Goal: Task Accomplishment & Management: Use online tool/utility

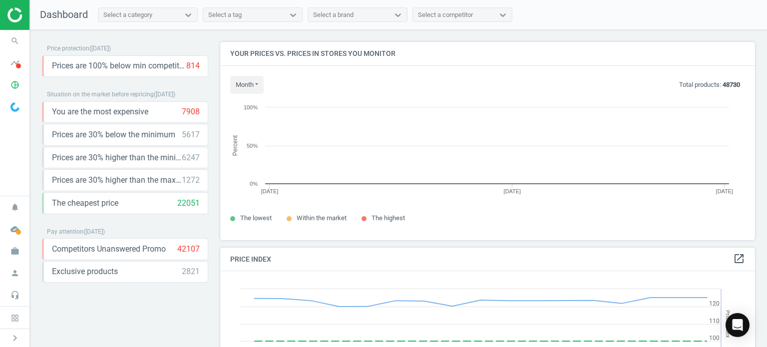
scroll to position [213, 542]
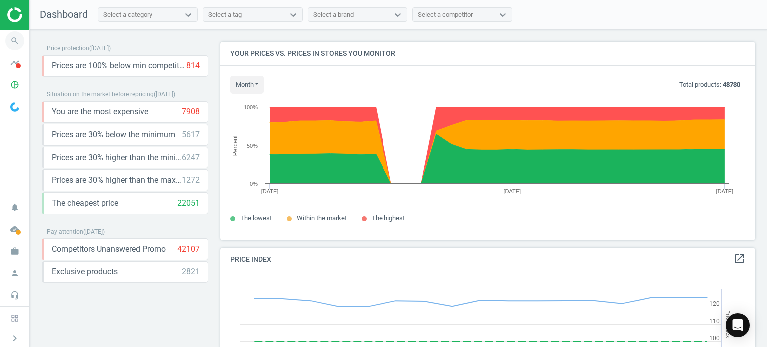
click at [4, 44] on span "search" at bounding box center [15, 41] width 30 height 22
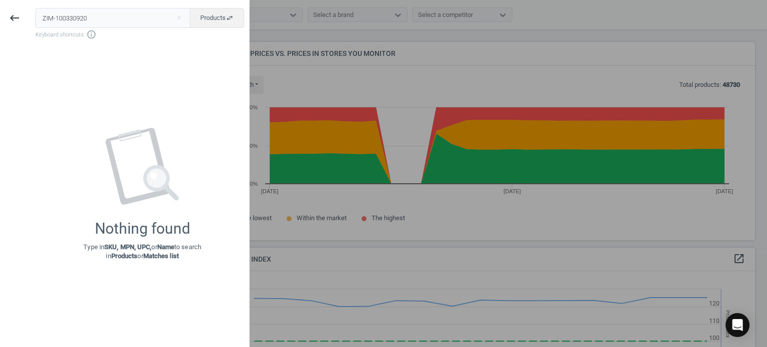
type input "ZIM-100330920"
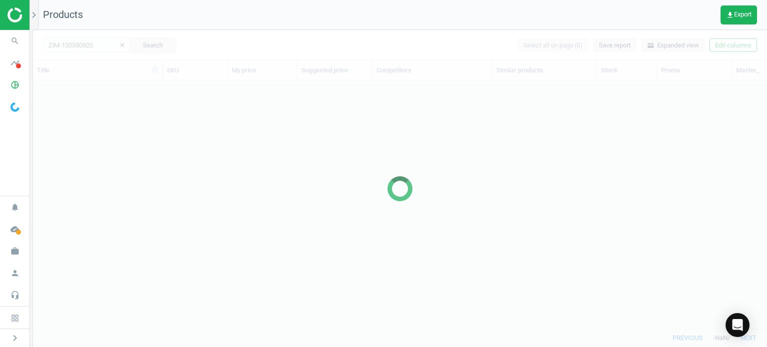
scroll to position [233, 726]
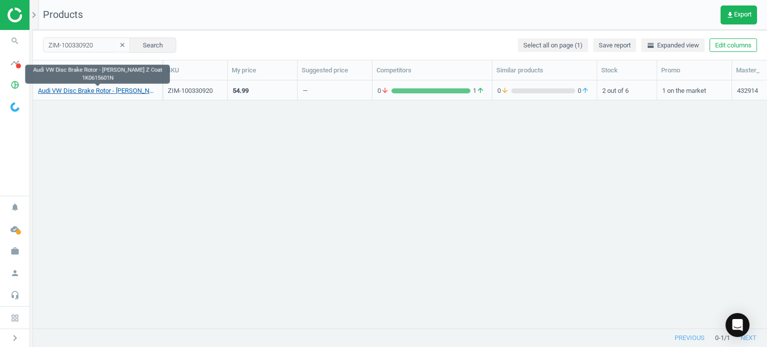
click at [101, 93] on link "Audi VW Disc Brake Rotor - Zimmermann Z Coat 1K0615601N" at bounding box center [97, 90] width 119 height 9
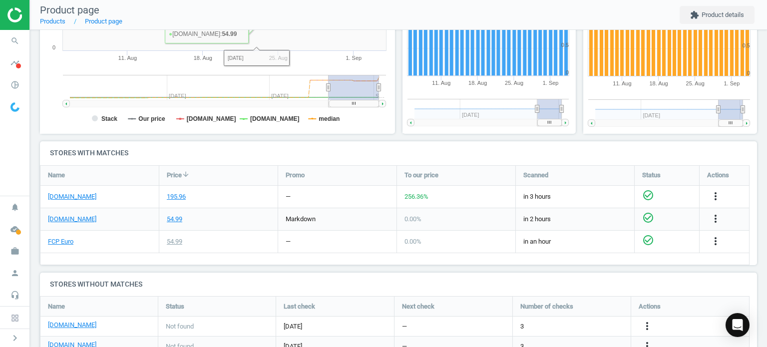
scroll to position [250, 0]
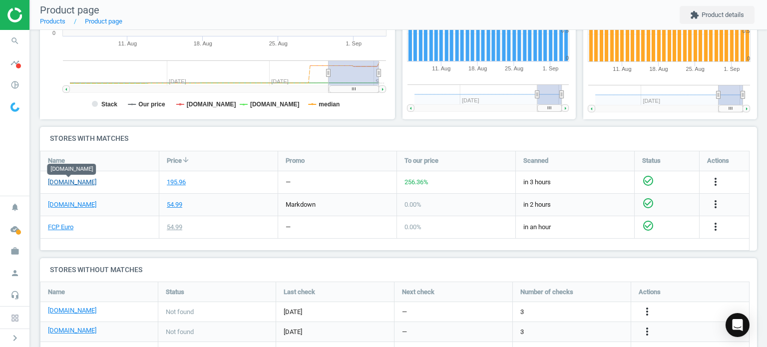
click at [81, 183] on link "[DOMAIN_NAME]" at bounding box center [72, 182] width 48 height 9
click at [717, 176] on icon "more_vert" at bounding box center [715, 182] width 12 height 12
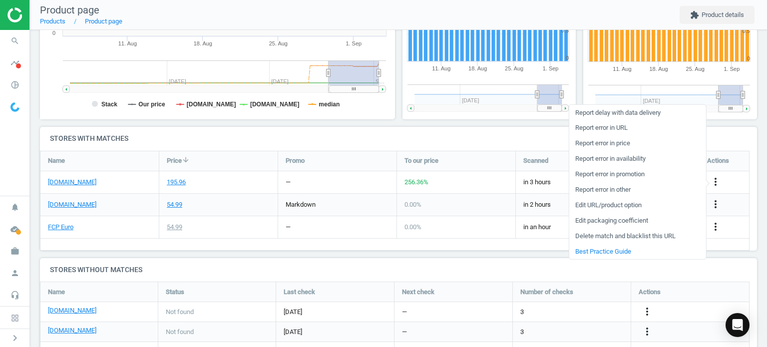
click at [614, 217] on link "Edit packaging coefficient" at bounding box center [637, 220] width 137 height 15
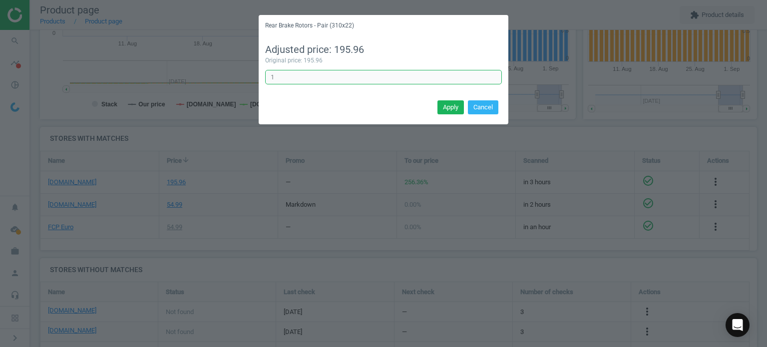
click at [313, 80] on input "1" at bounding box center [383, 77] width 237 height 15
type input "0.5"
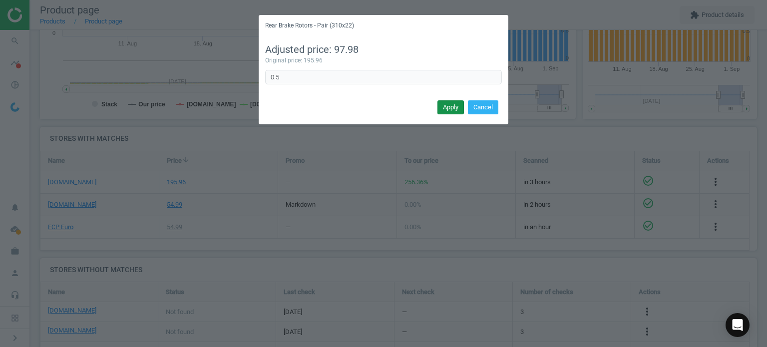
click at [458, 113] on button "Apply" at bounding box center [450, 107] width 26 height 14
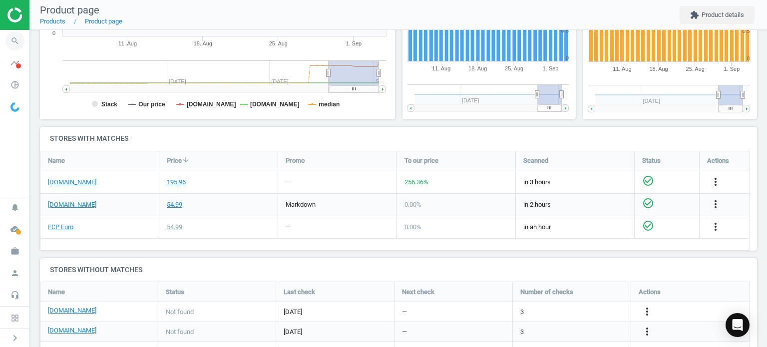
click at [26, 34] on span "search" at bounding box center [15, 41] width 30 height 22
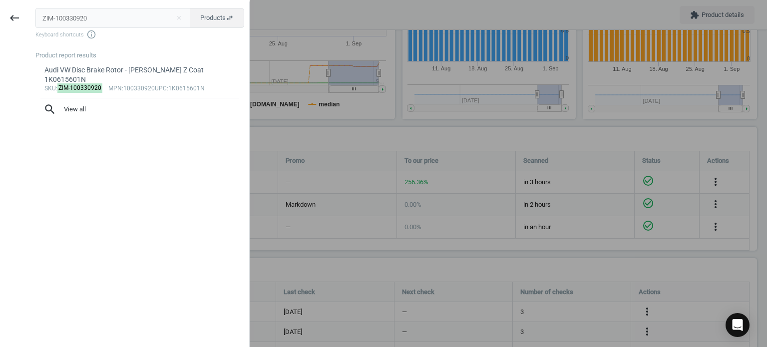
drag, startPoint x: 134, startPoint y: 23, endPoint x: -67, endPoint y: 25, distance: 200.7
click at [0, 25] on html "Group 2 Created with Sketch. ic/cloud_download/grey600 Created with Sketch. gra…" at bounding box center [383, 173] width 767 height 347
type input "ZIM-150290420"
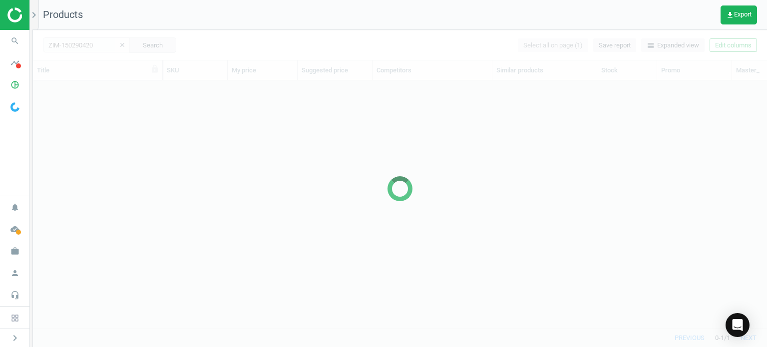
scroll to position [233, 726]
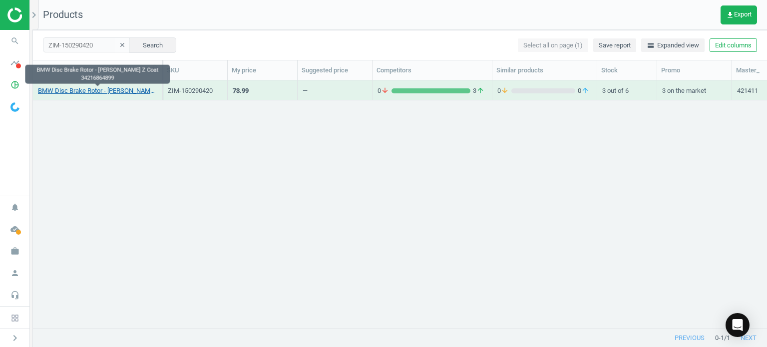
click at [126, 87] on link "BMW Disc Brake Rotor - Zimmermann Z Coat 34216864899" at bounding box center [97, 90] width 119 height 9
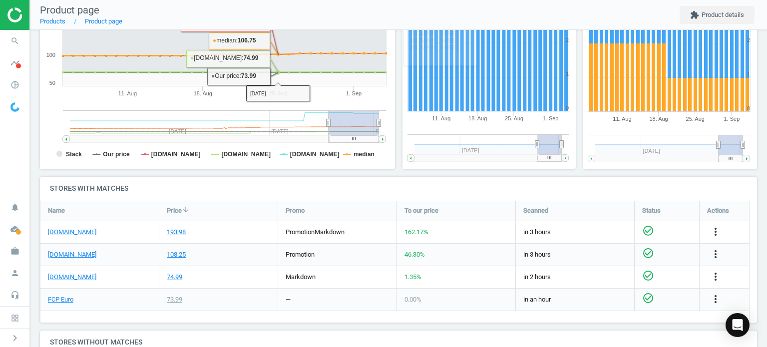
scroll to position [300, 0]
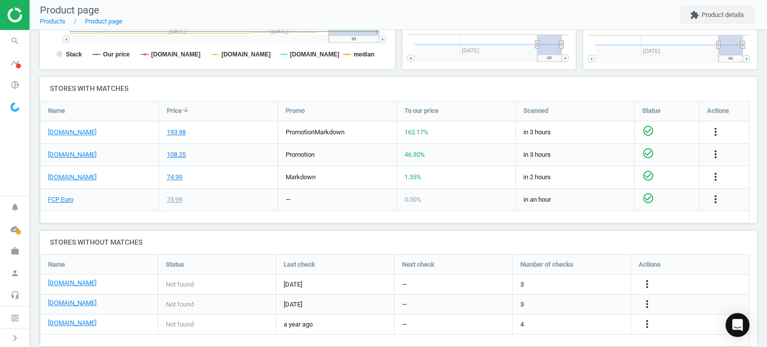
click at [74, 136] on div "[DOMAIN_NAME]" at bounding box center [99, 132] width 118 height 22
click at [74, 130] on link "[DOMAIN_NAME]" at bounding box center [72, 132] width 48 height 9
click at [718, 128] on icon "more_vert" at bounding box center [715, 132] width 12 height 12
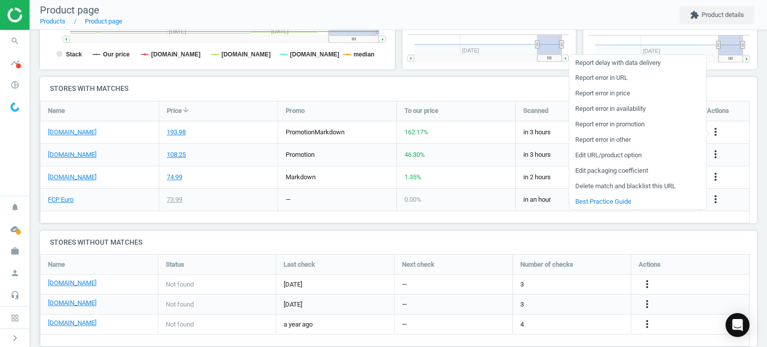
click at [587, 153] on link "Edit URL/product option" at bounding box center [637, 154] width 137 height 15
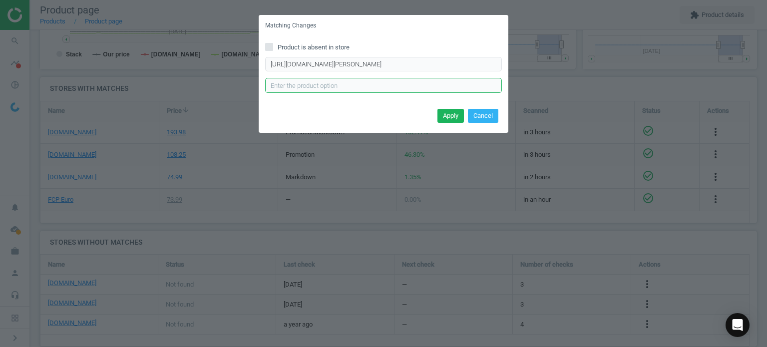
click at [409, 85] on input "text" at bounding box center [383, 85] width 237 height 15
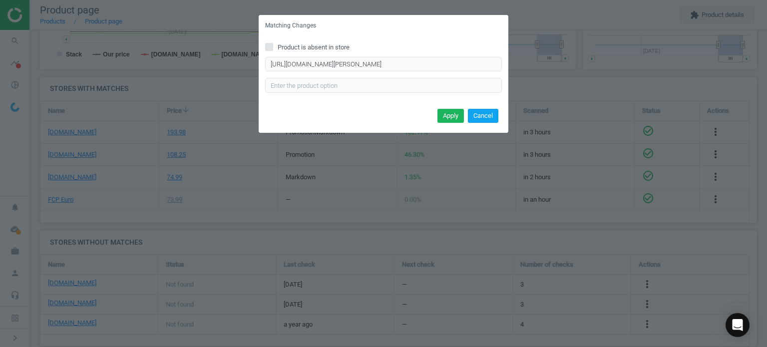
click at [484, 119] on button "Cancel" at bounding box center [483, 116] width 30 height 14
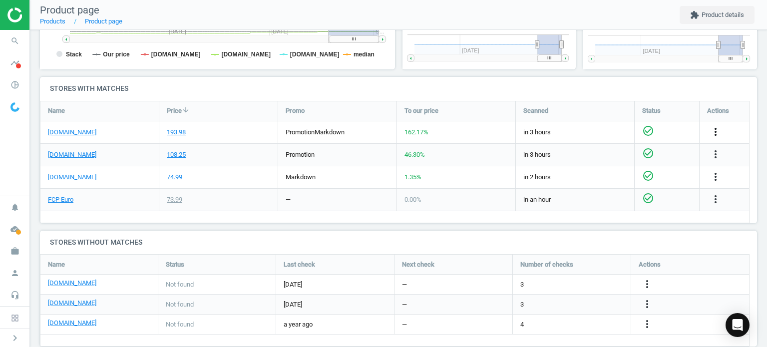
click at [717, 130] on icon "more_vert" at bounding box center [715, 132] width 12 height 12
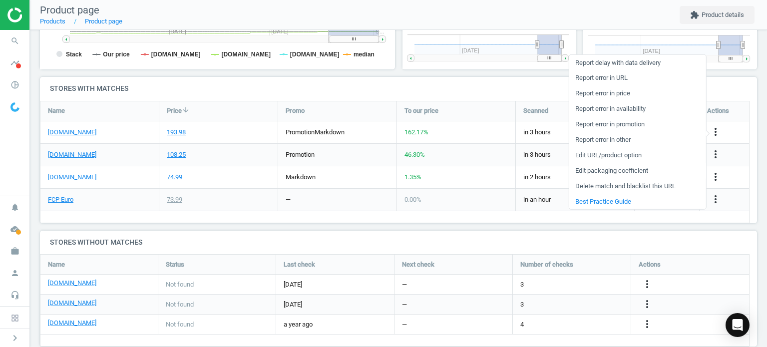
click at [626, 168] on link "Edit packaging coefficient" at bounding box center [637, 170] width 137 height 15
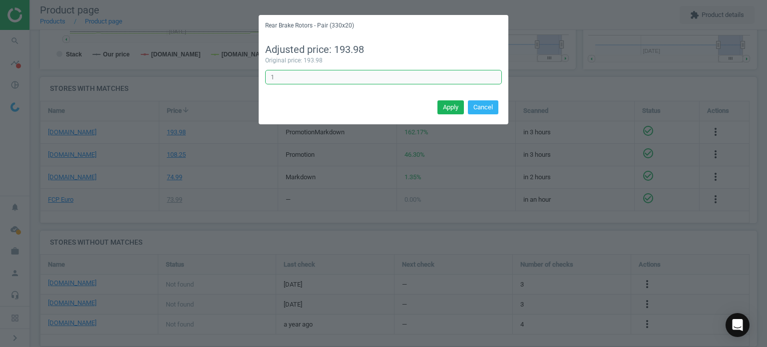
click at [287, 71] on input "1" at bounding box center [383, 77] width 237 height 15
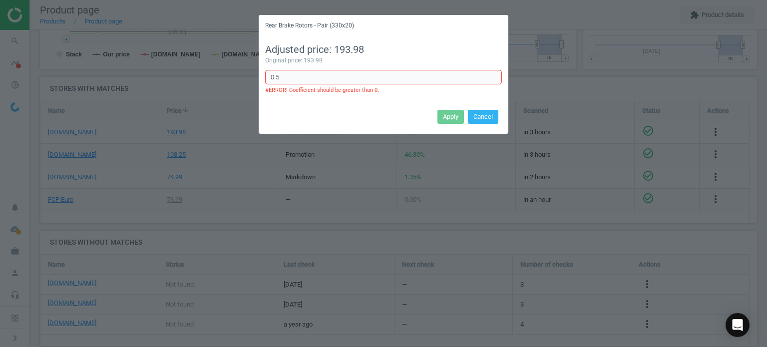
type input "0.5"
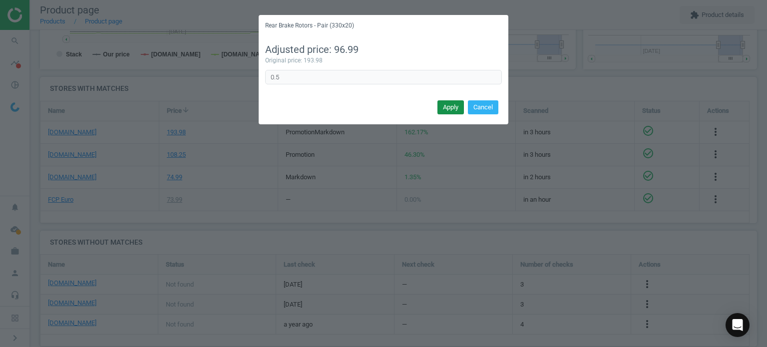
click at [448, 107] on button "Apply" at bounding box center [450, 107] width 26 height 14
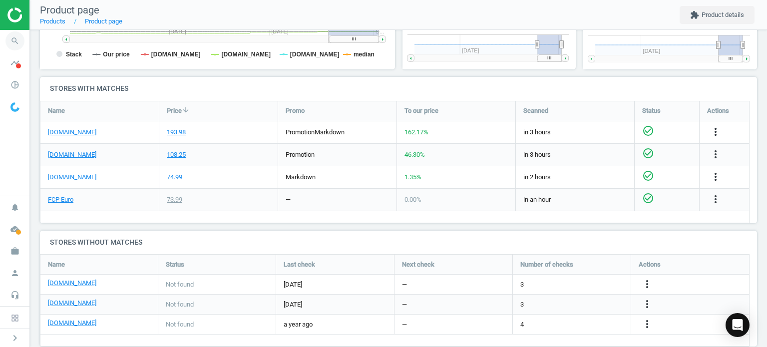
click at [19, 42] on icon "search" at bounding box center [14, 40] width 19 height 19
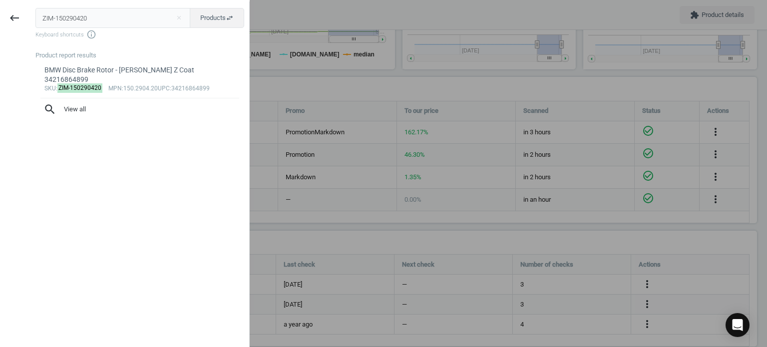
click at [121, 11] on input "ZIM-150290420" at bounding box center [112, 18] width 155 height 20
type input "ZIM-150349020"
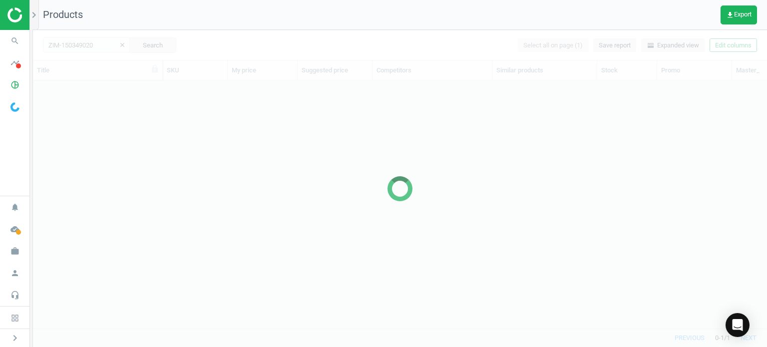
scroll to position [233, 726]
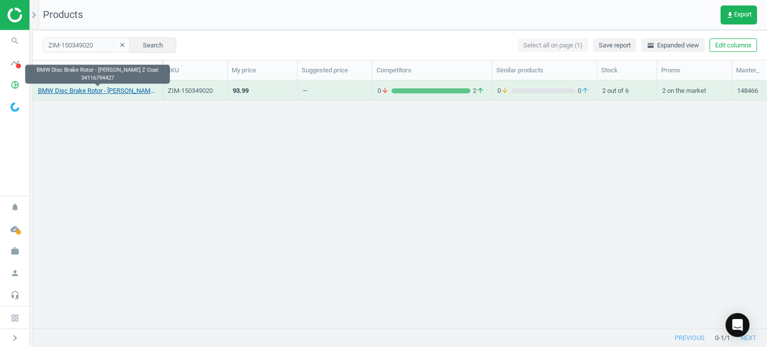
click at [102, 93] on link "BMW Disc Brake Rotor - Zimmermann Z Coat 34116794427" at bounding box center [97, 90] width 119 height 9
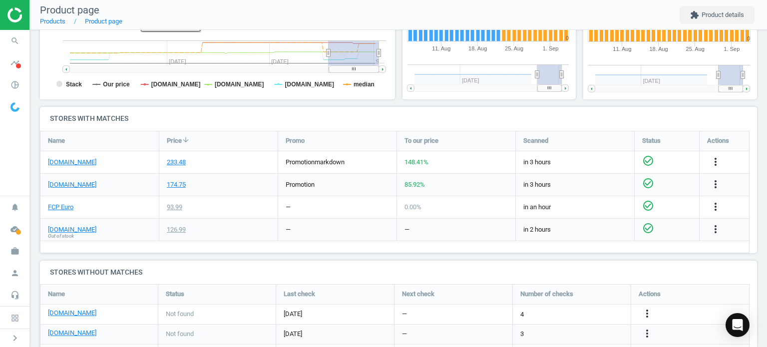
scroll to position [316, 0]
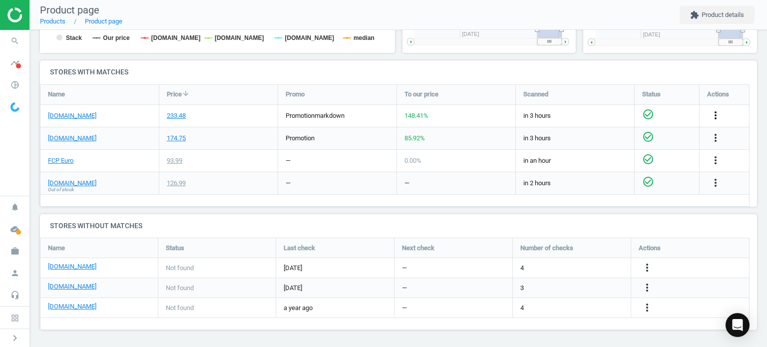
click at [713, 117] on icon "more_vert" at bounding box center [715, 115] width 12 height 12
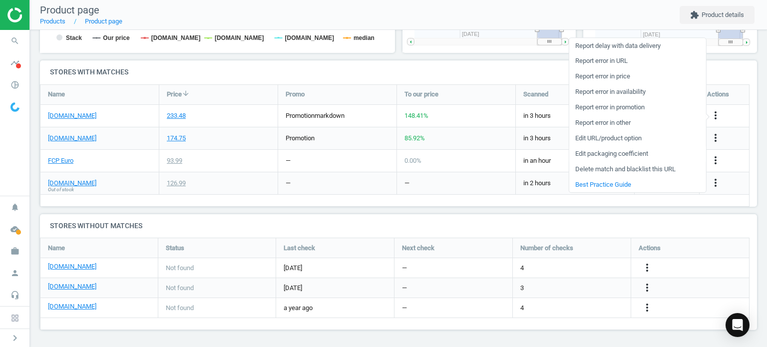
click at [597, 154] on link "Edit packaging coefficient" at bounding box center [637, 153] width 137 height 15
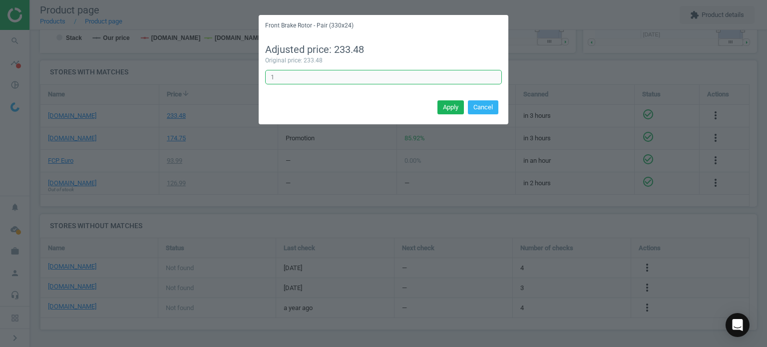
click at [364, 70] on input "1" at bounding box center [383, 77] width 237 height 15
type input "0.5"
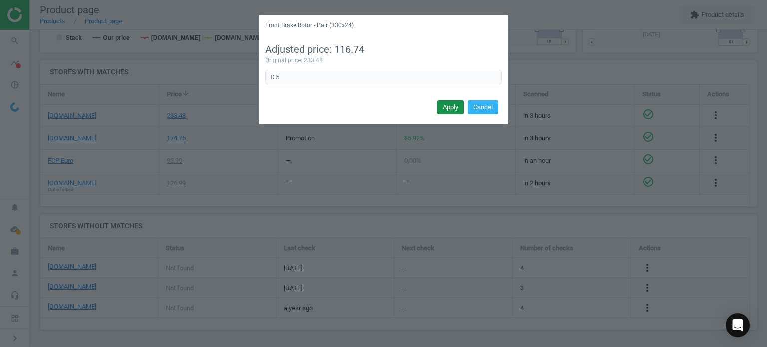
click at [453, 107] on button "Apply" at bounding box center [450, 107] width 26 height 14
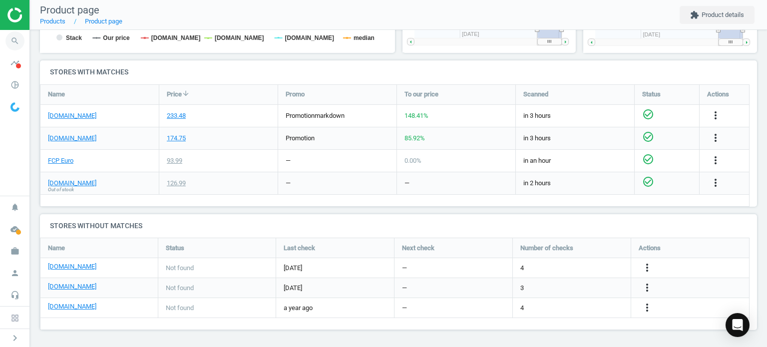
click at [10, 48] on icon "search" at bounding box center [14, 40] width 19 height 19
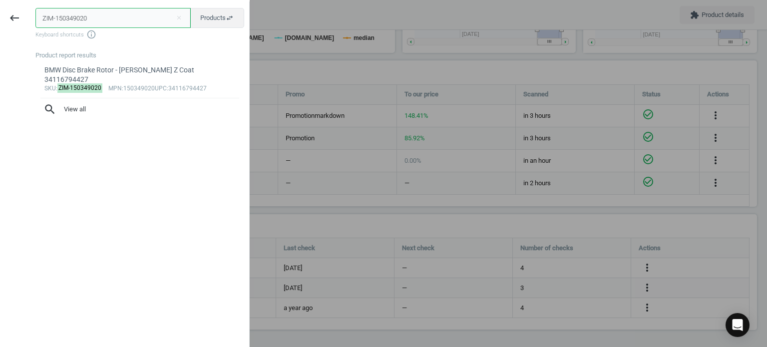
click at [81, 23] on input "ZIM-150349020" at bounding box center [112, 18] width 155 height 20
paste input "83"
type input "ZIM-150348320"
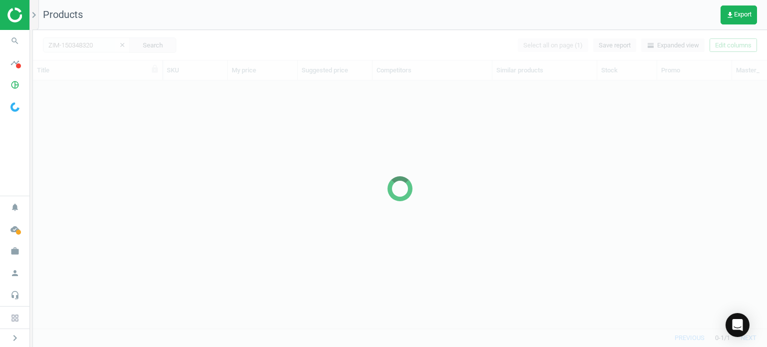
scroll to position [233, 726]
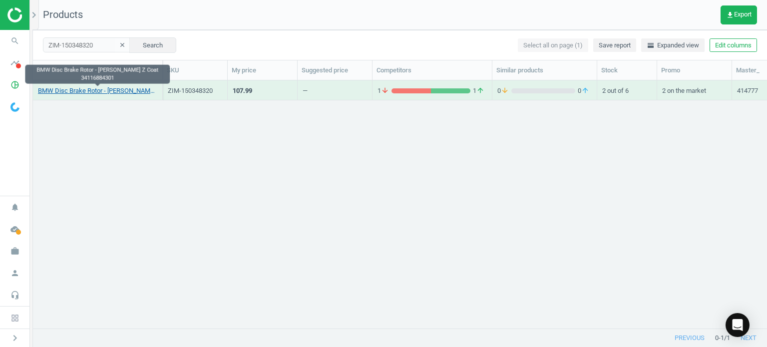
click at [139, 93] on link "BMW Disc Brake Rotor - Zimmermann Z Coat 34116884301" at bounding box center [97, 90] width 119 height 9
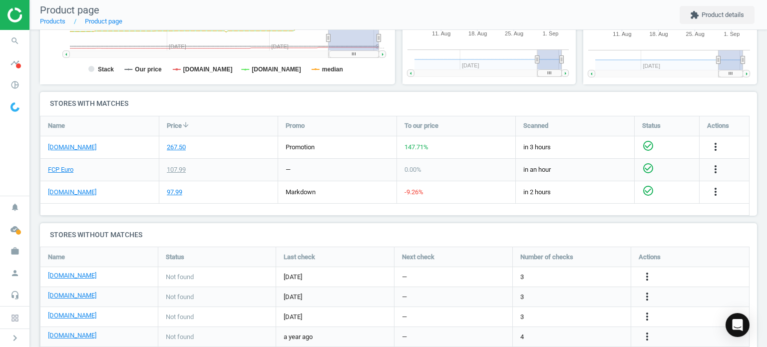
scroll to position [308, 0]
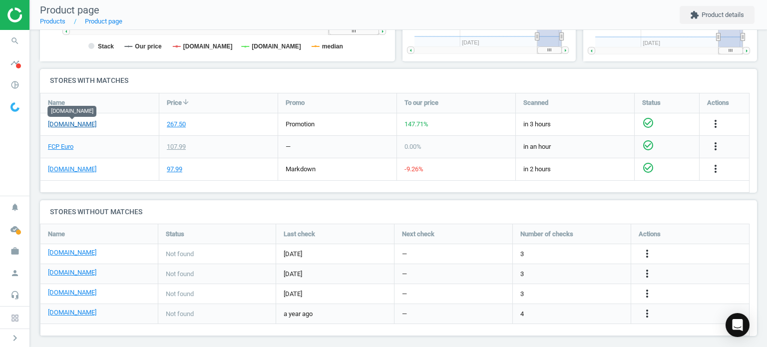
click at [86, 126] on link "[DOMAIN_NAME]" at bounding box center [72, 124] width 48 height 9
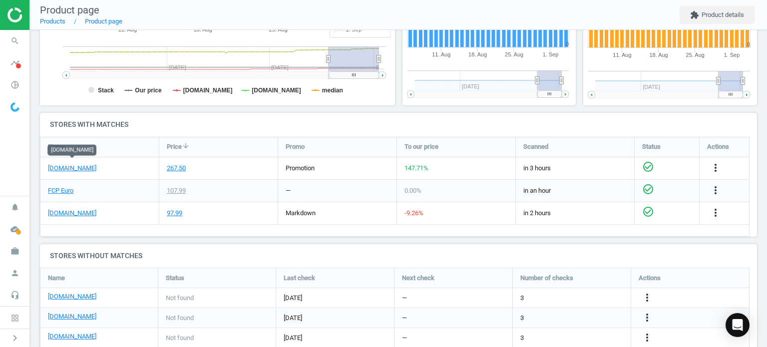
scroll to position [271, 0]
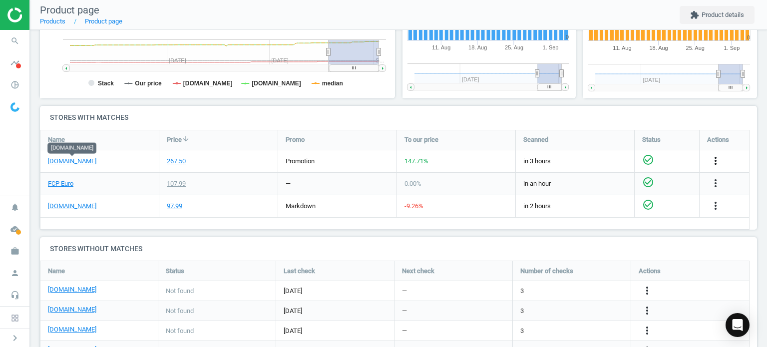
click at [718, 157] on icon "more_vert" at bounding box center [715, 161] width 12 height 12
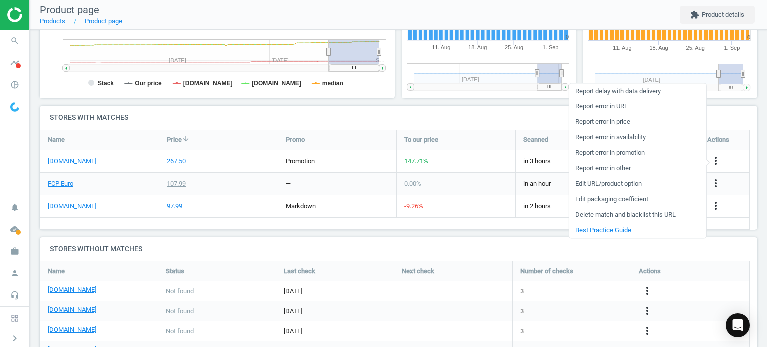
click at [621, 183] on link "Edit URL/product option" at bounding box center [637, 183] width 137 height 15
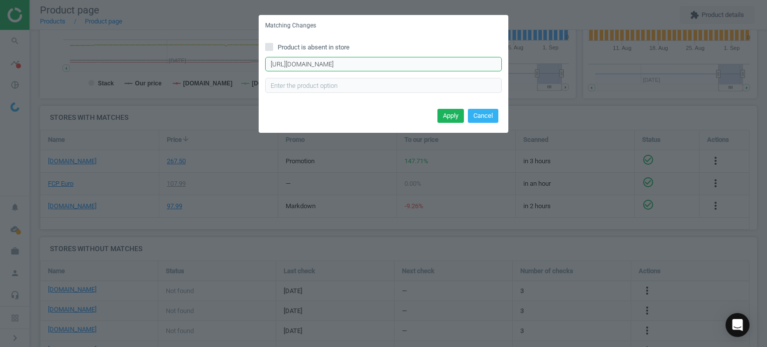
click at [341, 69] on input "https://www.pelicanparts.com/More_Info/34116884301M1215.htm?pn=34-11-6-884-301-…" at bounding box center [383, 64] width 237 height 15
paste input ".htm?pn=34-11-6-884-301-M1215&bc=c"
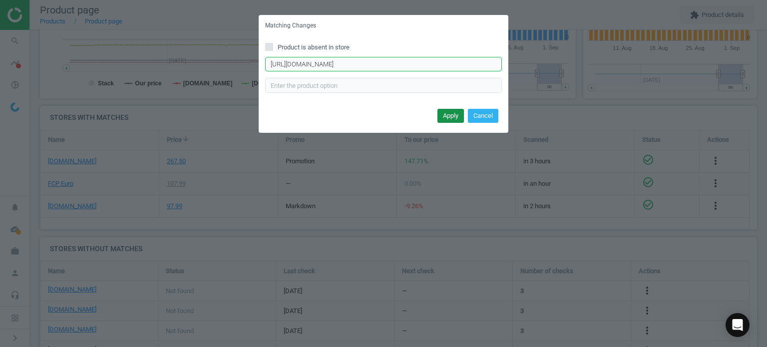
type input "https://www.pelicanparts.com/More_Info/34116884301.htm?pn=34-11-6-884-301-M1215…"
click at [450, 113] on button "Apply" at bounding box center [450, 116] width 26 height 14
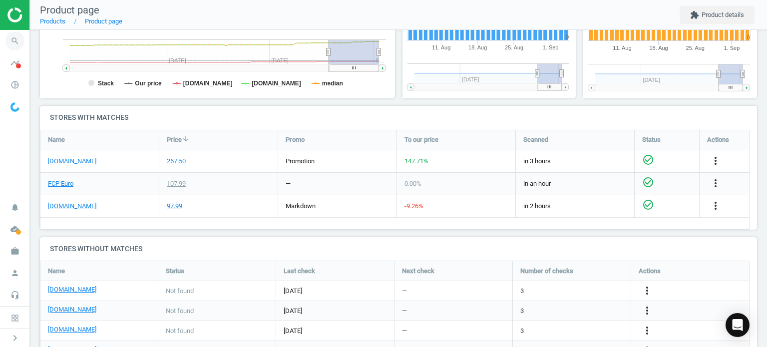
click at [12, 49] on icon "search" at bounding box center [14, 40] width 19 height 19
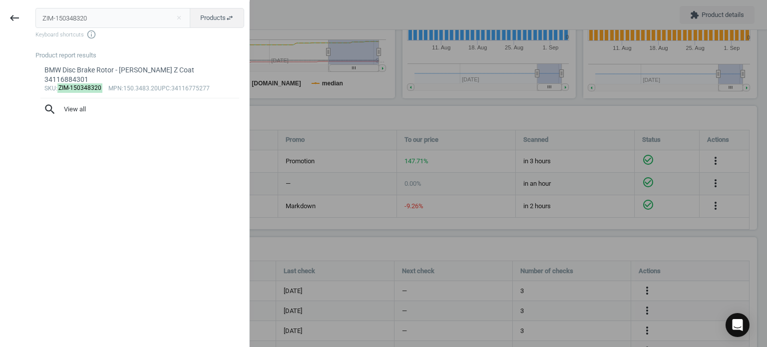
drag, startPoint x: 103, startPoint y: 24, endPoint x: -17, endPoint y: 7, distance: 121.4
click at [0, 7] on html "Group 2 Created with Sketch. ic/cloud_download/grey600 Created with Sketch. gra…" at bounding box center [383, 173] width 767 height 347
type input "ZIM-460152820"
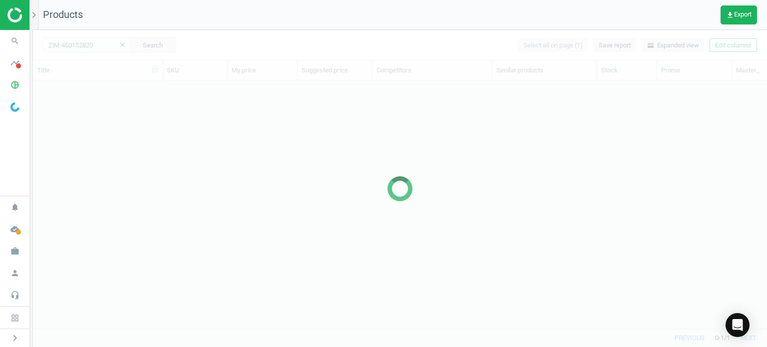
scroll to position [233, 726]
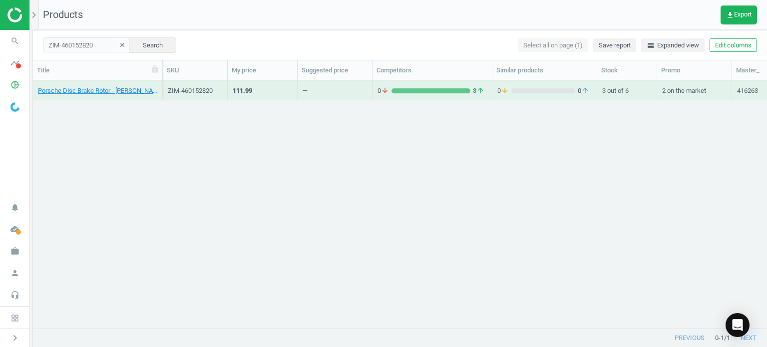
click at [94, 96] on div "Porsche Disc Brake Rotor - Zimmermann Z Coat 460152820" at bounding box center [97, 92] width 119 height 12
click at [94, 89] on link "Porsche Disc Brake Rotor - Zimmermann Z Coat 460152820" at bounding box center [97, 90] width 119 height 9
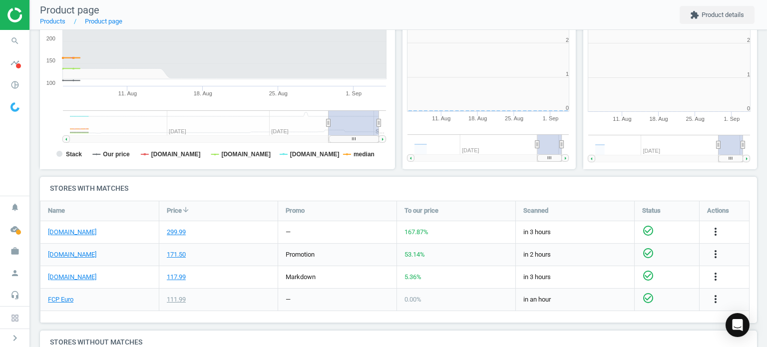
scroll to position [215, 187]
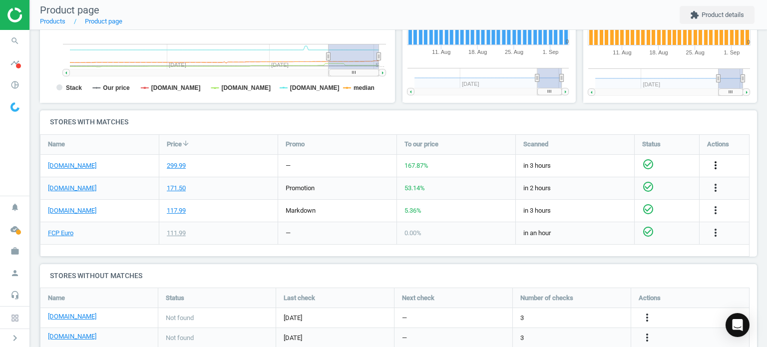
click at [713, 159] on icon "more_vert" at bounding box center [715, 165] width 12 height 12
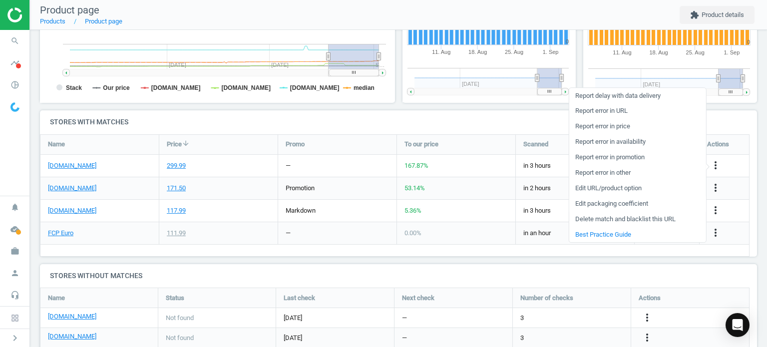
click at [599, 203] on link "Edit packaging coefficient" at bounding box center [637, 203] width 137 height 15
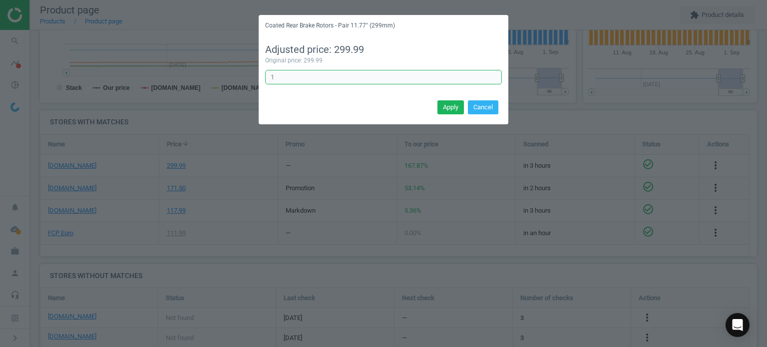
click at [336, 75] on input "1" at bounding box center [383, 77] width 237 height 15
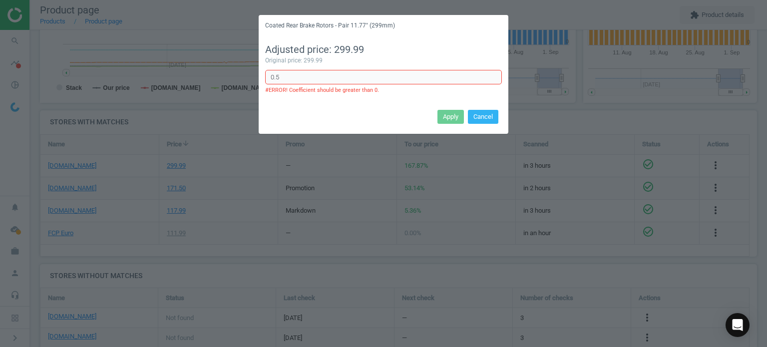
type input "0.5"
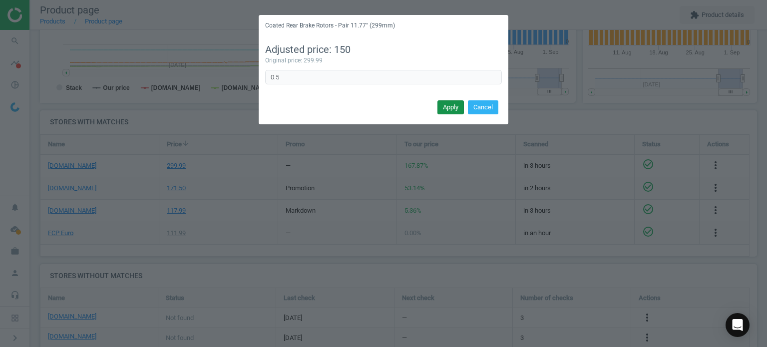
click at [458, 111] on button "Apply" at bounding box center [450, 107] width 26 height 14
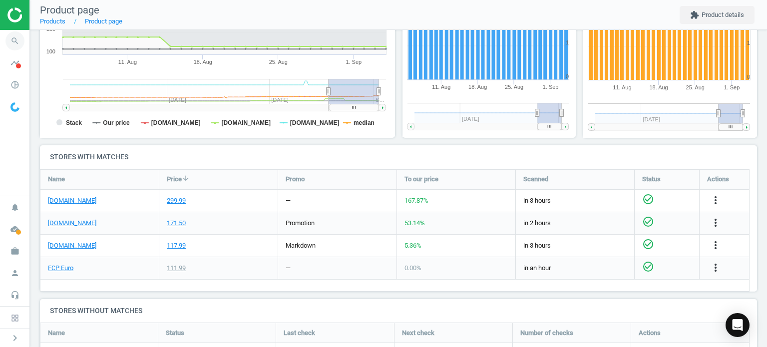
scroll to position [216, 0]
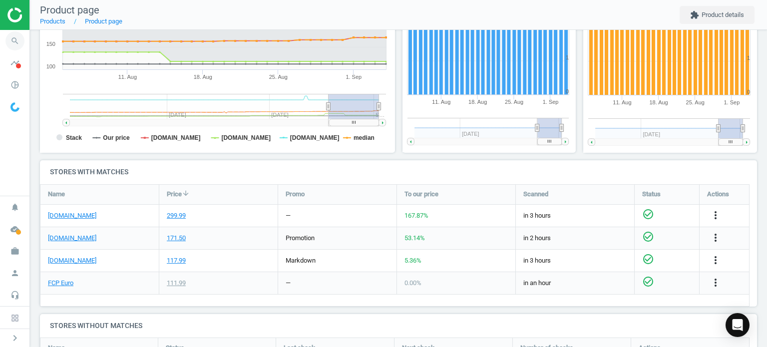
click at [21, 33] on span "search" at bounding box center [15, 41] width 30 height 22
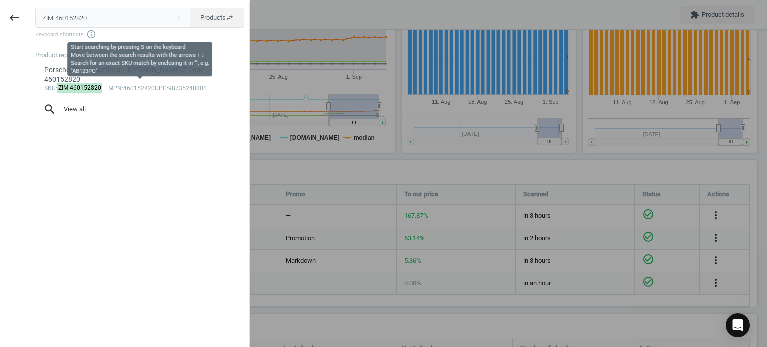
drag, startPoint x: 91, startPoint y: 20, endPoint x: 26, endPoint y: 34, distance: 66.8
click at [26, 34] on div "keyboard_backspace ZIM-460152820 close Products swap_horiz Keyboard shortcuts i…" at bounding box center [125, 174] width 250 height 347
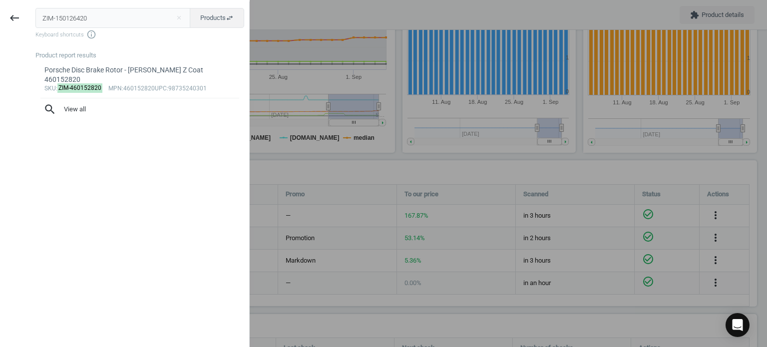
type input "ZIM-150126420"
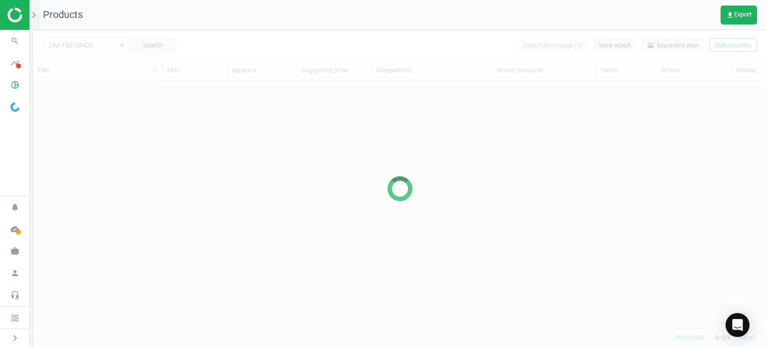
scroll to position [233, 726]
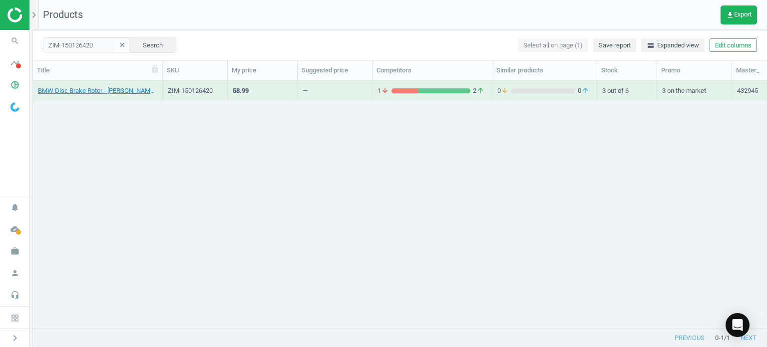
click at [102, 96] on div "BMW Disc Brake Rotor - Zimmermann Z Coat 34116756534" at bounding box center [97, 92] width 119 height 12
click at [100, 90] on link "BMW Disc Brake Rotor - Zimmermann Z Coat 34116756534" at bounding box center [97, 90] width 119 height 9
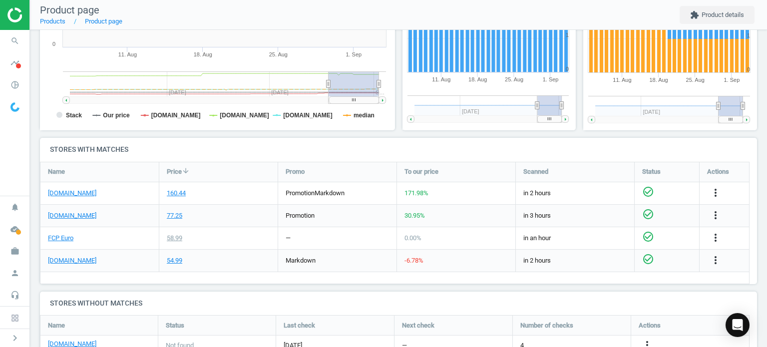
scroll to position [250, 0]
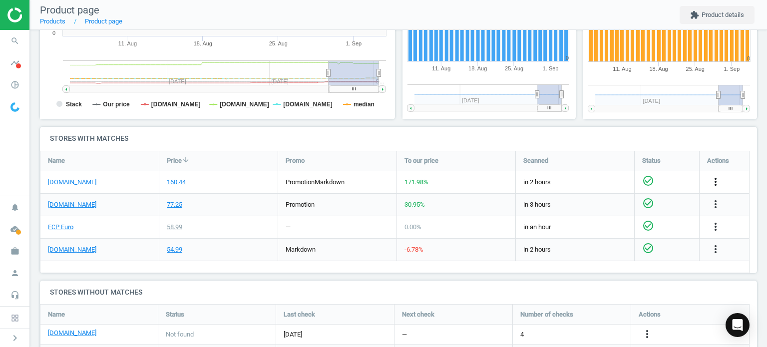
click at [718, 178] on icon "more_vert" at bounding box center [715, 182] width 12 height 12
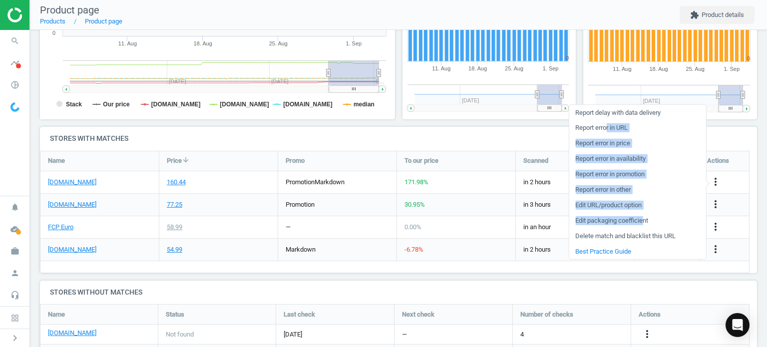
drag, startPoint x: 606, startPoint y: 127, endPoint x: 642, endPoint y: 214, distance: 94.0
click at [642, 214] on ul "Report delay with data delivery Report error in URL Report error in price Repor…" at bounding box center [637, 182] width 137 height 154
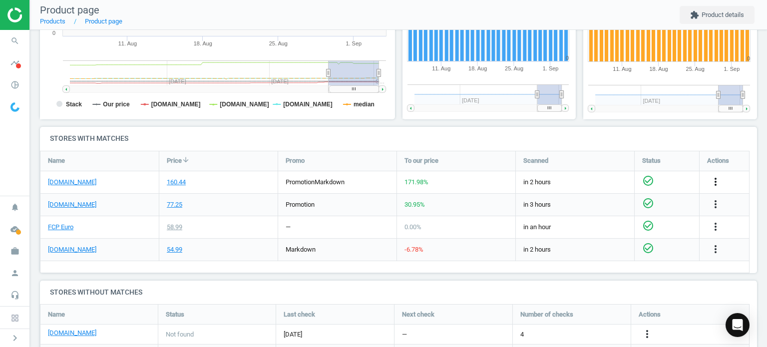
click at [720, 178] on icon "more_vert" at bounding box center [715, 182] width 12 height 12
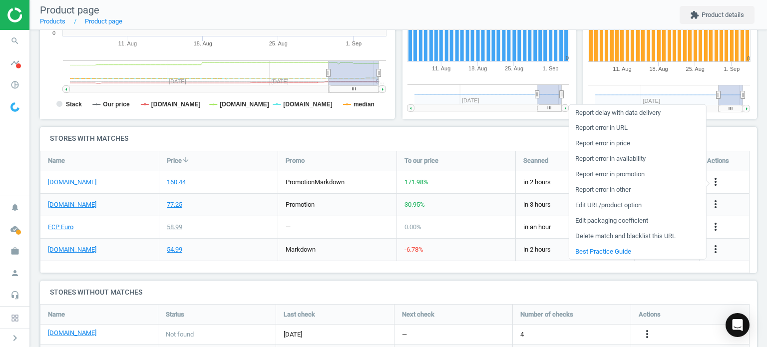
click at [606, 216] on link "Edit packaging coefficient" at bounding box center [637, 220] width 137 height 15
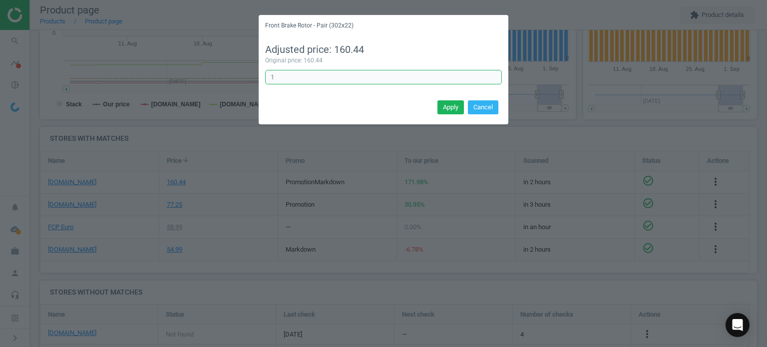
click at [340, 79] on input "1" at bounding box center [383, 77] width 237 height 15
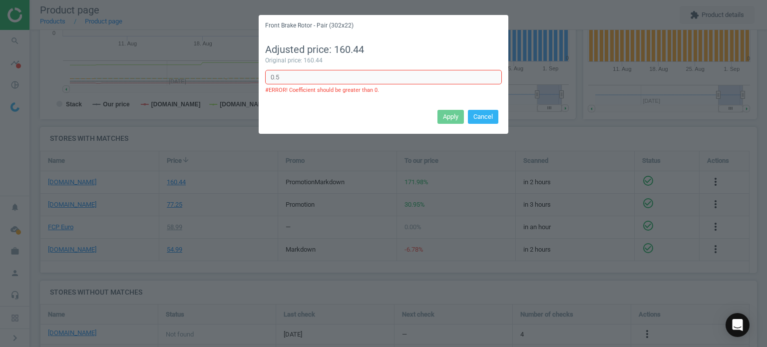
type input "0.5"
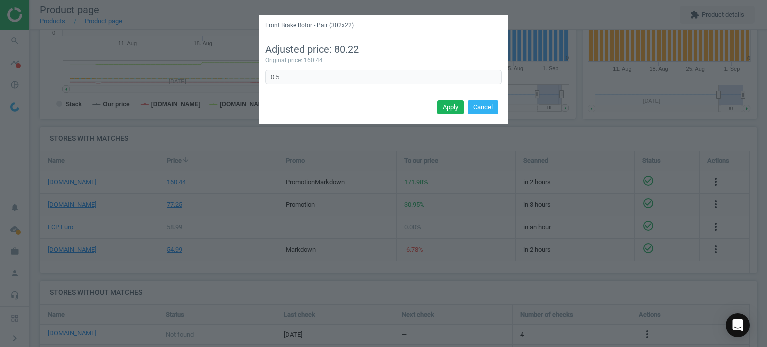
click at [433, 107] on div "Apply Cancel" at bounding box center [384, 110] width 250 height 27
click at [440, 109] on div "Apply Cancel" at bounding box center [384, 110] width 250 height 27
click at [441, 109] on button "Apply" at bounding box center [450, 107] width 26 height 14
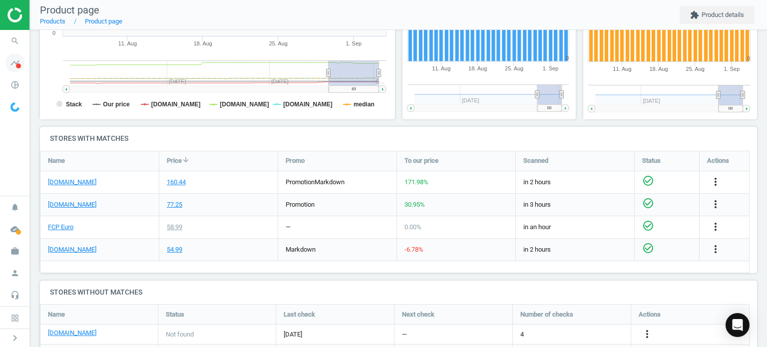
click at [18, 56] on icon "timeline" at bounding box center [14, 62] width 19 height 19
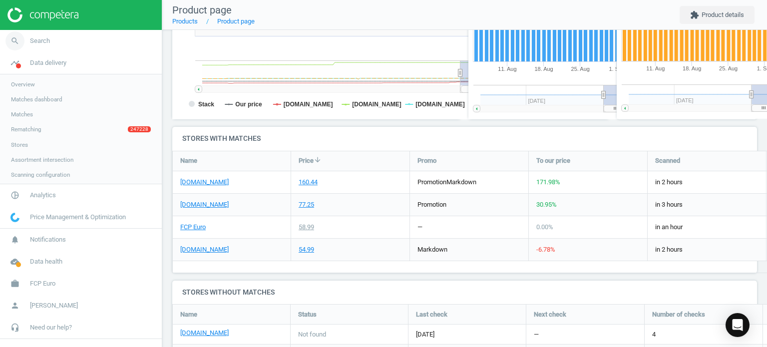
scroll to position [108, 592]
click at [18, 46] on icon "search" at bounding box center [14, 40] width 19 height 19
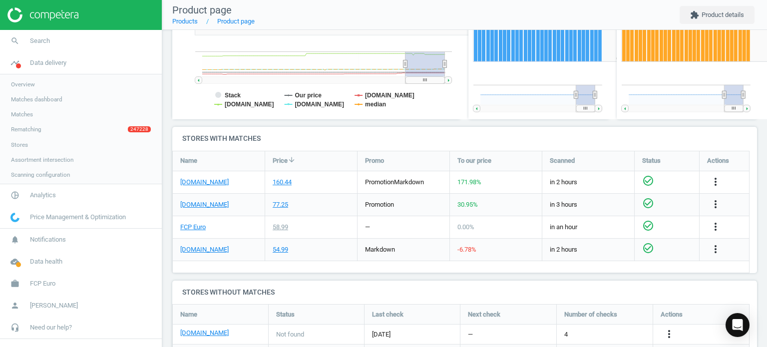
scroll to position [4, 4]
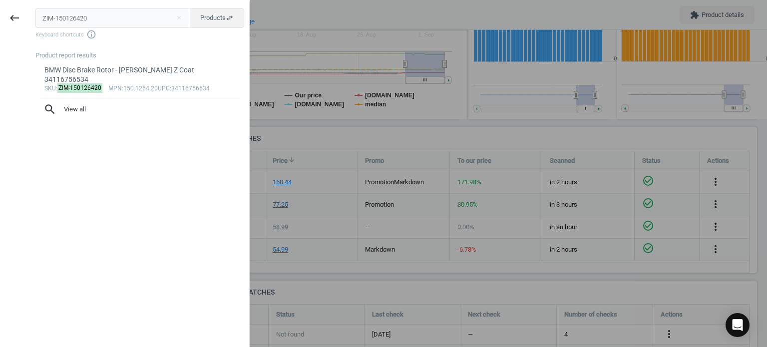
click at [36, 54] on div "Product report results" at bounding box center [142, 55] width 214 height 9
click at [60, 21] on input "ZIM-150126420" at bounding box center [112, 18] width 155 height 20
paste input "4001430"
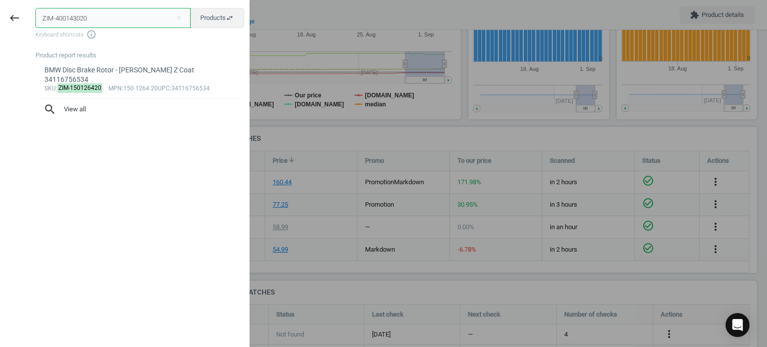
type input "ZIM-400143020"
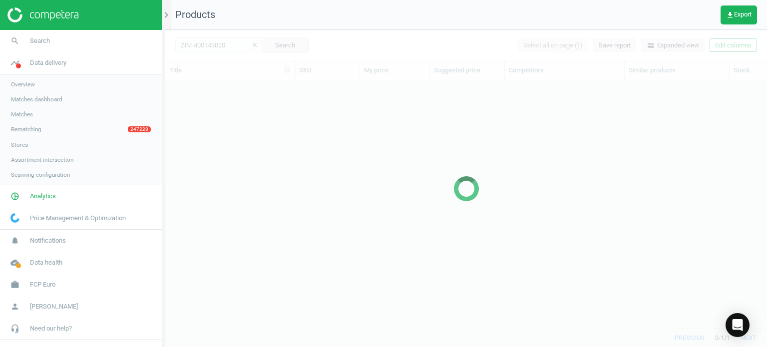
scroll to position [233, 594]
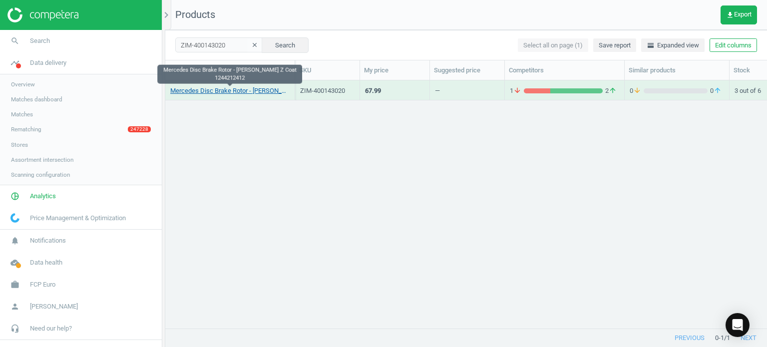
click at [178, 92] on link "Mercedes Disc Brake Rotor - Zimmermann Z Coat 1244212412" at bounding box center [229, 90] width 119 height 9
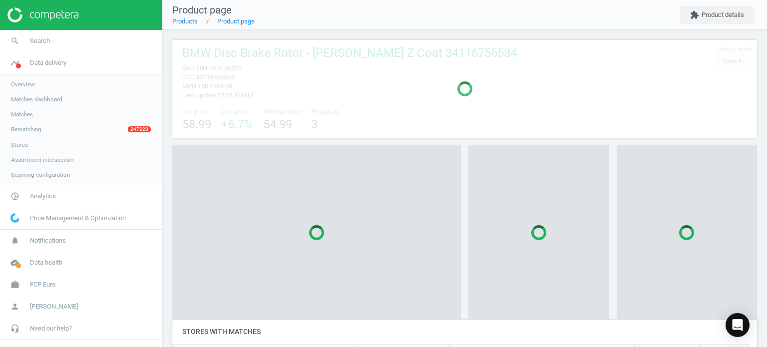
scroll to position [108, 592]
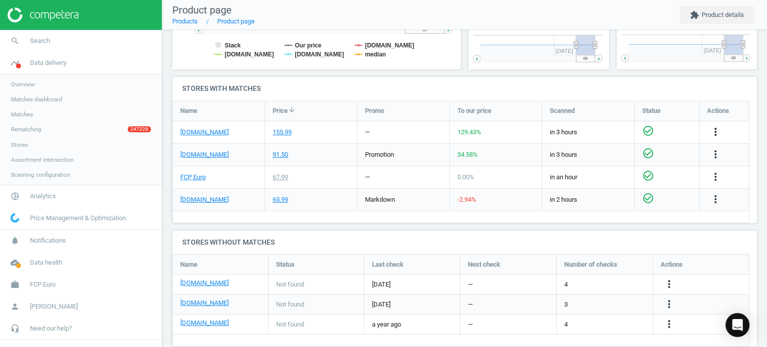
click at [720, 129] on icon "more_vert" at bounding box center [715, 132] width 12 height 12
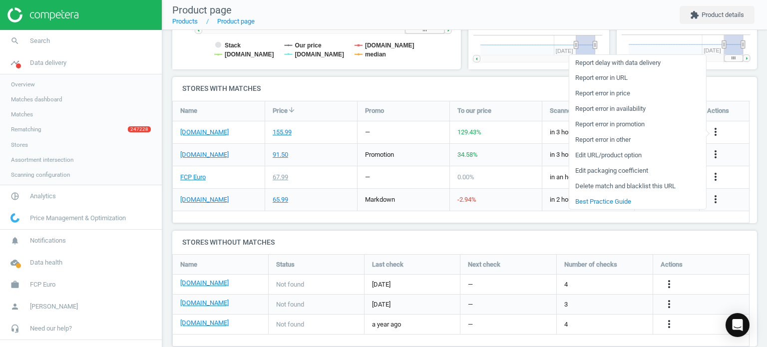
click at [633, 171] on link "Edit packaging coefficient" at bounding box center [637, 170] width 137 height 15
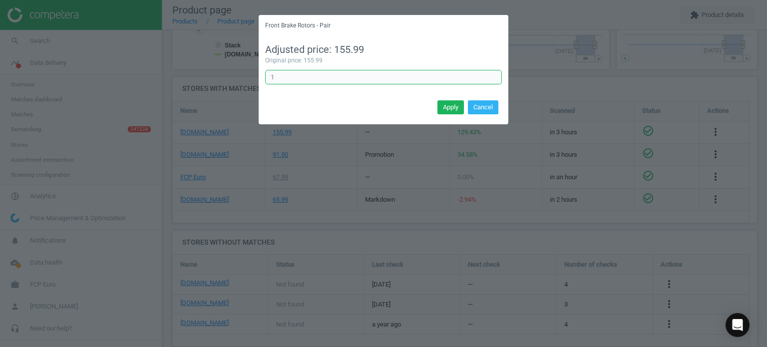
click at [388, 81] on input "1" at bounding box center [383, 77] width 237 height 15
type input "0.5"
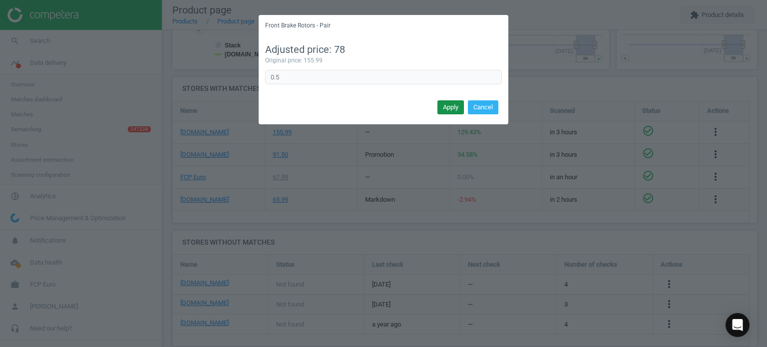
click at [452, 103] on button "Apply" at bounding box center [450, 107] width 26 height 14
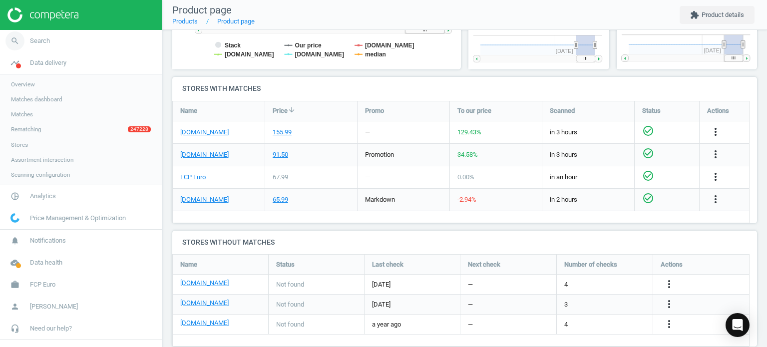
click at [89, 37] on link "search Search" at bounding box center [81, 41] width 162 height 22
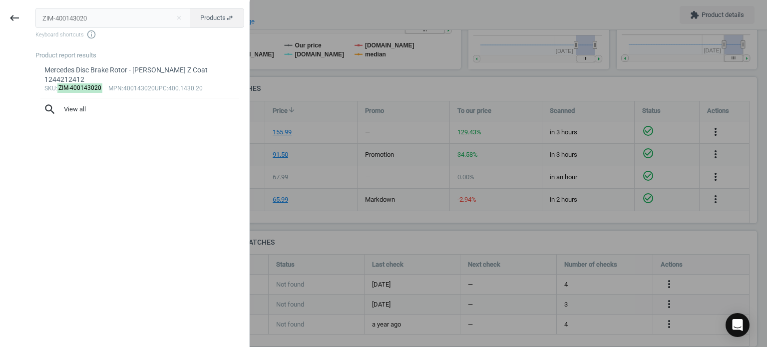
click at [97, 21] on input "ZIM-400143020" at bounding box center [112, 18] width 155 height 20
type input "ZIM-150343820"
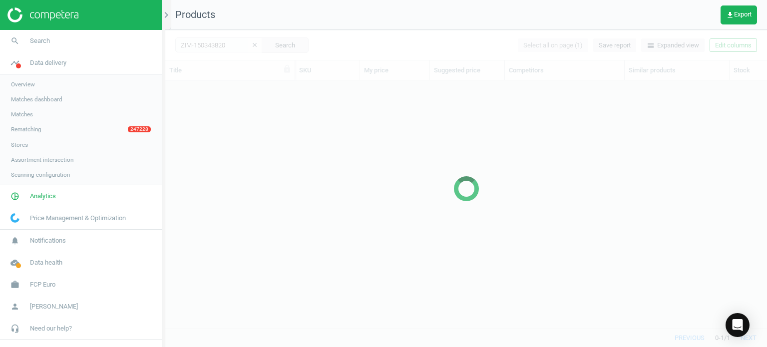
scroll to position [233, 594]
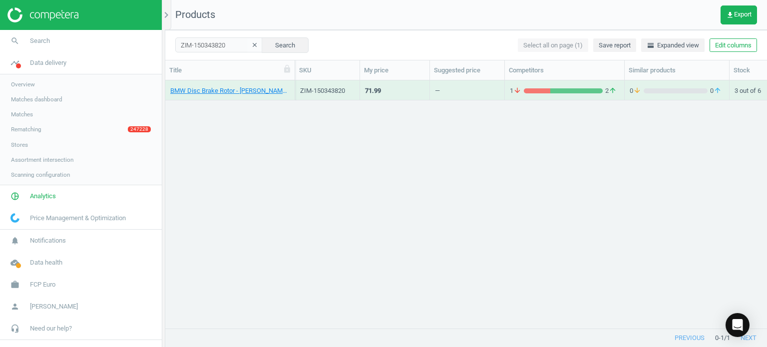
click at [244, 85] on div "BMW Disc Brake Rotor - Zimmermann Z Coat 34216765889" at bounding box center [229, 89] width 119 height 17
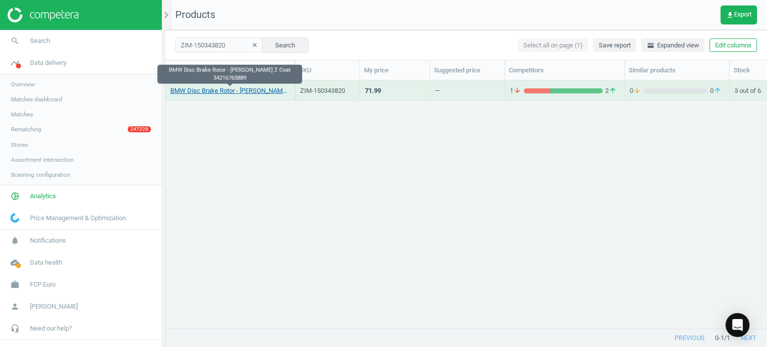
click at [247, 90] on link "BMW Disc Brake Rotor - Zimmermann Z Coat 34216765889" at bounding box center [229, 90] width 119 height 9
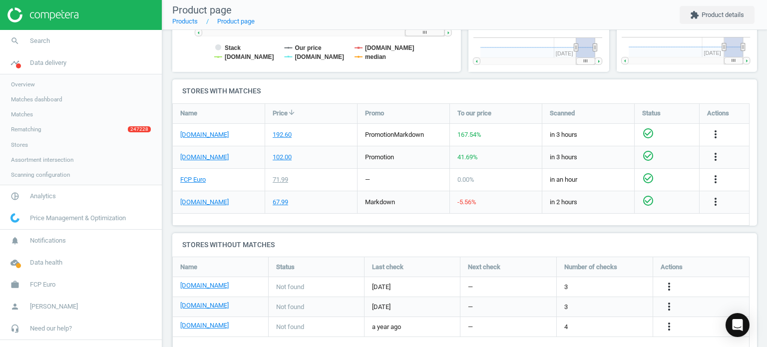
scroll to position [316, 0]
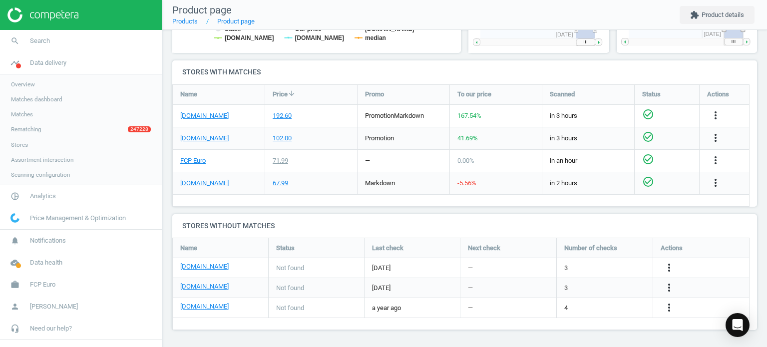
click at [721, 115] on div "more_vert" at bounding box center [716, 115] width 19 height 13
click at [718, 114] on icon "more_vert" at bounding box center [715, 115] width 12 height 12
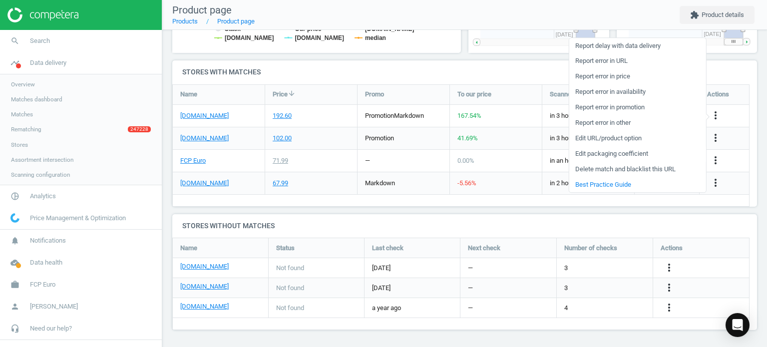
click at [622, 153] on link "Edit packaging coefficient" at bounding box center [637, 153] width 137 height 15
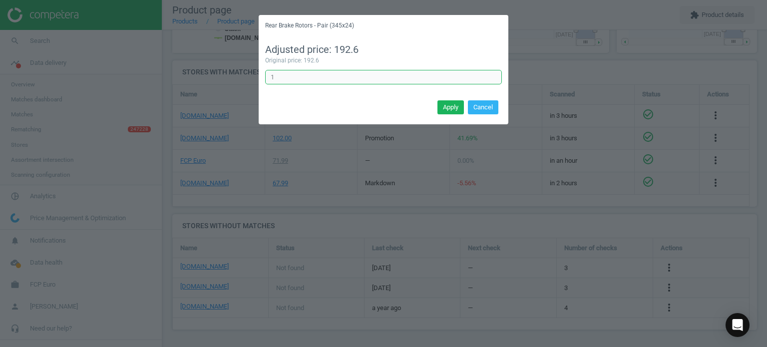
click at [377, 76] on input "1" at bounding box center [383, 77] width 237 height 15
type input "0.5"
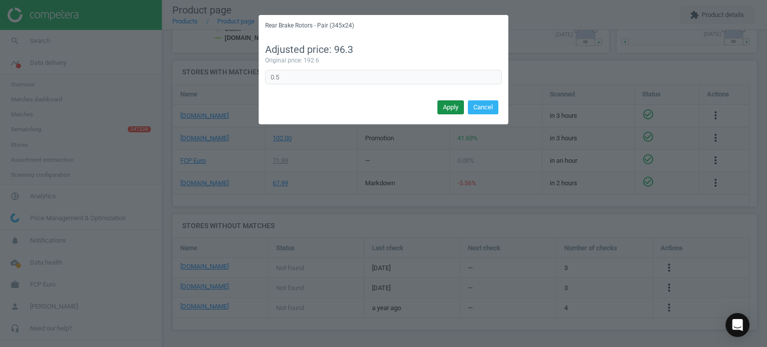
click at [455, 103] on button "Apply" at bounding box center [450, 107] width 26 height 14
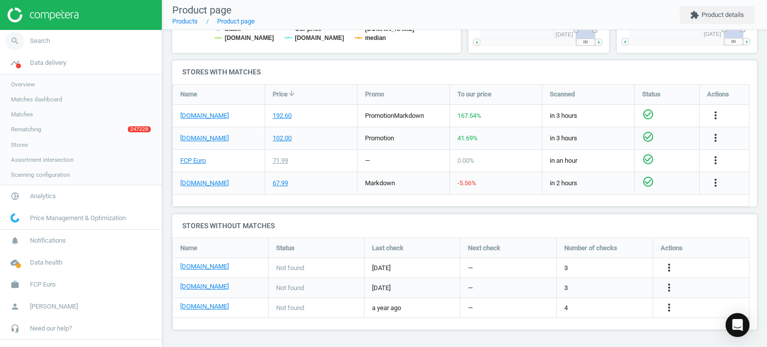
click at [53, 40] on link "search Search" at bounding box center [81, 41] width 162 height 22
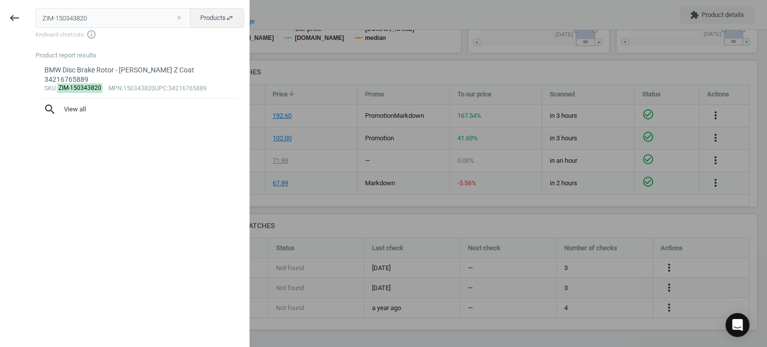
click at [182, 16] on button "close" at bounding box center [178, 17] width 15 height 9
click at [148, 17] on input "text" at bounding box center [112, 18] width 155 height 20
paste input "ZIM-100124420"
type input "ZIM-100124420"
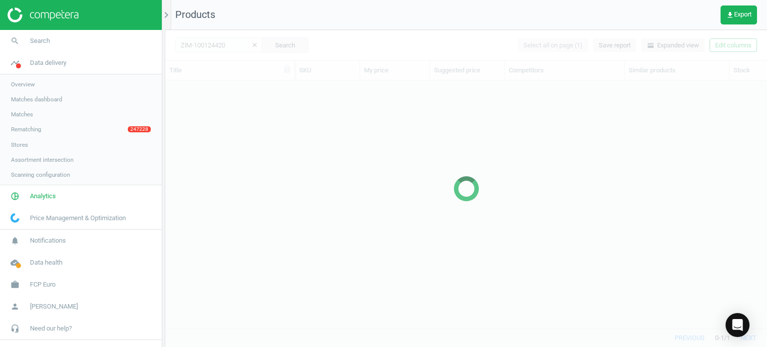
scroll to position [233, 594]
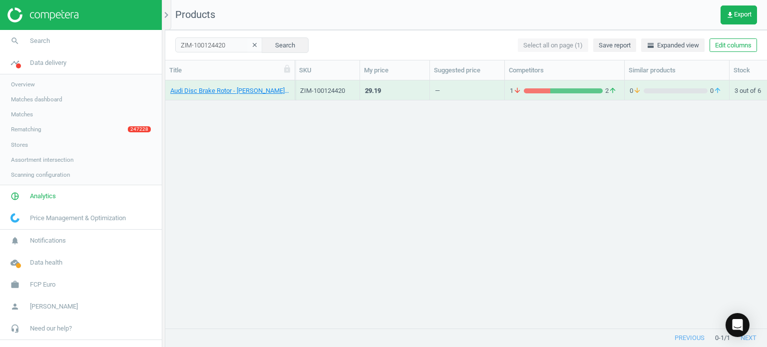
click at [252, 95] on div "Audi Disc Brake Rotor - Zimmermann Z Coat 8E0615601Q" at bounding box center [229, 92] width 119 height 12
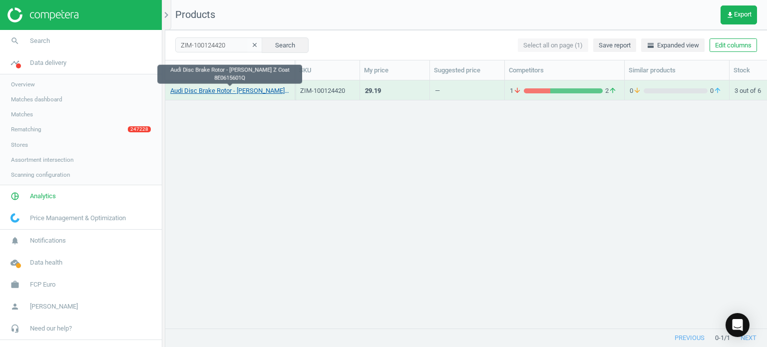
click at [248, 94] on link "Audi Disc Brake Rotor - Zimmermann Z Coat 8E0615601Q" at bounding box center [229, 90] width 119 height 9
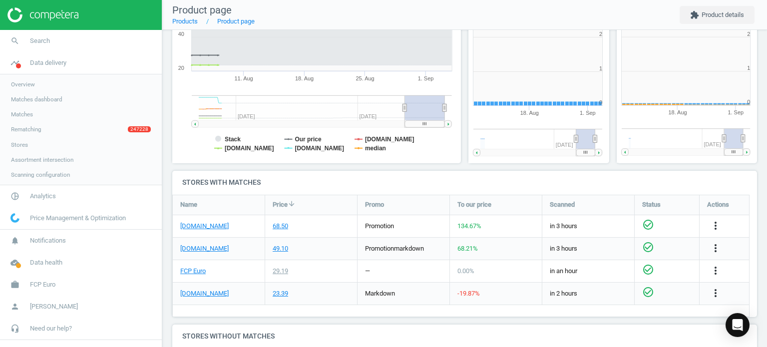
scroll to position [316, 0]
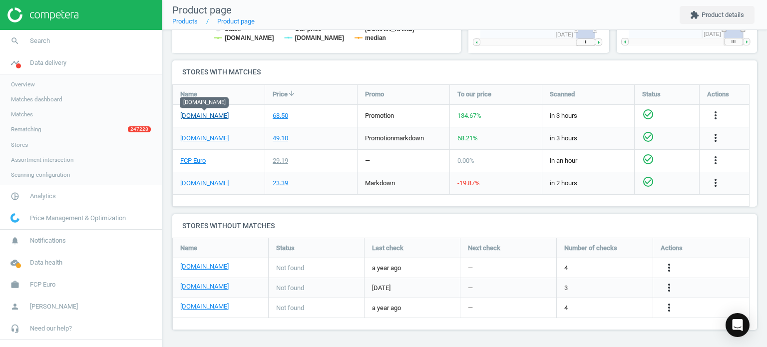
click at [203, 112] on link "[DOMAIN_NAME]" at bounding box center [204, 115] width 48 height 9
click at [715, 116] on icon "more_vert" at bounding box center [715, 115] width 12 height 12
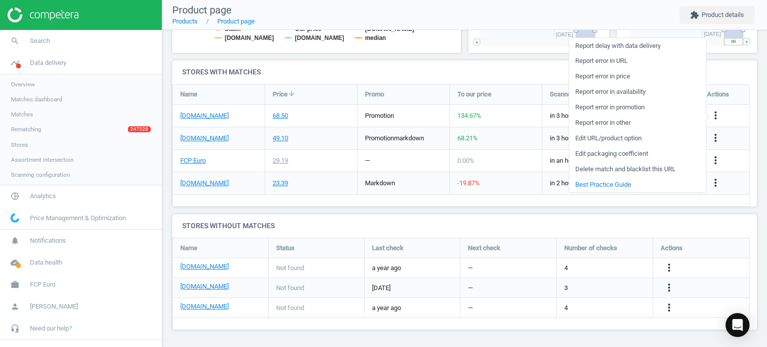
click at [620, 137] on link "Edit URL/product option" at bounding box center [637, 138] width 137 height 15
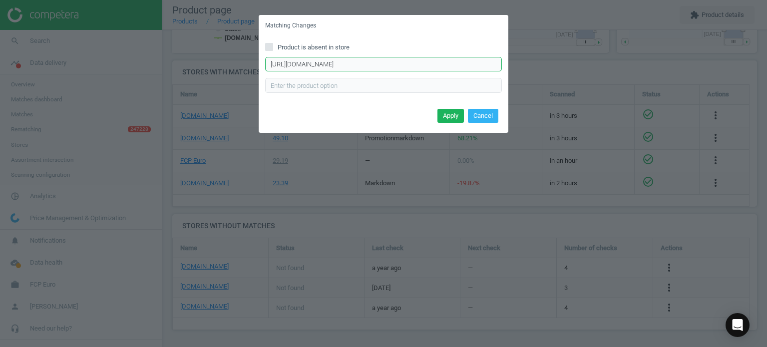
click at [423, 71] on input "https://www.pelicanparts.com/More_Info/8E0615601DSPINT.htm?pn=8E0-615-601-DSP-I…" at bounding box center [383, 64] width 237 height 15
paste input ".htm?pn=8E0-615-601-DSP-INT&bc=c"
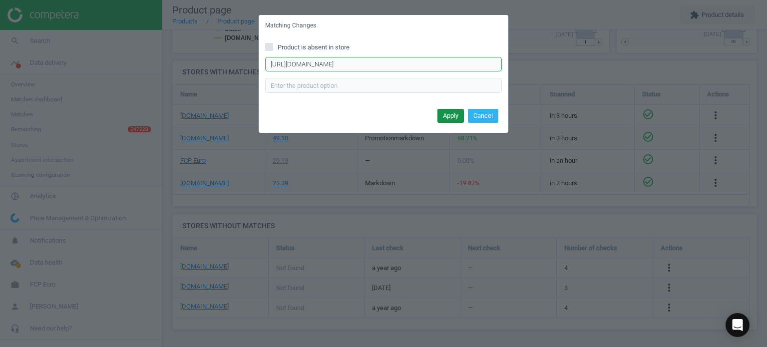
type input "https://www.pelicanparts.com/More_Info/8E0615601DSP.htm?pn=8E0-615-601-DSP-INT&…"
click at [447, 120] on button "Apply" at bounding box center [450, 116] width 26 height 14
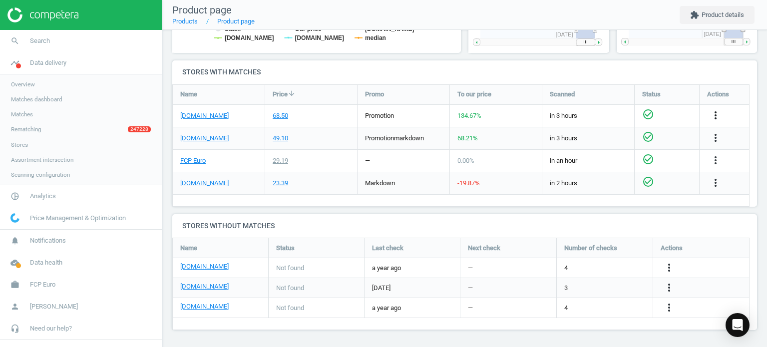
click at [713, 114] on icon "more_vert" at bounding box center [715, 115] width 12 height 12
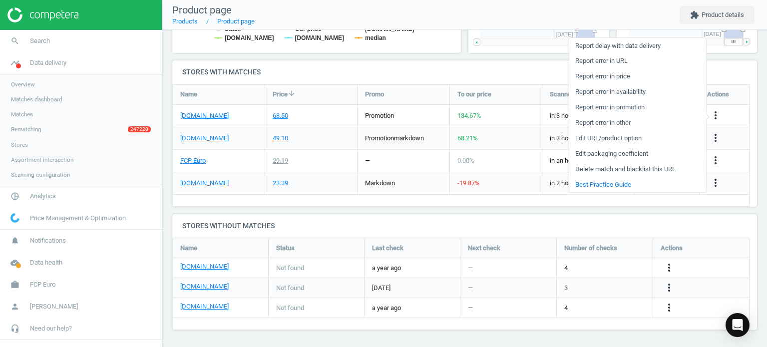
click at [606, 153] on link "Edit packaging coefficient" at bounding box center [637, 153] width 137 height 15
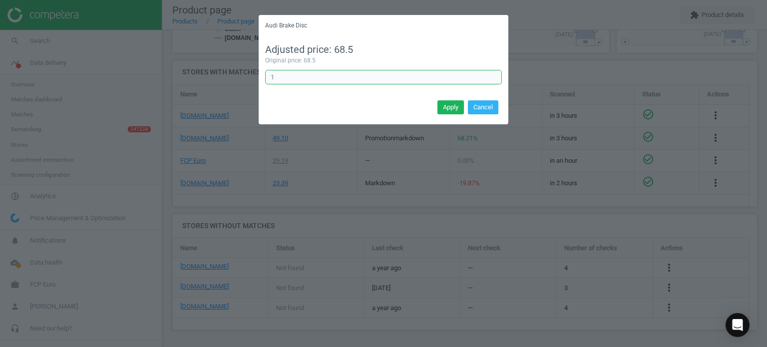
click at [355, 70] on input "1" at bounding box center [383, 77] width 237 height 15
type input "0.5"
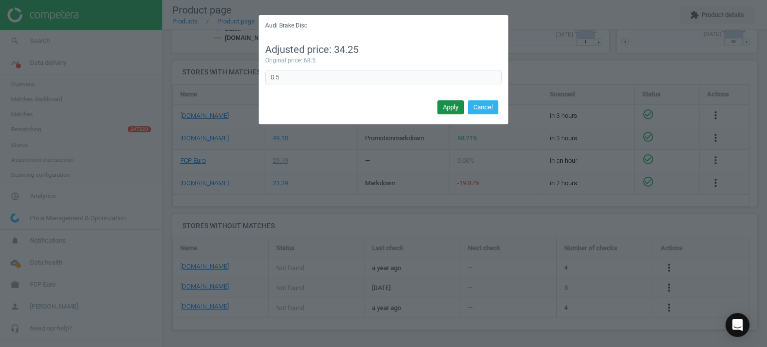
click at [451, 109] on button "Apply" at bounding box center [450, 107] width 26 height 14
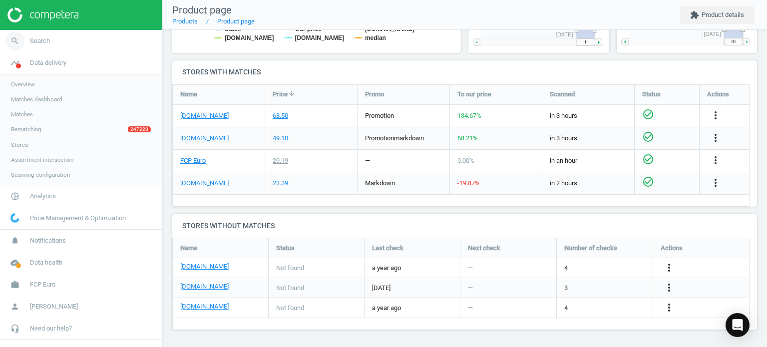
click at [33, 37] on span "Search" at bounding box center [40, 40] width 20 height 9
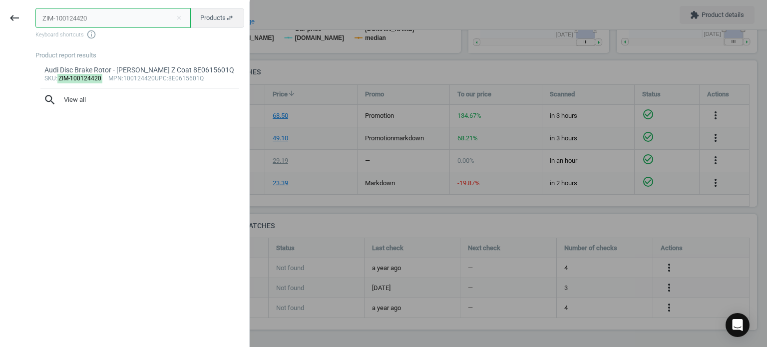
click at [93, 18] on input "ZIM-100124420" at bounding box center [112, 18] width 155 height 20
paste input "4601516"
type input "ZIM-460151620"
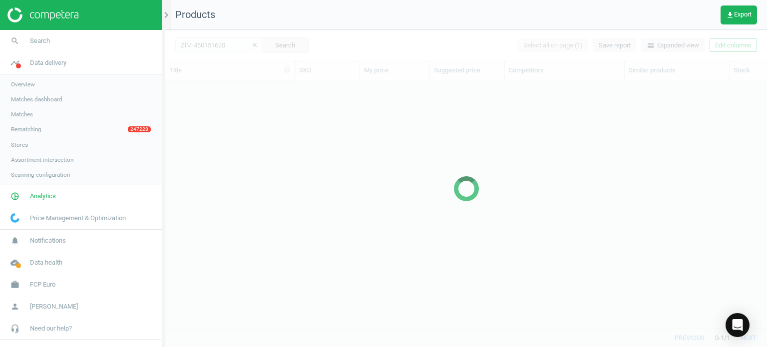
scroll to position [233, 594]
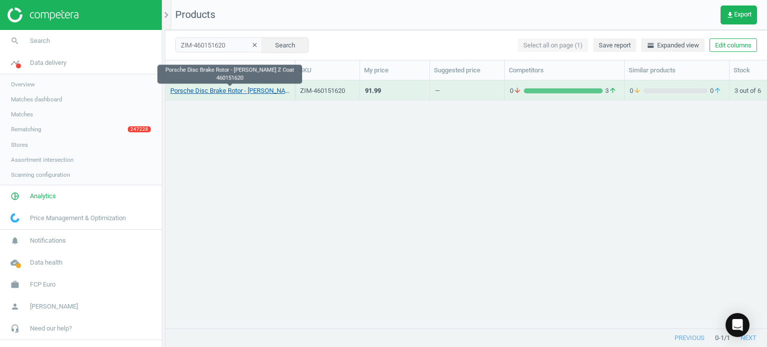
click at [206, 88] on link "Porsche Disc Brake Rotor - Zimmermann Z Coat 460151620" at bounding box center [229, 90] width 119 height 9
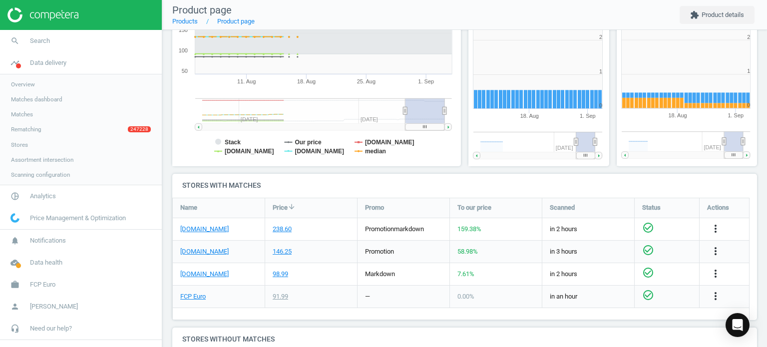
scroll to position [316, 0]
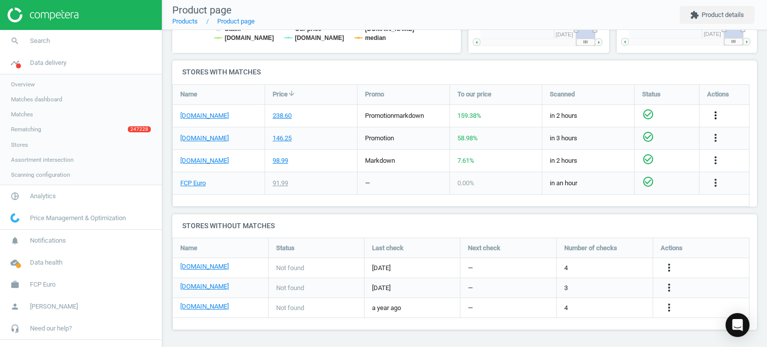
click at [713, 115] on icon "more_vert" at bounding box center [715, 115] width 12 height 12
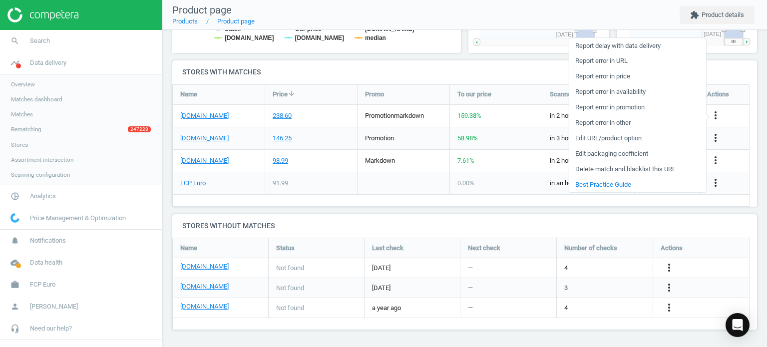
click at [618, 157] on link "Edit packaging coefficient" at bounding box center [637, 153] width 137 height 15
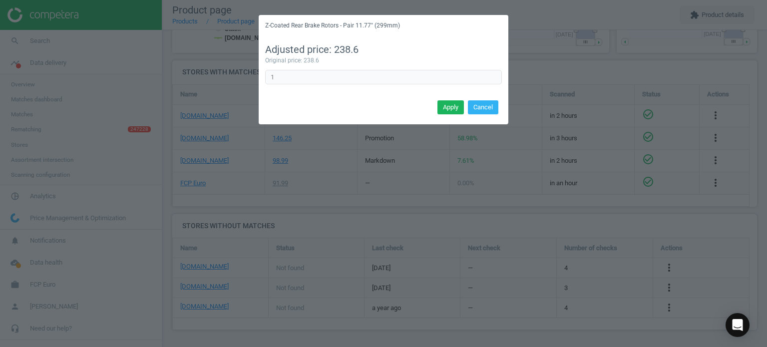
click at [357, 91] on div "Adjusted price: 238.6 Original price: 238.6 1 Error in formula" at bounding box center [384, 66] width 250 height 61
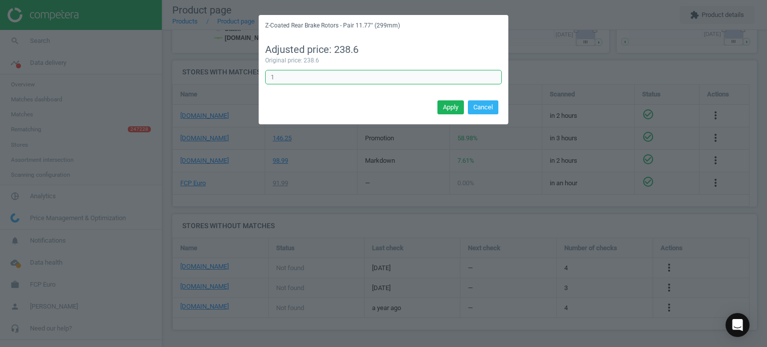
click at [334, 73] on input "1" at bounding box center [383, 77] width 237 height 15
type input "0.5"
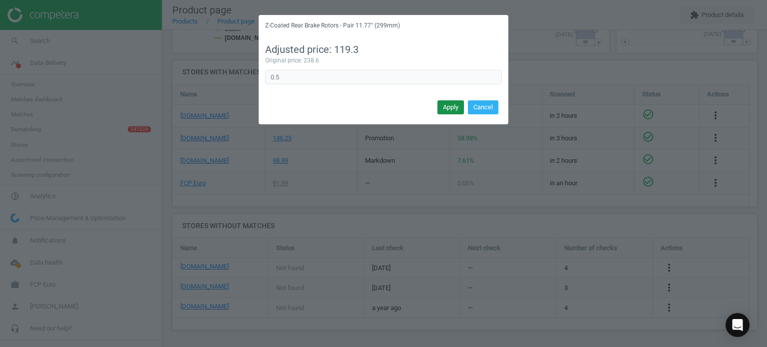
click at [447, 111] on button "Apply" at bounding box center [450, 107] width 26 height 14
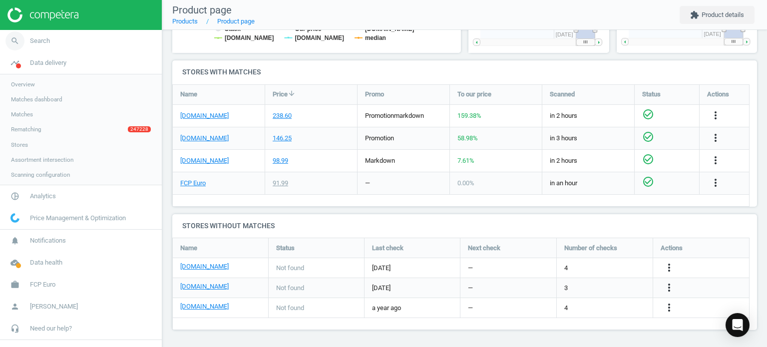
click at [64, 45] on link "search Search" at bounding box center [81, 41] width 162 height 22
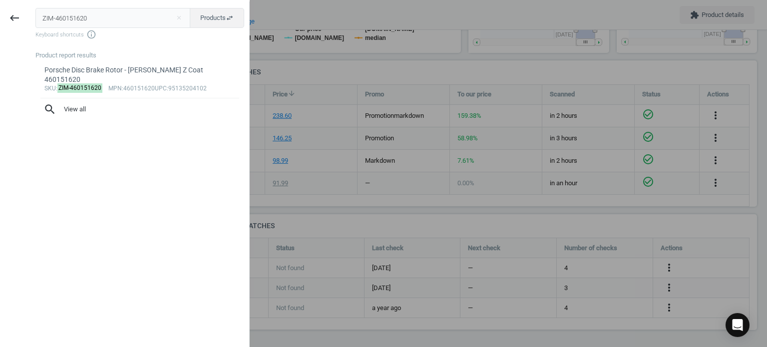
click at [126, 13] on input "ZIM-460151620" at bounding box center [112, 18] width 155 height 20
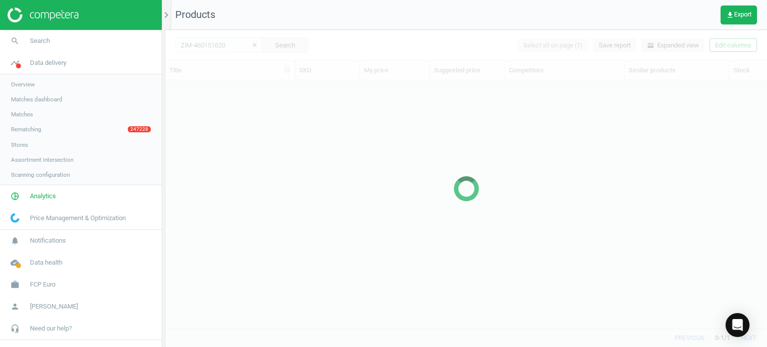
scroll to position [233, 594]
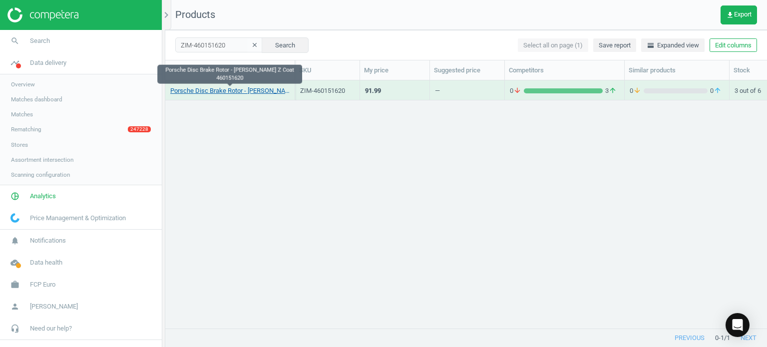
click at [237, 94] on link "Porsche Disc Brake Rotor - Zimmermann Z Coat 460151620" at bounding box center [229, 90] width 119 height 9
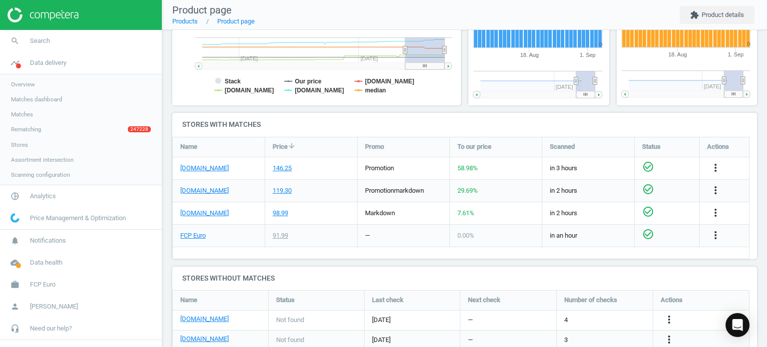
scroll to position [279, 0]
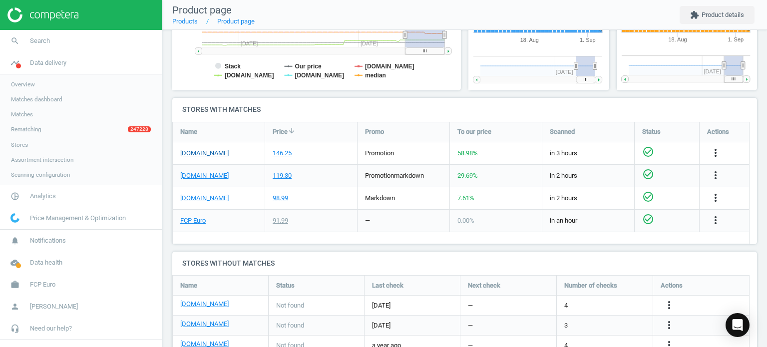
click at [218, 155] on link "[DOMAIN_NAME]" at bounding box center [204, 153] width 48 height 9
click at [210, 175] on link "[DOMAIN_NAME]" at bounding box center [204, 175] width 48 height 9
click at [711, 172] on icon "more_vert" at bounding box center [715, 175] width 12 height 12
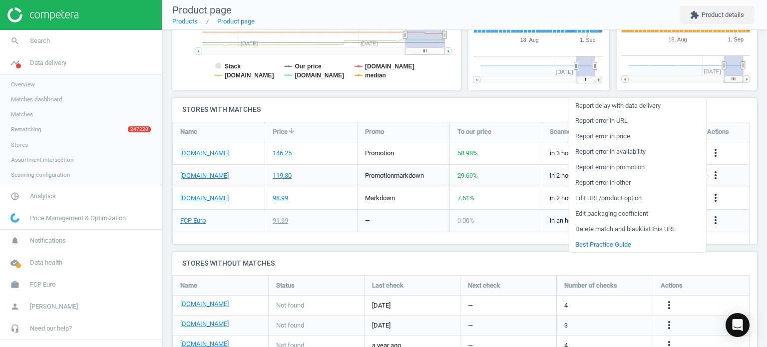
click at [634, 214] on link "Edit packaging coefficient" at bounding box center [637, 213] width 137 height 15
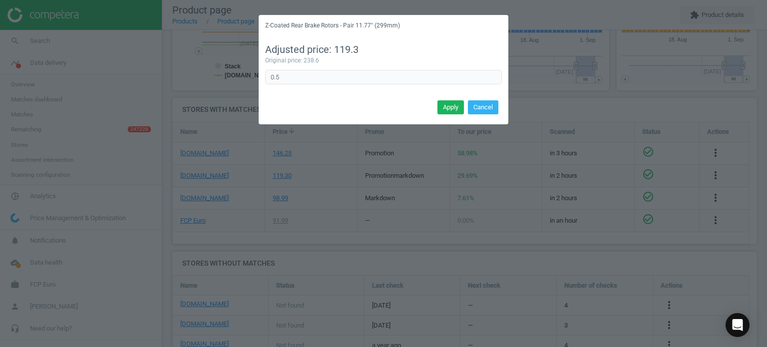
click at [371, 85] on div "Adjusted price: 119.3 Original price: 238.6 0.5 Error in formula" at bounding box center [384, 66] width 250 height 61
click at [466, 107] on div "Apply Cancel" at bounding box center [384, 110] width 250 height 27
click at [454, 105] on button "Apply" at bounding box center [450, 107] width 26 height 14
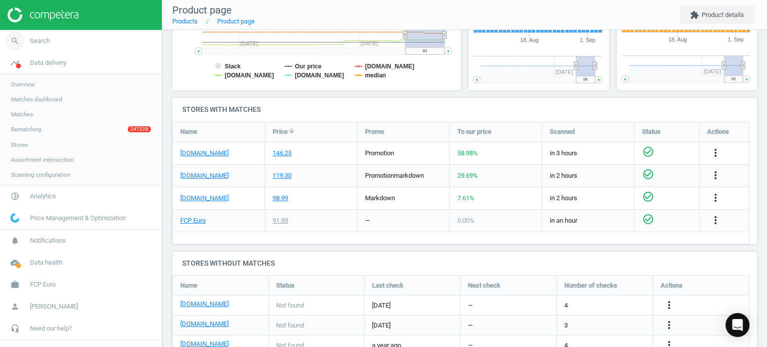
click at [68, 37] on link "search Search" at bounding box center [81, 41] width 162 height 22
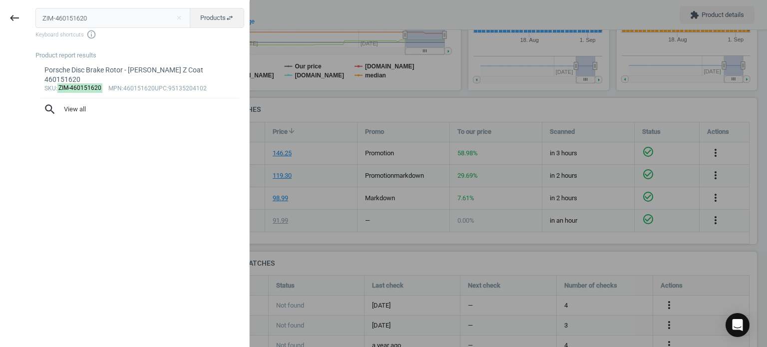
click at [103, 19] on input "ZIM-460151620" at bounding box center [112, 18] width 155 height 20
type input "ZIM-150348320"
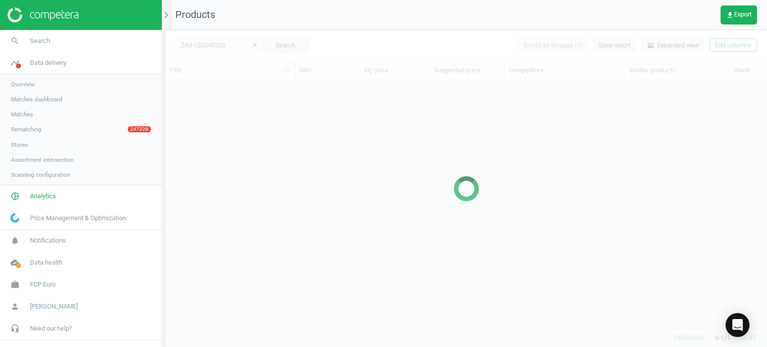
scroll to position [233, 594]
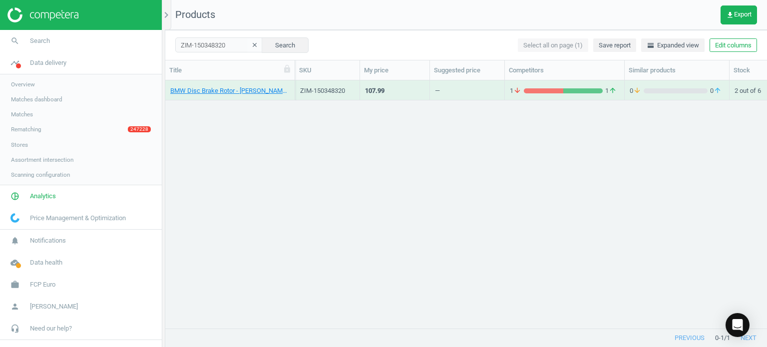
click at [252, 95] on div "BMW Disc Brake Rotor - Zimmermann Z Coat 34116884301" at bounding box center [229, 92] width 119 height 12
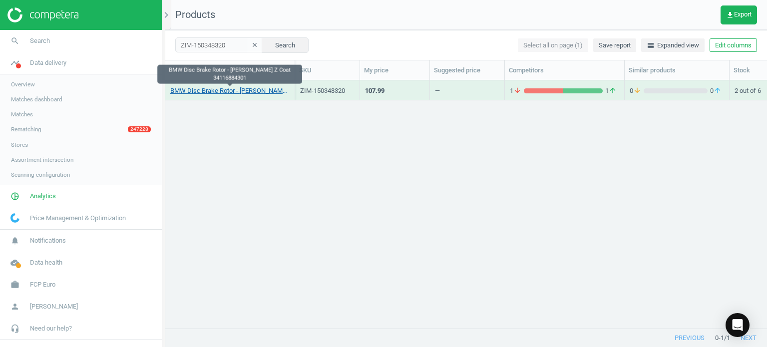
click at [247, 93] on link "BMW Disc Brake Rotor - Zimmermann Z Coat 34116884301" at bounding box center [229, 90] width 119 height 9
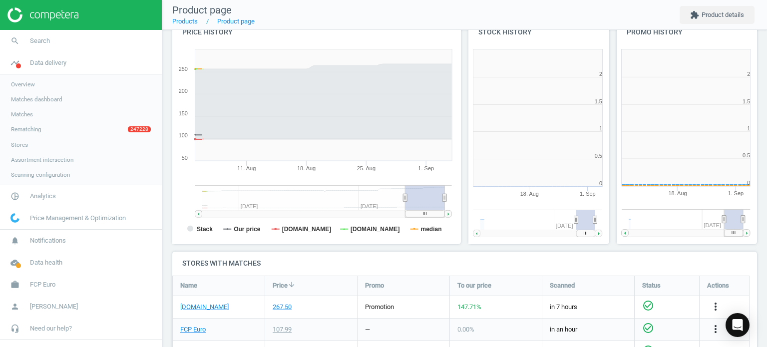
scroll to position [4, 4]
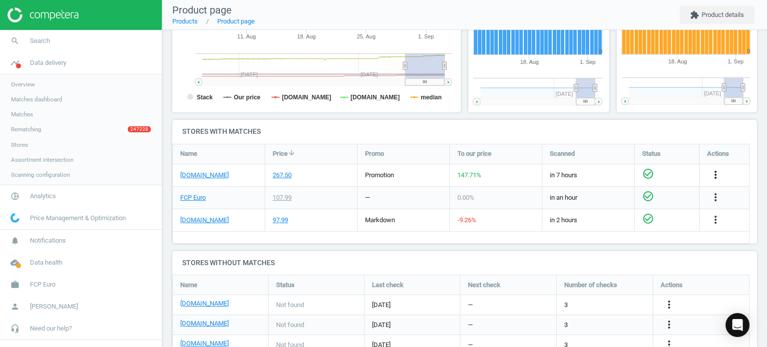
click at [712, 176] on icon "more_vert" at bounding box center [715, 175] width 12 height 12
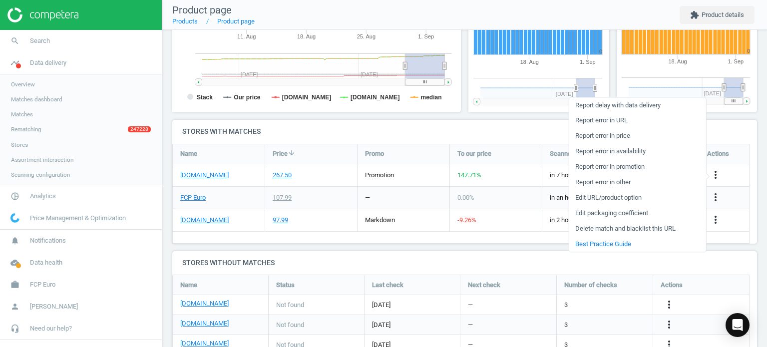
click at [626, 215] on link "Edit packaging coefficient" at bounding box center [637, 213] width 137 height 15
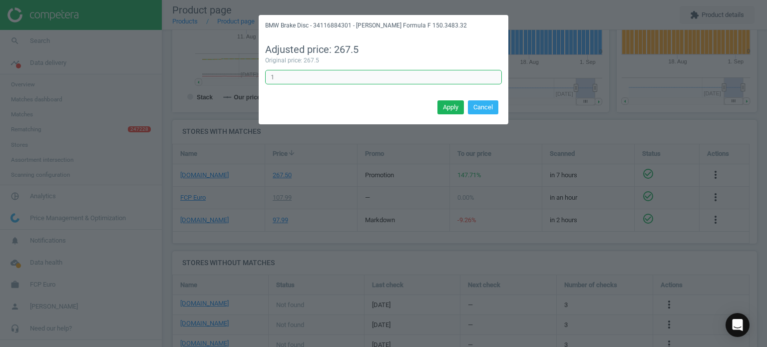
click at [347, 77] on input "1" at bounding box center [383, 77] width 237 height 15
type input "0.5"
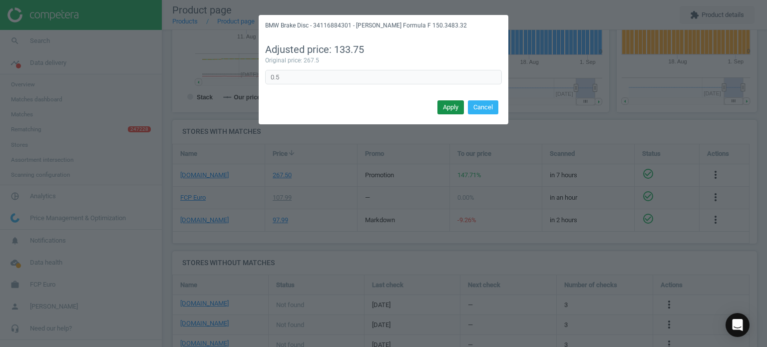
click at [441, 108] on button "Apply" at bounding box center [450, 107] width 26 height 14
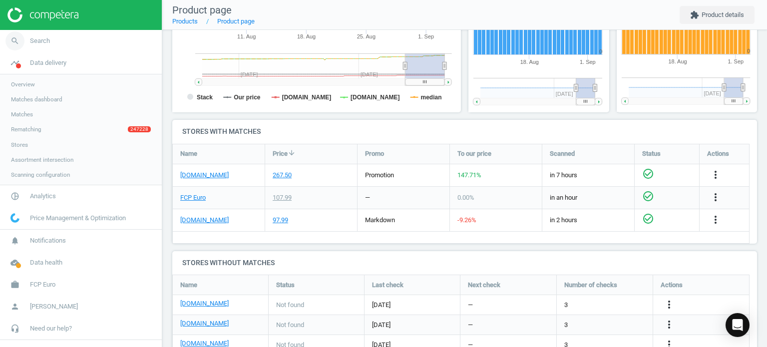
click at [106, 38] on link "search Search" at bounding box center [81, 41] width 162 height 22
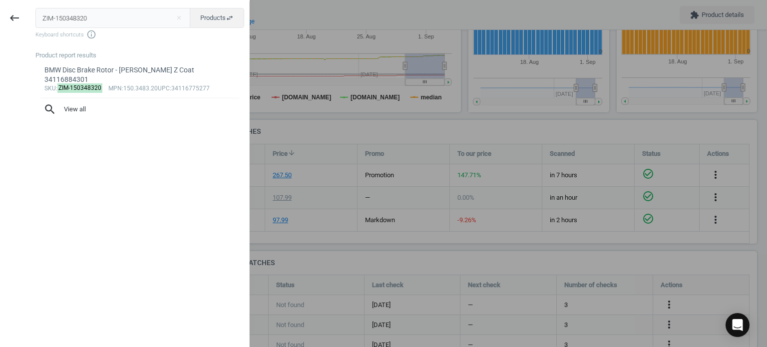
click at [178, 23] on input "ZIM-150348320" at bounding box center [112, 18] width 155 height 20
click at [178, 20] on button "close" at bounding box center [178, 17] width 15 height 9
click at [161, 19] on input "text" at bounding box center [112, 18] width 155 height 20
paste input "ZIM-460450220"
type input "ZIM-460450220"
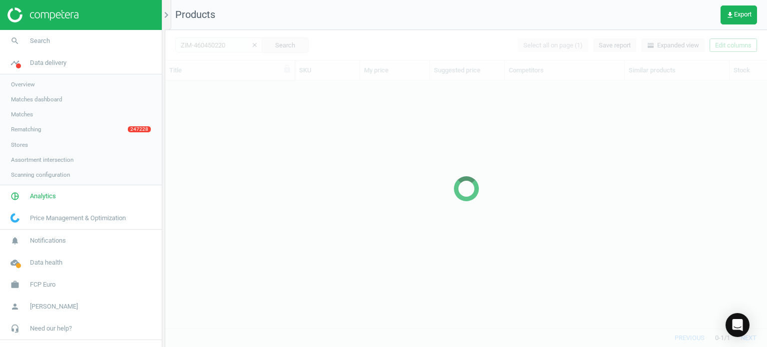
scroll to position [233, 594]
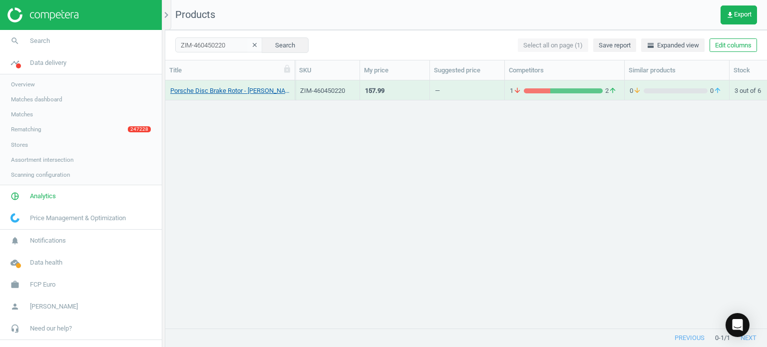
click at [226, 91] on link "Porsche Disc Brake Rotor - Zimmermann Z Coat 460450220" at bounding box center [229, 90] width 119 height 9
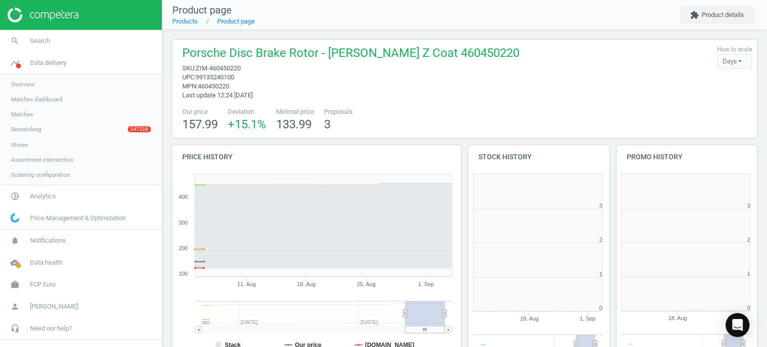
scroll to position [4, 5]
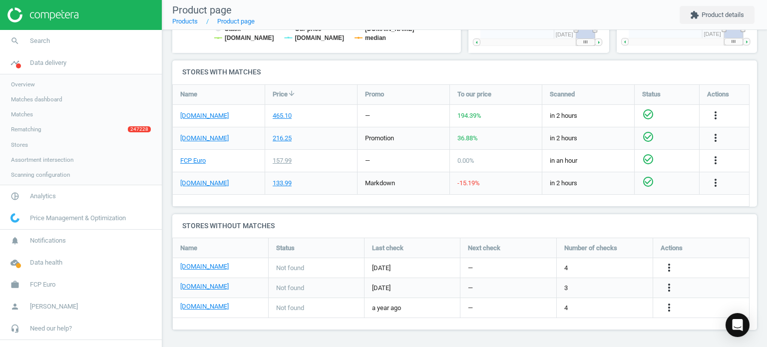
click at [724, 115] on div "more_vert" at bounding box center [716, 115] width 19 height 13
click at [721, 116] on div "more_vert" at bounding box center [716, 115] width 19 height 13
click at [717, 116] on icon "more_vert" at bounding box center [715, 115] width 12 height 12
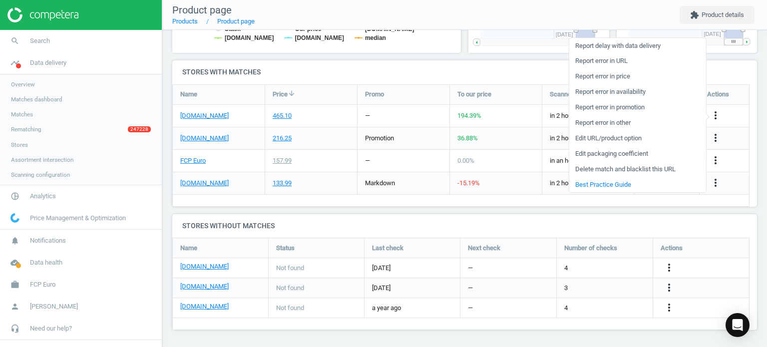
click at [628, 154] on link "Edit packaging coefficient" at bounding box center [637, 153] width 137 height 15
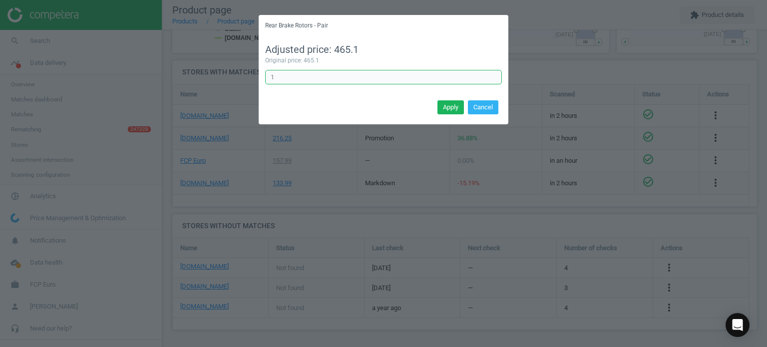
click at [300, 74] on input "1" at bounding box center [383, 77] width 237 height 15
type input "0.5"
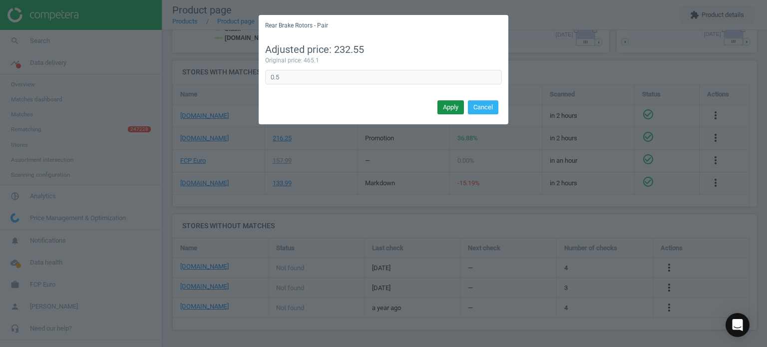
click at [449, 106] on button "Apply" at bounding box center [450, 107] width 26 height 14
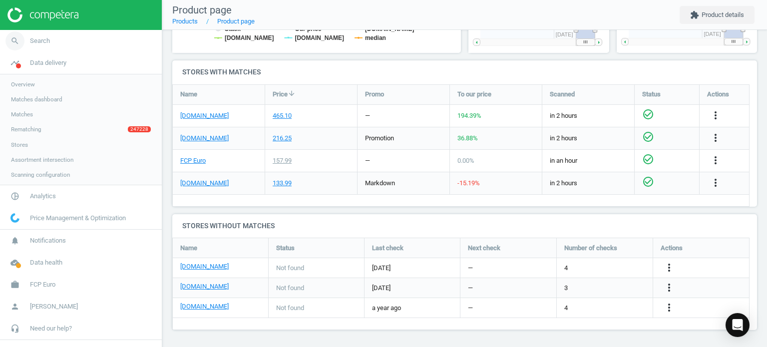
click at [80, 40] on link "search Search" at bounding box center [81, 41] width 162 height 22
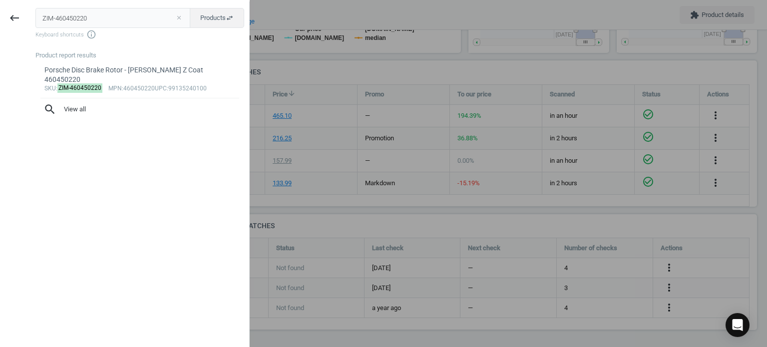
click at [181, 20] on button "close" at bounding box center [178, 17] width 15 height 9
click at [156, 11] on input "text" at bounding box center [112, 18] width 155 height 20
paste input "ZIM-150347220"
type input "ZIM-150347220"
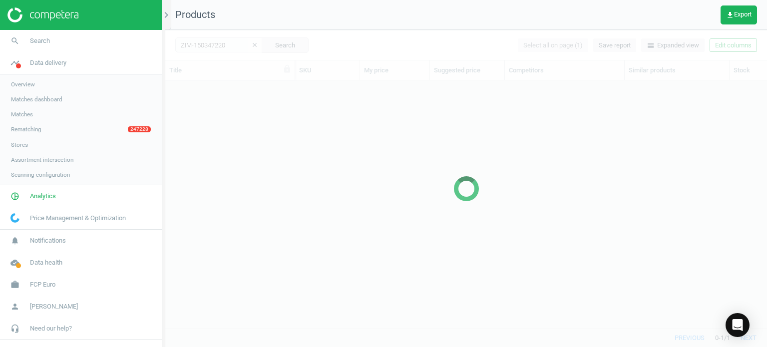
scroll to position [233, 594]
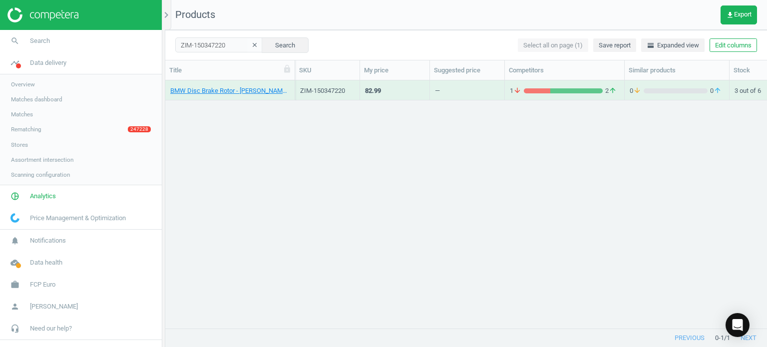
click at [234, 98] on div "BMW Disc Brake Rotor - Zimmermann Z Coat 34212229379" at bounding box center [229, 92] width 119 height 12
click at [233, 94] on link "BMW Disc Brake Rotor - Zimmermann Z Coat 34212229379" at bounding box center [229, 90] width 119 height 9
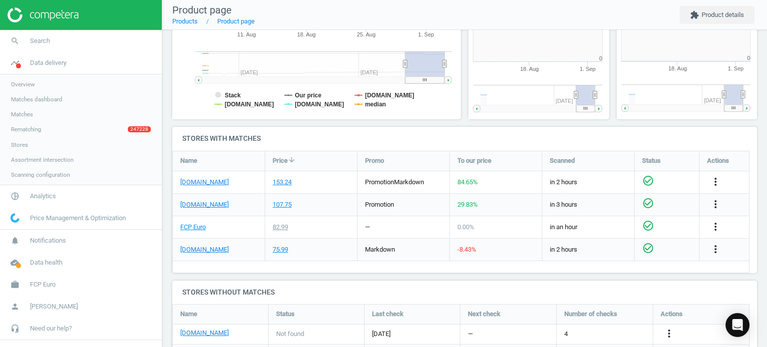
scroll to position [215, 154]
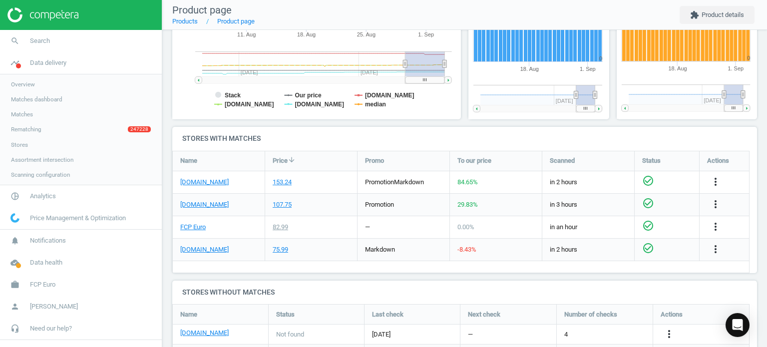
click at [712, 174] on div "more_vert" at bounding box center [723, 182] width 49 height 22
click at [712, 178] on icon "more_vert" at bounding box center [715, 182] width 12 height 12
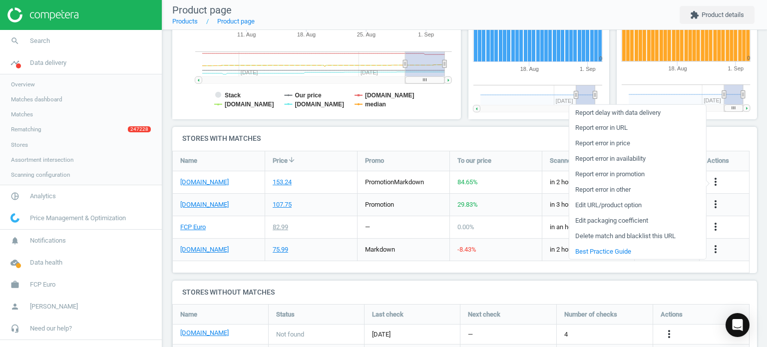
click at [595, 206] on link "Edit URL/product option" at bounding box center [637, 204] width 137 height 15
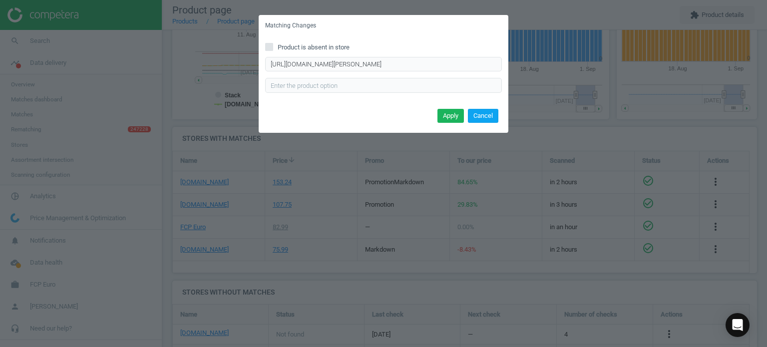
click at [478, 114] on button "Cancel" at bounding box center [483, 116] width 30 height 14
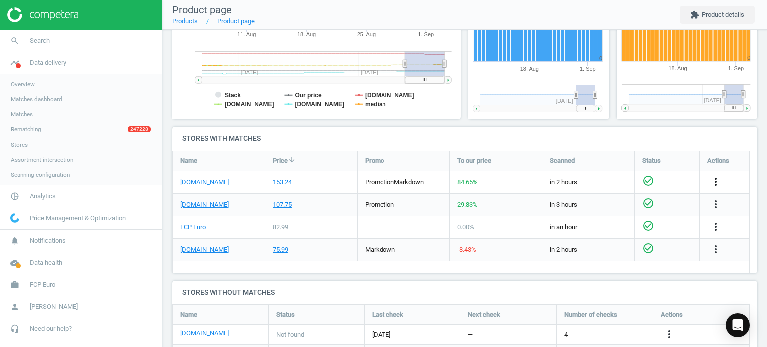
click at [716, 181] on icon "more_vert" at bounding box center [715, 182] width 12 height 12
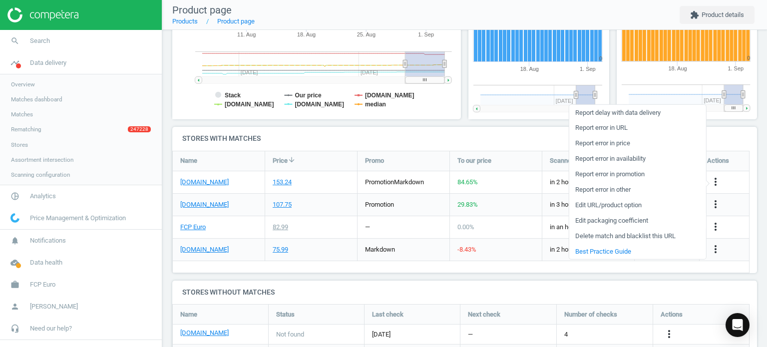
click at [631, 213] on link "Edit packaging coefficient" at bounding box center [637, 220] width 137 height 15
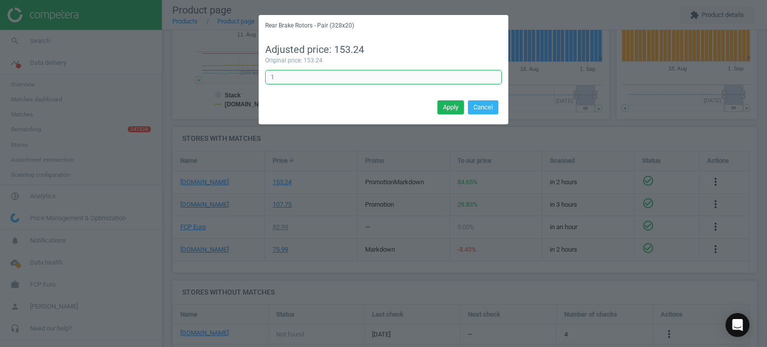
click at [361, 79] on input "1" at bounding box center [383, 77] width 237 height 15
type input "0.5"
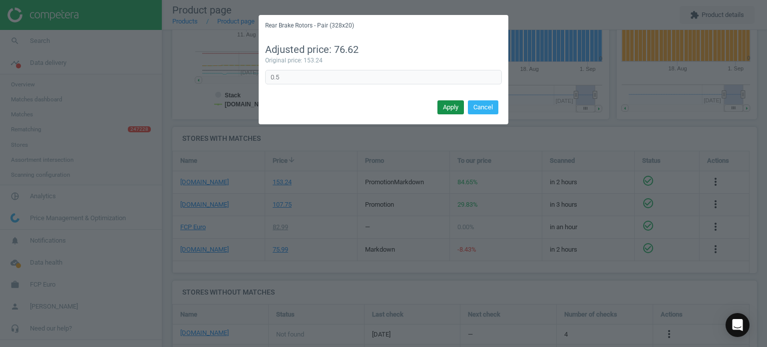
click at [450, 111] on button "Apply" at bounding box center [450, 107] width 26 height 14
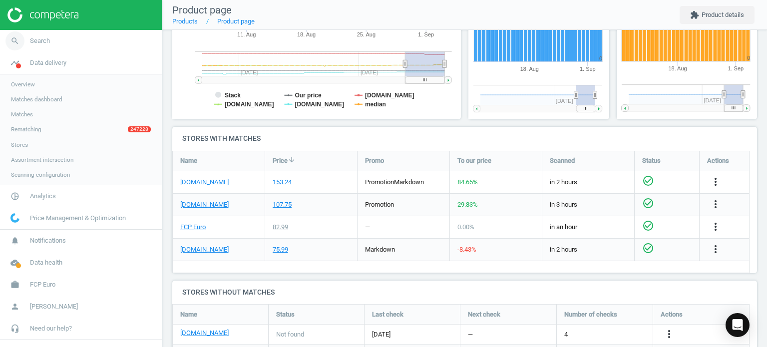
click at [74, 39] on link "search Search" at bounding box center [81, 41] width 162 height 22
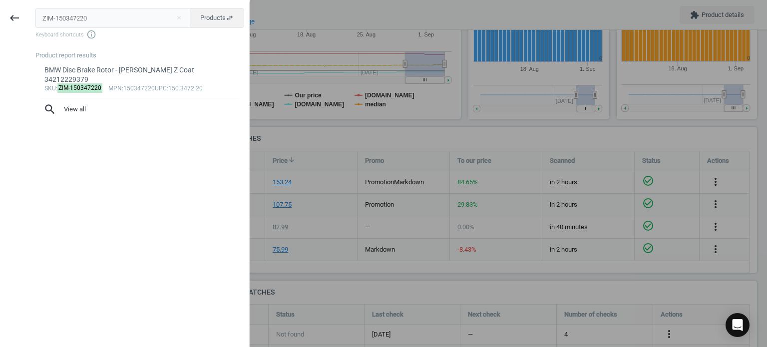
drag, startPoint x: 184, startPoint y: 24, endPoint x: 179, endPoint y: 23, distance: 5.1
click at [184, 24] on input "ZIM-150347220" at bounding box center [112, 18] width 155 height 20
click at [178, 21] on button "close" at bounding box center [178, 17] width 15 height 9
click at [178, 21] on input "text" at bounding box center [112, 18] width 155 height 20
paste input "ZIM-150347220"
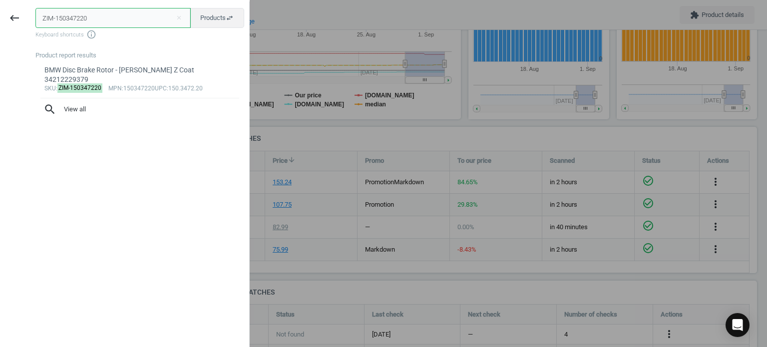
type input "ZIM-150347220"
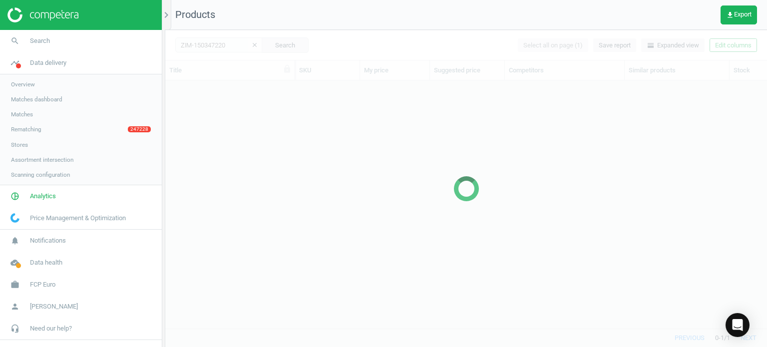
scroll to position [233, 594]
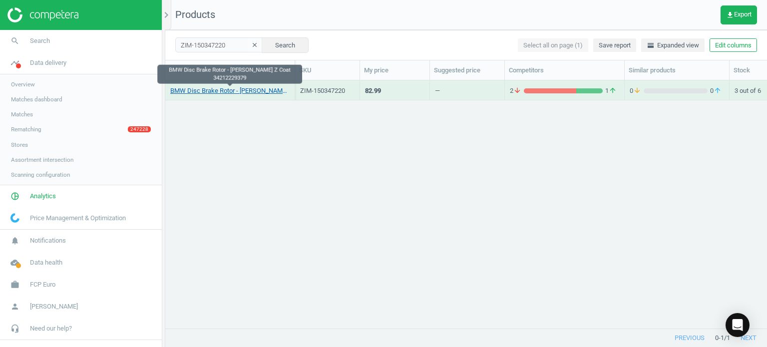
click at [246, 94] on link "BMW Disc Brake Rotor - Zimmermann Z Coat 34212229379" at bounding box center [229, 90] width 119 height 9
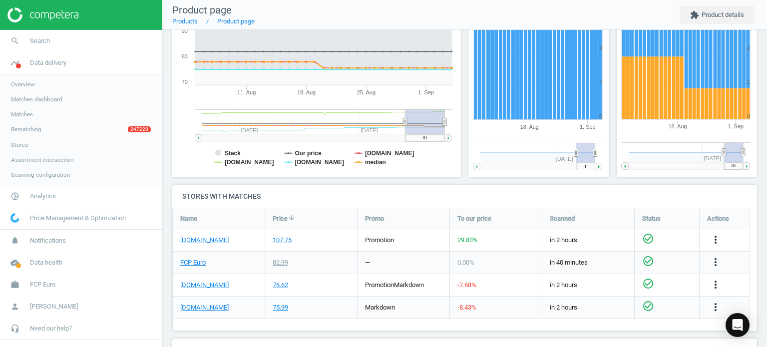
scroll to position [250, 0]
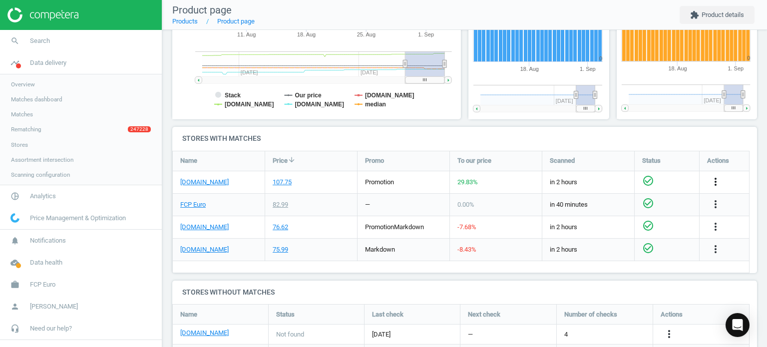
click at [714, 181] on icon "more_vert" at bounding box center [715, 182] width 12 height 12
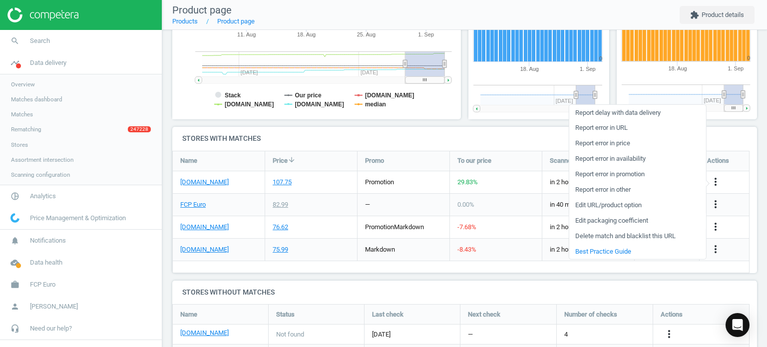
click at [636, 221] on link "Edit packaging coefficient" at bounding box center [637, 220] width 137 height 15
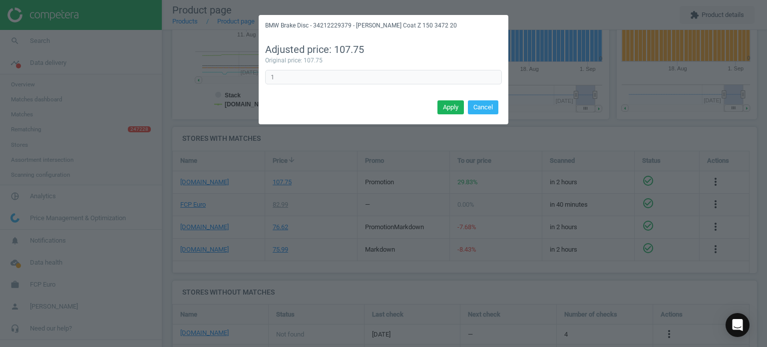
click at [289, 68] on div "Adjusted price: 107.75 Original price: 107.75 1 Error in formula" at bounding box center [384, 66] width 250 height 61
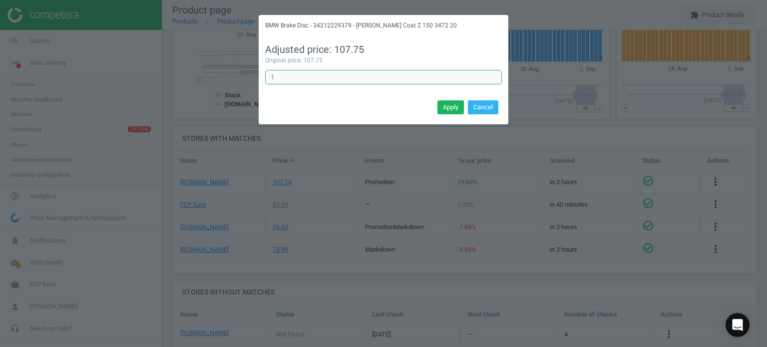
click at [289, 79] on input "1" at bounding box center [383, 77] width 237 height 15
type input "0.5"
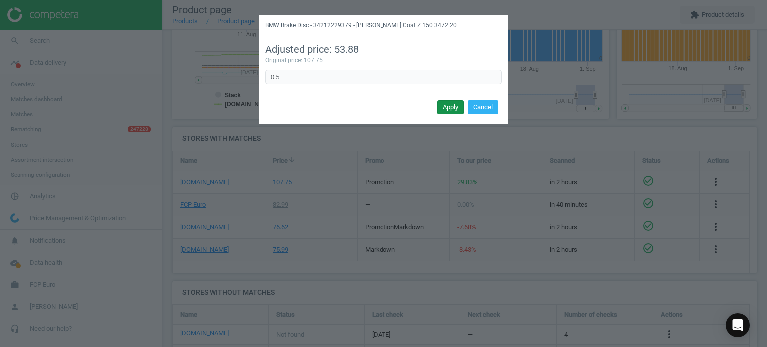
click at [447, 108] on button "Apply" at bounding box center [450, 107] width 26 height 14
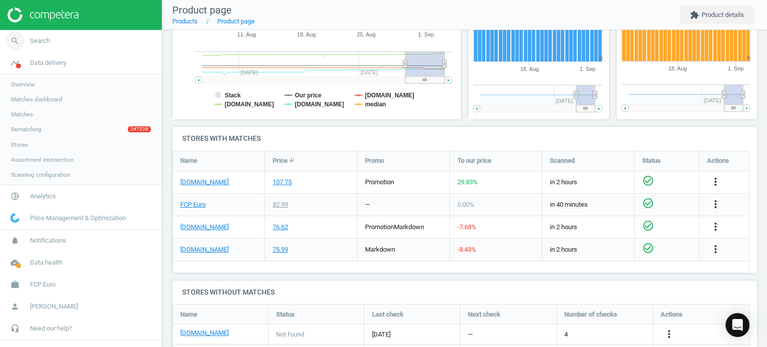
click at [60, 41] on link "search Search" at bounding box center [81, 41] width 162 height 22
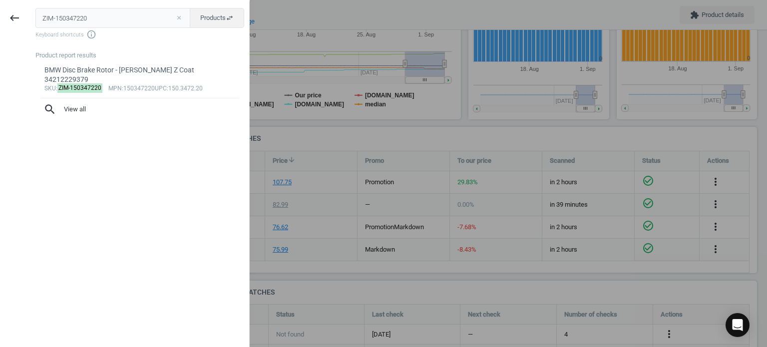
click at [179, 19] on button "close" at bounding box center [178, 17] width 15 height 9
click at [151, 14] on input "text" at bounding box center [112, 18] width 155 height 20
paste input "ZIM-150291920"
type input "ZIM-150291920"
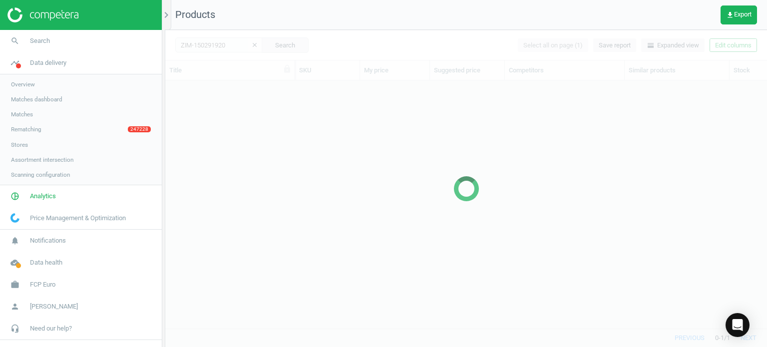
scroll to position [233, 594]
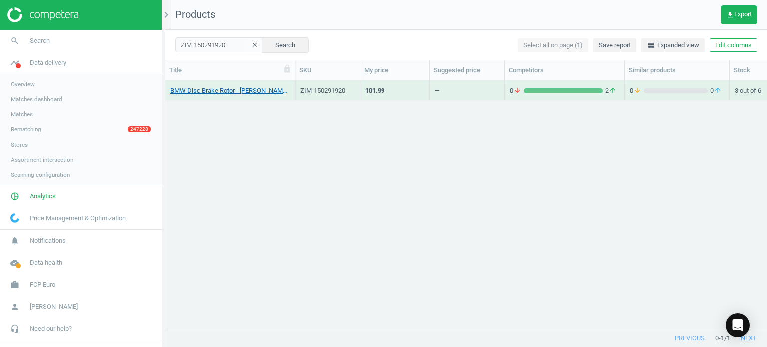
click at [262, 92] on link "BMW Disc Brake Rotor - Zimmermann Z Coat 34206894382" at bounding box center [229, 90] width 119 height 9
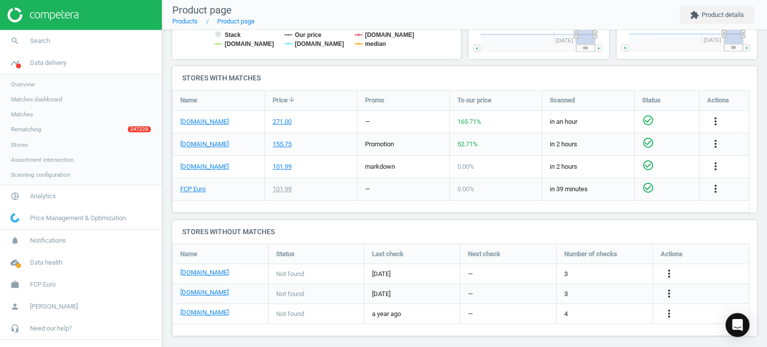
scroll to position [316, 0]
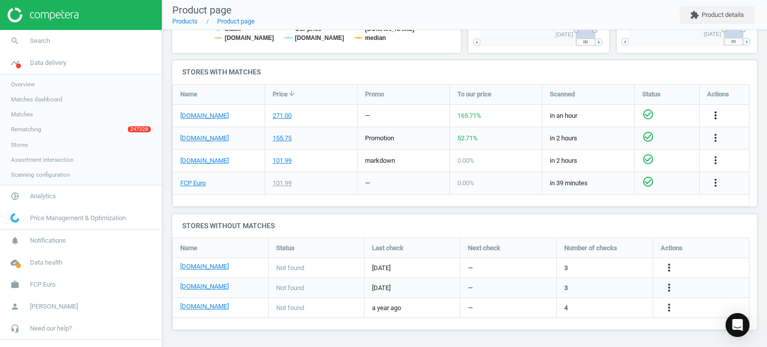
click at [713, 109] on icon "more_vert" at bounding box center [715, 115] width 12 height 12
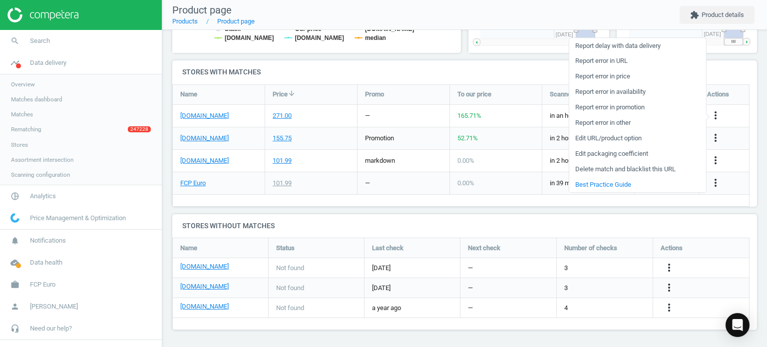
click at [626, 152] on link "Edit packaging coefficient" at bounding box center [637, 153] width 137 height 15
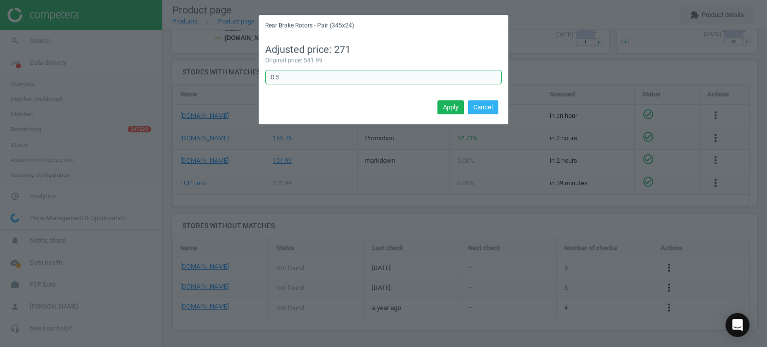
click at [296, 79] on input "0.5" at bounding box center [383, 77] width 237 height 15
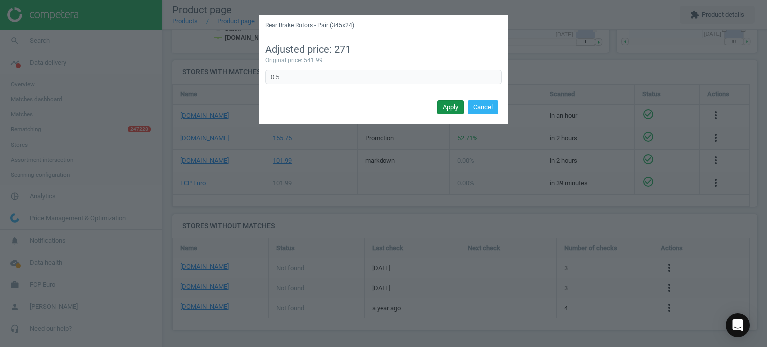
click at [457, 107] on button "Apply" at bounding box center [450, 107] width 26 height 14
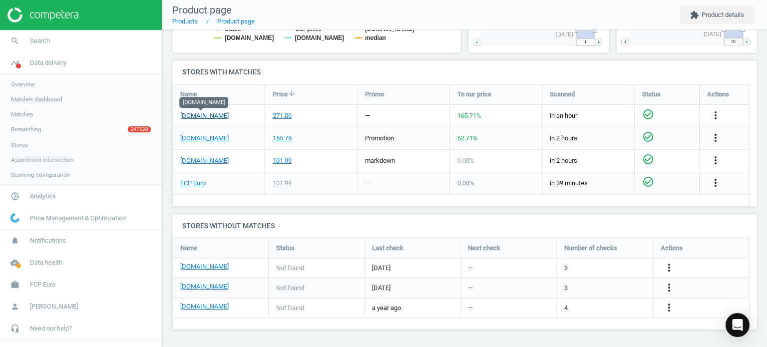
click at [211, 115] on link "[DOMAIN_NAME]" at bounding box center [204, 115] width 48 height 9
click at [722, 114] on div "more_vert" at bounding box center [716, 115] width 19 height 13
click at [718, 113] on icon "more_vert" at bounding box center [715, 115] width 12 height 12
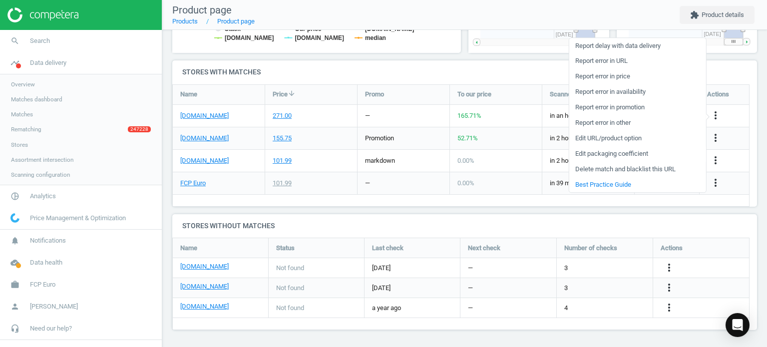
click at [610, 149] on link "Edit packaging coefficient" at bounding box center [637, 153] width 137 height 15
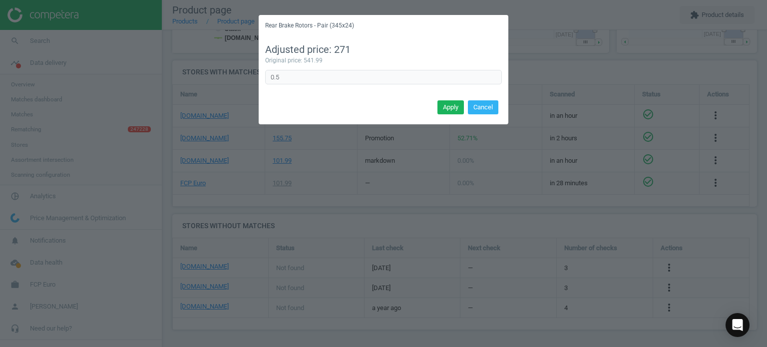
drag, startPoint x: 440, startPoint y: 109, endPoint x: 429, endPoint y: 108, distance: 11.0
click at [440, 109] on button "Apply" at bounding box center [450, 107] width 26 height 14
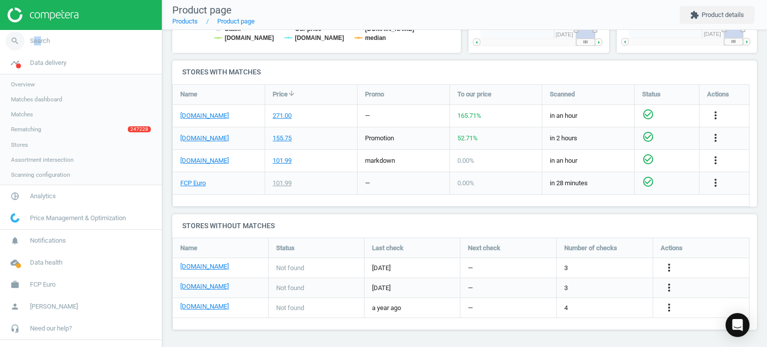
click at [33, 35] on link "search Search" at bounding box center [81, 41] width 162 height 22
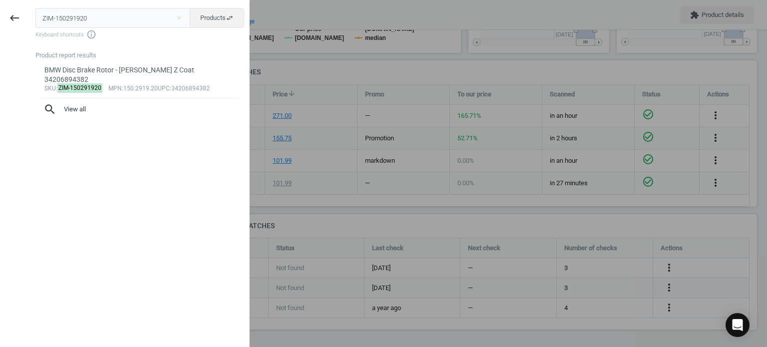
click at [160, 20] on input "ZIM-150291920" at bounding box center [112, 18] width 155 height 20
click at [160, 21] on input "ZIM-150291920" at bounding box center [112, 18] width 155 height 20
click at [160, 20] on input "ZIM-150291920" at bounding box center [112, 18] width 155 height 20
type input "ZIM-150293720"
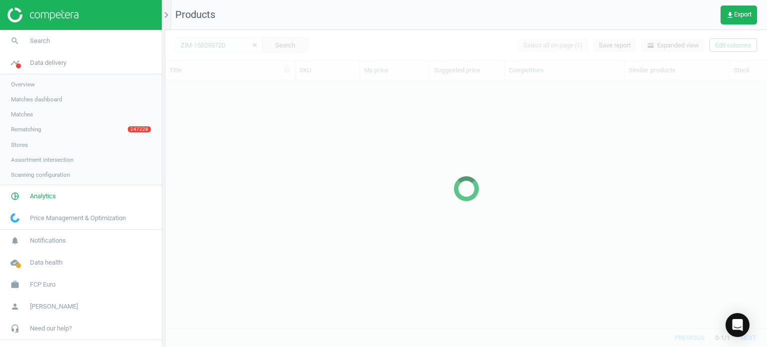
scroll to position [233, 594]
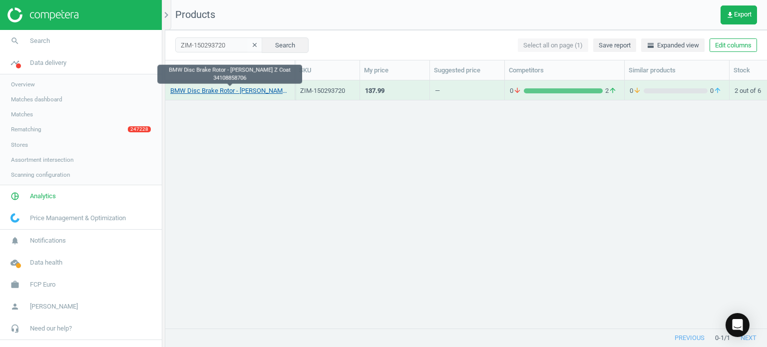
click at [255, 90] on link "BMW Disc Brake Rotor - Zimmermann Z Coat 34108858706" at bounding box center [229, 90] width 119 height 9
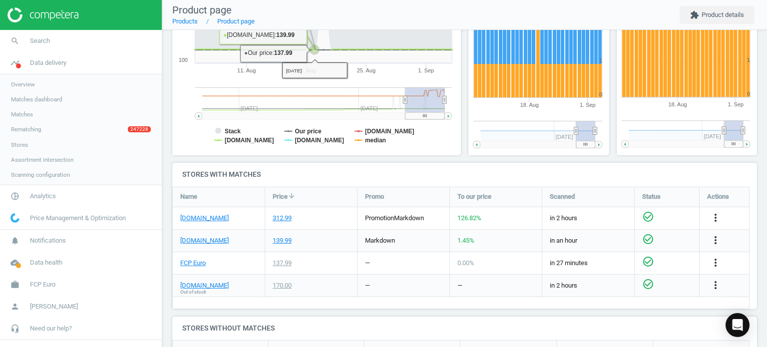
scroll to position [250, 0]
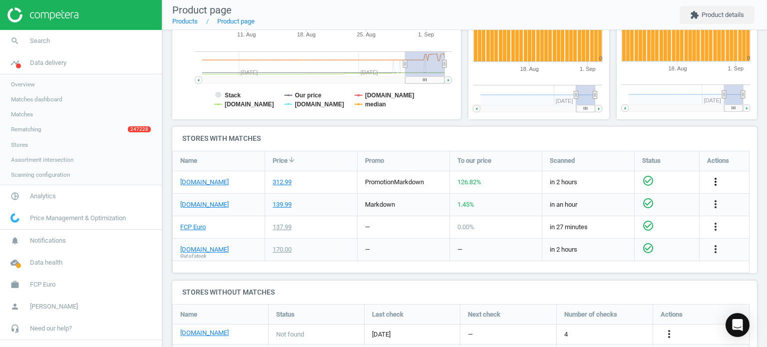
click at [713, 183] on icon "more_vert" at bounding box center [715, 182] width 12 height 12
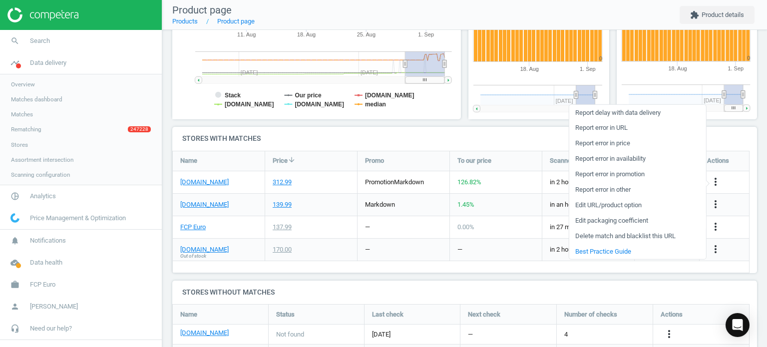
click at [606, 222] on link "Edit packaging coefficient" at bounding box center [637, 220] width 137 height 15
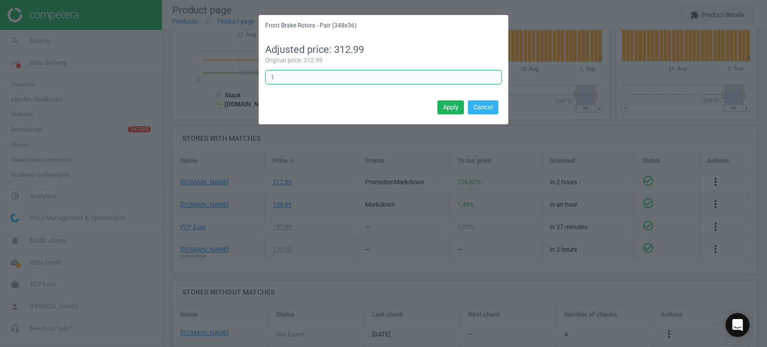
click at [362, 77] on input "1" at bounding box center [383, 77] width 237 height 15
click at [358, 75] on input "1" at bounding box center [383, 77] width 237 height 15
type input "0.5"
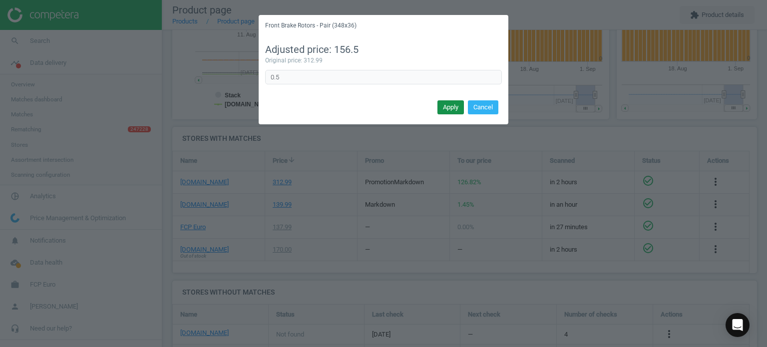
click at [456, 105] on button "Apply" at bounding box center [450, 107] width 26 height 14
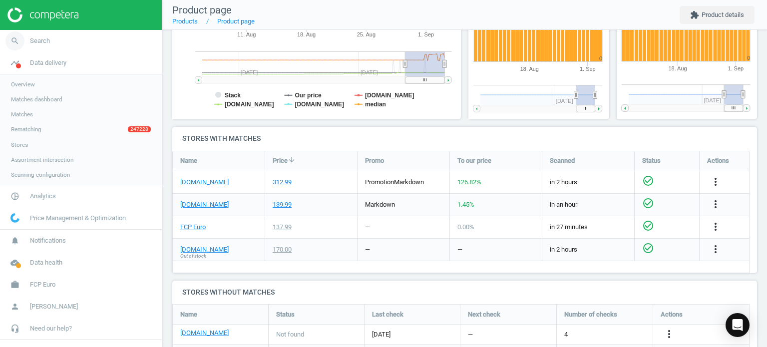
click at [85, 42] on link "search Search" at bounding box center [81, 41] width 162 height 22
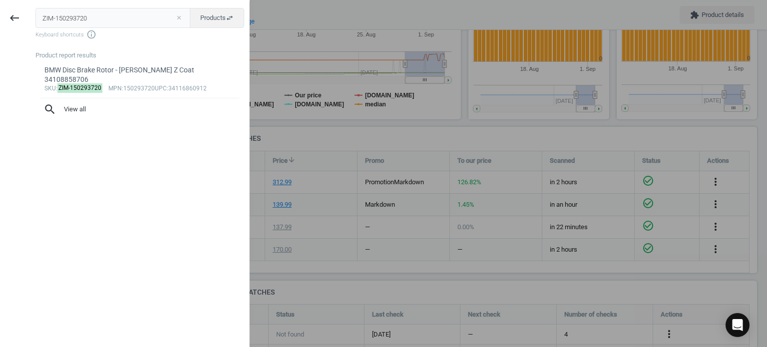
click at [180, 17] on button "close" at bounding box center [178, 17] width 15 height 9
click at [160, 17] on input "text" at bounding box center [112, 18] width 155 height 20
paste input "ZIM-150343420"
type input "ZIM-150343420"
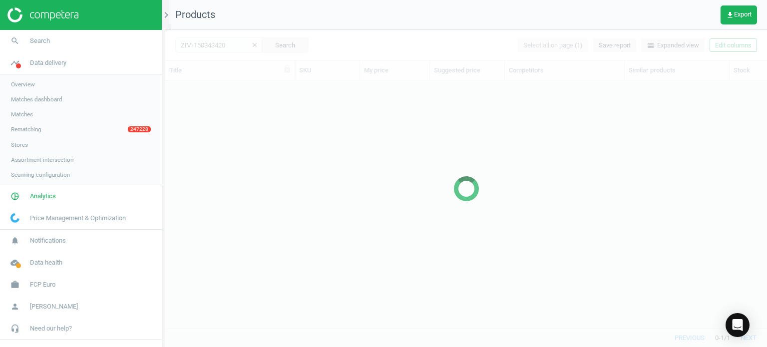
scroll to position [233, 594]
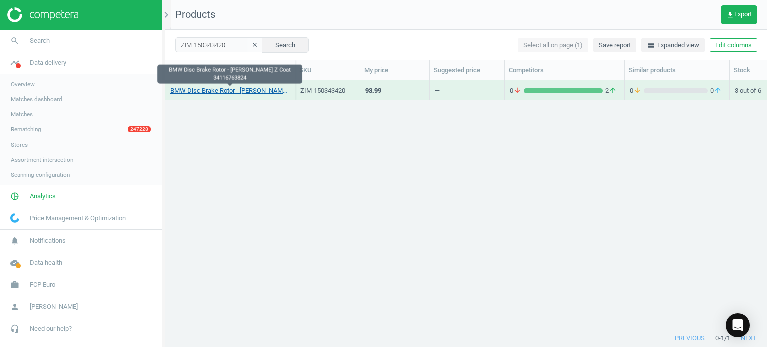
click at [278, 94] on link "BMW Disc Brake Rotor - Zimmermann Z Coat 34116763824" at bounding box center [229, 90] width 119 height 9
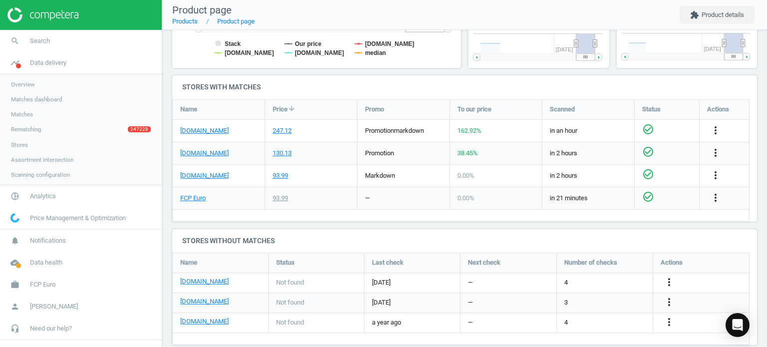
scroll to position [316, 0]
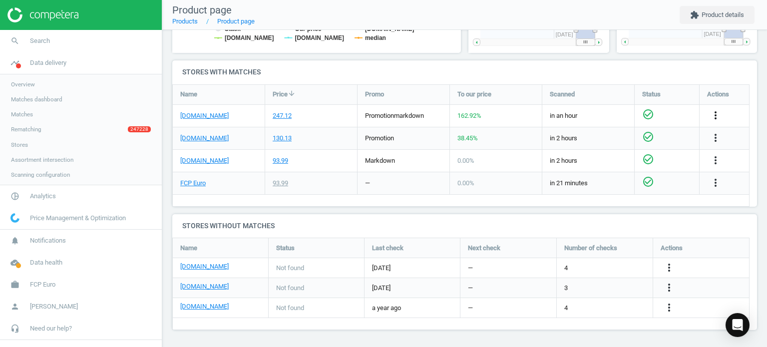
click at [715, 115] on icon "more_vert" at bounding box center [715, 115] width 12 height 12
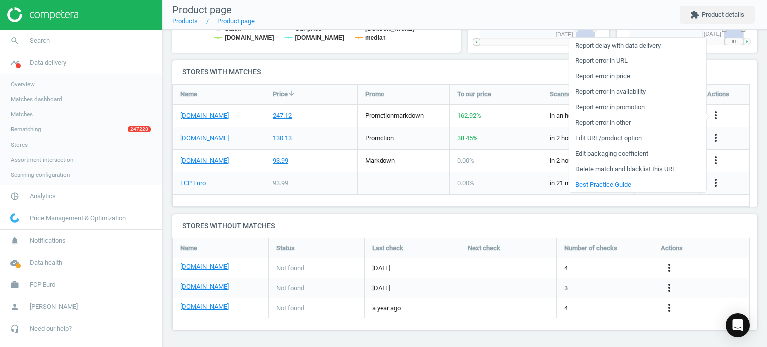
click at [590, 158] on link "Edit packaging coefficient" at bounding box center [637, 153] width 137 height 15
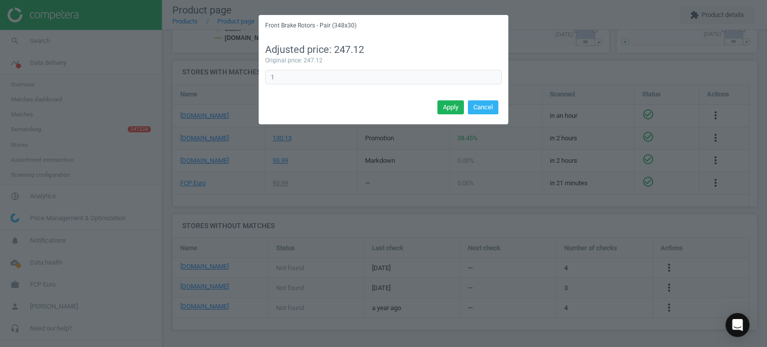
click at [300, 62] on div "Original price: 247.12" at bounding box center [383, 60] width 237 height 8
click at [302, 71] on div "Adjusted price: 247.12 Original price: 247.12 1 Error in formula" at bounding box center [384, 66] width 250 height 61
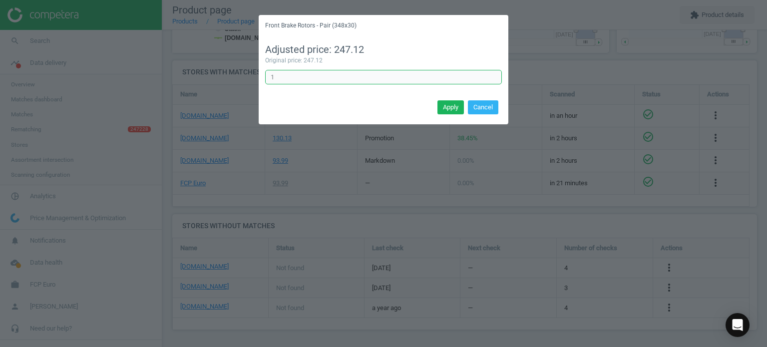
click at [303, 73] on input "1" at bounding box center [383, 77] width 237 height 15
type input "0.5"
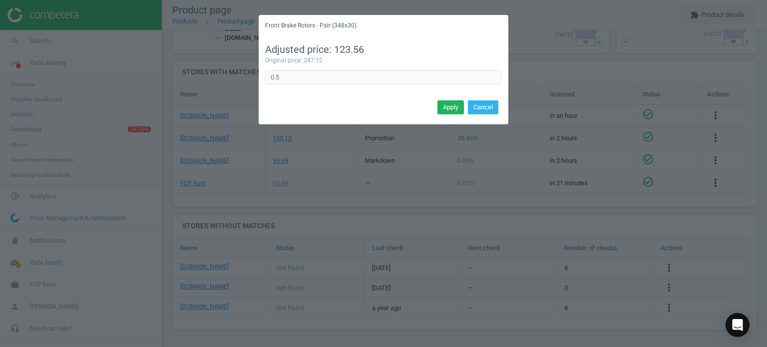
click at [445, 115] on div "Apply Cancel" at bounding box center [384, 110] width 250 height 27
click at [445, 109] on button "Apply" at bounding box center [450, 107] width 26 height 14
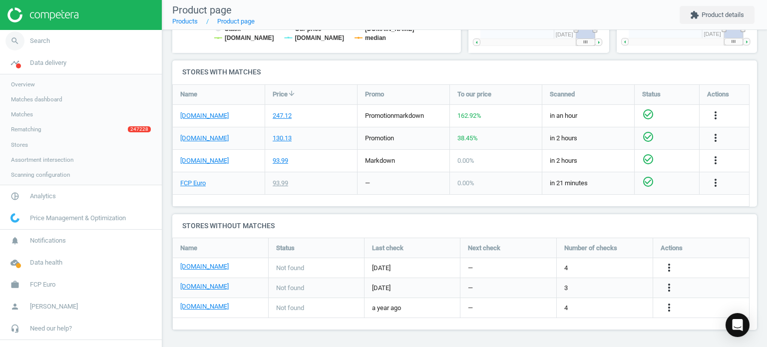
click at [69, 45] on link "search Search" at bounding box center [81, 41] width 162 height 22
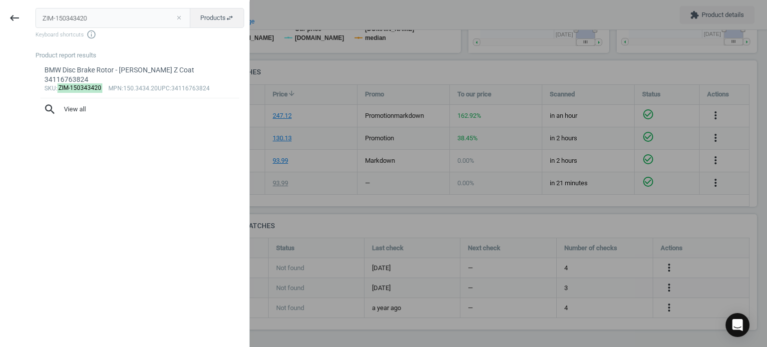
click at [184, 17] on button "close" at bounding box center [178, 17] width 15 height 9
click at [121, 24] on input "text" at bounding box center [112, 18] width 155 height 20
paste input "ZIM-150343120"
type input "ZIM-150343120"
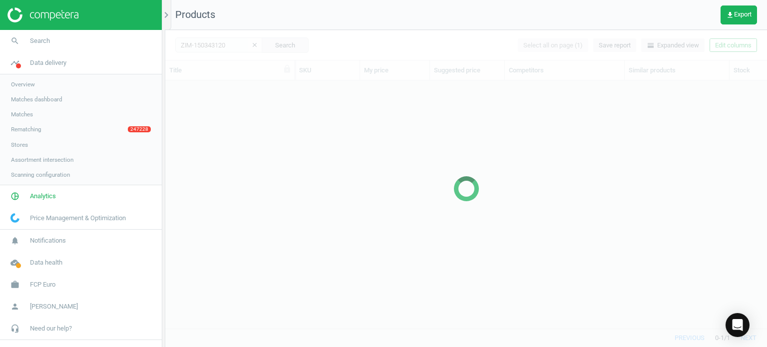
scroll to position [233, 594]
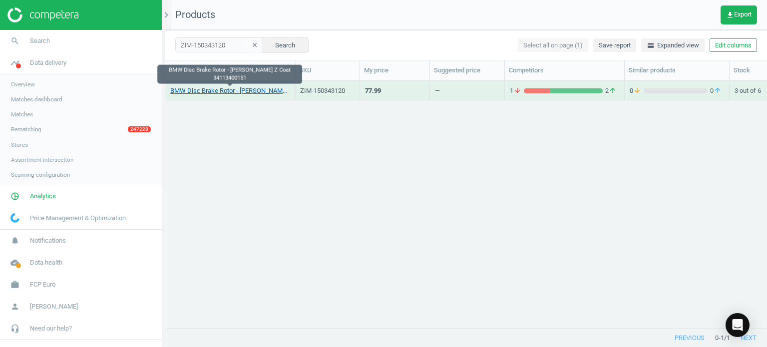
click at [268, 94] on link "BMW Disc Brake Rotor - Zimmermann Z Coat 34113400151" at bounding box center [229, 90] width 119 height 9
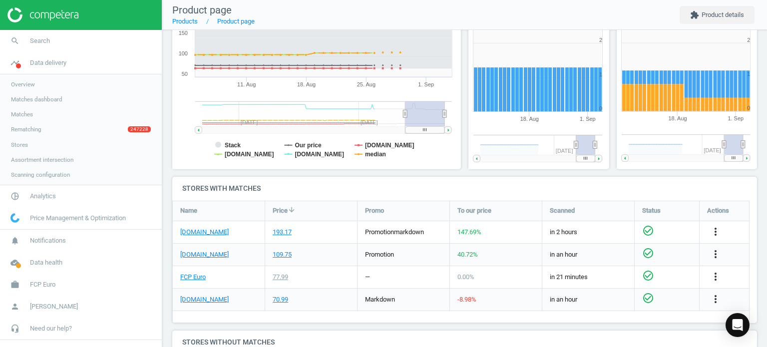
scroll to position [250, 0]
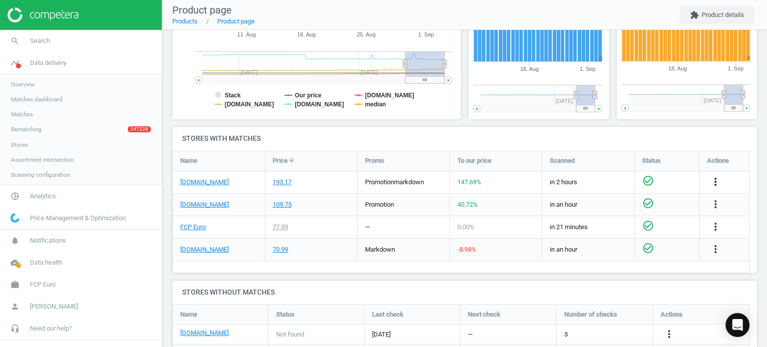
click at [716, 182] on icon "more_vert" at bounding box center [715, 182] width 12 height 12
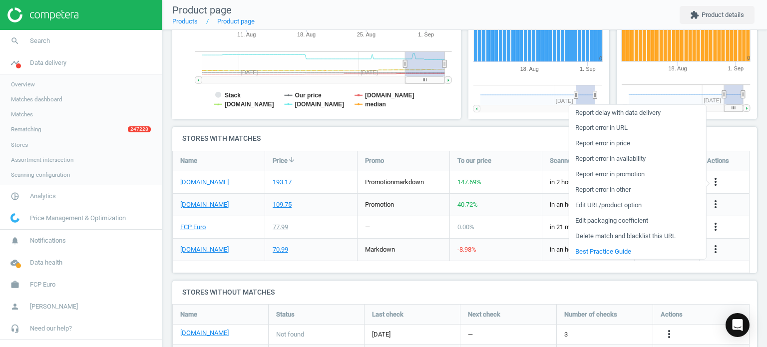
click at [605, 206] on link "Edit URL/product option" at bounding box center [637, 204] width 137 height 15
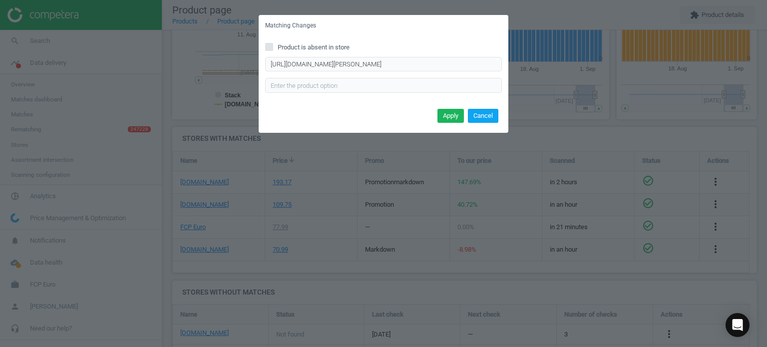
click at [481, 117] on button "Cancel" at bounding box center [483, 116] width 30 height 14
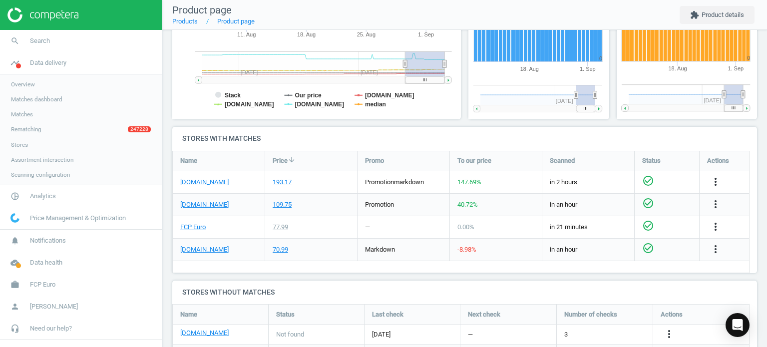
click at [707, 179] on div "more_vert" at bounding box center [716, 182] width 19 height 13
click at [713, 183] on icon "more_vert" at bounding box center [715, 182] width 12 height 12
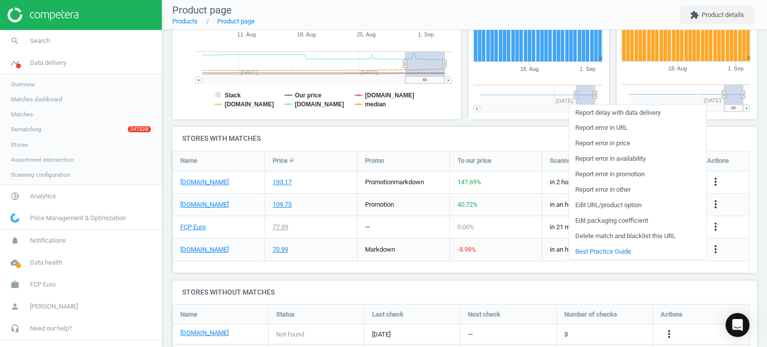
click at [608, 221] on link "Edit packaging coefficient" at bounding box center [637, 220] width 137 height 15
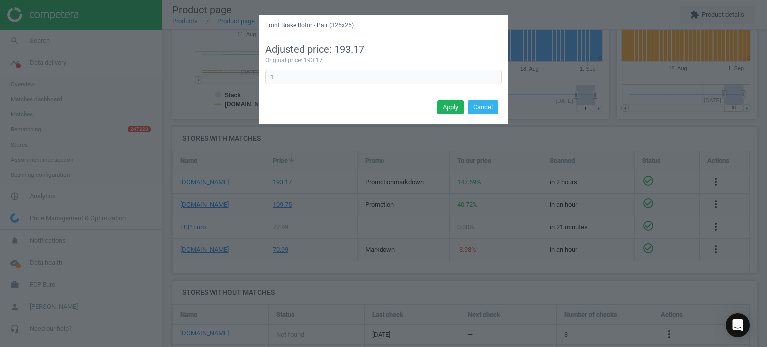
click at [381, 88] on div "Adjusted price: 193.17 Original price: 193.17 1 Error in formula" at bounding box center [384, 66] width 250 height 61
click at [377, 87] on div "Adjusted price: 193.17 Original price: 193.17 1 Error in formula" at bounding box center [384, 66] width 250 height 61
click at [375, 85] on div "Adjusted price: 193.17 Original price: 193.17 1 Error in formula" at bounding box center [384, 66] width 250 height 61
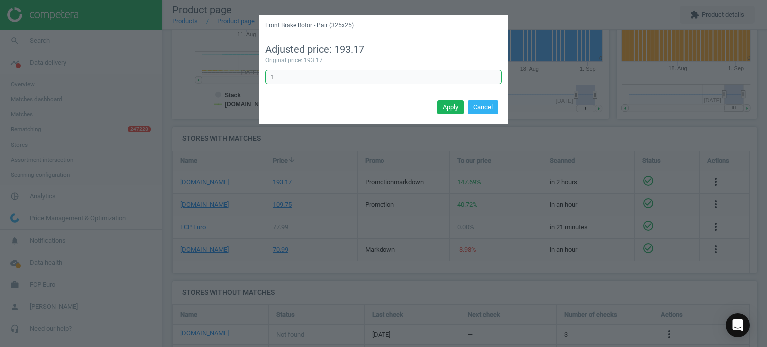
click at [375, 83] on input "1" at bounding box center [383, 77] width 237 height 15
click at [374, 83] on input "1" at bounding box center [383, 77] width 237 height 15
type input "0.5"
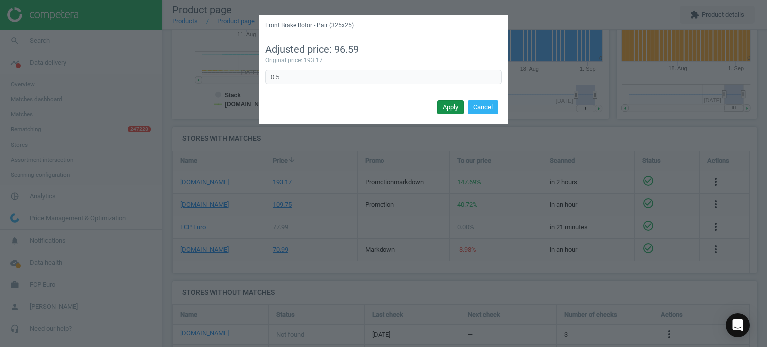
click at [449, 114] on div "Apply Cancel" at bounding box center [384, 110] width 250 height 27
click at [450, 111] on button "Apply" at bounding box center [450, 107] width 26 height 14
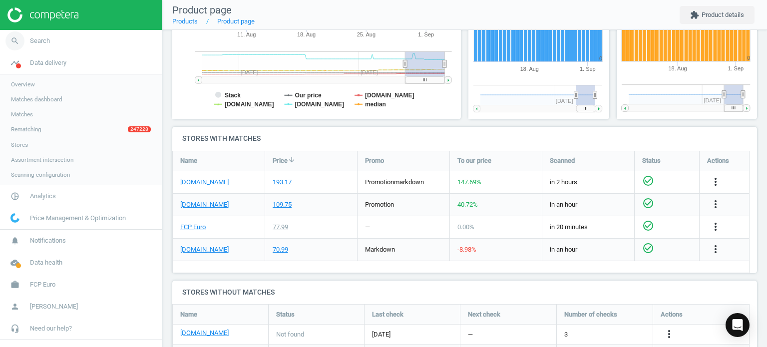
click at [85, 48] on link "search Search" at bounding box center [81, 41] width 162 height 22
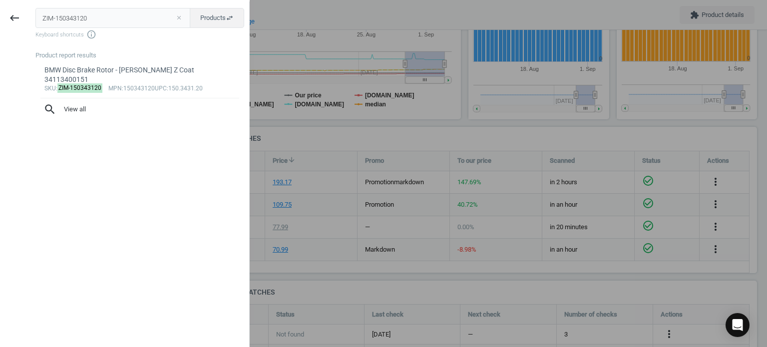
drag, startPoint x: 180, startPoint y: 16, endPoint x: 173, endPoint y: 18, distance: 7.1
click at [180, 16] on button "close" at bounding box center [178, 17] width 15 height 9
click at [163, 17] on input "text" at bounding box center [112, 18] width 155 height 20
paste input "ZIM-460156220"
type input "ZIM-460156220"
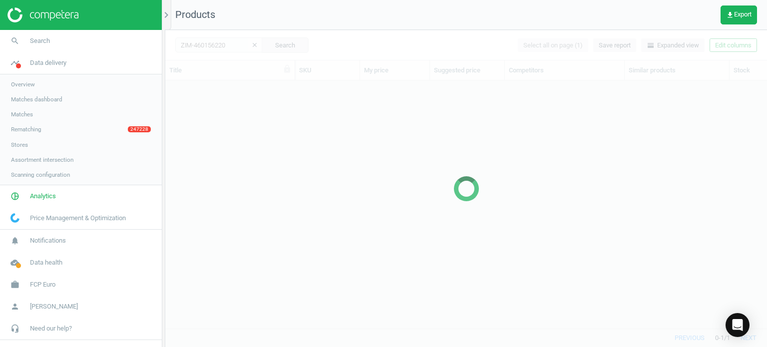
scroll to position [233, 594]
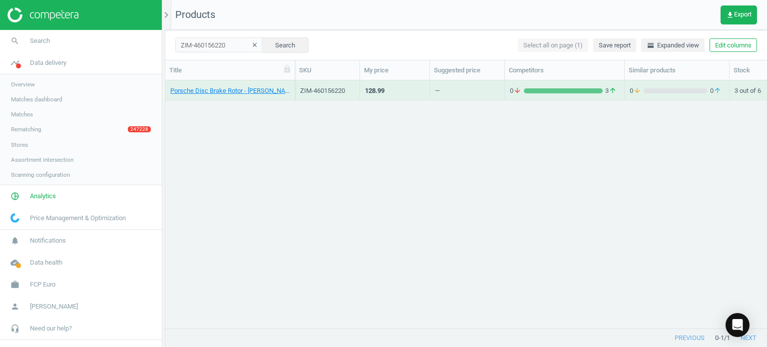
click at [243, 96] on div "Porsche Disc Brake Rotor - Zimmermann Z Coat 460156220" at bounding box center [229, 92] width 119 height 12
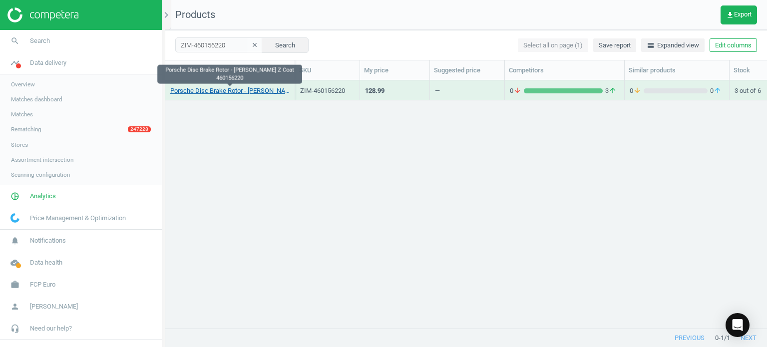
click at [237, 93] on link "Porsche Disc Brake Rotor - Zimmermann Z Coat 460156220" at bounding box center [229, 90] width 119 height 9
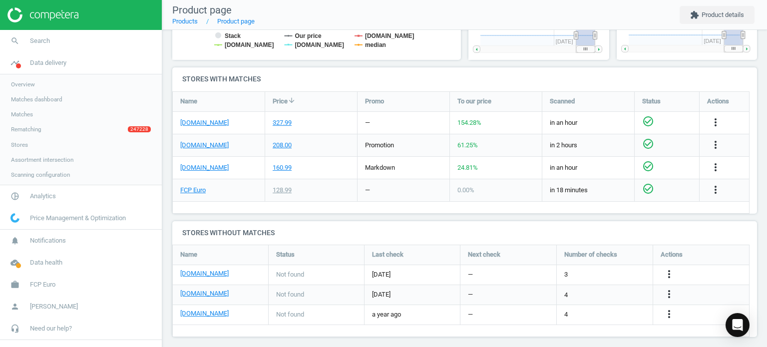
scroll to position [316, 0]
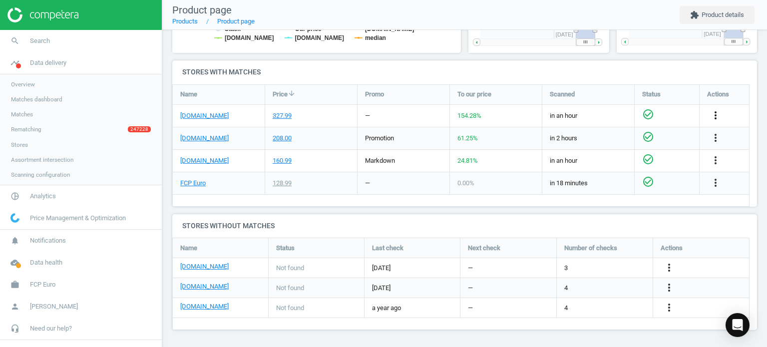
click at [717, 117] on icon "more_vert" at bounding box center [715, 115] width 12 height 12
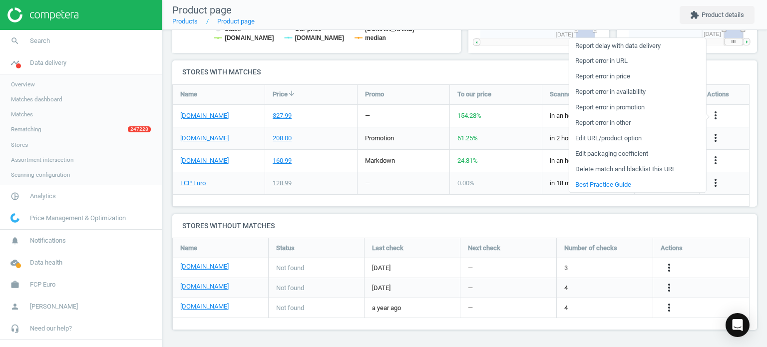
click at [575, 155] on link "Edit packaging coefficient" at bounding box center [637, 153] width 137 height 15
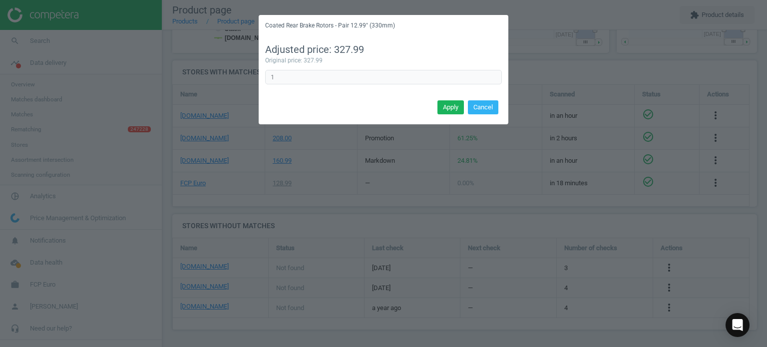
click at [294, 65] on div "Adjusted price: 327.99 Original price: 327.99 1 Error in formula" at bounding box center [384, 66] width 250 height 61
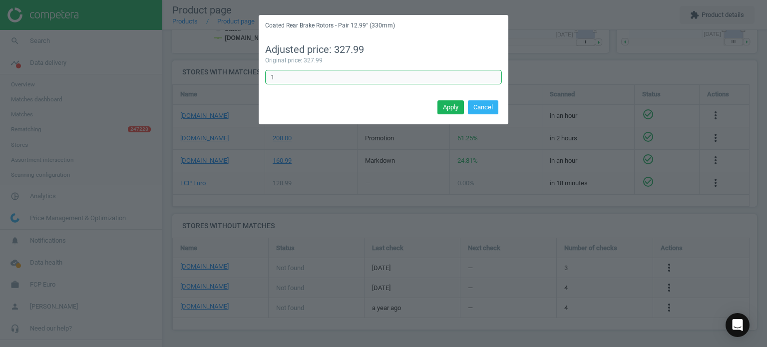
click at [304, 74] on input "1" at bounding box center [383, 77] width 237 height 15
type input "0.5"
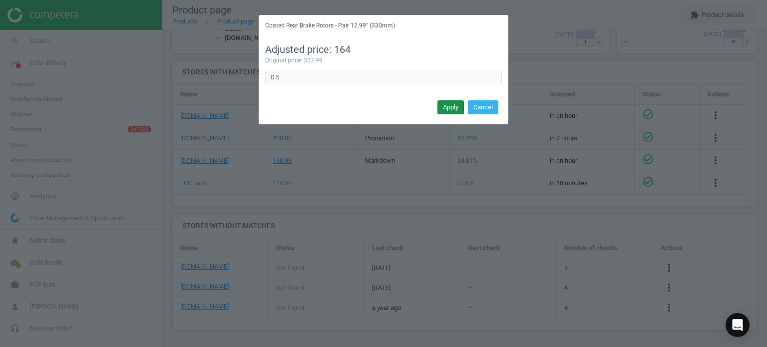
click at [456, 108] on button "Apply" at bounding box center [450, 107] width 26 height 14
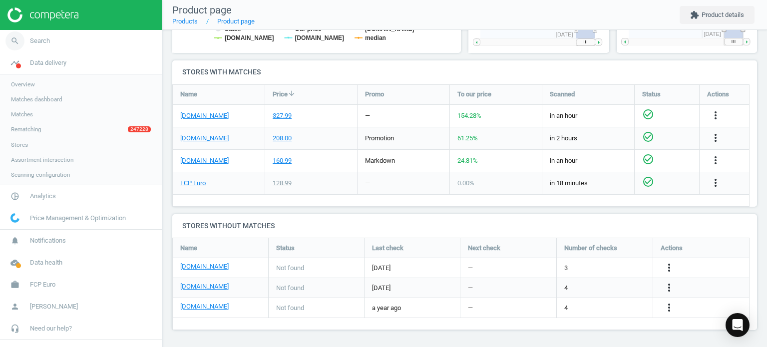
click at [60, 35] on link "search Search" at bounding box center [81, 41] width 162 height 22
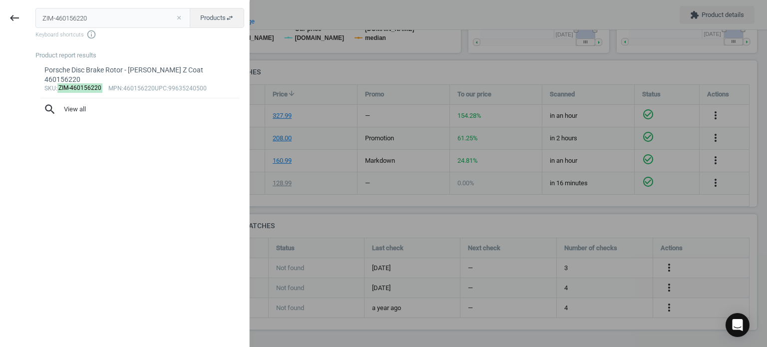
click at [178, 15] on button "close" at bounding box center [178, 17] width 15 height 9
click at [125, 19] on input "text" at bounding box center [112, 18] width 155 height 20
paste input "ZIM-460151820"
type input "ZIM-460151820"
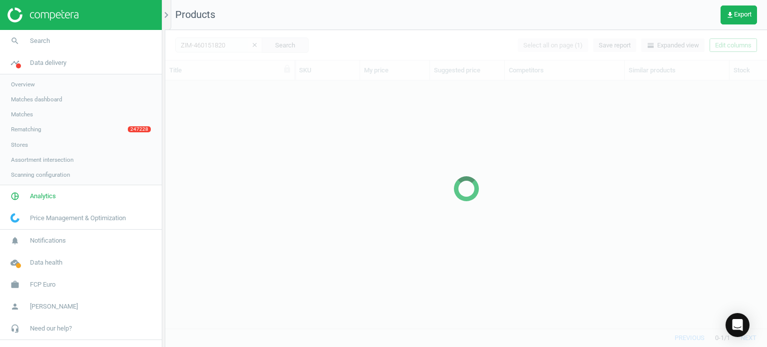
scroll to position [233, 594]
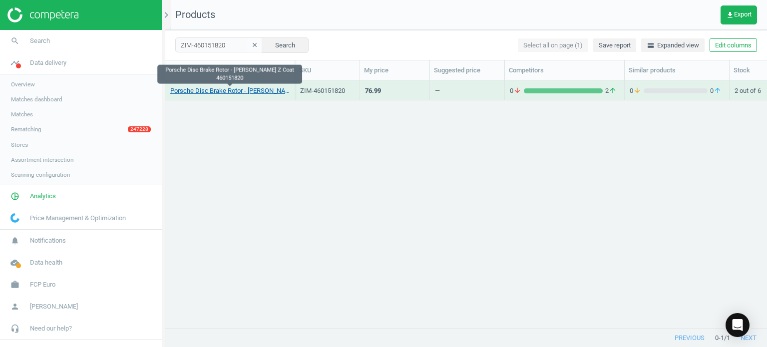
click at [256, 91] on link "Porsche Disc Brake Rotor - Zimmermann Z Coat 460151820" at bounding box center [229, 90] width 119 height 9
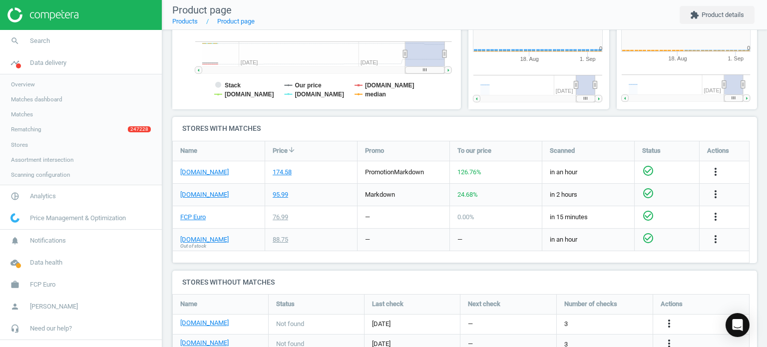
scroll to position [298, 0]
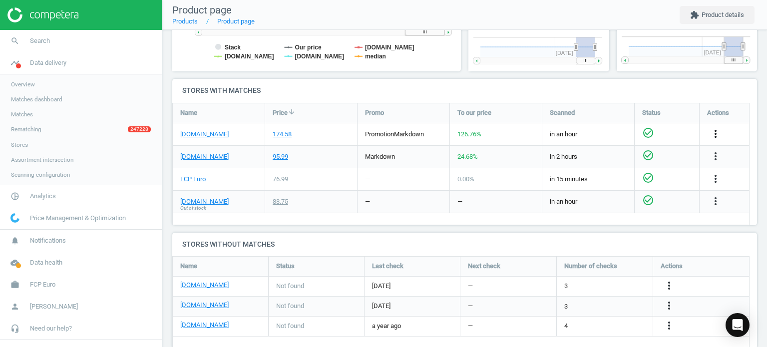
click at [718, 134] on icon "more_vert" at bounding box center [715, 134] width 12 height 12
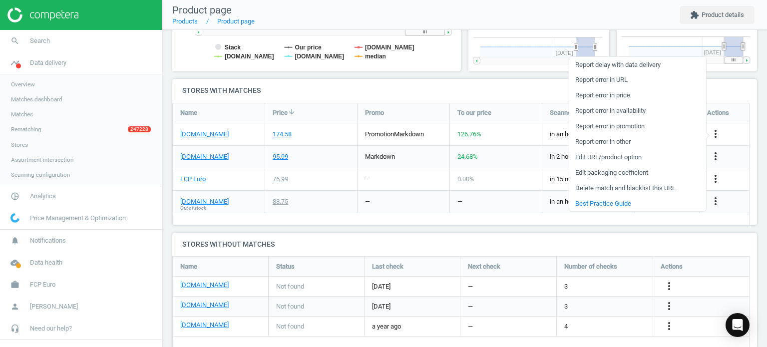
click at [623, 170] on link "Edit packaging coefficient" at bounding box center [637, 172] width 137 height 15
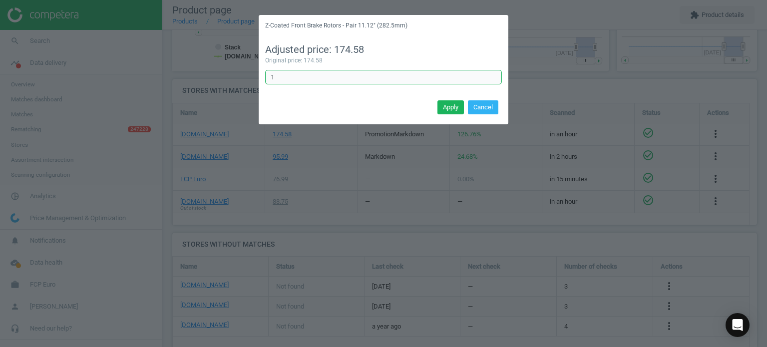
click at [297, 71] on input "1" at bounding box center [383, 77] width 237 height 15
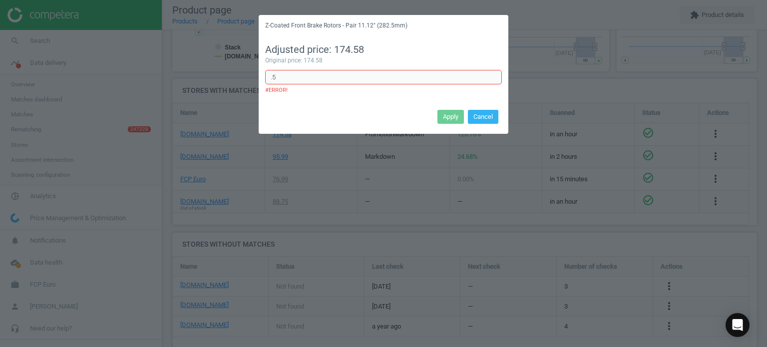
type input "."
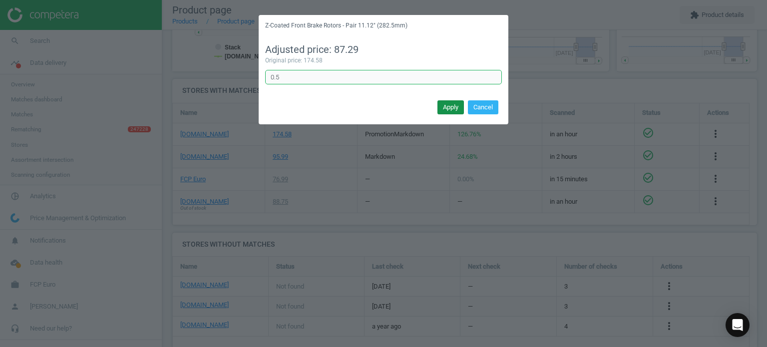
type input "0.5"
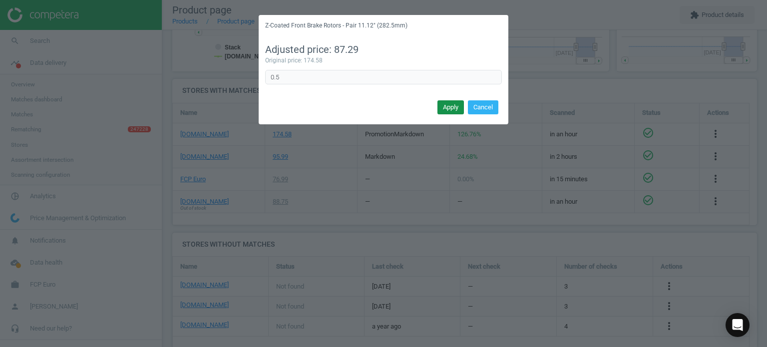
click at [452, 107] on button "Apply" at bounding box center [450, 107] width 26 height 14
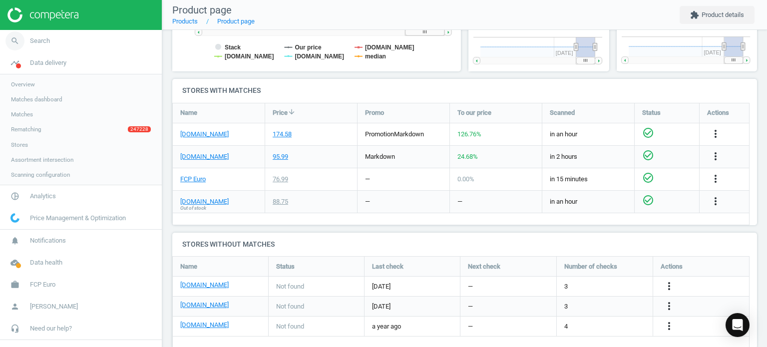
click at [39, 47] on link "search Search" at bounding box center [81, 41] width 162 height 22
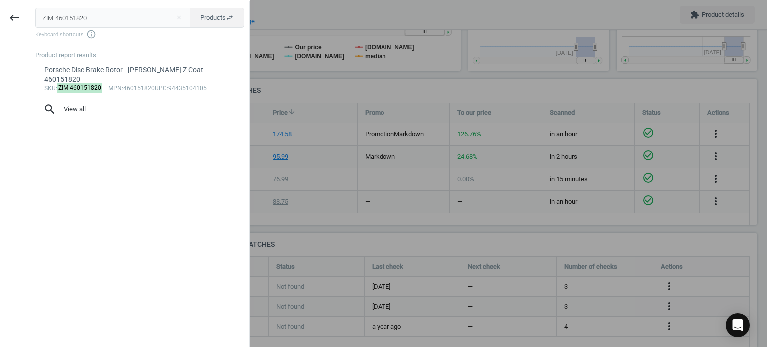
click at [165, 20] on input "ZIM-460151820" at bounding box center [112, 18] width 155 height 20
click at [165, 19] on input "ZIM-460151820" at bounding box center [112, 18] width 155 height 20
type input "ZIM-150349220"
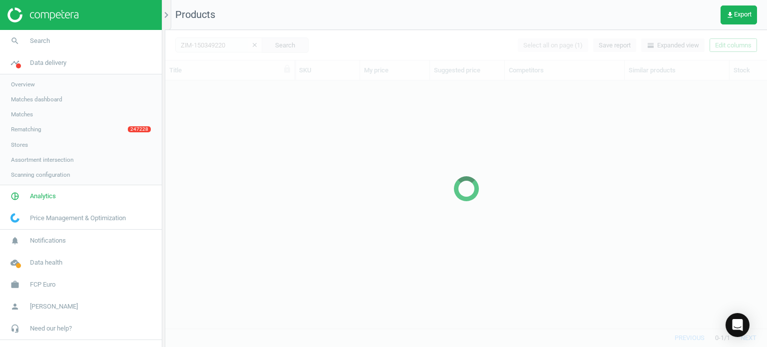
scroll to position [233, 594]
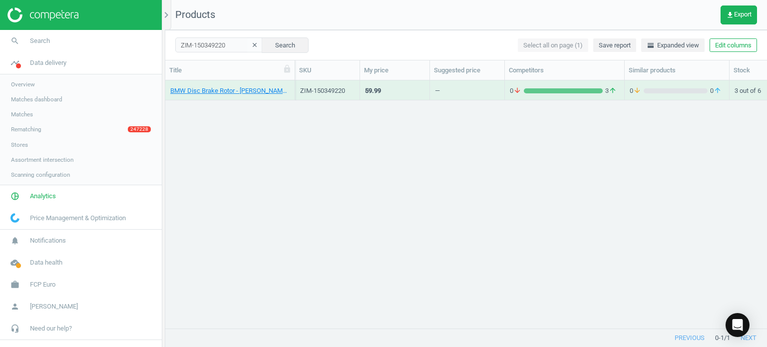
click at [205, 96] on div "BMW Disc Brake Rotor - Zimmermann Z Coat 34216782605" at bounding box center [229, 92] width 119 height 12
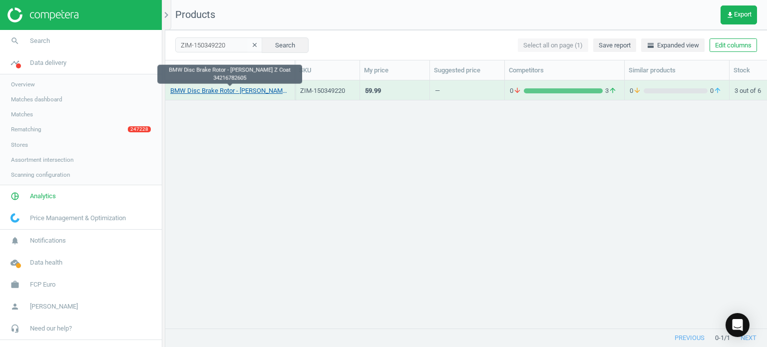
click at [207, 91] on link "BMW Disc Brake Rotor - Zimmermann Z Coat 34216782605" at bounding box center [229, 90] width 119 height 9
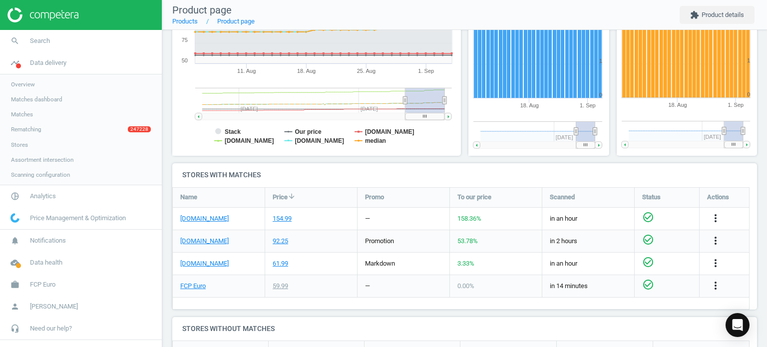
scroll to position [252, 0]
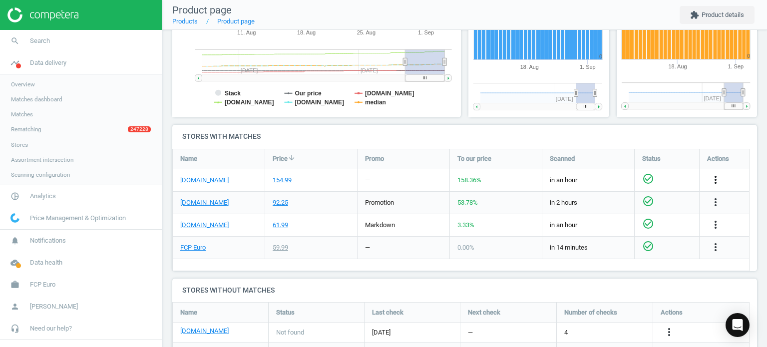
click at [715, 178] on icon "more_vert" at bounding box center [715, 180] width 12 height 12
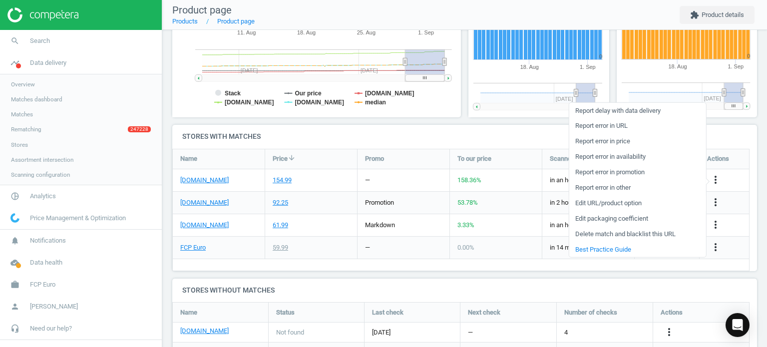
click at [599, 204] on link "Edit URL/product option" at bounding box center [637, 202] width 137 height 15
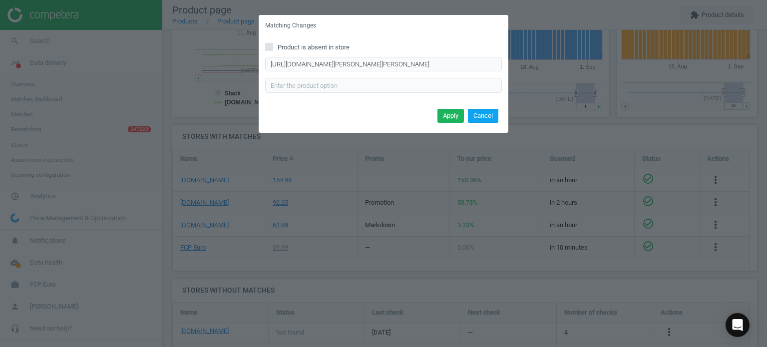
click at [483, 115] on button "Cancel" at bounding box center [483, 116] width 30 height 14
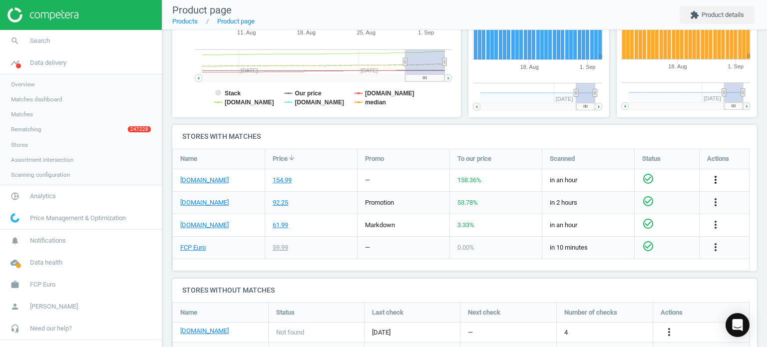
click at [714, 179] on icon "more_vert" at bounding box center [715, 180] width 12 height 12
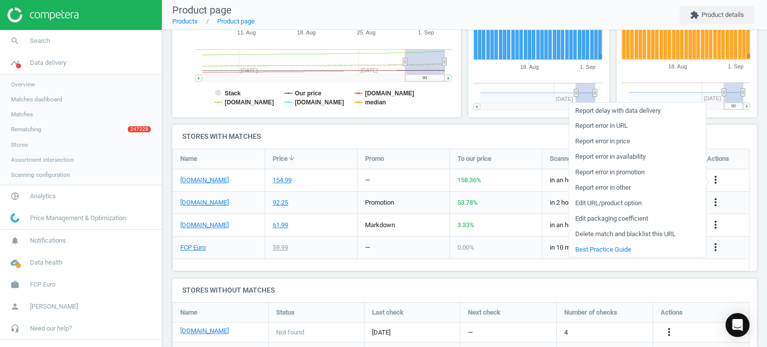
click at [617, 220] on link "Edit packaging coefficient" at bounding box center [637, 218] width 137 height 15
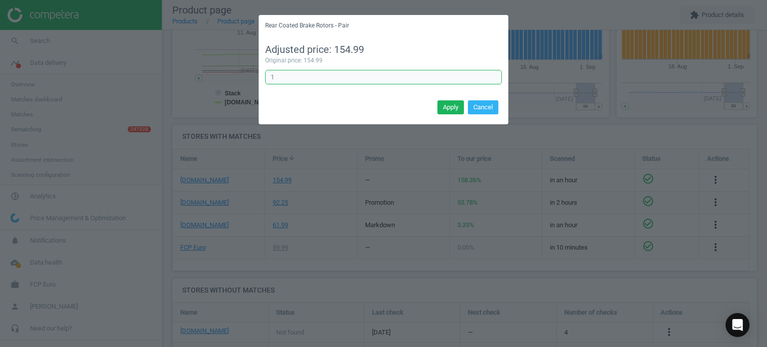
click at [292, 81] on input "1" at bounding box center [383, 77] width 237 height 15
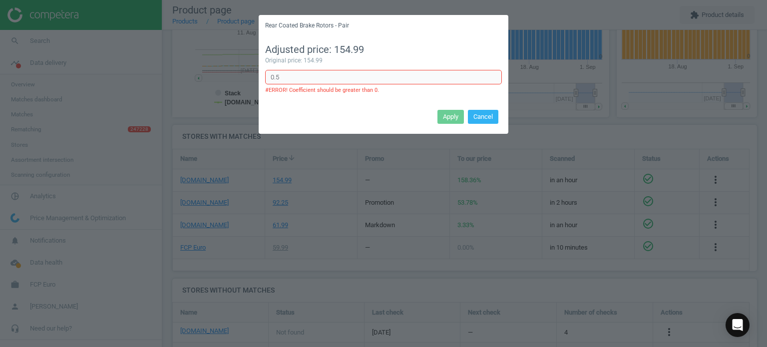
type input "0.5"
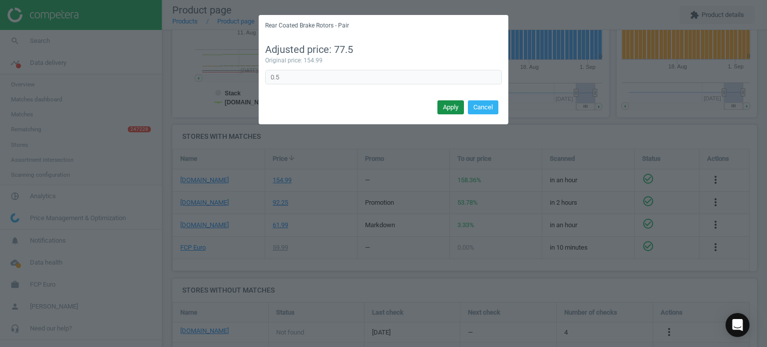
click at [446, 110] on button "Apply" at bounding box center [450, 107] width 26 height 14
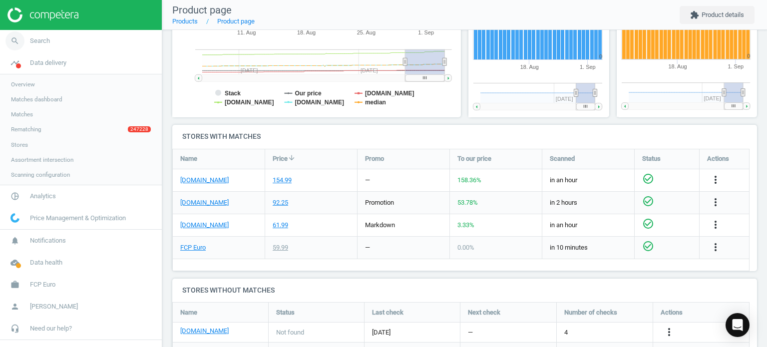
click at [66, 46] on link "search Search" at bounding box center [81, 41] width 162 height 22
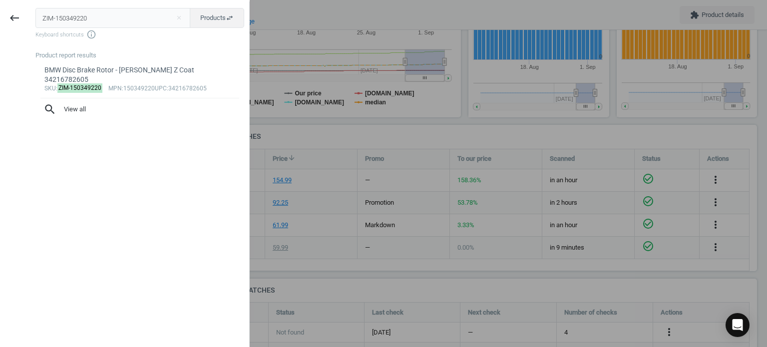
drag, startPoint x: 117, startPoint y: 21, endPoint x: -21, endPoint y: 3, distance: 140.0
click at [0, 3] on html "Group 2 Created with Sketch. ic/cloud_download/grey600 Created with Sketch. gra…" at bounding box center [383, 173] width 767 height 347
type input "ZIM-100337920"
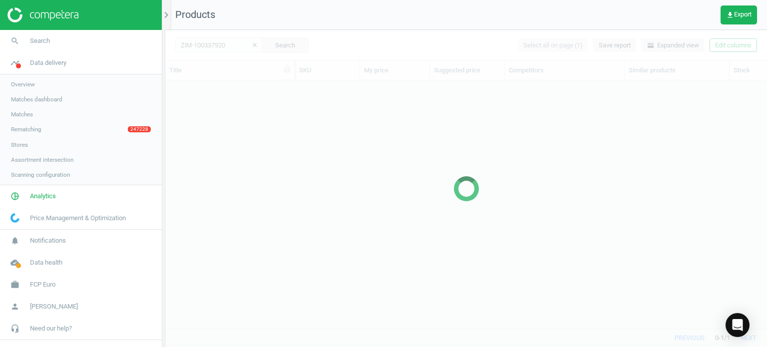
scroll to position [233, 594]
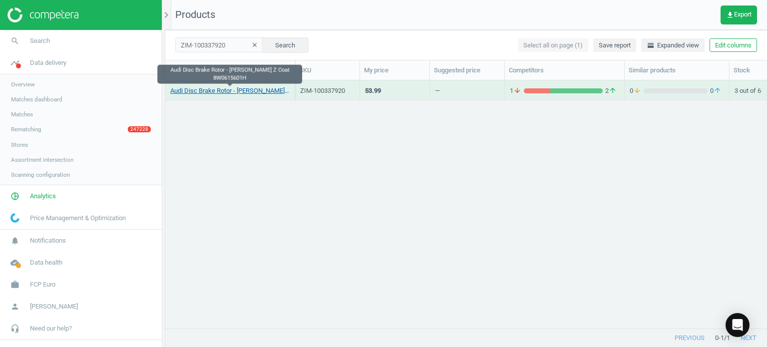
click at [246, 94] on link "Audi Disc Brake Rotor - Zimmermann Z Coat 8W0615601H" at bounding box center [229, 90] width 119 height 9
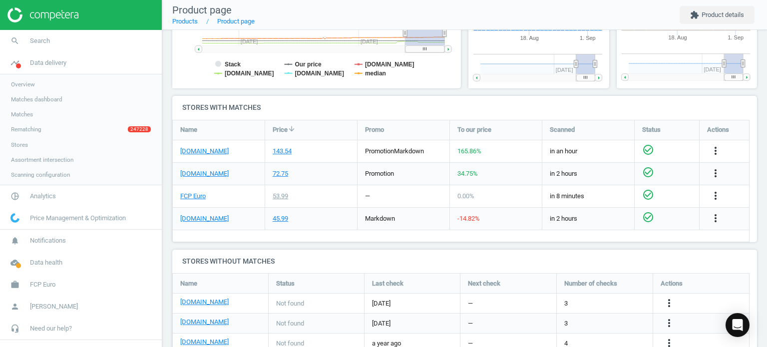
scroll to position [292, 0]
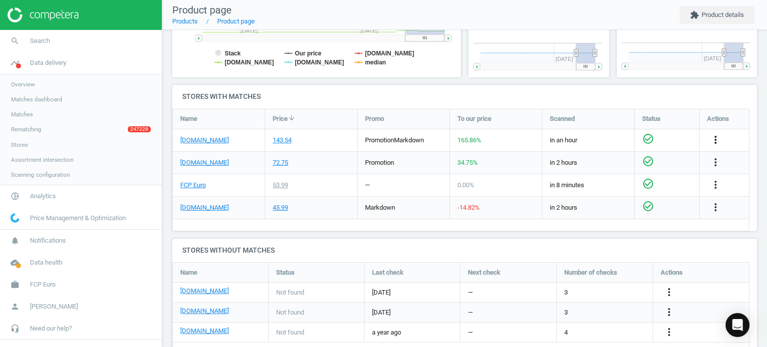
click at [715, 138] on icon "more_vert" at bounding box center [715, 140] width 12 height 12
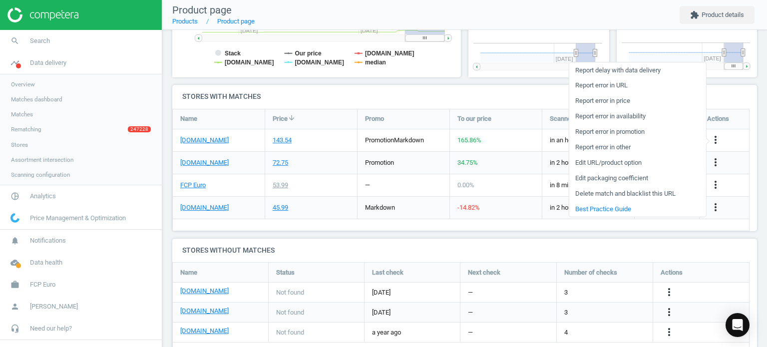
click at [621, 174] on link "Edit packaging coefficient" at bounding box center [637, 178] width 137 height 15
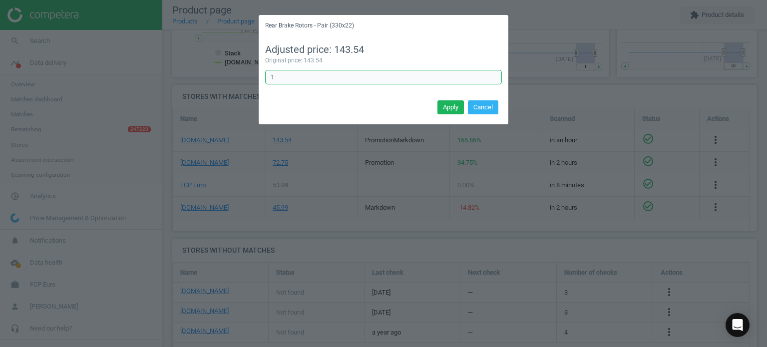
click at [322, 81] on input "1" at bounding box center [383, 77] width 237 height 15
type input "0.5"
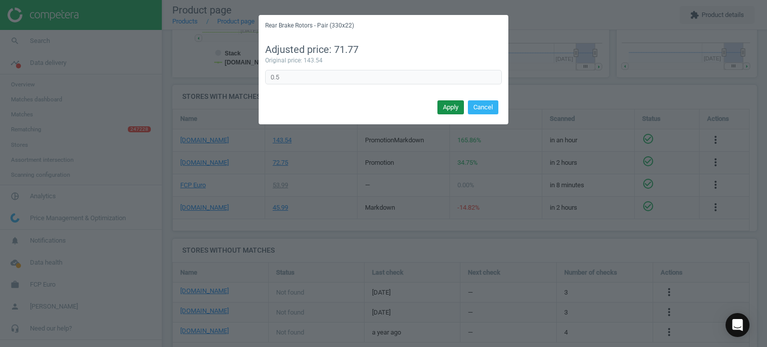
click at [453, 107] on button "Apply" at bounding box center [450, 107] width 26 height 14
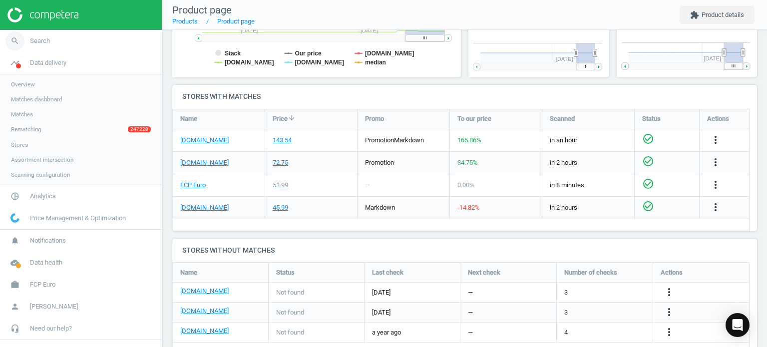
click at [70, 39] on link "search Search" at bounding box center [81, 41] width 162 height 22
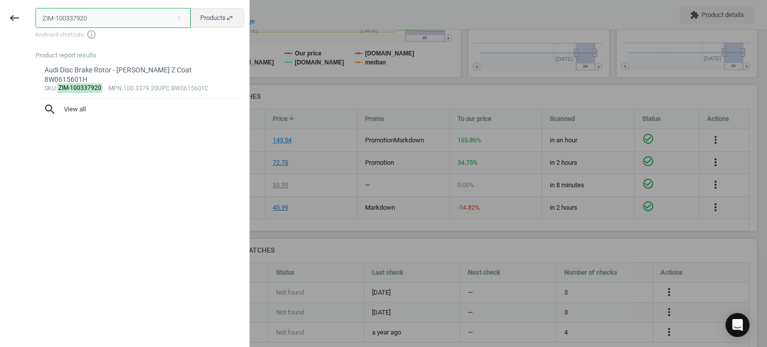
drag, startPoint x: 163, startPoint y: 11, endPoint x: -2, endPoint y: 17, distance: 165.8
click at [0, 17] on html "Group 2 Created with Sketch. ic/cloud_download/grey600 Created with Sketch. gra…" at bounding box center [383, 173] width 767 height 347
paste input "502933"
type input "ZIM-150293320"
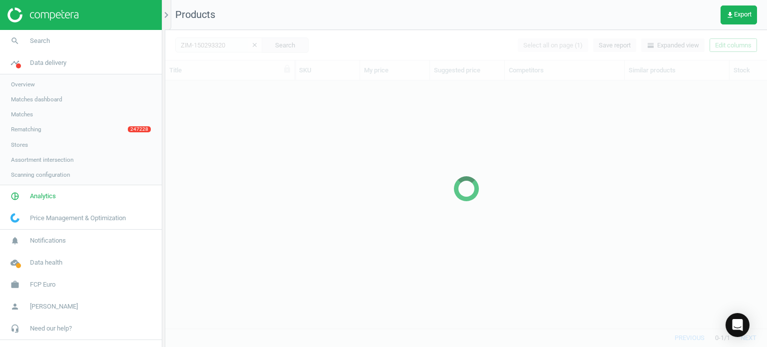
scroll to position [233, 594]
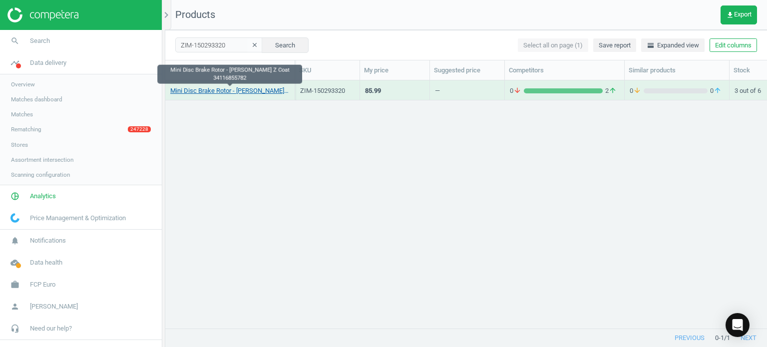
click at [246, 92] on link "Mini Disc Brake Rotor - Zimmermann Z Coat 34116855782" at bounding box center [229, 90] width 119 height 9
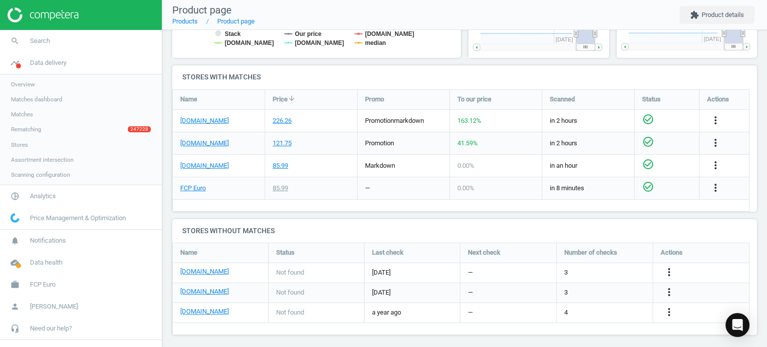
scroll to position [312, 0]
click at [717, 121] on icon "more_vert" at bounding box center [715, 120] width 12 height 12
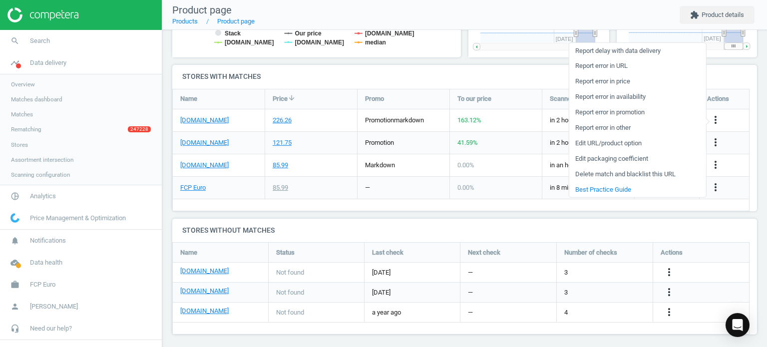
click at [601, 162] on link "Edit packaging coefficient" at bounding box center [637, 158] width 137 height 15
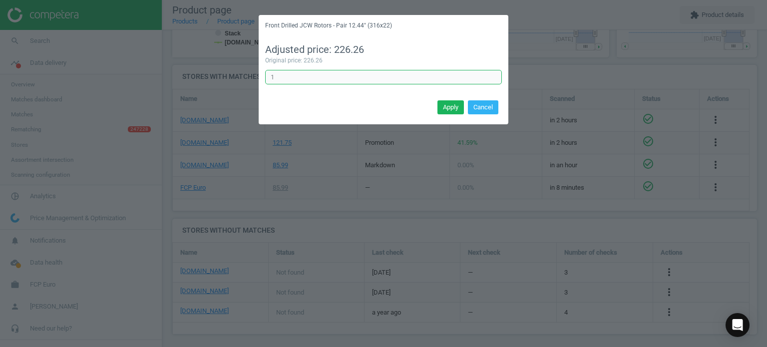
click at [321, 78] on input "1" at bounding box center [383, 77] width 237 height 15
type input "0.5"
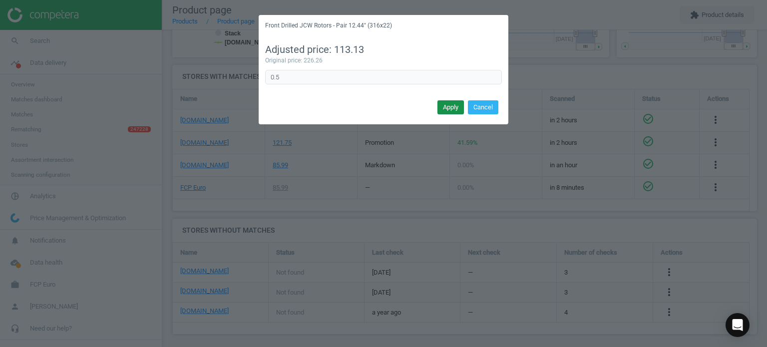
click at [459, 101] on button "Apply" at bounding box center [450, 107] width 26 height 14
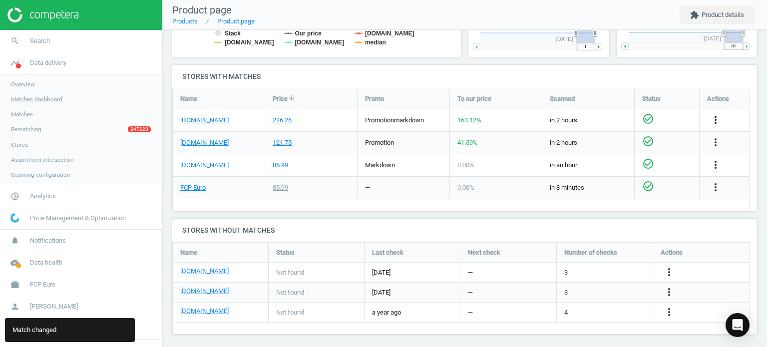
scroll to position [0, 0]
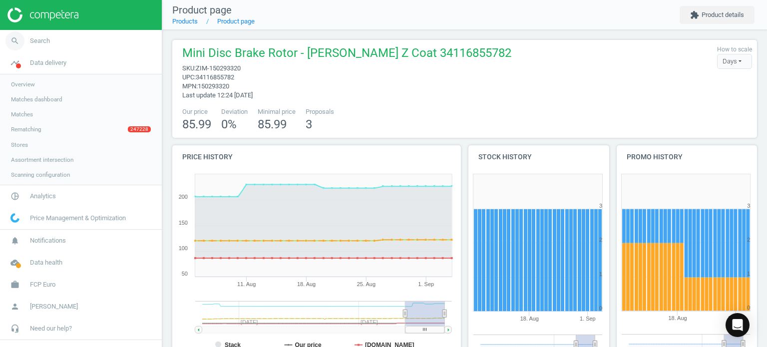
click at [59, 31] on link "search Search" at bounding box center [81, 41] width 162 height 22
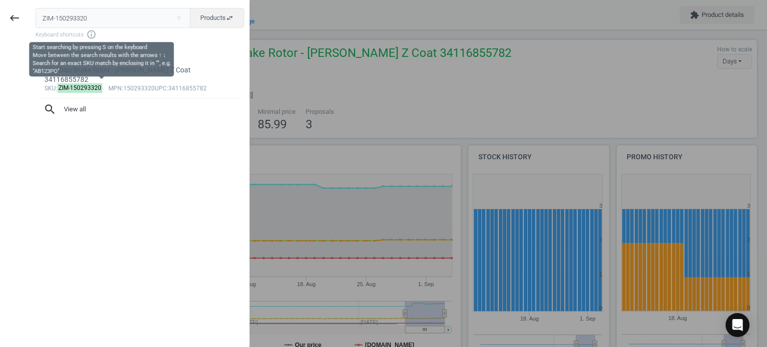
click at [112, 24] on input "ZIM-150293320" at bounding box center [112, 18] width 155 height 20
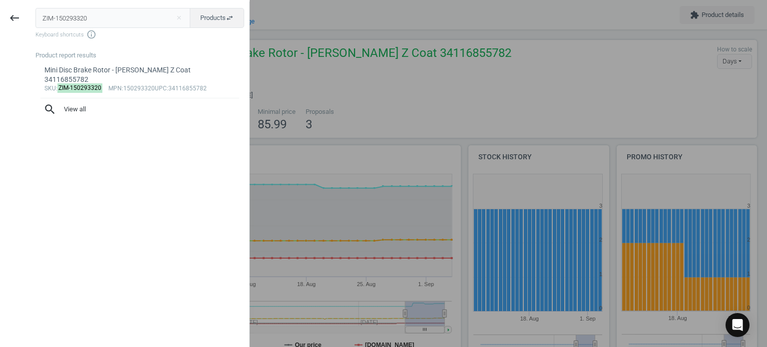
click at [112, 24] on input "ZIM-150293320" at bounding box center [112, 18] width 155 height 20
type input "ZIM-460150220"
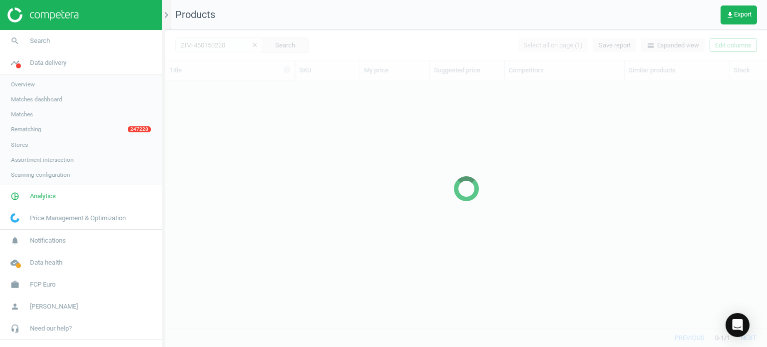
scroll to position [233, 594]
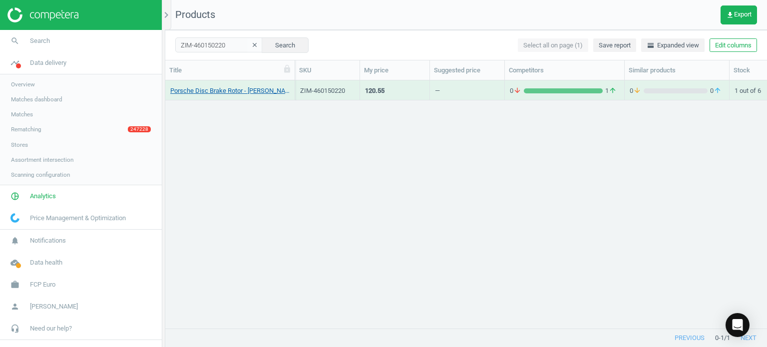
click at [246, 91] on link "Porsche Disc Brake Rotor - Zimmermann Z Coat 460150220" at bounding box center [229, 90] width 119 height 9
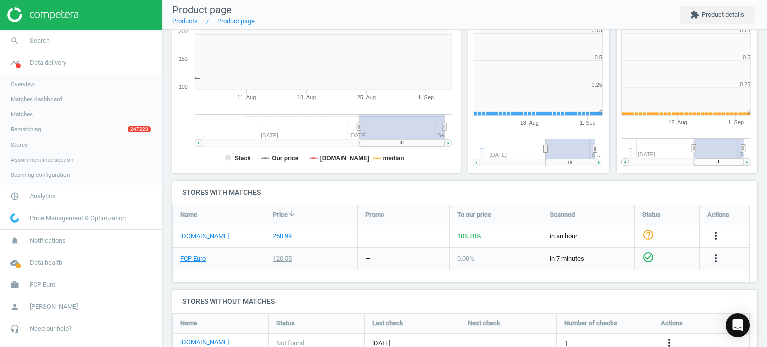
scroll to position [4, 4]
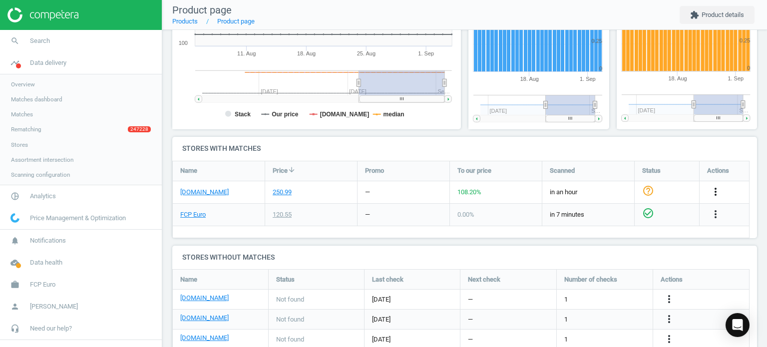
click at [713, 192] on icon "more_vert" at bounding box center [715, 192] width 12 height 12
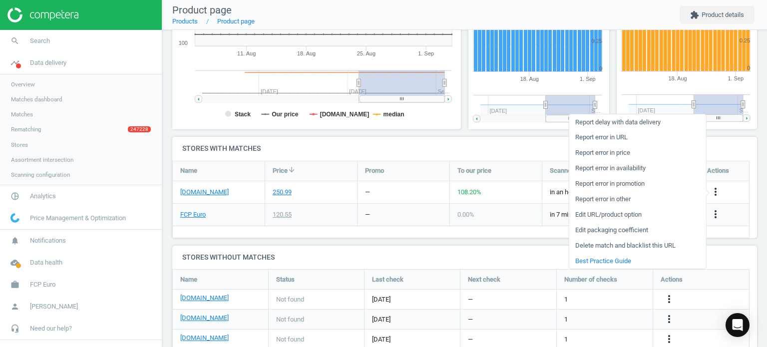
click at [615, 233] on link "Edit packaging coefficient" at bounding box center [637, 230] width 137 height 15
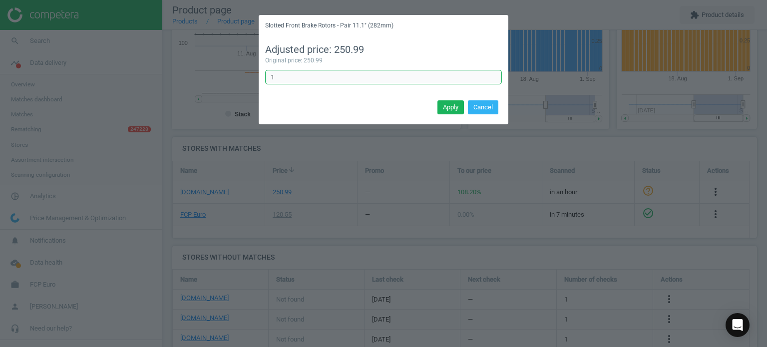
drag, startPoint x: 272, startPoint y: 75, endPoint x: 223, endPoint y: 75, distance: 48.4
click at [223, 75] on div "Slotted Front Brake Rotors - Pair 11.1" (282mm) Adjusted price: 250.99 Original…" at bounding box center [383, 173] width 767 height 347
type input "0.5"
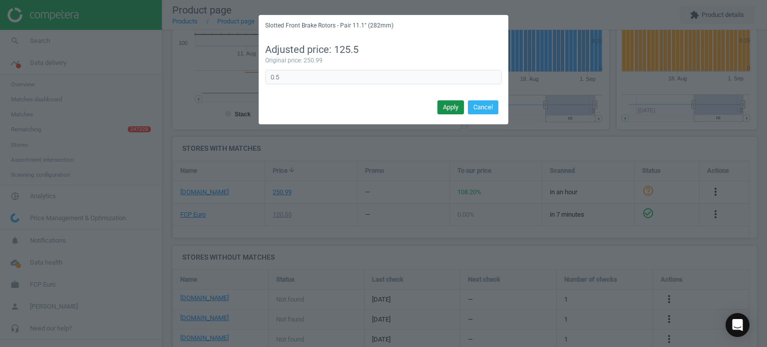
click at [454, 108] on button "Apply" at bounding box center [450, 107] width 26 height 14
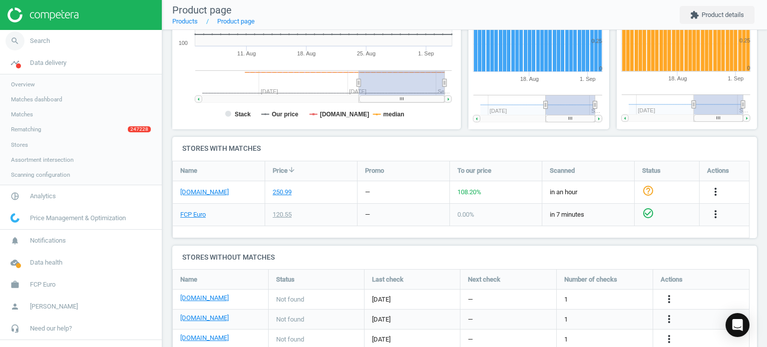
click at [50, 49] on link "search Search" at bounding box center [81, 41] width 162 height 22
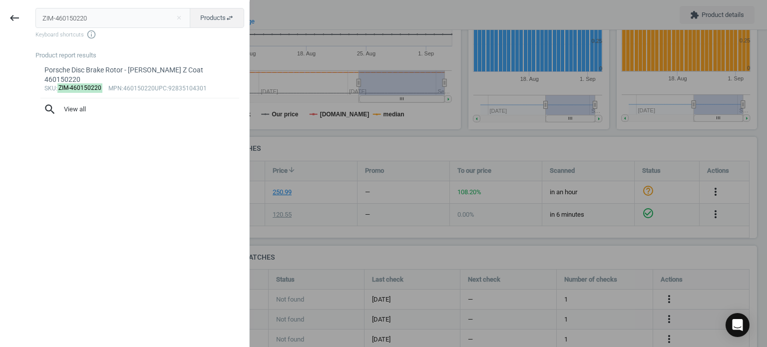
drag, startPoint x: 165, startPoint y: 11, endPoint x: -13, endPoint y: 25, distance: 178.8
click at [0, 25] on html "Group 2 Created with Sketch. ic/cloud_download/grey600 Created with Sketch. gra…" at bounding box center [383, 173] width 767 height 347
type input "ZIM-600324520"
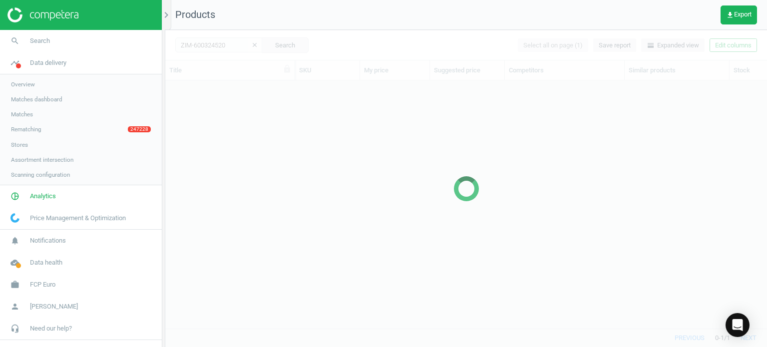
scroll to position [233, 594]
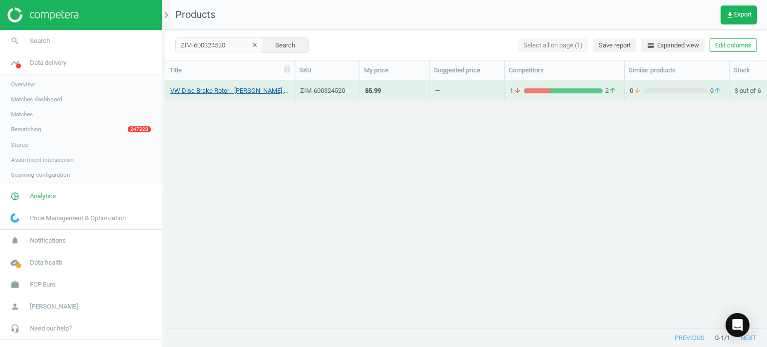
click at [203, 91] on link "VW Disc Brake Rotor - Zimmermann Z Coat 4B3615301A" at bounding box center [229, 90] width 119 height 9
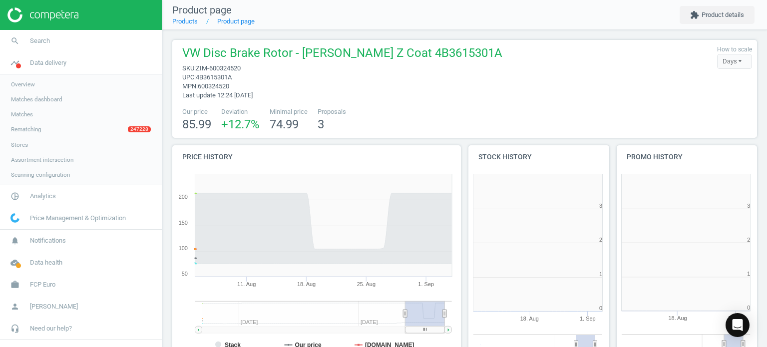
scroll to position [4, 5]
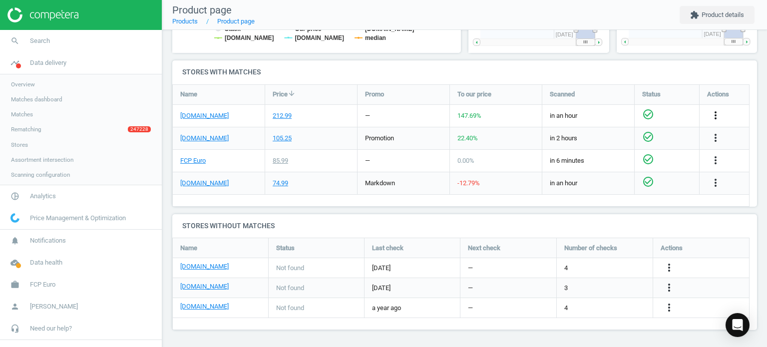
click at [709, 115] on icon "more_vert" at bounding box center [715, 115] width 12 height 12
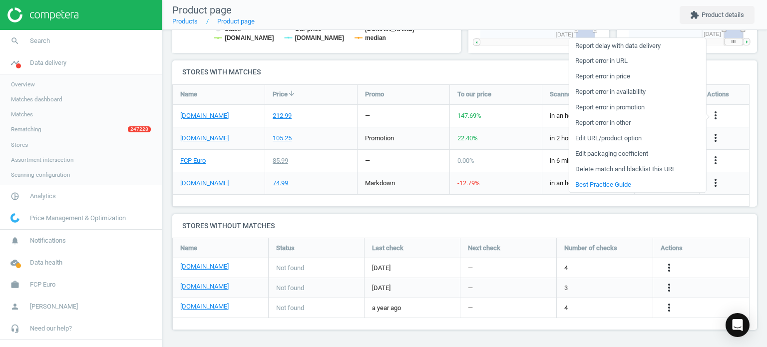
click at [603, 158] on link "Edit packaging coefficient" at bounding box center [637, 153] width 137 height 15
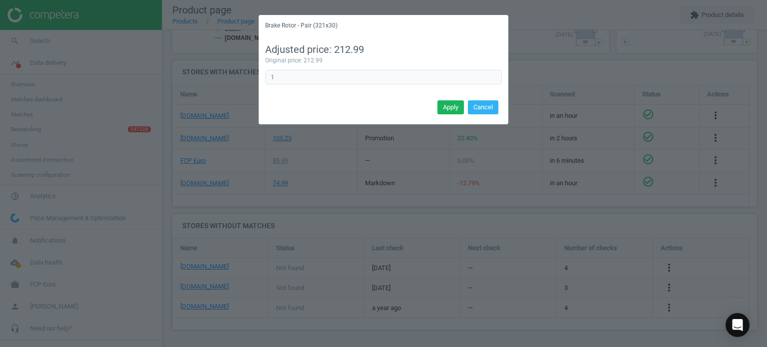
drag, startPoint x: 375, startPoint y: 85, endPoint x: 266, endPoint y: 76, distance: 110.2
click at [266, 76] on div "Adjusted price: 212.99 Original price: 212.99 1 Error in formula" at bounding box center [384, 66] width 250 height 61
click at [266, 76] on input "1" at bounding box center [383, 77] width 237 height 15
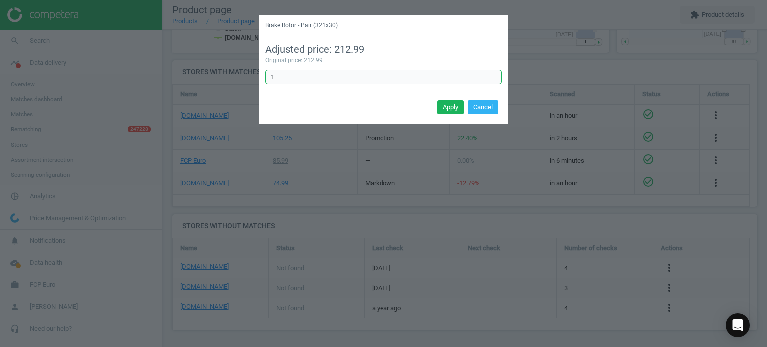
click at [266, 76] on input "1" at bounding box center [383, 77] width 237 height 15
type input "0.5"
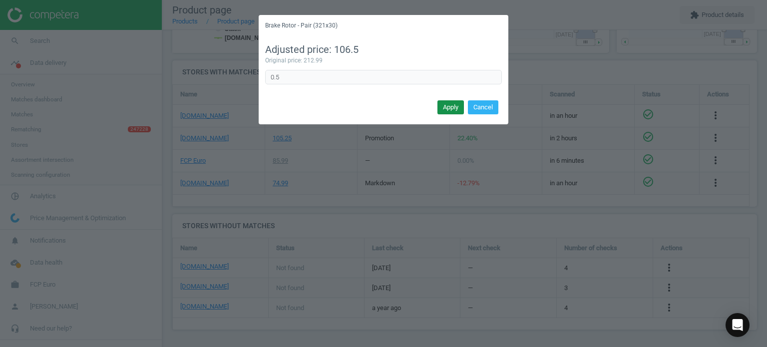
click at [447, 107] on button "Apply" at bounding box center [450, 107] width 26 height 14
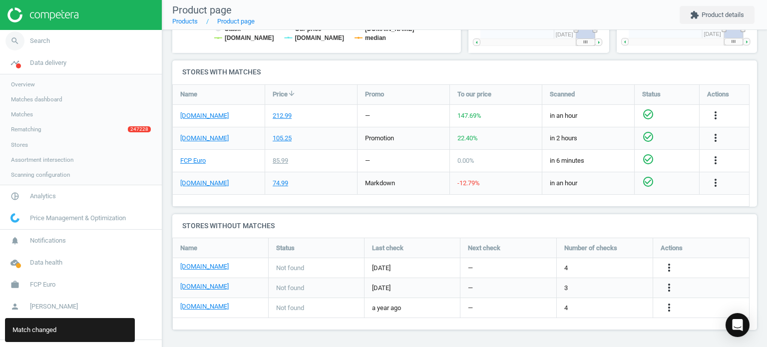
click at [24, 36] on span "search" at bounding box center [15, 41] width 30 height 22
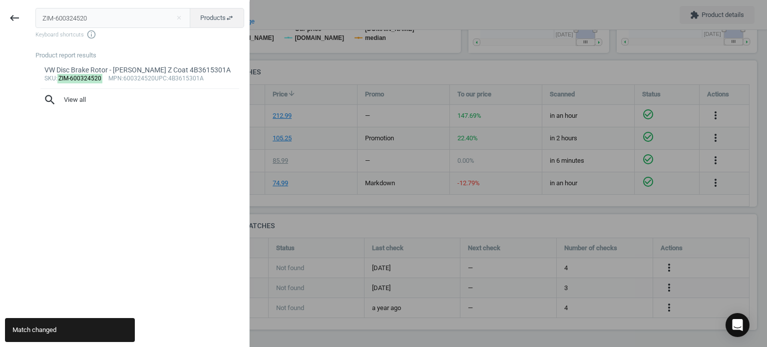
click at [161, 17] on input "ZIM-600324520" at bounding box center [112, 18] width 155 height 20
drag, startPoint x: 161, startPoint y: 17, endPoint x: -26, endPoint y: 13, distance: 186.8
click at [0, 13] on html "Group 2 Created with Sketch. ic/cloud_download/grey600 Created with Sketch. gra…" at bounding box center [383, 173] width 767 height 347
type input "ZIM-460150820"
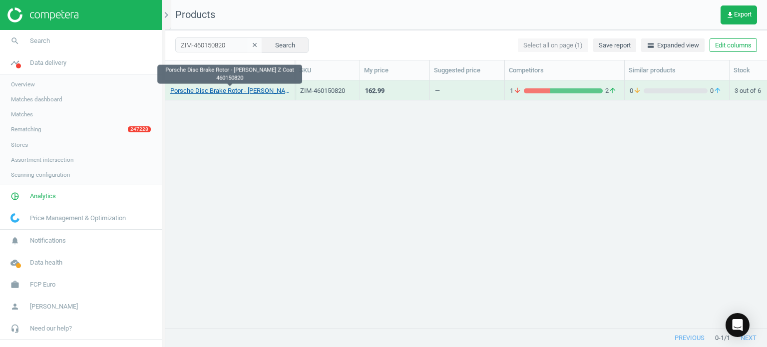
click at [200, 92] on link "Porsche Disc Brake Rotor - Zimmermann Z Coat 460150820" at bounding box center [229, 90] width 119 height 9
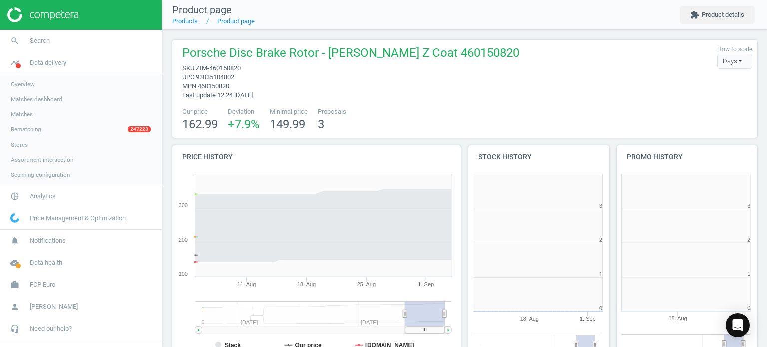
scroll to position [4, 5]
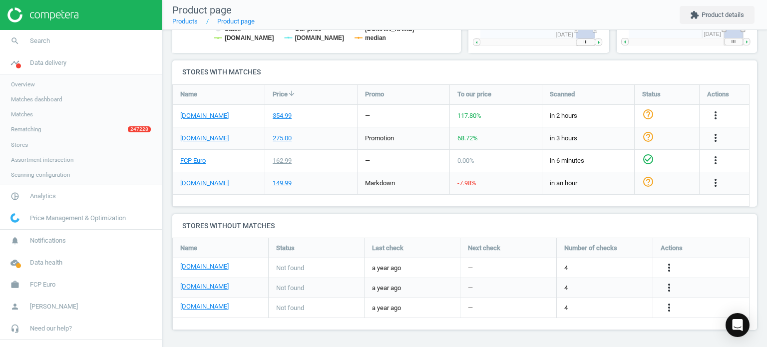
click at [714, 121] on div "more_vert" at bounding box center [723, 116] width 49 height 22
click at [714, 119] on icon "more_vert" at bounding box center [715, 115] width 12 height 12
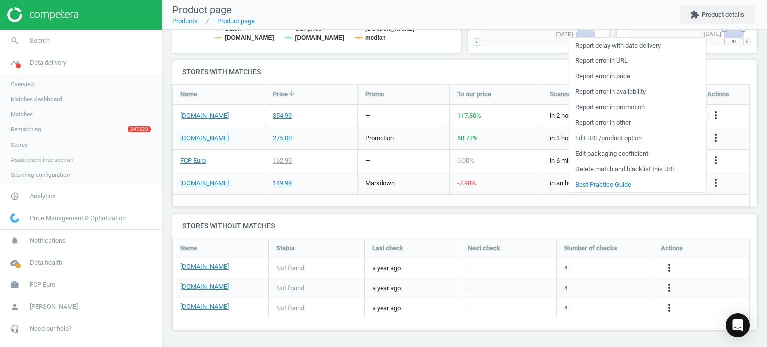
click at [616, 152] on link "Edit packaging coefficient" at bounding box center [637, 153] width 137 height 15
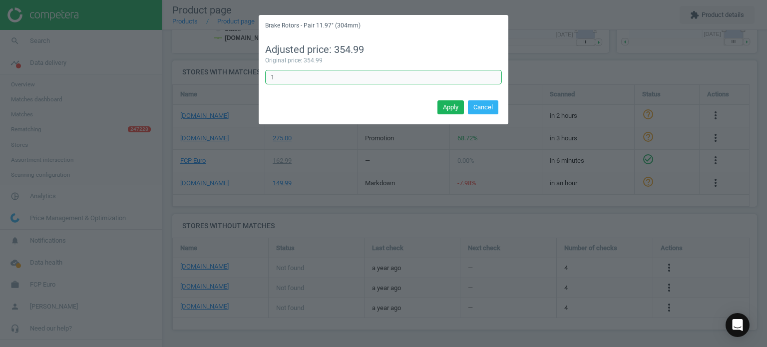
drag, startPoint x: 395, startPoint y: 74, endPoint x: 213, endPoint y: 67, distance: 182.3
click at [214, 68] on div "Brake Rotors - Pair 11.97" (304mm) Adjusted price: 354.99 Original price: 354.9…" at bounding box center [383, 173] width 767 height 347
type input "0.5"
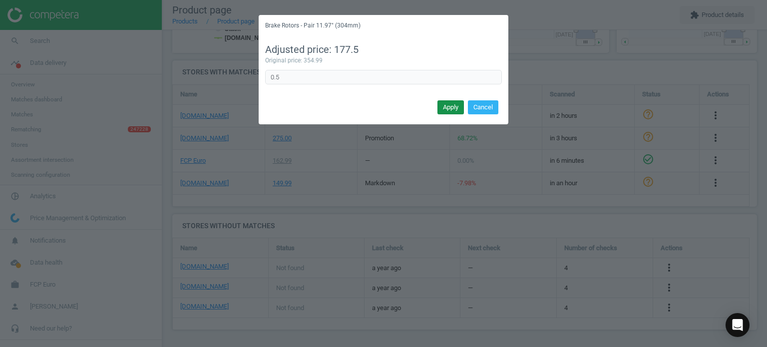
click at [443, 108] on button "Apply" at bounding box center [450, 107] width 26 height 14
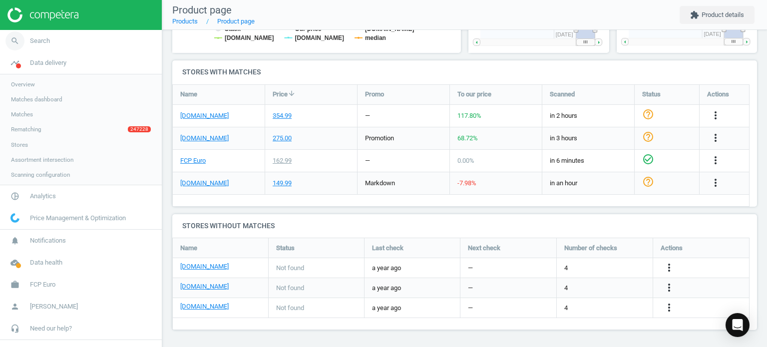
click at [30, 36] on span "Search" at bounding box center [40, 40] width 20 height 9
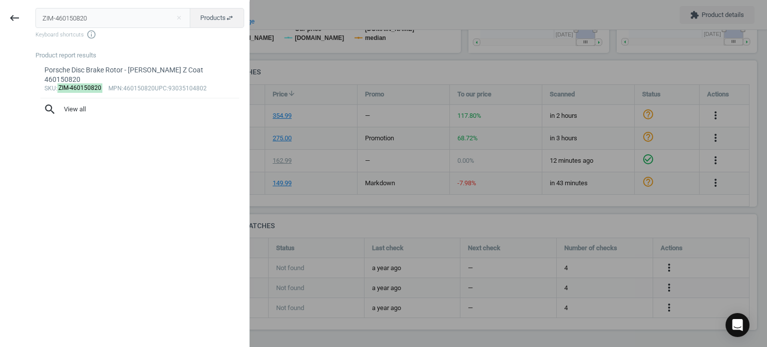
click at [91, 18] on input "ZIM-460150820" at bounding box center [112, 18] width 155 height 20
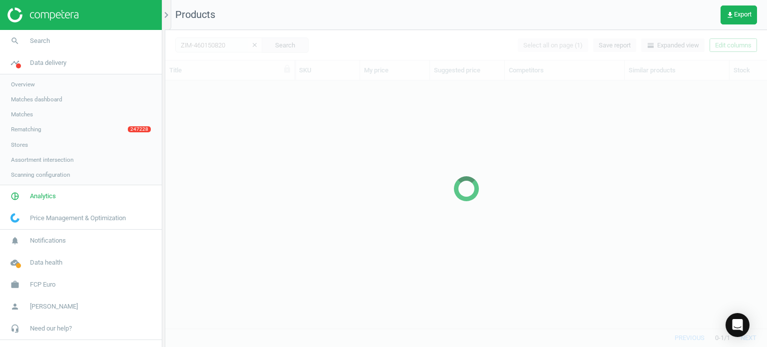
scroll to position [233, 594]
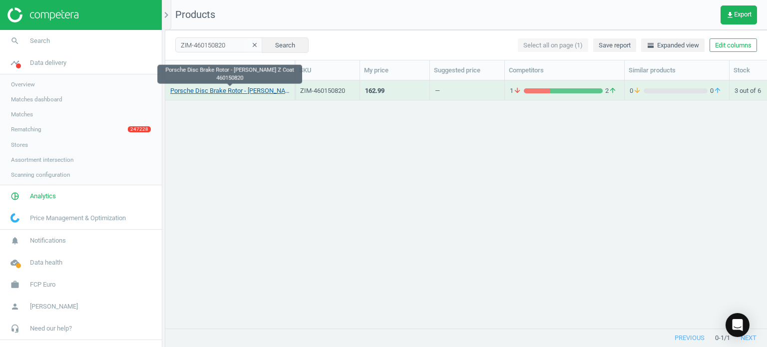
click at [260, 89] on link "Porsche Disc Brake Rotor - Zimmermann Z Coat 460150820" at bounding box center [229, 90] width 119 height 9
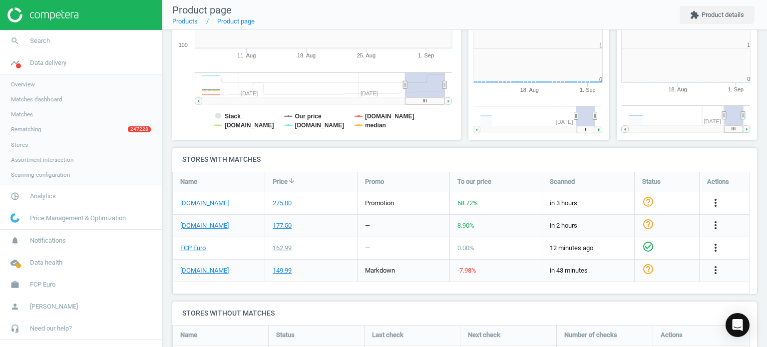
scroll to position [231, 0]
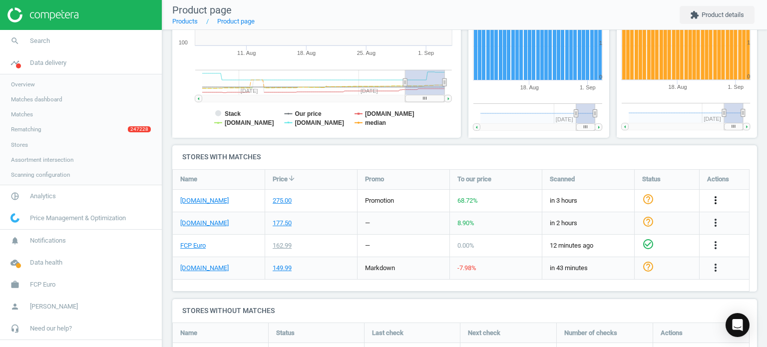
click at [713, 199] on icon "more_vert" at bounding box center [715, 200] width 12 height 12
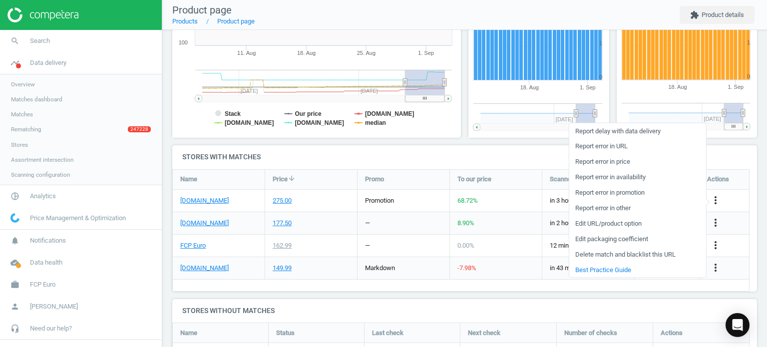
click at [623, 241] on link "Edit packaging coefficient" at bounding box center [637, 238] width 137 height 15
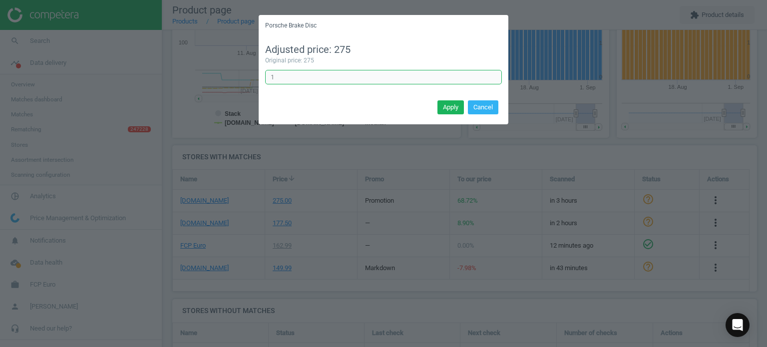
drag, startPoint x: 358, startPoint y: 75, endPoint x: 252, endPoint y: 63, distance: 107.0
click at [252, 63] on div "Porsche Brake Disc Adjusted price: 275 Original price: 275 1 Error in formula A…" at bounding box center [383, 173] width 767 height 347
type input "0.5"
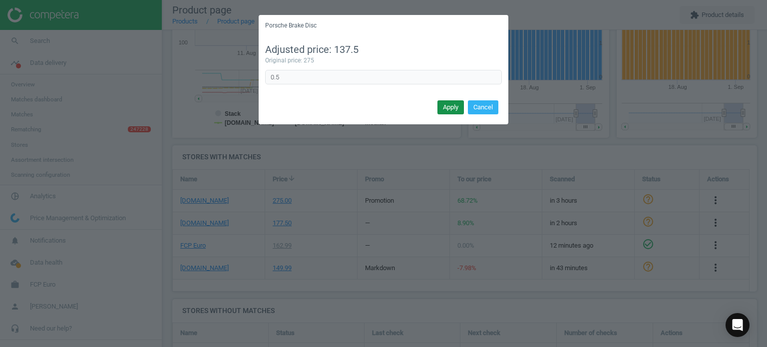
click at [447, 103] on button "Apply" at bounding box center [450, 107] width 26 height 14
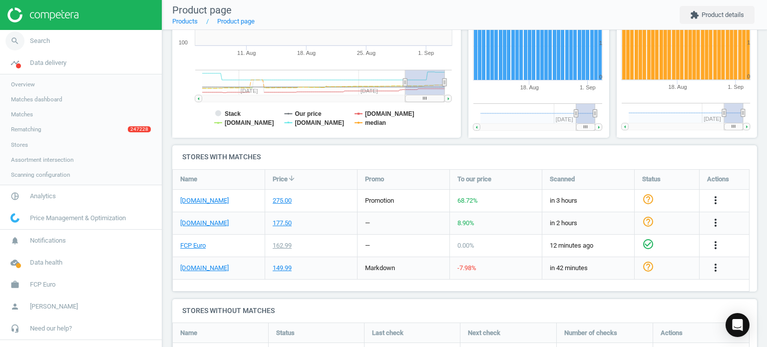
click at [41, 33] on link "search Search" at bounding box center [81, 41] width 162 height 22
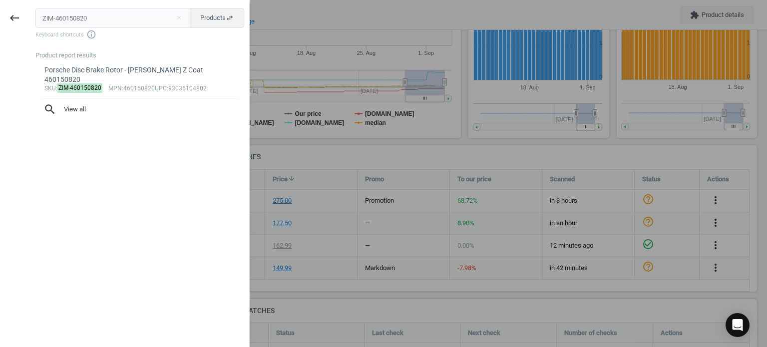
click at [159, 15] on input "ZIM-460150820" at bounding box center [112, 18] width 155 height 20
type input "ZIM-150349420"
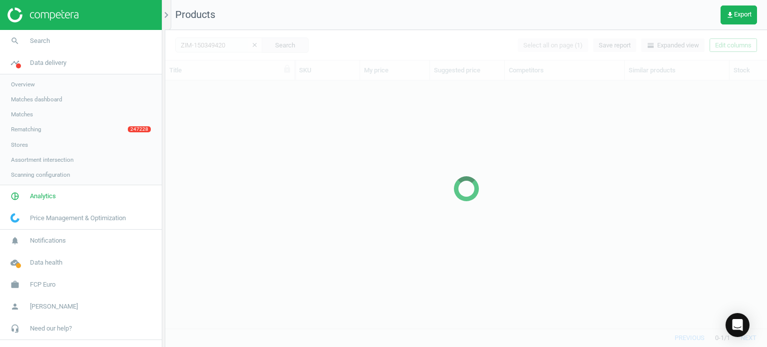
scroll to position [233, 594]
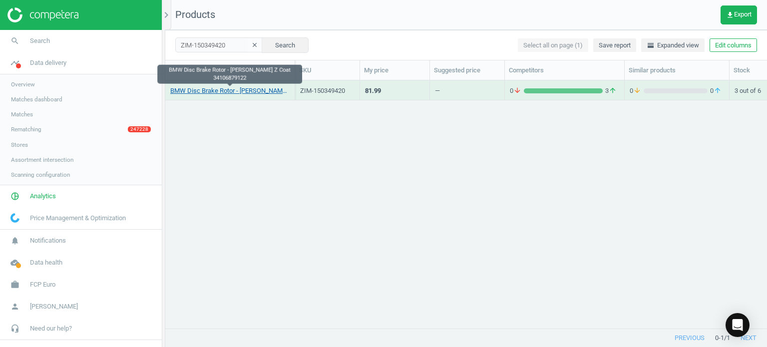
click at [223, 89] on link "BMW Disc Brake Rotor - Zimmermann Z Coat 34106879122" at bounding box center [229, 90] width 119 height 9
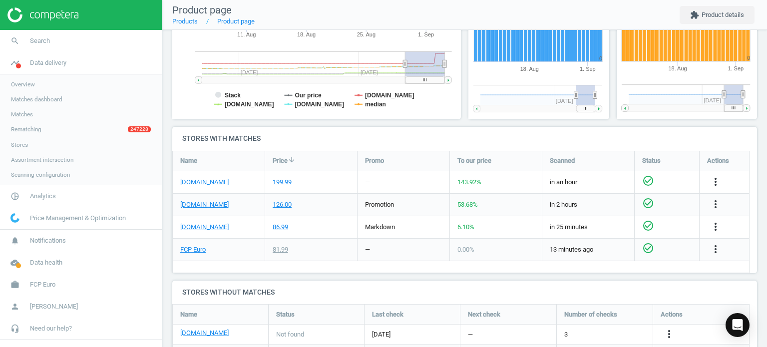
scroll to position [251, 0]
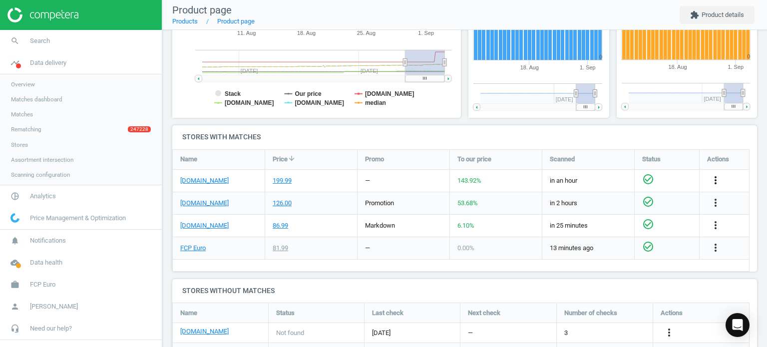
click at [715, 180] on icon "more_vert" at bounding box center [715, 180] width 12 height 12
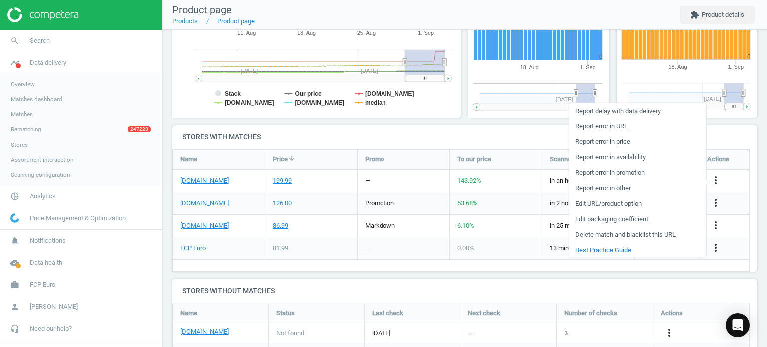
click at [621, 221] on link "Edit packaging coefficient" at bounding box center [637, 218] width 137 height 15
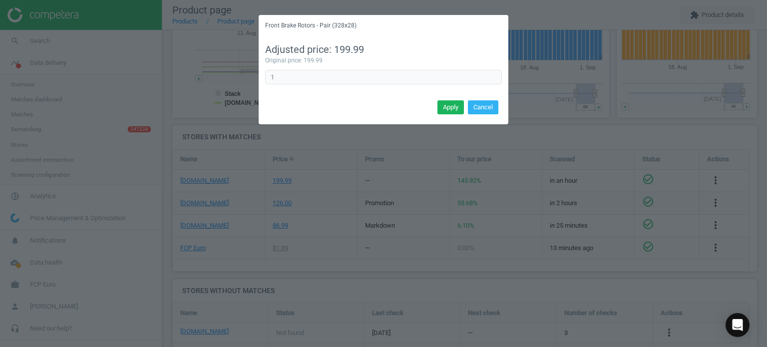
click at [332, 68] on div "Adjusted price: 199.99 Original price: 199.99 1 Error in formula" at bounding box center [384, 66] width 250 height 61
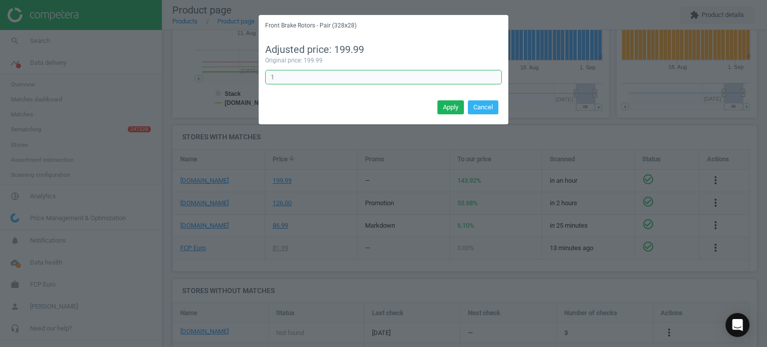
click at [335, 76] on input "1" at bounding box center [383, 77] width 237 height 15
drag, startPoint x: 335, startPoint y: 76, endPoint x: 242, endPoint y: 78, distance: 93.4
click at [242, 78] on div "Front Brake Rotors - Pair (328x28) Adjusted price: 199.99 Original price: 199.9…" at bounding box center [383, 173] width 767 height 347
type input "0.5"
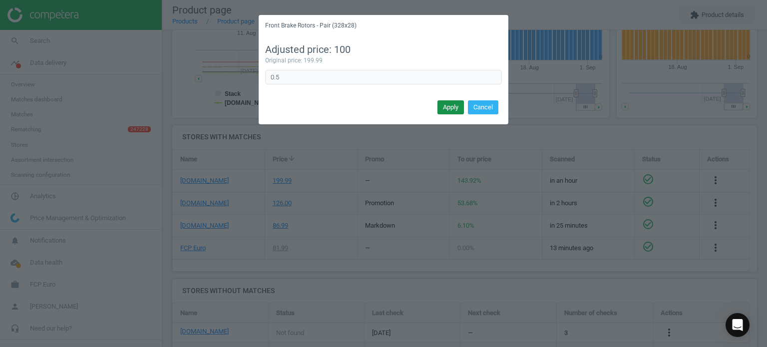
click at [457, 107] on button "Apply" at bounding box center [450, 107] width 26 height 14
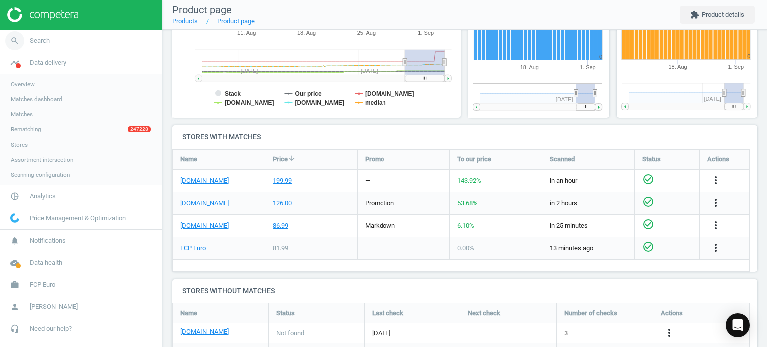
click at [74, 41] on link "search Search" at bounding box center [81, 41] width 162 height 22
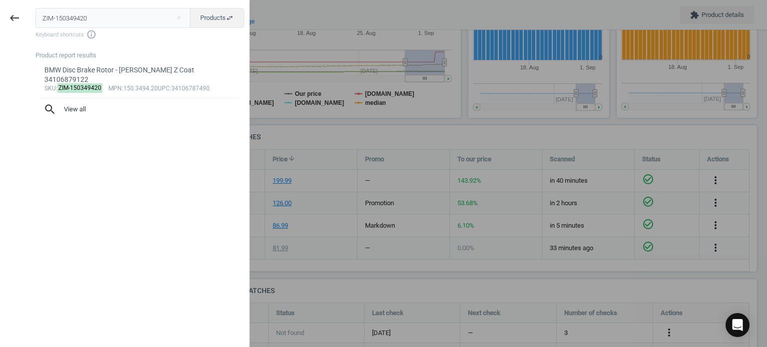
click at [135, 10] on input "ZIM-150349420" at bounding box center [112, 18] width 155 height 20
type input "100337620"
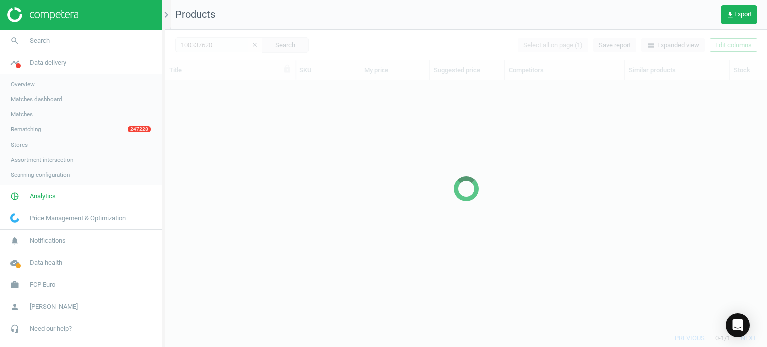
scroll to position [233, 594]
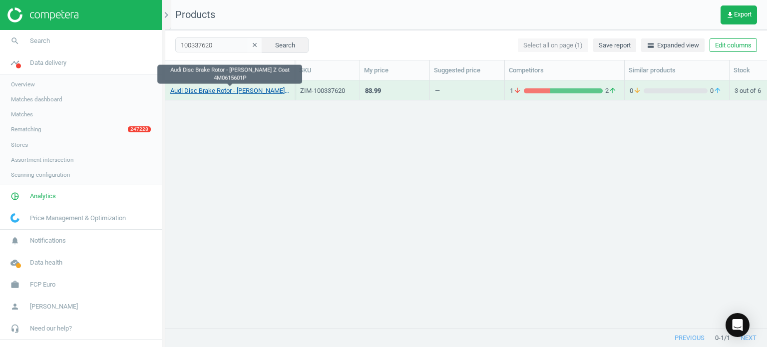
click at [246, 91] on link "Audi Disc Brake Rotor - Zimmermann Z Coat 4M0615601P" at bounding box center [229, 90] width 119 height 9
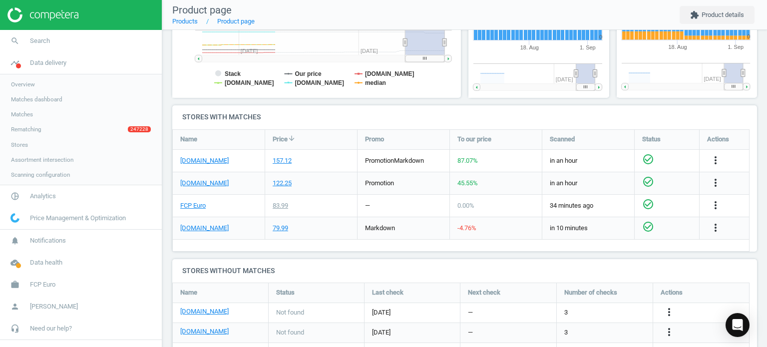
scroll to position [273, 0]
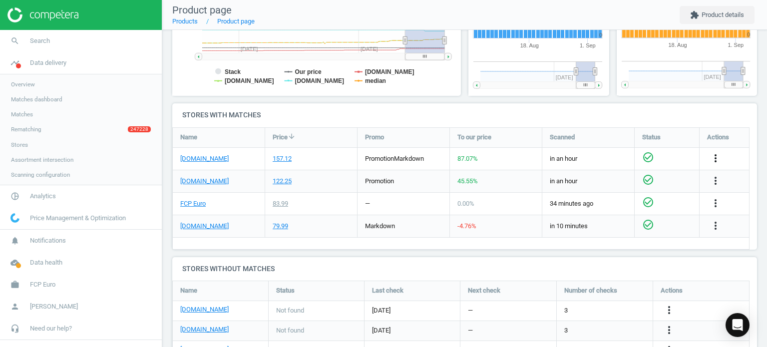
click at [713, 157] on icon "more_vert" at bounding box center [715, 158] width 12 height 12
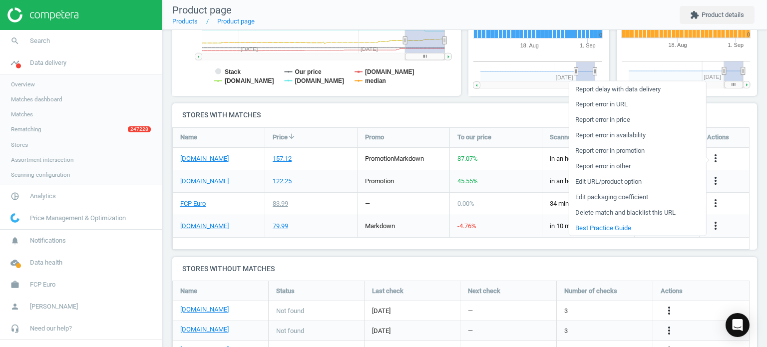
click at [620, 201] on link "Edit packaging coefficient" at bounding box center [637, 196] width 137 height 15
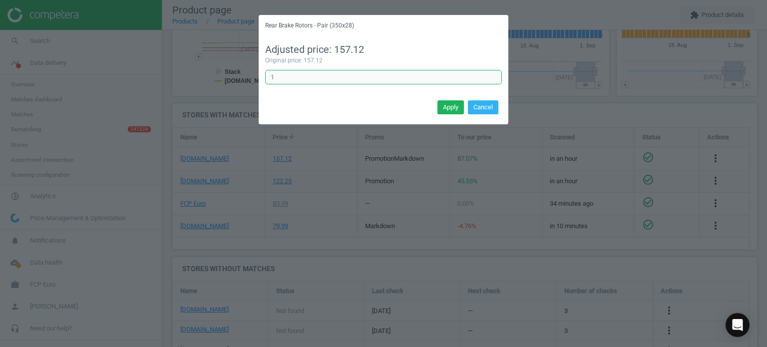
drag, startPoint x: 307, startPoint y: 74, endPoint x: 241, endPoint y: 66, distance: 66.4
click at [241, 66] on div "Rear Brake Rotors - Pair (350x28) Adjusted price: 157.12 Original price: 157.12…" at bounding box center [383, 173] width 767 height 347
type input "0.5"
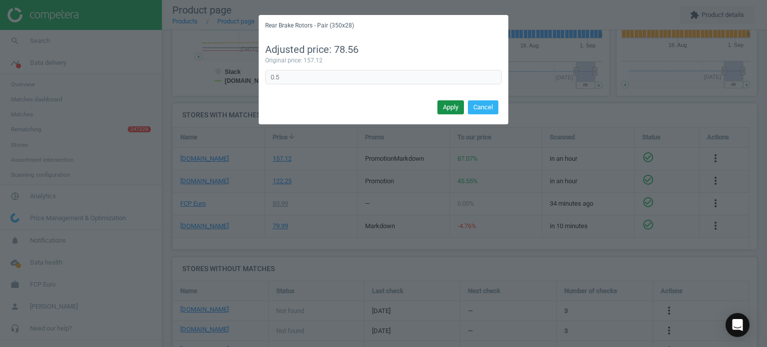
click at [448, 106] on button "Apply" at bounding box center [450, 107] width 26 height 14
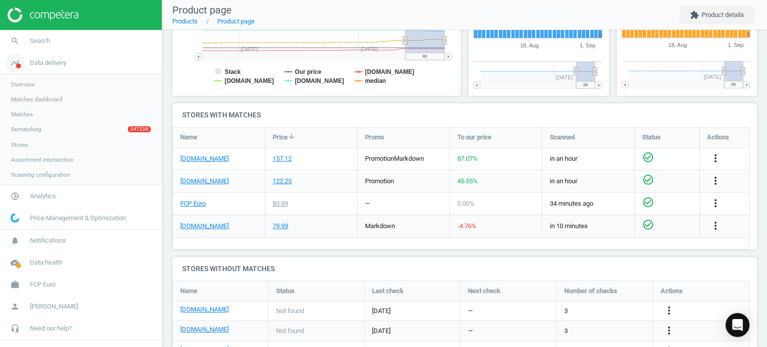
click at [38, 56] on link "timeline Data delivery" at bounding box center [81, 63] width 162 height 22
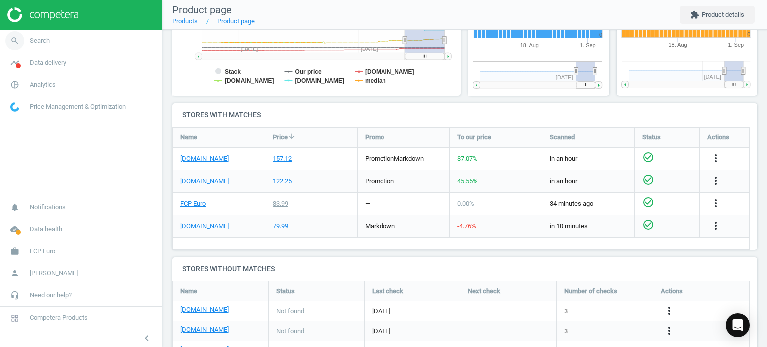
click at [34, 49] on link "search Search" at bounding box center [81, 41] width 162 height 22
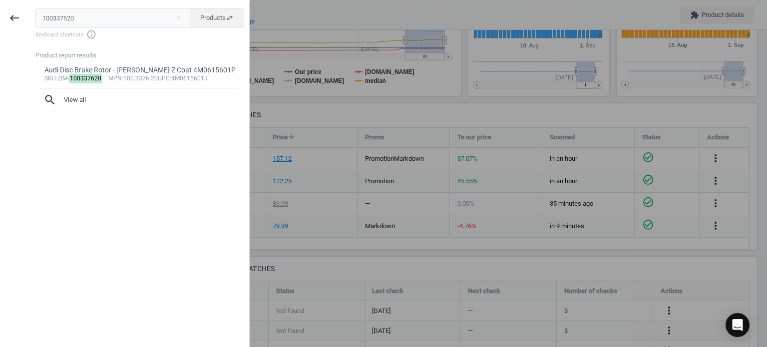
click at [149, 23] on input "100337620" at bounding box center [112, 18] width 155 height 20
type input "ZIM-150295120"
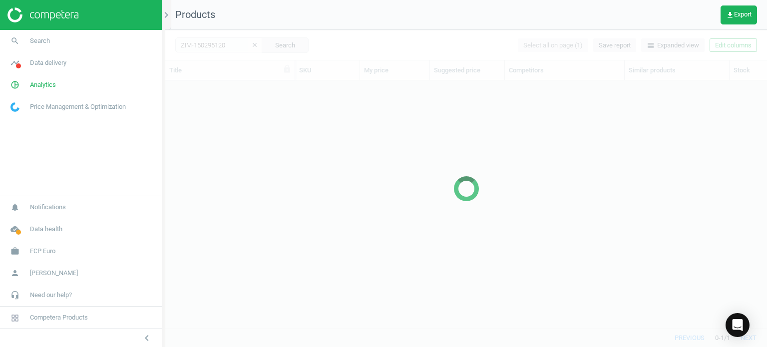
scroll to position [233, 594]
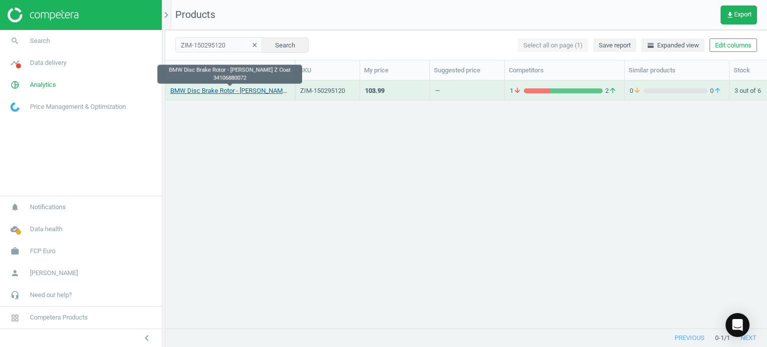
click at [243, 93] on link "BMW Disc Brake Rotor - Zimmermann Z Coat 34106880072" at bounding box center [229, 90] width 119 height 9
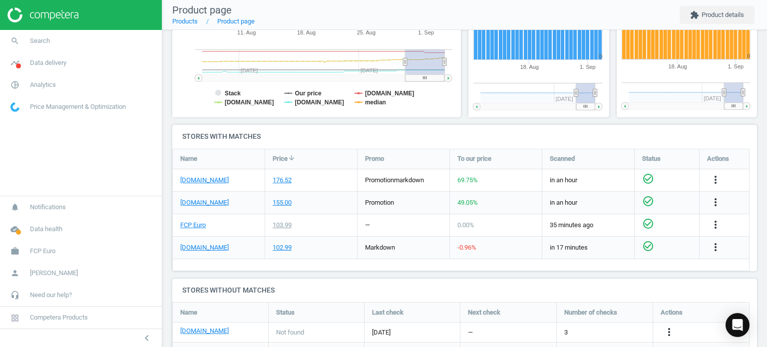
scroll to position [269, 0]
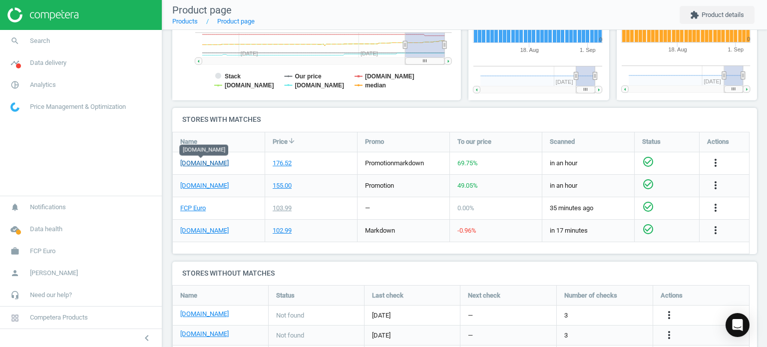
click at [215, 162] on link "[DOMAIN_NAME]" at bounding box center [204, 163] width 48 height 9
click at [714, 161] on icon "more_vert" at bounding box center [715, 163] width 12 height 12
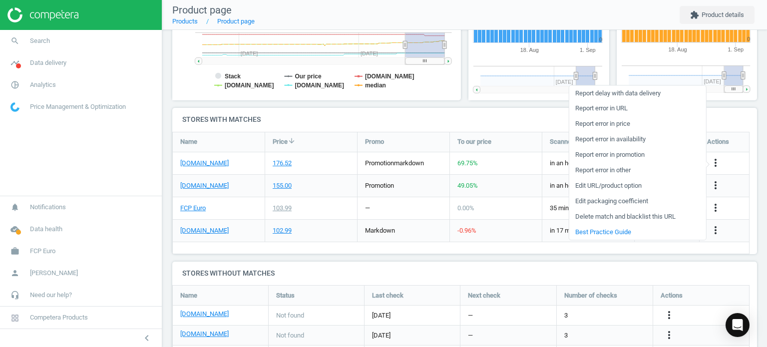
click at [621, 196] on link "Edit packaging coefficient" at bounding box center [637, 201] width 137 height 15
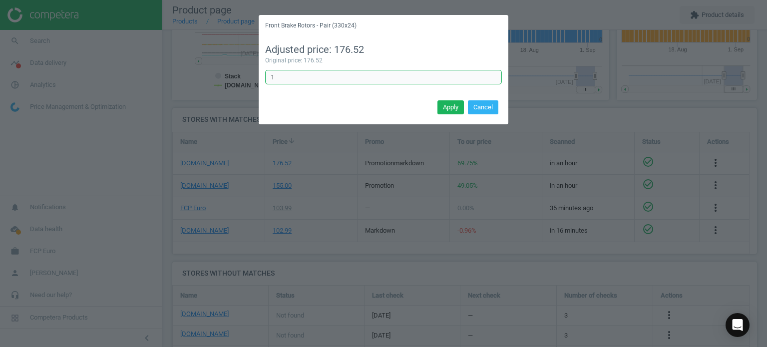
click at [393, 77] on input "1" at bounding box center [383, 77] width 237 height 15
type input "0.5"
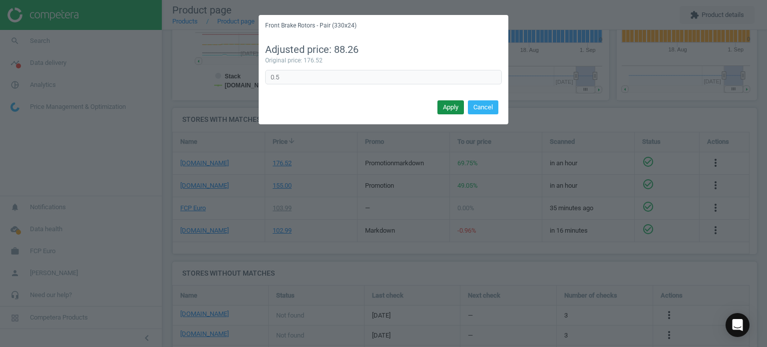
click at [456, 106] on button "Apply" at bounding box center [450, 107] width 26 height 14
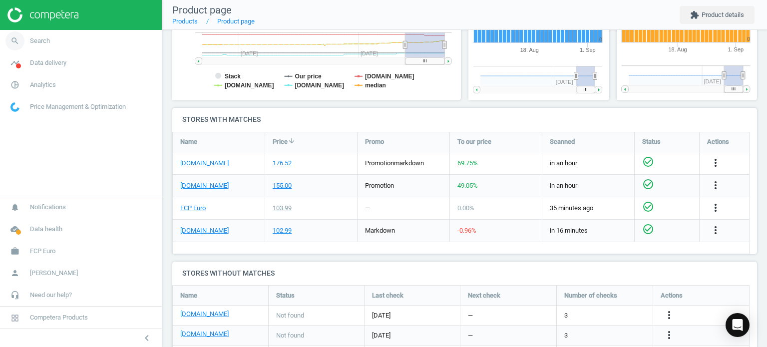
click at [52, 39] on link "search Search" at bounding box center [81, 41] width 162 height 22
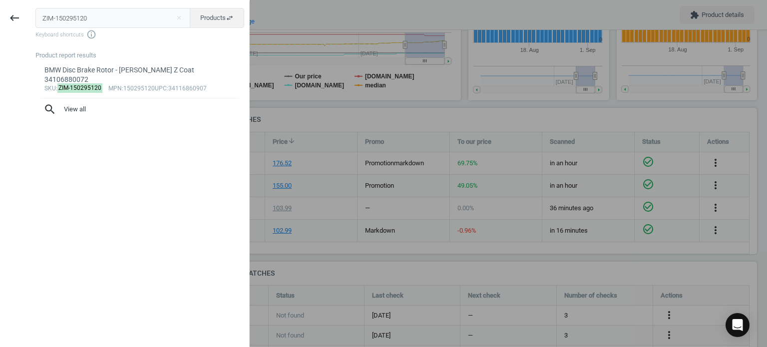
click at [186, 12] on input "ZIM-150295120" at bounding box center [112, 18] width 155 height 20
type input "ZIM-600325220"
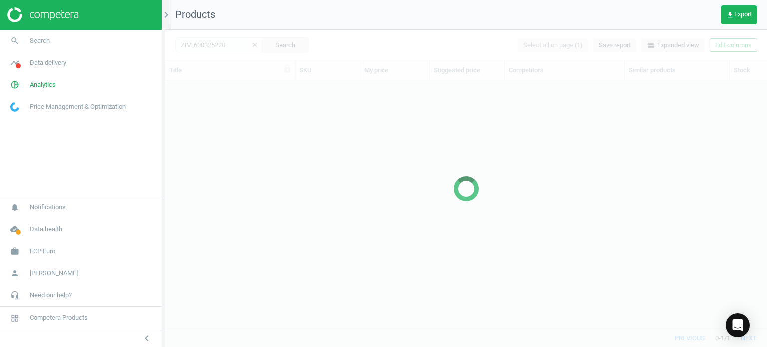
scroll to position [233, 594]
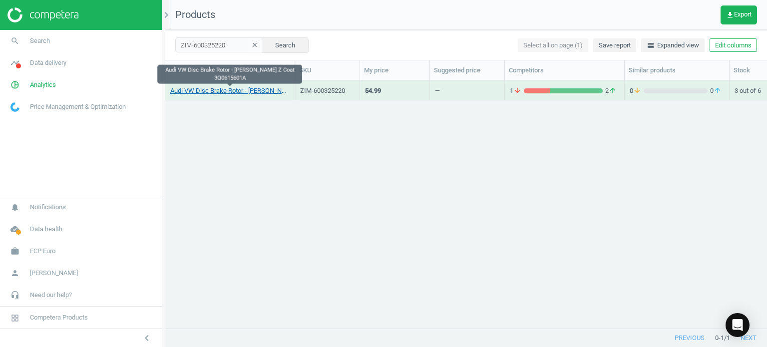
click at [222, 92] on link "Audi VW Disc Brake Rotor - Zimmermann Z Coat 3Q0615601A" at bounding box center [229, 90] width 119 height 9
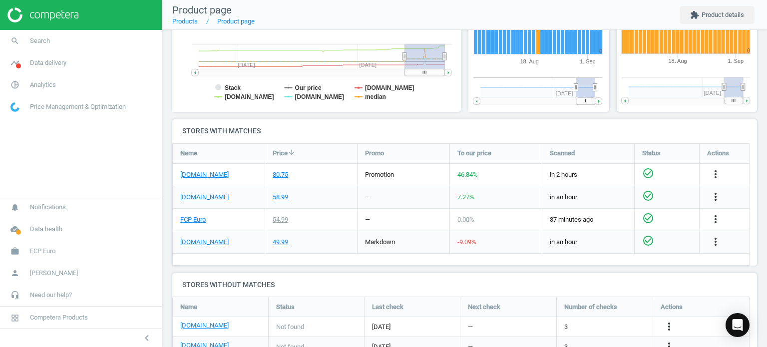
scroll to position [258, 0]
click at [716, 169] on icon "more_vert" at bounding box center [715, 174] width 12 height 12
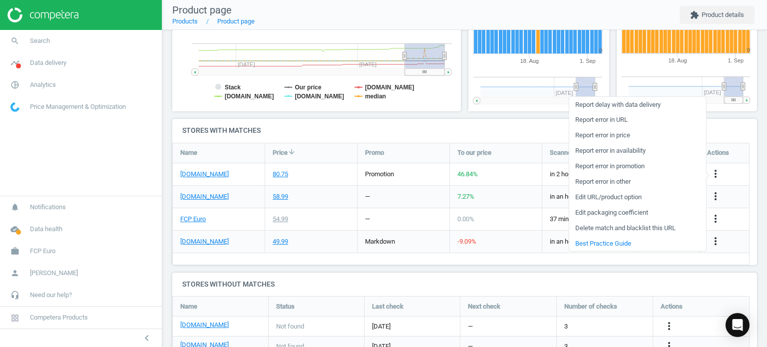
click at [615, 118] on link "Report error in URL" at bounding box center [637, 119] width 137 height 15
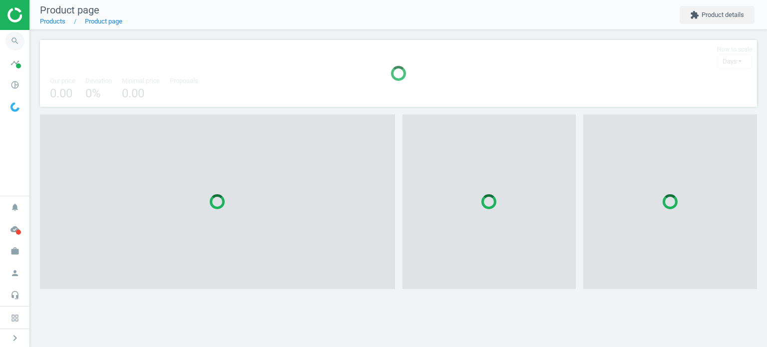
click at [19, 40] on icon "search" at bounding box center [14, 40] width 19 height 19
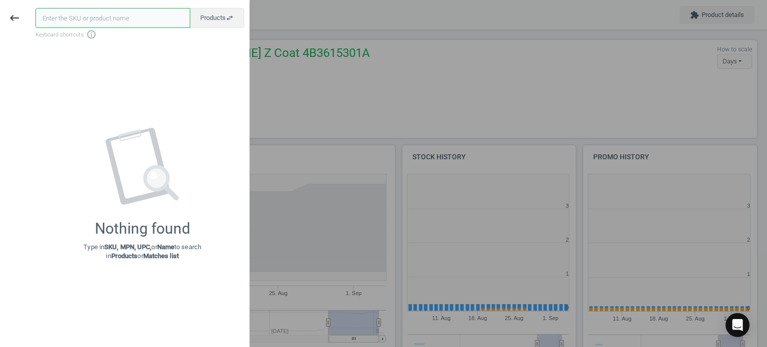
scroll to position [215, 187]
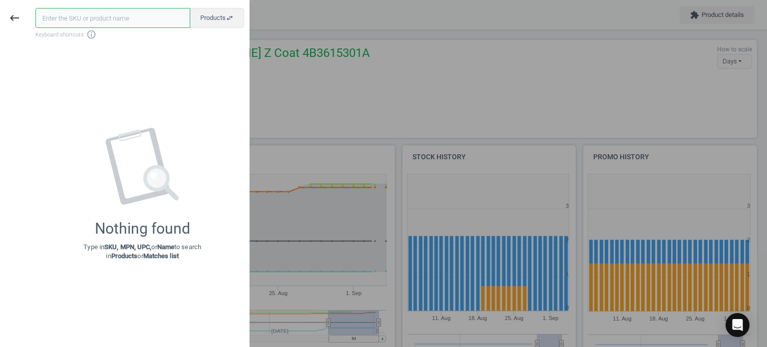
click at [107, 15] on input "text" at bounding box center [112, 18] width 155 height 20
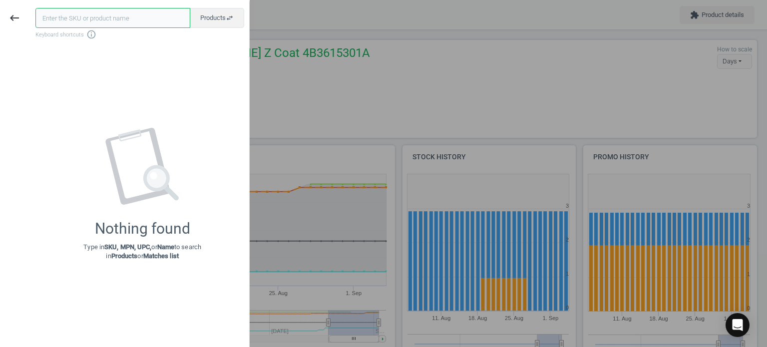
paste input "ZIM-100337320"
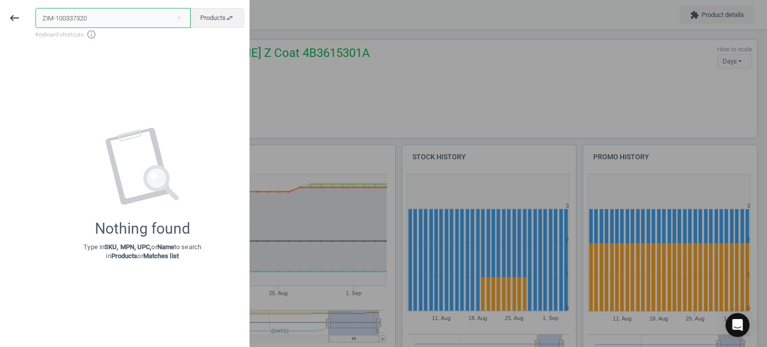
type input "ZIM-100337320"
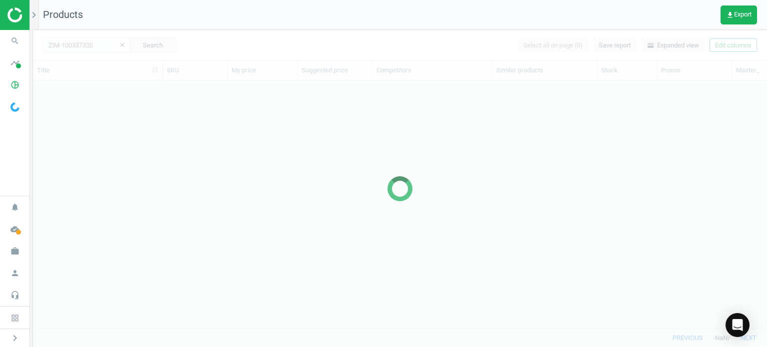
scroll to position [233, 726]
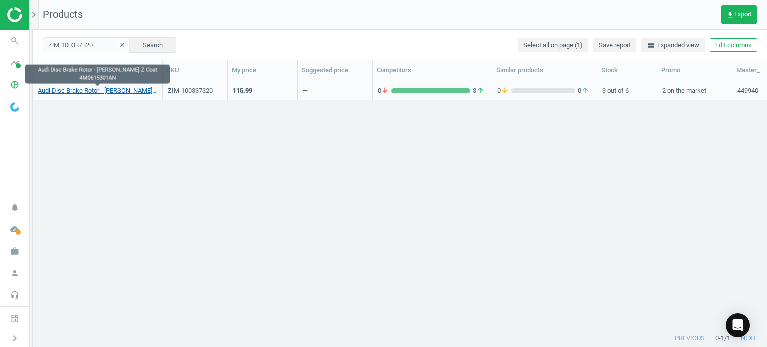
click at [96, 93] on link "Audi Disc Brake Rotor - Zimmermann Z Coat 4M0615301AN" at bounding box center [97, 90] width 119 height 9
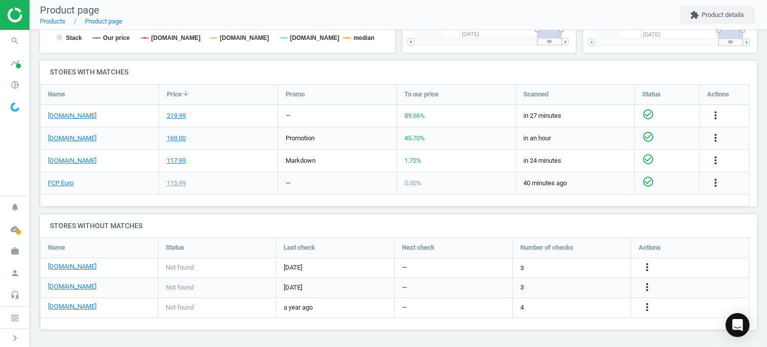
scroll to position [306, 0]
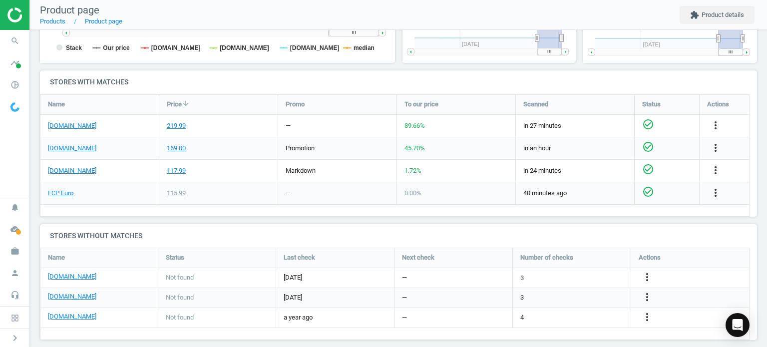
click at [721, 119] on div "more_vert" at bounding box center [716, 125] width 19 height 13
click at [716, 122] on icon "more_vert" at bounding box center [715, 125] width 12 height 12
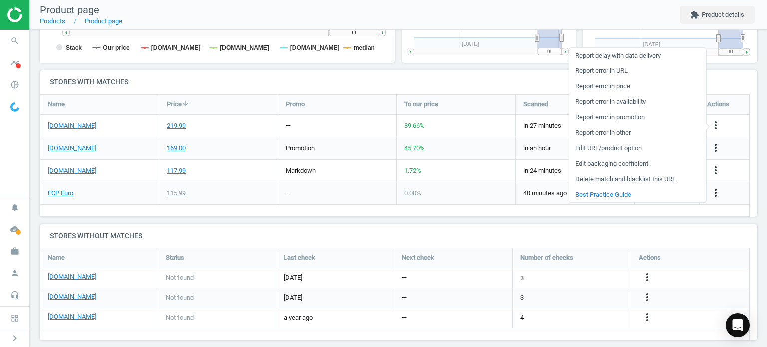
click at [600, 152] on link "Edit URL/product option" at bounding box center [637, 148] width 137 height 15
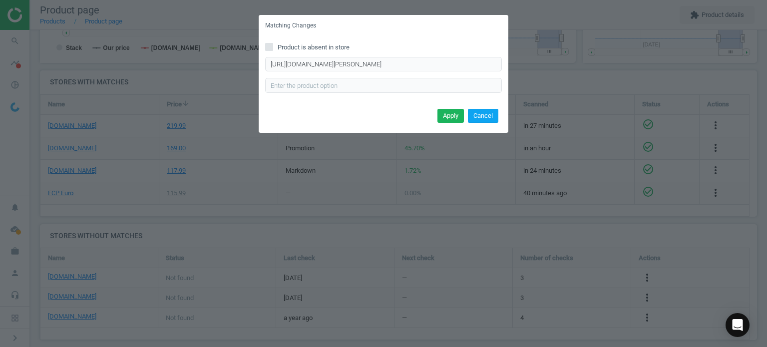
click at [491, 115] on button "Cancel" at bounding box center [483, 116] width 30 height 14
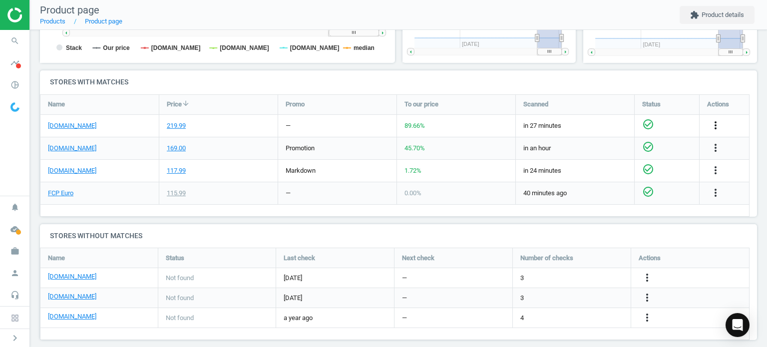
click at [715, 123] on icon "more_vert" at bounding box center [715, 125] width 12 height 12
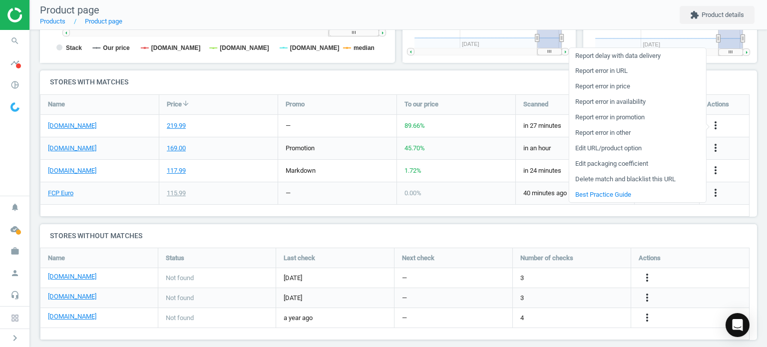
click at [625, 166] on link "Edit packaging coefficient" at bounding box center [637, 163] width 137 height 15
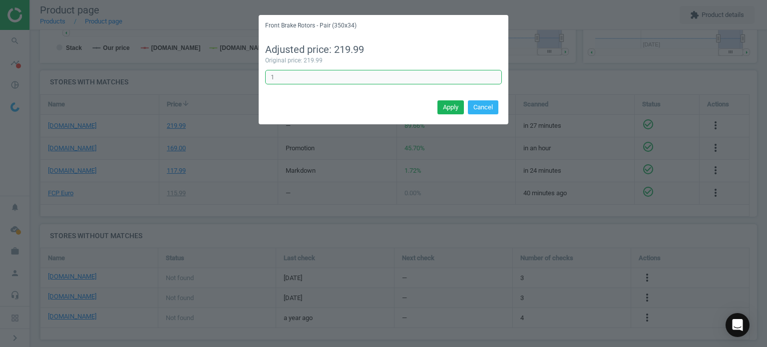
drag, startPoint x: 285, startPoint y: 76, endPoint x: 237, endPoint y: 75, distance: 47.9
click at [237, 75] on div "Front Brake Rotors - Pair (350x34) Adjusted price: 219.99 Original price: 219.9…" at bounding box center [383, 173] width 767 height 347
type input "0.5"
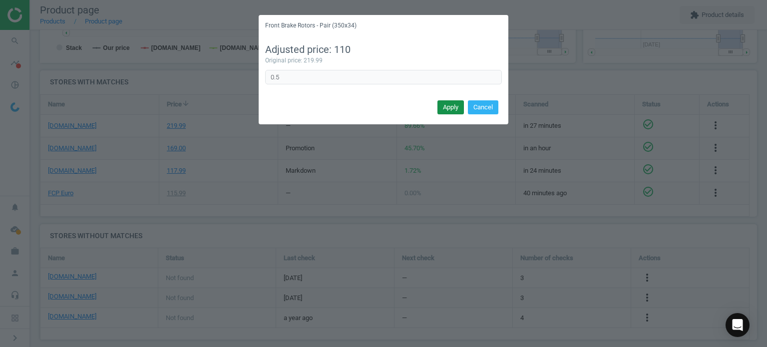
click at [443, 109] on button "Apply" at bounding box center [450, 107] width 26 height 14
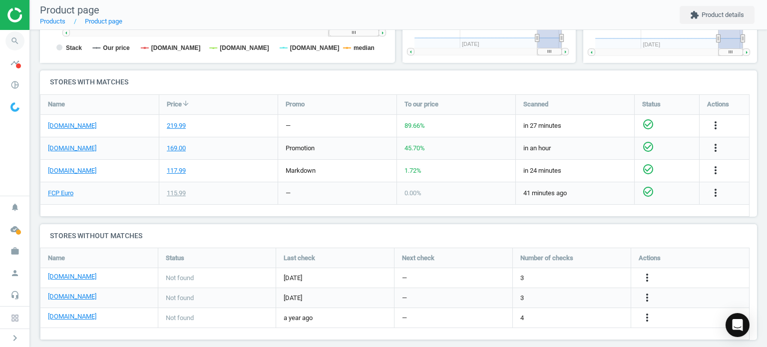
click at [15, 38] on icon "search" at bounding box center [14, 40] width 19 height 19
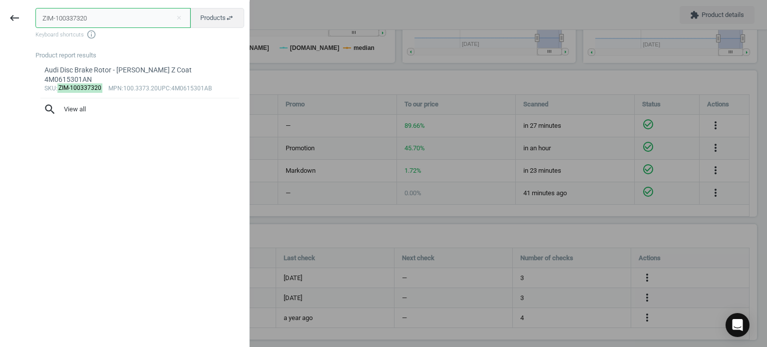
click at [110, 16] on input "ZIM-100337320" at bounding box center [112, 18] width 155 height 20
paste input "501296"
type input "ZIM-150129620"
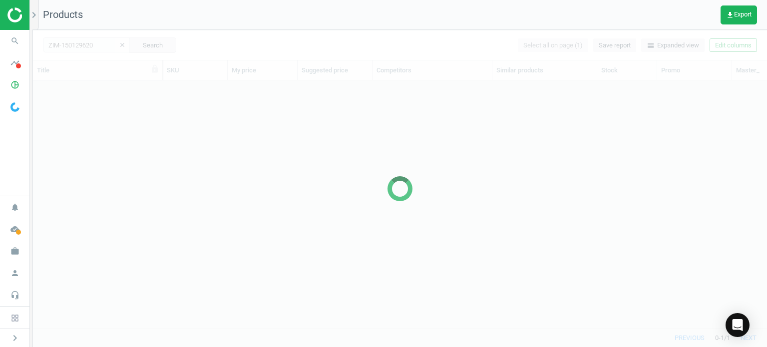
scroll to position [233, 726]
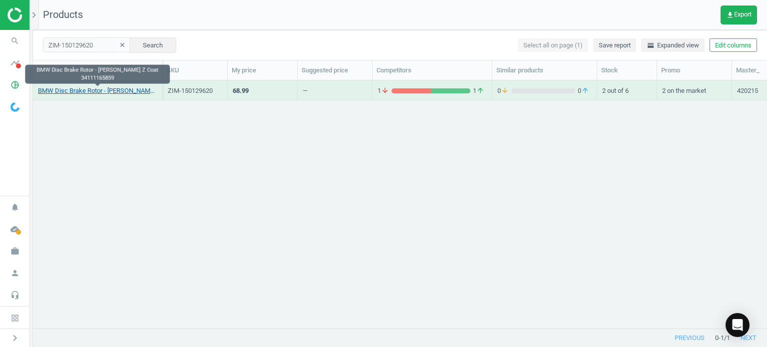
click at [111, 91] on link "BMW Disc Brake Rotor - Zimmermann Z Coat 34111165859" at bounding box center [97, 90] width 119 height 9
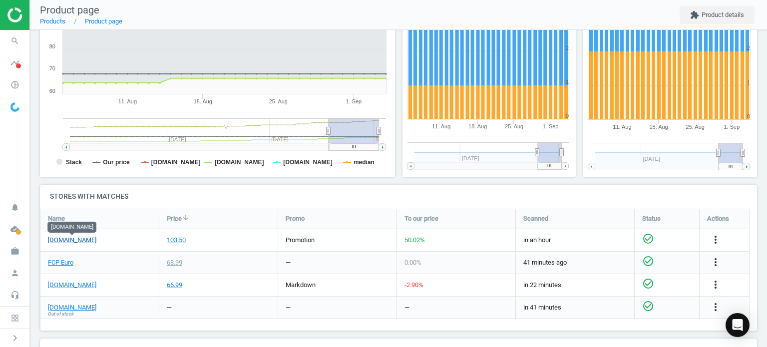
click at [85, 243] on link "[DOMAIN_NAME]" at bounding box center [72, 240] width 48 height 9
click at [719, 242] on icon "more_vert" at bounding box center [715, 240] width 12 height 12
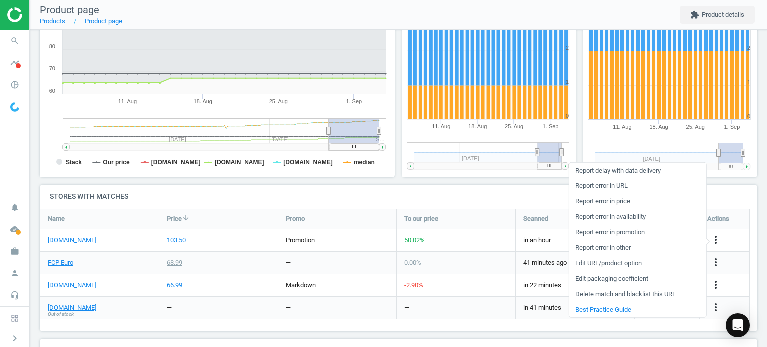
click at [609, 189] on link "Report error in URL" at bounding box center [637, 185] width 137 height 15
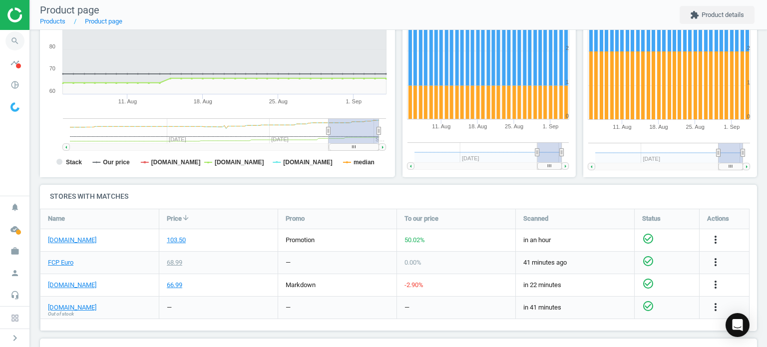
click at [24, 37] on span "search" at bounding box center [15, 41] width 30 height 22
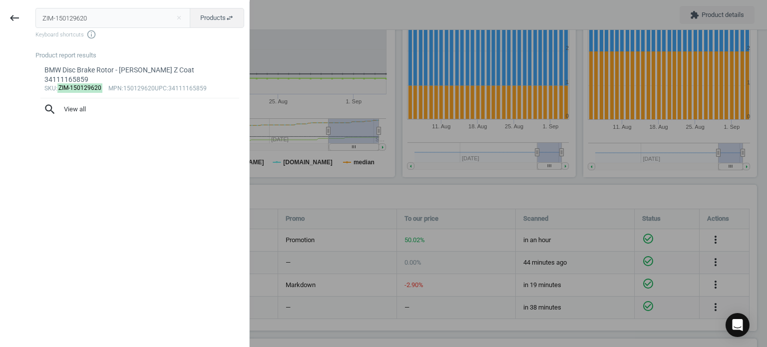
click at [88, 14] on input "ZIM-150129620" at bounding box center [112, 18] width 155 height 20
type input "ZIM-400368620"
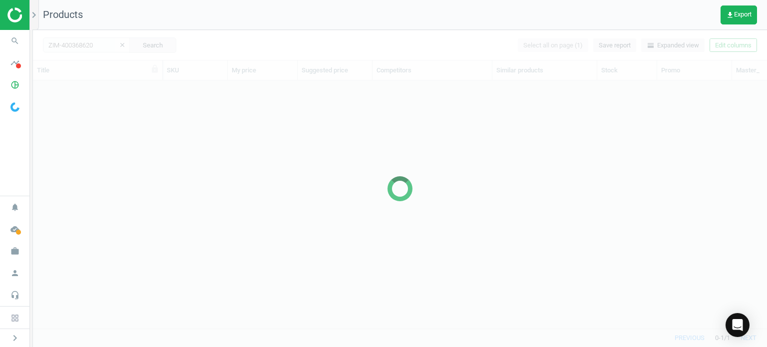
scroll to position [233, 726]
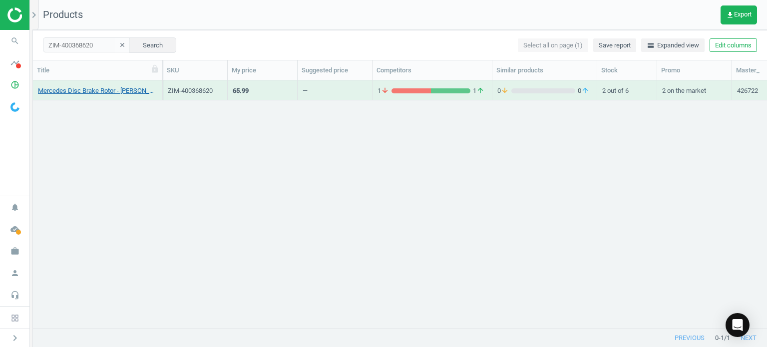
click at [120, 92] on link "Mercedes Disc Brake Rotor - Zimmermann Z Coat 1664230012" at bounding box center [97, 90] width 119 height 9
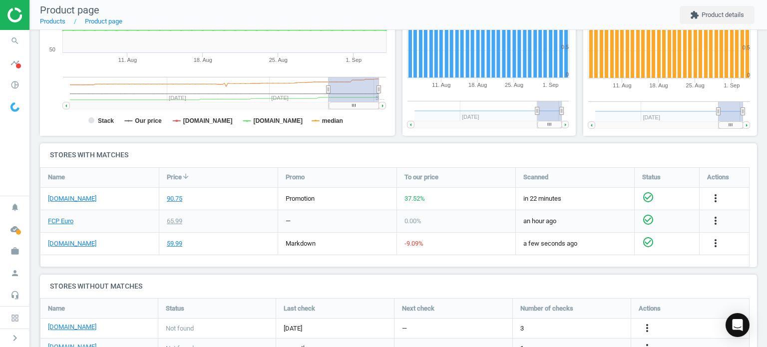
scroll to position [242, 0]
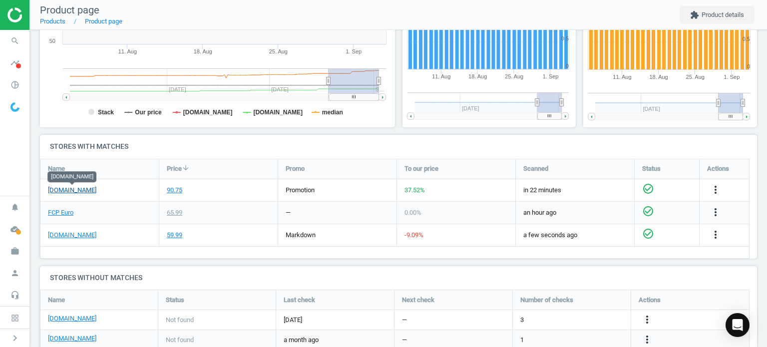
click at [73, 193] on link "[DOMAIN_NAME]" at bounding box center [72, 190] width 48 height 9
click at [716, 179] on div "more_vert" at bounding box center [723, 190] width 49 height 22
click at [716, 184] on icon "more_vert" at bounding box center [715, 190] width 12 height 12
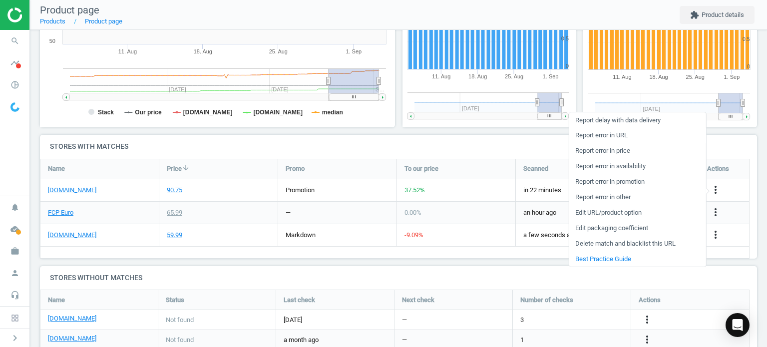
click at [594, 139] on link "Report error in URL" at bounding box center [637, 135] width 137 height 15
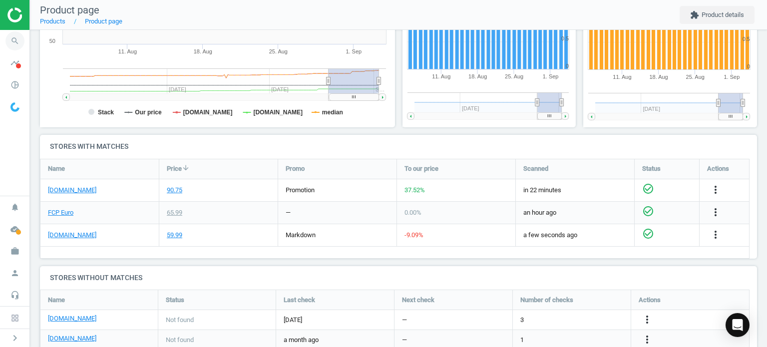
click at [3, 43] on span "search" at bounding box center [15, 41] width 30 height 22
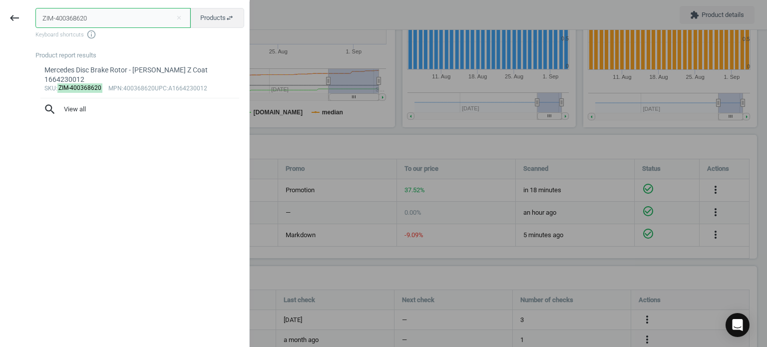
click at [84, 12] on input "ZIM-400368620" at bounding box center [112, 18] width 155 height 20
paste input "1003357"
type input "ZIM-100335720"
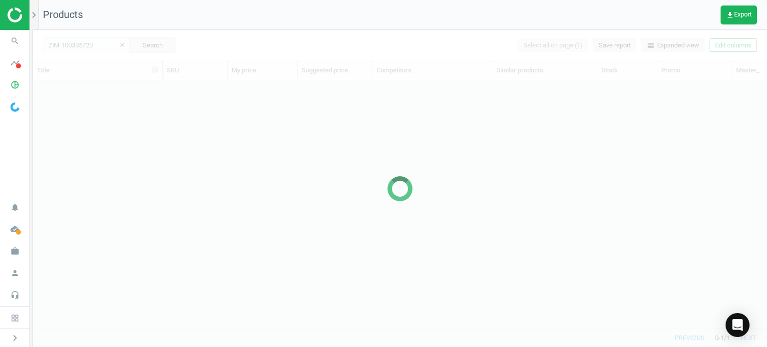
scroll to position [233, 726]
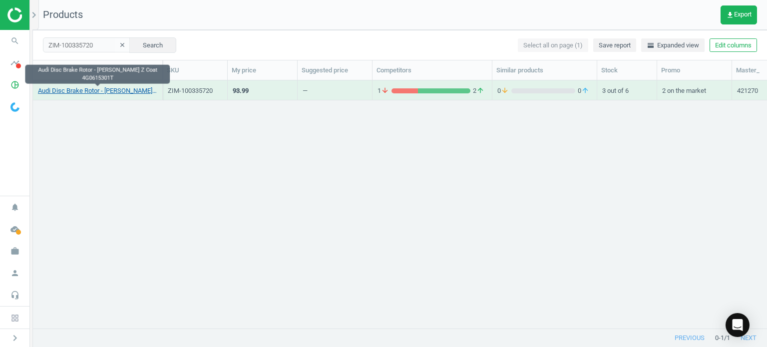
click at [113, 92] on link "Audi Disc Brake Rotor - Zimmermann Z Coat 4G0615301T" at bounding box center [97, 90] width 119 height 9
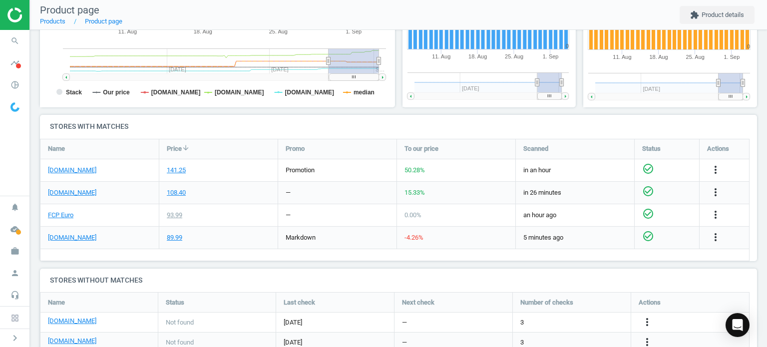
scroll to position [290, 0]
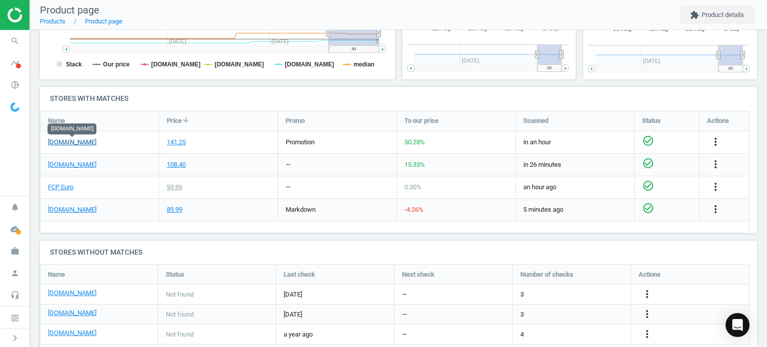
click at [82, 143] on link "[DOMAIN_NAME]" at bounding box center [72, 142] width 48 height 9
click at [717, 141] on icon "more_vert" at bounding box center [715, 142] width 12 height 12
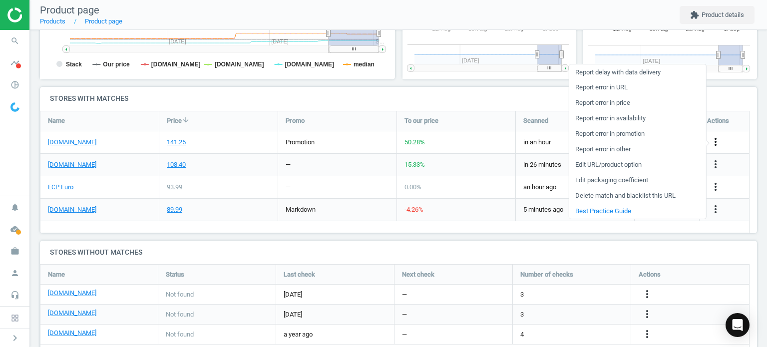
click at [713, 142] on icon "more_vert" at bounding box center [715, 142] width 12 height 12
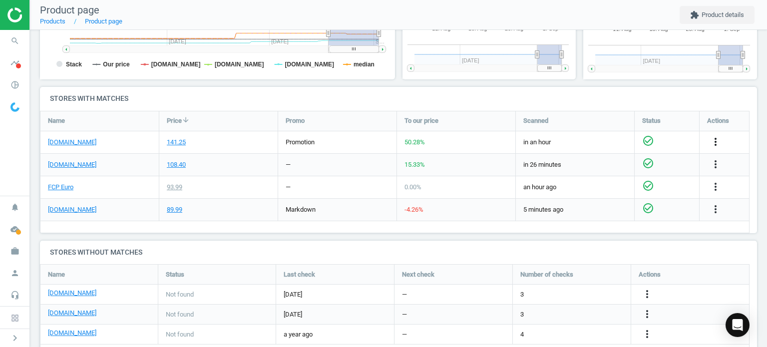
click at [713, 142] on icon "more_vert" at bounding box center [715, 142] width 12 height 12
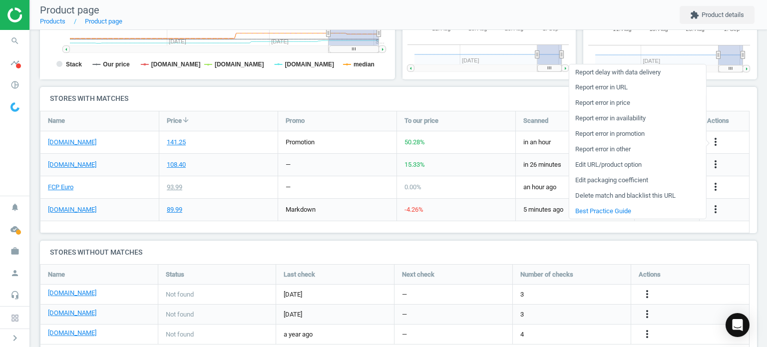
click at [613, 88] on link "Report error in URL" at bounding box center [637, 87] width 137 height 15
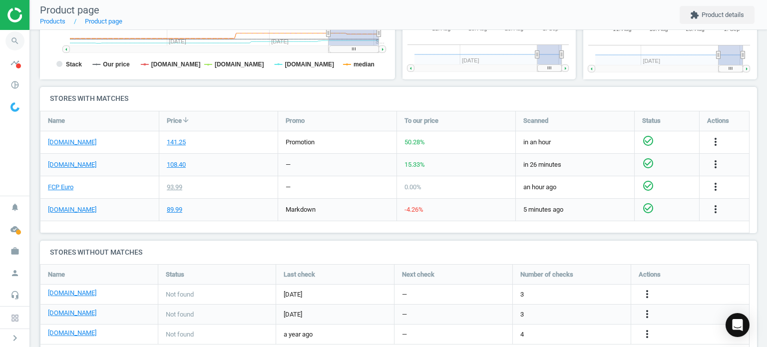
click at [14, 39] on icon "search" at bounding box center [14, 40] width 19 height 19
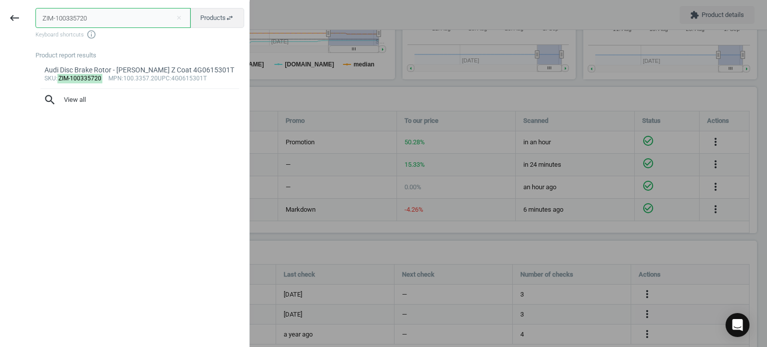
click at [65, 24] on input "ZIM-100335720" at bounding box center [112, 18] width 155 height 20
paste input "502952"
type input "ZIM-150295220"
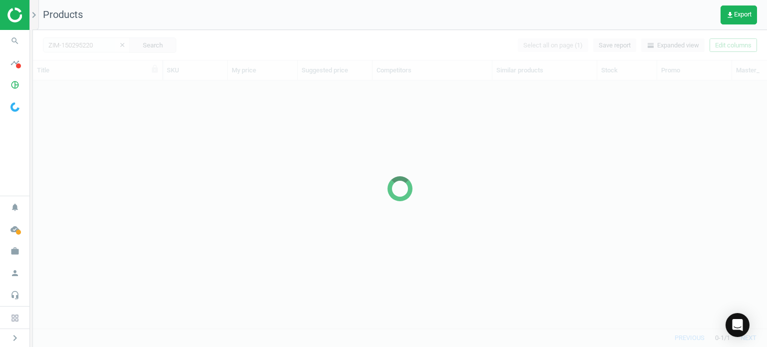
scroll to position [233, 726]
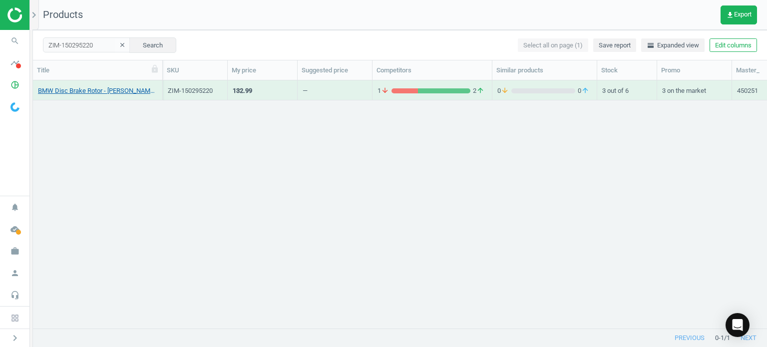
click at [132, 93] on link "BMW Disc Brake Rotor - Zimmermann Z Coat 34216882245" at bounding box center [97, 90] width 119 height 9
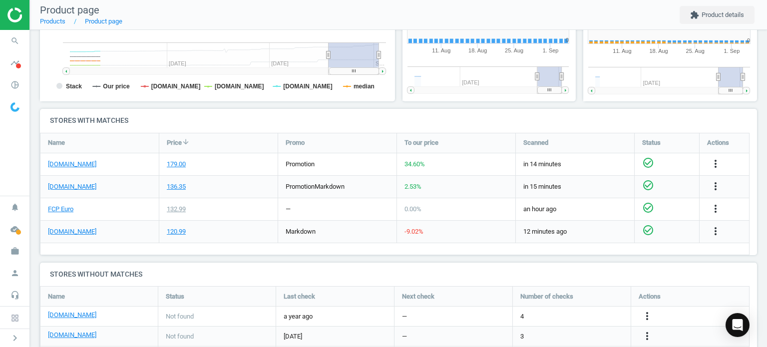
scroll to position [215, 187]
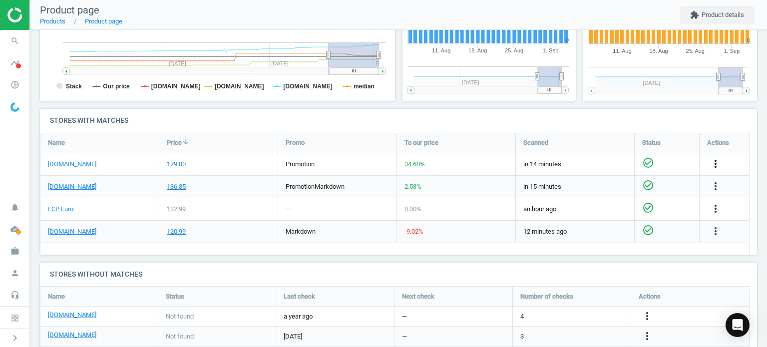
click at [711, 162] on icon "more_vert" at bounding box center [715, 164] width 12 height 12
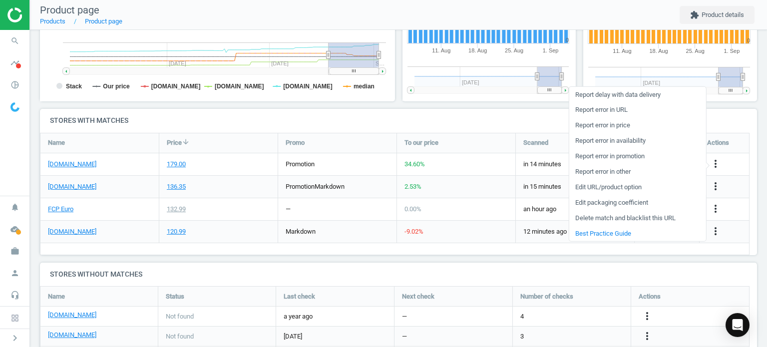
click at [604, 188] on link "Edit URL/product option" at bounding box center [637, 186] width 137 height 15
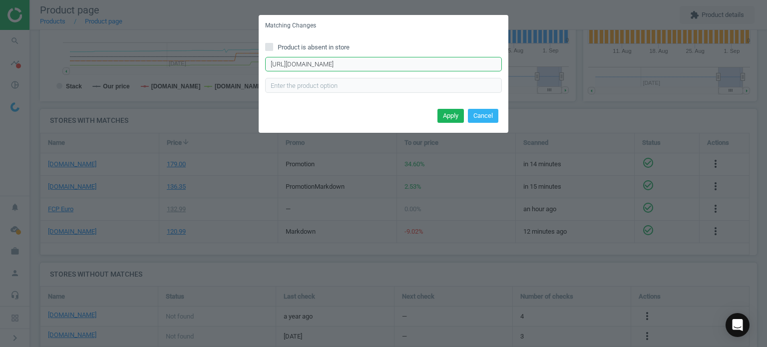
click at [328, 59] on input "https://www.pelicanparts.com/More_Info/34216882245M359.htm?pn=34-21-6-882-245-M…" at bounding box center [383, 64] width 237 height 15
paste input ".htm?pn=34-21-6-882-245-M1215&bc=c"
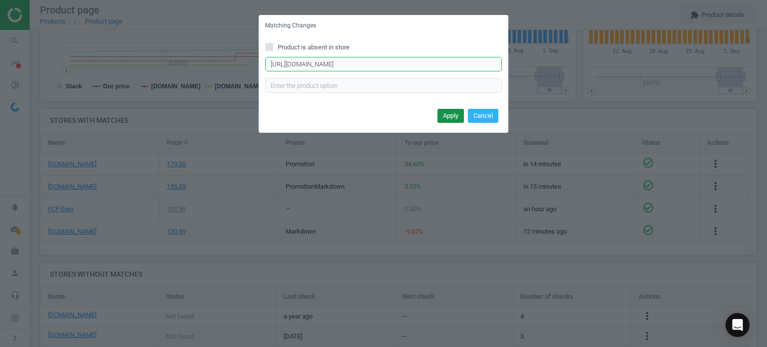
type input "https://www.pelicanparts.com/More_Info/34216882245.htm?pn=34-21-6-882-245-M1215…"
click at [459, 116] on button "Apply" at bounding box center [450, 116] width 26 height 14
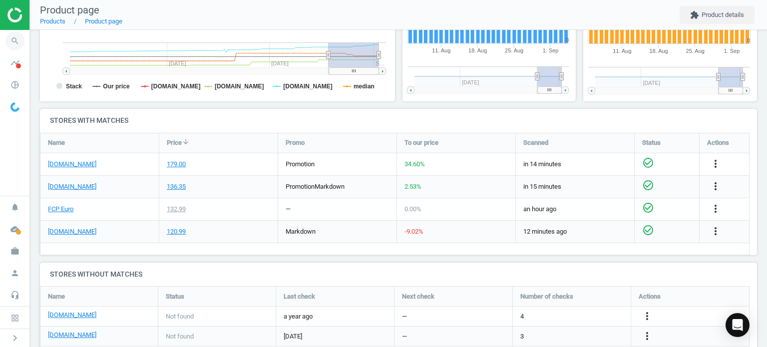
click at [22, 39] on icon "search" at bounding box center [14, 40] width 19 height 19
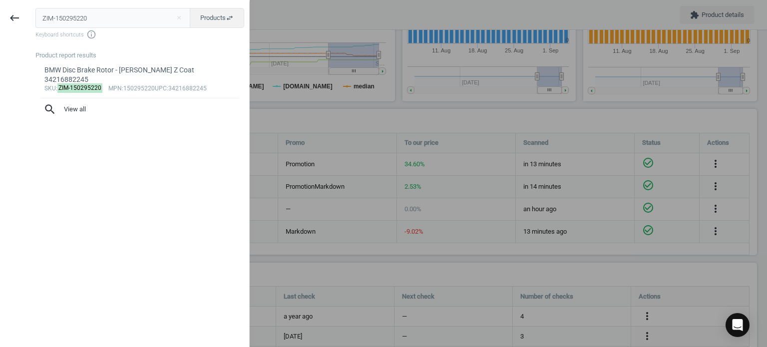
click at [121, 15] on input "ZIM-150295220" at bounding box center [112, 18] width 155 height 20
type input "ZIM-150291120"
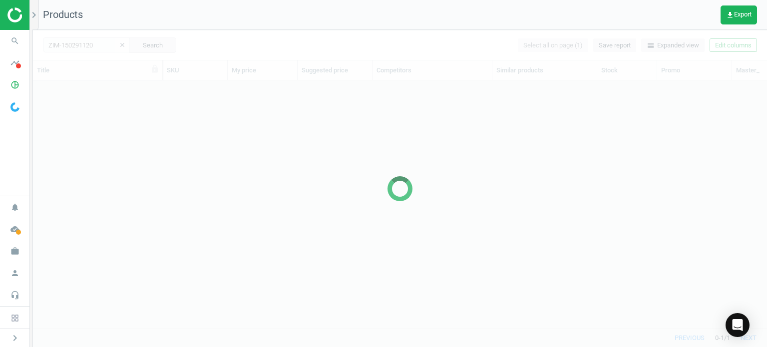
scroll to position [233, 726]
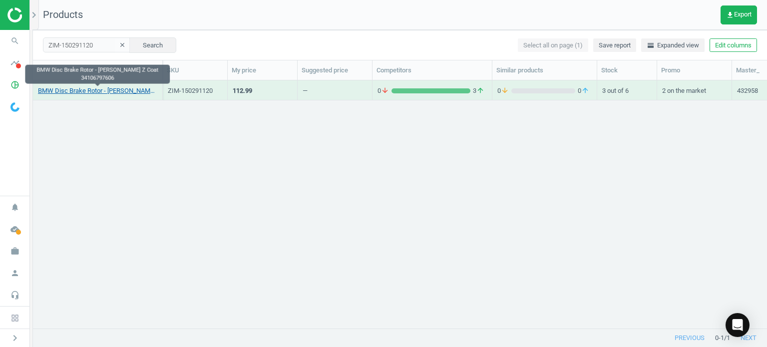
click at [120, 92] on link "BMW Disc Brake Rotor - Zimmermann Z Coat 34106797606" at bounding box center [97, 90] width 119 height 9
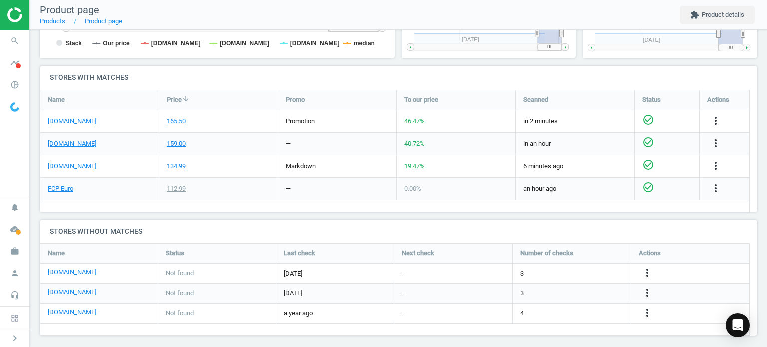
scroll to position [306, 0]
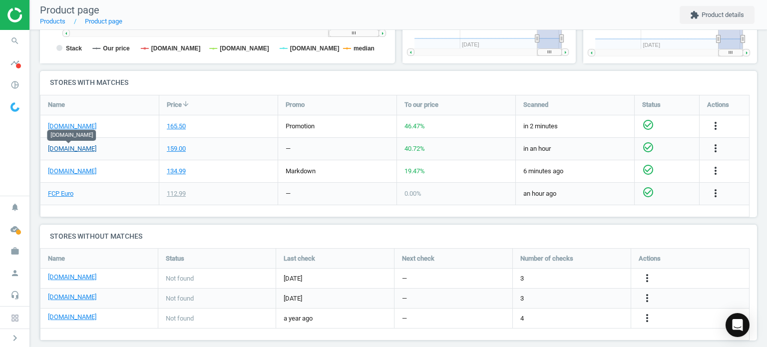
click at [76, 150] on link "[DOMAIN_NAME]" at bounding box center [72, 148] width 48 height 9
click at [713, 151] on icon "more_vert" at bounding box center [715, 148] width 12 height 12
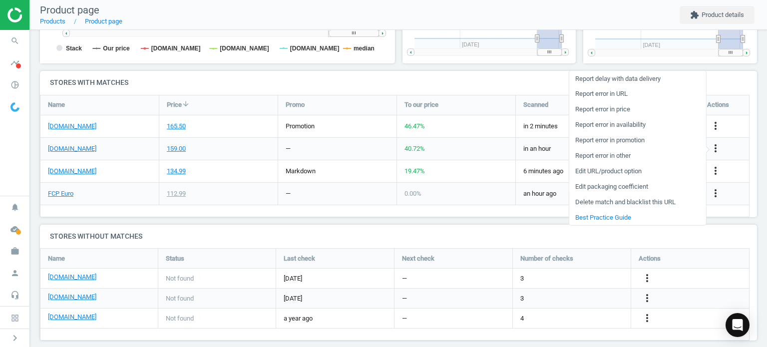
click at [608, 182] on link "Edit packaging coefficient" at bounding box center [637, 186] width 137 height 15
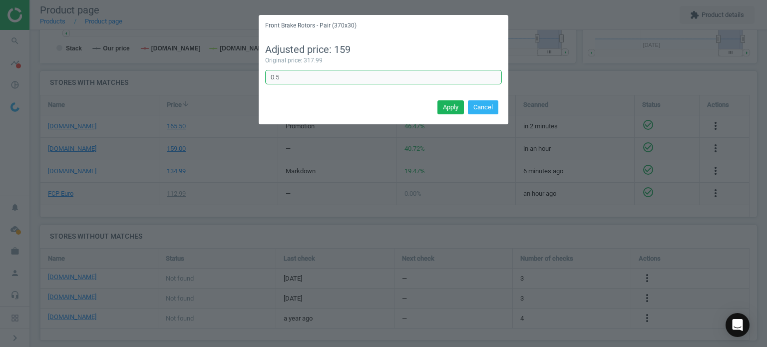
click at [320, 78] on input "0.5" at bounding box center [383, 77] width 237 height 15
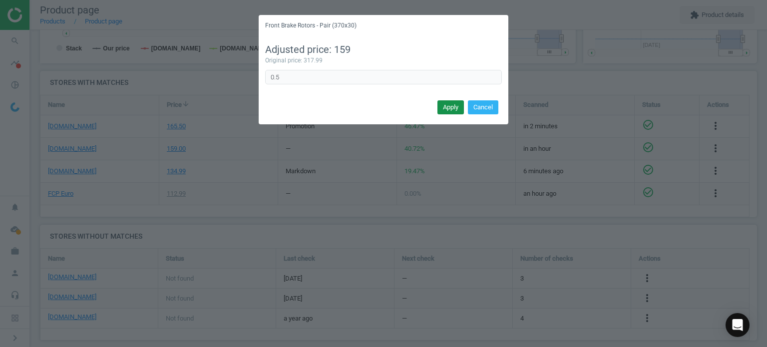
click at [457, 105] on button "Apply" at bounding box center [450, 107] width 26 height 14
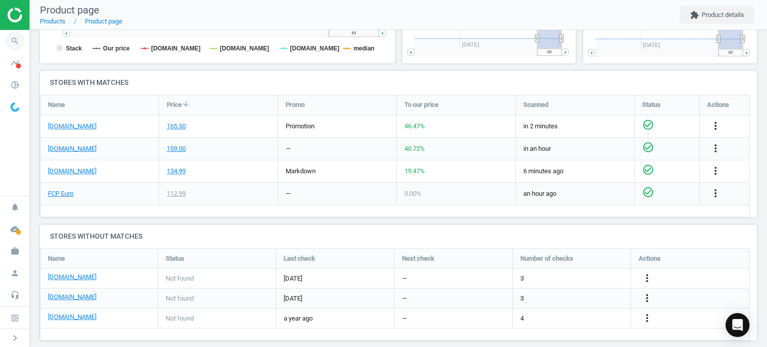
click at [16, 38] on icon "search" at bounding box center [14, 40] width 19 height 19
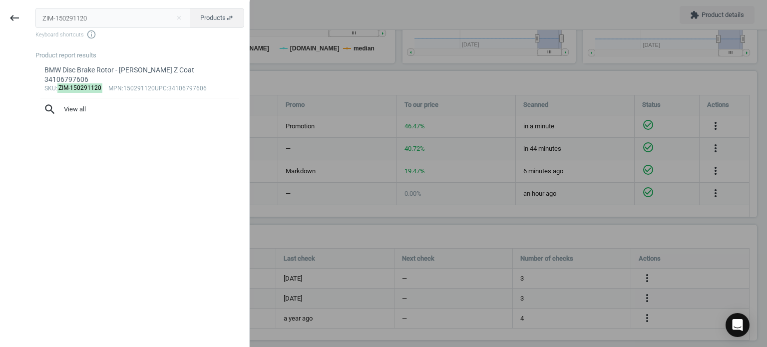
click at [85, 27] on input "ZIM-150291120" at bounding box center [112, 18] width 155 height 20
type input "ZIM-100123620"
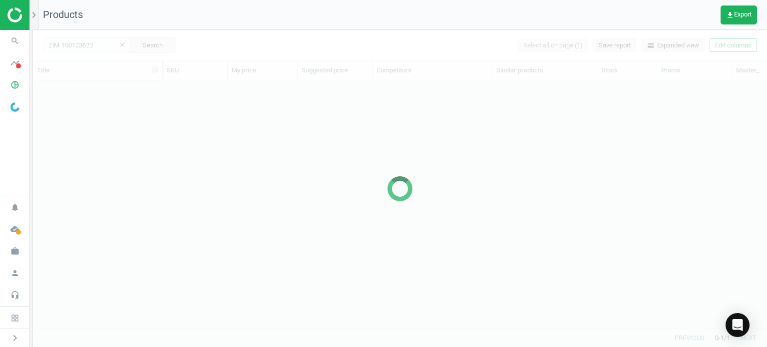
scroll to position [233, 726]
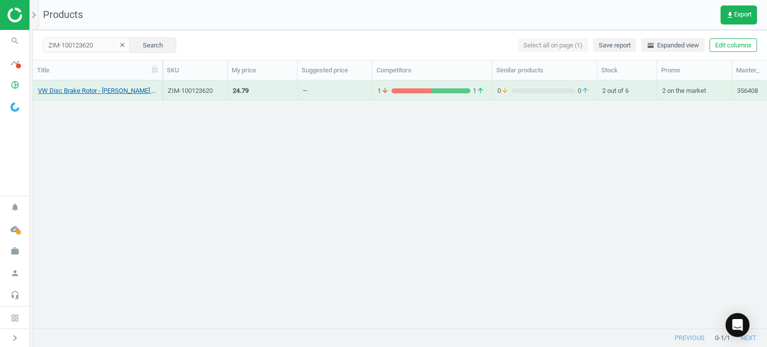
click at [138, 91] on link "VW Disc Brake Rotor - Zimmermann Z Coat 1J0615601P" at bounding box center [97, 90] width 119 height 9
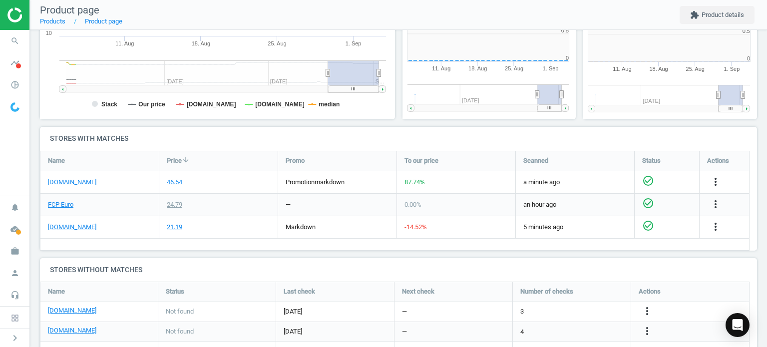
scroll to position [4, 4]
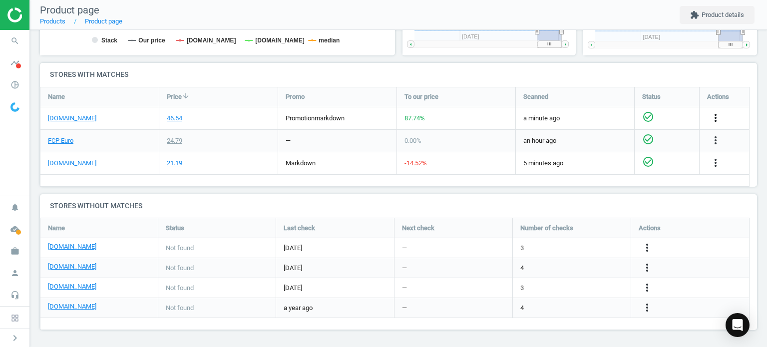
click at [715, 116] on icon "more_vert" at bounding box center [715, 118] width 12 height 12
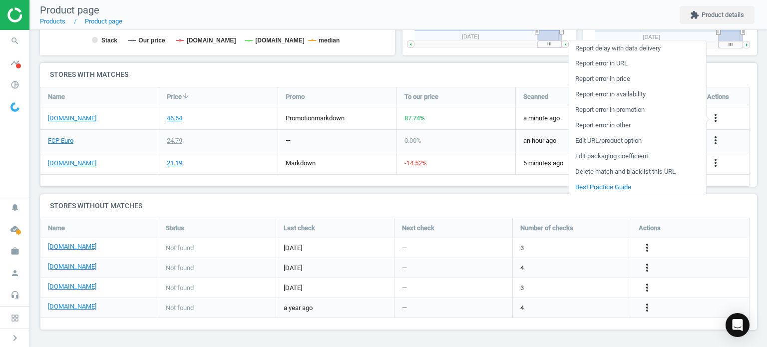
click at [591, 157] on link "Edit packaging coefficient" at bounding box center [637, 156] width 137 height 15
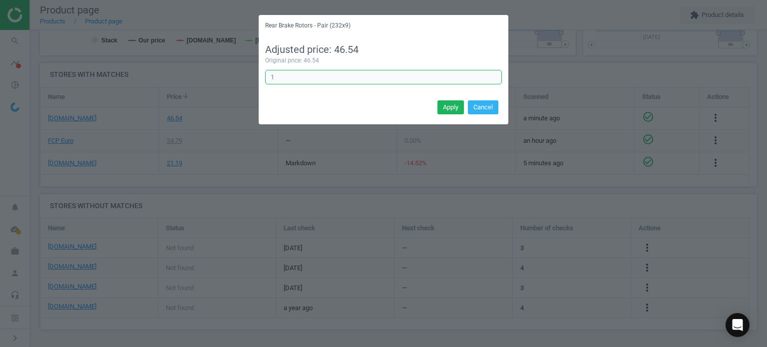
drag, startPoint x: 289, startPoint y: 72, endPoint x: 244, endPoint y: 82, distance: 45.4
click at [244, 81] on div "Rear Brake Rotors - Pair (232x9) Adjusted price: 46.54 Original price: 46.54 1 …" at bounding box center [383, 173] width 767 height 347
type input "0.5"
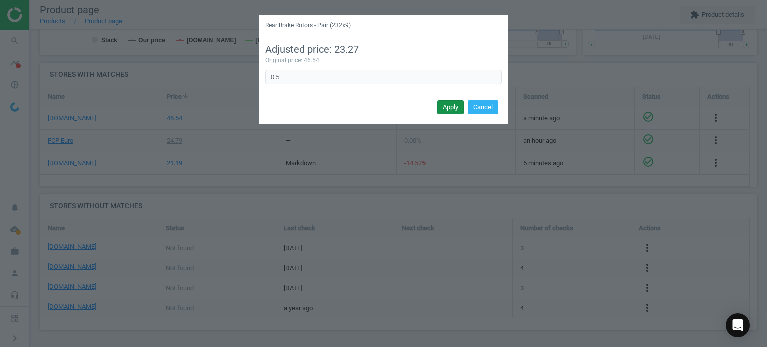
click at [460, 102] on button "Apply" at bounding box center [450, 107] width 26 height 14
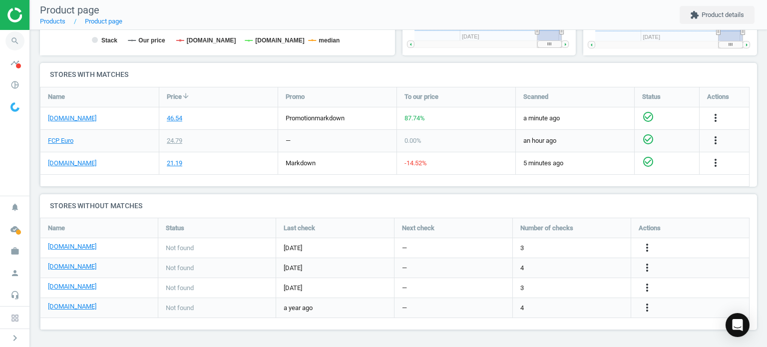
click at [20, 37] on icon "search" at bounding box center [14, 40] width 19 height 19
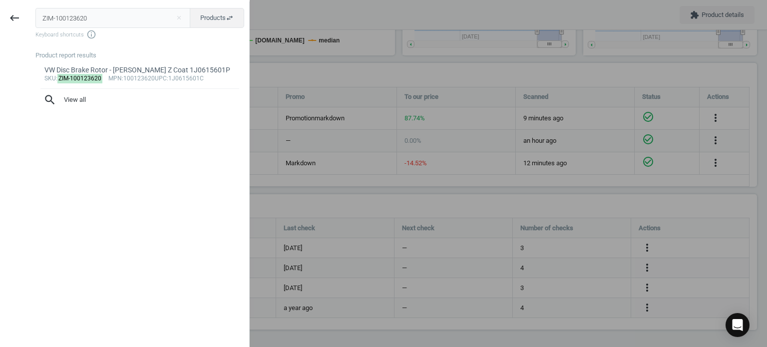
click at [80, 11] on input "ZIM-100123620" at bounding box center [112, 18] width 155 height 20
type input "ZIM-150290120"
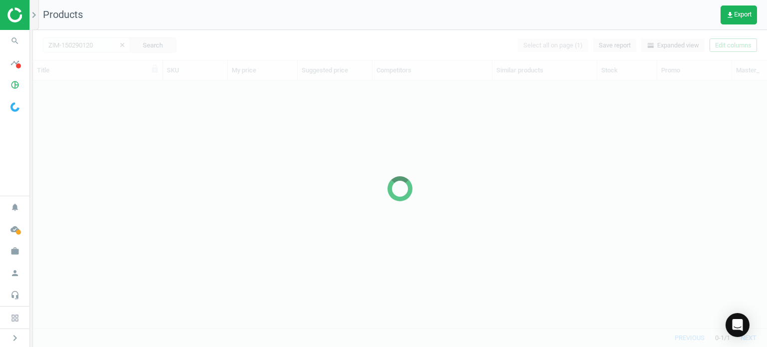
scroll to position [233, 726]
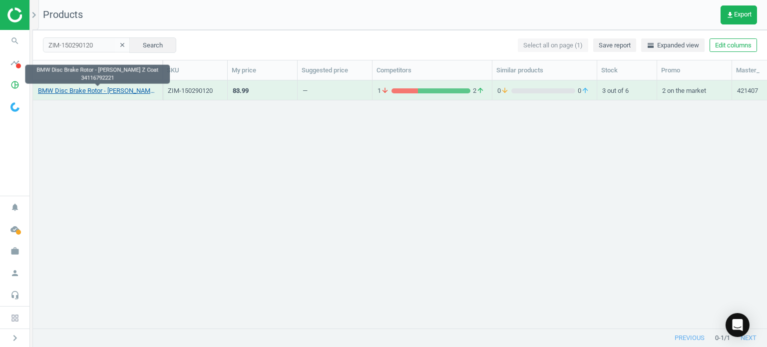
click at [108, 88] on link "BMW Disc Brake Rotor - Zimmermann Z Coat 34116792221" at bounding box center [97, 90] width 119 height 9
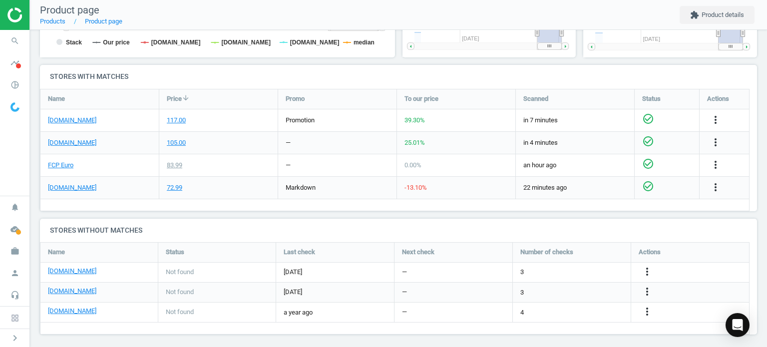
scroll to position [215, 366]
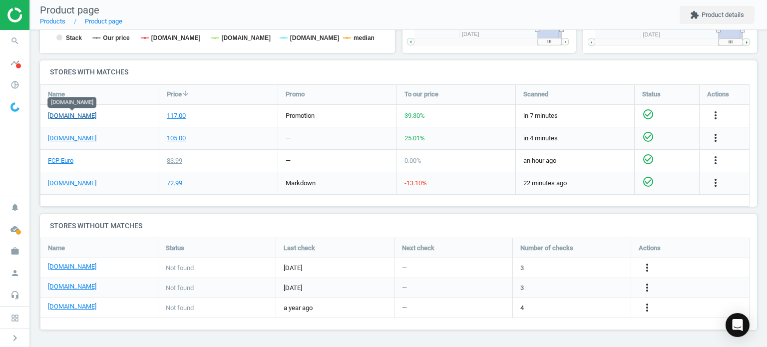
click at [82, 113] on link "[DOMAIN_NAME]" at bounding box center [72, 115] width 48 height 9
click at [10, 38] on icon "search" at bounding box center [14, 40] width 19 height 19
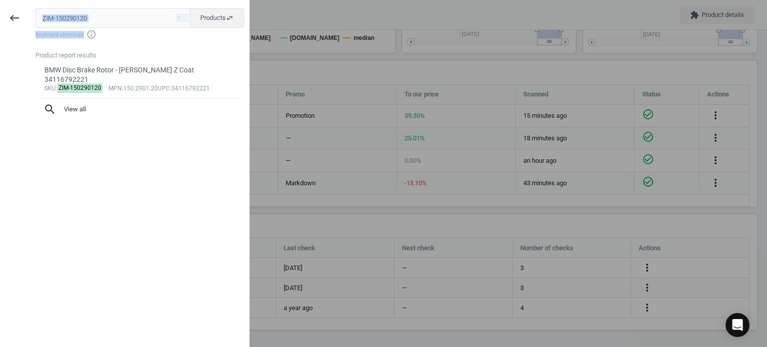
drag, startPoint x: 127, startPoint y: 28, endPoint x: 37, endPoint y: 24, distance: 89.5
click at [37, 24] on div "ZIM-150290120 close Products swap_horiz Keyboard shortcuts info_outline" at bounding box center [142, 23] width 214 height 31
click at [67, 11] on input "ZIM-150290120" at bounding box center [112, 18] width 155 height 20
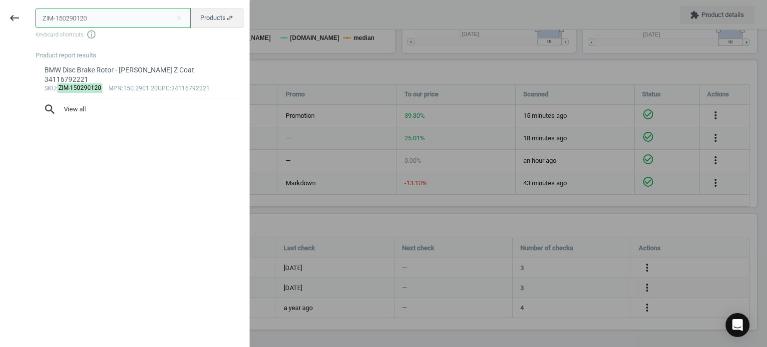
paste input "00335652"
type input "ZIM-100335652"
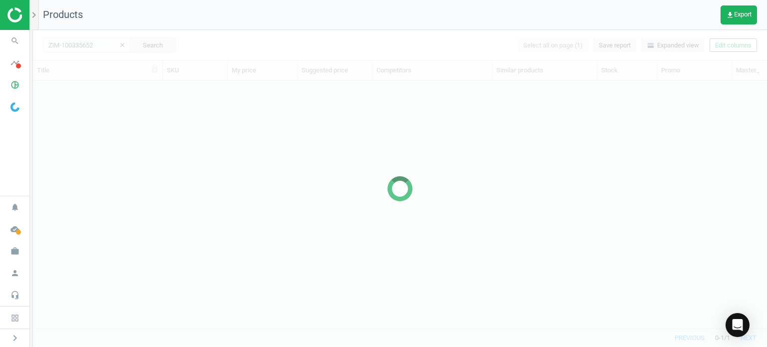
scroll to position [233, 726]
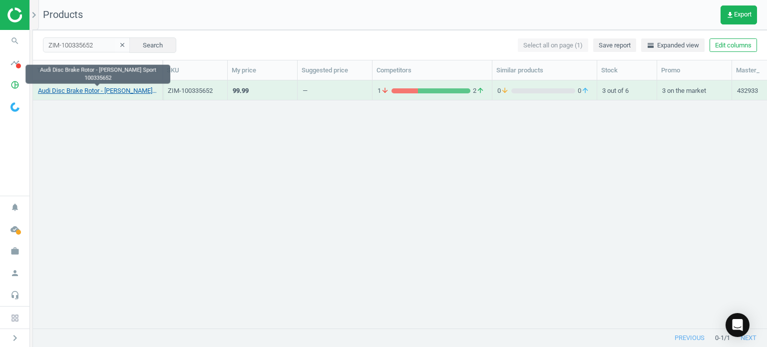
click at [135, 93] on link "Audi Disc Brake Rotor - Zimmermann Sport 100335652" at bounding box center [97, 90] width 119 height 9
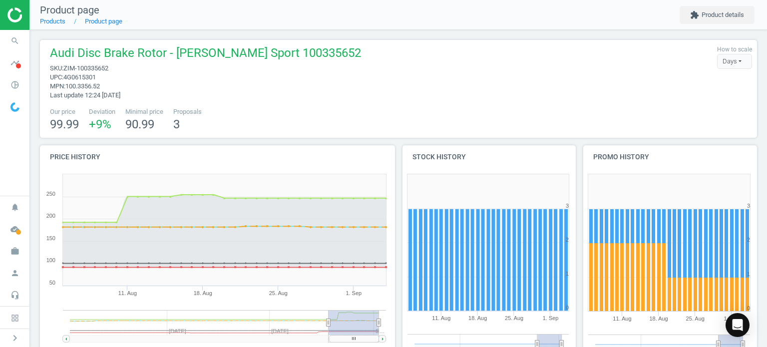
scroll to position [250, 0]
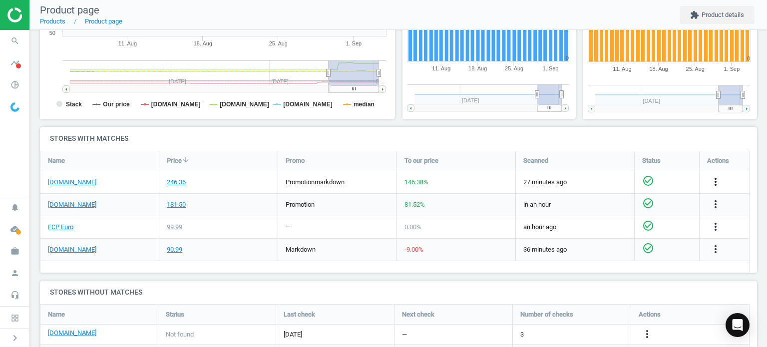
click at [721, 180] on icon "more_vert" at bounding box center [715, 182] width 12 height 12
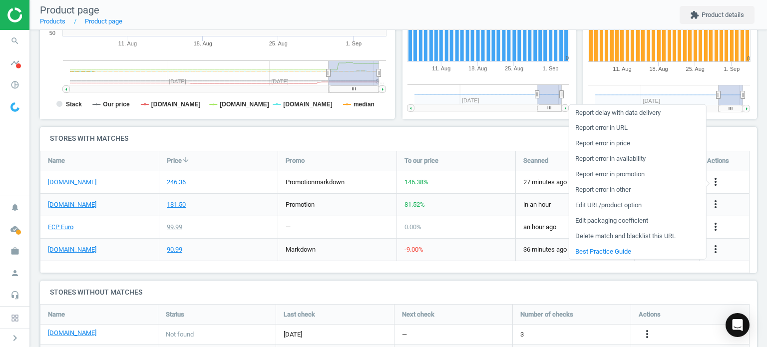
click at [597, 204] on link "Edit URL/product option" at bounding box center [637, 204] width 137 height 15
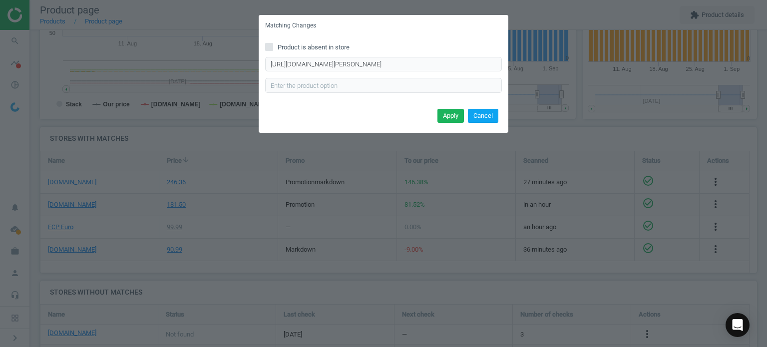
click at [485, 112] on button "Cancel" at bounding box center [483, 116] width 30 height 14
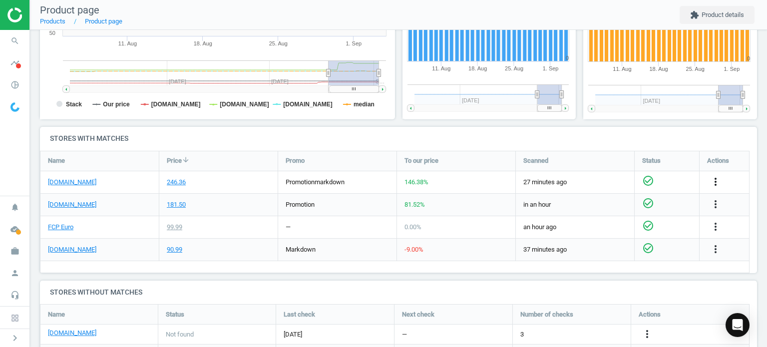
click at [710, 185] on icon "more_vert" at bounding box center [715, 182] width 12 height 12
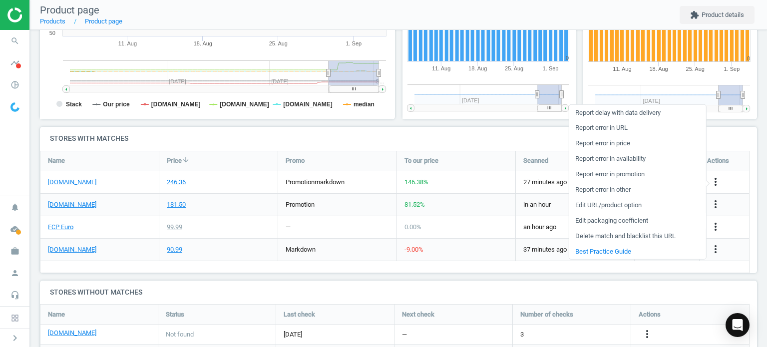
click at [638, 222] on link "Edit packaging coefficient" at bounding box center [637, 220] width 137 height 15
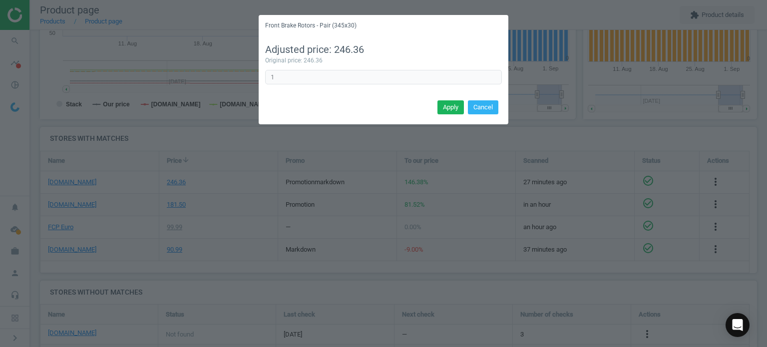
click at [331, 68] on div "Adjusted price: 246.36 Original price: 246.36 1 Error in formula" at bounding box center [384, 66] width 250 height 61
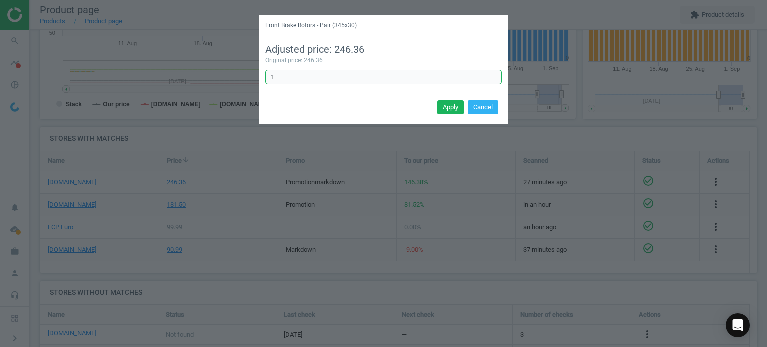
click at [332, 78] on input "1" at bounding box center [383, 77] width 237 height 15
type input "0.5"
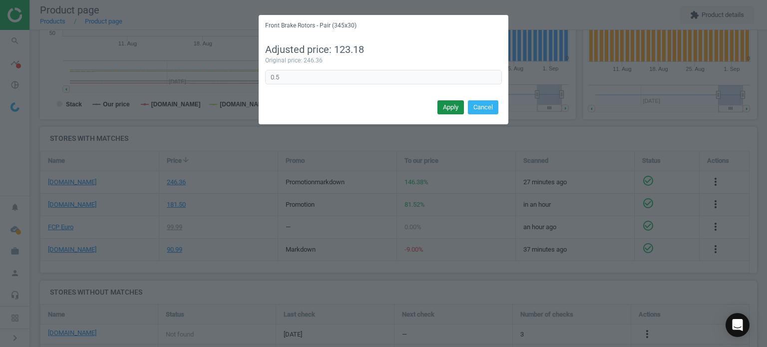
click at [450, 102] on button "Apply" at bounding box center [450, 107] width 26 height 14
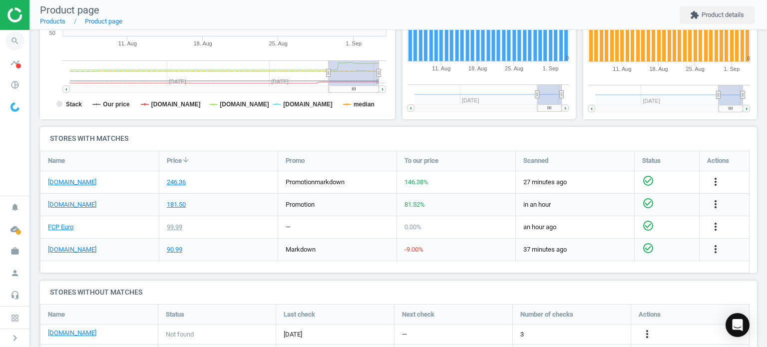
click at [19, 35] on icon "search" at bounding box center [14, 40] width 19 height 19
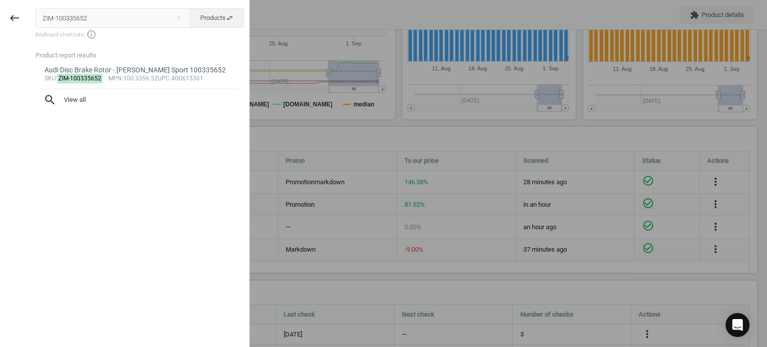
click at [96, 20] on input "ZIM-100335652" at bounding box center [112, 18] width 155 height 20
type input "BRE-09D33911"
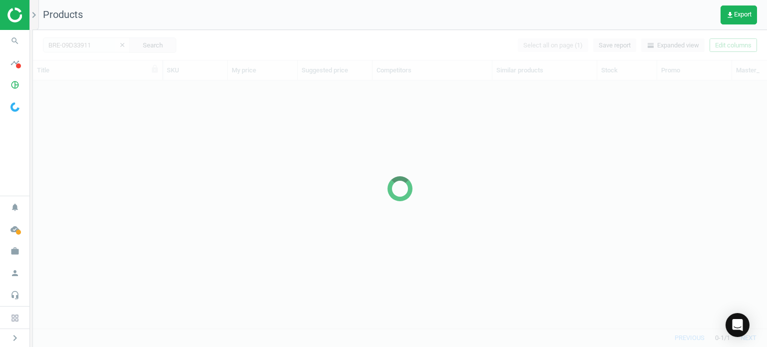
scroll to position [233, 726]
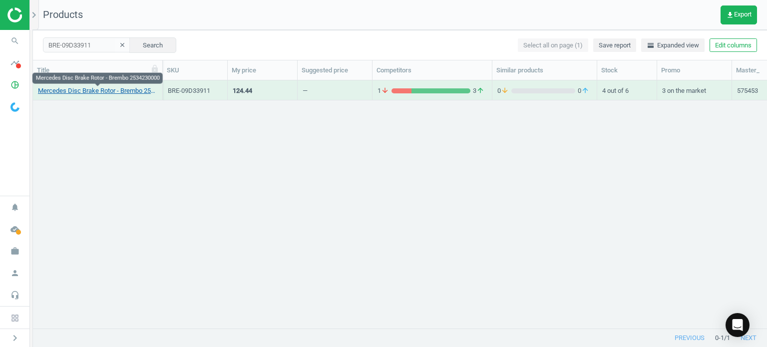
click at [113, 93] on link "Mercedes Disc Brake Rotor - Brembo 2534230000" at bounding box center [97, 90] width 119 height 9
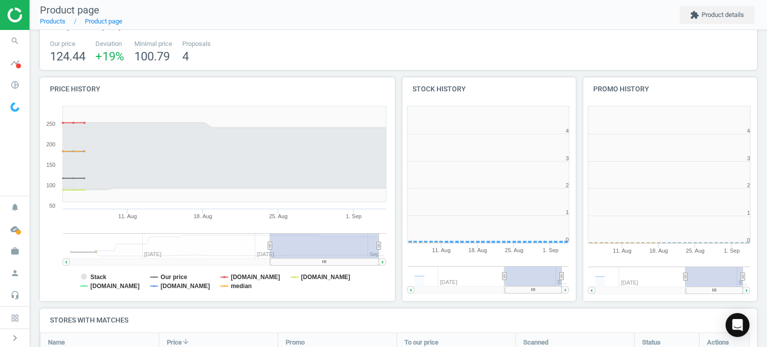
scroll to position [215, 366]
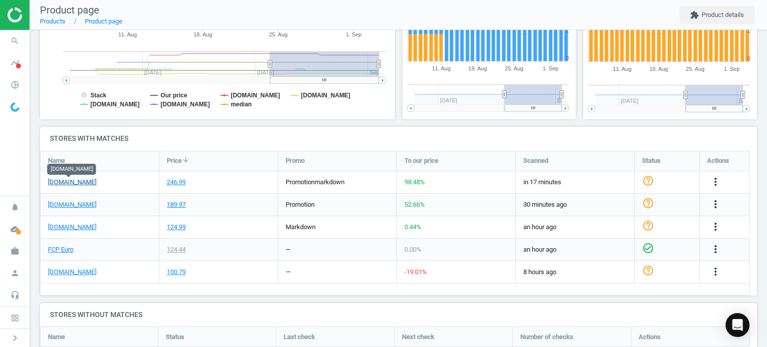
click at [76, 179] on link "[DOMAIN_NAME]" at bounding box center [72, 182] width 48 height 9
click at [717, 178] on icon "more_vert" at bounding box center [715, 182] width 12 height 12
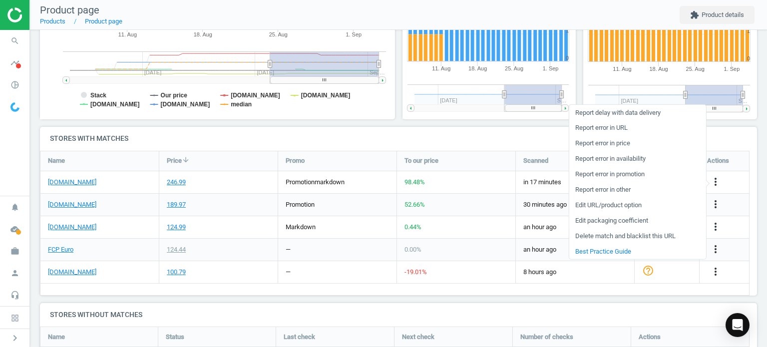
click at [613, 221] on link "Edit packaging coefficient" at bounding box center [637, 220] width 137 height 15
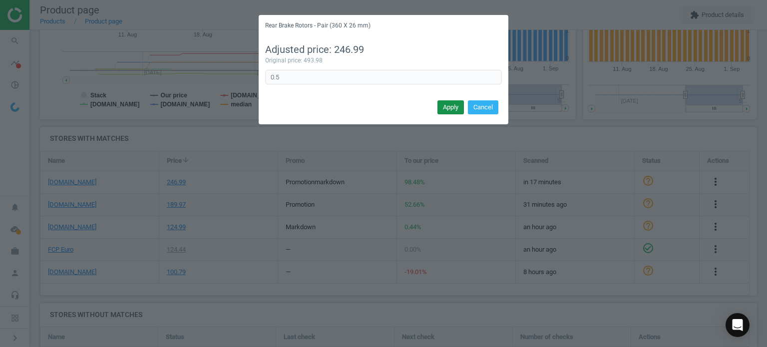
click at [441, 107] on button "Apply" at bounding box center [450, 107] width 26 height 14
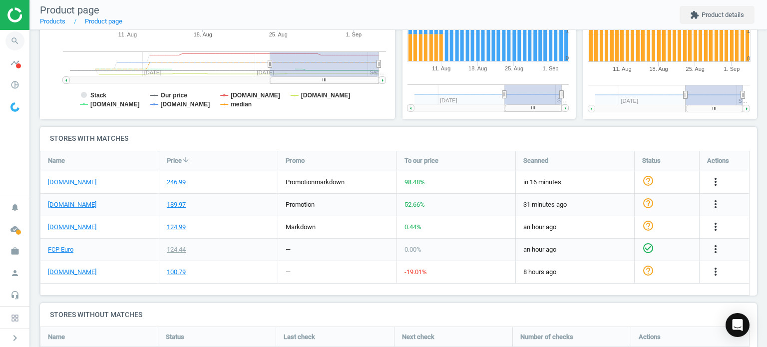
click at [3, 46] on span "search" at bounding box center [15, 41] width 30 height 22
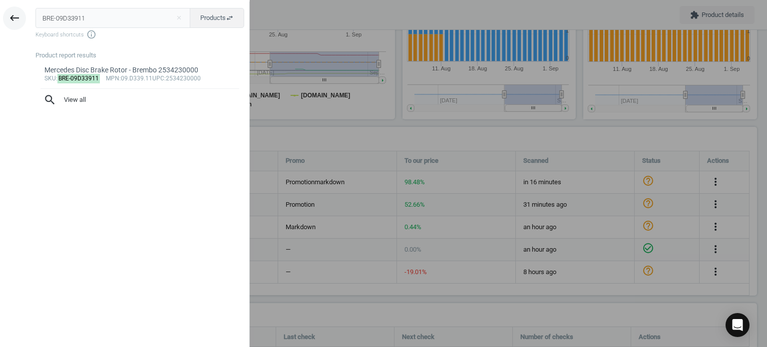
drag, startPoint x: 120, startPoint y: 21, endPoint x: 11, endPoint y: 23, distance: 109.4
click at [11, 22] on div "keyboard_backspace BRE-09D33911 close Products swap_horiz Keyboard shortcuts in…" at bounding box center [125, 174] width 250 height 347
type input "VOL-30640811"
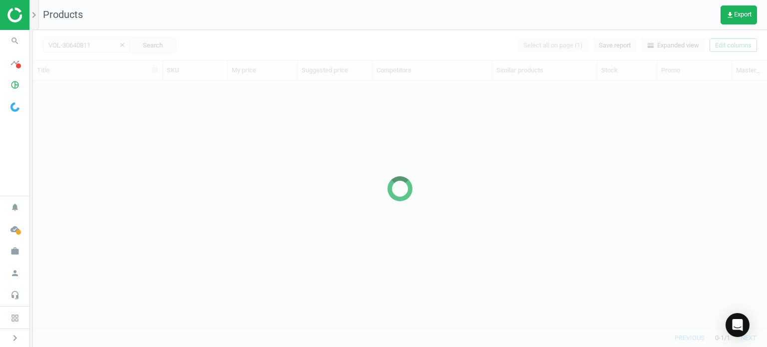
scroll to position [233, 726]
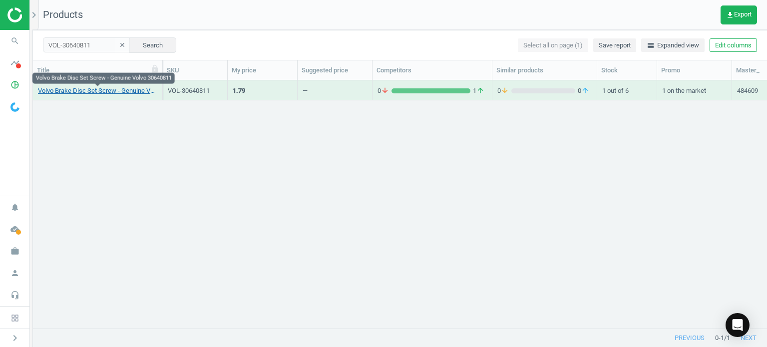
click at [100, 88] on link "Volvo Brake Disc Set Screw - Genuine Volvo 30640811" at bounding box center [97, 90] width 119 height 9
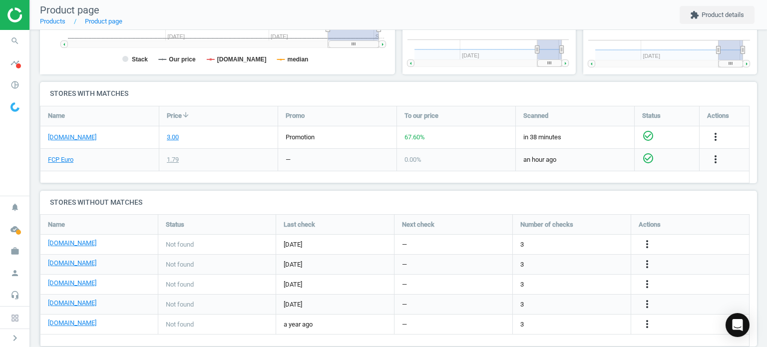
scroll to position [298, 0]
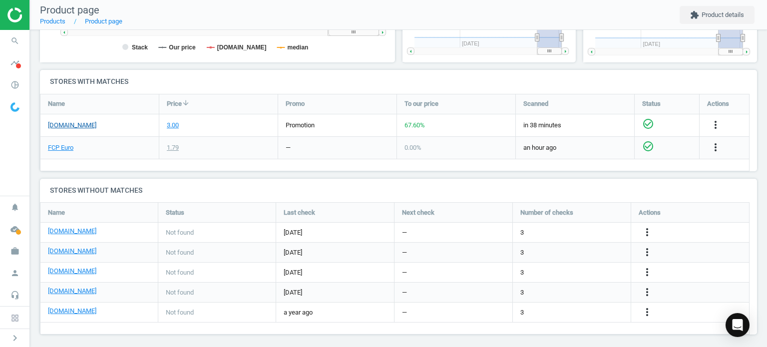
click at [82, 123] on link "[DOMAIN_NAME]" at bounding box center [72, 125] width 48 height 9
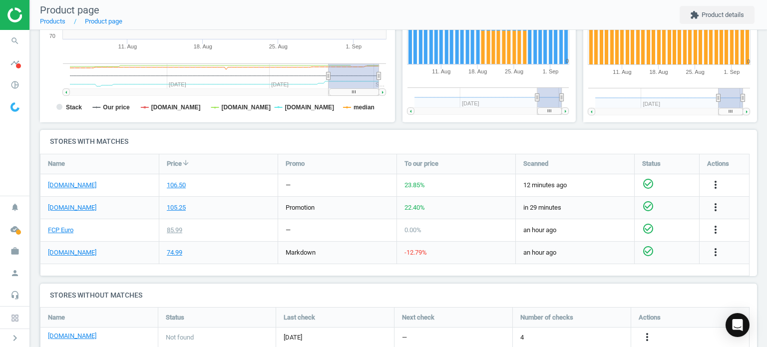
scroll to position [272, 0]
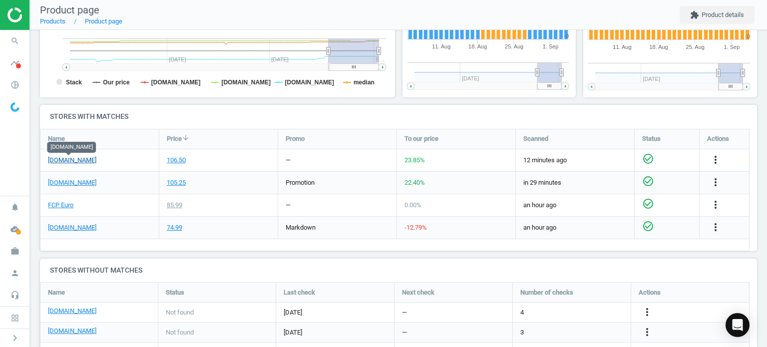
click at [76, 159] on link "[DOMAIN_NAME]" at bounding box center [72, 160] width 48 height 9
click at [720, 154] on icon "more_vert" at bounding box center [715, 160] width 12 height 12
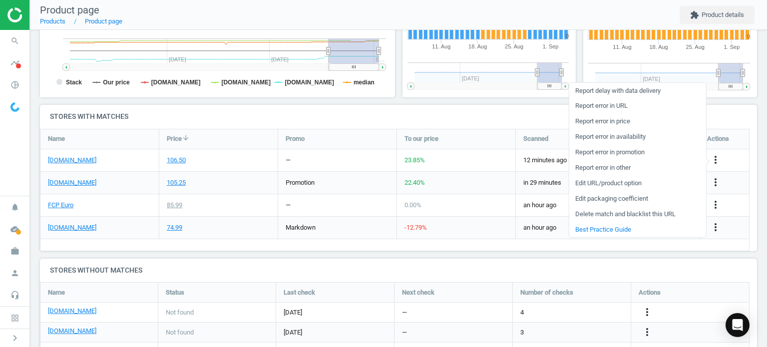
click at [619, 199] on link "Edit packaging coefficient" at bounding box center [637, 198] width 137 height 15
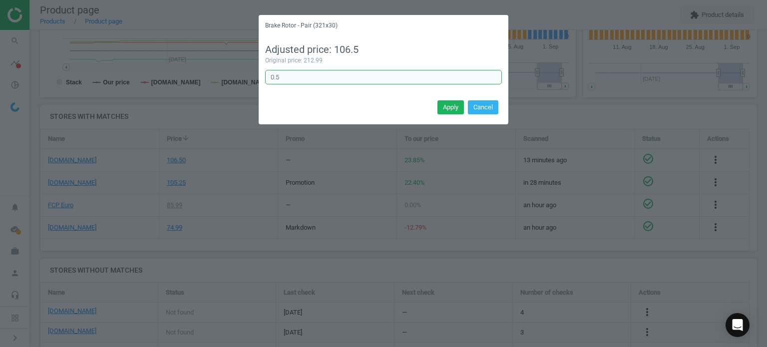
click at [343, 81] on input "0.5" at bounding box center [383, 77] width 237 height 15
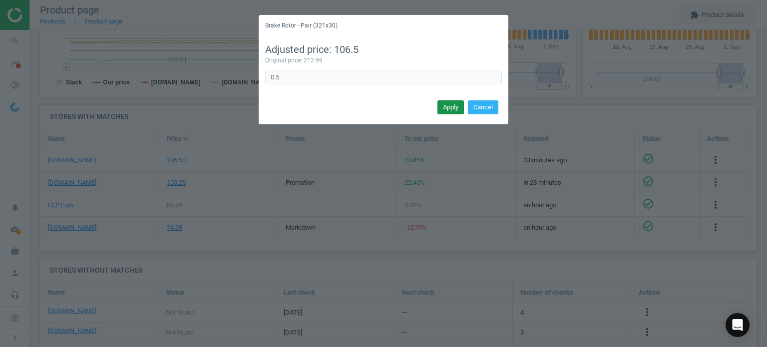
click at [443, 108] on button "Apply" at bounding box center [450, 107] width 26 height 14
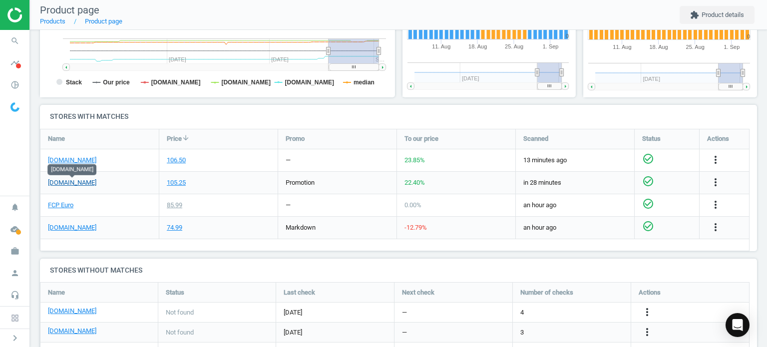
click at [79, 183] on link "[DOMAIN_NAME]" at bounding box center [72, 182] width 48 height 9
click at [16, 35] on icon "search" at bounding box center [14, 40] width 19 height 19
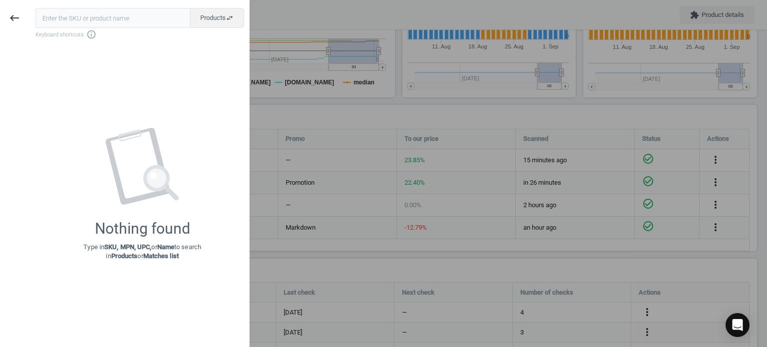
click at [101, 16] on input "text" at bounding box center [112, 18] width 155 height 20
type input "ZIM-100330920"
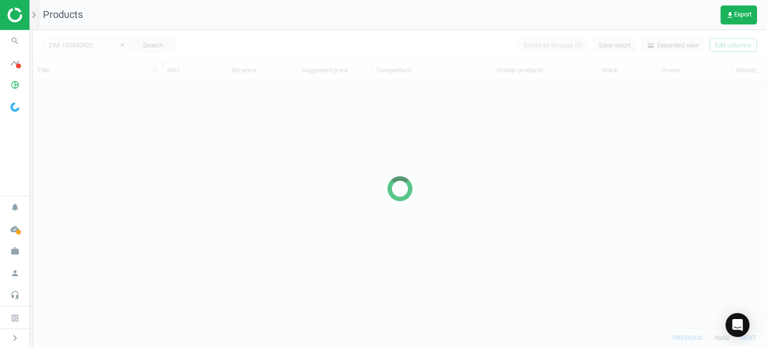
scroll to position [233, 726]
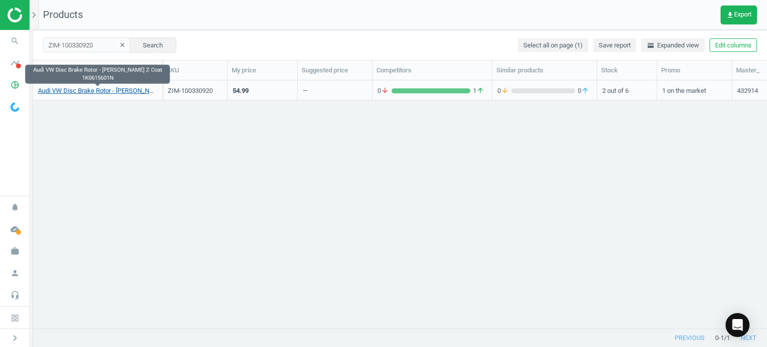
click at [86, 93] on link "Audi VW Disc Brake Rotor - Zimmermann Z Coat 1K0615601N" at bounding box center [97, 90] width 119 height 9
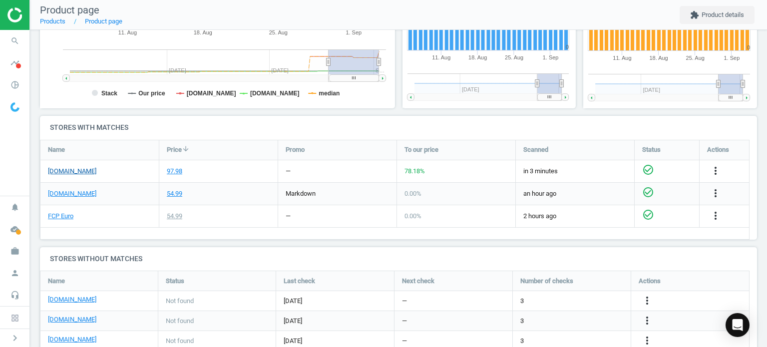
click at [82, 169] on link "[DOMAIN_NAME]" at bounding box center [72, 171] width 48 height 9
click at [713, 172] on icon "more_vert" at bounding box center [715, 171] width 12 height 12
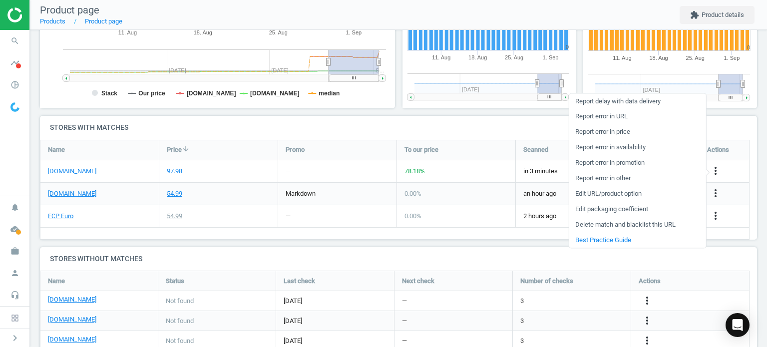
click at [607, 209] on link "Edit packaging coefficient" at bounding box center [637, 209] width 137 height 15
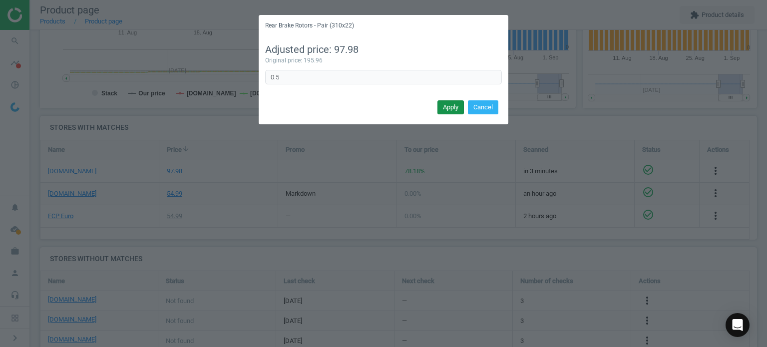
click at [450, 108] on button "Apply" at bounding box center [450, 107] width 26 height 14
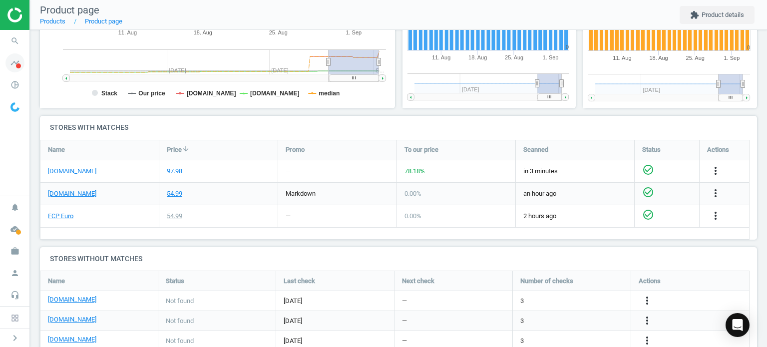
click at [6, 54] on span "timeline" at bounding box center [15, 63] width 30 height 22
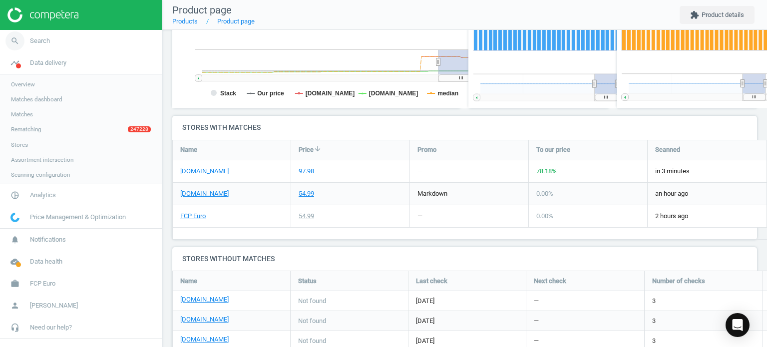
click at [13, 39] on icon "search" at bounding box center [14, 40] width 19 height 19
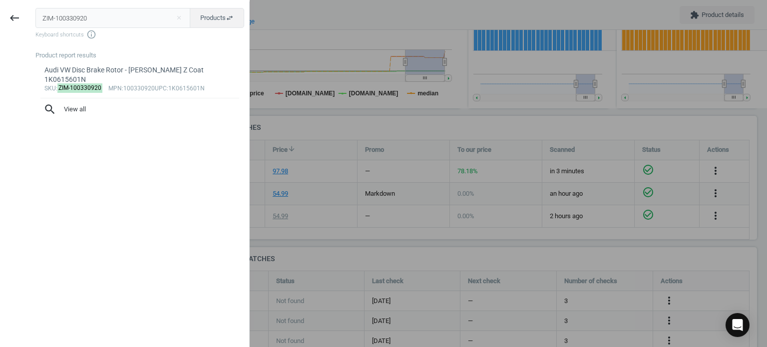
scroll to position [215, 154]
click at [73, 20] on input "ZIM-100330920" at bounding box center [112, 18] width 155 height 20
type input "ZIM-150290420"
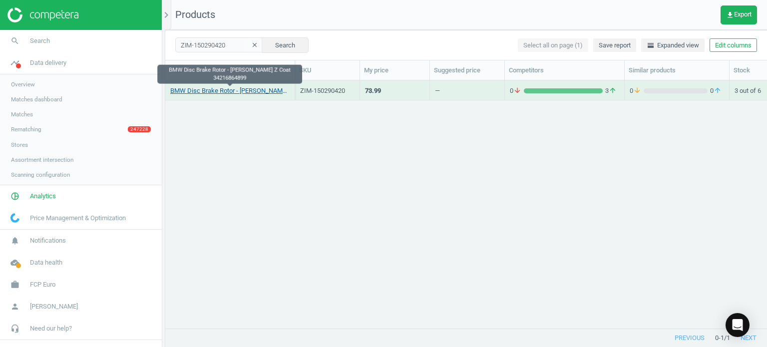
click at [216, 91] on link "BMW Disc Brake Rotor - Zimmermann Z Coat 34216864899" at bounding box center [229, 90] width 119 height 9
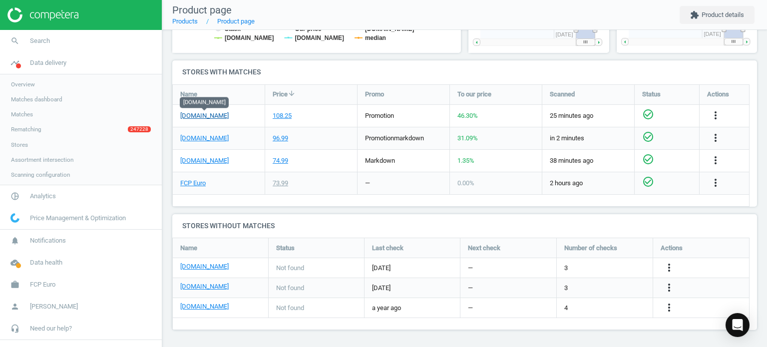
click at [205, 117] on link "[DOMAIN_NAME]" at bounding box center [204, 115] width 48 height 9
click at [204, 143] on div "[DOMAIN_NAME]" at bounding box center [219, 138] width 92 height 22
click at [200, 137] on link "[DOMAIN_NAME]" at bounding box center [204, 138] width 48 height 9
click at [714, 135] on icon "more_vert" at bounding box center [715, 138] width 12 height 12
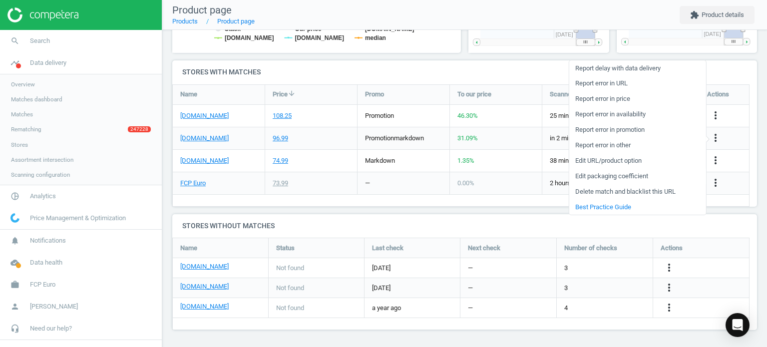
click at [629, 175] on link "Edit packaging coefficient" at bounding box center [637, 176] width 137 height 15
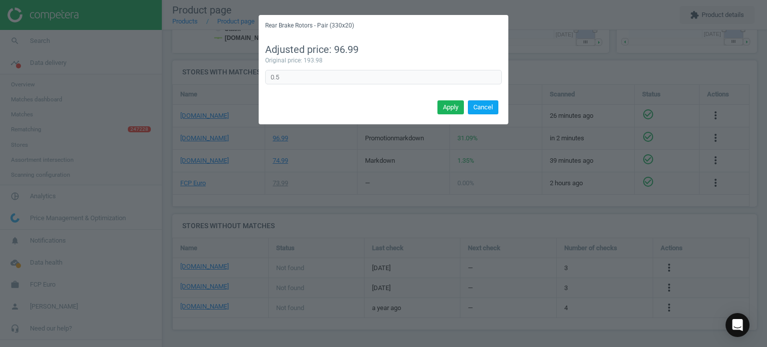
click at [485, 101] on button "Cancel" at bounding box center [483, 107] width 30 height 14
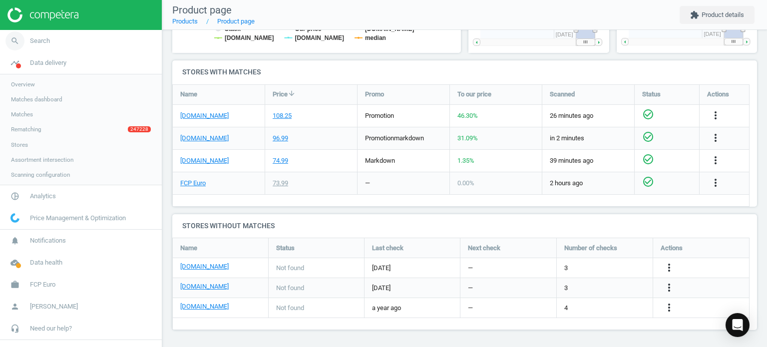
click at [30, 39] on span "Search" at bounding box center [40, 40] width 20 height 9
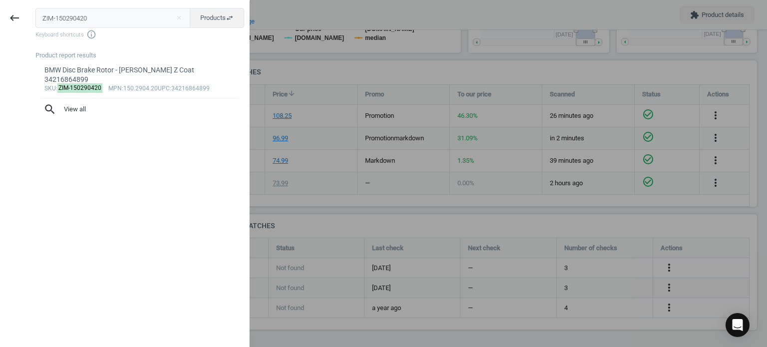
click at [158, 13] on input "ZIM-150290420" at bounding box center [112, 18] width 155 height 20
type input "ZIM-100335652"
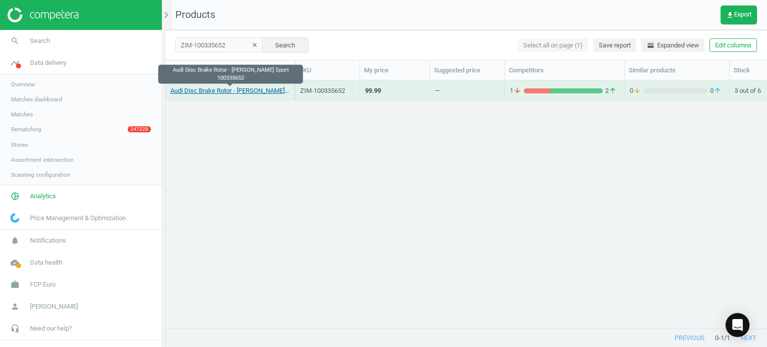
click at [252, 95] on link "Audi Disc Brake Rotor - Zimmermann Sport 100335652" at bounding box center [229, 90] width 119 height 9
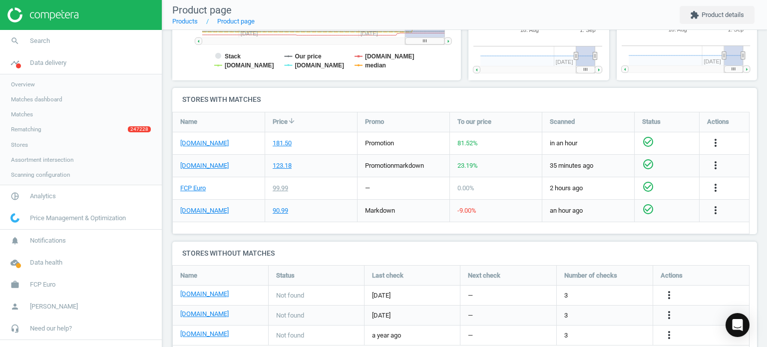
scroll to position [316, 0]
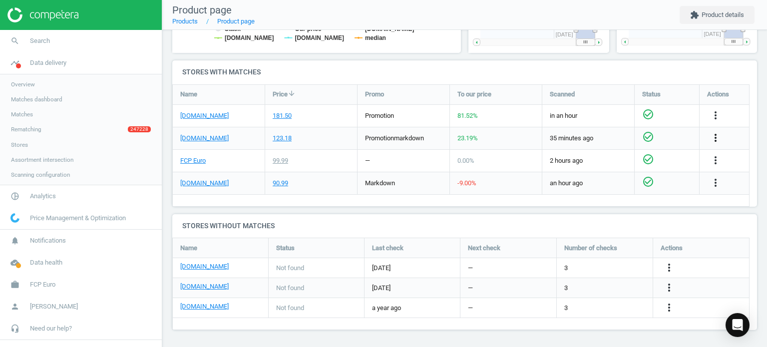
click at [712, 134] on icon "more_vert" at bounding box center [715, 138] width 12 height 12
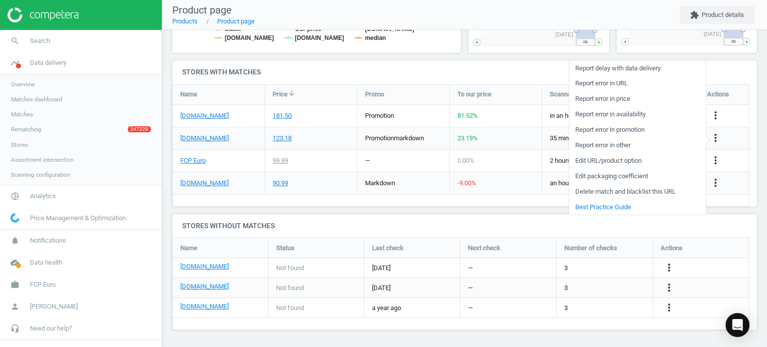
click at [618, 172] on link "Edit packaging coefficient" at bounding box center [637, 176] width 137 height 15
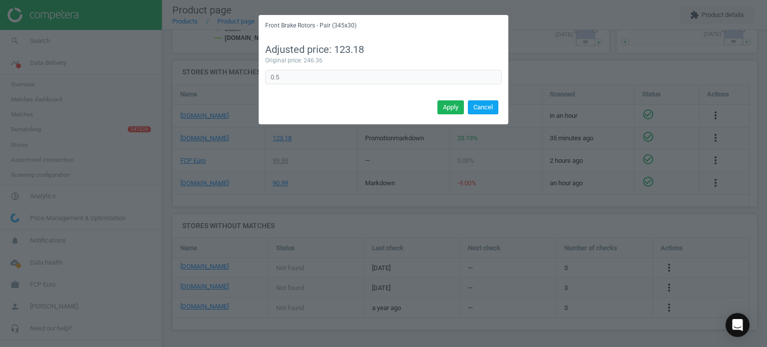
click at [475, 107] on button "Cancel" at bounding box center [483, 107] width 30 height 14
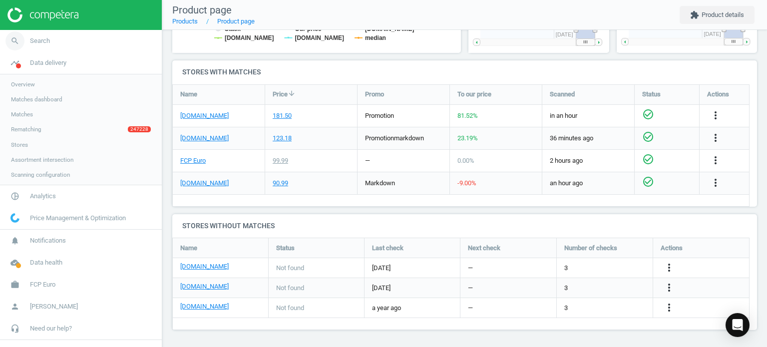
click at [78, 30] on link "search Search" at bounding box center [81, 41] width 162 height 22
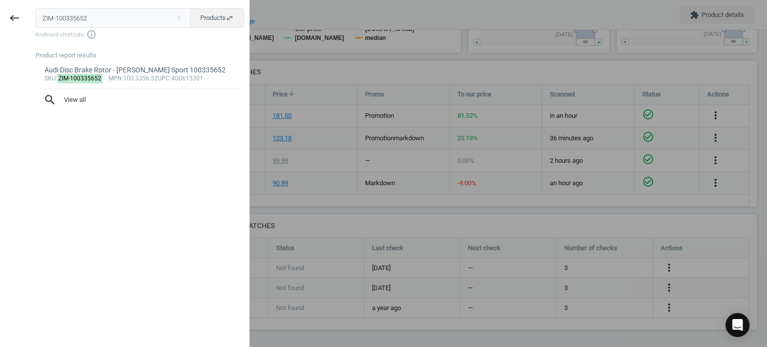
click at [122, 11] on input "ZIM-100335652" at bounding box center [112, 18] width 155 height 20
type input "ZIM-150348320"
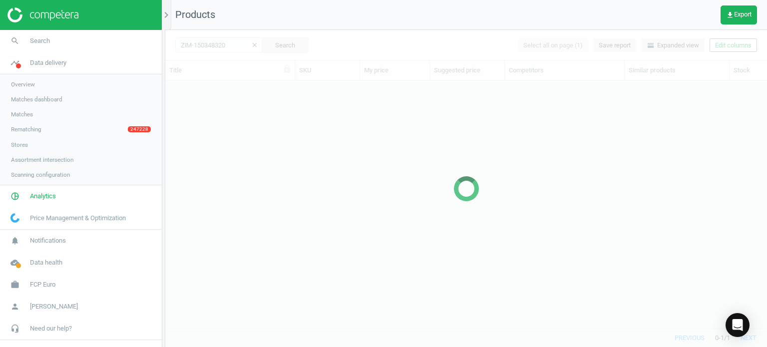
scroll to position [233, 594]
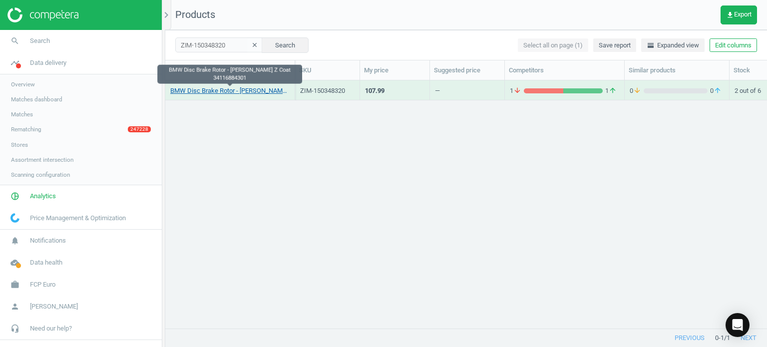
click at [243, 91] on link "BMW Disc Brake Rotor - Zimmermann Z Coat 34116884301" at bounding box center [229, 90] width 119 height 9
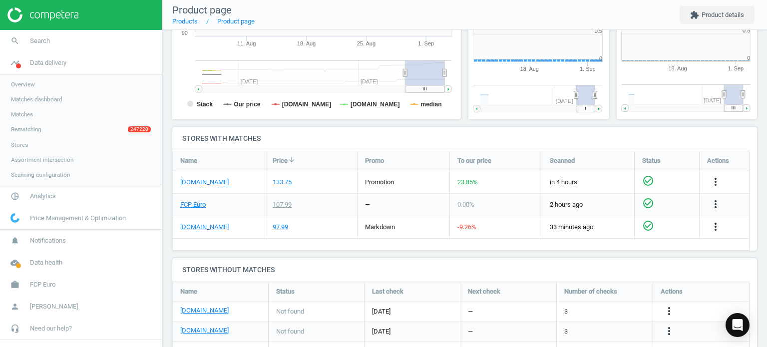
scroll to position [215, 154]
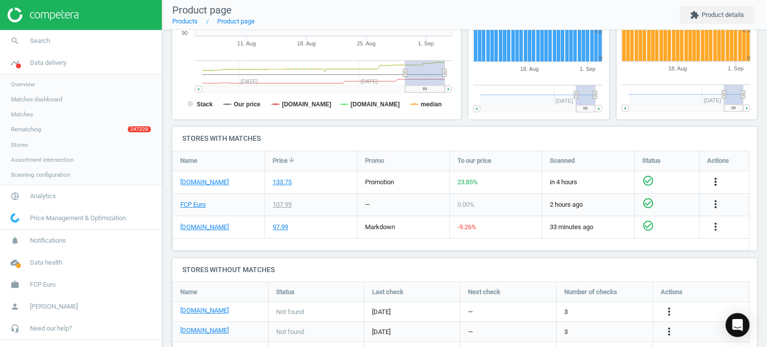
click at [718, 185] on icon "more_vert" at bounding box center [715, 182] width 12 height 12
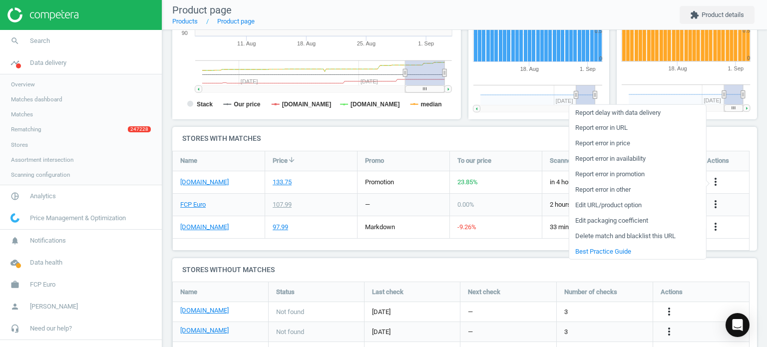
click at [624, 222] on link "Edit packaging coefficient" at bounding box center [637, 220] width 137 height 15
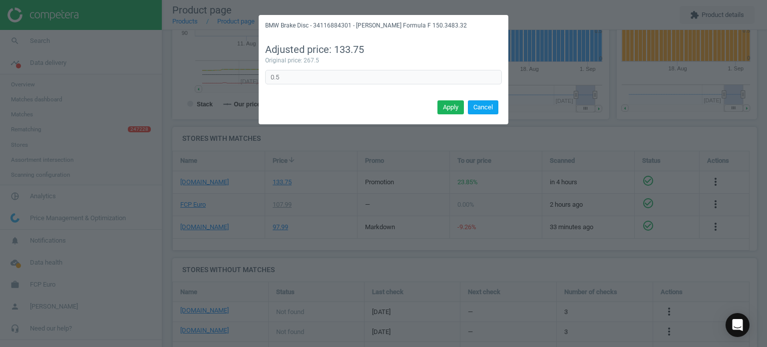
click at [478, 104] on button "Cancel" at bounding box center [483, 107] width 30 height 14
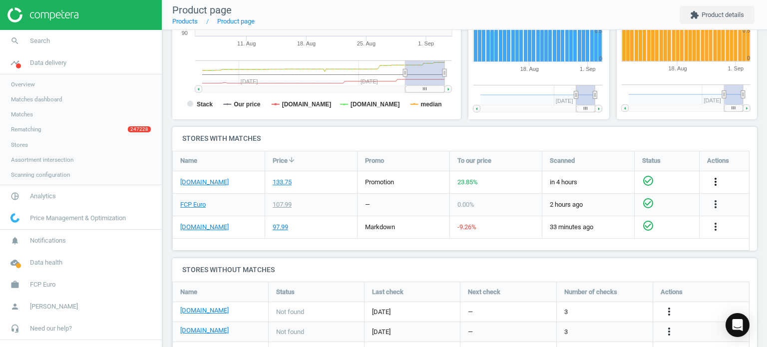
click at [711, 184] on div "more_vert" at bounding box center [716, 182] width 19 height 13
click at [711, 183] on icon "more_vert" at bounding box center [715, 182] width 12 height 12
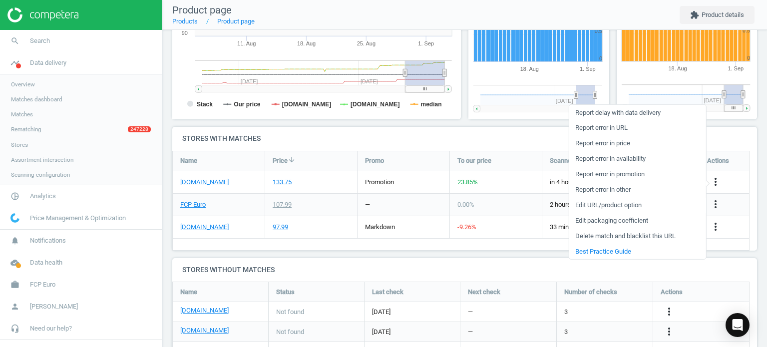
click at [617, 205] on link "Edit URL/product option" at bounding box center [637, 204] width 137 height 15
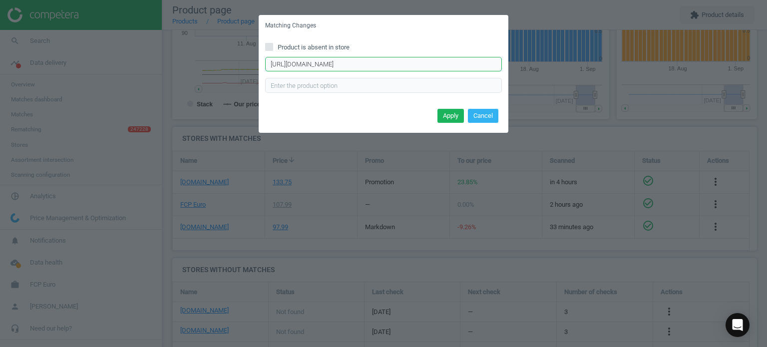
click at [374, 65] on input "https://www.pelicanparts.com/More_Info/34116884301.htm?pn=34-11-6-884-301-M1215…" at bounding box center [383, 64] width 237 height 15
click at [460, 115] on button "Apply" at bounding box center [450, 116] width 26 height 14
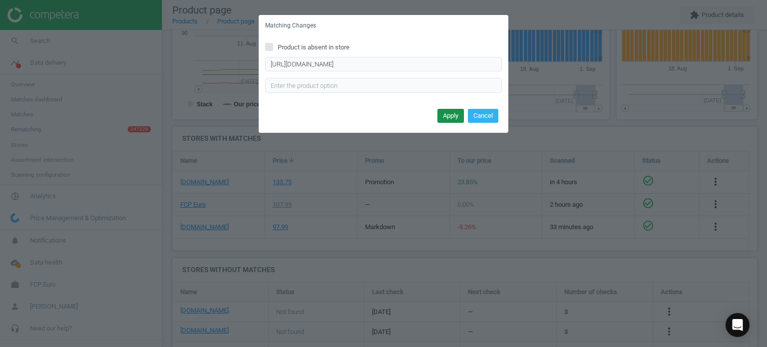
scroll to position [0, 0]
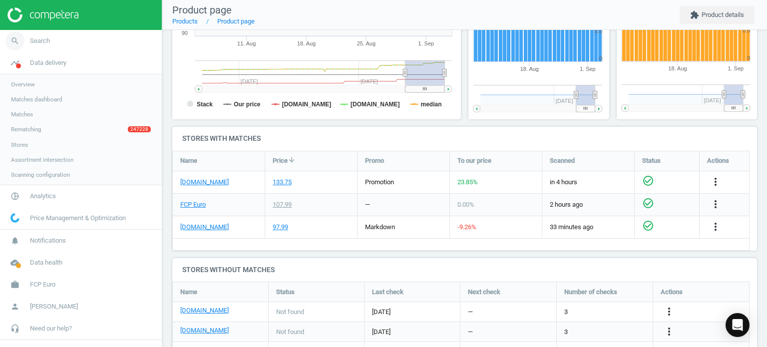
click at [32, 45] on link "search Search" at bounding box center [81, 41] width 162 height 22
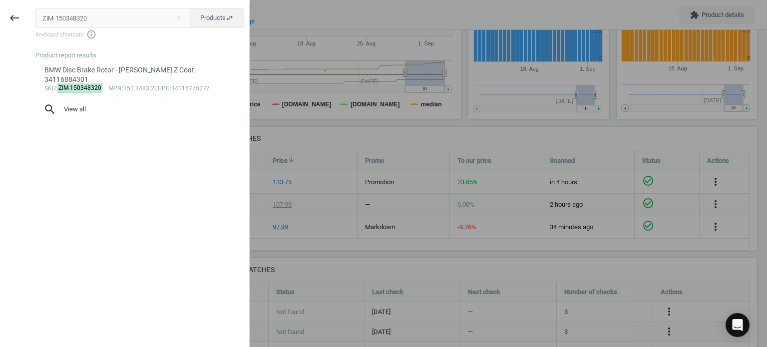
click at [119, 26] on input "ZIM-150348320" at bounding box center [112, 18] width 155 height 20
type input "BMW-34216864900"
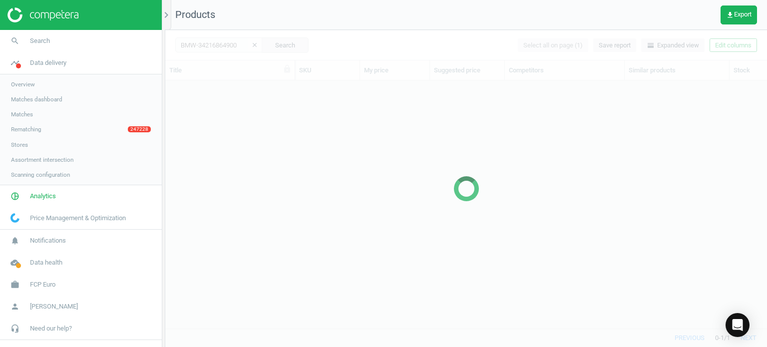
scroll to position [233, 594]
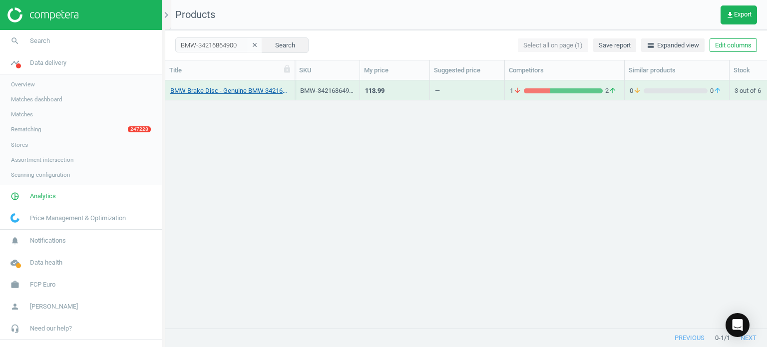
click at [264, 93] on link "BMW Brake Disc - Genuine BMW 34216864900" at bounding box center [229, 90] width 119 height 9
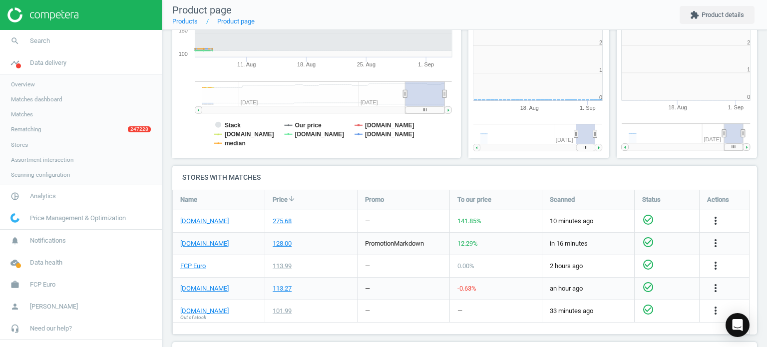
scroll to position [215, 300]
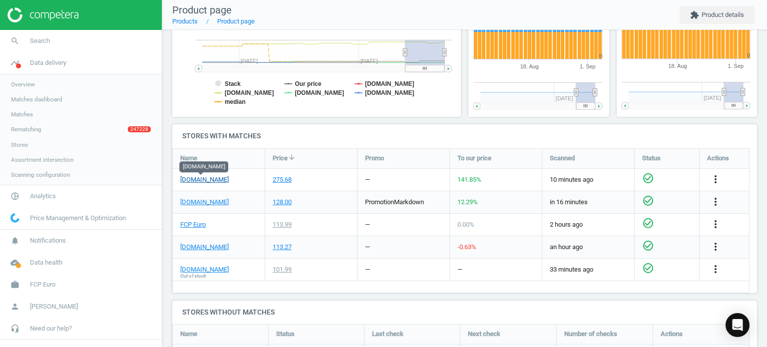
click at [214, 180] on link "[DOMAIN_NAME]" at bounding box center [204, 179] width 48 height 9
click at [711, 177] on icon "more_vert" at bounding box center [715, 179] width 12 height 12
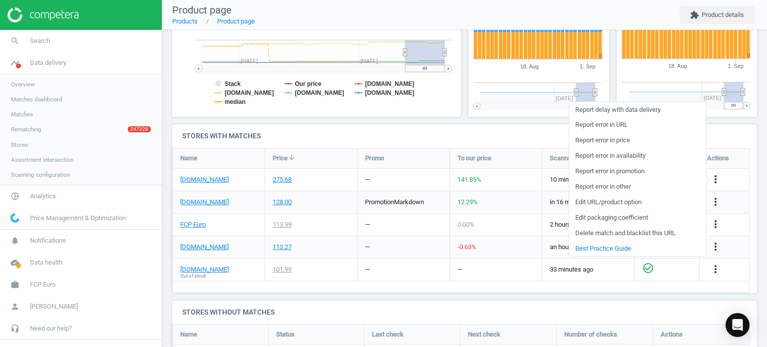
click at [599, 219] on link "Edit packaging coefficient" at bounding box center [637, 217] width 137 height 15
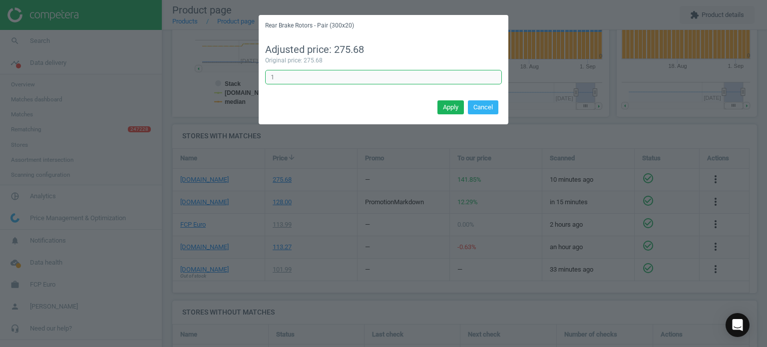
click at [364, 77] on input "1" at bounding box center [383, 77] width 237 height 15
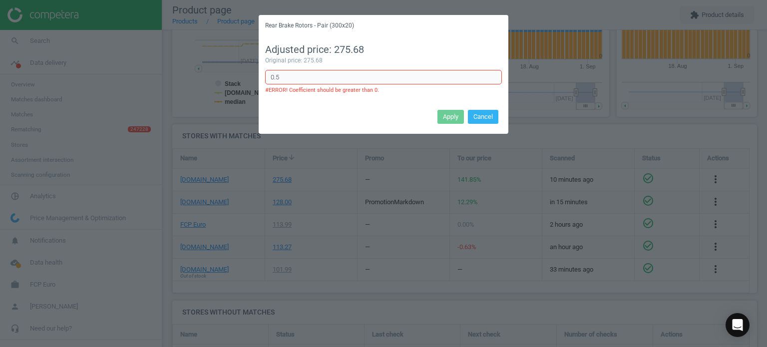
type input "0.5"
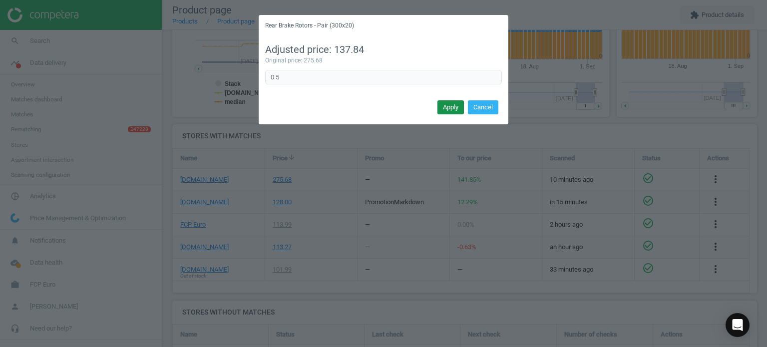
click at [451, 107] on button "Apply" at bounding box center [450, 107] width 26 height 14
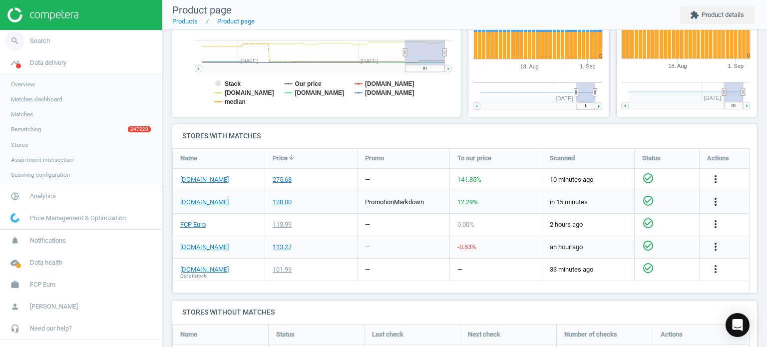
click at [43, 43] on span "Search" at bounding box center [40, 40] width 20 height 9
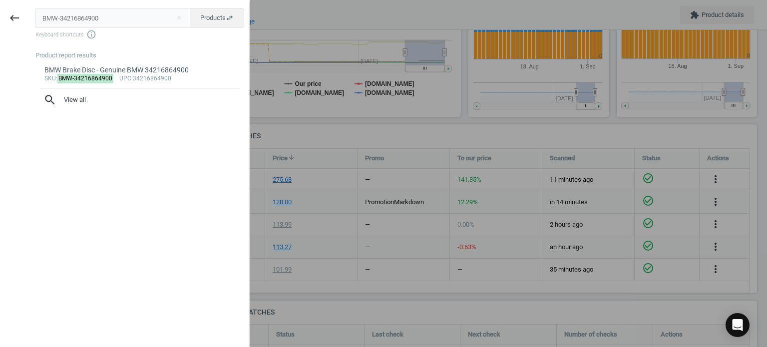
click at [136, 11] on input "BMW-34216864900" at bounding box center [112, 18] width 155 height 20
type input "BMW-34116886478"
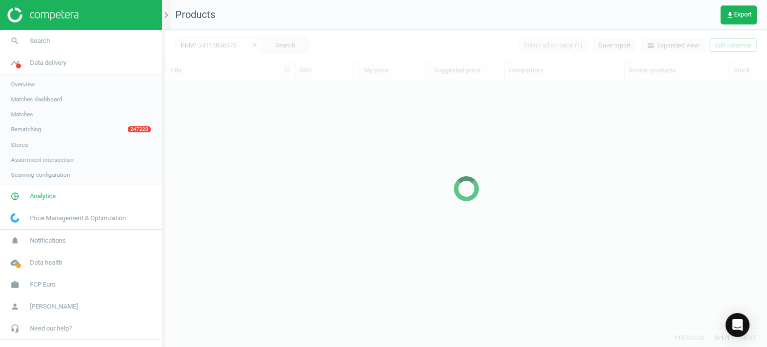
scroll to position [233, 594]
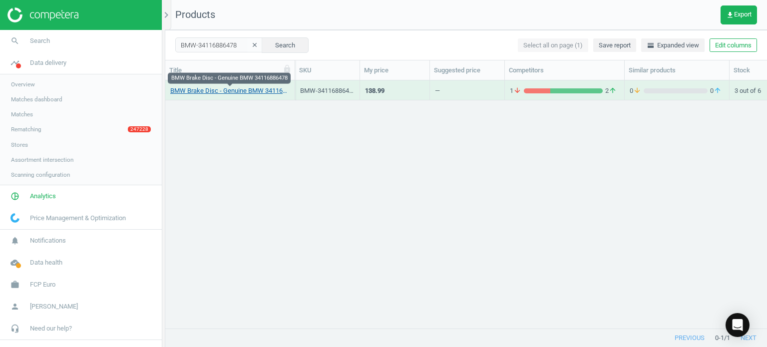
click at [269, 93] on link "BMW Brake Disc - Genuine BMW 34116886478" at bounding box center [229, 90] width 119 height 9
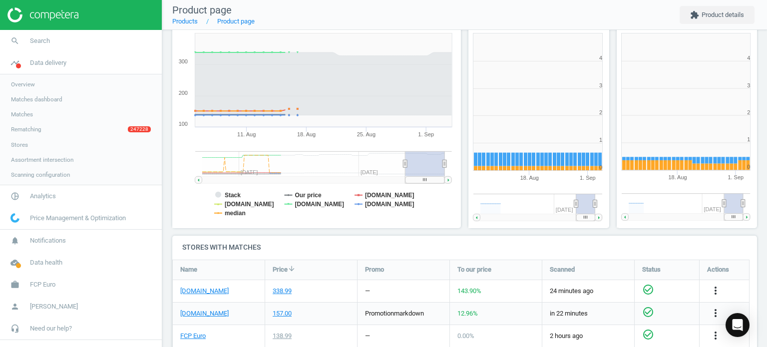
scroll to position [252, 0]
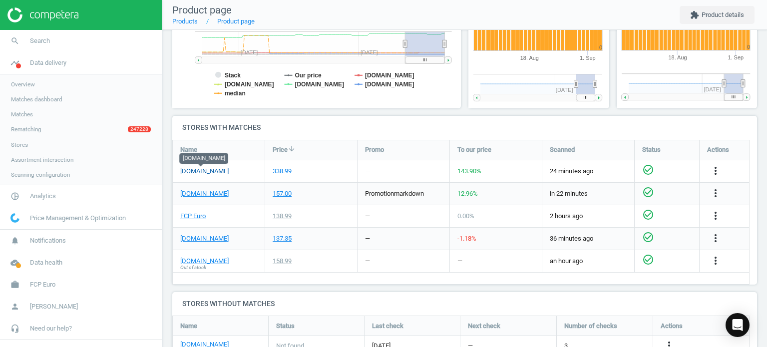
click at [214, 171] on link "[DOMAIN_NAME]" at bounding box center [204, 171] width 48 height 9
click at [710, 173] on icon "more_vert" at bounding box center [715, 171] width 12 height 12
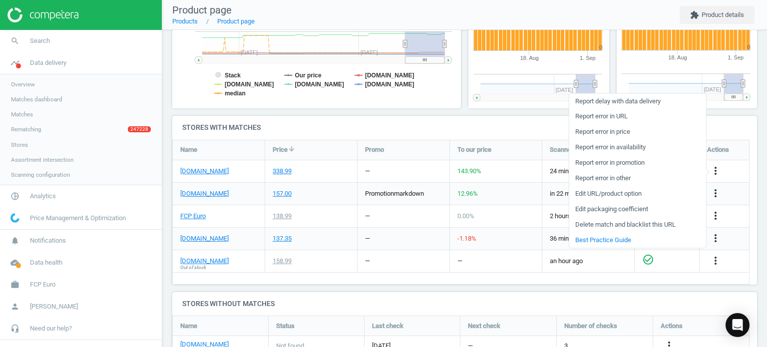
click at [610, 213] on link "Edit packaging coefficient" at bounding box center [637, 209] width 137 height 15
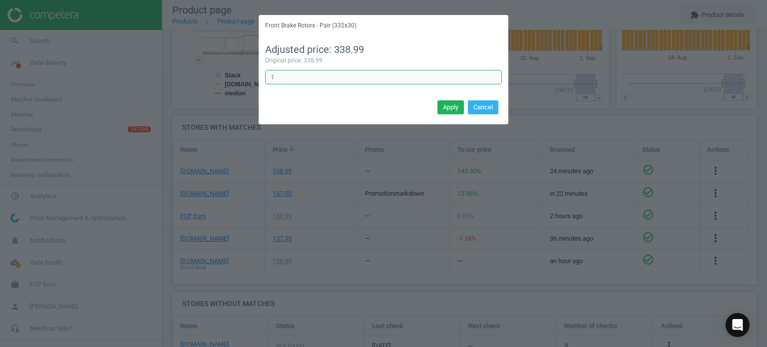
click at [372, 72] on input "1" at bounding box center [383, 77] width 237 height 15
type input "0.5"
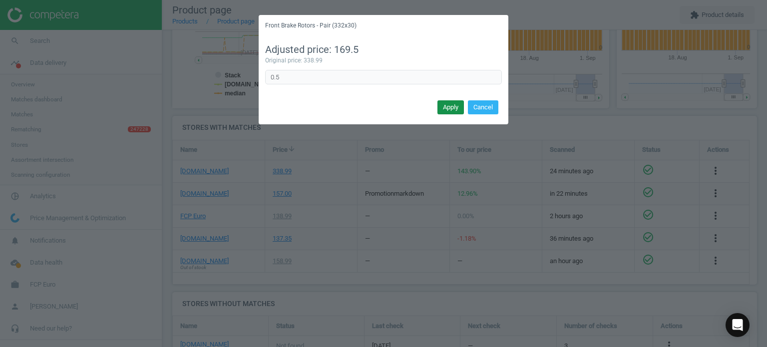
click at [454, 108] on button "Apply" at bounding box center [450, 107] width 26 height 14
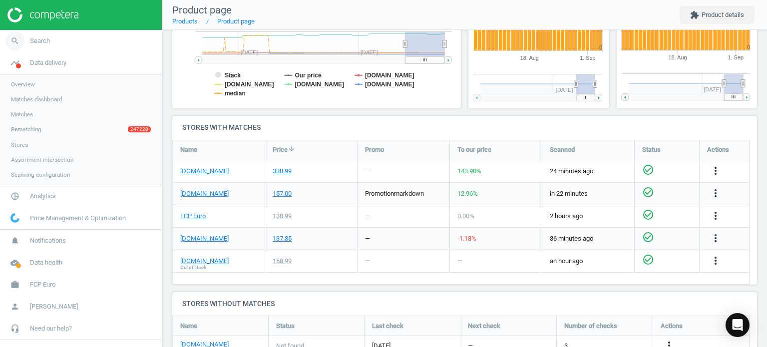
click at [120, 36] on link "search Search" at bounding box center [81, 41] width 162 height 22
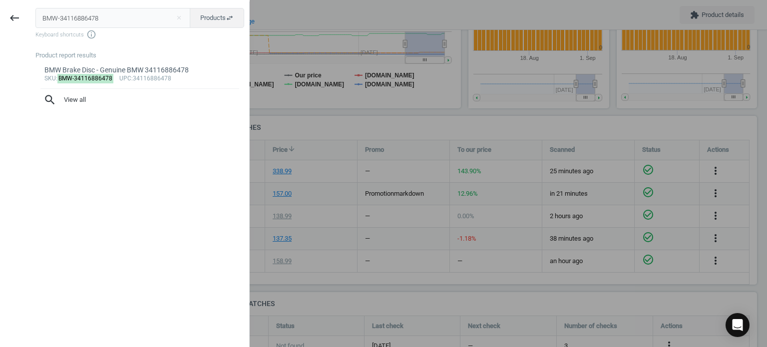
click at [164, 21] on input "BMW-34116886478" at bounding box center [112, 18] width 155 height 20
type input "ZIM-150294170"
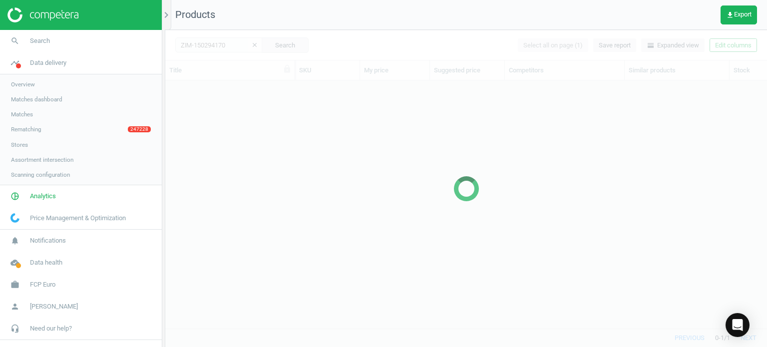
scroll to position [233, 594]
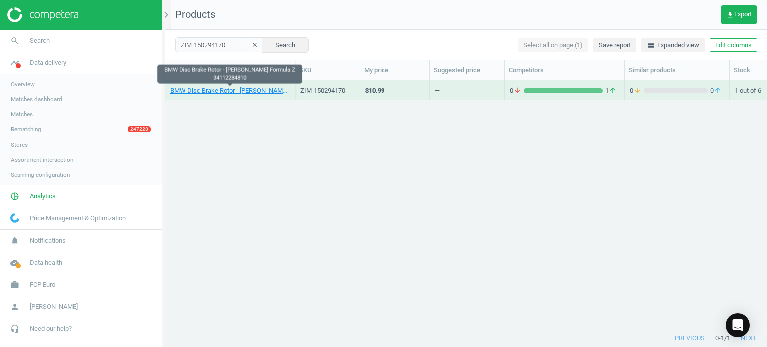
click at [242, 83] on div "BMW Disc Brake Rotor - Zimmermann Formula Z 34112284810" at bounding box center [229, 89] width 119 height 17
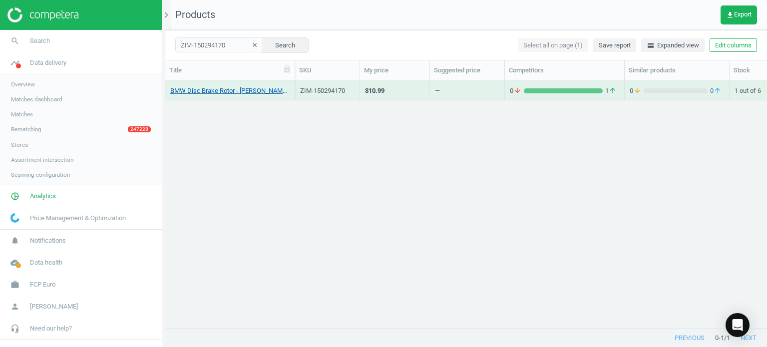
click at [242, 88] on div "BMW Disc Brake Rotor - Zimmermann Formula Z 34112284810" at bounding box center [229, 89] width 119 height 17
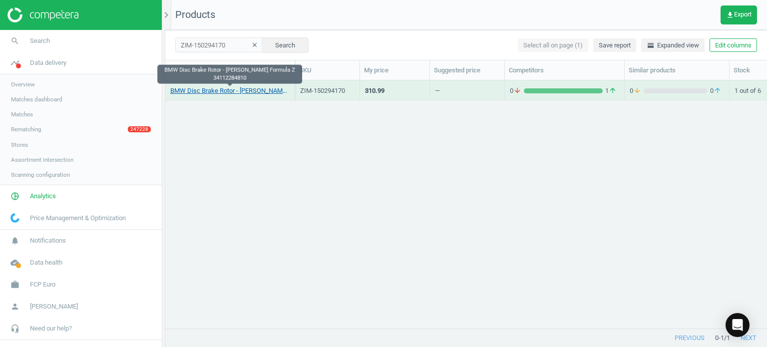
click at [237, 91] on link "BMW Disc Brake Rotor - Zimmermann Formula Z 34112284810" at bounding box center [229, 90] width 119 height 9
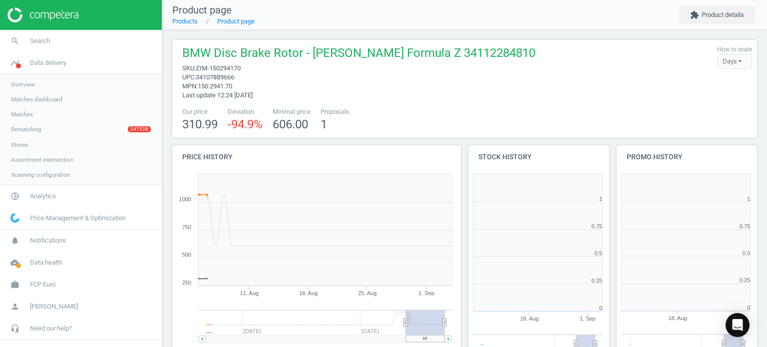
scroll to position [215, 300]
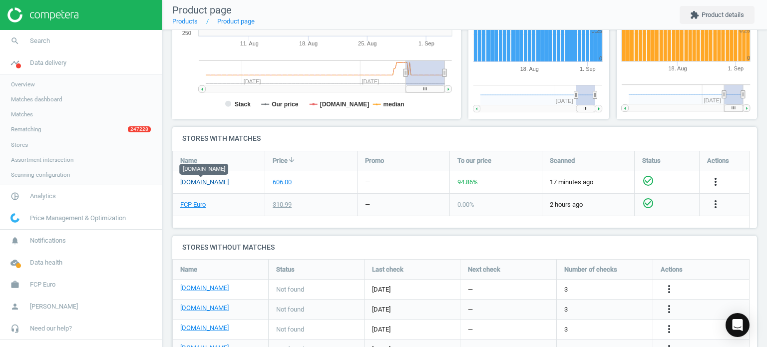
click at [210, 178] on link "[DOMAIN_NAME]" at bounding box center [204, 182] width 48 height 9
click at [709, 180] on icon "more_vert" at bounding box center [715, 182] width 12 height 12
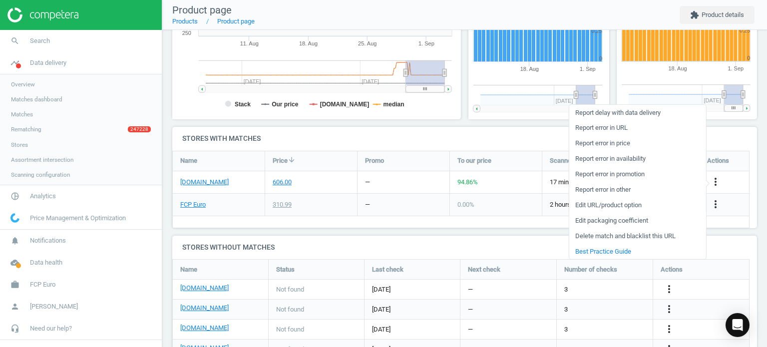
click at [616, 223] on link "Edit packaging coefficient" at bounding box center [637, 220] width 137 height 15
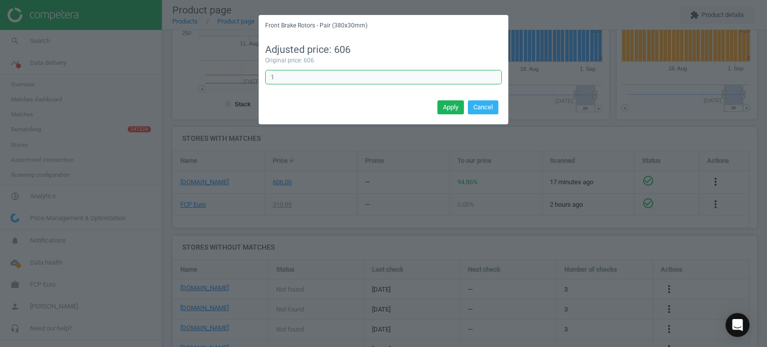
click at [343, 82] on input "1" at bounding box center [383, 77] width 237 height 15
click at [341, 81] on input "1" at bounding box center [383, 77] width 237 height 15
type input "0.5"
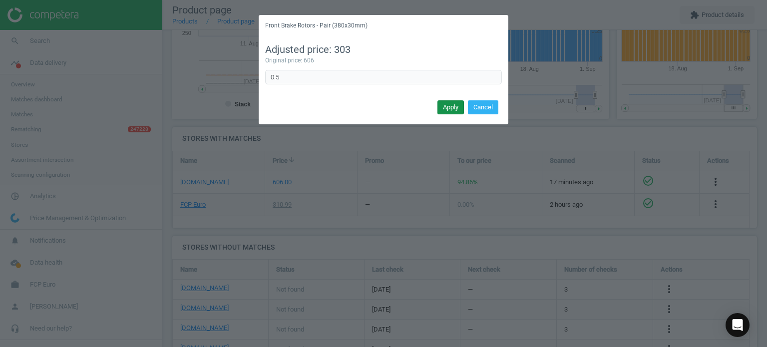
click at [461, 104] on button "Apply" at bounding box center [450, 107] width 26 height 14
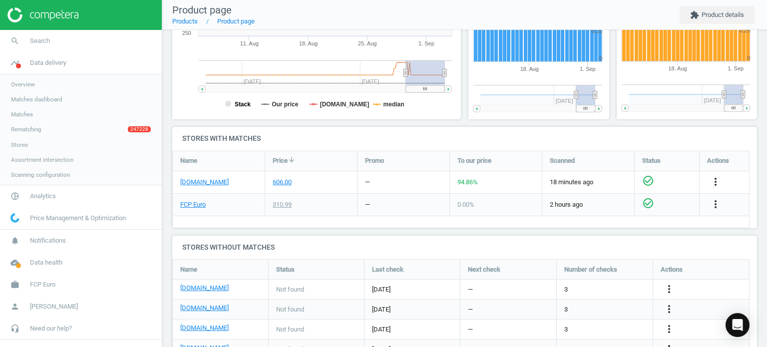
scroll to position [0, 0]
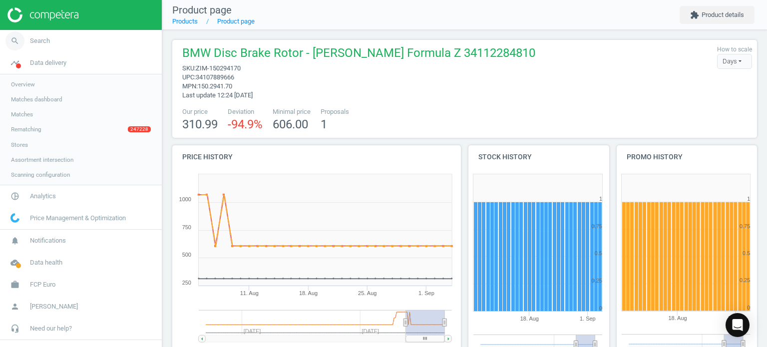
click at [46, 48] on link "search Search" at bounding box center [81, 41] width 162 height 22
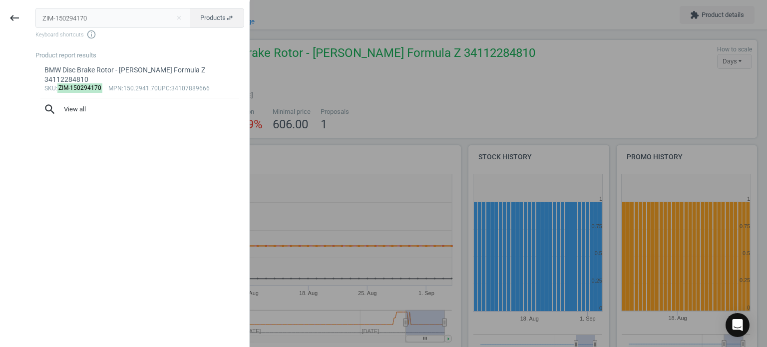
click at [113, 15] on input "ZIM-150294170" at bounding box center [112, 18] width 155 height 20
type input "BMW-34216864901"
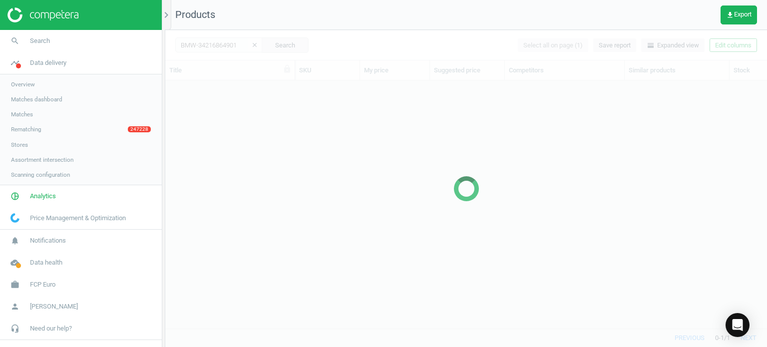
scroll to position [233, 594]
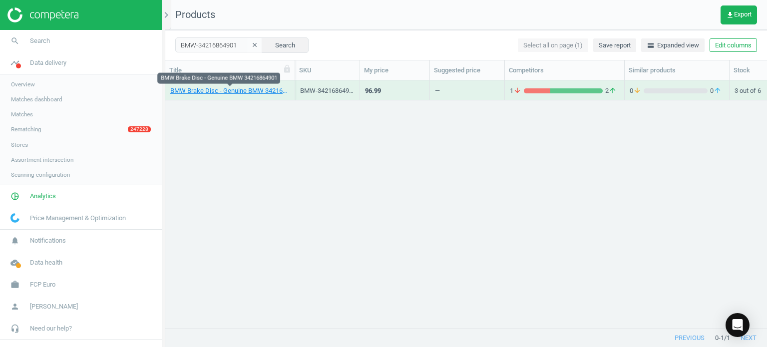
click at [264, 90] on link "BMW Brake Disc - Genuine BMW 34216864901" at bounding box center [229, 90] width 119 height 9
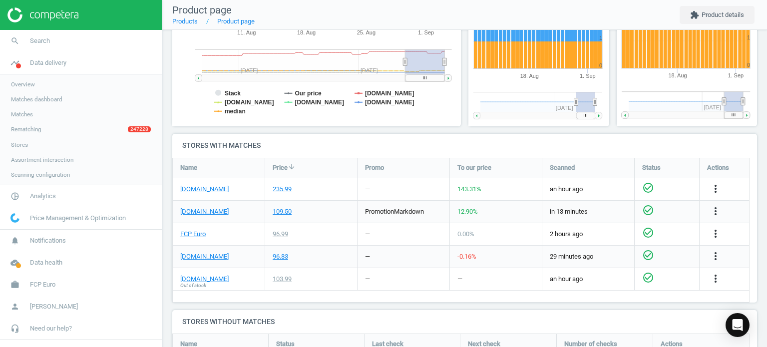
scroll to position [310, 0]
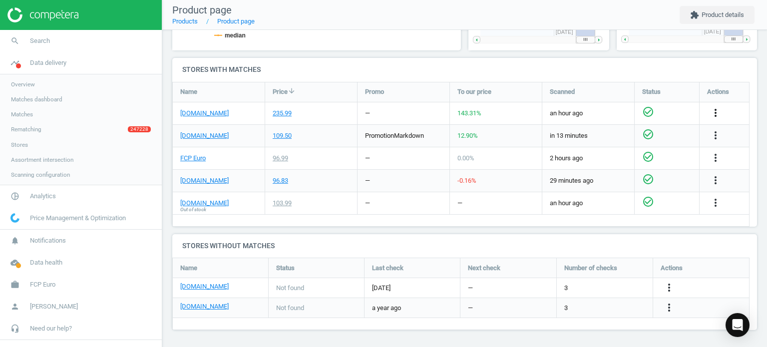
click at [717, 116] on icon "more_vert" at bounding box center [715, 113] width 12 height 12
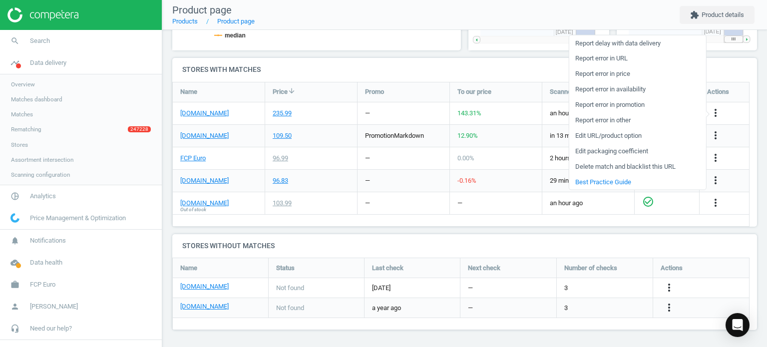
click at [595, 131] on link "Edit URL/product option" at bounding box center [637, 135] width 137 height 15
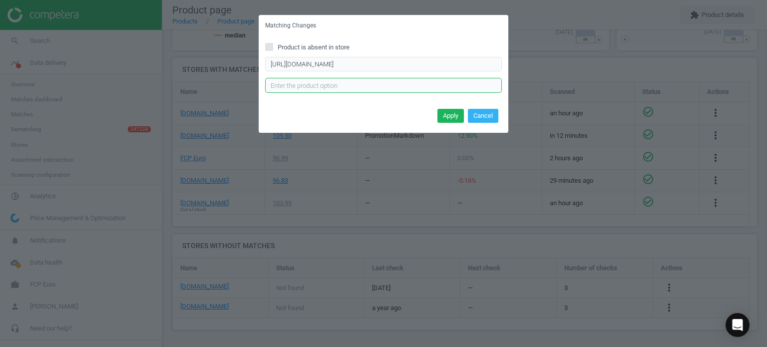
click at [398, 83] on input "text" at bounding box center [383, 85] width 237 height 15
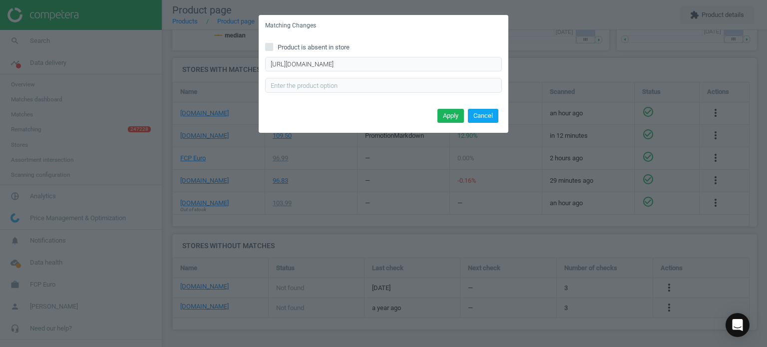
click at [492, 115] on button "Cancel" at bounding box center [483, 116] width 30 height 14
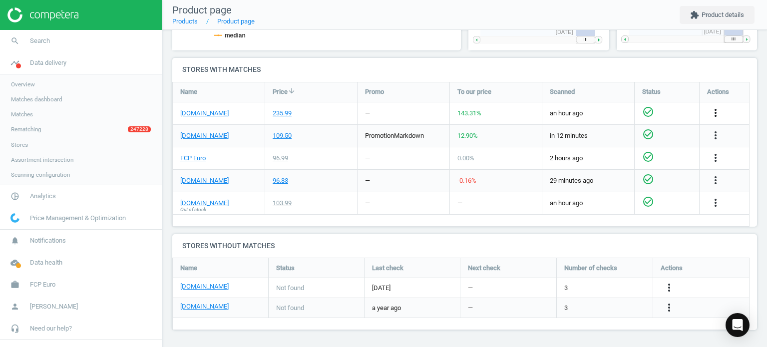
click at [719, 111] on icon "more_vert" at bounding box center [715, 113] width 12 height 12
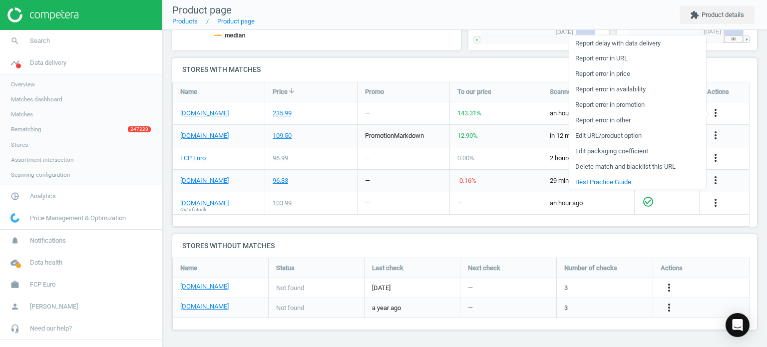
click at [629, 149] on link "Edit packaging coefficient" at bounding box center [637, 150] width 137 height 15
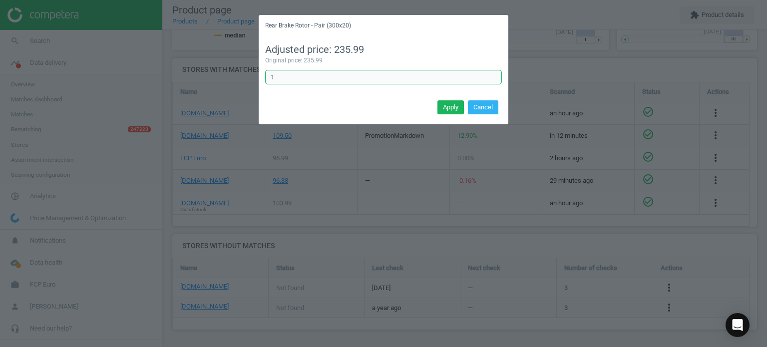
click at [367, 79] on input "1" at bounding box center [383, 77] width 237 height 15
type input "0.5"
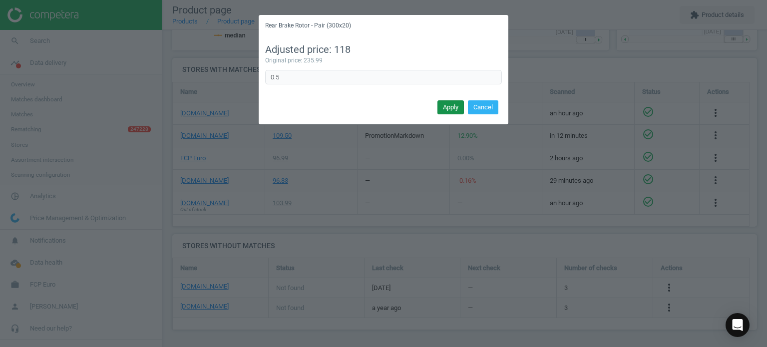
click at [443, 111] on button "Apply" at bounding box center [450, 107] width 26 height 14
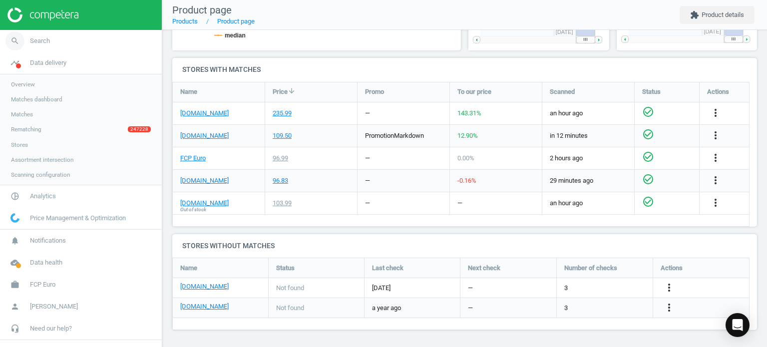
click at [49, 36] on link "search Search" at bounding box center [81, 41] width 162 height 22
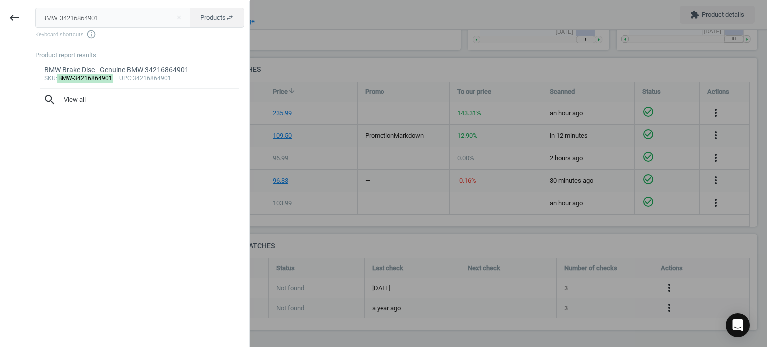
click at [87, 19] on input "BMW-34216864901" at bounding box center [112, 18] width 155 height 20
type input "ZIM-150292032"
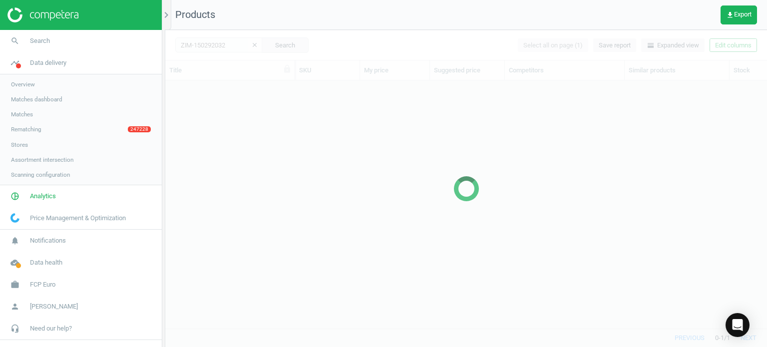
scroll to position [233, 594]
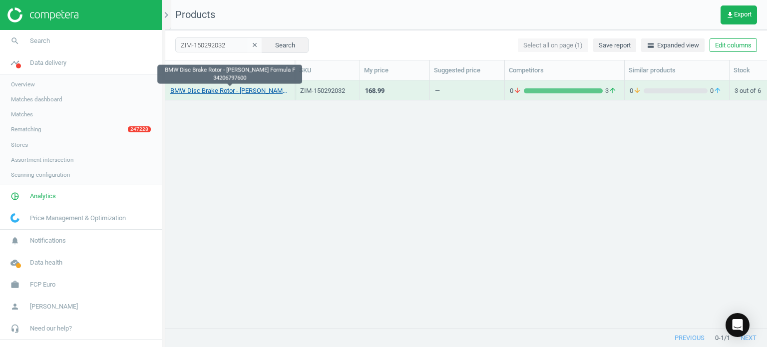
click at [247, 92] on link "BMW Disc Brake Rotor - Zimmermann Formula F 34206797600" at bounding box center [229, 90] width 119 height 9
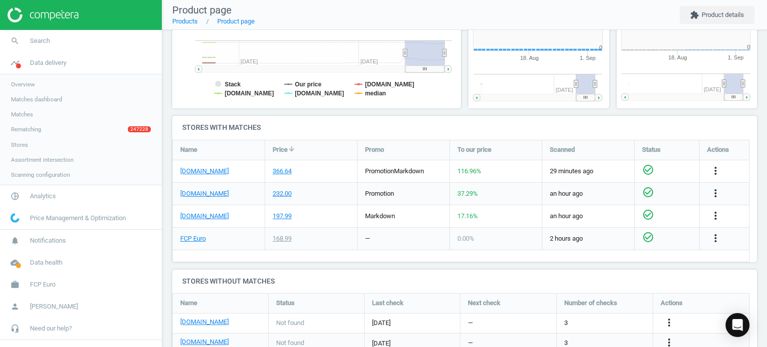
scroll to position [215, 300]
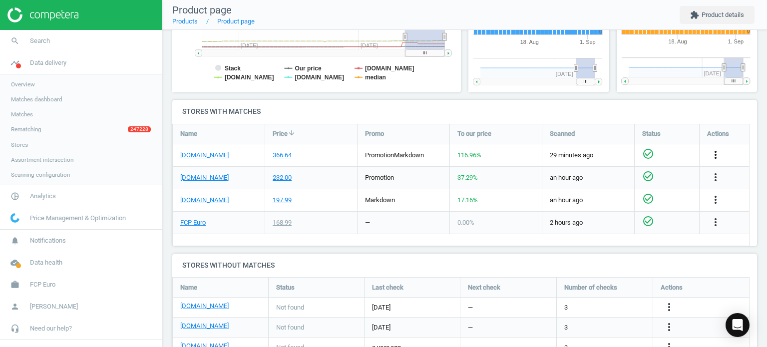
click at [712, 157] on icon "more_vert" at bounding box center [715, 155] width 12 height 12
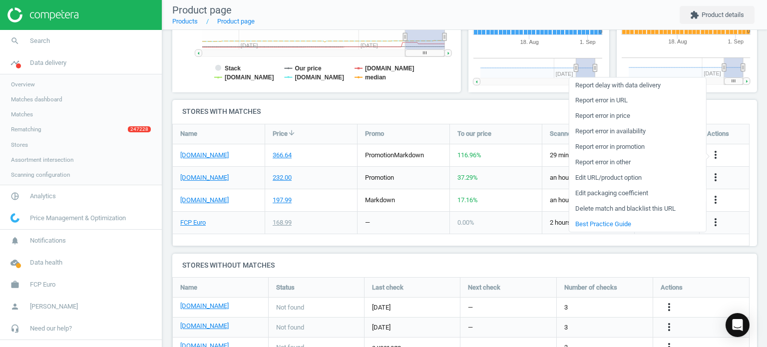
click at [598, 195] on link "Edit packaging coefficient" at bounding box center [637, 193] width 137 height 15
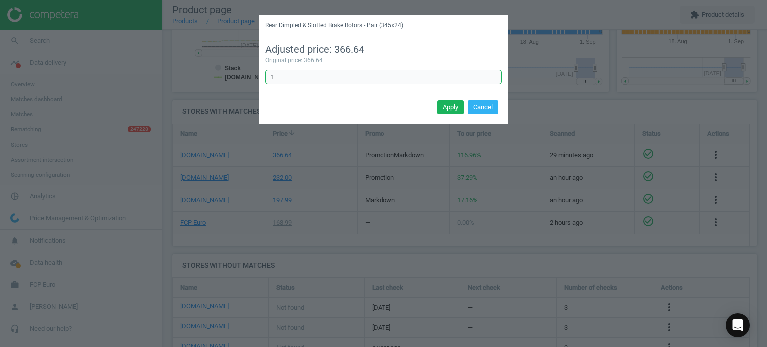
drag, startPoint x: 380, startPoint y: 79, endPoint x: 244, endPoint y: 72, distance: 137.0
click at [244, 72] on div "Rear Dimpled & Slotted Brake Rotors - Pair (345x24) Adjusted price: 366.64 Orig…" at bounding box center [383, 173] width 767 height 347
type input "0.5"
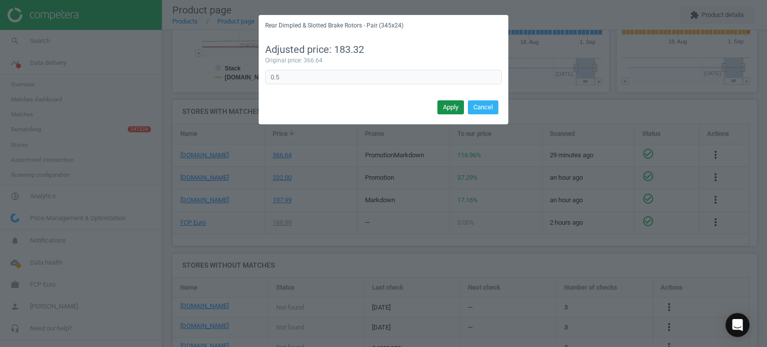
click at [453, 105] on button "Apply" at bounding box center [450, 107] width 26 height 14
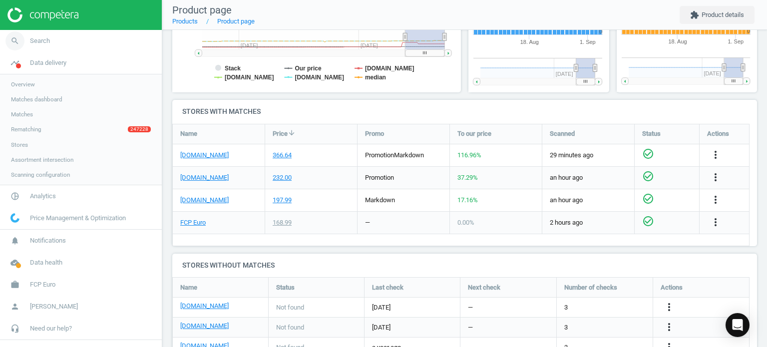
click at [29, 42] on span "search" at bounding box center [15, 41] width 30 height 22
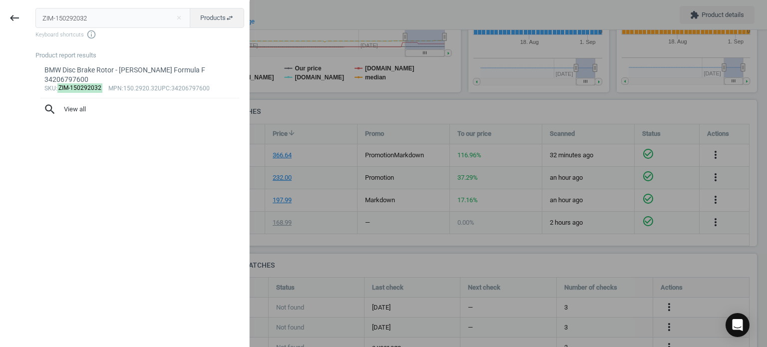
click at [156, 16] on input "ZIM-150292032" at bounding box center [112, 18] width 155 height 20
type input "BMW-34216864899"
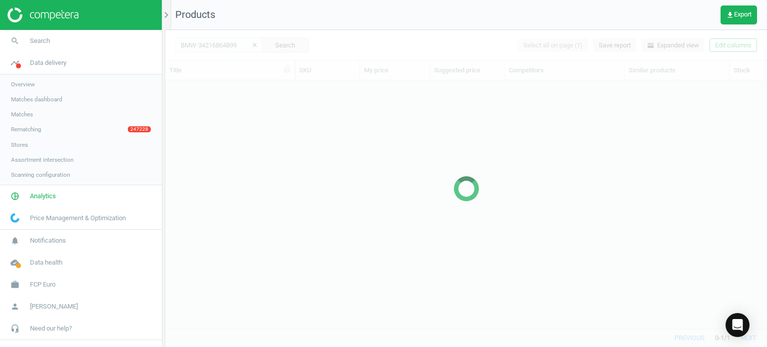
scroll to position [233, 594]
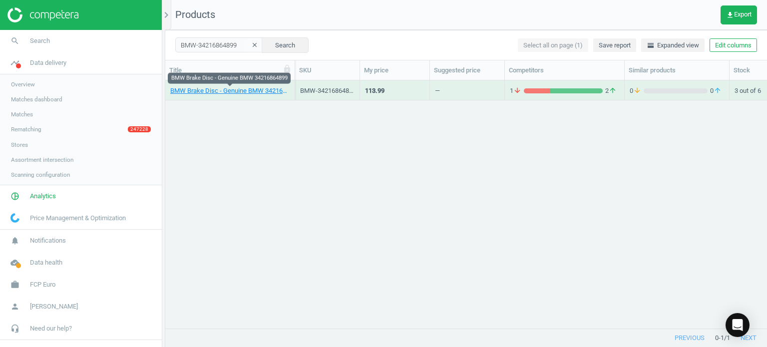
click at [238, 85] on div "BMW Brake Disc - Genuine BMW 34216864899" at bounding box center [229, 89] width 119 height 17
click at [242, 90] on link "BMW Brake Disc - Genuine BMW 34216864899" at bounding box center [229, 90] width 119 height 9
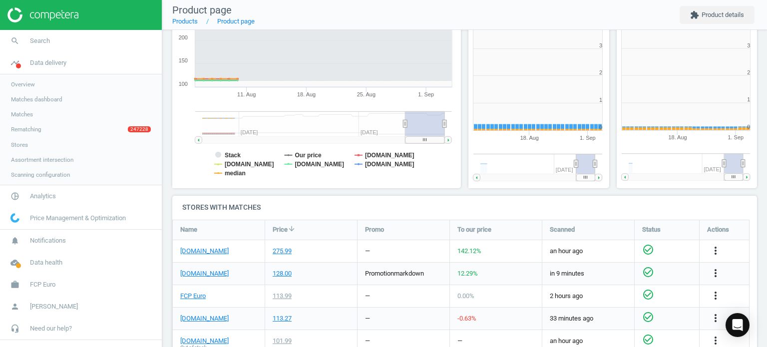
scroll to position [4, 5]
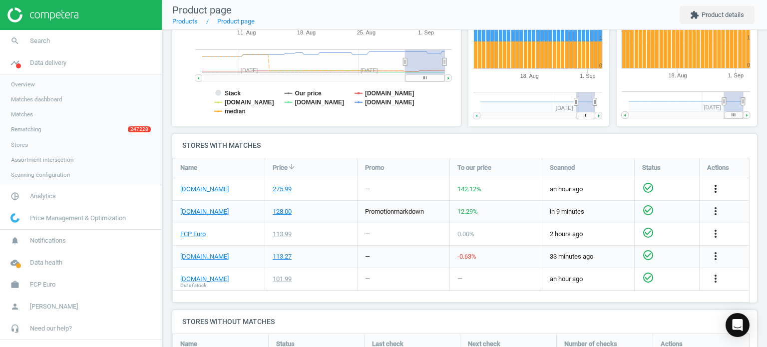
click at [714, 190] on icon "more_vert" at bounding box center [715, 189] width 12 height 12
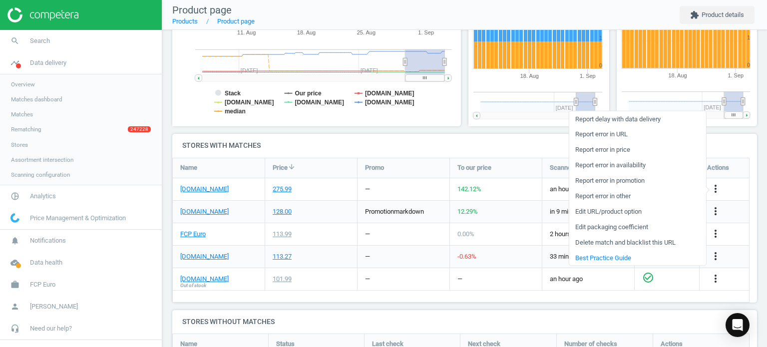
click at [592, 227] on link "Edit packaging coefficient" at bounding box center [637, 226] width 137 height 15
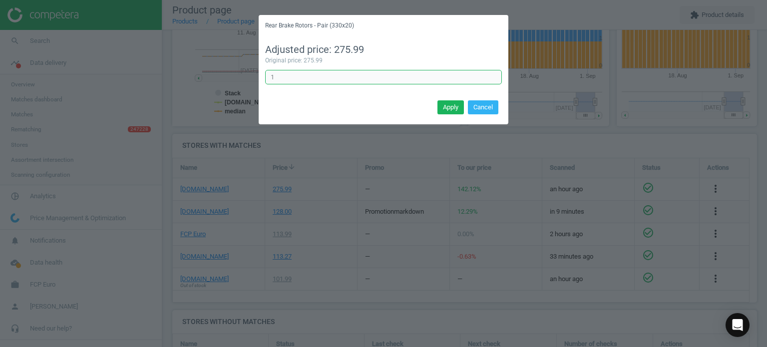
click at [385, 79] on input "1" at bounding box center [383, 77] width 237 height 15
type input "0.5"
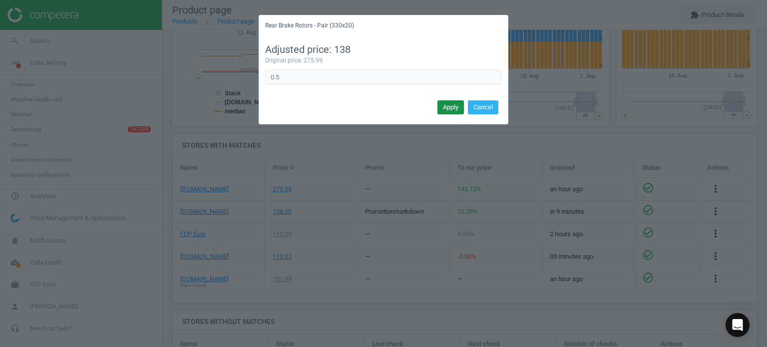
click at [454, 111] on button "Apply" at bounding box center [450, 107] width 26 height 14
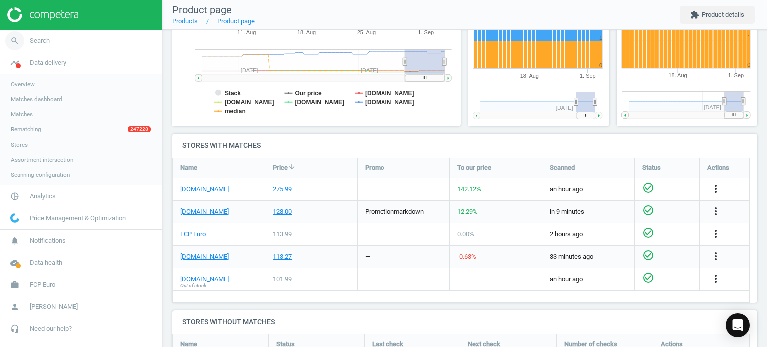
click at [38, 40] on span "Search" at bounding box center [40, 40] width 20 height 9
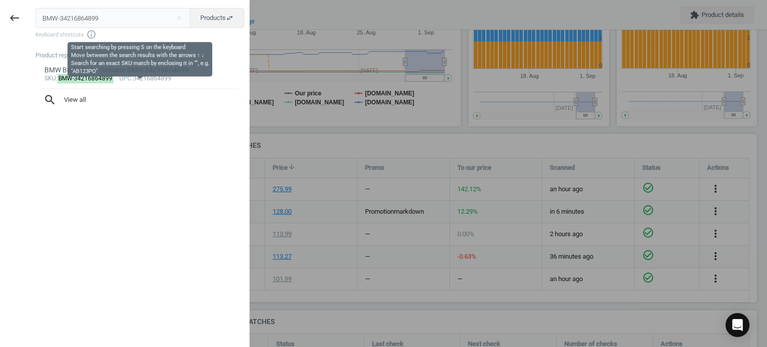
click at [100, 21] on input "BMW-34216864899" at bounding box center [112, 18] width 155 height 20
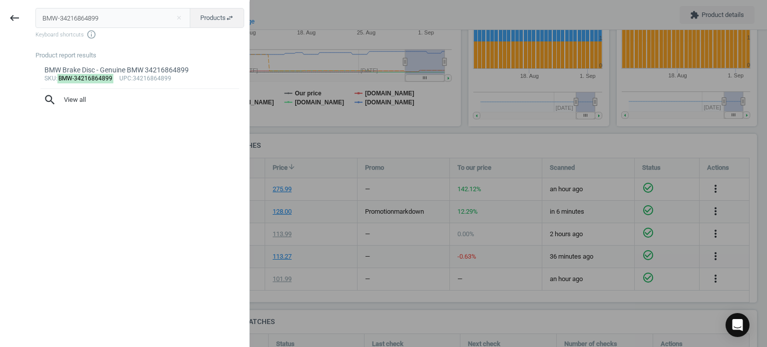
click at [100, 21] on input "BMW-34216864899" at bounding box center [112, 18] width 155 height 20
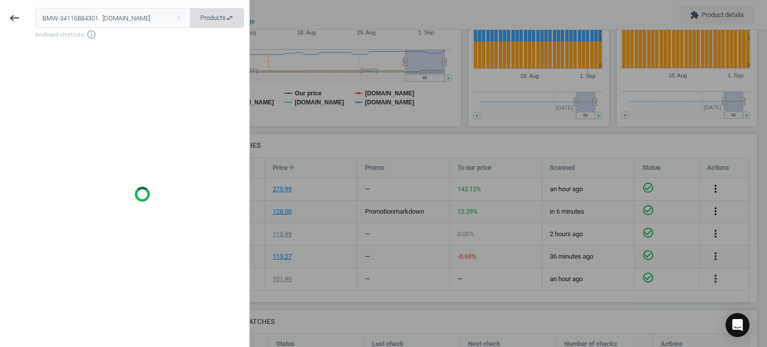
drag, startPoint x: 100, startPoint y: 21, endPoint x: 214, endPoint y: 22, distance: 113.3
click at [214, 22] on div "BMW-34116884301 ecstuning.com close Products swap_horiz" at bounding box center [139, 18] width 209 height 20
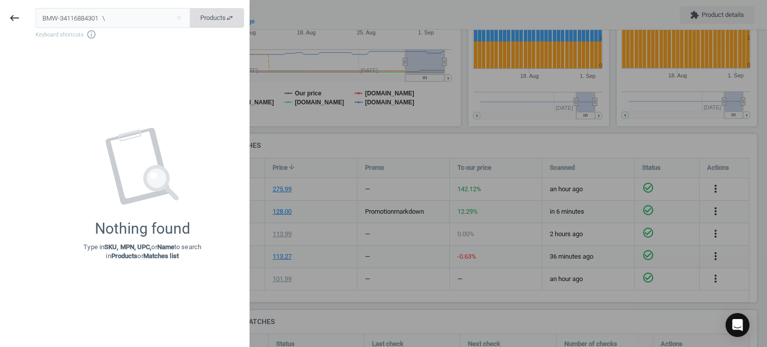
type input "BMW-34116884301 \"
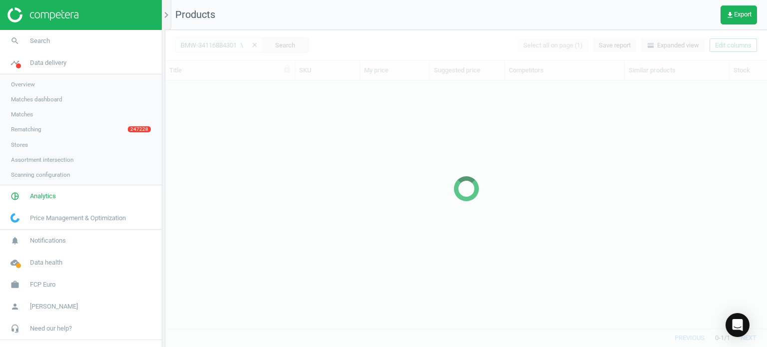
scroll to position [233, 594]
click at [207, 84] on div at bounding box center [466, 188] width 602 height 317
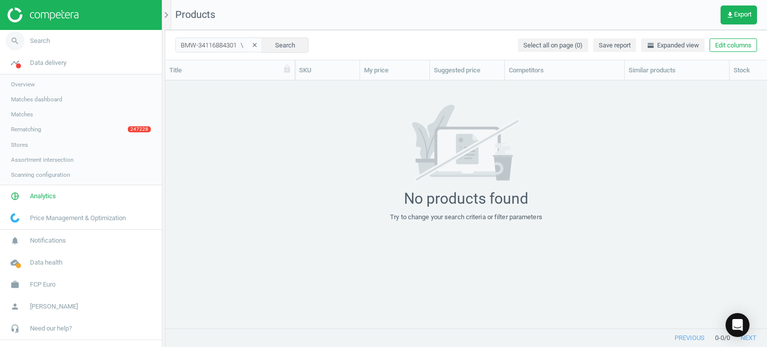
click at [80, 39] on link "search Search" at bounding box center [81, 41] width 162 height 22
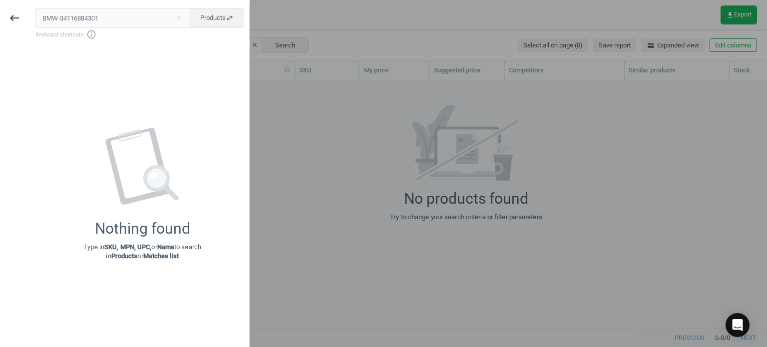
type input "BMW-34116884301"
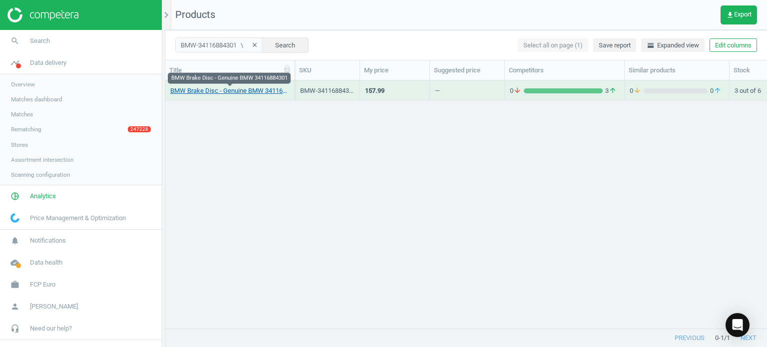
click at [220, 91] on link "BMW Brake Disc - Genuine BMW 34116884301" at bounding box center [229, 90] width 119 height 9
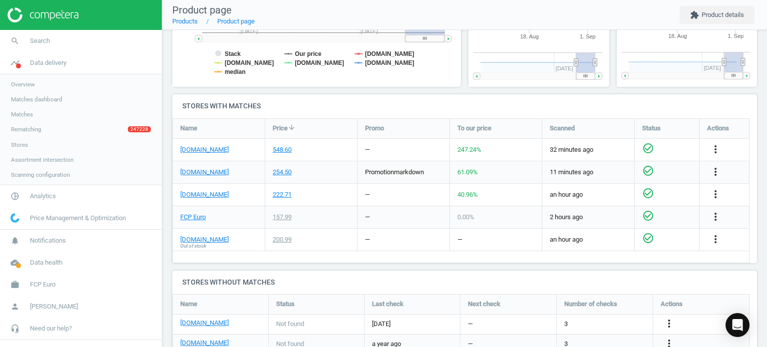
scroll to position [279, 0]
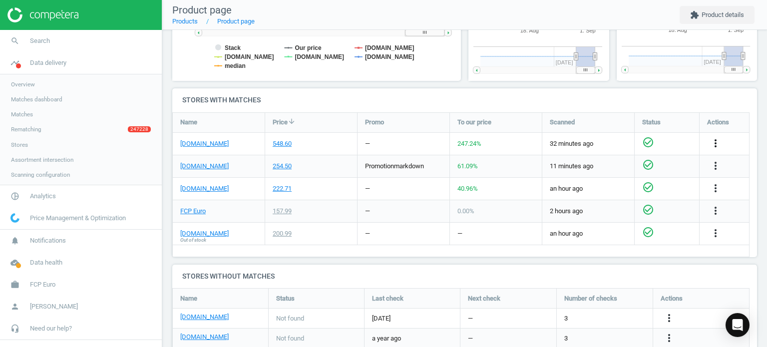
click at [713, 140] on icon "more_vert" at bounding box center [715, 143] width 12 height 12
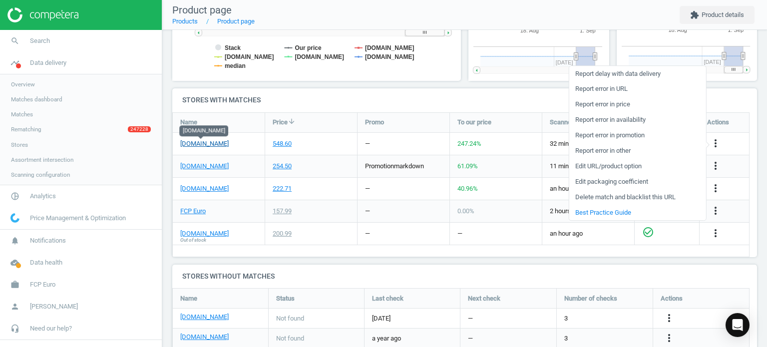
click at [205, 141] on link "[DOMAIN_NAME]" at bounding box center [204, 143] width 48 height 9
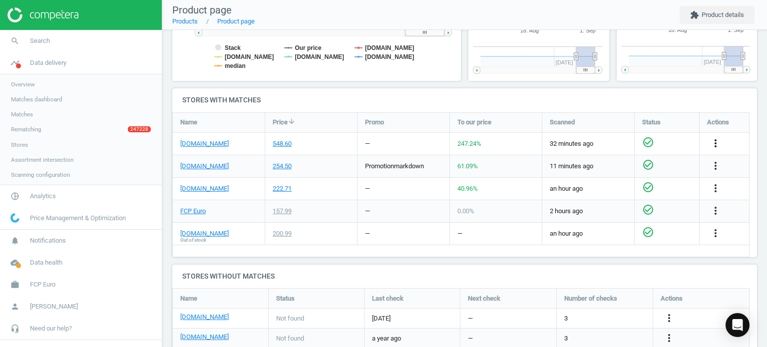
click at [716, 139] on icon "more_vert" at bounding box center [715, 143] width 12 height 12
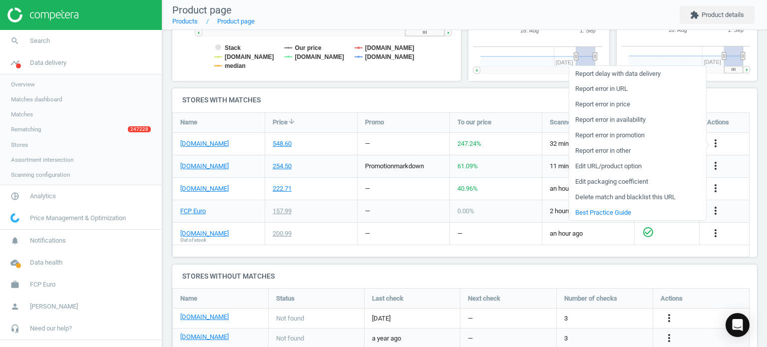
click at [626, 181] on link "Edit packaging coefficient" at bounding box center [637, 181] width 137 height 15
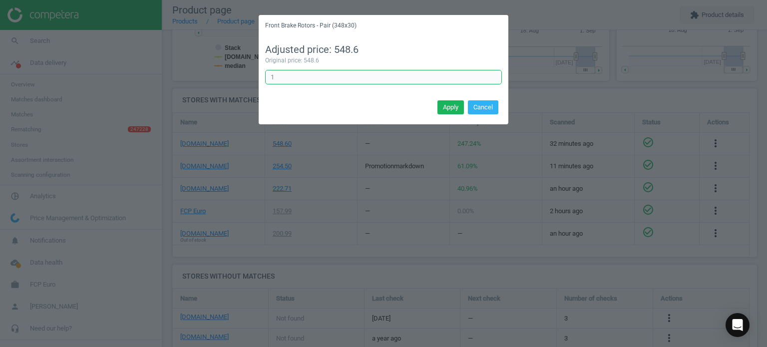
click at [350, 80] on input "1" at bounding box center [383, 77] width 237 height 15
type input "0.5"
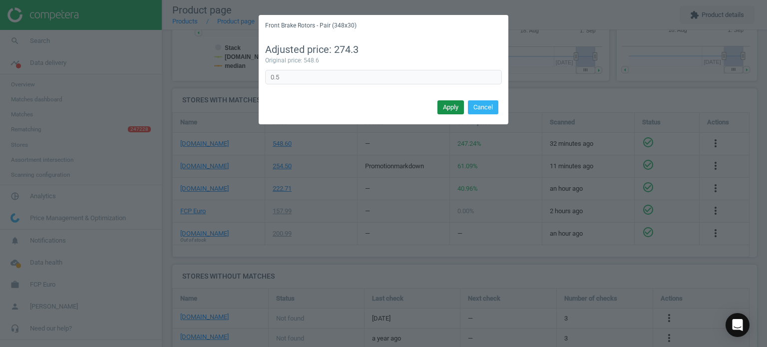
click at [451, 103] on button "Apply" at bounding box center [450, 107] width 26 height 14
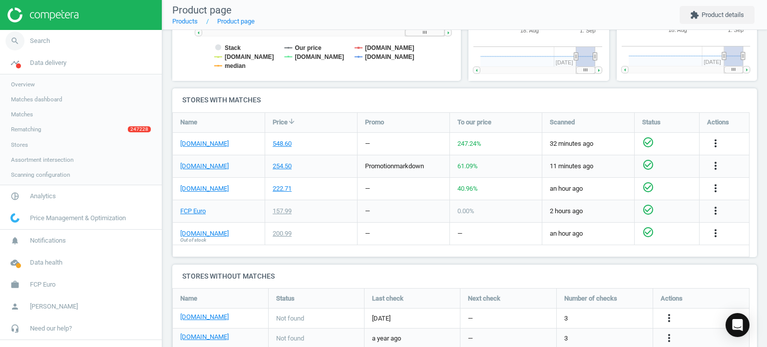
click at [43, 30] on link "search Search" at bounding box center [81, 41] width 162 height 22
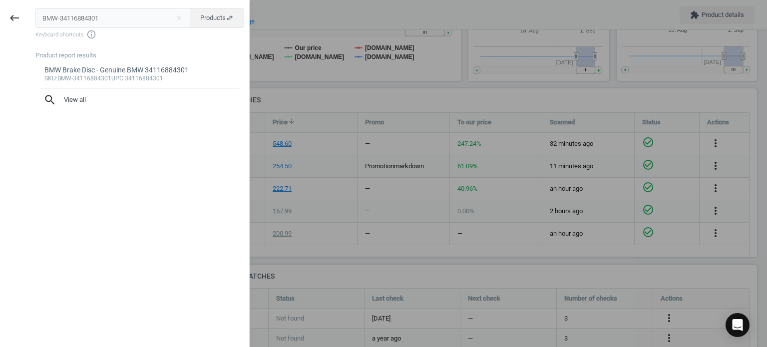
click at [110, 24] on input "BMW-34116884301" at bounding box center [112, 18] width 155 height 20
type input "BRE-09C12833"
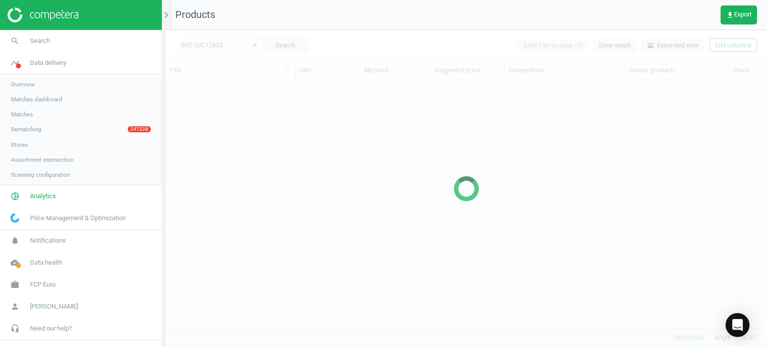
scroll to position [233, 594]
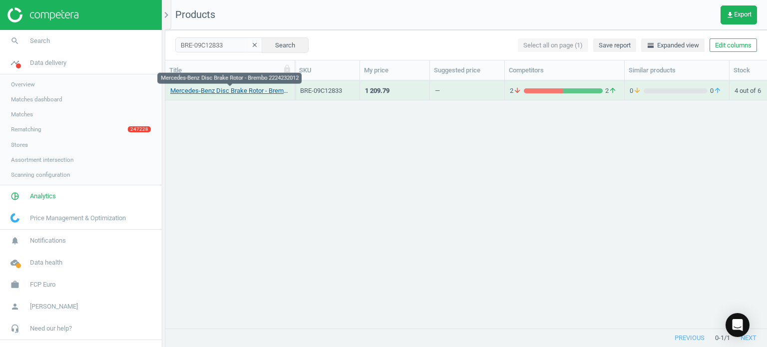
click at [205, 94] on link "Mercedes-Benz Disc Brake Rotor - Brembo 2224232012" at bounding box center [229, 90] width 119 height 9
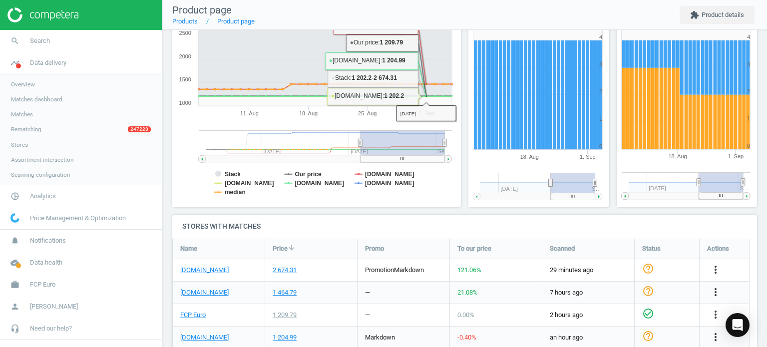
scroll to position [241, 0]
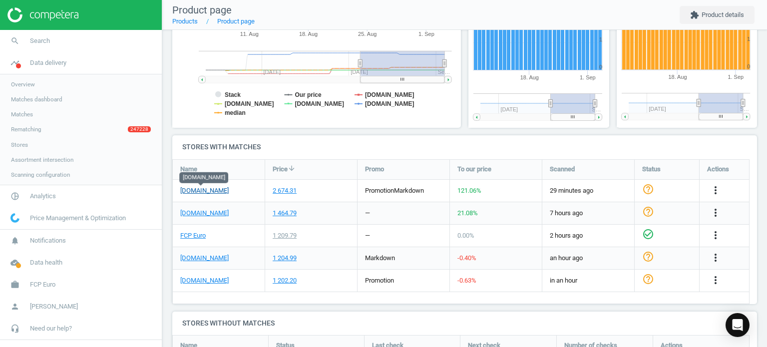
click at [211, 191] on link "[DOMAIN_NAME]" at bounding box center [204, 190] width 48 height 9
click at [344, 195] on div "2 674.31" at bounding box center [311, 191] width 92 height 22
click at [713, 190] on icon "more_vert" at bounding box center [715, 190] width 12 height 12
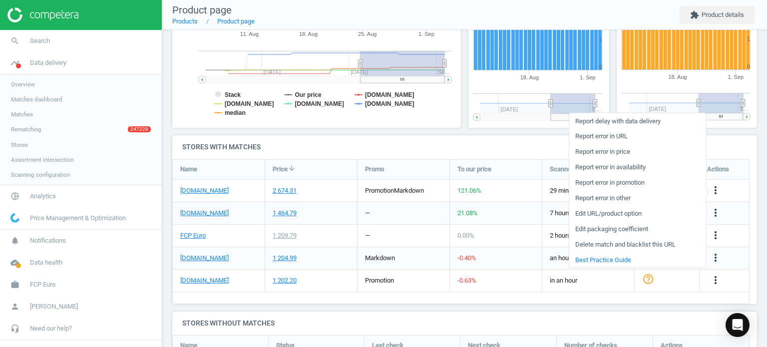
click at [607, 215] on link "Edit URL/product option" at bounding box center [637, 213] width 137 height 15
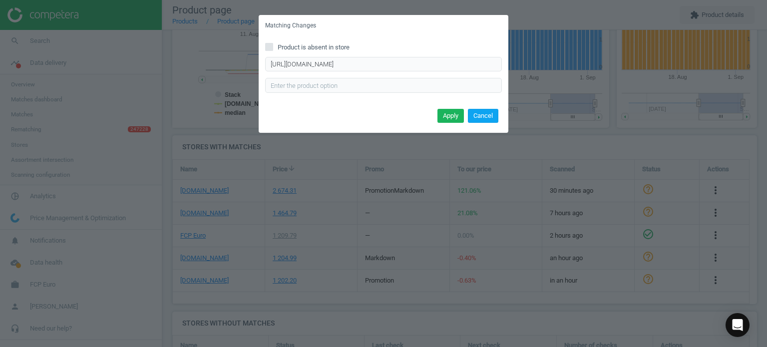
click at [495, 111] on button "Cancel" at bounding box center [483, 116] width 30 height 14
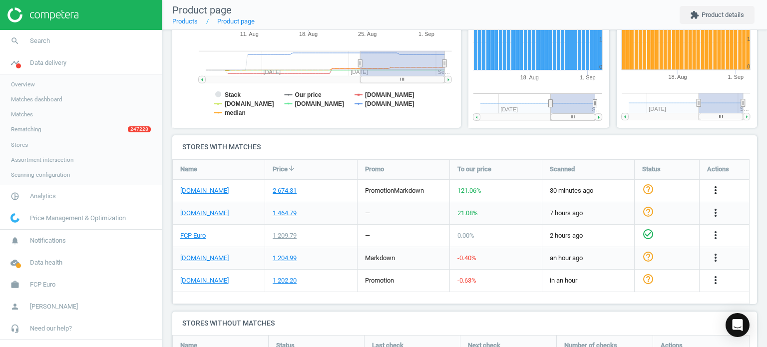
click at [719, 191] on icon "more_vert" at bounding box center [715, 190] width 12 height 12
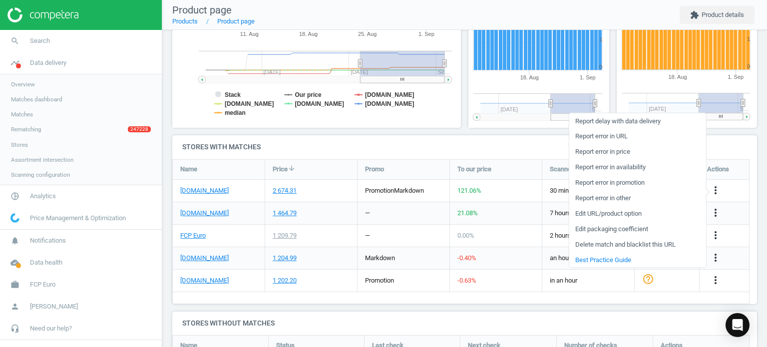
click at [615, 230] on link "Edit packaging coefficient" at bounding box center [637, 228] width 137 height 15
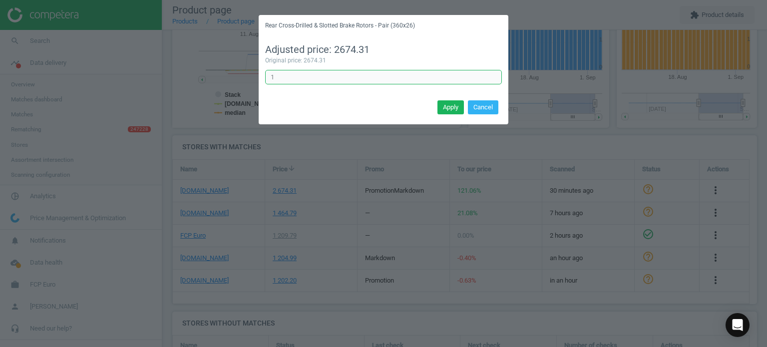
click at [369, 84] on input "1" at bounding box center [383, 77] width 237 height 15
type input "0.5"
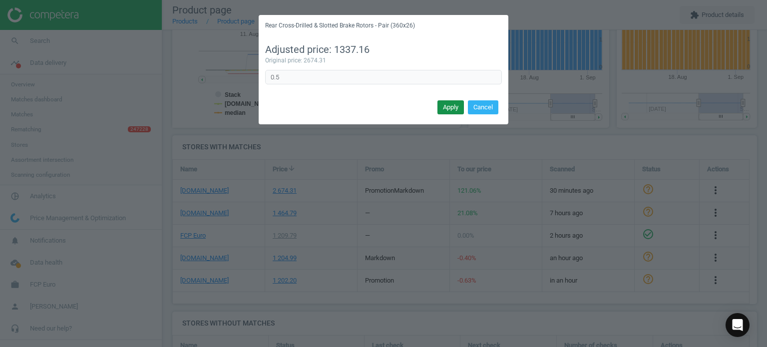
click at [453, 107] on button "Apply" at bounding box center [450, 107] width 26 height 14
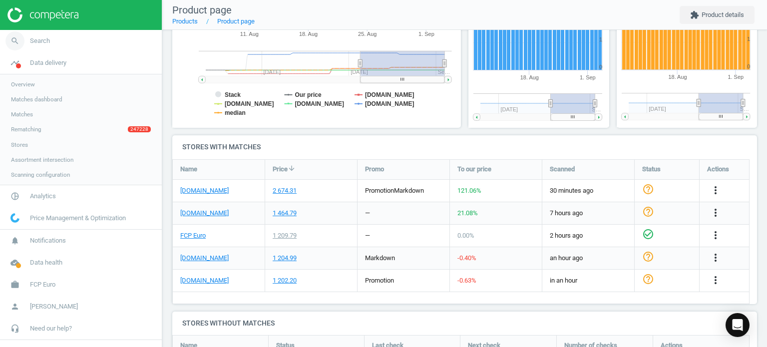
click at [66, 35] on link "search Search" at bounding box center [81, 41] width 162 height 22
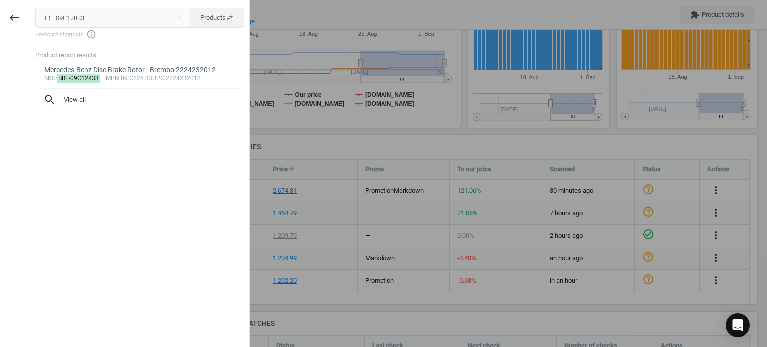
click at [96, 23] on input "BRE-09C12833" at bounding box center [112, 18] width 155 height 20
type input "ZIM-150290332"
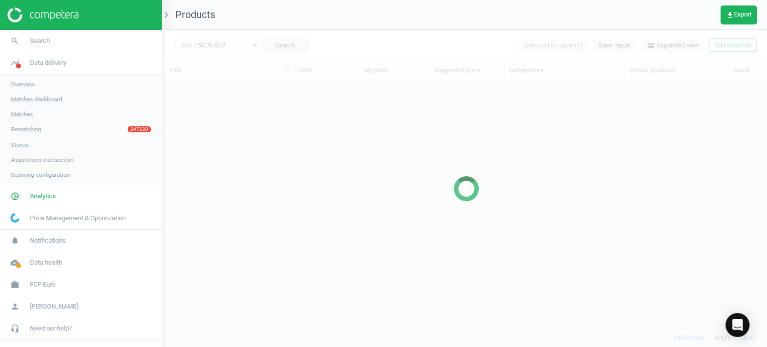
scroll to position [233, 594]
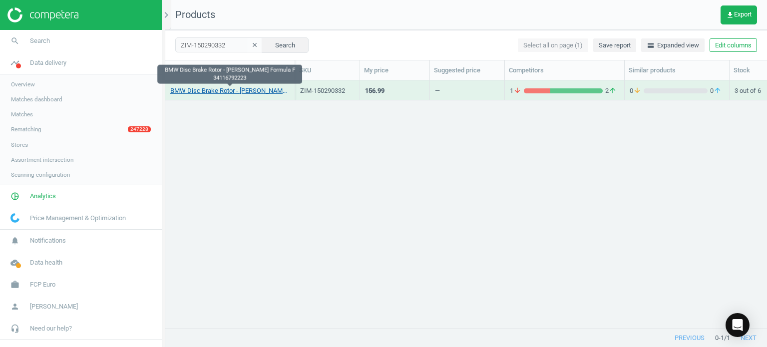
click at [270, 90] on link "BMW Disc Brake Rotor - Zimmermann Formula F 34116792223" at bounding box center [229, 90] width 119 height 9
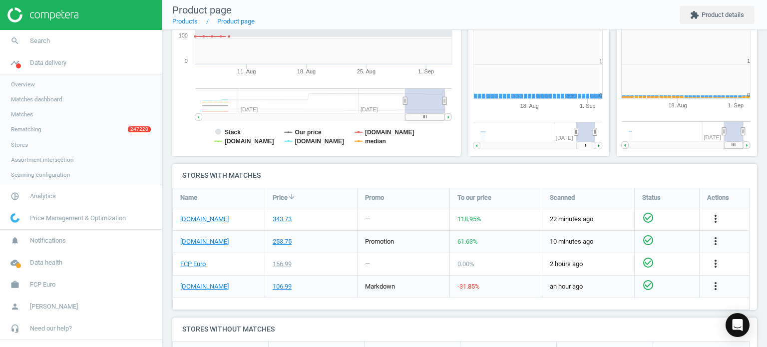
scroll to position [4, 4]
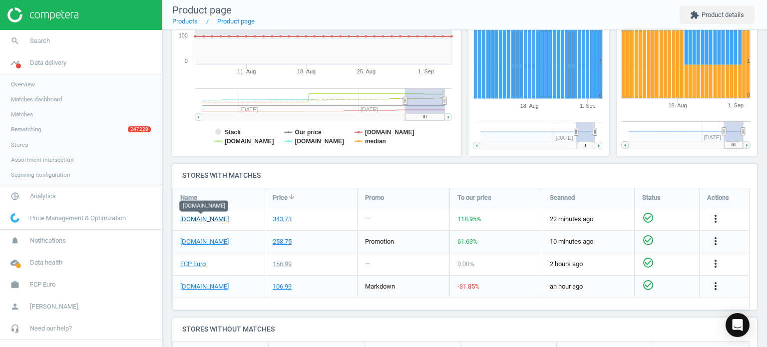
click at [215, 219] on link "[DOMAIN_NAME]" at bounding box center [204, 219] width 48 height 9
click at [720, 211] on div "more_vert" at bounding box center [723, 219] width 49 height 22
click at [718, 213] on icon "more_vert" at bounding box center [715, 219] width 12 height 12
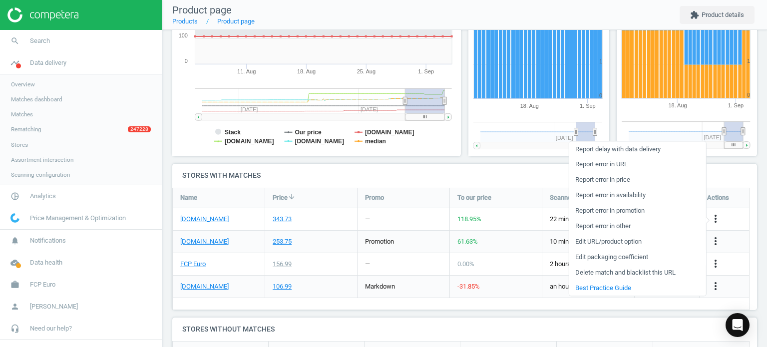
click at [606, 257] on link "Edit packaging coefficient" at bounding box center [637, 257] width 137 height 15
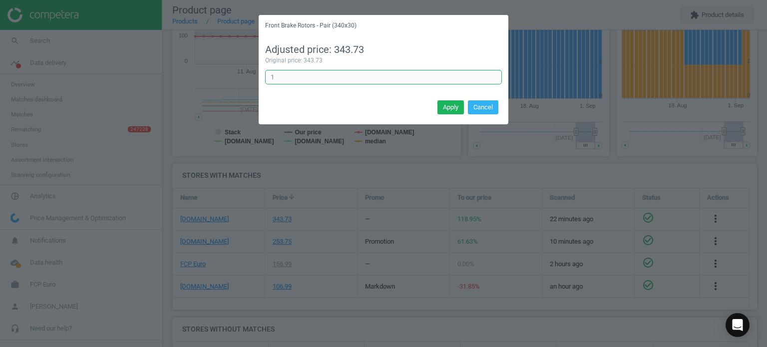
click at [306, 74] on input "1" at bounding box center [383, 77] width 237 height 15
type input "0.5"
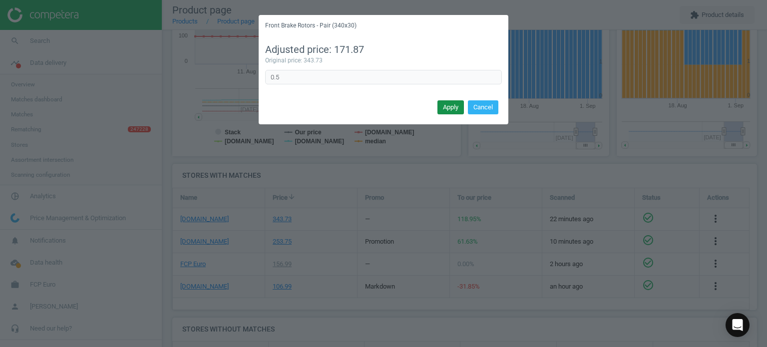
click at [448, 111] on button "Apply" at bounding box center [450, 107] width 26 height 14
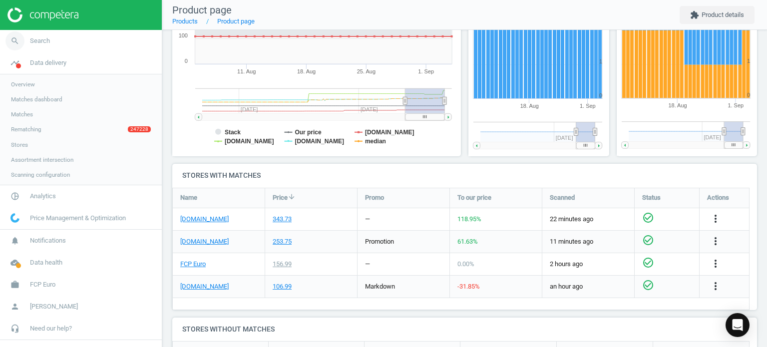
click at [44, 32] on link "search Search" at bounding box center [81, 41] width 162 height 22
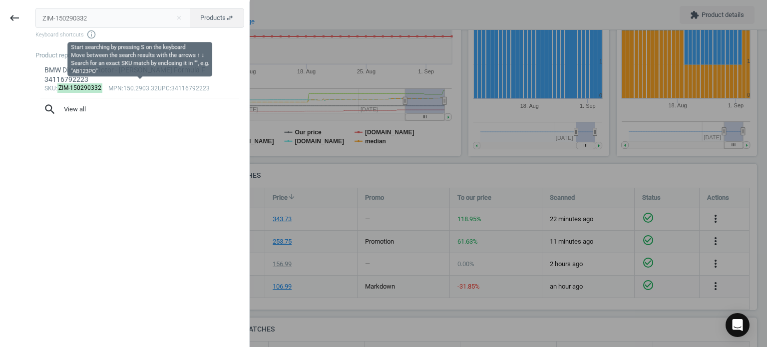
click at [73, 24] on input "ZIM-150290332" at bounding box center [112, 18] width 155 height 20
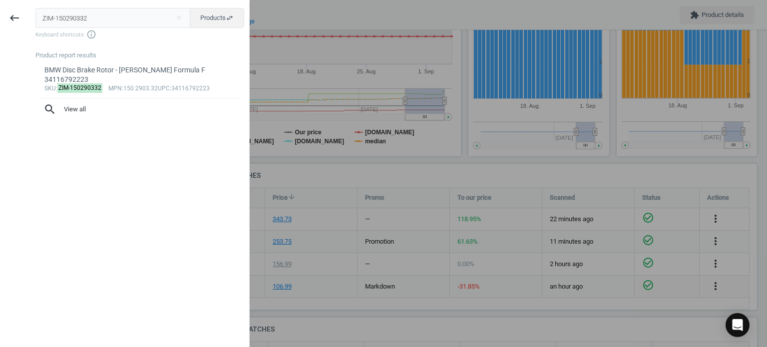
click at [73, 24] on input "ZIM-150290332" at bounding box center [112, 18] width 155 height 20
type input "ZIM-150342270"
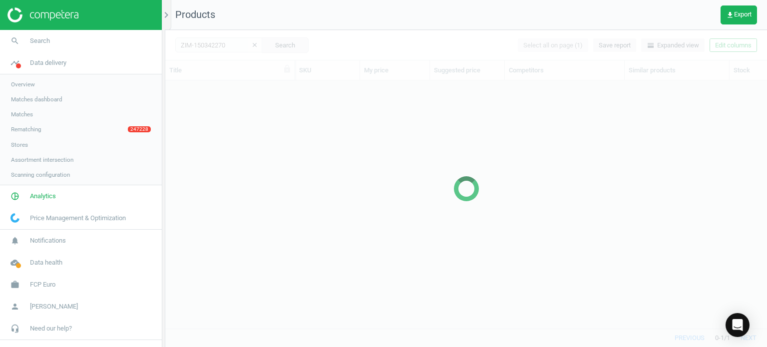
scroll to position [233, 594]
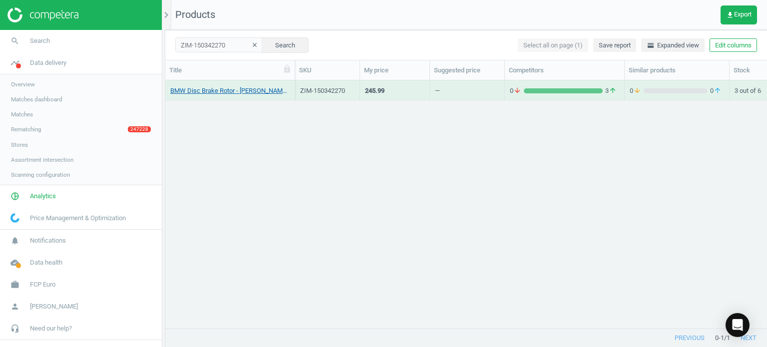
click at [258, 91] on link "BMW Disc Brake Rotor - Zimmermann Formula Z 34112282446" at bounding box center [229, 90] width 119 height 9
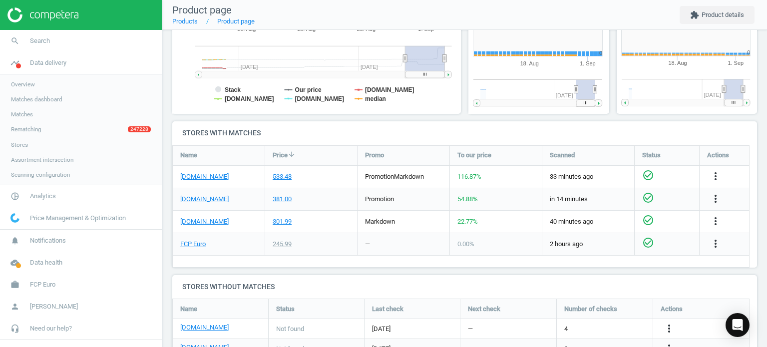
scroll to position [215, 154]
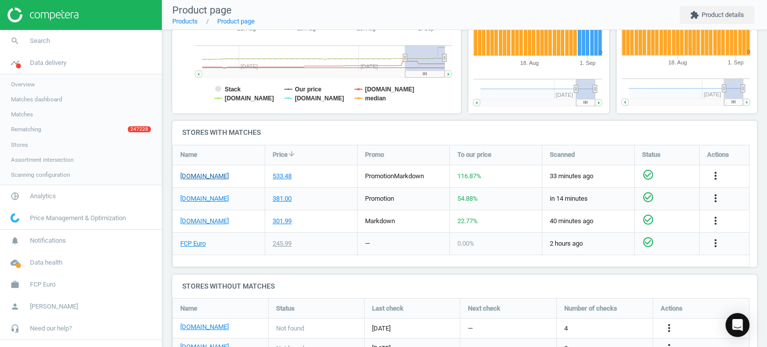
click at [204, 176] on link "[DOMAIN_NAME]" at bounding box center [204, 176] width 48 height 9
click at [717, 171] on icon "more_vert" at bounding box center [715, 176] width 12 height 12
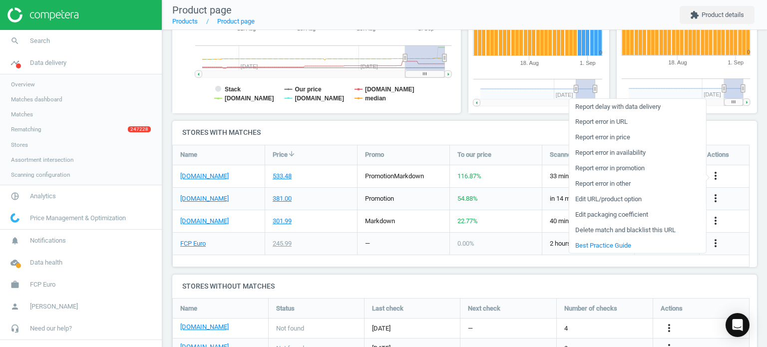
click at [627, 217] on link "Edit packaging coefficient" at bounding box center [637, 214] width 137 height 15
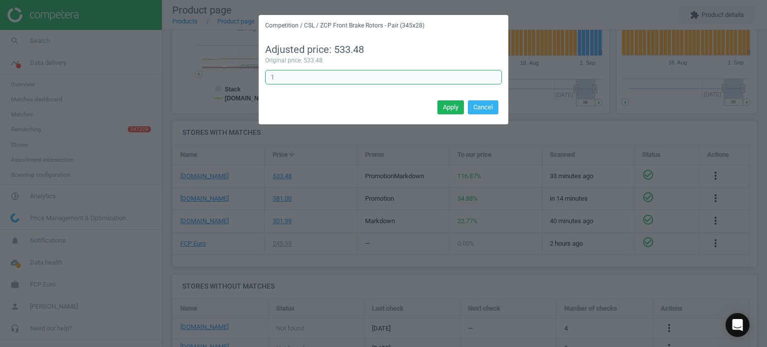
drag, startPoint x: 297, startPoint y: 79, endPoint x: 192, endPoint y: 71, distance: 105.1
click at [192, 71] on div "Competition / CSL / ZCP Front Brake Rotors - Pair (345x28) Adjusted price: 533.…" at bounding box center [383, 173] width 767 height 347
type input "0.5"
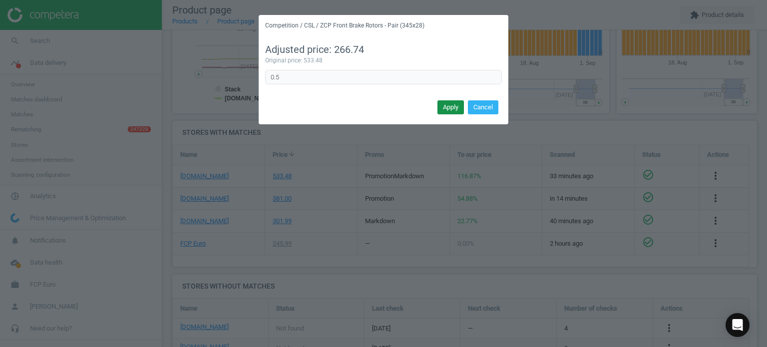
click at [443, 110] on button "Apply" at bounding box center [450, 107] width 26 height 14
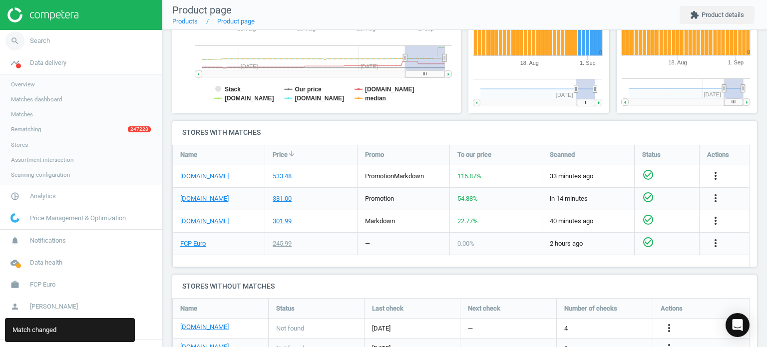
click at [43, 40] on span "Search" at bounding box center [40, 40] width 20 height 9
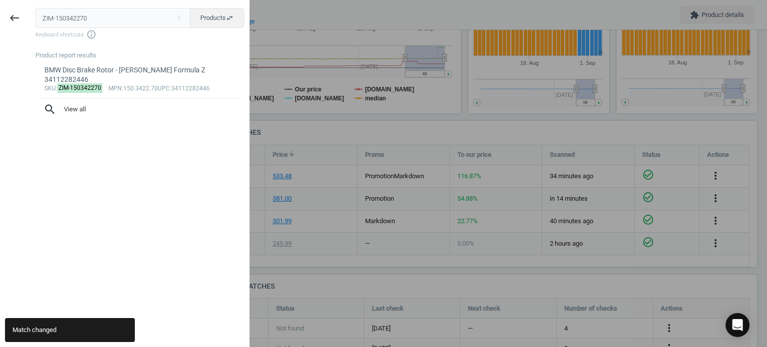
drag, startPoint x: 128, startPoint y: 17, endPoint x: -1, endPoint y: 7, distance: 129.2
click at [0, 7] on html "Group 2 Created with Sketch. ic/cloud_download/grey600 Created with Sketch. gra…" at bounding box center [383, 173] width 767 height 347
type input "ZIM-150290452"
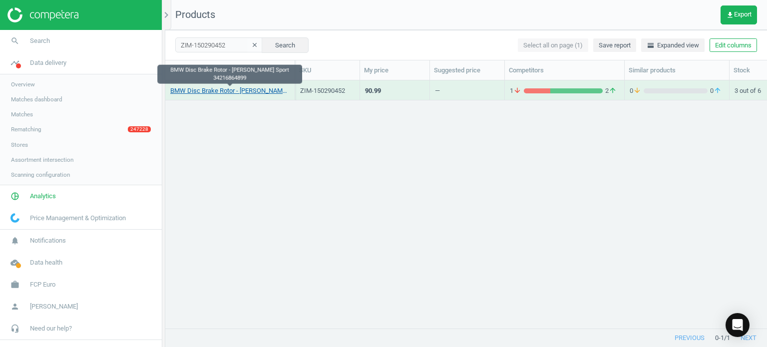
click at [229, 89] on link "BMW Disc Brake Rotor - Zimmermann Sport 34216864899" at bounding box center [229, 90] width 119 height 9
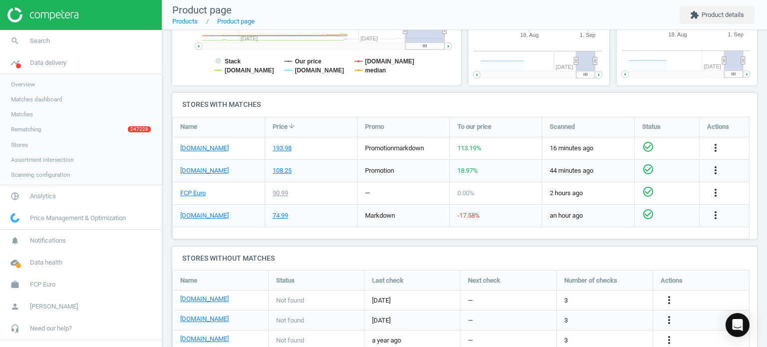
scroll to position [316, 0]
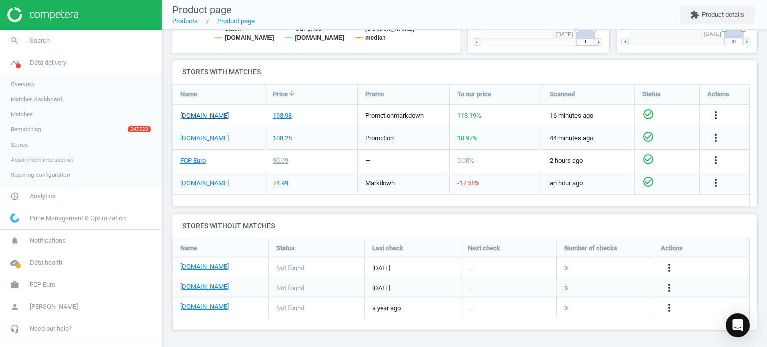
click at [217, 113] on link "[DOMAIN_NAME]" at bounding box center [204, 115] width 48 height 9
click at [715, 113] on icon "more_vert" at bounding box center [715, 115] width 12 height 12
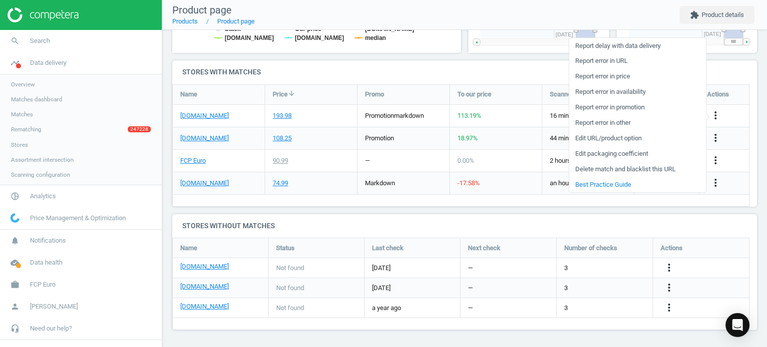
click at [594, 150] on link "Edit packaging coefficient" at bounding box center [637, 153] width 137 height 15
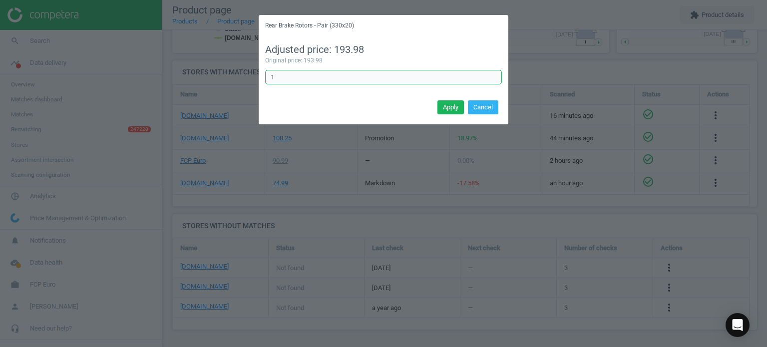
drag, startPoint x: 355, startPoint y: 80, endPoint x: 212, endPoint y: 59, distance: 144.3
click at [212, 59] on div "Rear Brake Rotors - Pair (330x20) Adjusted price: 193.98 Original price: 193.98…" at bounding box center [383, 173] width 767 height 347
type input "0.5"
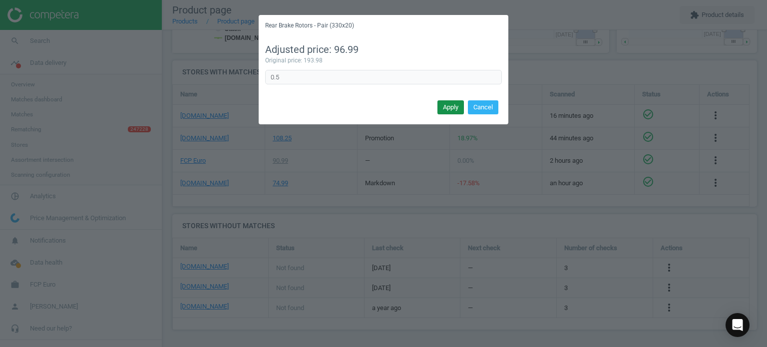
click at [448, 101] on button "Apply" at bounding box center [450, 107] width 26 height 14
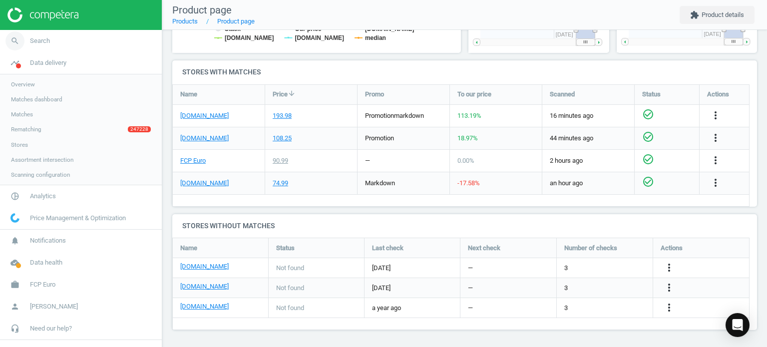
click at [41, 46] on link "search Search" at bounding box center [81, 41] width 162 height 22
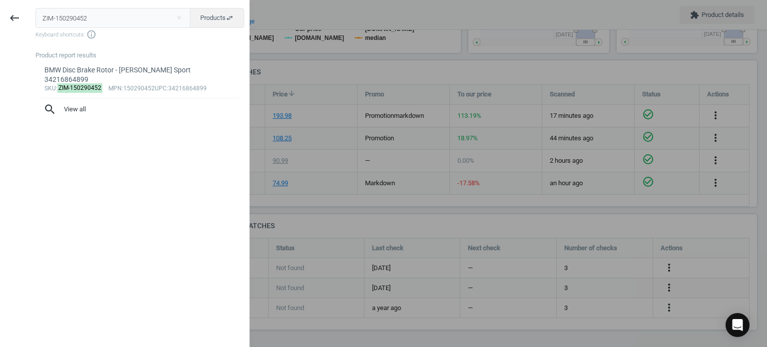
click at [109, 20] on input "ZIM-150290452" at bounding box center [112, 18] width 155 height 20
type input "BMW-34216855007"
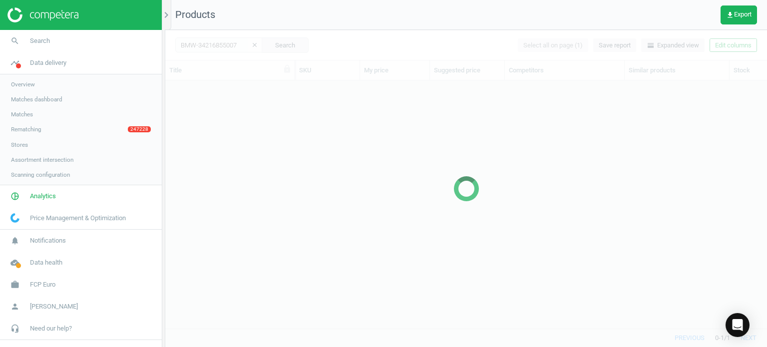
scroll to position [233, 594]
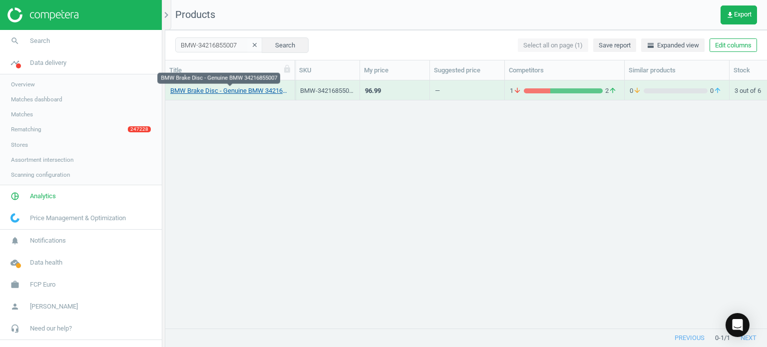
click at [260, 91] on link "BMW Brake Disc - Genuine BMW 34216855007" at bounding box center [229, 90] width 119 height 9
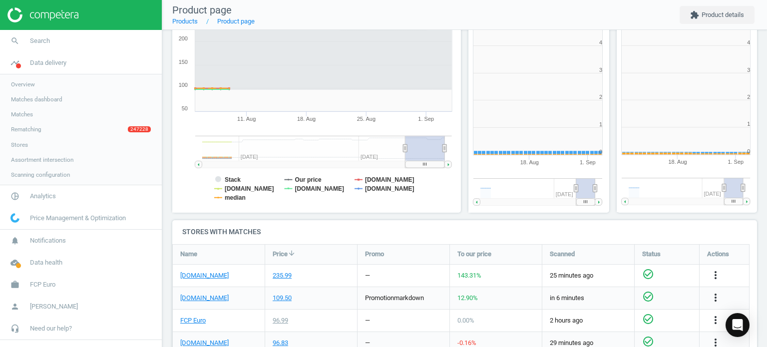
scroll to position [215, 300]
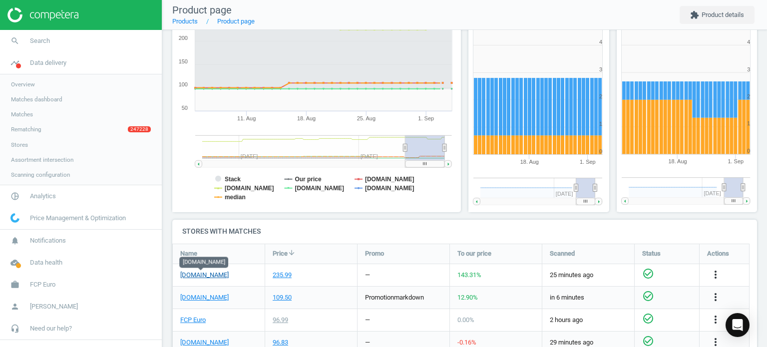
click at [209, 275] on link "[DOMAIN_NAME]" at bounding box center [204, 275] width 48 height 9
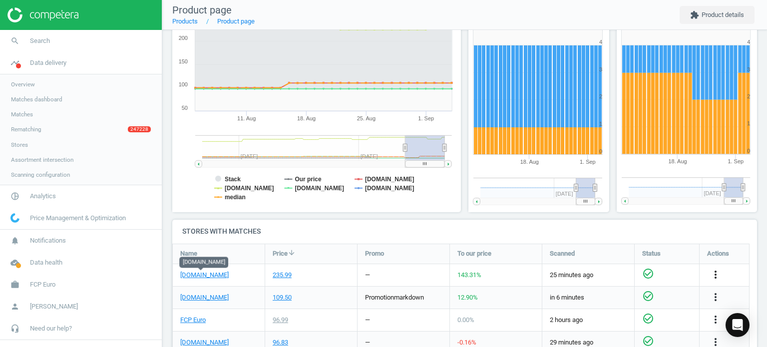
click at [715, 276] on icon "more_vert" at bounding box center [715, 275] width 12 height 12
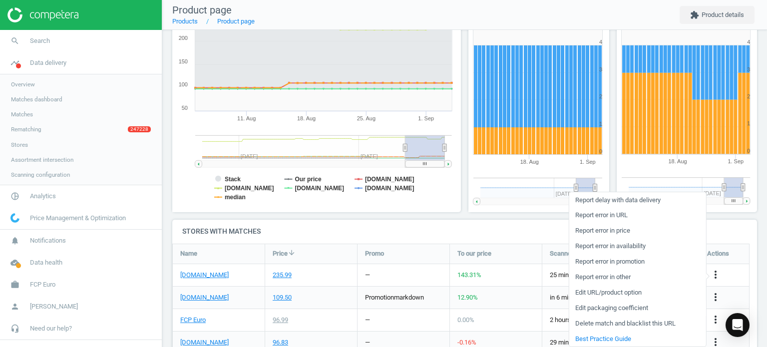
click at [604, 308] on link "Edit packaging coefficient" at bounding box center [637, 308] width 137 height 15
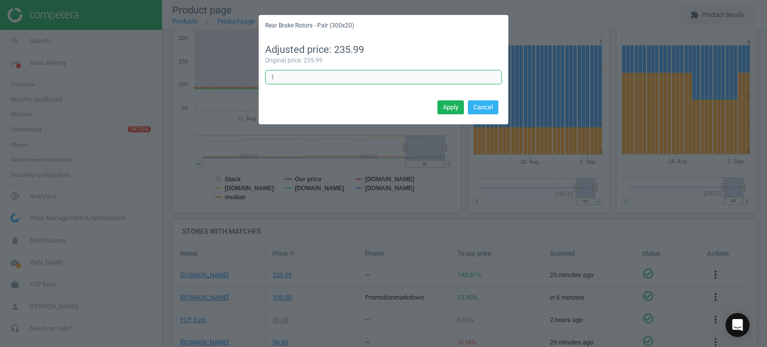
drag, startPoint x: 297, startPoint y: 79, endPoint x: 231, endPoint y: 74, distance: 66.1
click at [231, 74] on div "Rear Brake Rotors - Pair (300x20) Adjusted price: 235.99 Original price: 235.99…" at bounding box center [383, 173] width 767 height 347
type input "0.5"
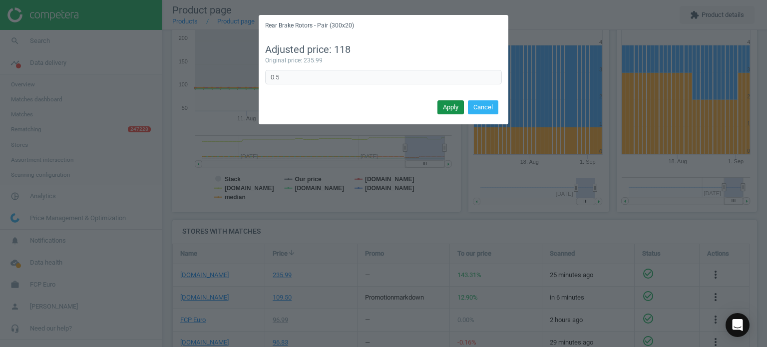
click at [455, 107] on button "Apply" at bounding box center [450, 107] width 26 height 14
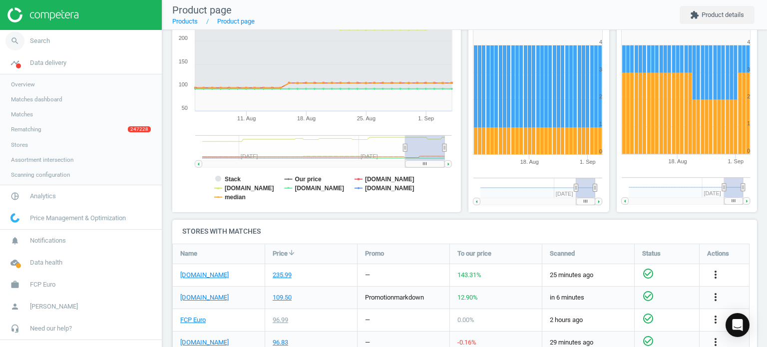
click at [54, 41] on link "search Search" at bounding box center [81, 41] width 162 height 22
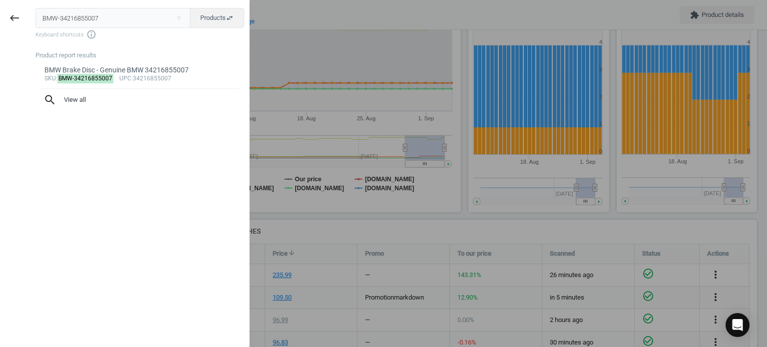
click at [50, 41] on div "BMW-34216855007 close Products swap_horiz Keyboard shortcuts info_outline Produ…" at bounding box center [139, 174] width 220 height 347
click at [66, 26] on input "BMW-34216855007" at bounding box center [112, 18] width 155 height 20
paste input "ZIM-460151920"
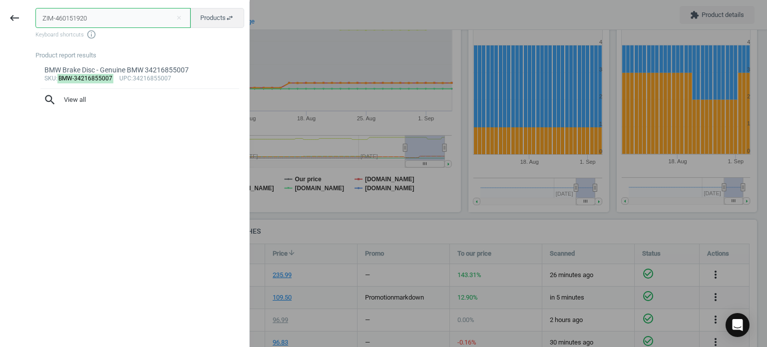
type input "ZIM-460151920"
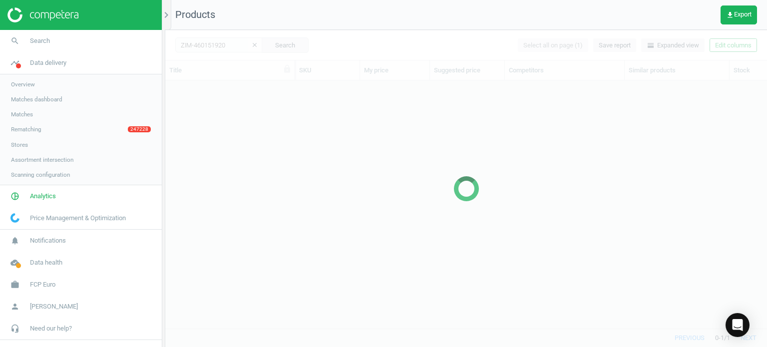
scroll to position [233, 594]
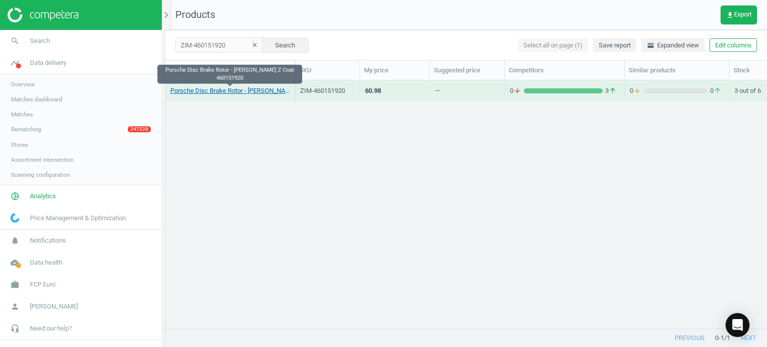
click at [260, 94] on link "Porsche Disc Brake Rotor - Zimmermann Z Coat 460151920" at bounding box center [229, 90] width 119 height 9
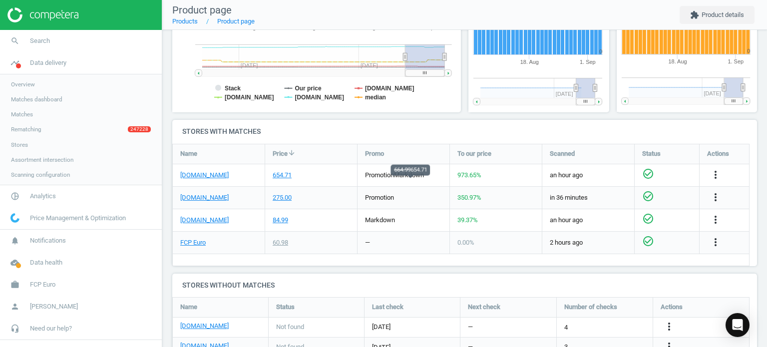
scroll to position [311, 0]
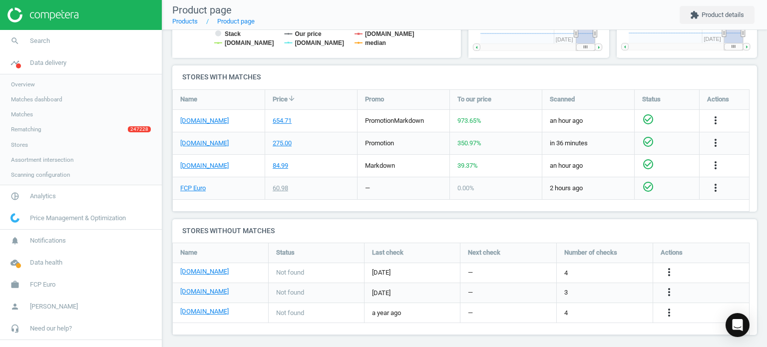
click at [226, 119] on div "[DOMAIN_NAME]" at bounding box center [219, 121] width 92 height 22
click at [212, 120] on link "[DOMAIN_NAME]" at bounding box center [204, 120] width 48 height 9
click at [714, 126] on button "more_vert" at bounding box center [715, 120] width 12 height 13
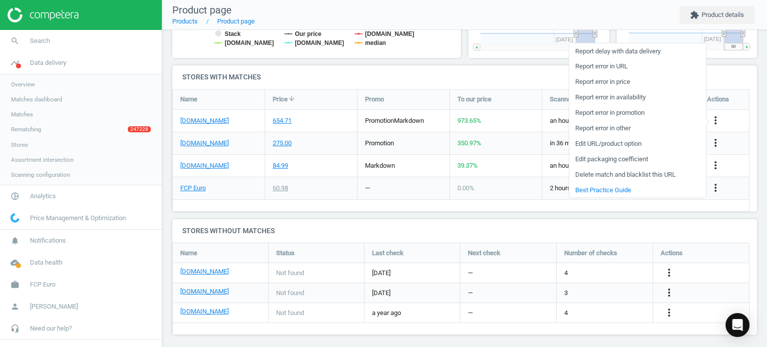
click at [627, 143] on link "Edit URL/product option" at bounding box center [637, 143] width 137 height 15
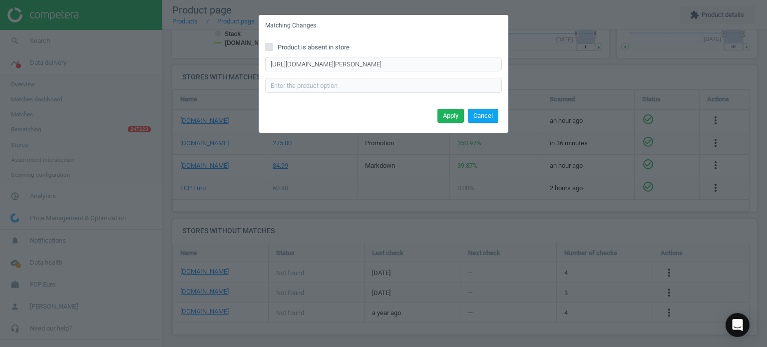
click at [477, 112] on button "Cancel" at bounding box center [483, 116] width 30 height 14
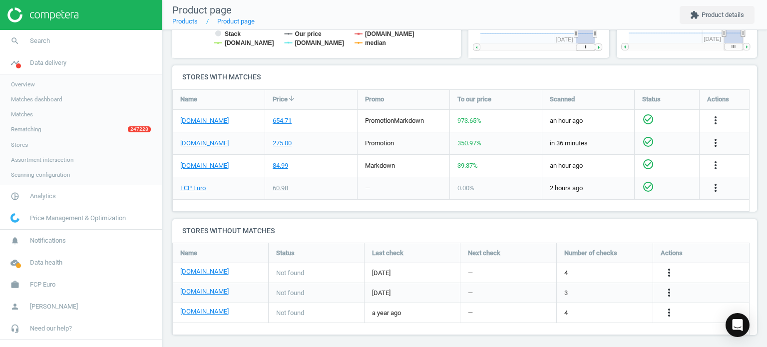
click at [722, 117] on div "more_vert" at bounding box center [716, 120] width 19 height 13
click at [721, 119] on div "more_vert" at bounding box center [716, 120] width 19 height 13
click at [717, 119] on icon "more_vert" at bounding box center [715, 120] width 12 height 12
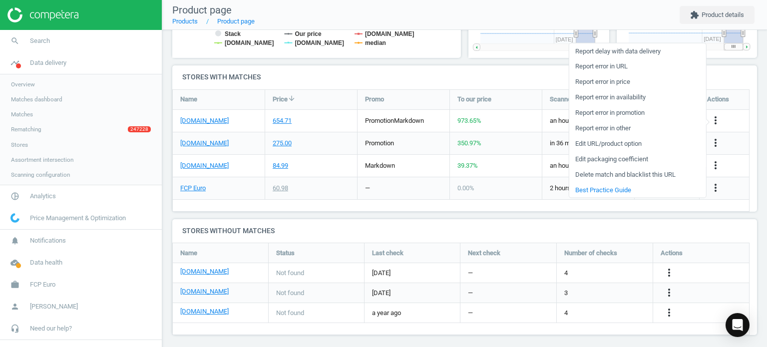
click at [610, 160] on link "Edit packaging coefficient" at bounding box center [637, 158] width 137 height 15
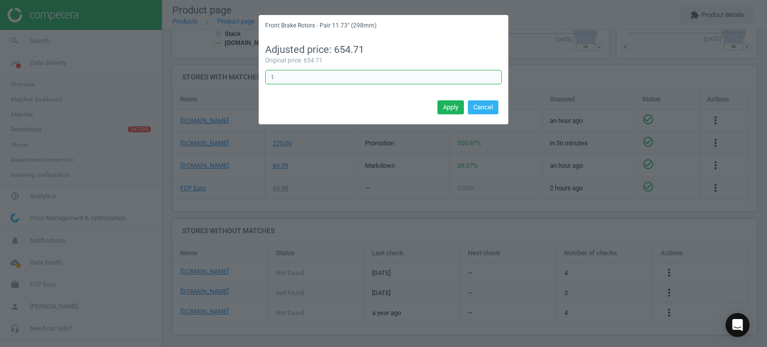
click at [376, 82] on input "1" at bounding box center [383, 77] width 237 height 15
type input "0.5"
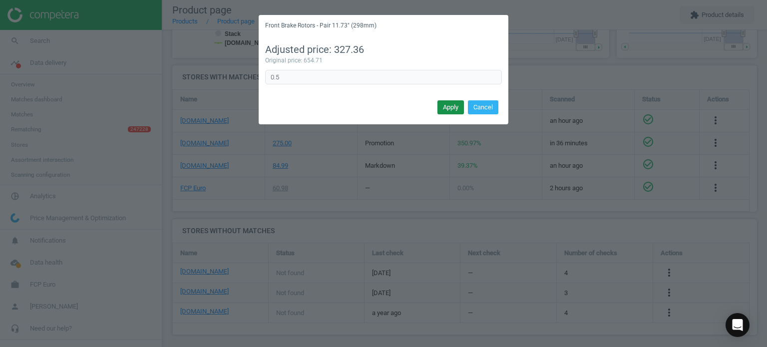
click at [444, 103] on button "Apply" at bounding box center [450, 107] width 26 height 14
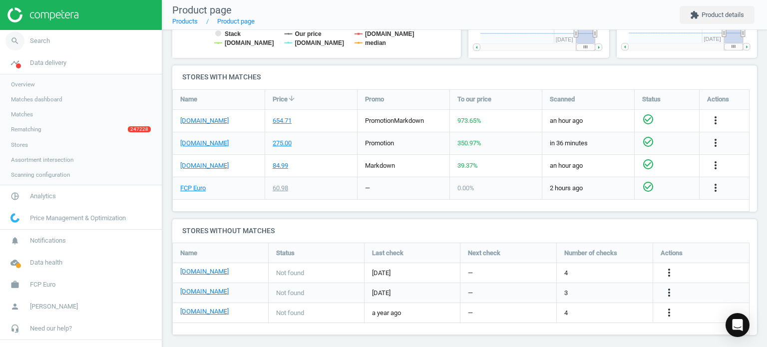
click at [37, 33] on link "search Search" at bounding box center [81, 41] width 162 height 22
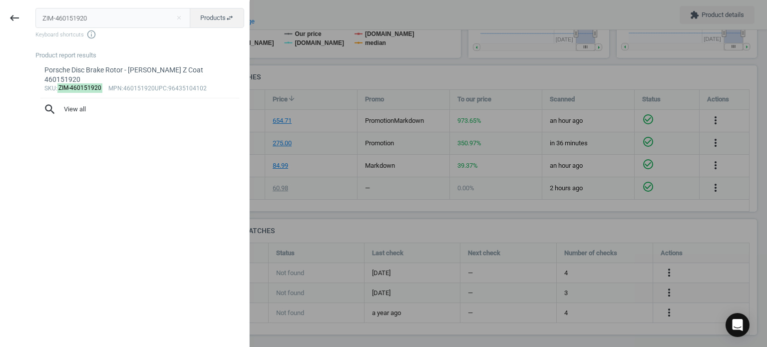
click at [129, 15] on input "ZIM-460151920" at bounding box center [112, 18] width 155 height 20
type input "BRE-09925741"
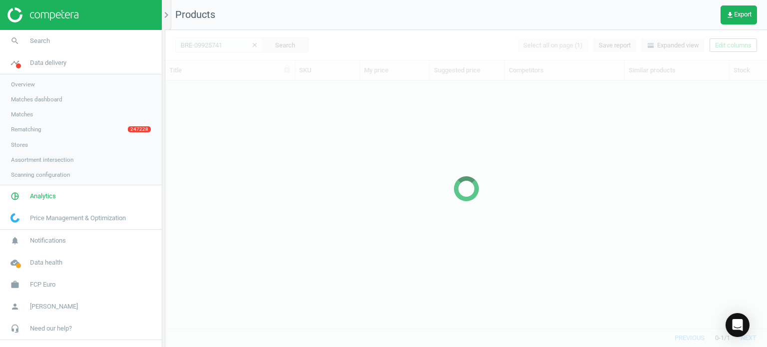
scroll to position [233, 594]
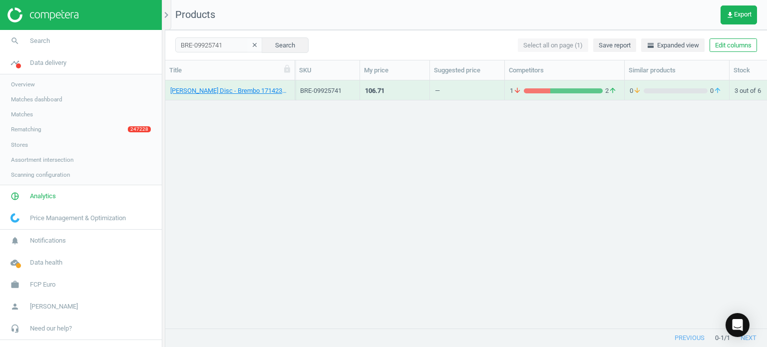
click at [237, 84] on div "Mercedes Brake Disc - Brembo 1714230212" at bounding box center [229, 89] width 119 height 17
click at [242, 89] on link "Mercedes Brake Disc - Brembo 1714230212" at bounding box center [229, 90] width 119 height 9
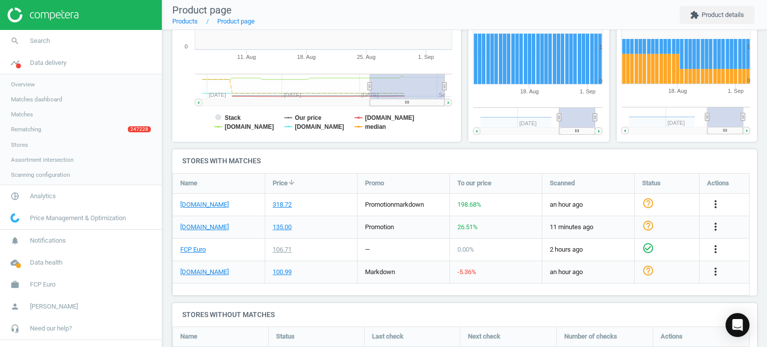
scroll to position [228, 0]
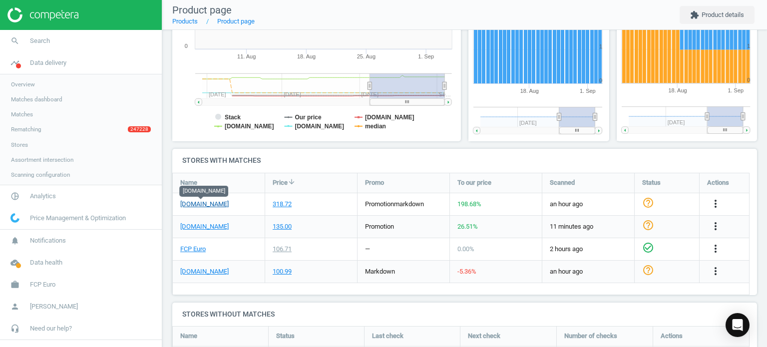
click at [209, 201] on link "[DOMAIN_NAME]" at bounding box center [204, 204] width 48 height 9
click at [721, 201] on div "more_vert" at bounding box center [716, 204] width 19 height 13
click at [717, 203] on icon "more_vert" at bounding box center [715, 204] width 12 height 12
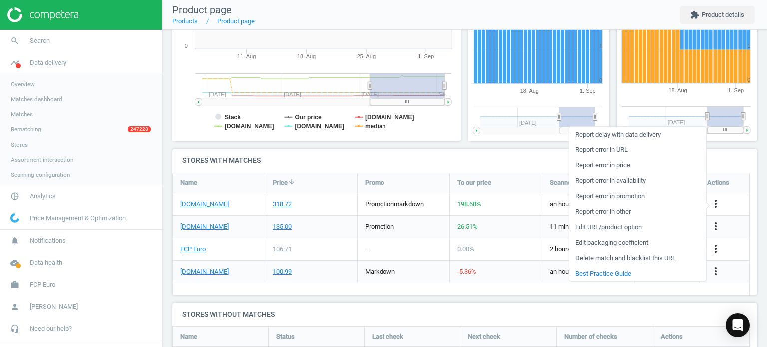
click at [593, 245] on link "Edit packaging coefficient" at bounding box center [637, 242] width 137 height 15
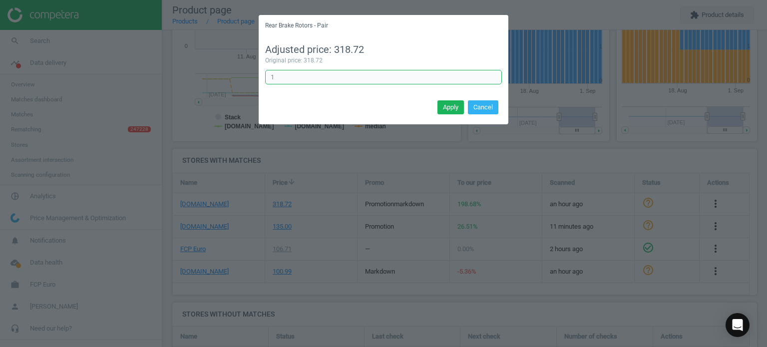
drag, startPoint x: 343, startPoint y: 75, endPoint x: 234, endPoint y: 73, distance: 109.4
click at [234, 73] on div "Rear Brake Rotors - Pair Adjusted price: 318.72 Original price: 318.72 1 Error …" at bounding box center [383, 173] width 767 height 347
type input "0.5"
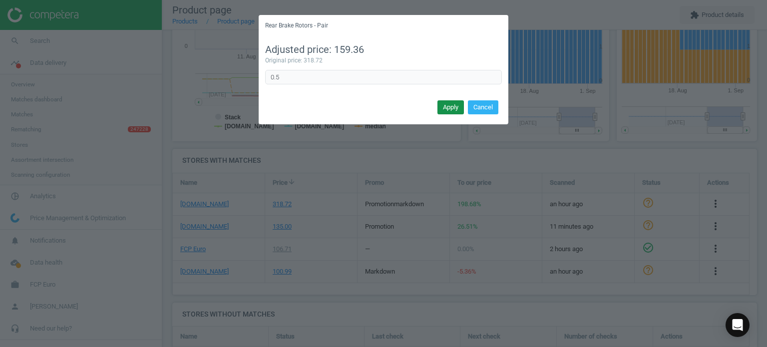
click at [448, 103] on button "Apply" at bounding box center [450, 107] width 26 height 14
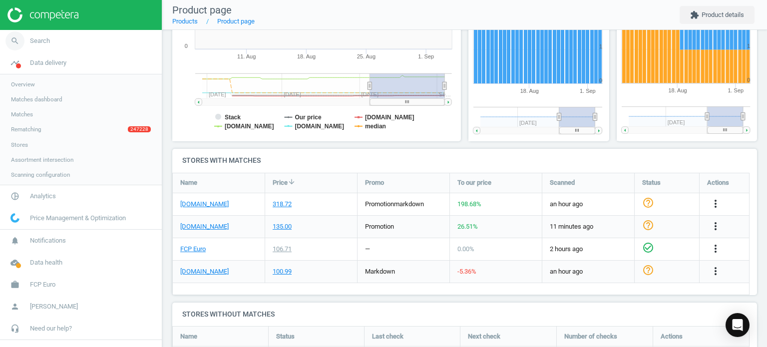
click at [76, 40] on link "search Search" at bounding box center [81, 41] width 162 height 22
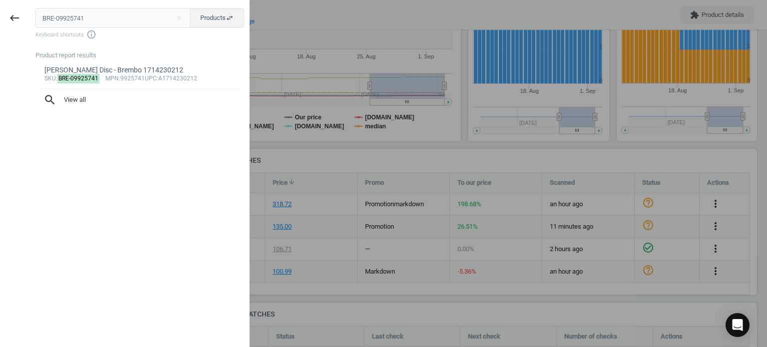
click at [170, 9] on input "BRE-09925741" at bounding box center [112, 18] width 155 height 20
type input "ATE-SP10201"
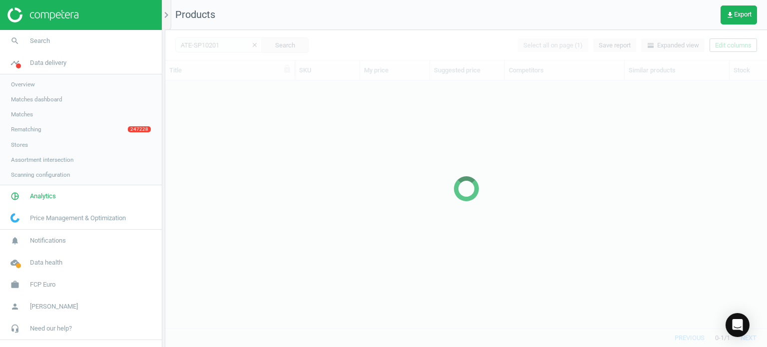
scroll to position [233, 594]
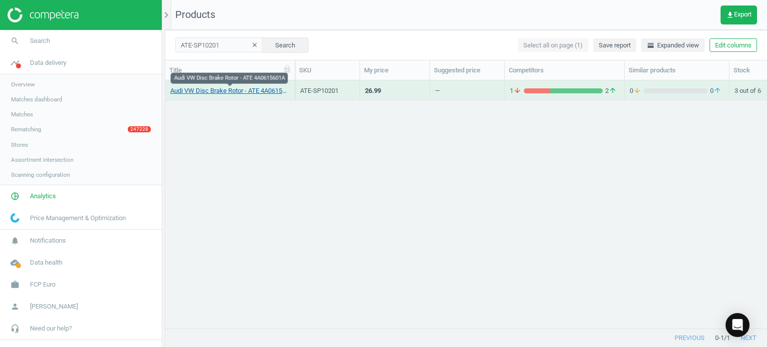
click at [268, 92] on link "Audi VW Disc Brake Rotor - ATE 4A0615601A" at bounding box center [229, 90] width 119 height 9
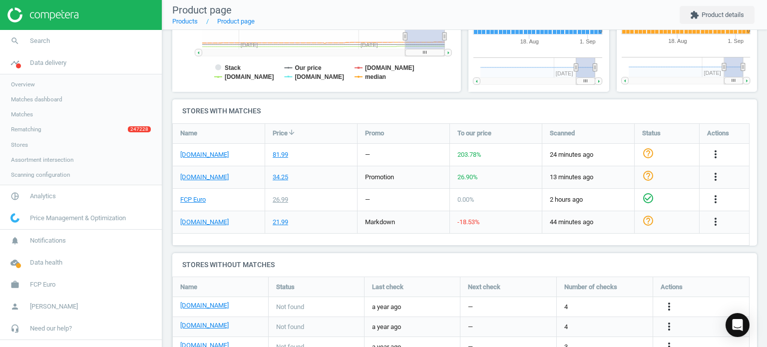
scroll to position [278, 0]
click at [198, 153] on link "[DOMAIN_NAME]" at bounding box center [204, 154] width 48 height 9
click at [717, 155] on icon "more_vert" at bounding box center [715, 154] width 12 height 12
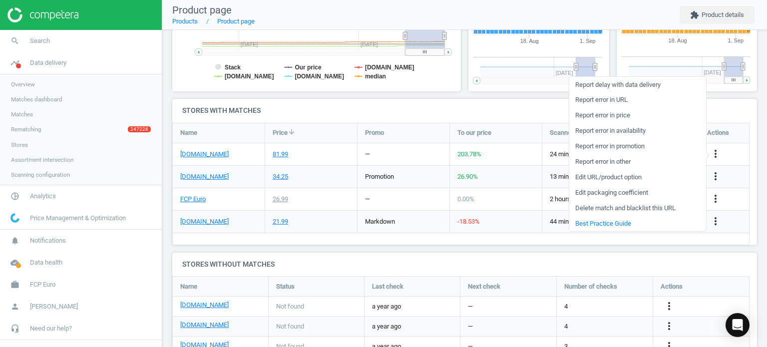
click at [626, 193] on link "Edit packaging coefficient" at bounding box center [637, 192] width 137 height 15
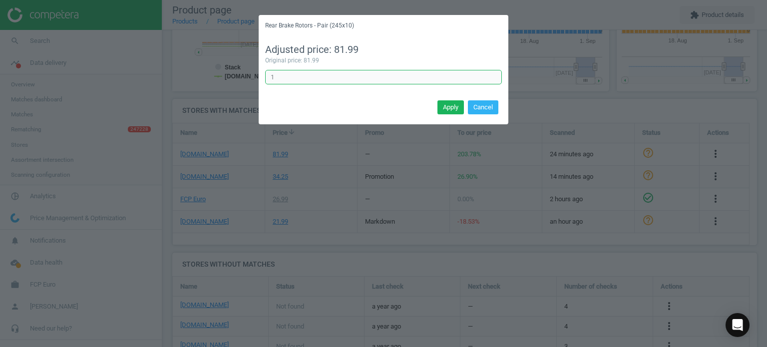
drag, startPoint x: 306, startPoint y: 82, endPoint x: 256, endPoint y: 81, distance: 49.9
click at [256, 81] on div "Rear Brake Rotors - Pair (245x10) Adjusted price: 81.99 Original price: 81.99 1…" at bounding box center [383, 173] width 767 height 347
type input "0.5"
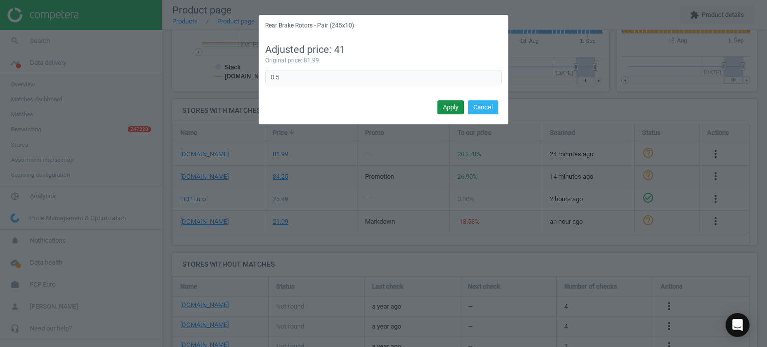
click at [456, 108] on button "Apply" at bounding box center [450, 107] width 26 height 14
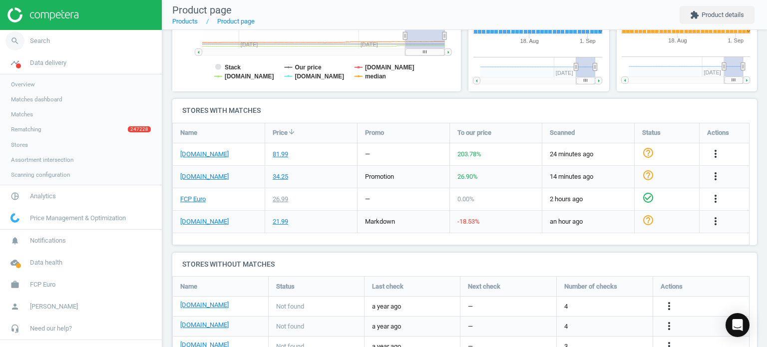
click at [78, 41] on link "search Search" at bounding box center [81, 41] width 162 height 22
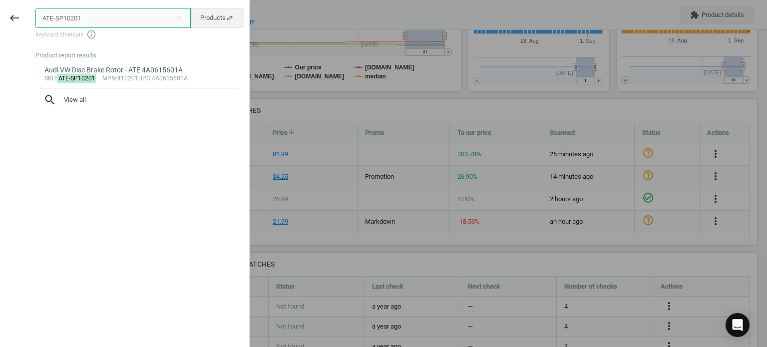
drag, startPoint x: 139, startPoint y: 11, endPoint x: -64, endPoint y: 42, distance: 205.5
click at [0, 42] on html "Group 2 Created with Sketch. ic/cloud_download/grey600 Created with Sketch. gra…" at bounding box center [383, 173] width 767 height 347
paste input "MER-203423011290"
type input "MER-203423011290"
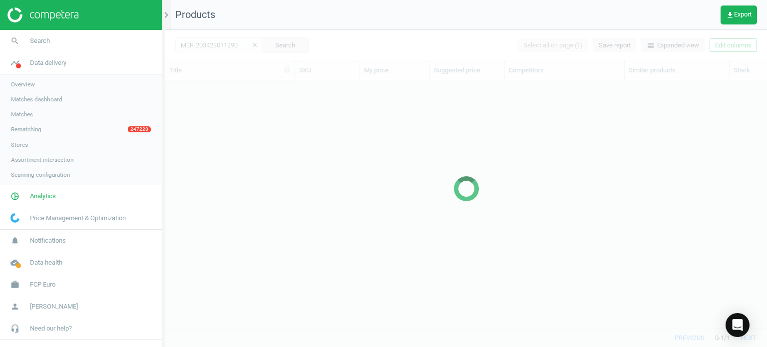
scroll to position [233, 594]
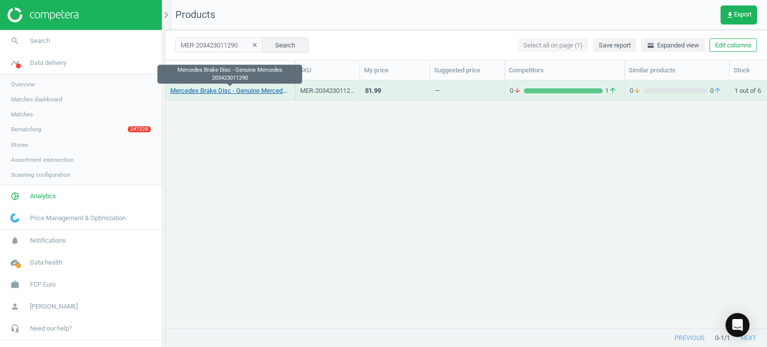
click at [262, 91] on link "Mercedes Brake Disc - Genuine Mercedes 203423011290" at bounding box center [229, 90] width 119 height 9
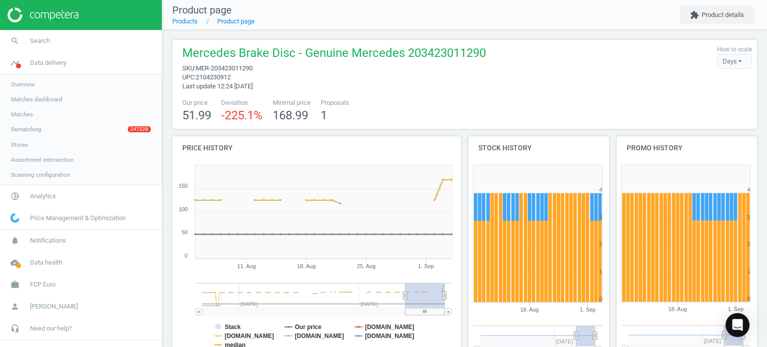
scroll to position [310, 0]
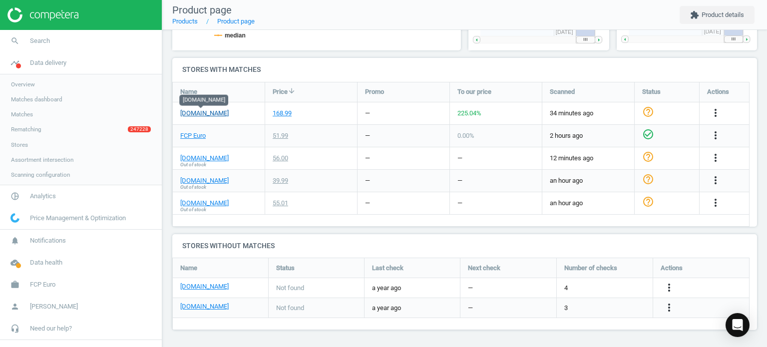
click at [203, 116] on link "[DOMAIN_NAME]" at bounding box center [204, 113] width 48 height 9
click at [709, 113] on icon "more_vert" at bounding box center [715, 113] width 12 height 12
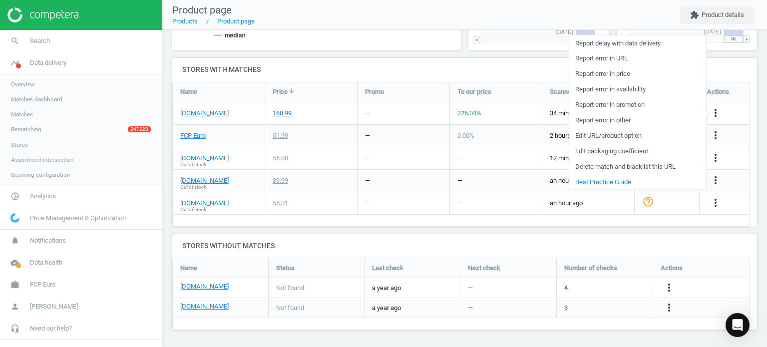
click at [618, 146] on link "Edit packaging coefficient" at bounding box center [637, 150] width 137 height 15
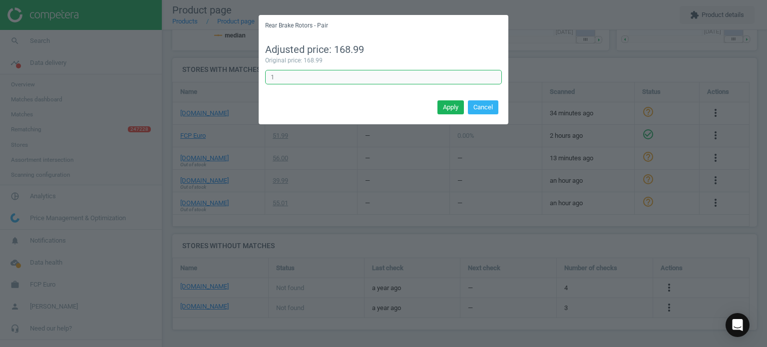
drag, startPoint x: 357, startPoint y: 76, endPoint x: 207, endPoint y: 75, distance: 150.8
click at [210, 78] on div "Rear Brake Rotors - Pair Adjusted price: 168.99 Original price: 168.99 1 Error …" at bounding box center [383, 173] width 767 height 347
type input "0.5"
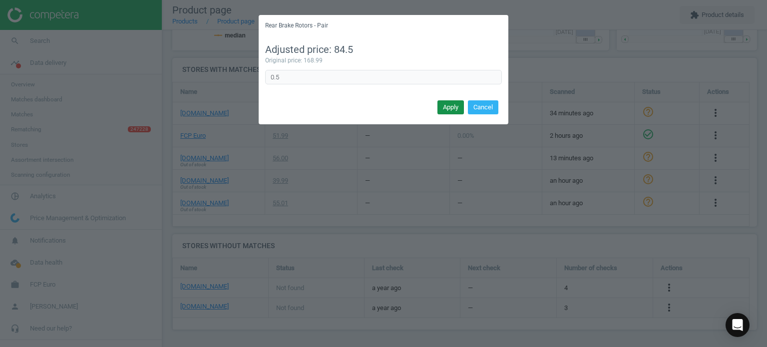
click at [456, 106] on button "Apply" at bounding box center [450, 107] width 26 height 14
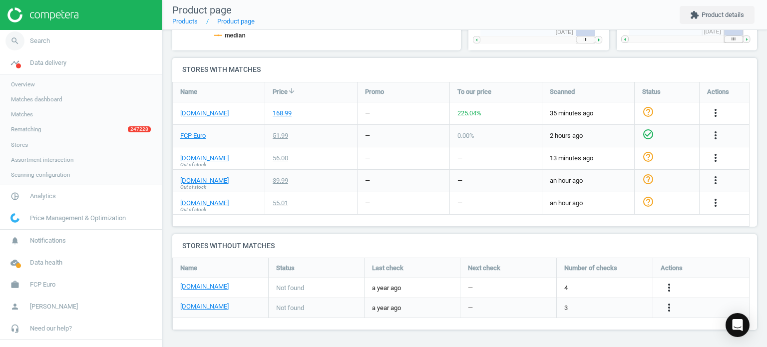
click at [66, 35] on link "search Search" at bounding box center [81, 41] width 162 height 22
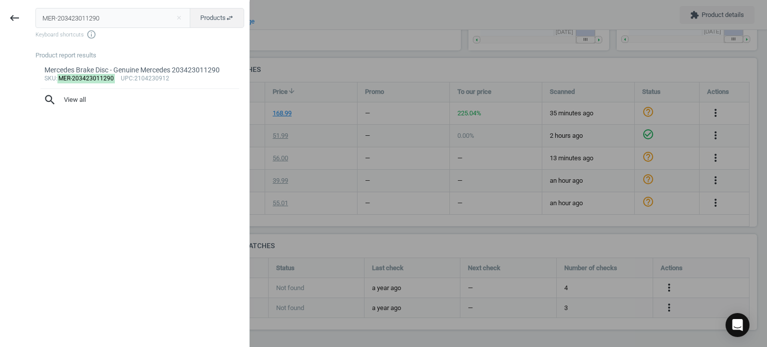
click at [130, 16] on input "MER-203423011290" at bounding box center [112, 18] width 155 height 20
type input "BRE-09925433"
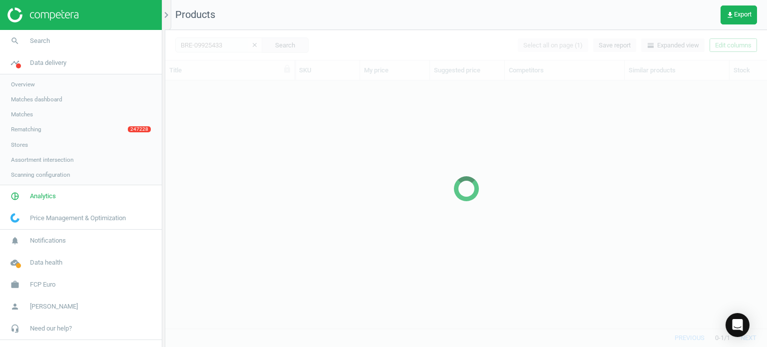
scroll to position [233, 594]
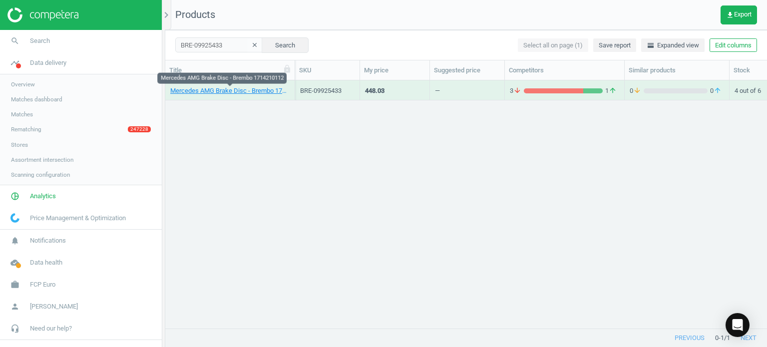
click at [245, 90] on link "Mercedes AMG Brake Disc - Brembo 1714210112" at bounding box center [229, 90] width 119 height 9
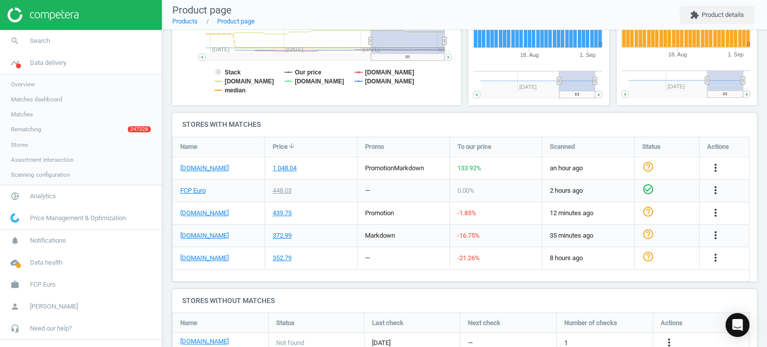
scroll to position [279, 0]
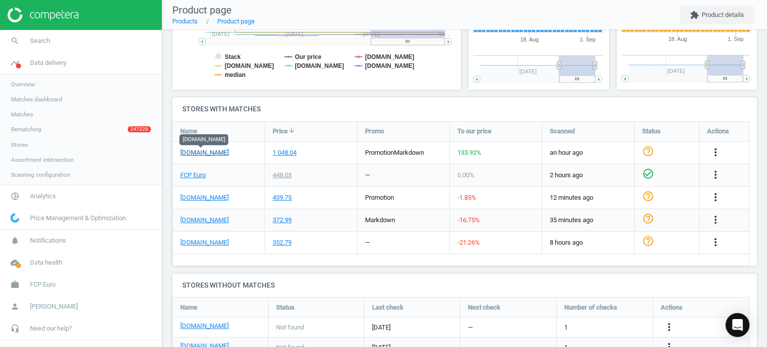
click at [202, 156] on link "[DOMAIN_NAME]" at bounding box center [204, 152] width 48 height 9
click at [714, 155] on icon "more_vert" at bounding box center [715, 152] width 12 height 12
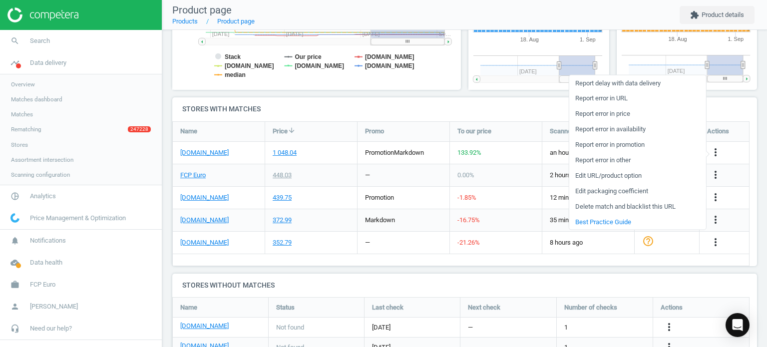
click at [631, 189] on link "Edit packaging coefficient" at bounding box center [637, 190] width 137 height 15
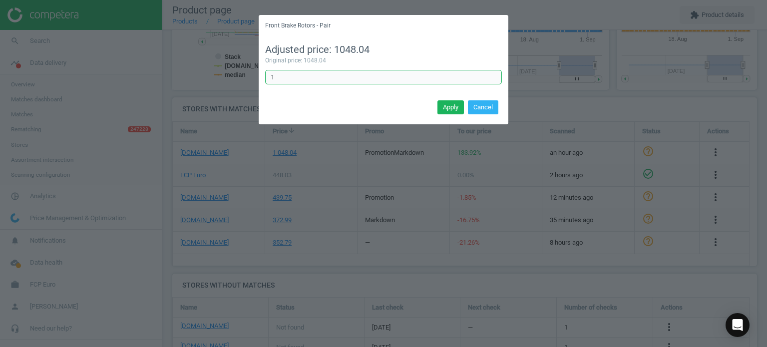
drag, startPoint x: 278, startPoint y: 79, endPoint x: 234, endPoint y: 69, distance: 45.1
click at [234, 69] on div "Front Brake Rotors - Pair Adjusted price: 1048.04 Original price: 1048.04 1 Err…" at bounding box center [383, 173] width 767 height 347
type input "0.5"
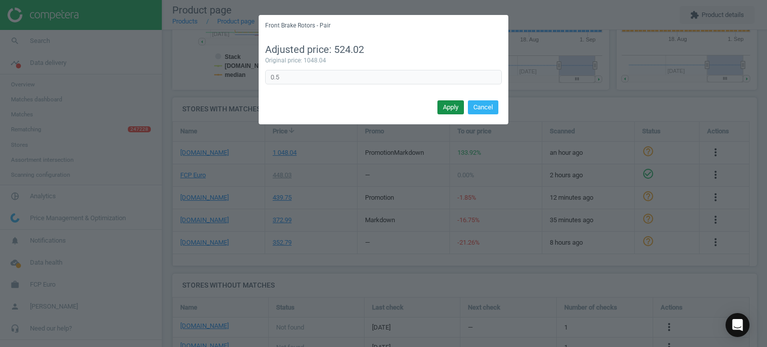
click at [443, 109] on button "Apply" at bounding box center [450, 107] width 26 height 14
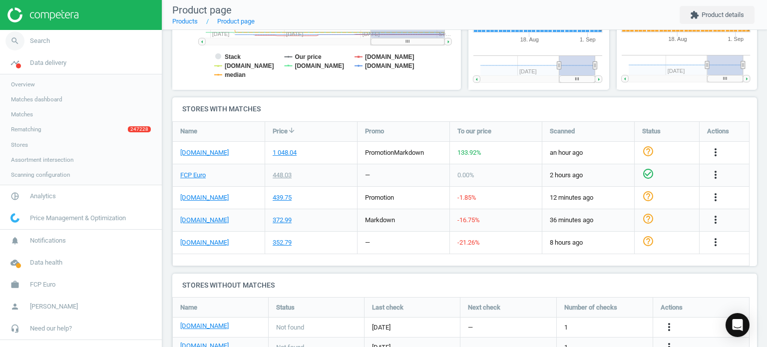
click at [64, 34] on link "search Search" at bounding box center [81, 41] width 162 height 22
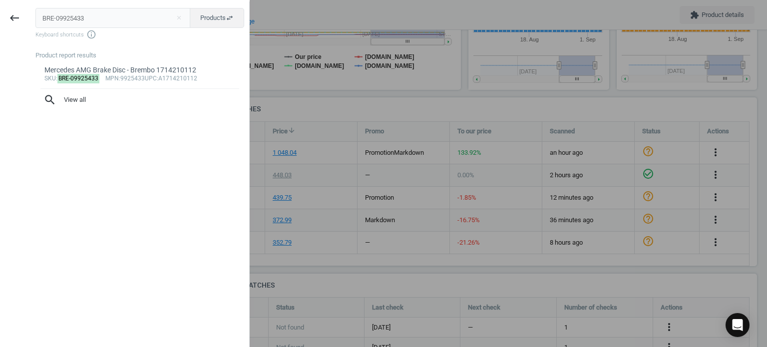
click at [167, 15] on input "BRE-09925433" at bounding box center [112, 18] width 155 height 20
type input "MER-230423161264"
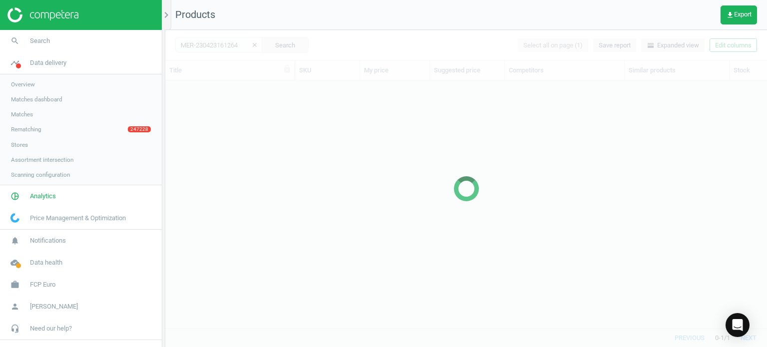
scroll to position [233, 594]
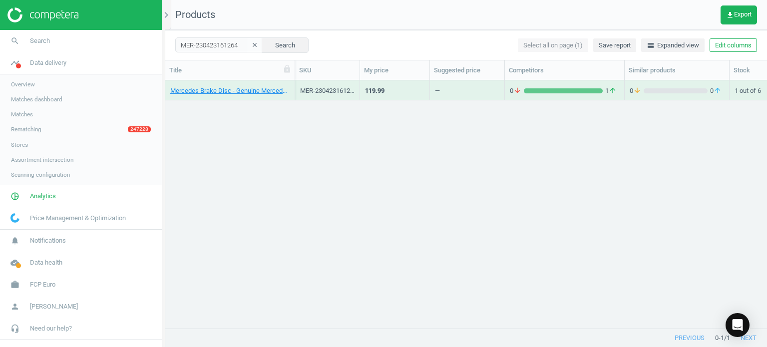
click at [222, 96] on div "Mercedes Brake Disc - Genuine Mercedes 230423161264" at bounding box center [229, 92] width 119 height 12
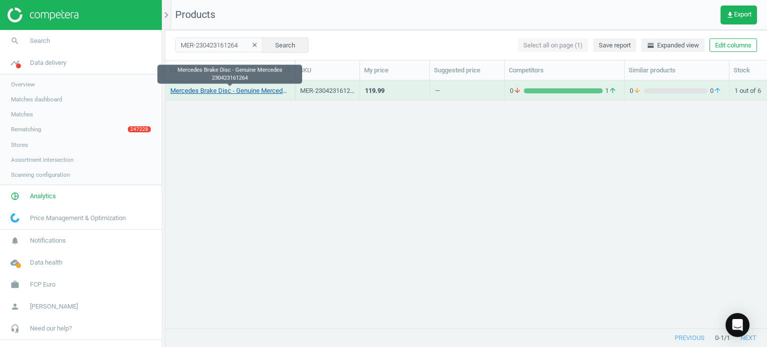
click at [218, 95] on link "Mercedes Brake Disc - Genuine Mercedes 230423161264" at bounding box center [229, 90] width 119 height 9
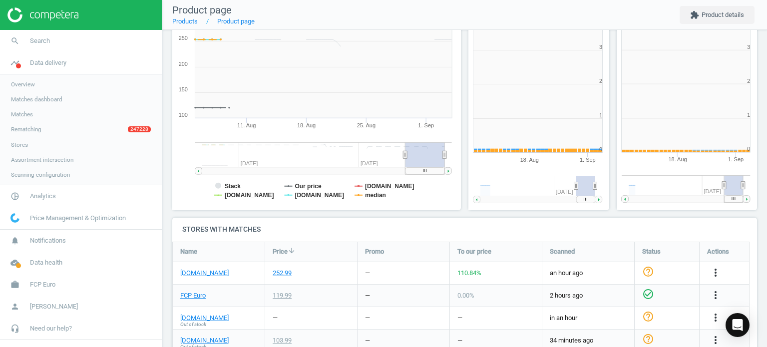
scroll to position [215, 154]
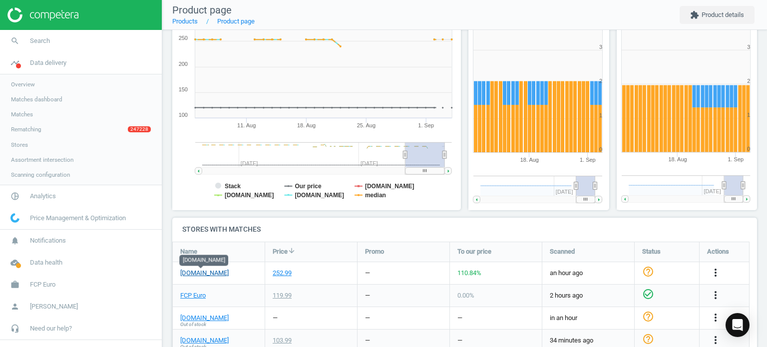
click at [206, 272] on link "[DOMAIN_NAME]" at bounding box center [204, 273] width 48 height 9
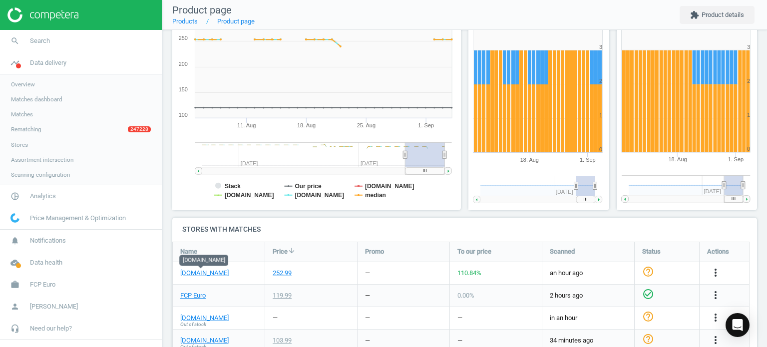
click at [721, 270] on div "more_vert" at bounding box center [716, 273] width 19 height 13
click at [714, 271] on icon "more_vert" at bounding box center [715, 273] width 12 height 12
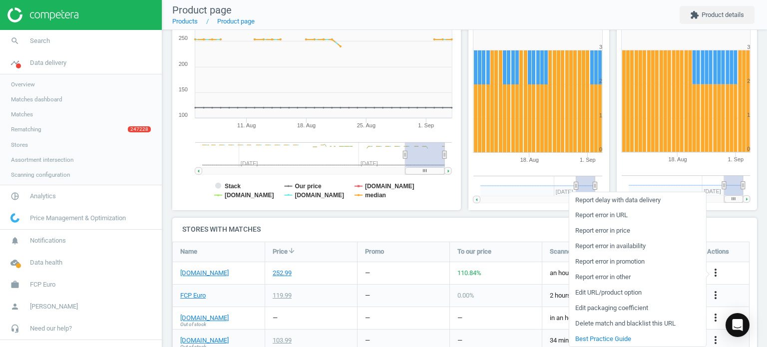
click at [609, 306] on link "Edit packaging coefficient" at bounding box center [637, 308] width 137 height 15
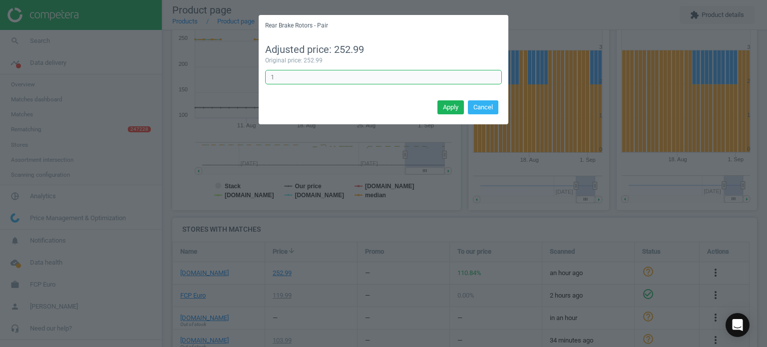
click at [296, 82] on input "1" at bounding box center [383, 77] width 237 height 15
type input "0.5"
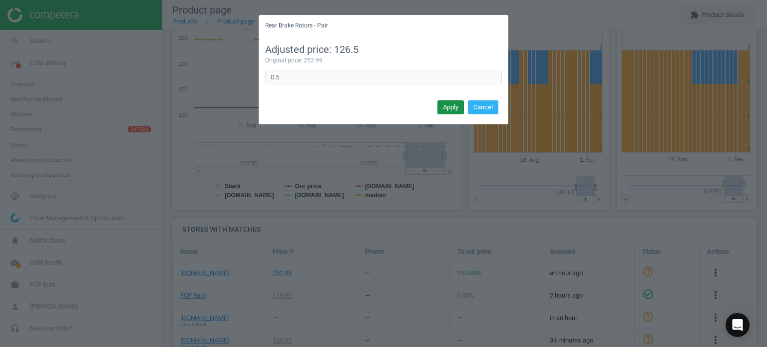
click at [455, 105] on button "Apply" at bounding box center [450, 107] width 26 height 14
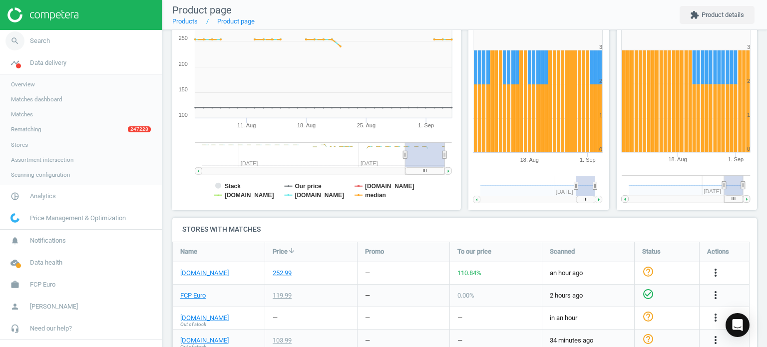
click at [44, 44] on span "Search" at bounding box center [40, 40] width 20 height 9
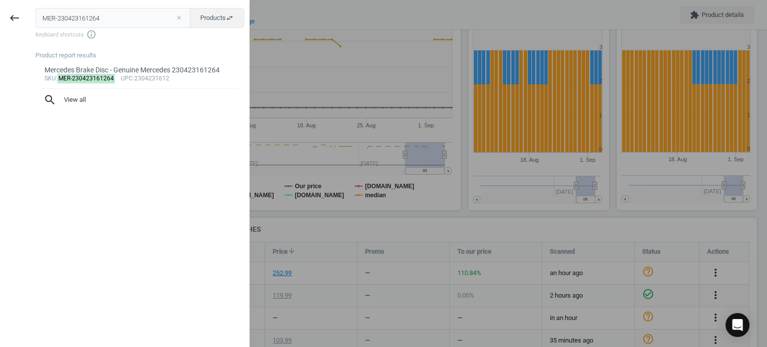
drag, startPoint x: 112, startPoint y: 18, endPoint x: 26, endPoint y: 11, distance: 85.7
click at [26, 11] on div "keyboard_backspace MER-230423161264 close Products swap_horiz Keyboard shortcut…" at bounding box center [125, 174] width 250 height 347
click at [76, 19] on input "MER-230423161264" at bounding box center [112, 18] width 155 height 20
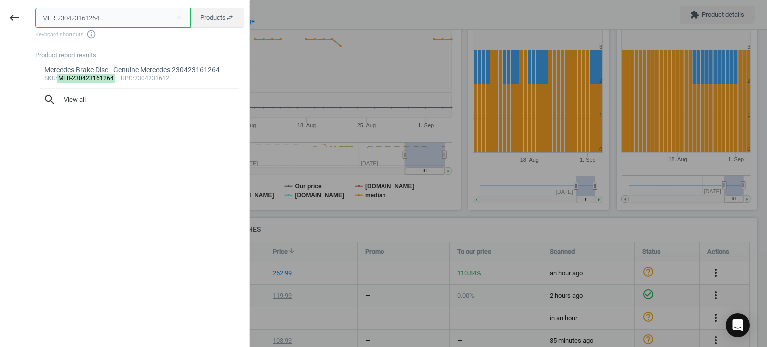
paste input "BMW-34112284101"
type input "BMW-34112284101"
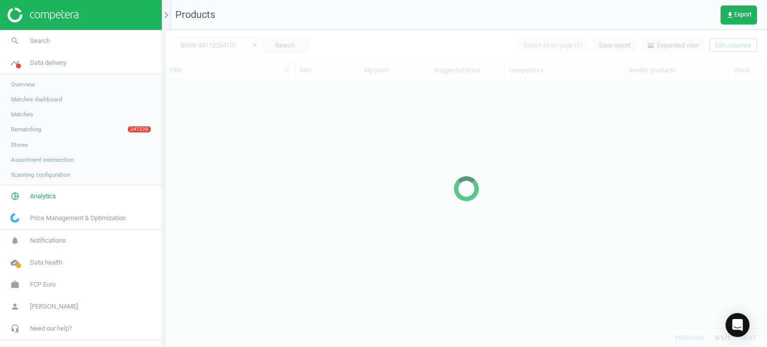
scroll to position [233, 594]
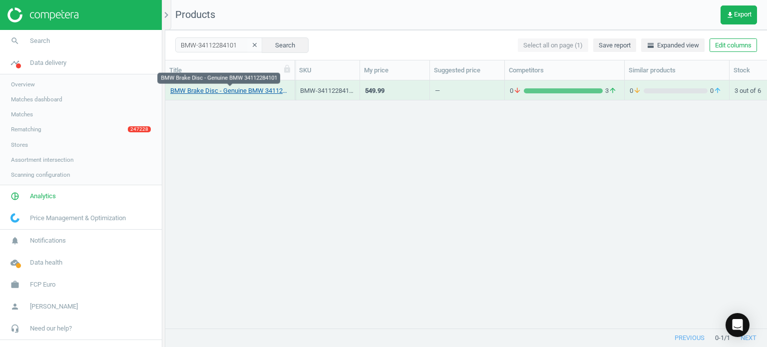
click at [233, 93] on link "BMW Brake Disc - Genuine BMW 34112284101" at bounding box center [229, 90] width 119 height 9
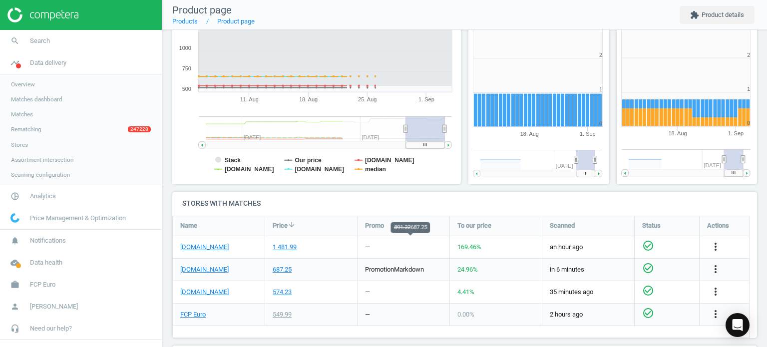
scroll to position [218, 0]
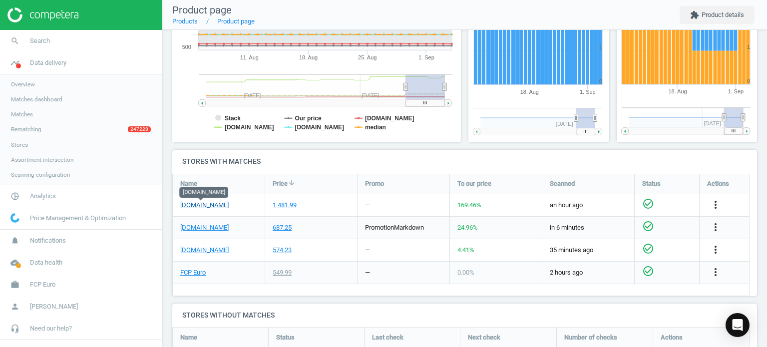
click at [208, 201] on link "[DOMAIN_NAME]" at bounding box center [204, 205] width 48 height 9
click at [721, 201] on div "more_vert" at bounding box center [716, 205] width 19 height 13
click at [715, 203] on icon "more_vert" at bounding box center [715, 205] width 12 height 12
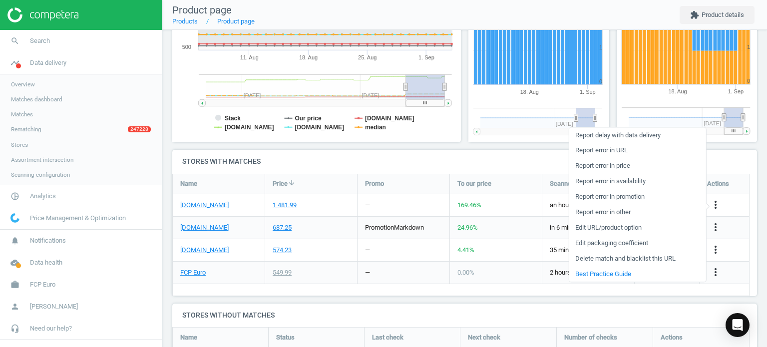
click at [633, 241] on link "Edit packaging coefficient" at bounding box center [637, 243] width 137 height 15
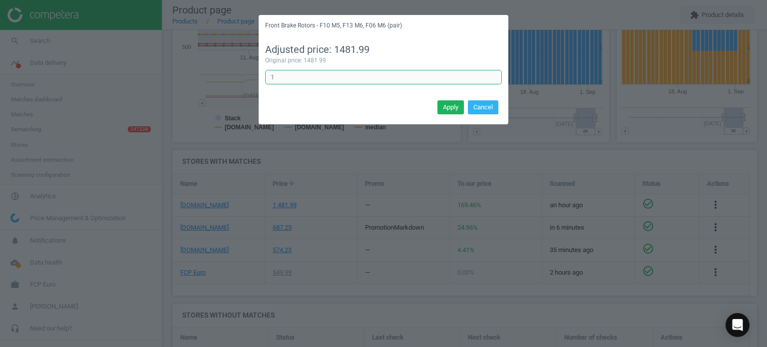
drag, startPoint x: 379, startPoint y: 75, endPoint x: 248, endPoint y: 79, distance: 130.9
click at [248, 79] on div "Front Brake Rotors - F10 M5, F13 M6, F06 M6 (pair) Adjusted price: 1481.99 Orig…" at bounding box center [383, 173] width 767 height 347
type input "0.5"
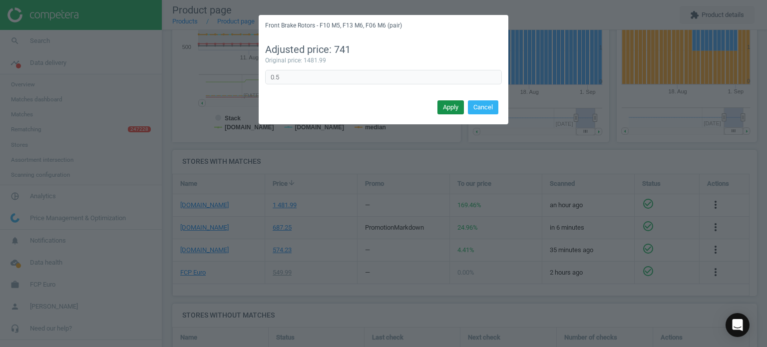
click at [444, 104] on button "Apply" at bounding box center [450, 107] width 26 height 14
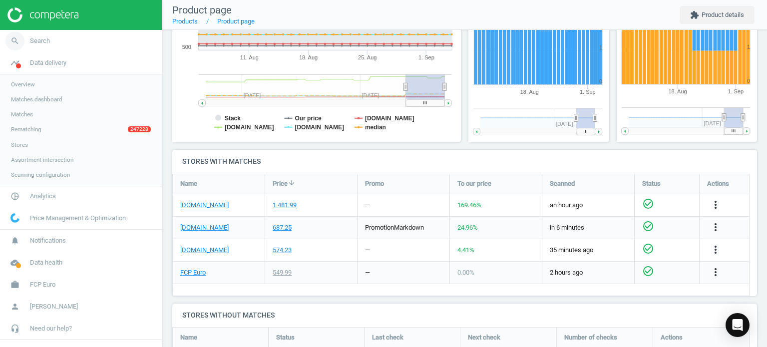
click at [37, 38] on span "Search" at bounding box center [40, 40] width 20 height 9
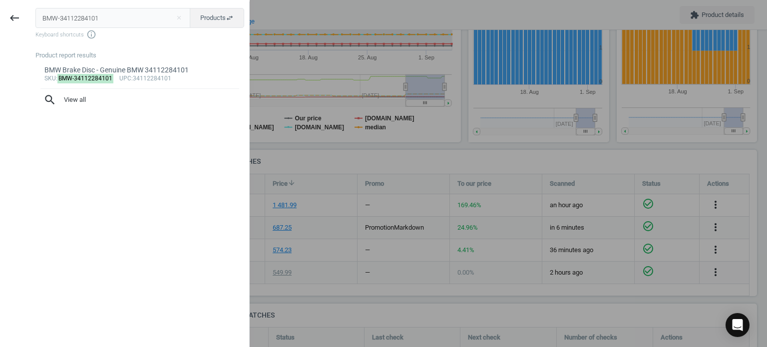
click at [140, 15] on input "BMW-34112284101" at bounding box center [112, 18] width 155 height 20
type input "VAG-561615601A"
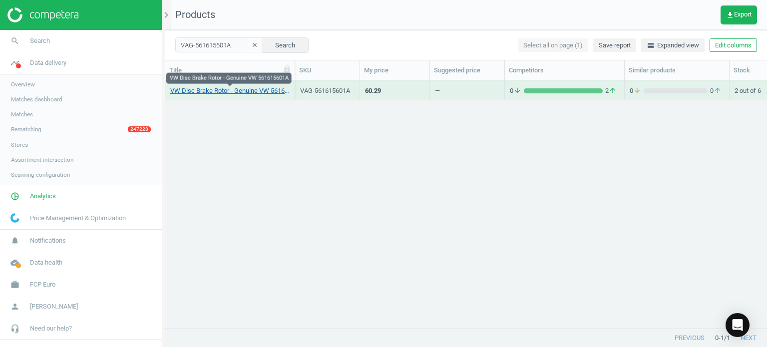
click at [257, 88] on link "VW Disc Brake Rotor - Genuine VW 561615601A" at bounding box center [229, 90] width 119 height 9
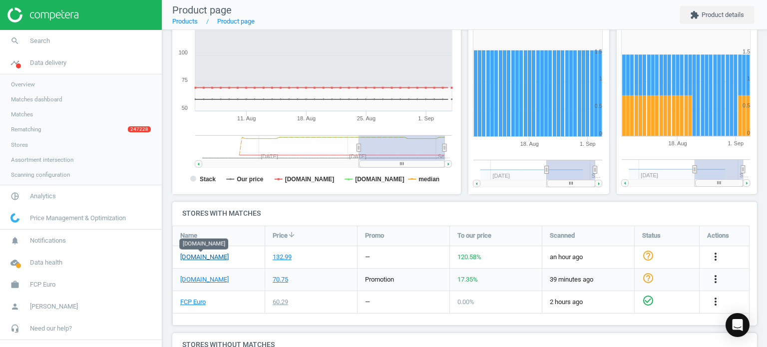
click at [212, 256] on link "[DOMAIN_NAME]" at bounding box center [204, 257] width 48 height 9
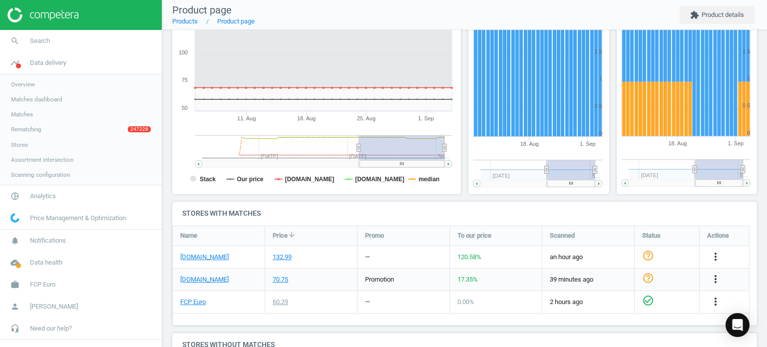
click at [707, 253] on div "more_vert" at bounding box center [716, 257] width 19 height 13
click at [709, 254] on div "more_vert" at bounding box center [716, 257] width 19 height 13
click at [714, 255] on icon "more_vert" at bounding box center [715, 257] width 12 height 12
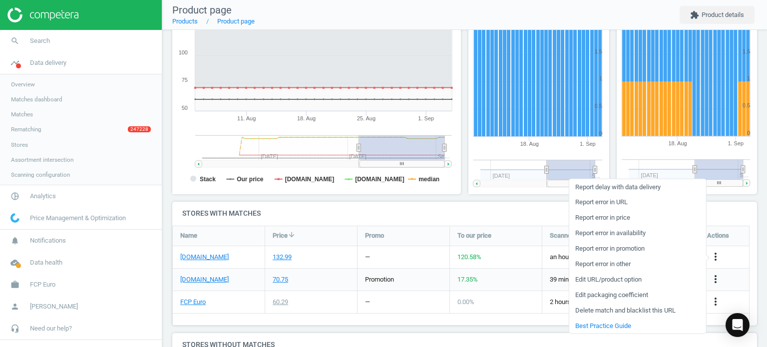
click at [612, 298] on link "Edit packaging coefficient" at bounding box center [637, 294] width 137 height 15
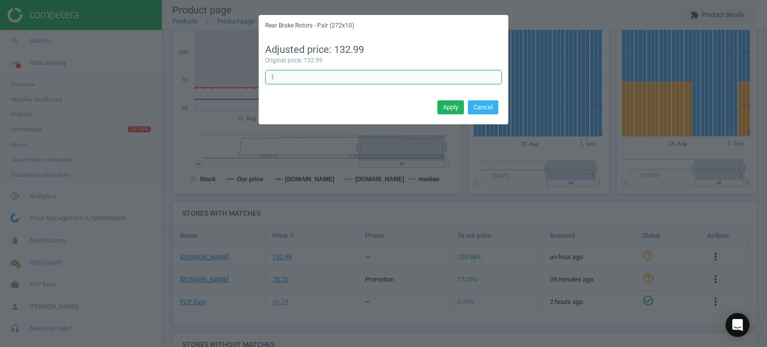
drag, startPoint x: 298, startPoint y: 81, endPoint x: 246, endPoint y: 77, distance: 52.0
click at [246, 77] on div "Rear Brake Rotors - Pair (272x10) Adjusted price: 132.99 Original price: 132.99…" at bounding box center [383, 173] width 767 height 347
type input "0.5"
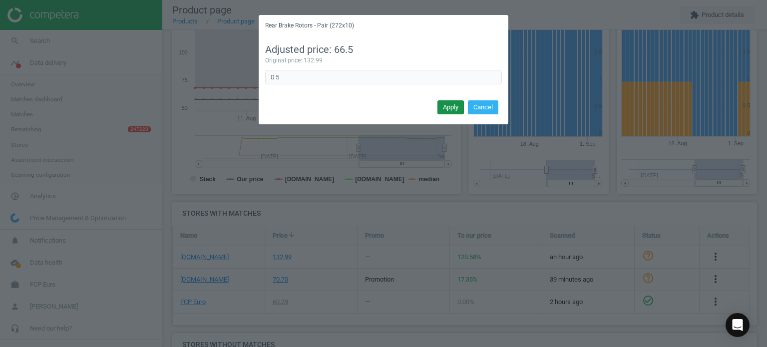
click at [449, 106] on button "Apply" at bounding box center [450, 107] width 26 height 14
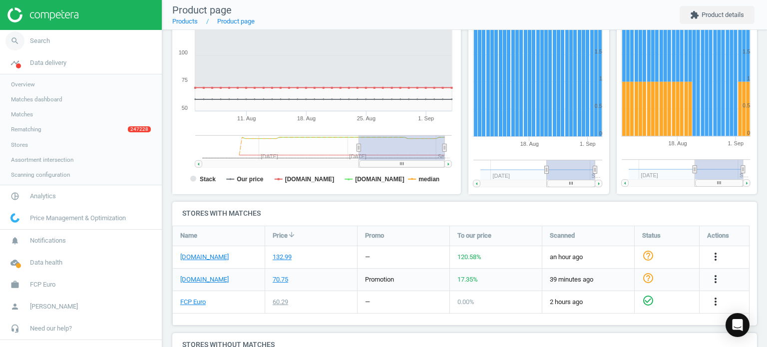
click at [55, 41] on link "search Search" at bounding box center [81, 41] width 162 height 22
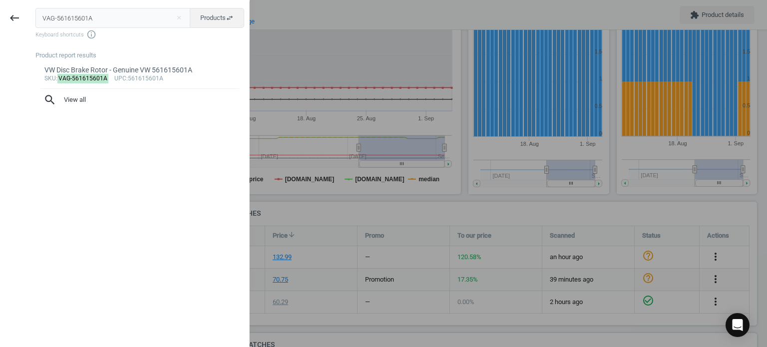
click at [154, 21] on input "VAG-561615601A" at bounding box center [112, 18] width 155 height 20
type input "BMW-34116782593"
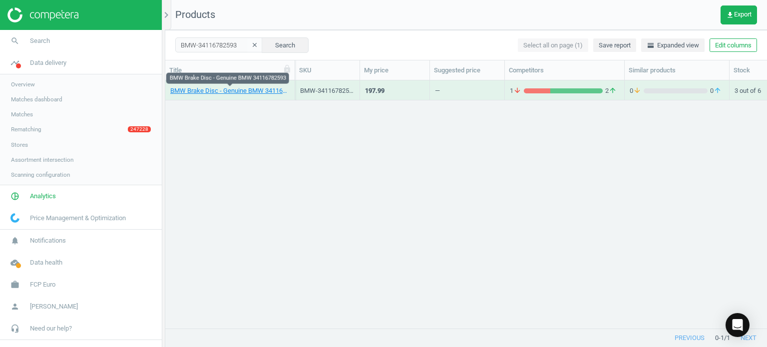
click at [250, 91] on link "BMW Brake Disc - Genuine BMW 34116782593" at bounding box center [229, 90] width 119 height 9
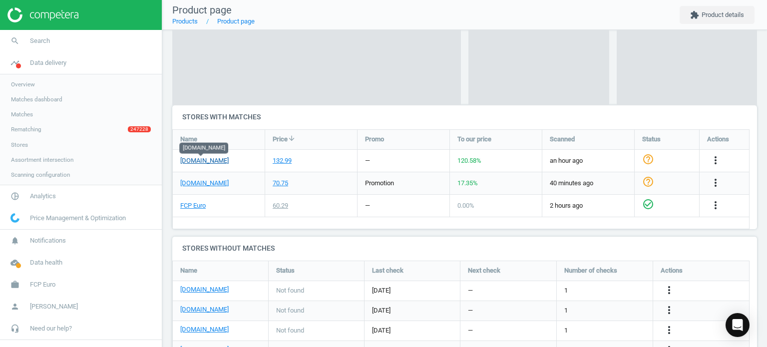
click at [199, 162] on link "[DOMAIN_NAME]" at bounding box center [204, 160] width 48 height 9
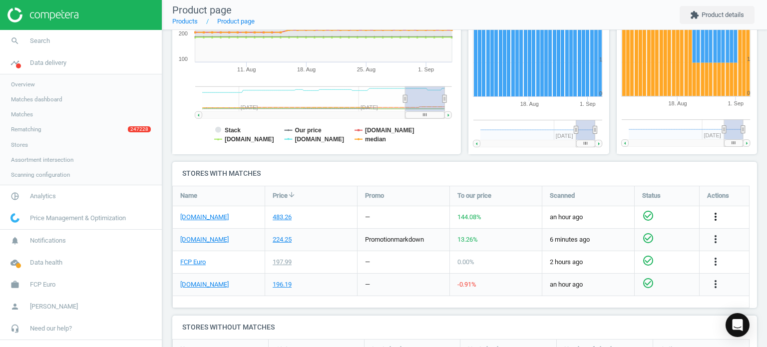
click at [719, 219] on icon "more_vert" at bounding box center [715, 217] width 12 height 12
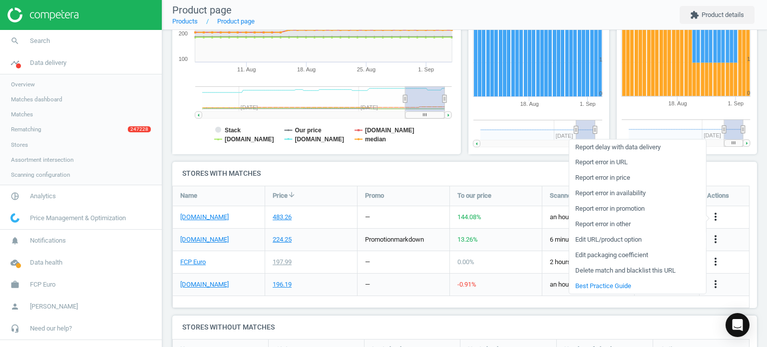
click at [620, 238] on link "Edit URL/product option" at bounding box center [637, 239] width 137 height 15
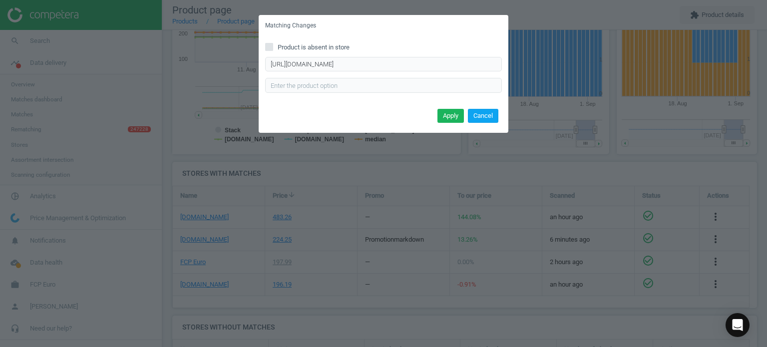
click at [490, 112] on button "Cancel" at bounding box center [483, 116] width 30 height 14
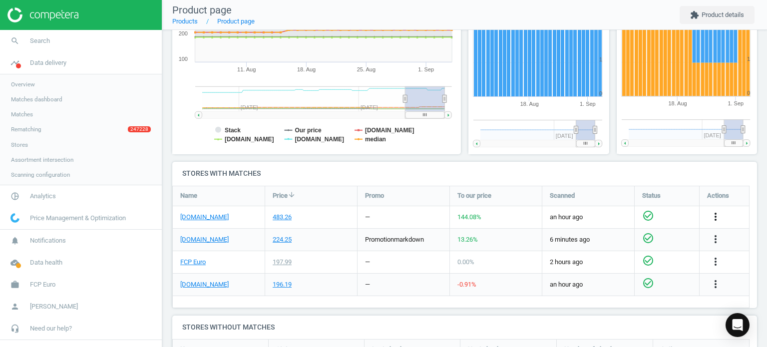
click at [711, 215] on icon "more_vert" at bounding box center [715, 217] width 12 height 12
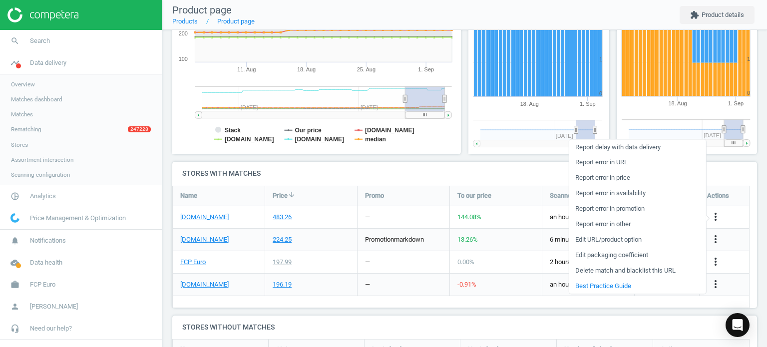
click at [627, 257] on link "Edit packaging coefficient" at bounding box center [637, 255] width 137 height 15
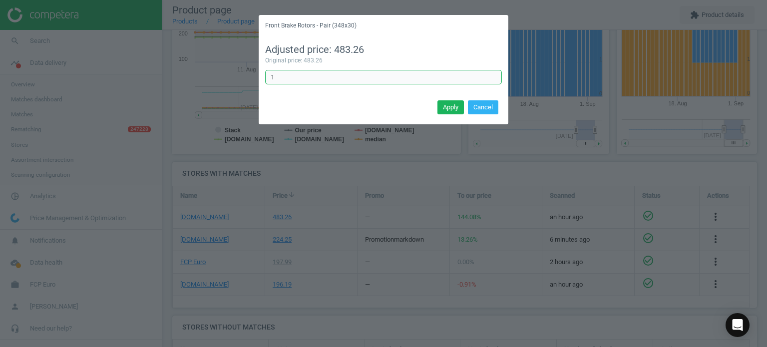
drag, startPoint x: 305, startPoint y: 81, endPoint x: 171, endPoint y: 79, distance: 133.8
click at [171, 79] on div "Front Brake Rotors - Pair (348x30) Adjusted price: 483.26 Original price: 483.2…" at bounding box center [383, 173] width 767 height 347
type input "0.5"
click at [432, 103] on div "Apply Cancel" at bounding box center [384, 110] width 250 height 27
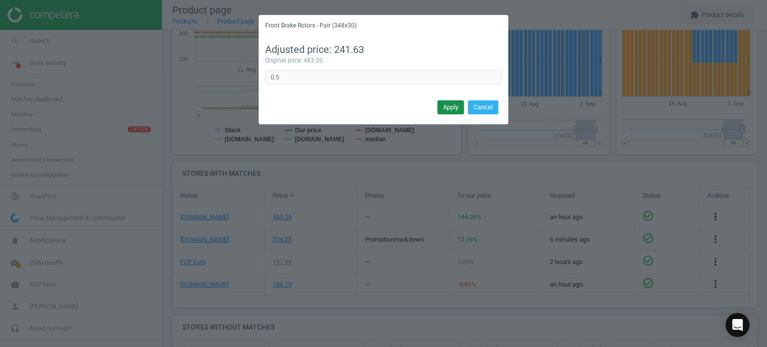
click at [450, 107] on button "Apply" at bounding box center [450, 107] width 26 height 14
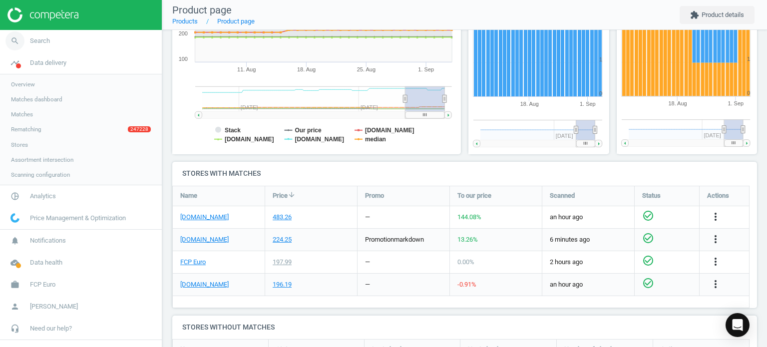
click at [52, 30] on link "search Search" at bounding box center [81, 41] width 162 height 22
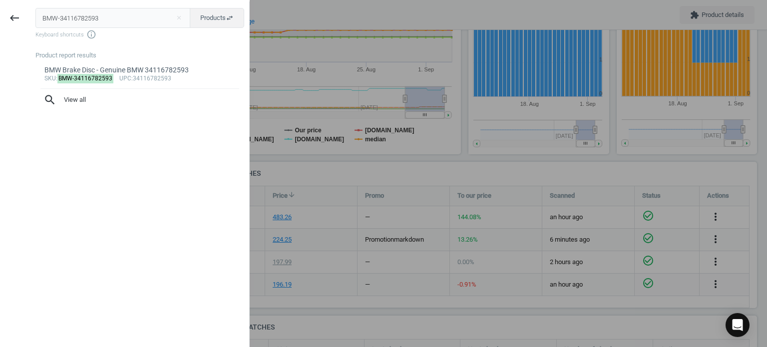
click at [82, 19] on input "BMW-34116782593" at bounding box center [112, 18] width 155 height 20
type input "BMW-34116792221"
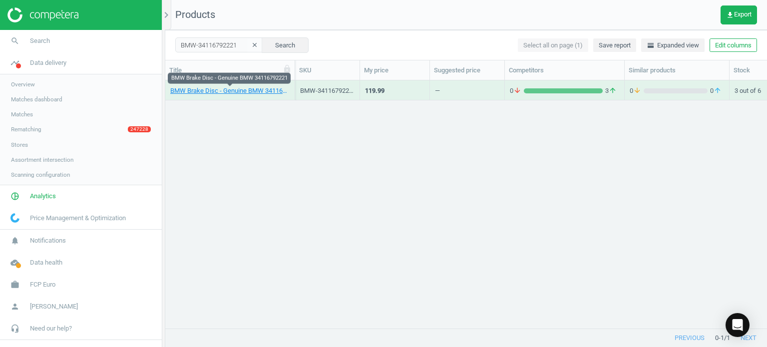
click at [265, 91] on link "BMW Brake Disc - Genuine BMW 34116792221" at bounding box center [229, 90] width 119 height 9
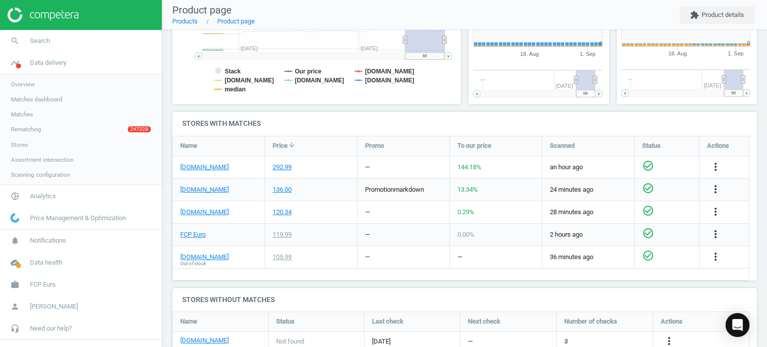
scroll to position [215, 154]
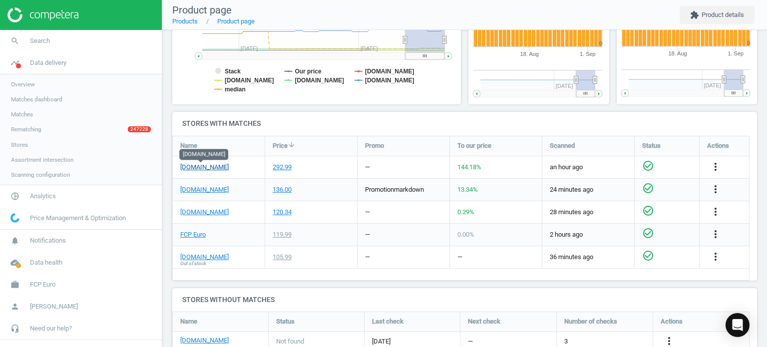
click at [204, 168] on link "[DOMAIN_NAME]" at bounding box center [204, 167] width 48 height 9
click at [717, 168] on icon "more_vert" at bounding box center [715, 167] width 12 height 12
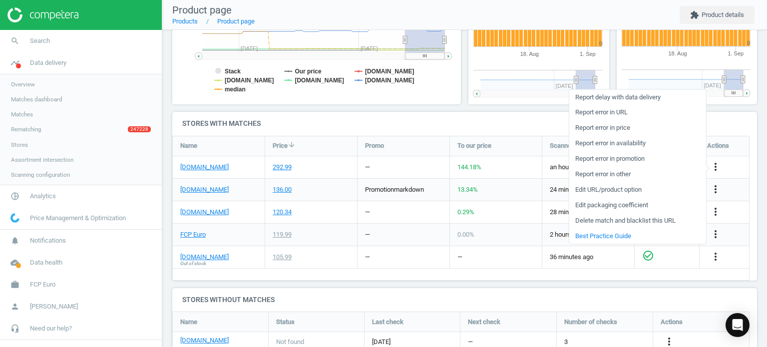
click at [589, 205] on link "Edit packaging coefficient" at bounding box center [637, 205] width 137 height 15
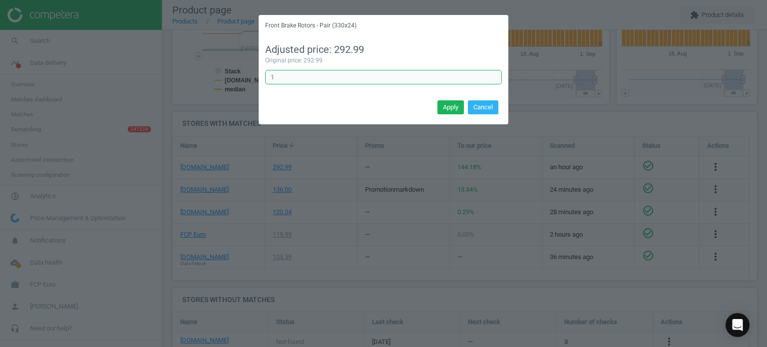
drag, startPoint x: 316, startPoint y: 73, endPoint x: 239, endPoint y: 73, distance: 76.9
click at [239, 73] on div "Front Brake Rotors - Pair (330x24) Adjusted price: 292.99 Original price: 292.9…" at bounding box center [383, 173] width 767 height 347
type input "0.5"
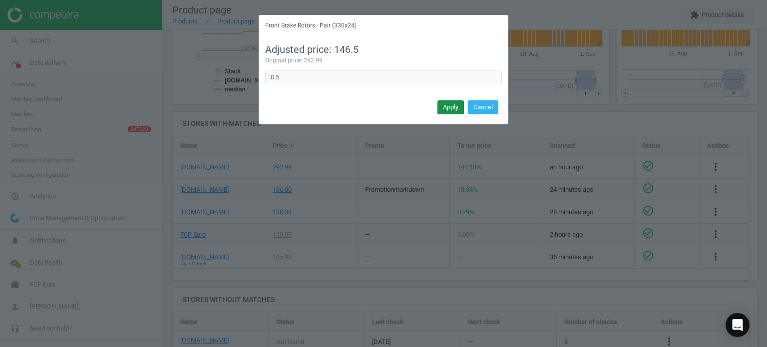
click at [444, 106] on button "Apply" at bounding box center [450, 107] width 26 height 14
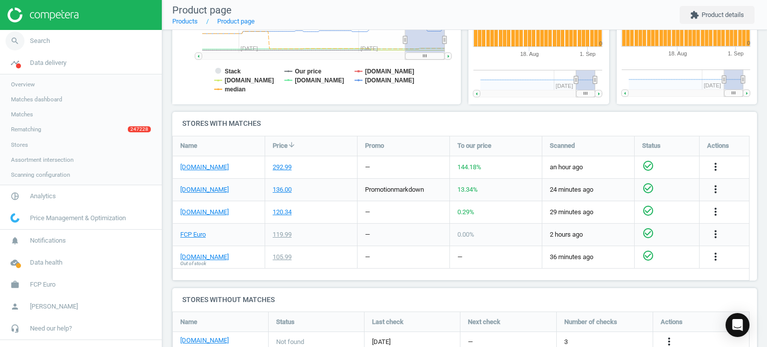
click at [27, 38] on span "search" at bounding box center [15, 41] width 30 height 22
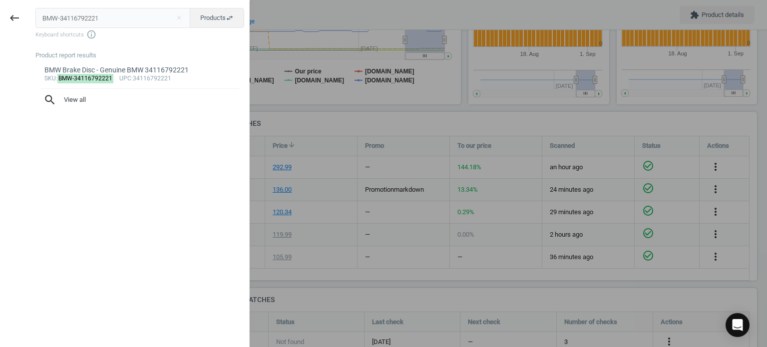
click at [159, 21] on input "BMW-34116792221" at bounding box center [112, 18] width 155 height 20
type input "BMW-34216775291"
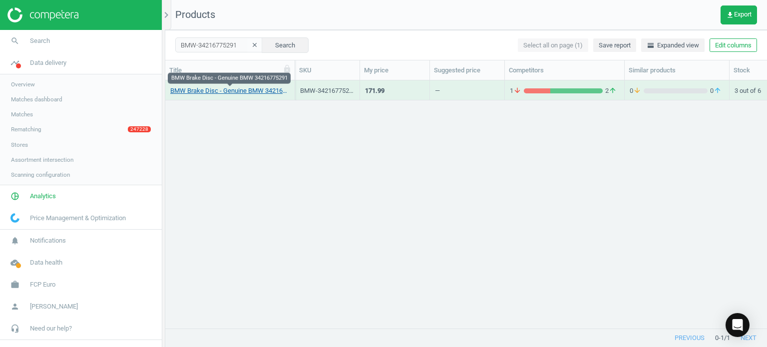
click at [254, 90] on link "BMW Brake Disc - Genuine BMW 34216775291" at bounding box center [229, 90] width 119 height 9
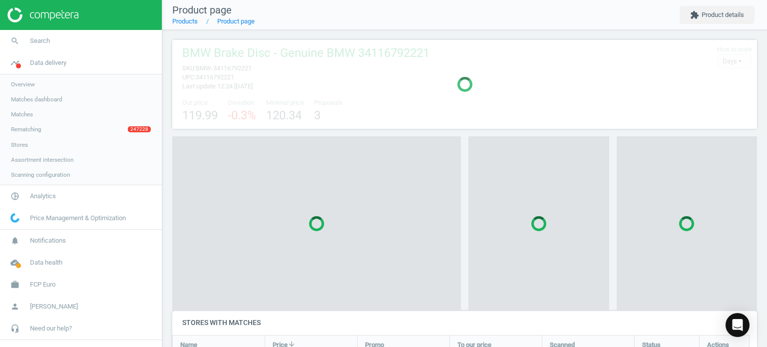
scroll to position [5, 4]
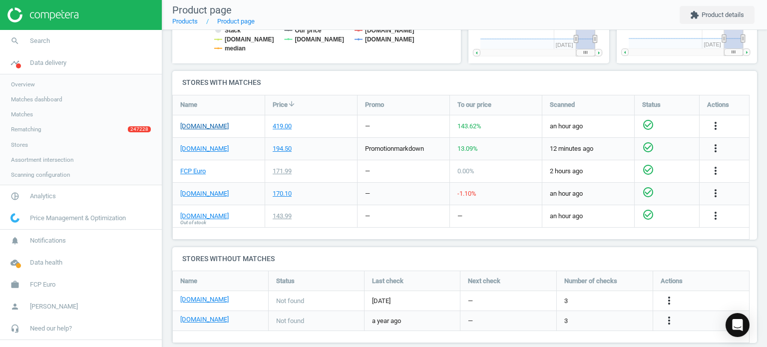
click at [215, 126] on link "[DOMAIN_NAME]" at bounding box center [204, 126] width 48 height 9
click at [713, 121] on icon "more_vert" at bounding box center [715, 126] width 12 height 12
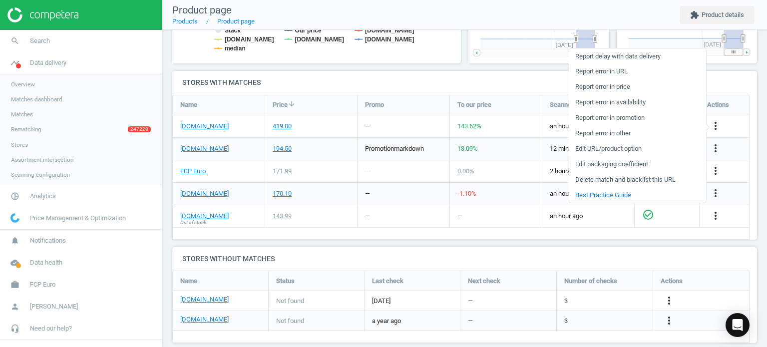
click at [598, 165] on link "Edit packaging coefficient" at bounding box center [637, 164] width 137 height 15
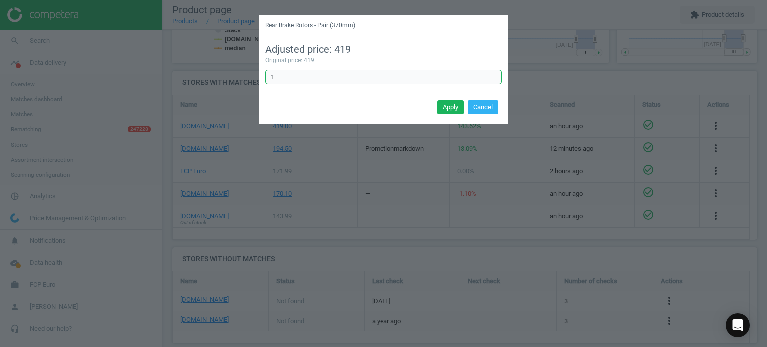
drag, startPoint x: 288, startPoint y: 82, endPoint x: 240, endPoint y: 71, distance: 49.1
click at [244, 75] on div "Rear Brake Rotors - Pair (370mm) Adjusted price: 419 Original price: 419 1 Erro…" at bounding box center [383, 173] width 767 height 347
type input "0.5"
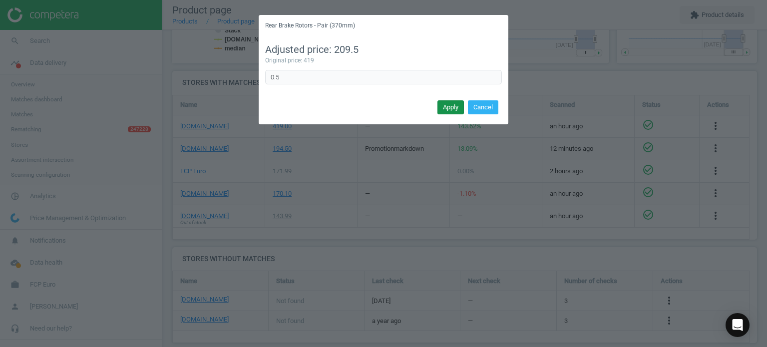
click at [445, 101] on button "Apply" at bounding box center [450, 107] width 26 height 14
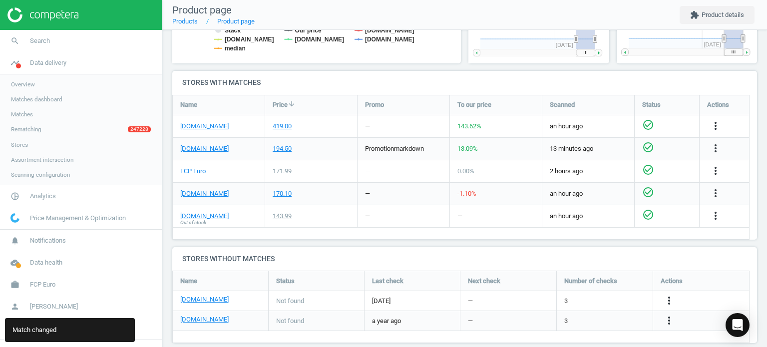
click at [201, 130] on div "[DOMAIN_NAME]" at bounding box center [219, 126] width 92 height 22
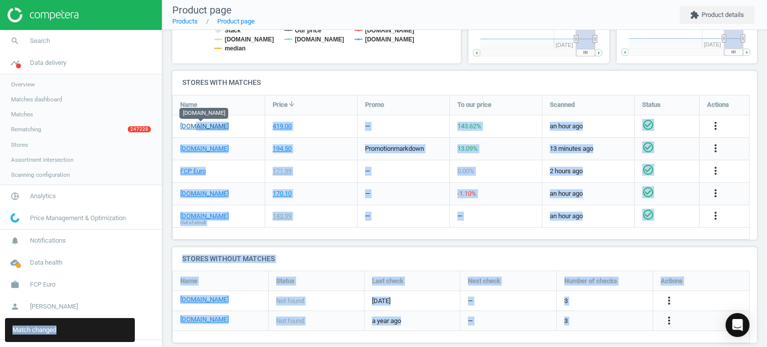
click at [193, 123] on link "[DOMAIN_NAME]" at bounding box center [204, 126] width 48 height 9
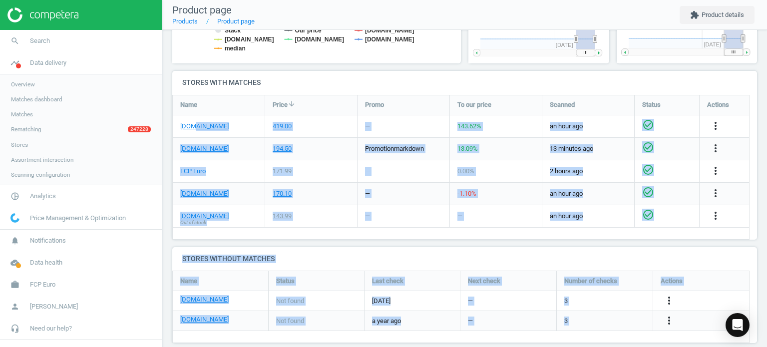
click at [331, 135] on div "419.00" at bounding box center [311, 126] width 92 height 22
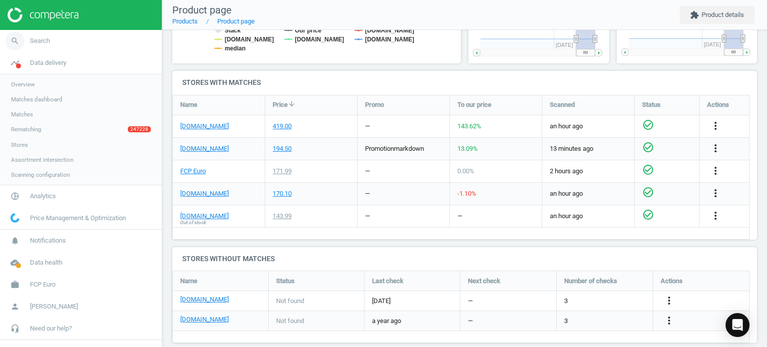
click at [38, 36] on span "Search" at bounding box center [40, 40] width 20 height 9
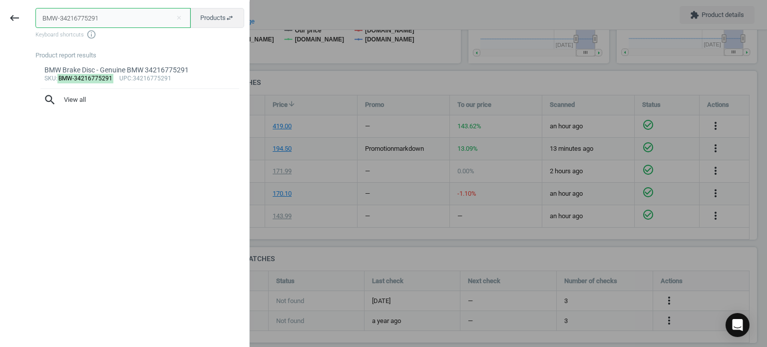
click at [133, 26] on input "BMW-34216775291" at bounding box center [112, 18] width 155 height 20
paste input "ZIM-400552630"
type input "ZIM-400552630"
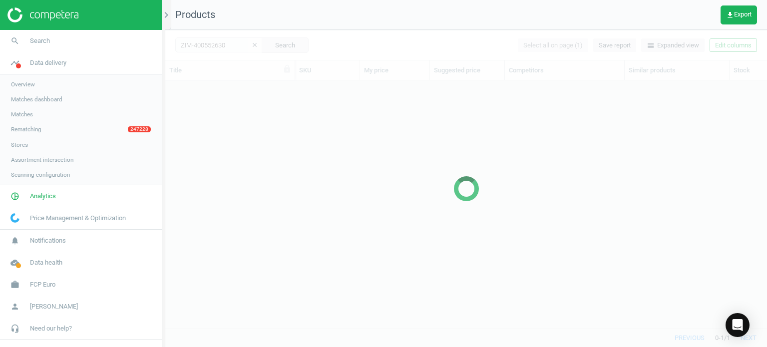
scroll to position [233, 594]
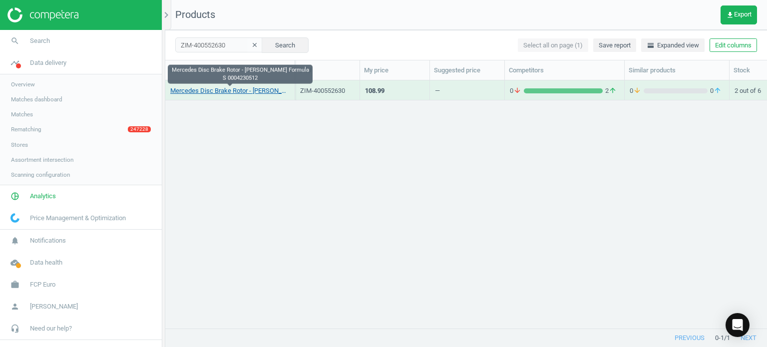
click at [249, 90] on link "Mercedes Disc Brake Rotor - Zimmermann Formula S 0004230512" at bounding box center [229, 90] width 119 height 9
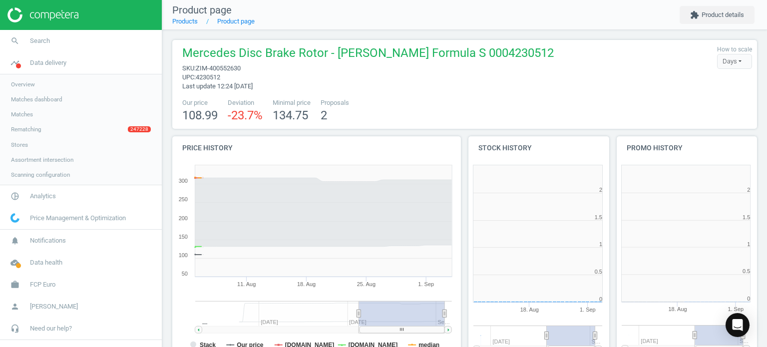
scroll to position [4, 4]
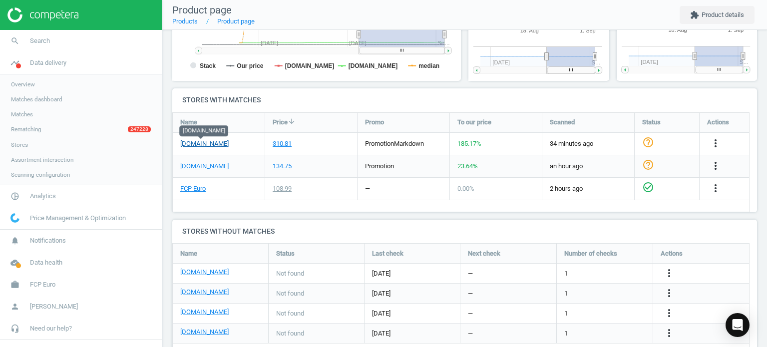
click at [194, 147] on link "[DOMAIN_NAME]" at bounding box center [204, 143] width 48 height 9
click at [715, 145] on icon "more_vert" at bounding box center [715, 143] width 12 height 12
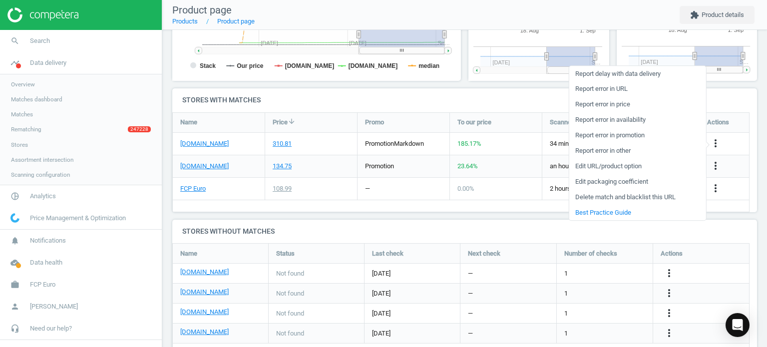
click at [617, 182] on link "Edit packaging coefficient" at bounding box center [637, 181] width 137 height 15
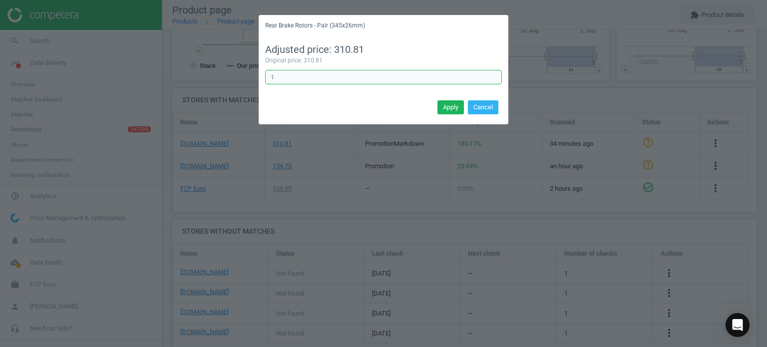
drag, startPoint x: 287, startPoint y: 80, endPoint x: 216, endPoint y: 75, distance: 71.5
click at [216, 75] on div "Rear Brake Rotors - Pair (345x26mm) Adjusted price: 310.81 Original price: 310.…" at bounding box center [383, 173] width 767 height 347
type input "0.5"
click at [430, 95] on div "Adjusted price: 155.41 Original price: 310.81 0.5 Error in formula" at bounding box center [384, 66] width 250 height 61
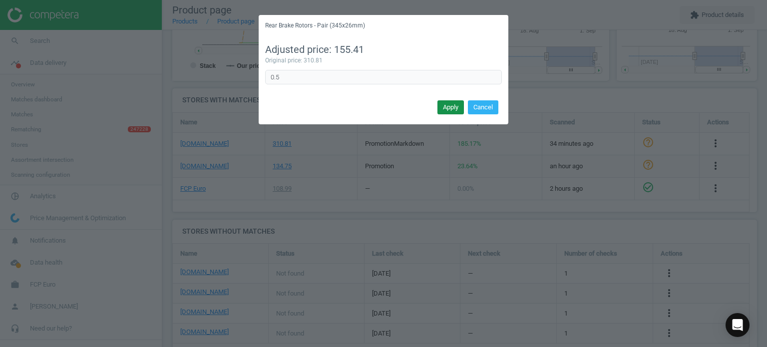
click at [455, 107] on button "Apply" at bounding box center [450, 107] width 26 height 14
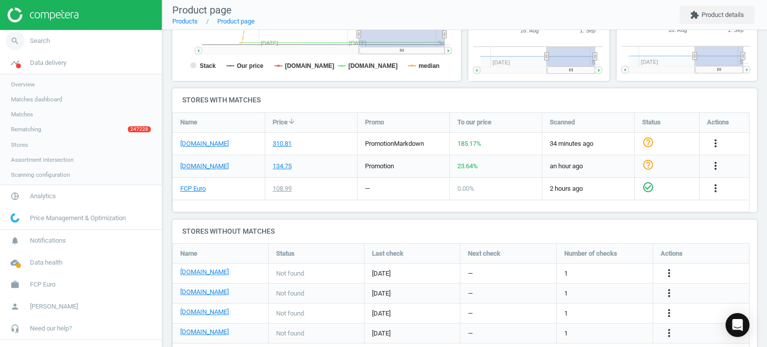
click at [65, 39] on link "search Search" at bounding box center [81, 41] width 162 height 22
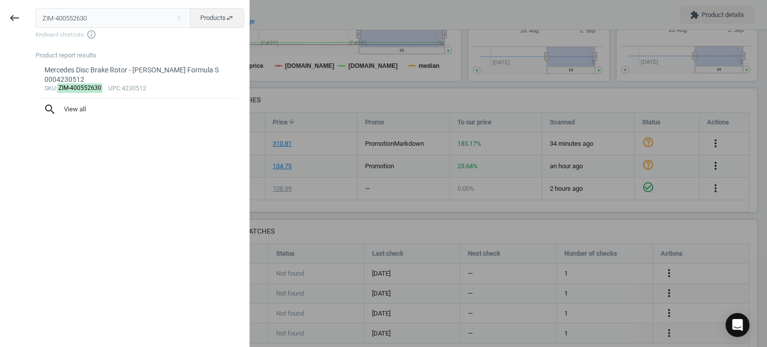
click at [651, 151] on div at bounding box center [383, 173] width 767 height 347
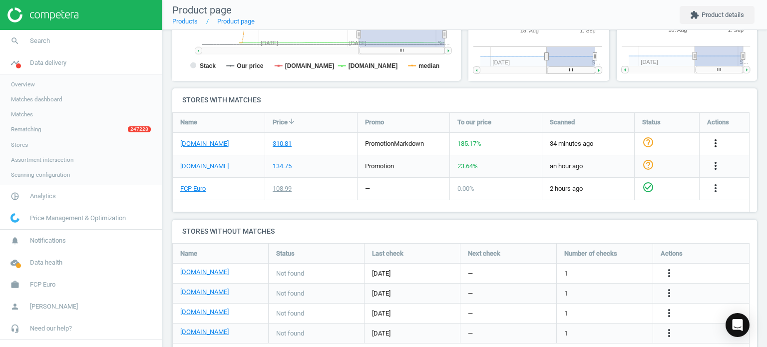
click at [711, 147] on icon "more_vert" at bounding box center [715, 143] width 12 height 12
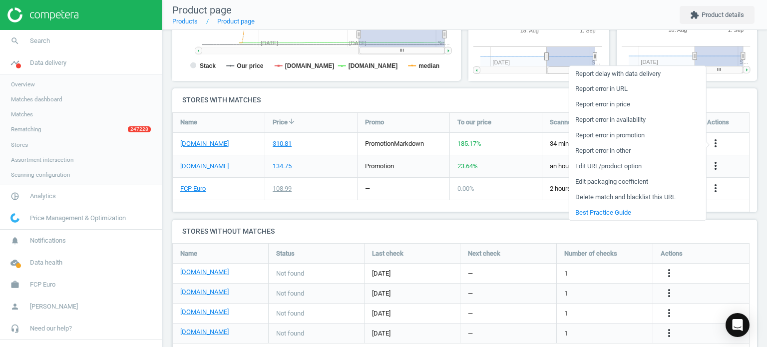
click at [617, 185] on link "Edit packaging coefficient" at bounding box center [637, 181] width 137 height 15
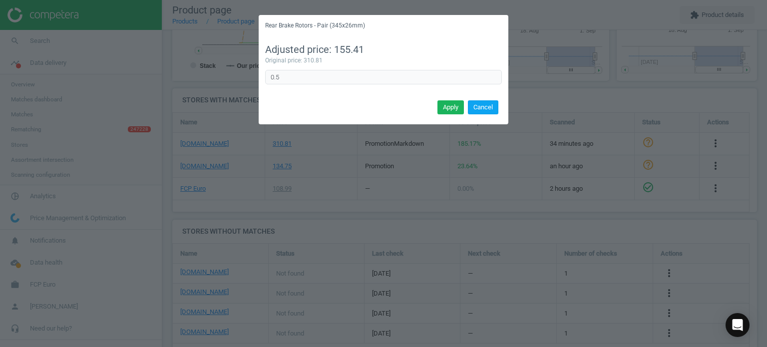
click at [486, 108] on button "Cancel" at bounding box center [483, 107] width 30 height 14
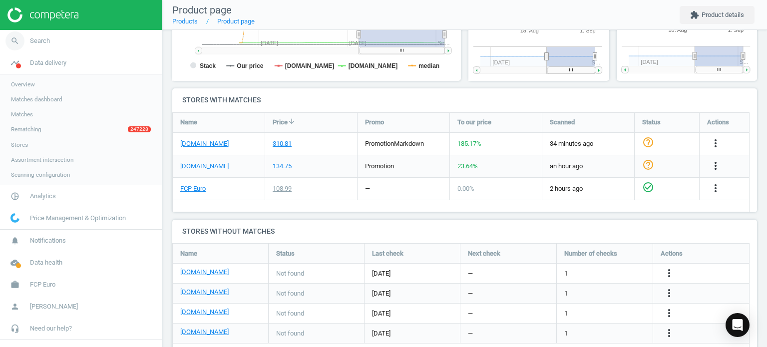
click at [77, 37] on link "search Search" at bounding box center [81, 41] width 162 height 22
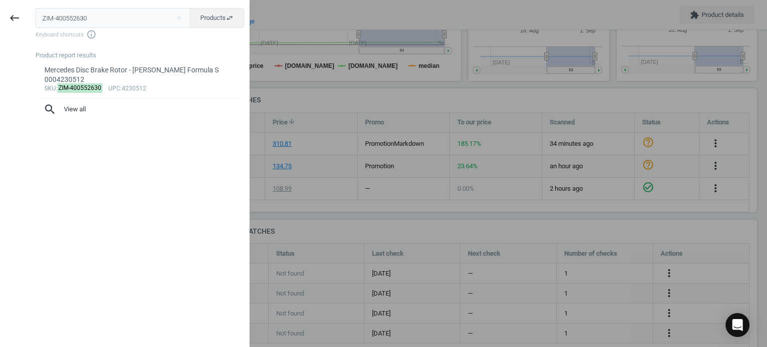
click at [156, 10] on input "ZIM-400552630" at bounding box center [112, 18] width 155 height 20
type input "MER-1664230600"
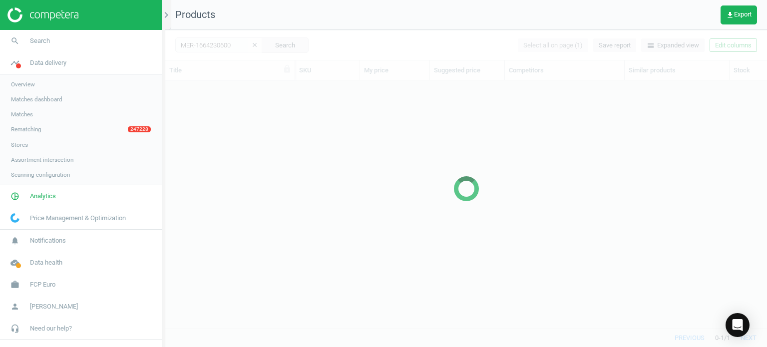
scroll to position [233, 594]
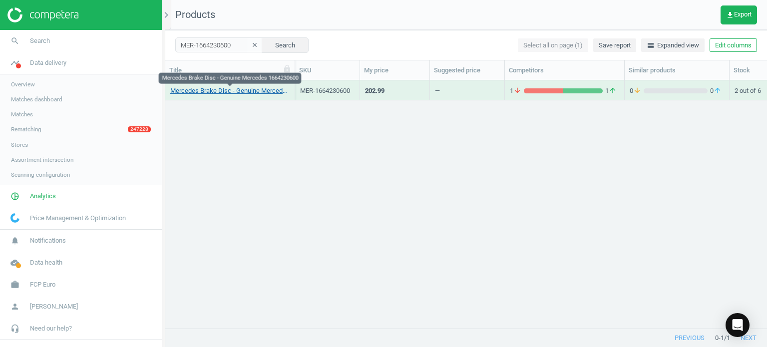
click at [230, 89] on link "Mercedes Brake Disc - Genuine Mercedes 1664230600" at bounding box center [229, 90] width 119 height 9
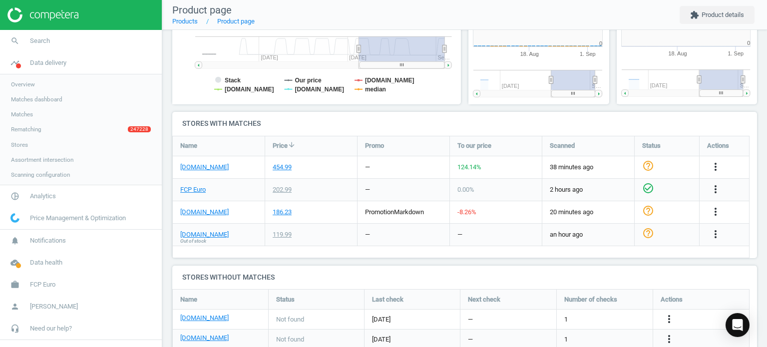
scroll to position [215, 300]
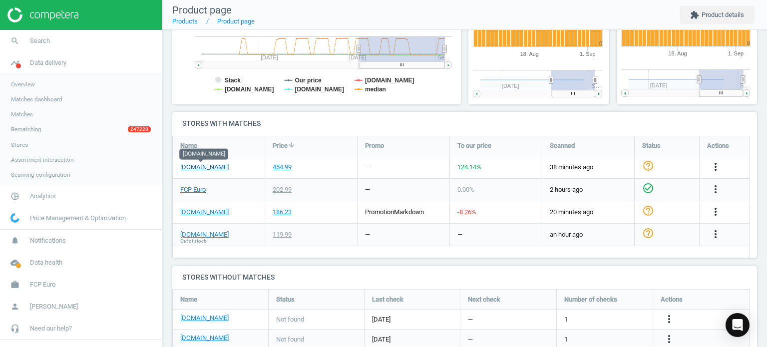
click at [201, 169] on link "[DOMAIN_NAME]" at bounding box center [204, 167] width 48 height 9
click at [717, 166] on icon "more_vert" at bounding box center [715, 167] width 12 height 12
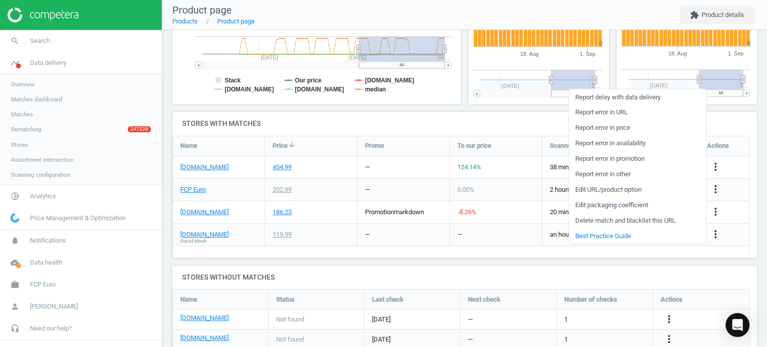
click at [624, 204] on link "Edit packaging coefficient" at bounding box center [637, 204] width 137 height 15
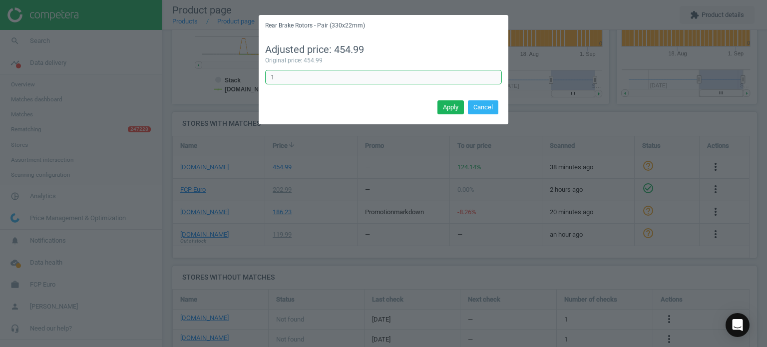
drag, startPoint x: 355, startPoint y: 75, endPoint x: 216, endPoint y: 68, distance: 140.0
click at [216, 68] on div "Rear Brake Rotors - Pair (330x22mm) Adjusted price: 454.99 Original price: 454.…" at bounding box center [383, 173] width 767 height 347
type input "0.5"
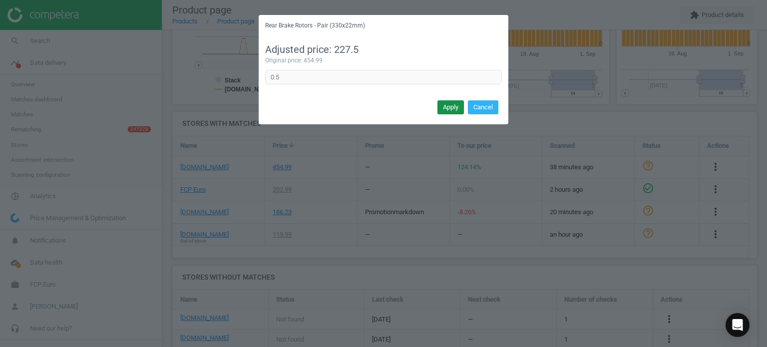
click at [456, 101] on button "Apply" at bounding box center [450, 107] width 26 height 14
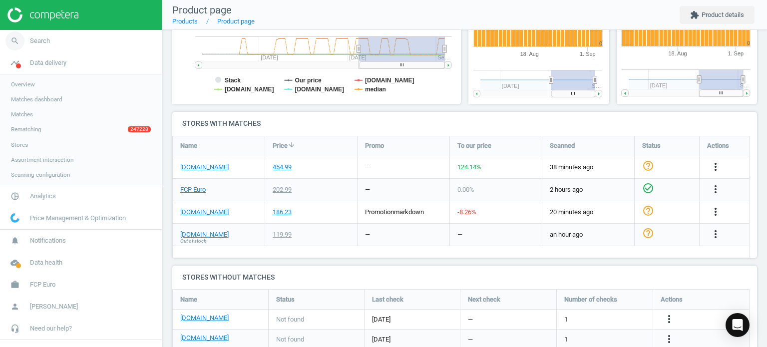
click at [18, 45] on icon "search" at bounding box center [14, 40] width 19 height 19
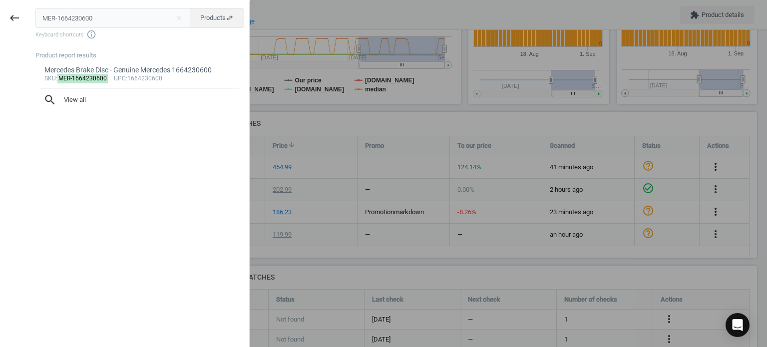
click at [132, 23] on input "MER-1664230600" at bounding box center [112, 18] width 155 height 20
type input "BMW-34106891080"
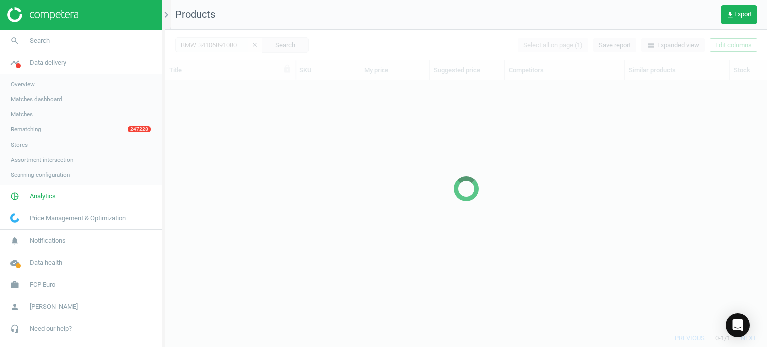
scroll to position [233, 594]
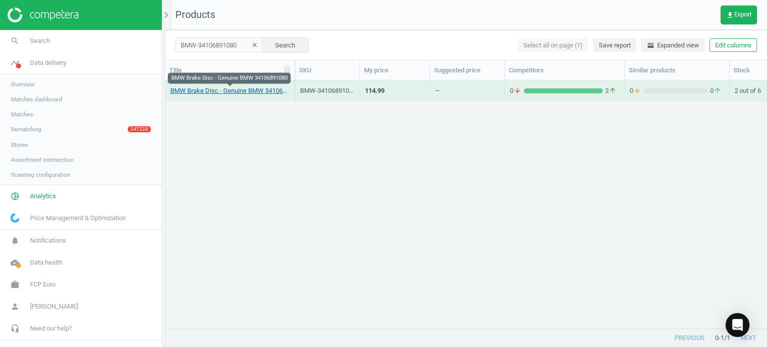
click at [208, 89] on link "BMW Brake Disc - Genuine BMW 34106891080" at bounding box center [229, 90] width 119 height 9
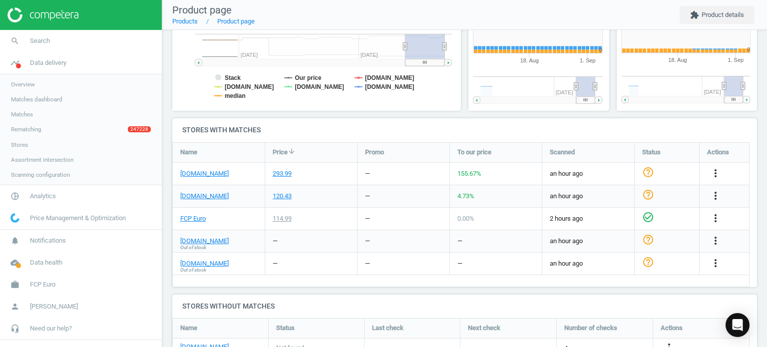
scroll to position [4, 4]
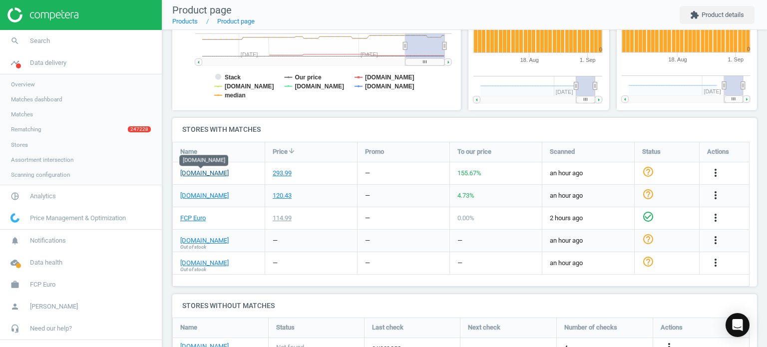
click at [214, 173] on link "[DOMAIN_NAME]" at bounding box center [204, 173] width 48 height 9
click at [714, 171] on icon "more_vert" at bounding box center [715, 173] width 12 height 12
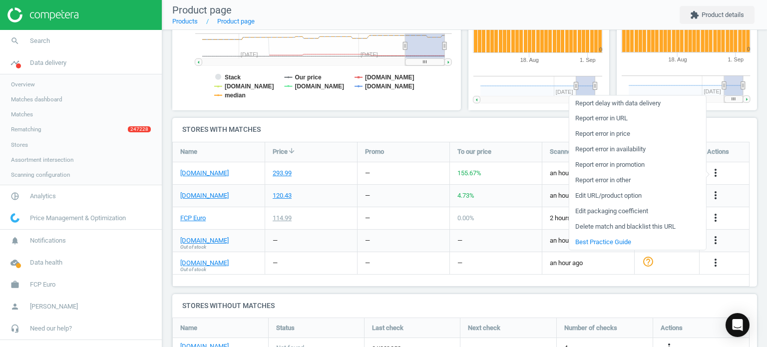
click at [604, 215] on link "Edit packaging coefficient" at bounding box center [637, 211] width 137 height 15
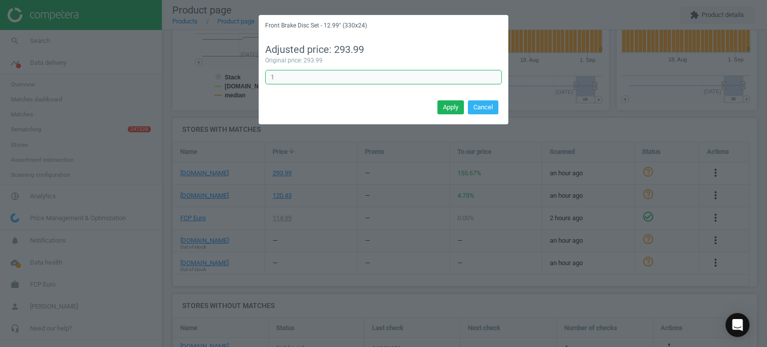
drag, startPoint x: 358, startPoint y: 80, endPoint x: 209, endPoint y: 53, distance: 151.1
click at [209, 53] on div "Front Brake Disc Set - 12.99" (330x24) Adjusted price: 293.99 Original price: 2…" at bounding box center [383, 173] width 767 height 347
type input "0.5"
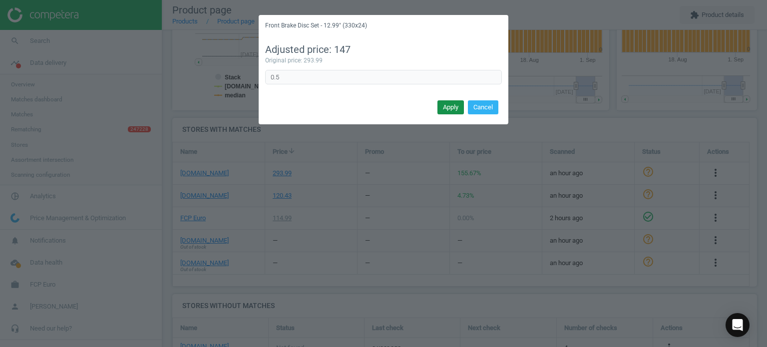
click at [440, 109] on button "Apply" at bounding box center [450, 107] width 26 height 14
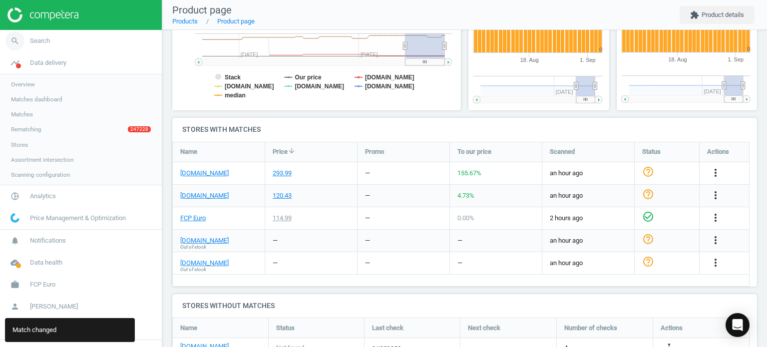
click at [60, 41] on link "search Search" at bounding box center [81, 41] width 162 height 22
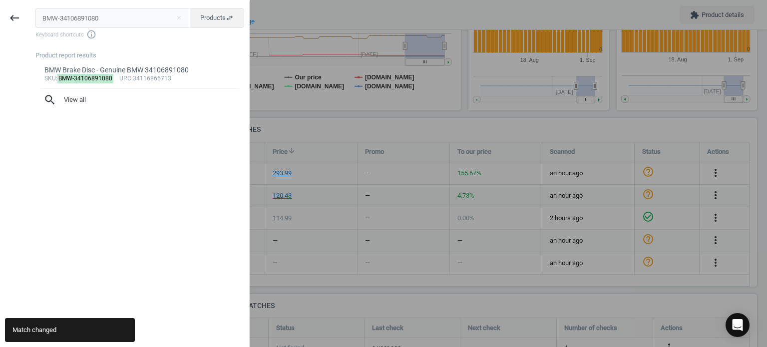
click at [86, 20] on input "BMW-34106891080" at bounding box center [112, 18] width 155 height 20
type input "BRE-09C12733"
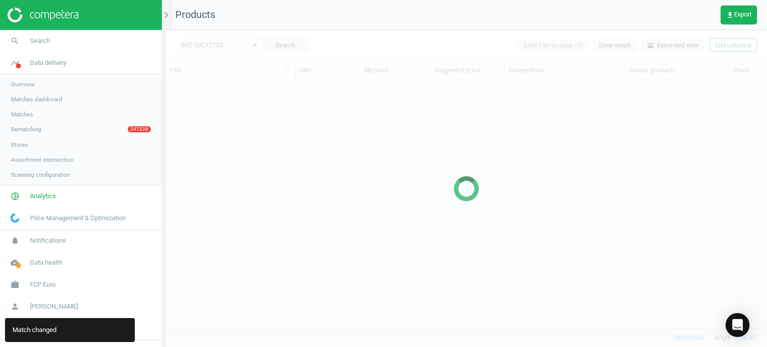
scroll to position [233, 594]
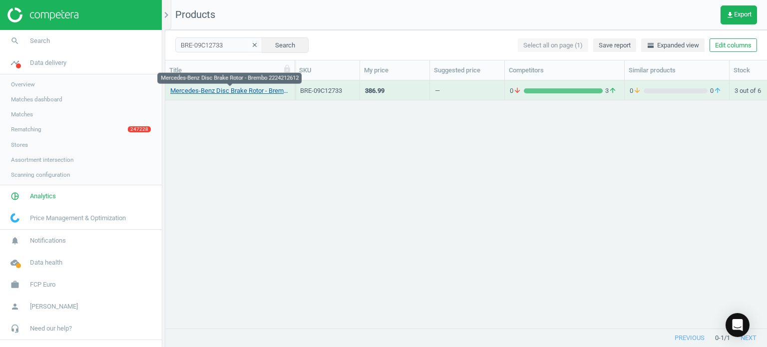
click at [204, 89] on link "Mercedes-Benz Disc Brake Rotor - Brembo 2224212612" at bounding box center [229, 90] width 119 height 9
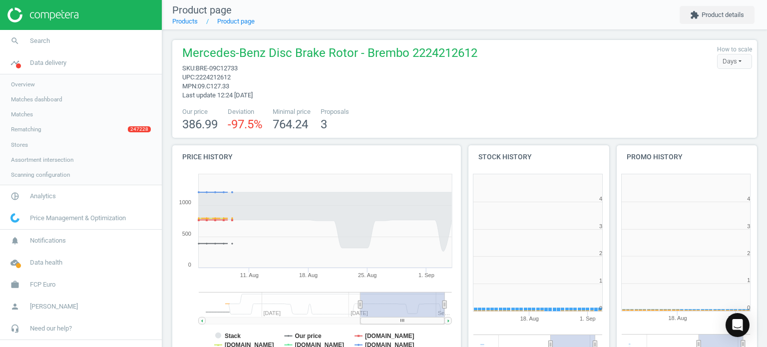
scroll to position [215, 154]
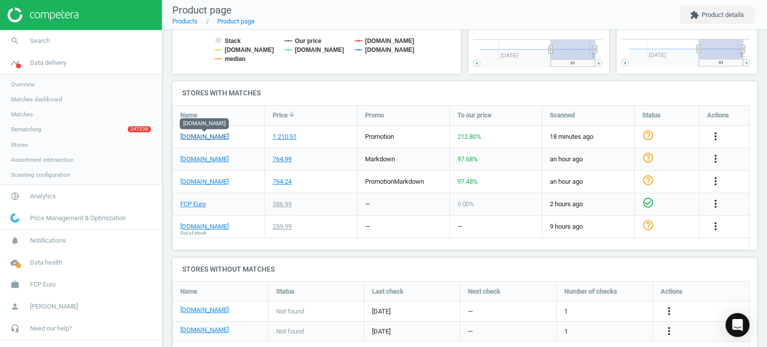
click at [195, 136] on link "[DOMAIN_NAME]" at bounding box center [204, 136] width 48 height 9
click at [214, 161] on link "[DOMAIN_NAME]" at bounding box center [204, 159] width 48 height 9
click at [193, 185] on link "[DOMAIN_NAME]" at bounding box center [204, 181] width 48 height 9
click at [712, 179] on icon "more_vert" at bounding box center [715, 181] width 12 height 12
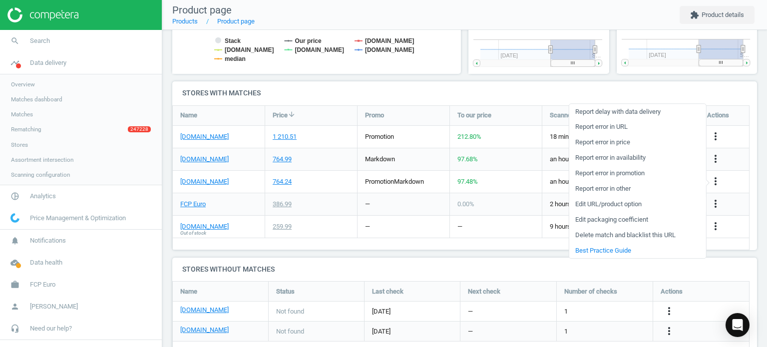
click at [625, 207] on link "Edit URL/product option" at bounding box center [637, 204] width 137 height 15
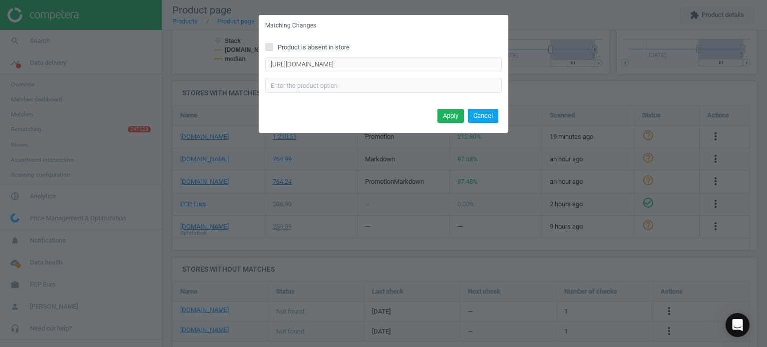
click at [478, 119] on button "Cancel" at bounding box center [483, 116] width 30 height 14
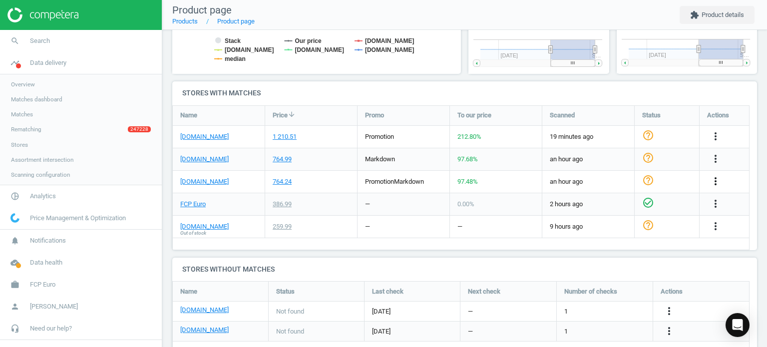
click at [717, 180] on icon "more_vert" at bounding box center [715, 181] width 12 height 12
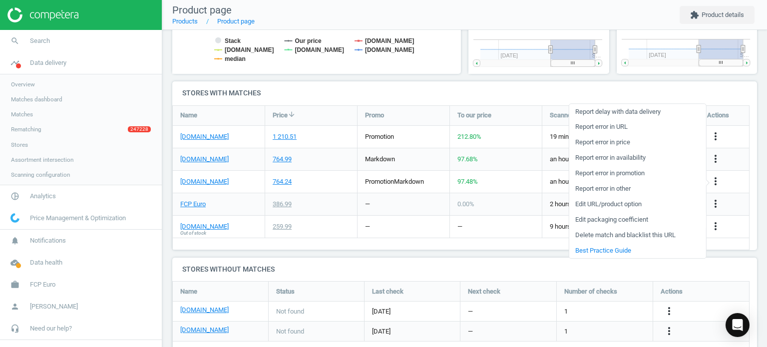
click at [634, 220] on link "Edit packaging coefficient" at bounding box center [637, 219] width 137 height 15
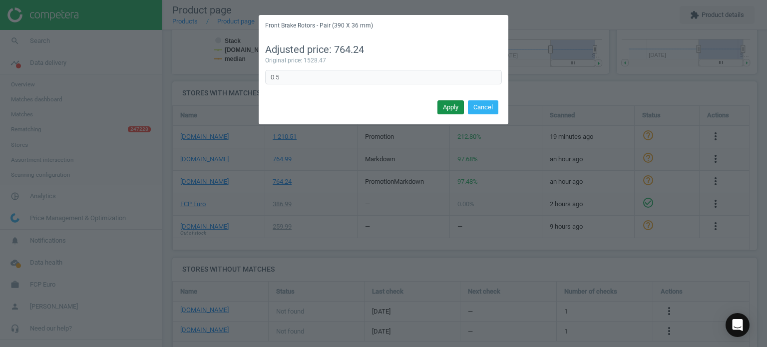
click at [451, 109] on button "Apply" at bounding box center [450, 107] width 26 height 14
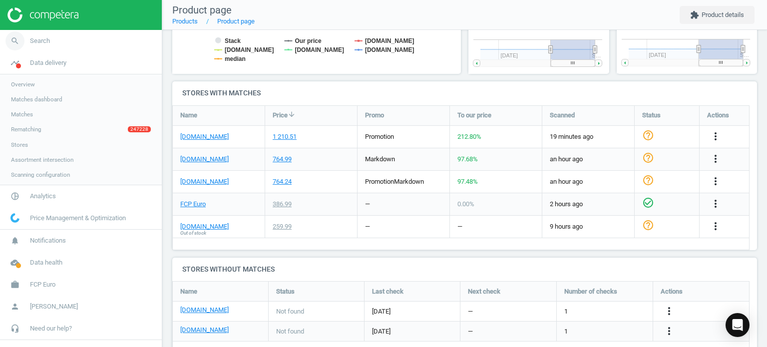
click at [113, 37] on link "search Search" at bounding box center [81, 41] width 162 height 22
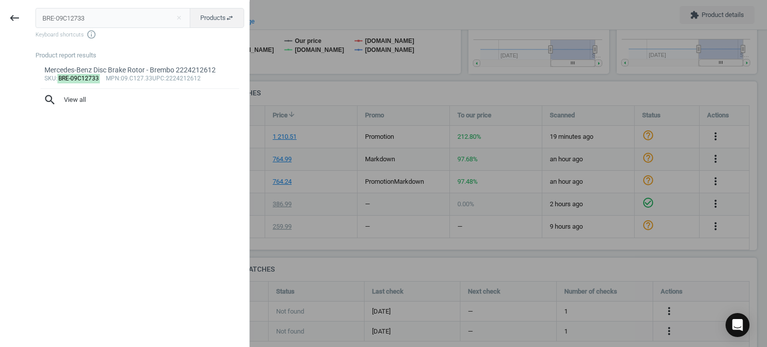
click at [154, 17] on input "BRE-09C12733" at bounding box center [112, 18] width 155 height 20
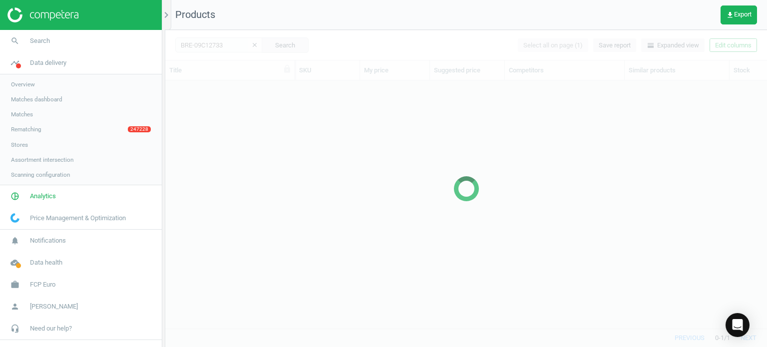
scroll to position [233, 594]
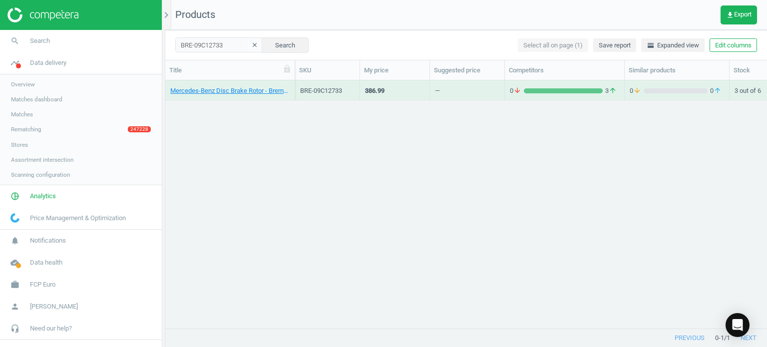
click at [262, 95] on div "Mercedes-Benz Disc Brake Rotor - Brembo 2224212612" at bounding box center [229, 92] width 119 height 12
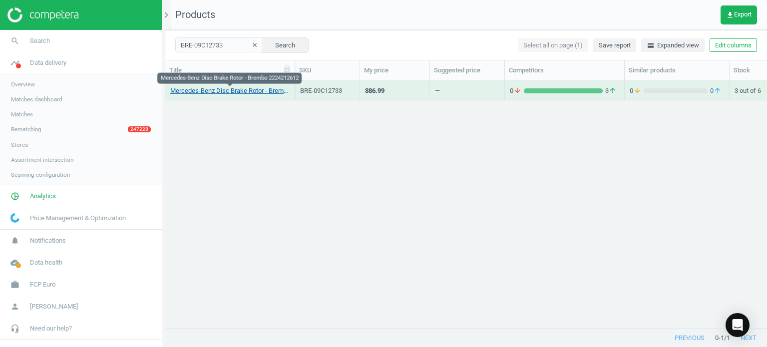
click at [254, 93] on link "Mercedes-Benz Disc Brake Rotor - Brembo 2224212612" at bounding box center [229, 90] width 119 height 9
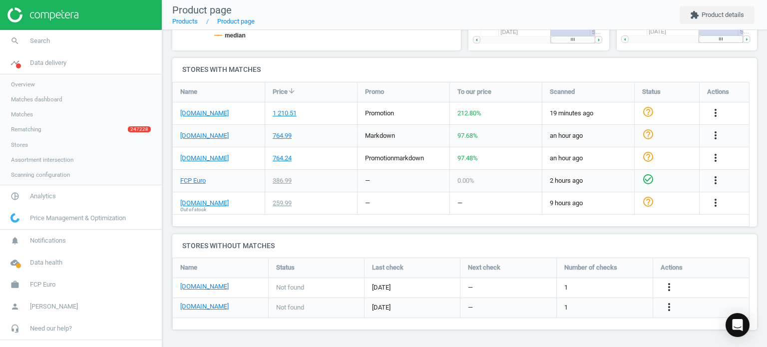
scroll to position [4, 5]
click at [207, 133] on link "[DOMAIN_NAME]" at bounding box center [204, 135] width 48 height 9
click at [43, 39] on span "Search" at bounding box center [40, 40] width 20 height 9
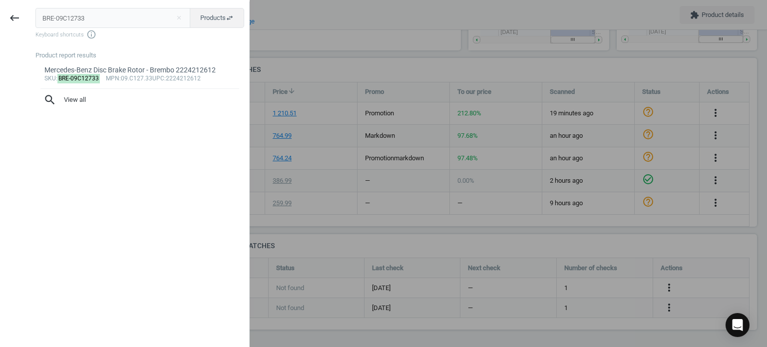
click at [158, 17] on input "BRE-09C12733" at bounding box center [112, 18] width 155 height 20
type input "FEB-05560"
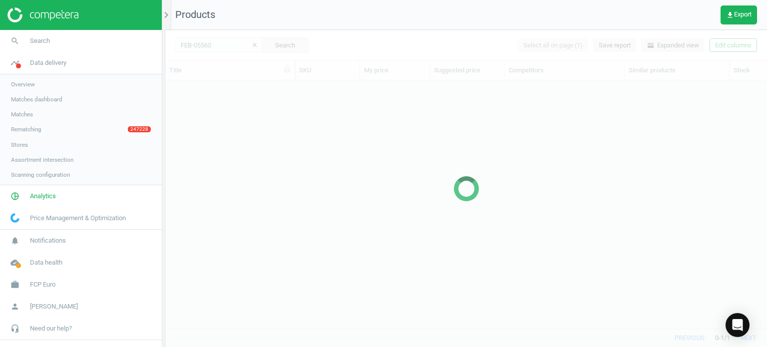
scroll to position [233, 594]
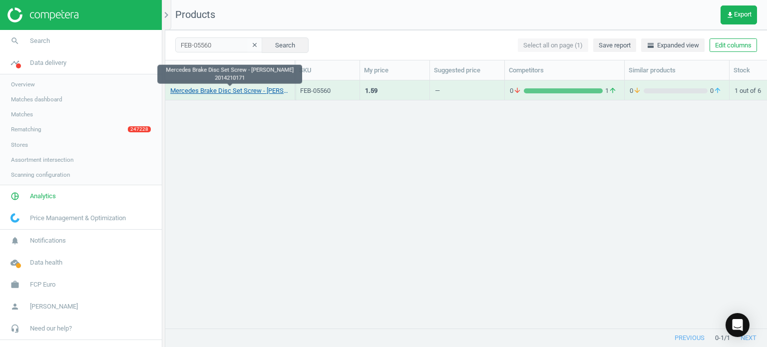
click at [242, 90] on link "Mercedes Brake Disc Set Screw - [PERSON_NAME] 2014210171" at bounding box center [229, 90] width 119 height 9
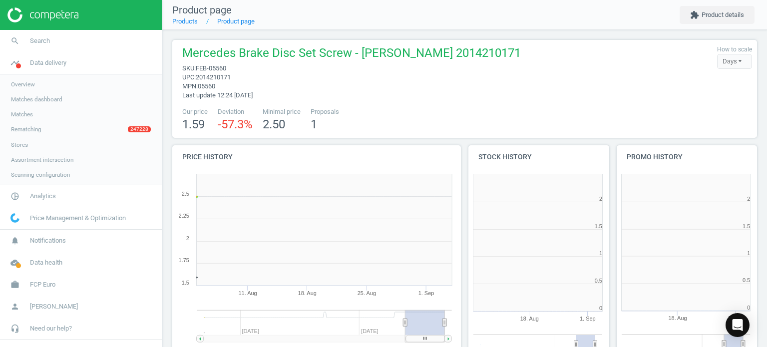
scroll to position [215, 300]
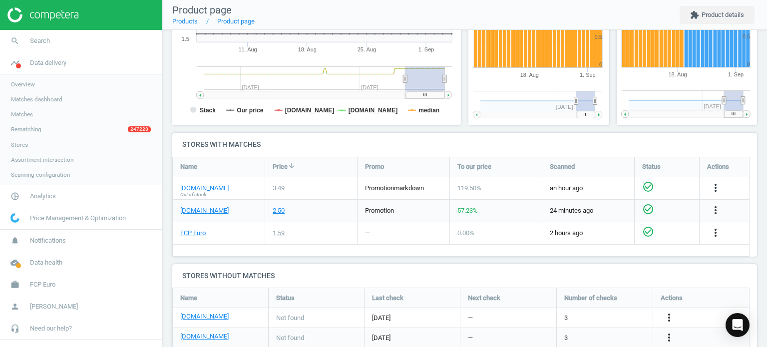
click at [205, 191] on span "Out of stock" at bounding box center [193, 194] width 26 height 7
click at [198, 185] on link "[DOMAIN_NAME]" at bounding box center [204, 188] width 48 height 9
click at [42, 40] on span "Search" at bounding box center [40, 40] width 20 height 9
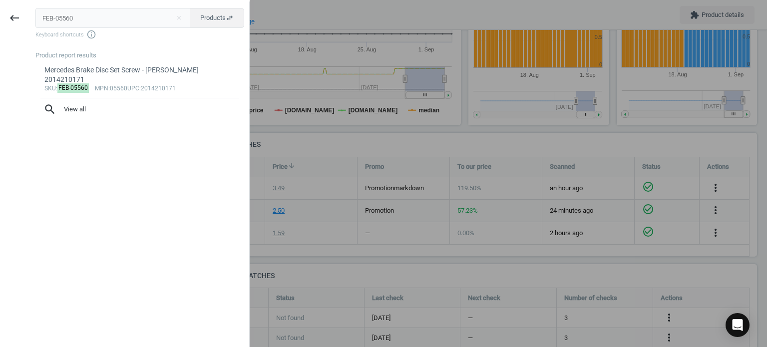
click at [153, 24] on input "FEB-05560" at bounding box center [112, 18] width 155 height 20
type input "ZIM-150292132"
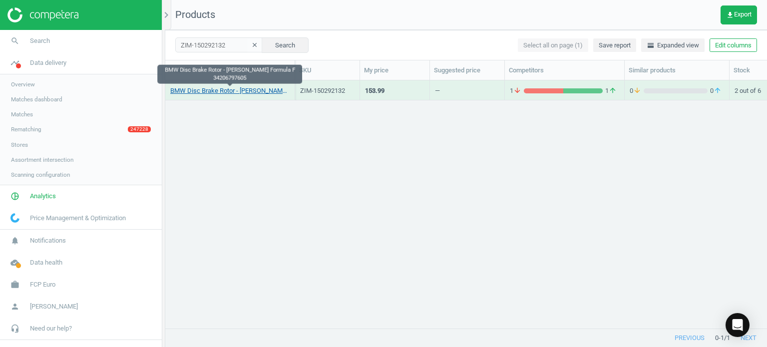
click at [253, 91] on link "BMW Disc Brake Rotor - [PERSON_NAME] Formula F 34206797605" at bounding box center [229, 90] width 119 height 9
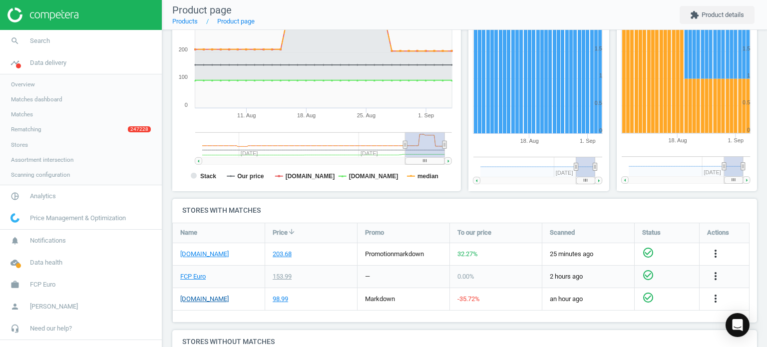
click at [202, 300] on link "[DOMAIN_NAME]" at bounding box center [204, 299] width 48 height 9
click at [52, 43] on link "search Search" at bounding box center [81, 41] width 162 height 22
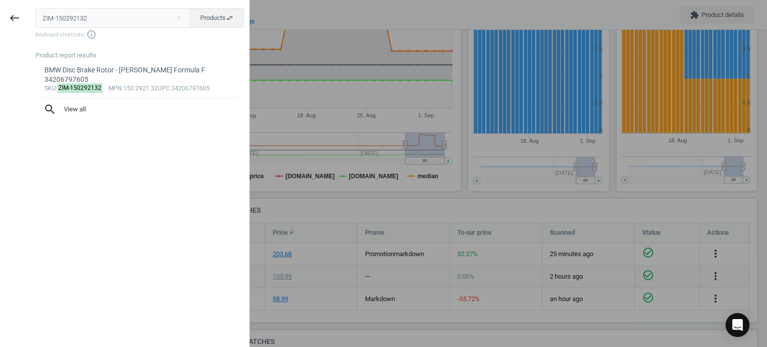
click at [149, 19] on input "ZIM-150292132" at bounding box center [112, 18] width 155 height 20
type input "BMW-34108853555"
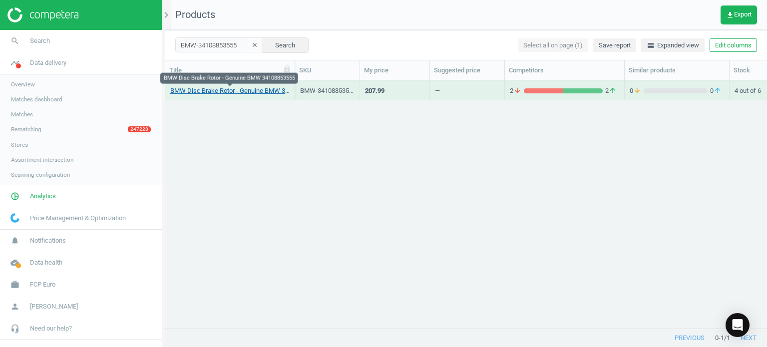
click at [246, 89] on link "BMW Disc Brake Rotor - Genuine BMW 34108853555" at bounding box center [229, 90] width 119 height 9
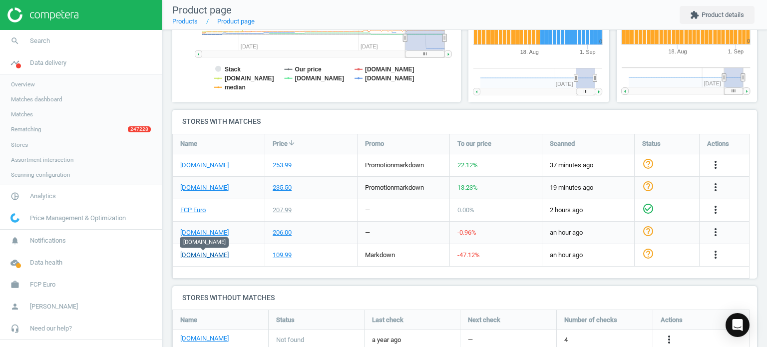
click at [210, 257] on link "[DOMAIN_NAME]" at bounding box center [204, 255] width 48 height 9
click at [30, 44] on span "Search" at bounding box center [40, 40] width 20 height 9
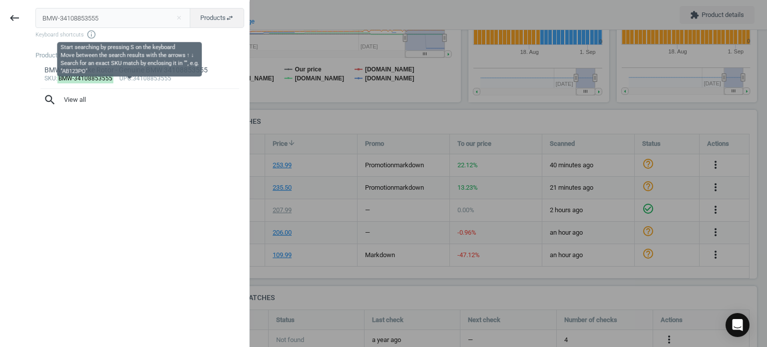
click at [154, 17] on input "BMW-34108853555" at bounding box center [112, 18] width 155 height 20
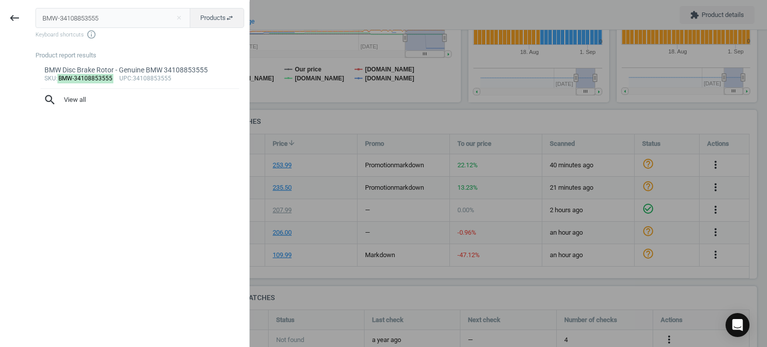
click at [154, 17] on input "BMW-34108853555" at bounding box center [112, 18] width 155 height 20
type input "LEM-1328201"
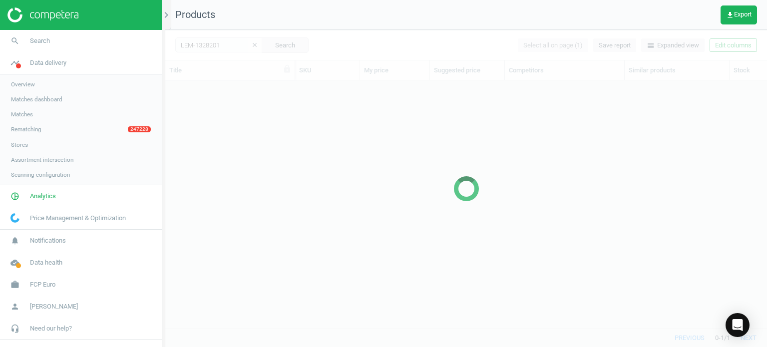
scroll to position [233, 594]
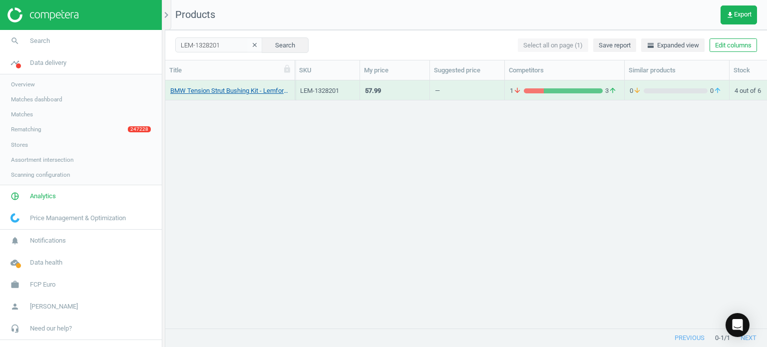
click at [257, 94] on link "BMW Tension Strut Bushing Kit - Lemforder 31129068753" at bounding box center [229, 90] width 119 height 9
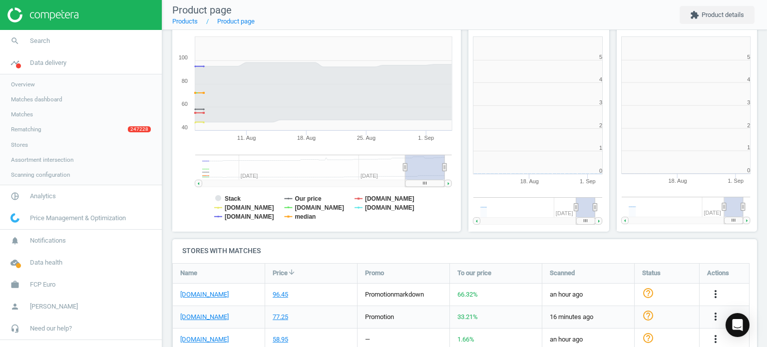
scroll to position [215, 154]
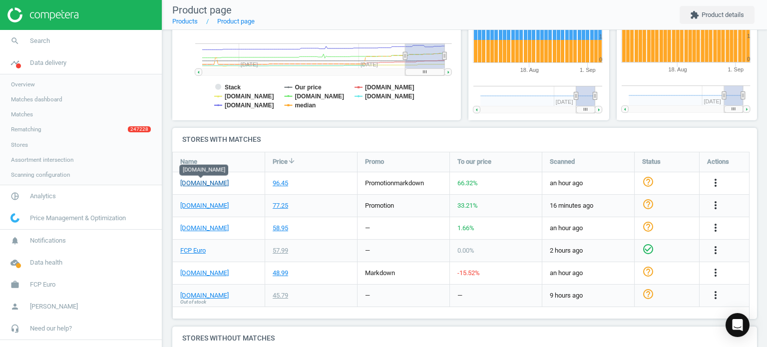
click at [211, 181] on link "[DOMAIN_NAME]" at bounding box center [204, 183] width 48 height 9
click at [721, 181] on icon "more_vert" at bounding box center [715, 183] width 12 height 12
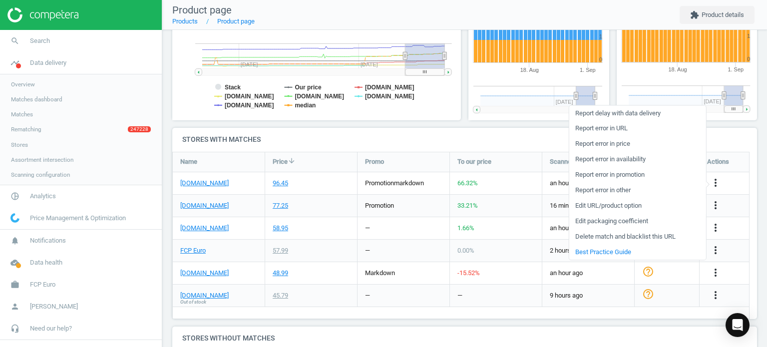
click at [603, 206] on link "Edit URL/product option" at bounding box center [637, 205] width 137 height 15
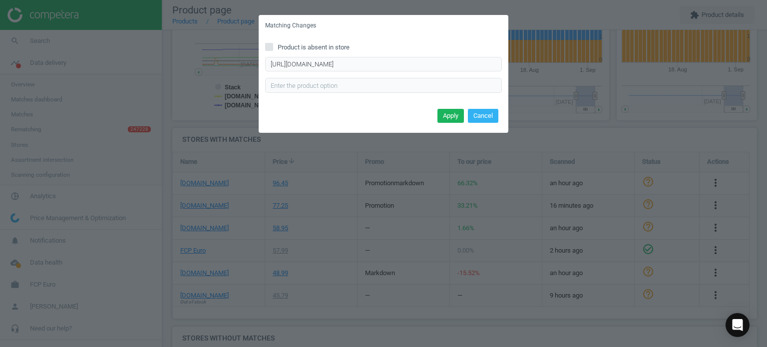
click at [466, 115] on div "Apply Cancel" at bounding box center [384, 119] width 250 height 27
click at [505, 115] on div "Apply Cancel" at bounding box center [384, 119] width 250 height 27
click at [482, 111] on button "Cancel" at bounding box center [483, 116] width 30 height 14
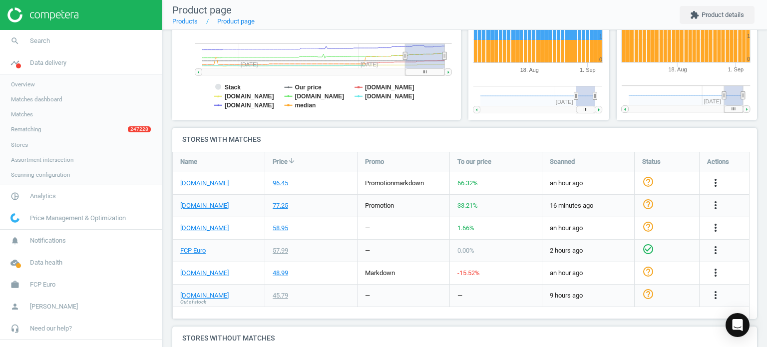
click at [716, 189] on div "more_vert" at bounding box center [723, 183] width 49 height 22
click at [716, 187] on icon "more_vert" at bounding box center [715, 183] width 12 height 12
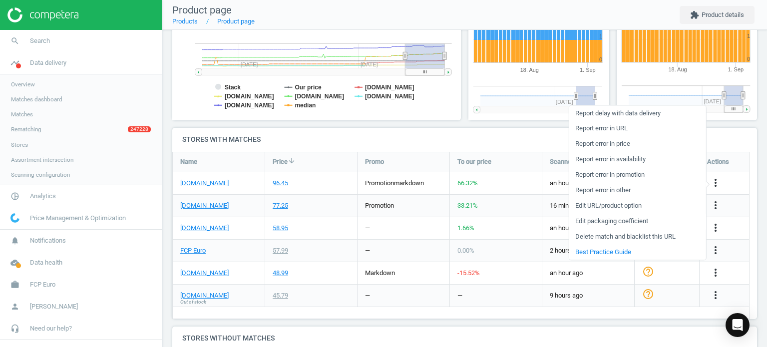
click at [602, 222] on link "Edit packaging coefficient" at bounding box center [637, 221] width 137 height 15
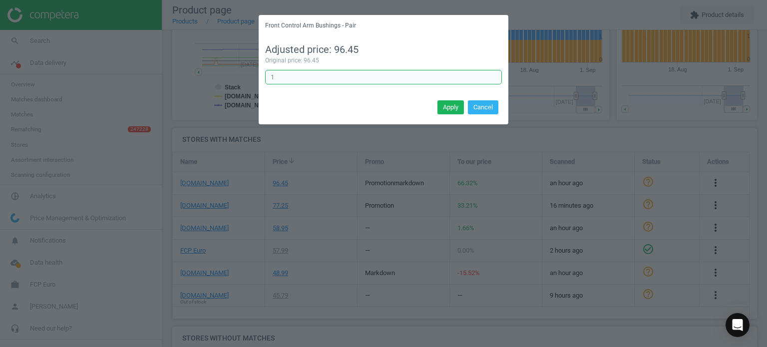
drag, startPoint x: 286, startPoint y: 77, endPoint x: 230, endPoint y: 71, distance: 55.7
click at [230, 71] on div "Front Control Arm Bushings - Pair Adjusted price: 96.45 Original price: 96.45 1…" at bounding box center [383, 173] width 767 height 347
type input "0.5"
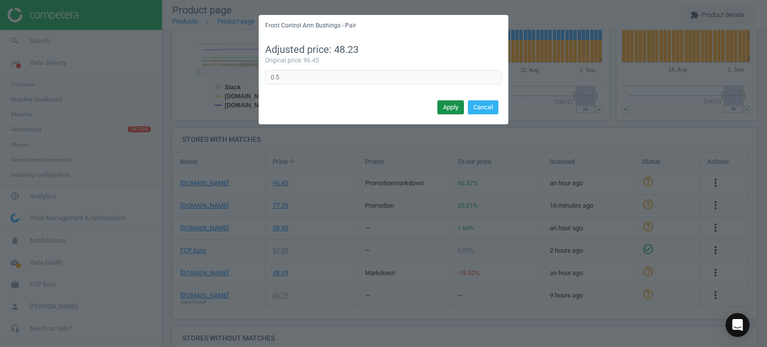
click at [438, 111] on button "Apply" at bounding box center [450, 107] width 26 height 14
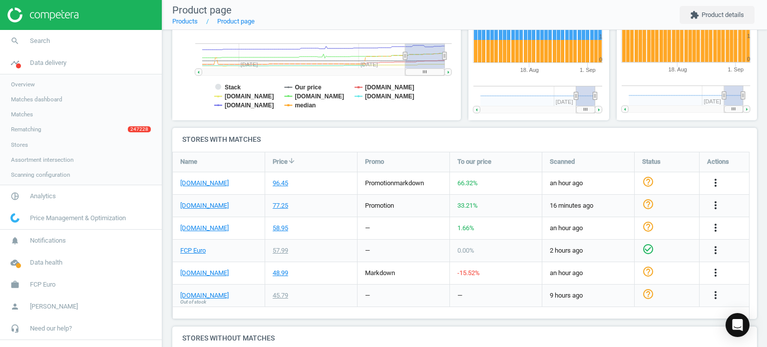
scroll to position [0, 0]
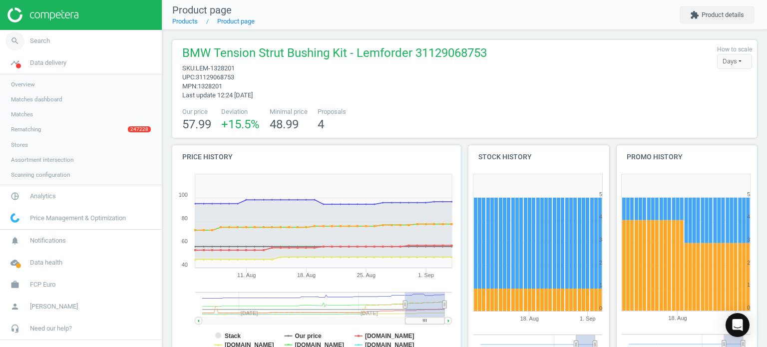
click at [31, 45] on link "search Search" at bounding box center [81, 41] width 162 height 22
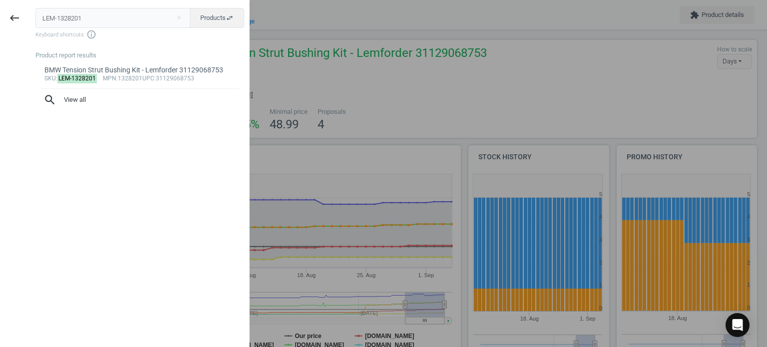
click at [109, 14] on input "LEM-1328201" at bounding box center [112, 18] width 155 height 20
type input "NGK-94460"
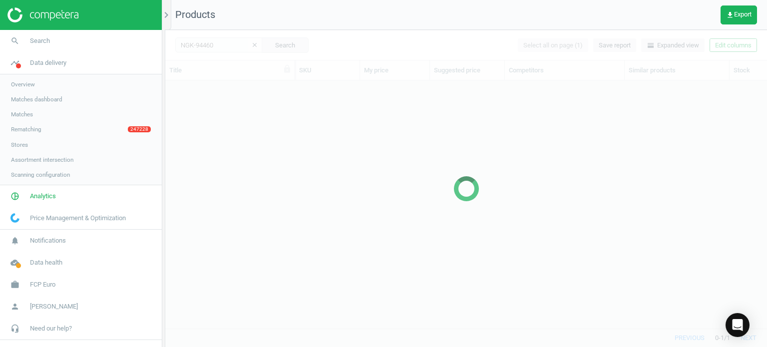
scroll to position [233, 594]
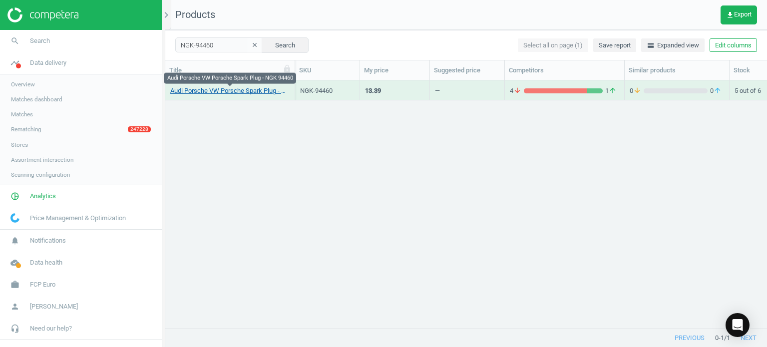
click at [197, 89] on link "Audi Porsche VW Porsche Spark Plug - NGK 94460" at bounding box center [229, 90] width 119 height 9
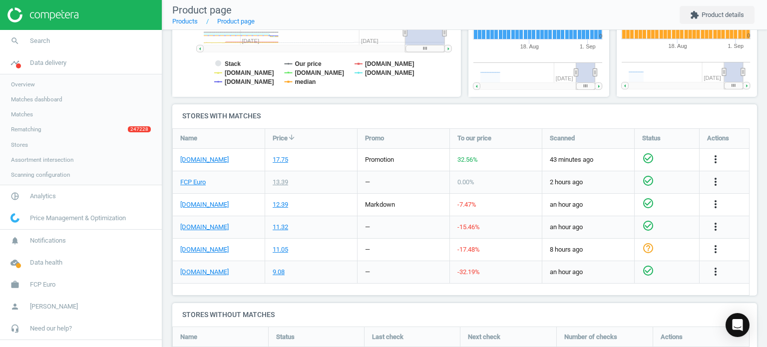
scroll to position [215, 154]
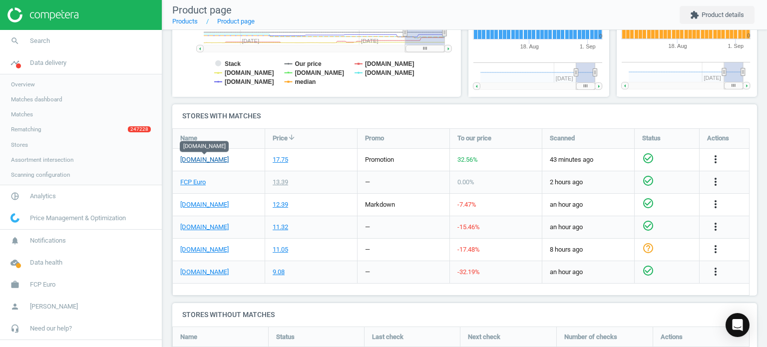
click at [222, 160] on link "[DOMAIN_NAME]" at bounding box center [204, 159] width 48 height 9
click at [35, 42] on span "Search" at bounding box center [40, 40] width 20 height 9
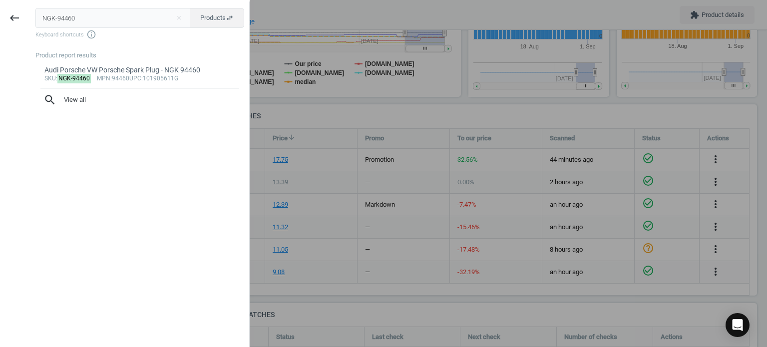
click at [138, 25] on input "NGK-94460" at bounding box center [112, 18] width 155 height 20
type input "NGK-94833"
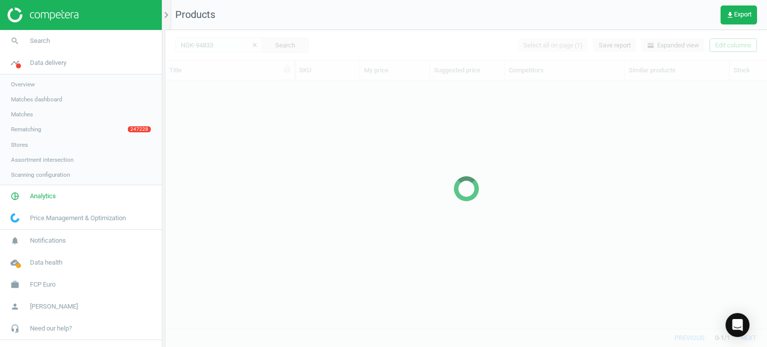
scroll to position [233, 594]
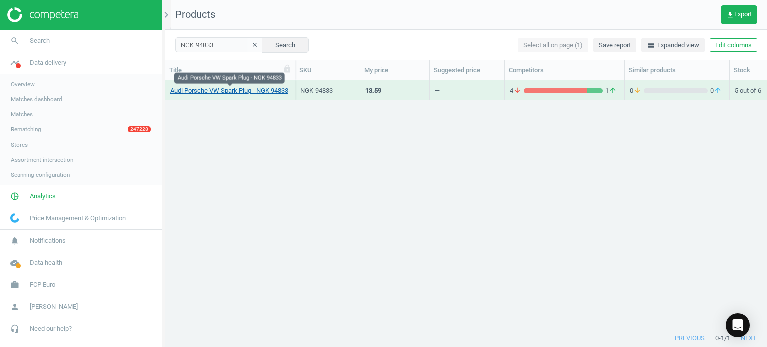
click at [227, 90] on link "Audi Porsche VW Spark Plug - NGK 94833" at bounding box center [229, 90] width 118 height 9
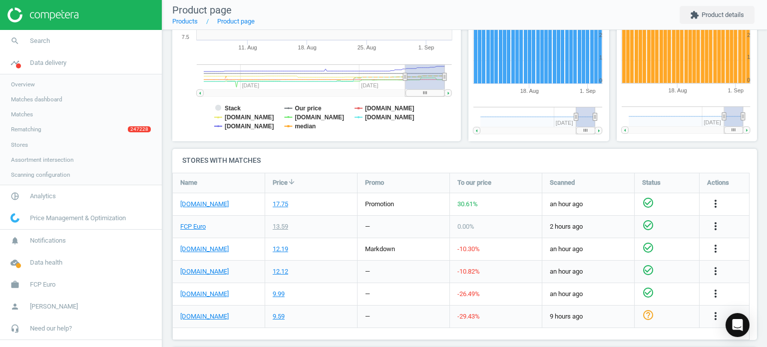
scroll to position [229, 0]
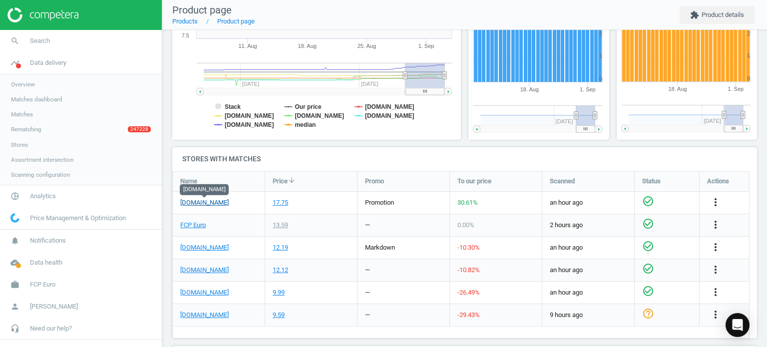
click at [196, 203] on link "[DOMAIN_NAME]" at bounding box center [204, 202] width 48 height 9
click at [40, 39] on span "Search" at bounding box center [40, 40] width 20 height 9
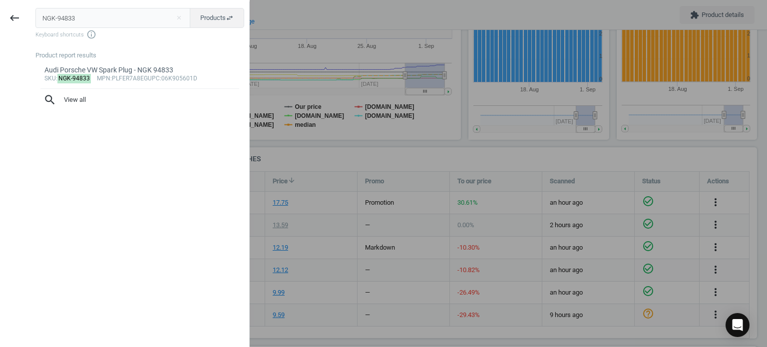
click at [126, 17] on input "NGK-94833" at bounding box center [112, 18] width 155 height 20
type input "NGK-97506"
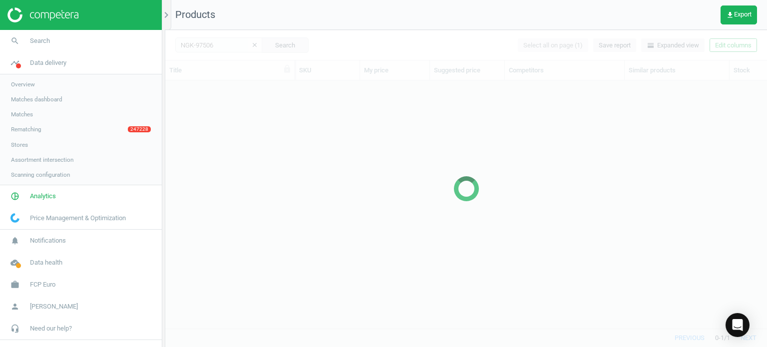
scroll to position [233, 594]
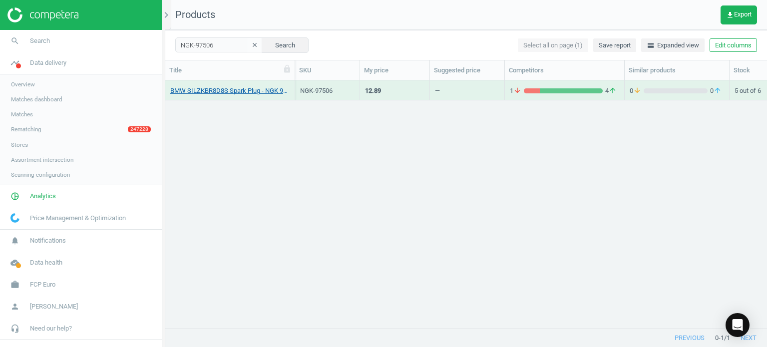
click at [239, 88] on link "BMW SILZKBR8D8S Spark Plug - NGK 97506" at bounding box center [229, 90] width 119 height 9
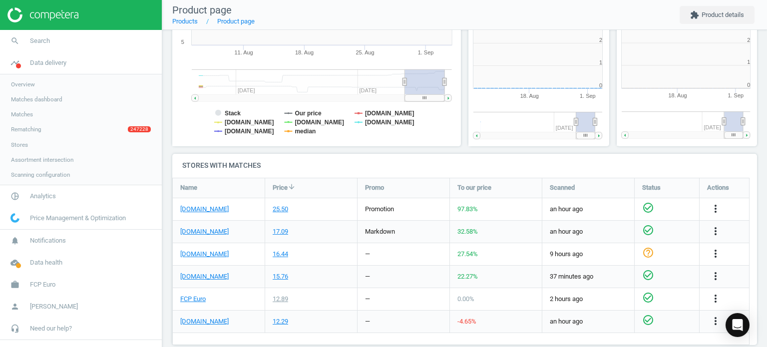
scroll to position [223, 0]
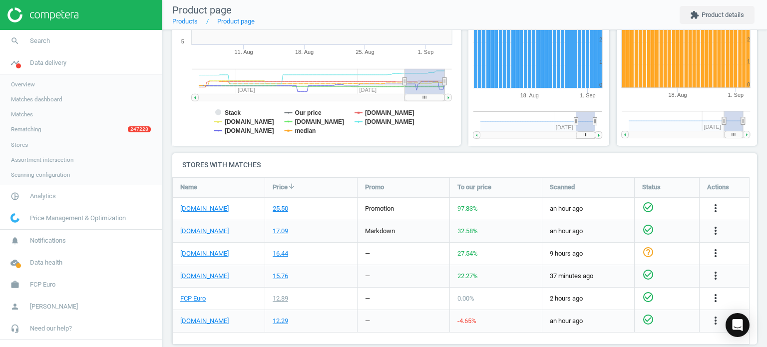
click at [202, 214] on div "[DOMAIN_NAME]" at bounding box center [219, 209] width 92 height 22
click at [199, 211] on link "[DOMAIN_NAME]" at bounding box center [204, 208] width 48 height 9
click at [70, 37] on link "search Search" at bounding box center [81, 41] width 162 height 22
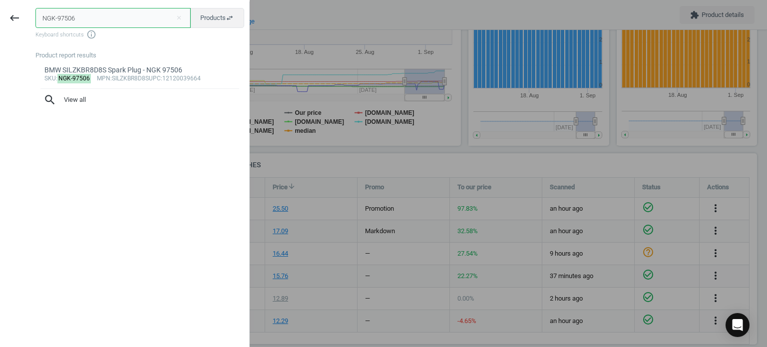
click at [148, 20] on input "NGK-97506" at bounding box center [112, 18] width 155 height 20
paste input "968"
type input "NGK-97968"
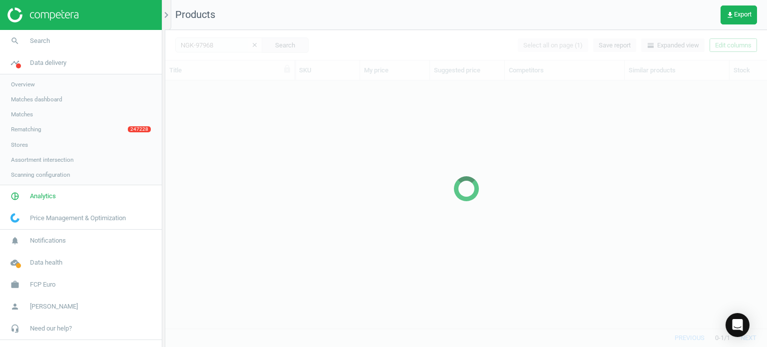
scroll to position [233, 594]
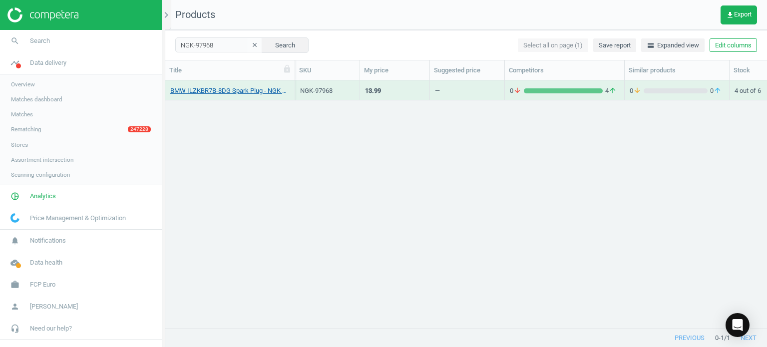
click at [263, 86] on link "BMW ILZKBR7B-8DG Spark Plug - NGK 97968" at bounding box center [229, 90] width 119 height 9
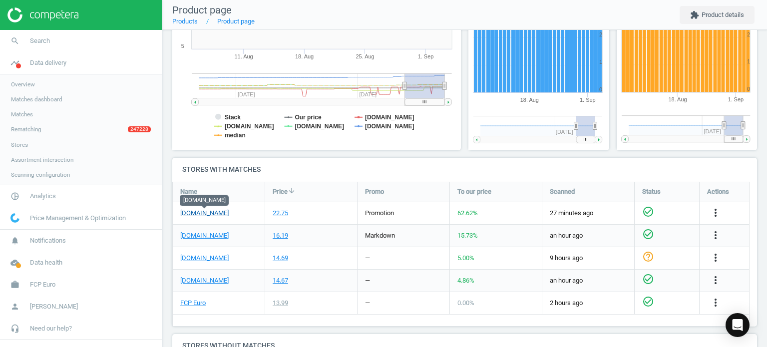
click at [209, 214] on link "[DOMAIN_NAME]" at bounding box center [204, 213] width 48 height 9
click at [84, 39] on link "search Search" at bounding box center [81, 41] width 162 height 22
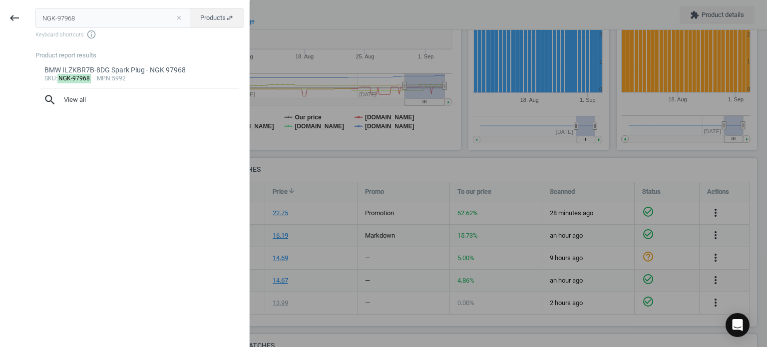
click at [180, 15] on button "close" at bounding box center [178, 17] width 15 height 9
click at [172, 15] on input "text" at bounding box center [112, 18] width 155 height 20
paste input "NGK-1675"
type input "NGK-1675"
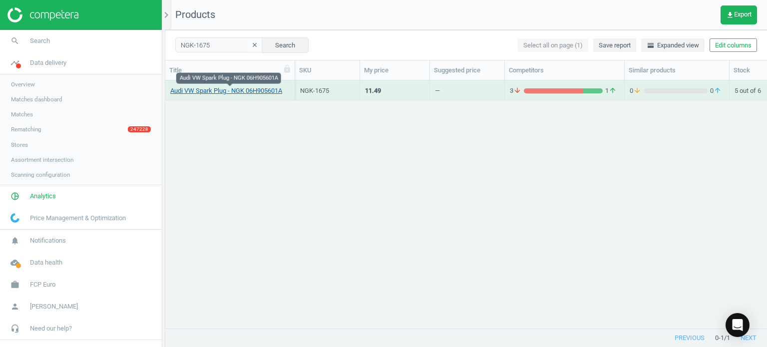
click at [235, 88] on link "Audi VW Spark Plug - NGK 06H905601A" at bounding box center [226, 90] width 112 height 9
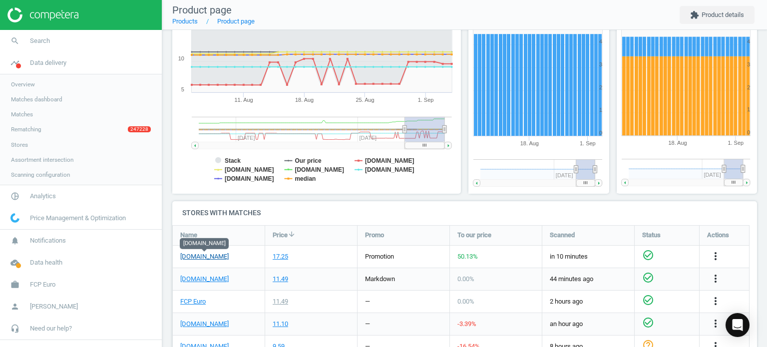
click at [214, 255] on link "[DOMAIN_NAME]" at bounding box center [204, 256] width 48 height 9
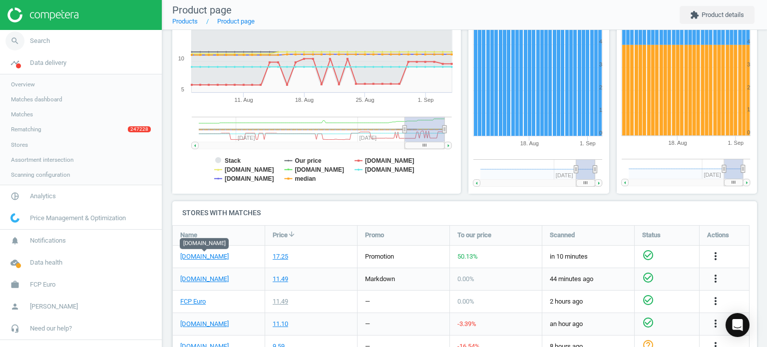
click at [35, 38] on span "Search" at bounding box center [40, 40] width 20 height 9
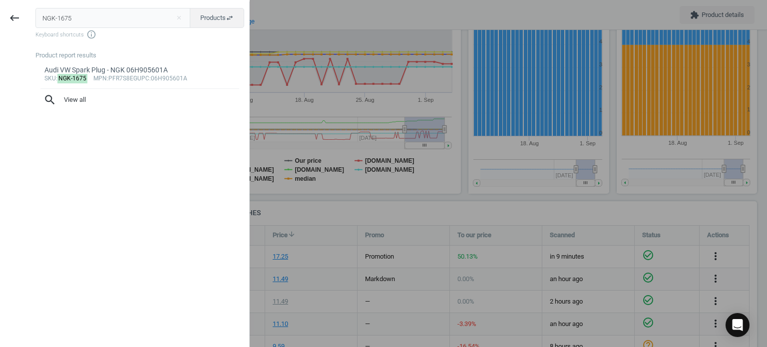
click at [138, 9] on input "NGK-1675" at bounding box center [112, 18] width 155 height 20
type input "NGK-1208"
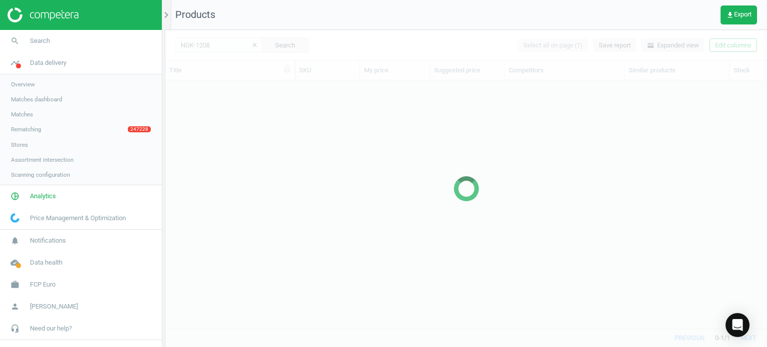
scroll to position [233, 594]
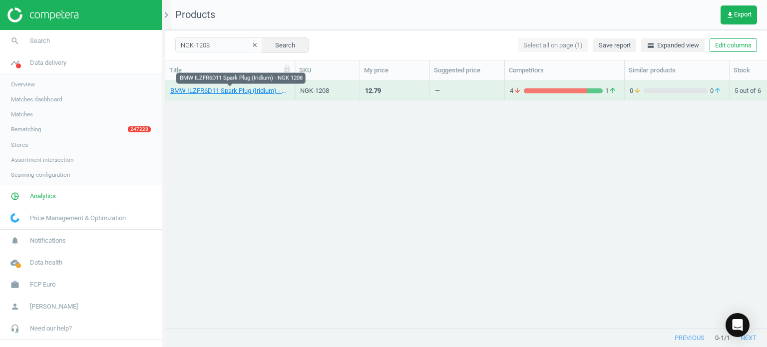
click at [260, 88] on link "BMW ILZFR6D11 Spark Plug (Iridium) - NGK 1208" at bounding box center [229, 90] width 119 height 9
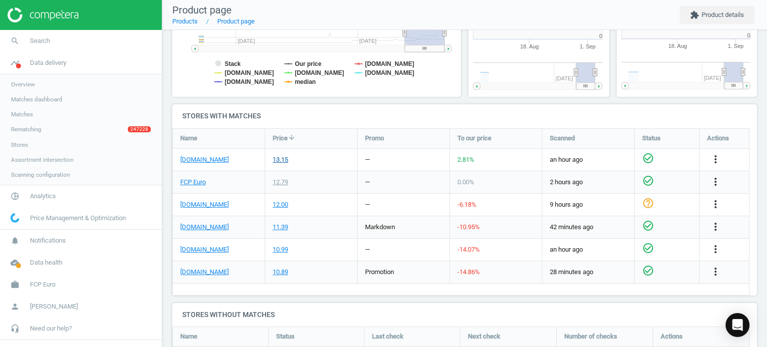
scroll to position [215, 154]
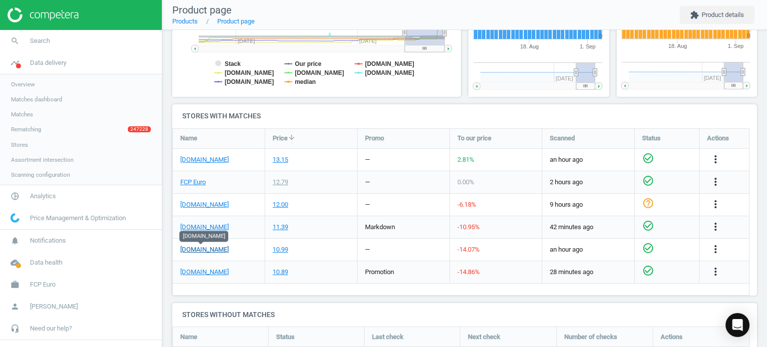
click at [201, 250] on link "[DOMAIN_NAME]" at bounding box center [204, 249] width 48 height 9
click at [44, 46] on link "search Search" at bounding box center [81, 41] width 162 height 22
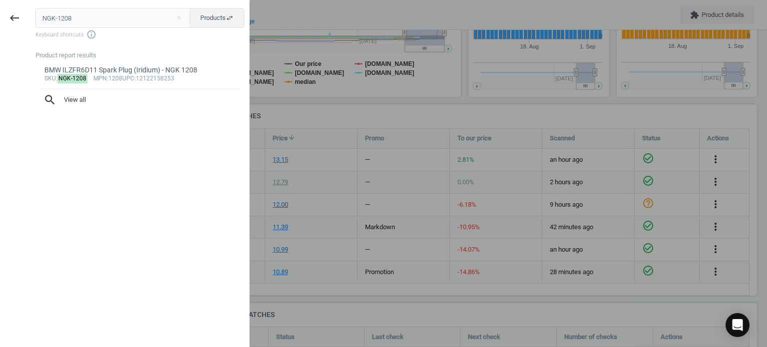
click at [150, 16] on input "NGK-1208" at bounding box center [112, 18] width 155 height 20
type input "NGK-2668"
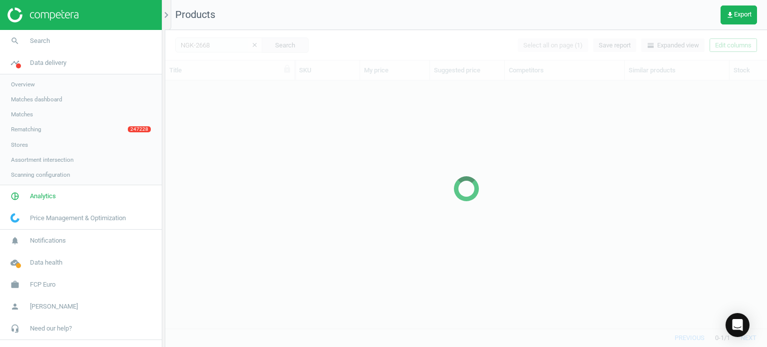
scroll to position [233, 594]
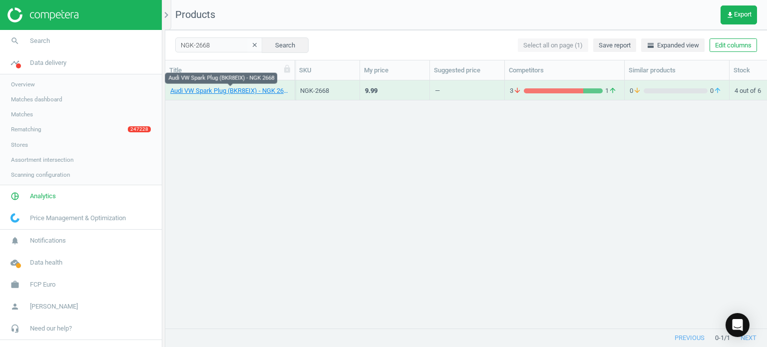
click at [259, 91] on link "Audi VW Spark Plug (BKR8EIX) - NGK 2668" at bounding box center [229, 90] width 119 height 9
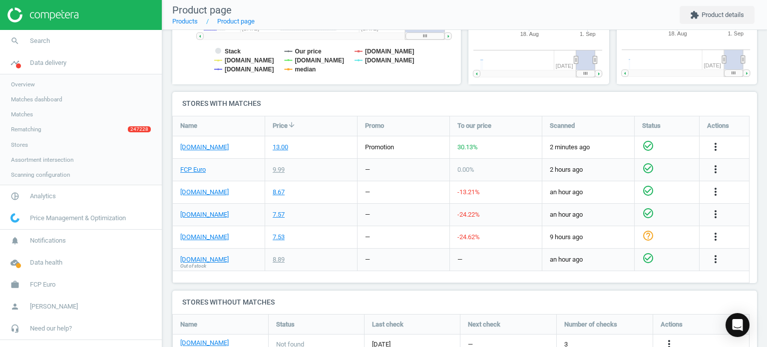
scroll to position [281, 0]
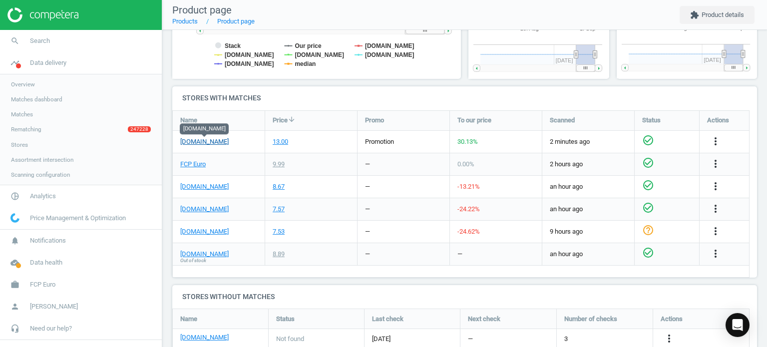
click at [219, 143] on link "[DOMAIN_NAME]" at bounding box center [204, 141] width 48 height 9
click at [34, 43] on span "Search" at bounding box center [40, 40] width 20 height 9
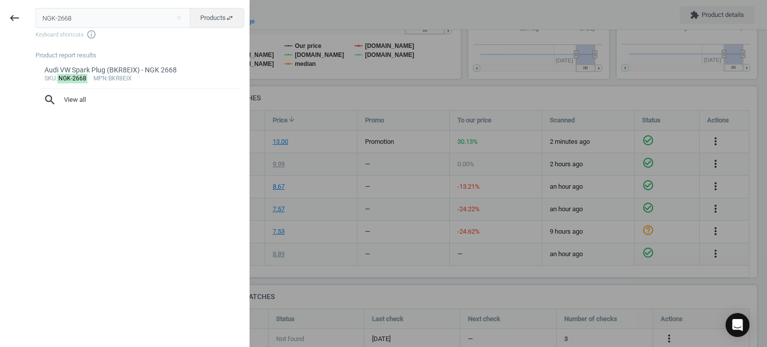
click at [124, 10] on input "NGK-2668" at bounding box center [112, 18] width 155 height 20
type input "NGK-5648"
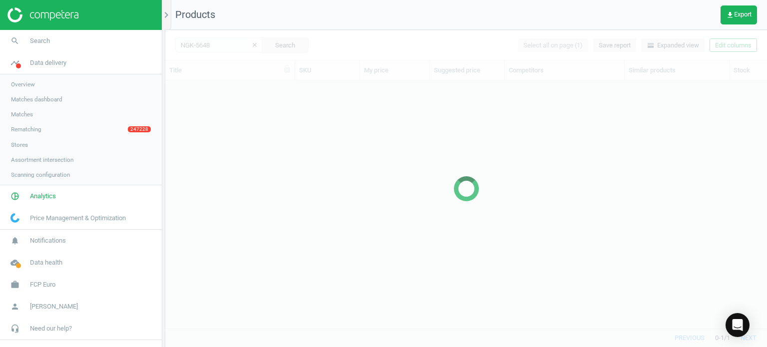
scroll to position [233, 594]
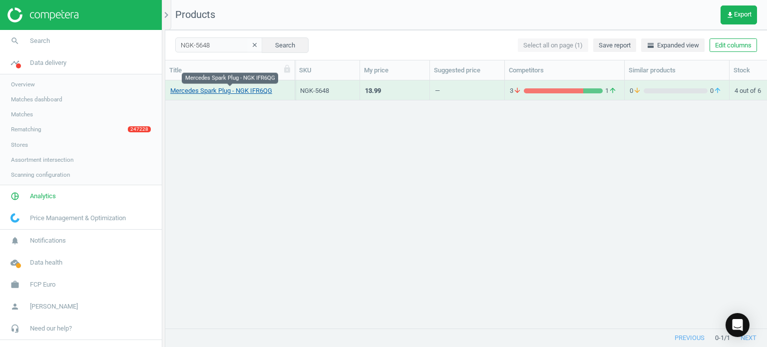
click at [253, 91] on link "Mercedes Spark Plug - NGK IFR6QG" at bounding box center [221, 90] width 102 height 9
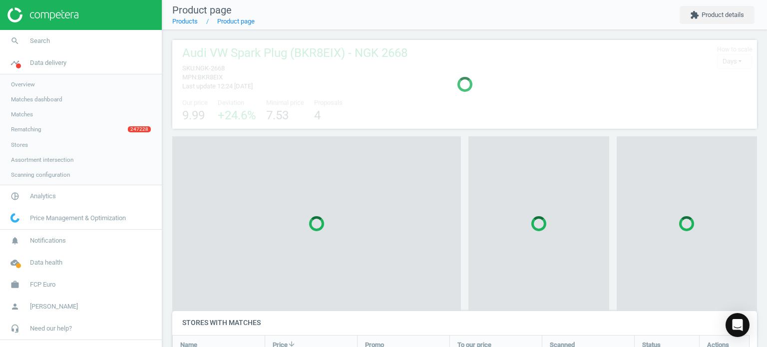
scroll to position [4, 4]
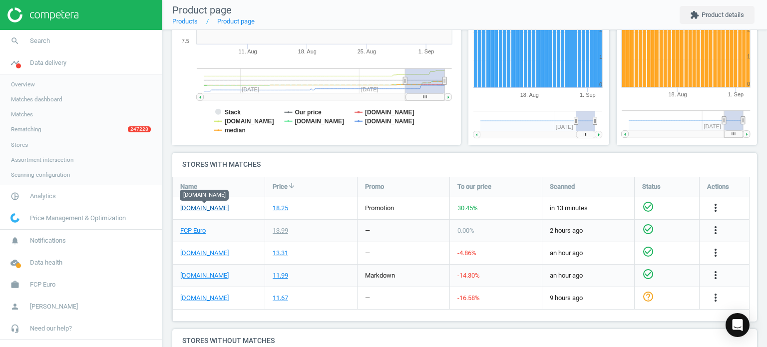
click at [195, 209] on link "[DOMAIN_NAME]" at bounding box center [204, 208] width 48 height 9
click at [55, 36] on link "search Search" at bounding box center [81, 41] width 162 height 22
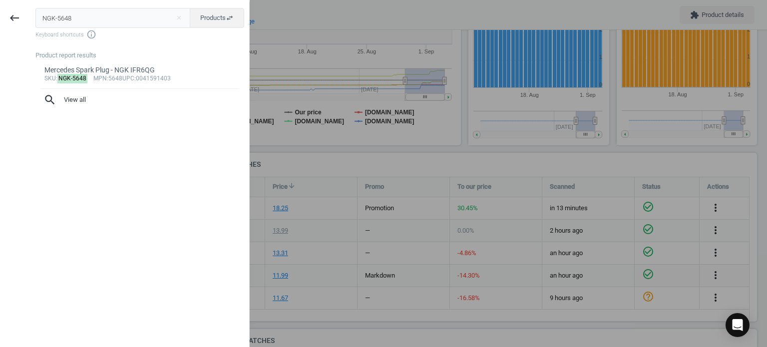
click at [163, 19] on input "NGK-5648" at bounding box center [112, 18] width 155 height 20
type input "NGK-6481"
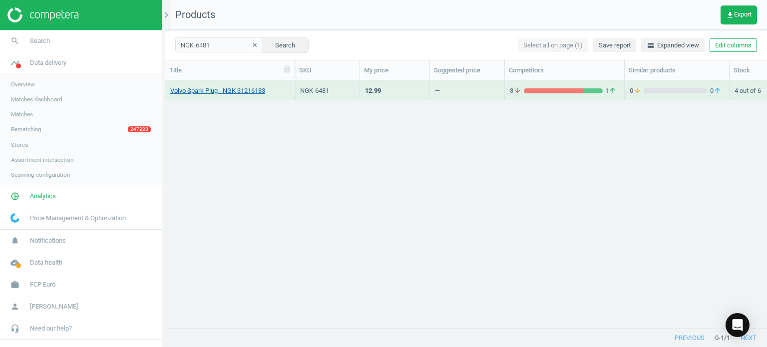
click at [248, 86] on link "Volvo Spark Plug - NGK 31216183" at bounding box center [217, 90] width 95 height 9
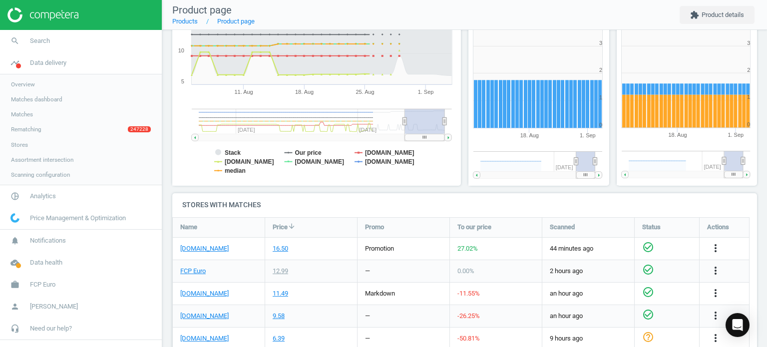
scroll to position [231, 0]
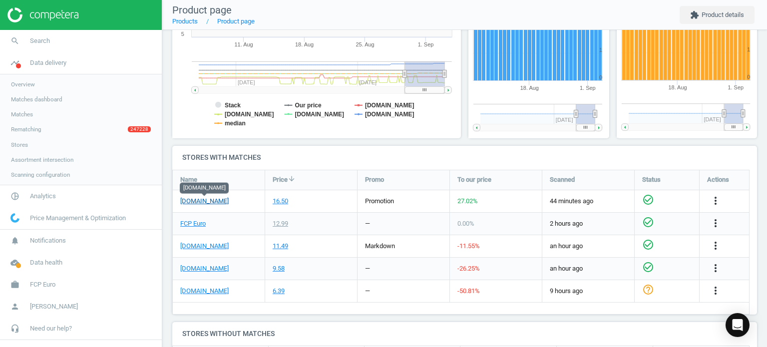
click at [188, 199] on link "[DOMAIN_NAME]" at bounding box center [204, 201] width 48 height 9
click at [61, 32] on link "search Search" at bounding box center [81, 41] width 162 height 22
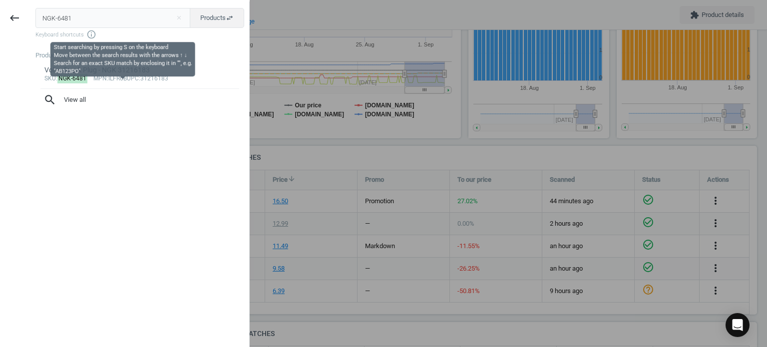
click at [97, 29] on span "Keyboard shortcuts info_outline" at bounding box center [139, 34] width 209 height 10
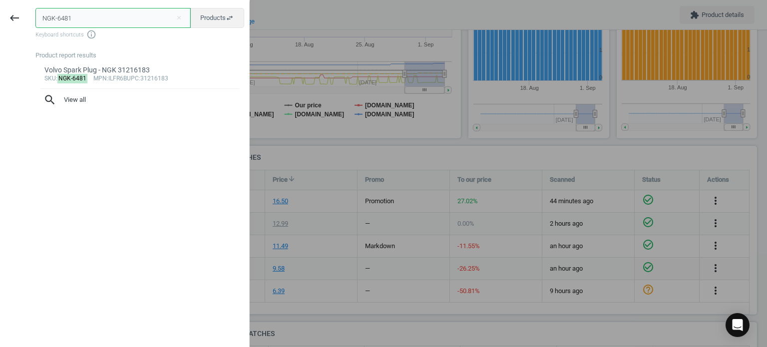
click at [96, 23] on input "NGK-6481" at bounding box center [112, 18] width 155 height 20
paste input "5344"
type input "NGK-5344"
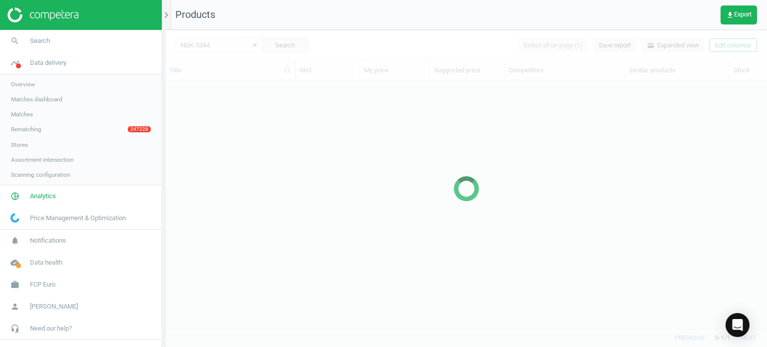
scroll to position [233, 594]
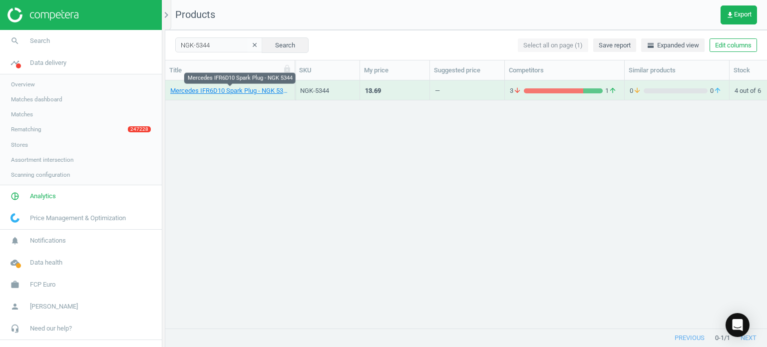
click at [241, 93] on link "Mercedes IFR6D10 Spark Plug - NGK 5344" at bounding box center [229, 90] width 119 height 9
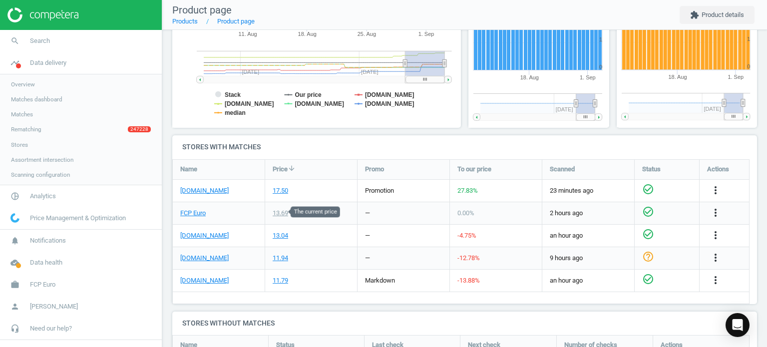
scroll to position [242, 0]
click at [216, 183] on div "[DOMAIN_NAME]" at bounding box center [219, 190] width 92 height 22
click at [222, 188] on link "[DOMAIN_NAME]" at bounding box center [204, 190] width 48 height 9
click at [77, 40] on link "search Search" at bounding box center [81, 41] width 162 height 22
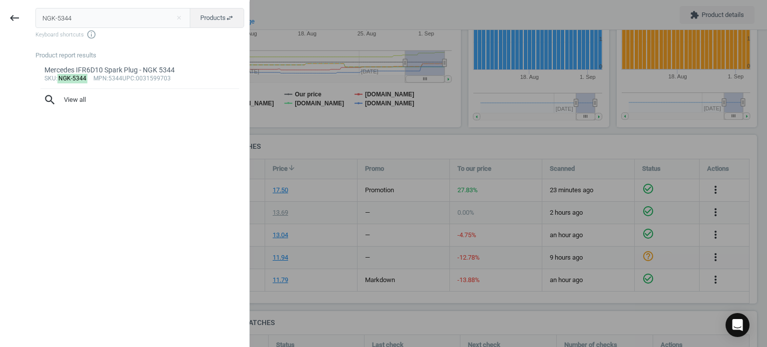
click at [134, 19] on input "NGK-5344" at bounding box center [112, 18] width 155 height 20
type input "NGK-5077"
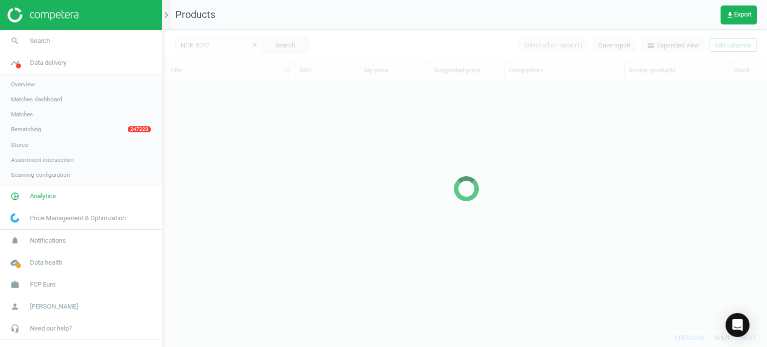
scroll to position [233, 594]
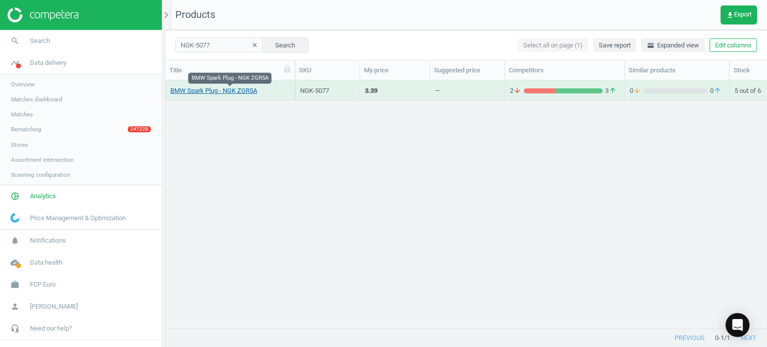
click at [223, 88] on link "BMW Spark Plug - NGK ZGR5A" at bounding box center [213, 90] width 87 height 9
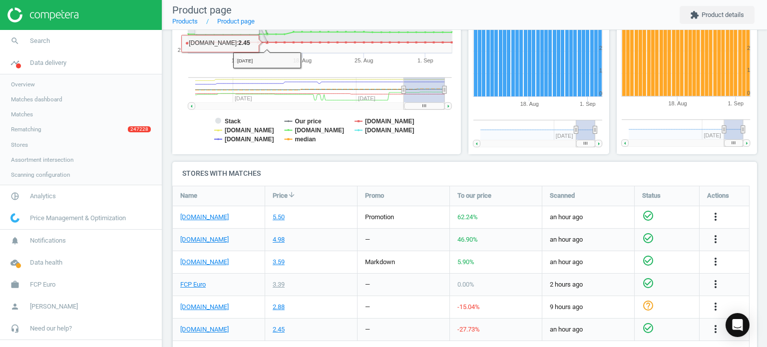
scroll to position [216, 0]
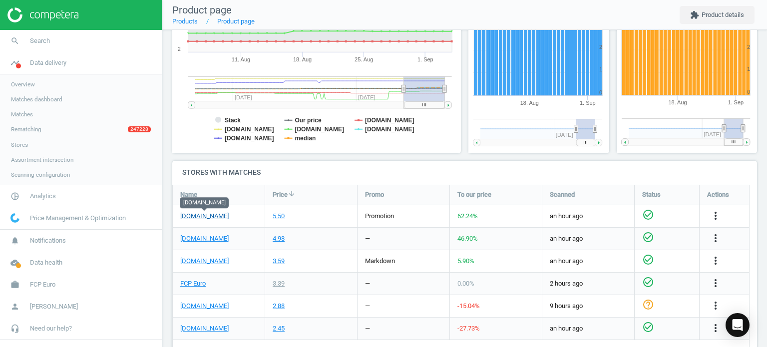
click at [218, 219] on link "[DOMAIN_NAME]" at bounding box center [204, 216] width 48 height 9
click at [34, 43] on span "Search" at bounding box center [40, 40] width 20 height 9
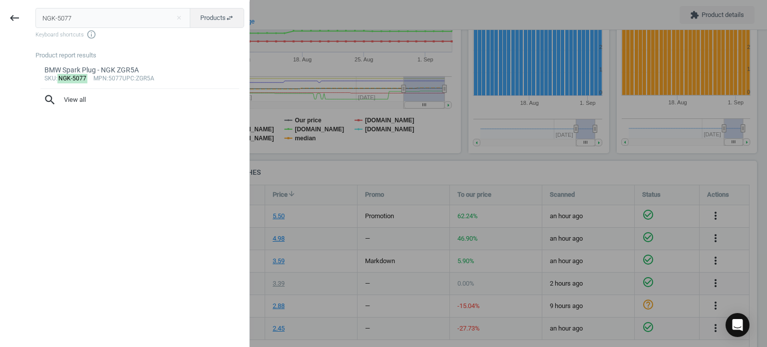
click at [127, 18] on input "NGK-5077" at bounding box center [112, 18] width 155 height 20
type input "NGK-5592"
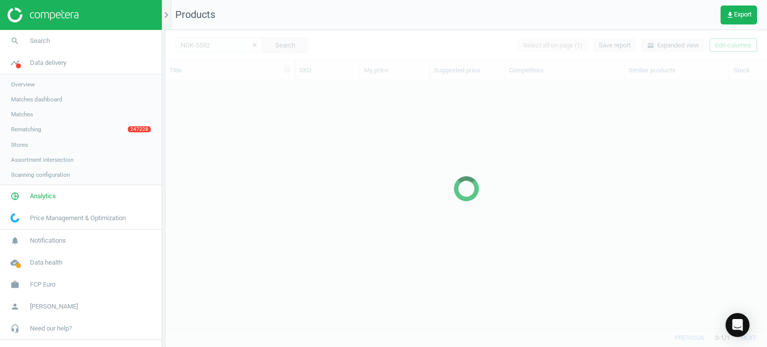
scroll to position [233, 594]
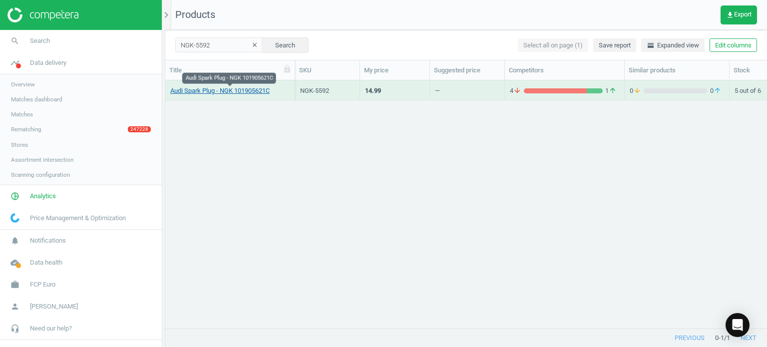
click at [247, 89] on link "Audi Spark Plug - NGK 101905621C" at bounding box center [219, 90] width 99 height 9
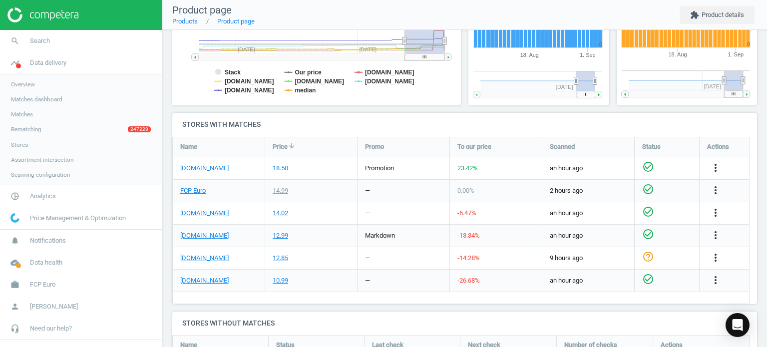
scroll to position [266, 0]
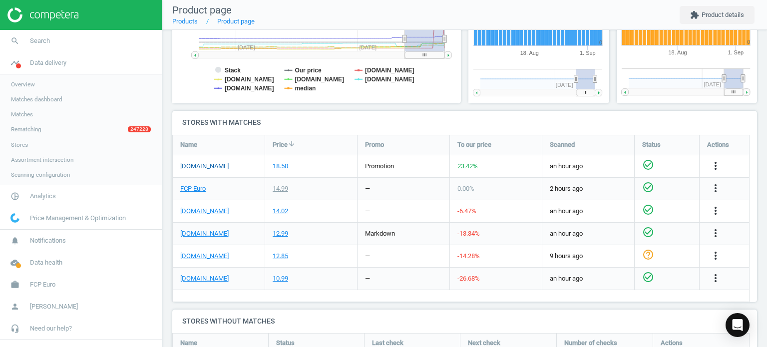
click at [209, 165] on link "[DOMAIN_NAME]" at bounding box center [204, 166] width 48 height 9
click at [52, 43] on link "search Search" at bounding box center [81, 41] width 162 height 22
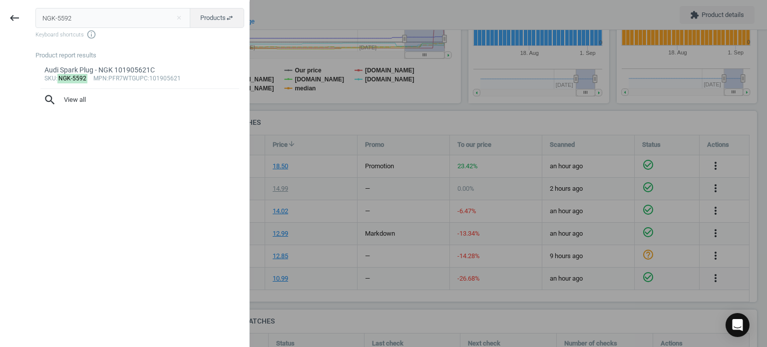
click at [154, 19] on input "NGK-5592" at bounding box center [112, 18] width 155 height 20
type input "NGK-2756"
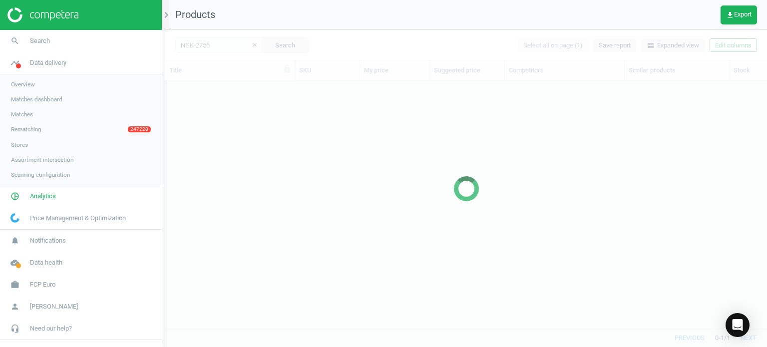
scroll to position [233, 594]
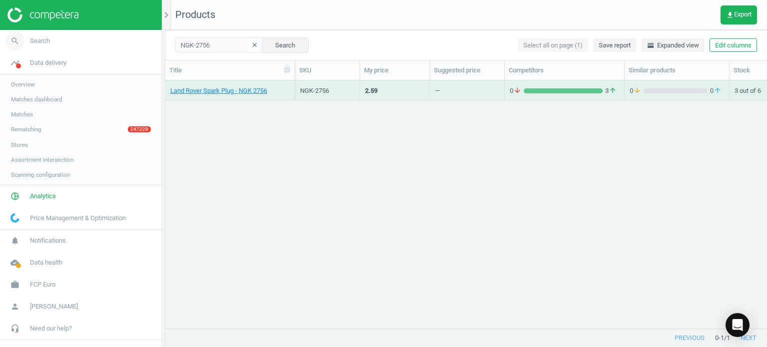
click at [37, 41] on span "Search" at bounding box center [40, 40] width 20 height 9
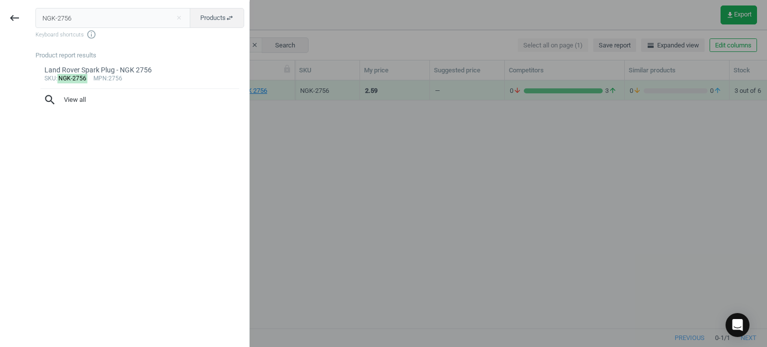
click at [160, 13] on input "NGK-2756" at bounding box center [112, 18] width 155 height 20
type input "BOS-7422"
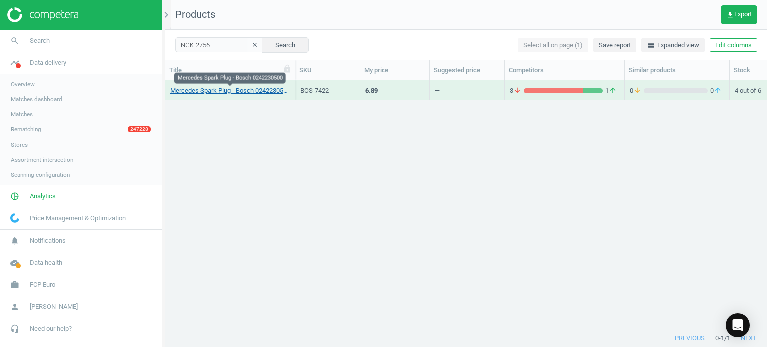
click at [243, 91] on link "Mercedes Spark Plug - Bosch 0242230500" at bounding box center [229, 90] width 119 height 9
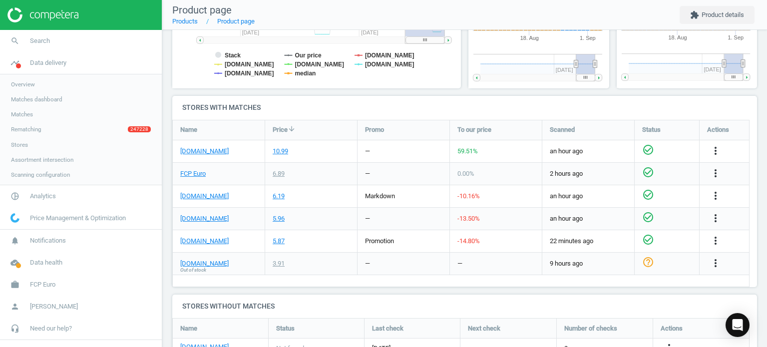
scroll to position [321, 0]
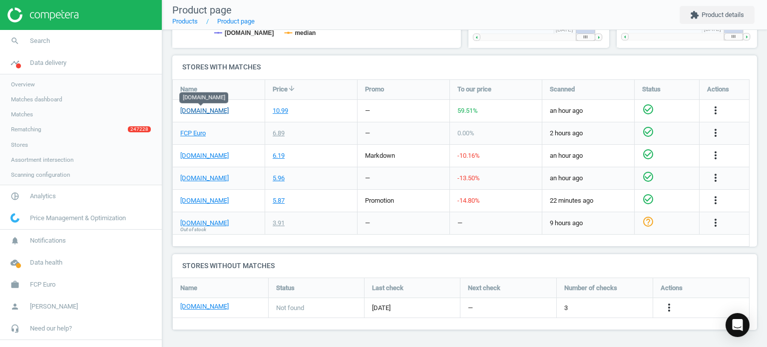
click at [213, 111] on link "[DOMAIN_NAME]" at bounding box center [204, 110] width 48 height 9
click at [34, 44] on span "Search" at bounding box center [40, 40] width 20 height 9
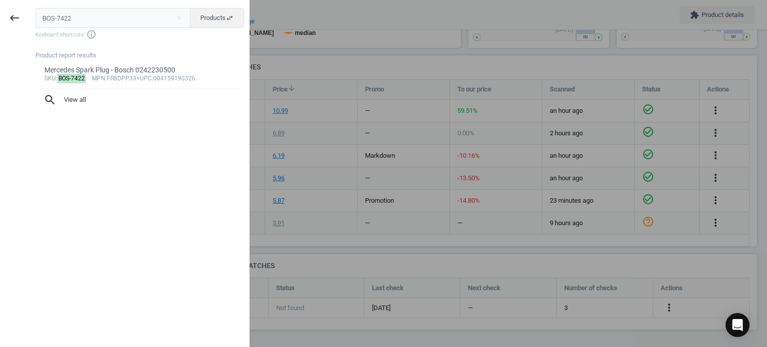
click at [115, 17] on input "BOS-7422" at bounding box center [112, 18] width 155 height 20
type input "BOS-0261500272"
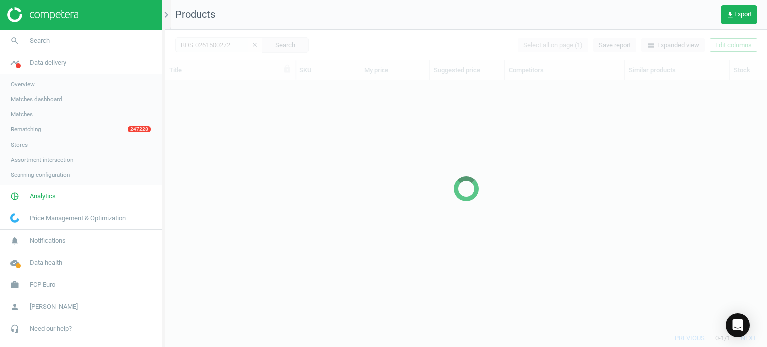
scroll to position [233, 594]
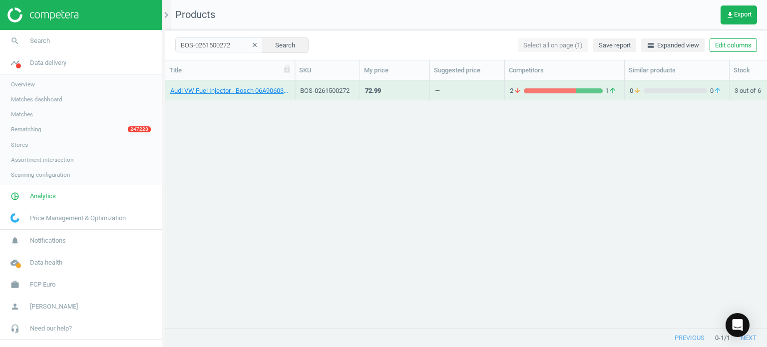
click at [237, 95] on div "Audi VW Fuel Injector - Bosch 06A906036Q" at bounding box center [229, 92] width 119 height 12
click at [232, 94] on link "Audi VW Fuel Injector - Bosch 06A906036Q" at bounding box center [229, 90] width 119 height 9
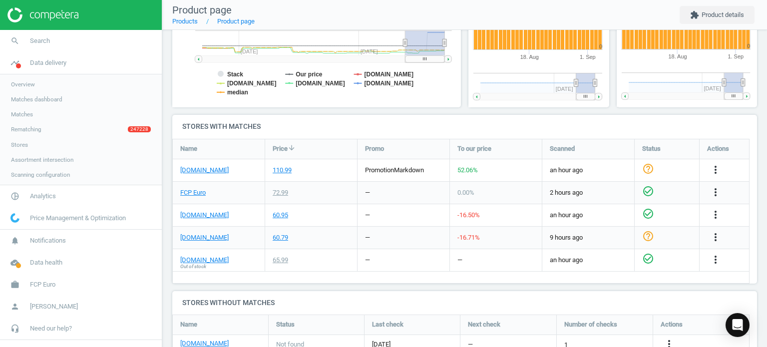
scroll to position [319, 0]
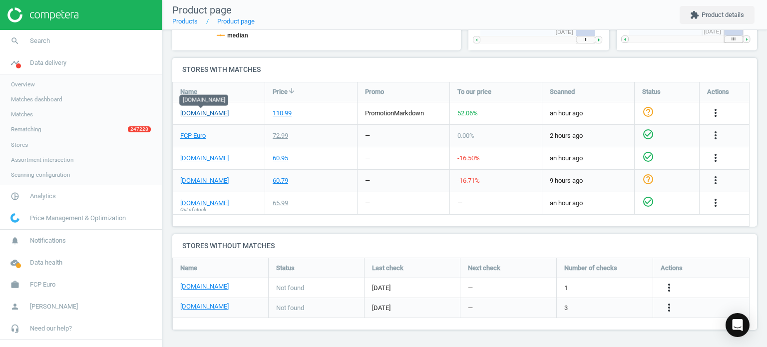
click at [206, 114] on link "[DOMAIN_NAME]" at bounding box center [204, 113] width 48 height 9
click at [72, 32] on link "search Search" at bounding box center [81, 41] width 162 height 22
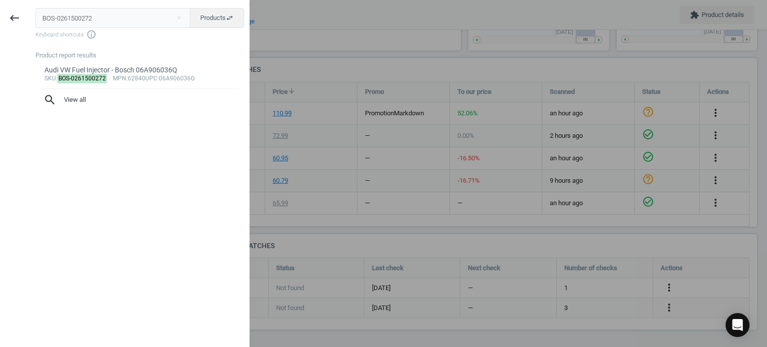
click at [163, 13] on input "BOS-0261500272" at bounding box center [112, 18] width 155 height 20
type input "BOS-0280158142"
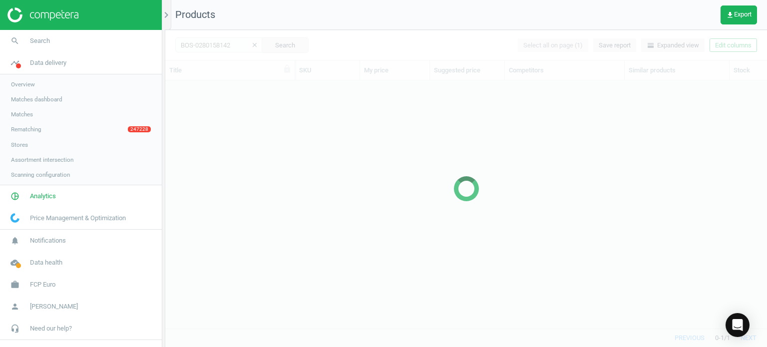
scroll to position [233, 594]
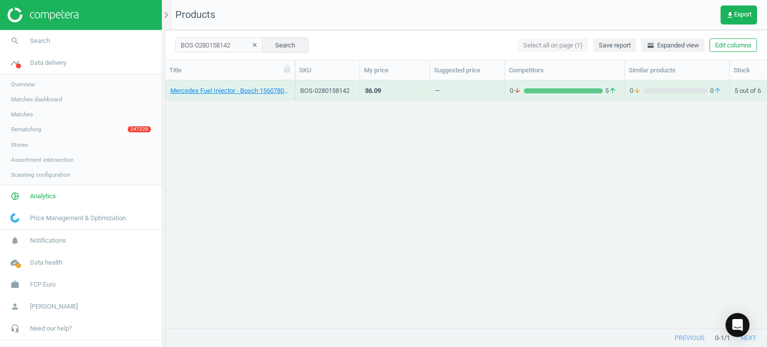
click at [227, 96] on div "Mercedes Fuel Injector - Bosch 1560780023" at bounding box center [229, 92] width 119 height 12
click at [218, 93] on link "Mercedes Fuel Injector - Bosch 1560780023" at bounding box center [229, 90] width 119 height 9
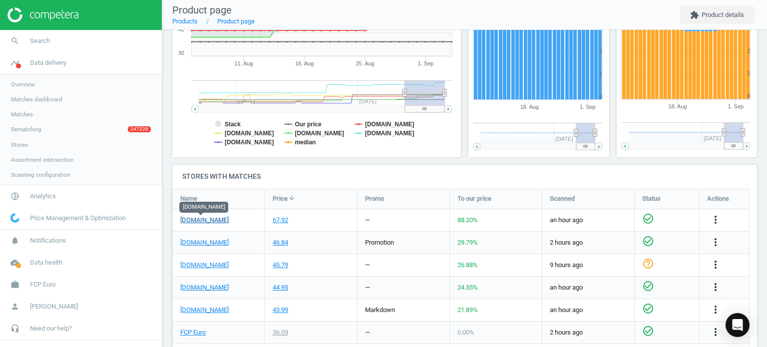
click at [199, 219] on link "[DOMAIN_NAME]" at bounding box center [204, 220] width 48 height 9
click at [86, 32] on link "search Search" at bounding box center [81, 41] width 162 height 22
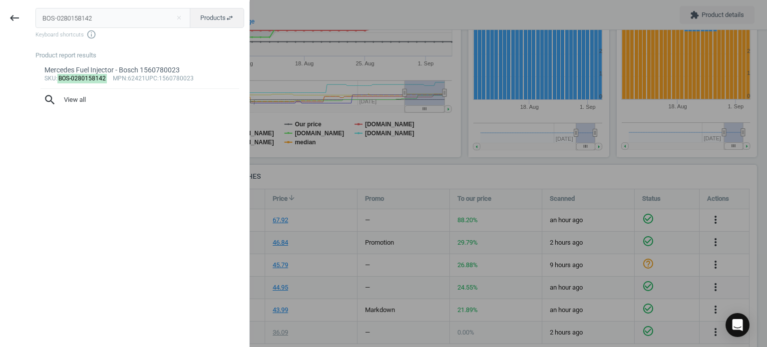
click at [102, 21] on input "BOS-0280158142" at bounding box center [112, 18] width 155 height 20
type input "BOS-0221503035"
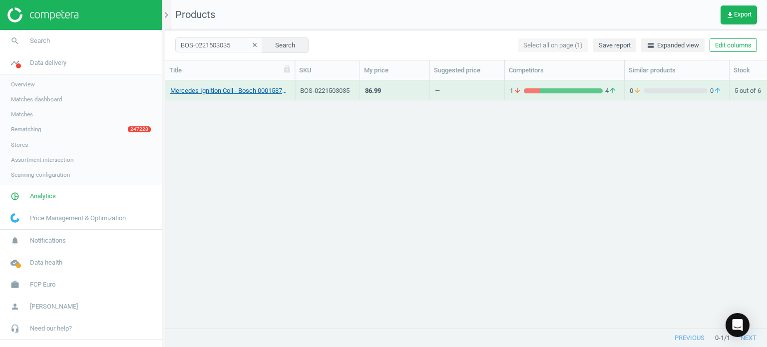
click at [272, 91] on link "Mercedes Ignition Coil - Bosch 0001587803" at bounding box center [229, 90] width 119 height 9
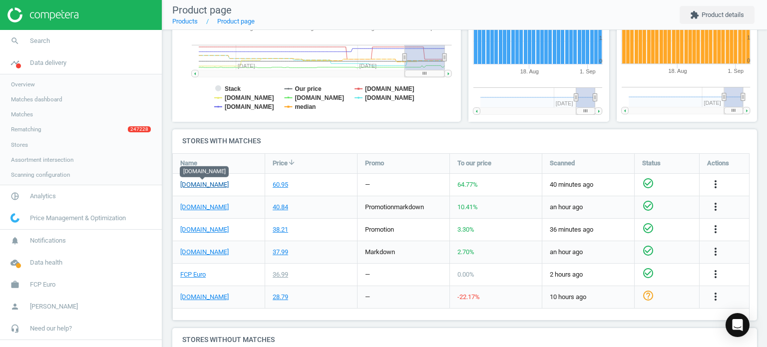
click at [214, 186] on link "[DOMAIN_NAME]" at bounding box center [204, 184] width 48 height 9
click at [69, 37] on link "search Search" at bounding box center [81, 41] width 162 height 22
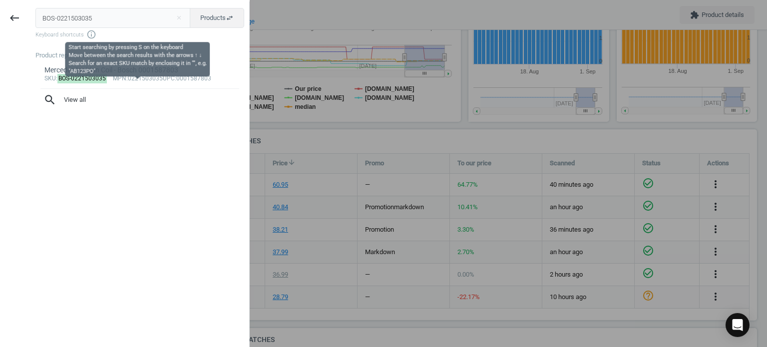
click at [92, 14] on input "BOS-0221503035" at bounding box center [112, 18] width 155 height 20
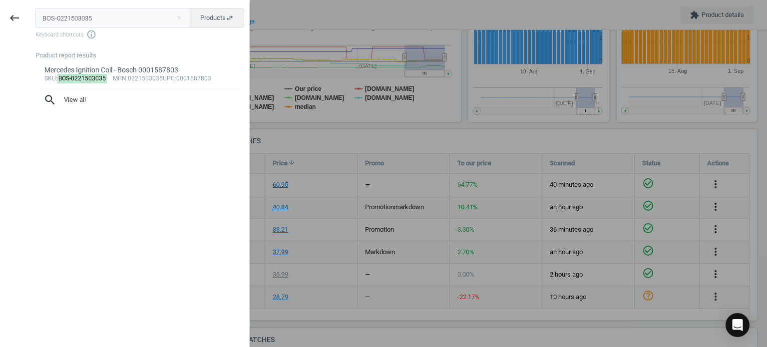
click at [92, 14] on input "BOS-0221503035" at bounding box center [112, 18] width 155 height 20
type input "BOS-0437502047"
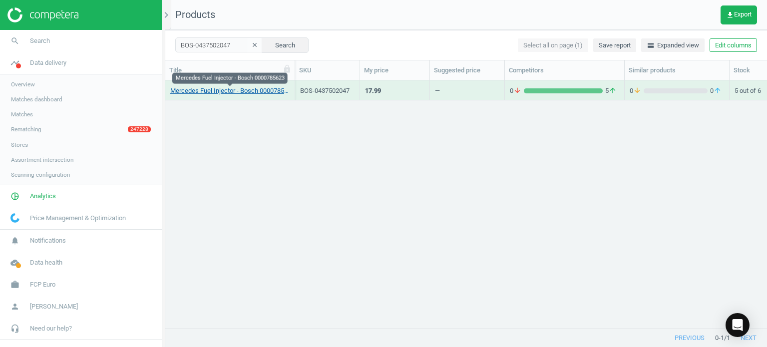
click at [272, 94] on link "Mercedes Fuel Injector - Bosch 0000785623" at bounding box center [229, 90] width 119 height 9
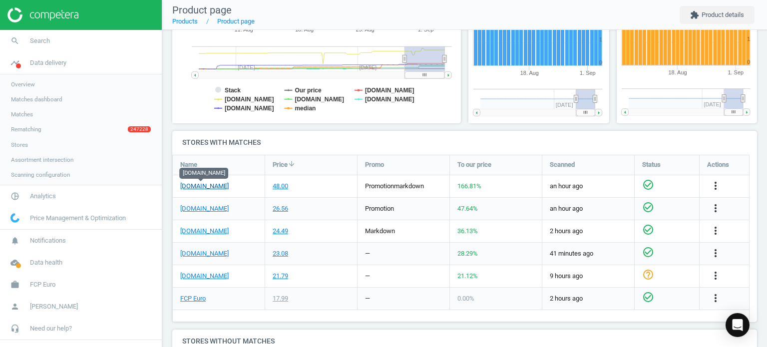
click at [186, 189] on link "[DOMAIN_NAME]" at bounding box center [204, 186] width 48 height 9
click at [715, 180] on icon "more_vert" at bounding box center [715, 186] width 12 height 12
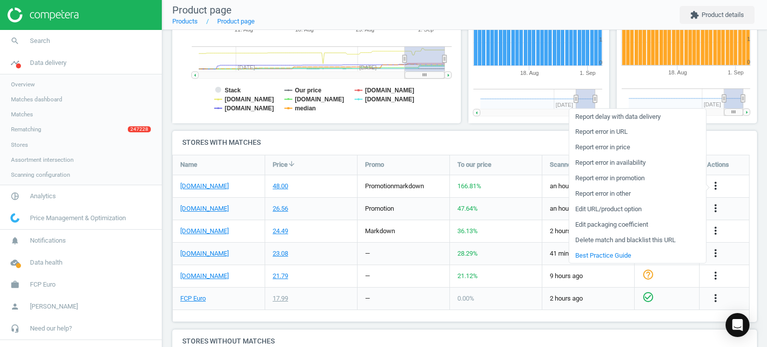
click at [629, 152] on link "Report error in price" at bounding box center [637, 147] width 137 height 15
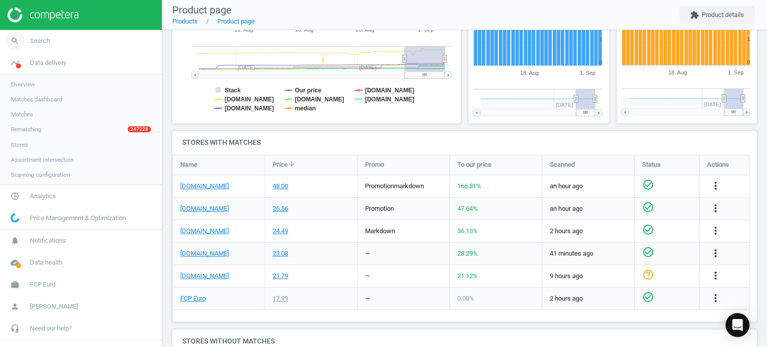
click at [55, 37] on link "search Search" at bounding box center [81, 41] width 162 height 22
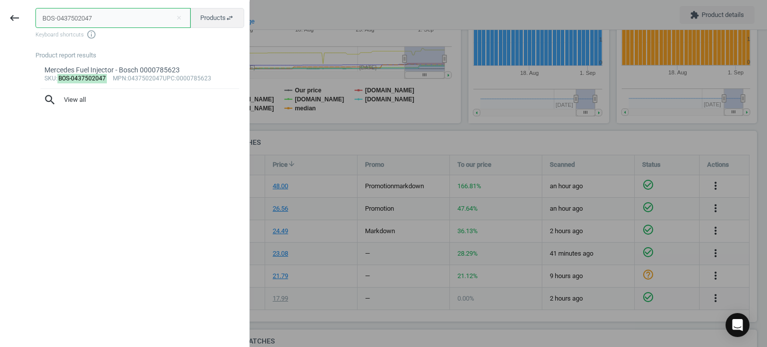
click at [90, 21] on input "BOS-0437502047" at bounding box center [112, 18] width 155 height 20
paste input "232103114"
type input "BOS-0232103114"
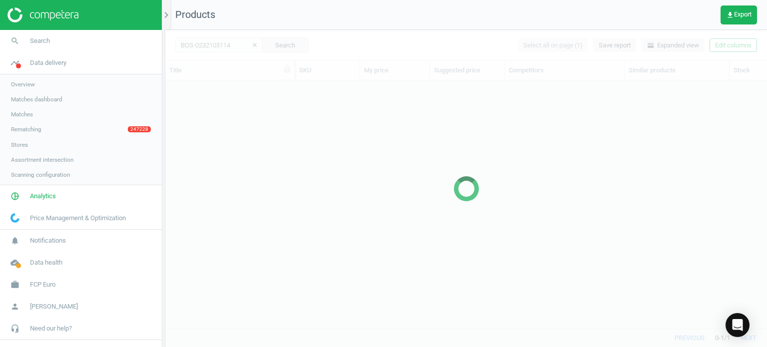
scroll to position [233, 594]
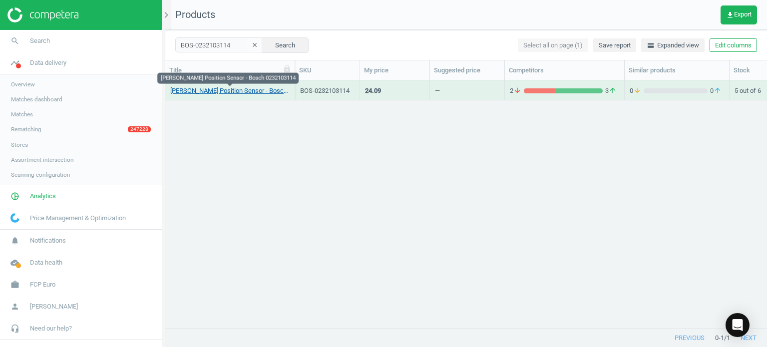
click at [259, 89] on link "[PERSON_NAME] Position Sensor - Bosch 0232103114" at bounding box center [229, 90] width 119 height 9
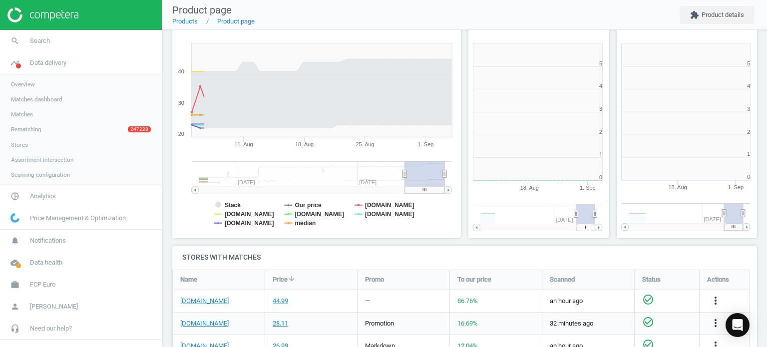
scroll to position [215, 300]
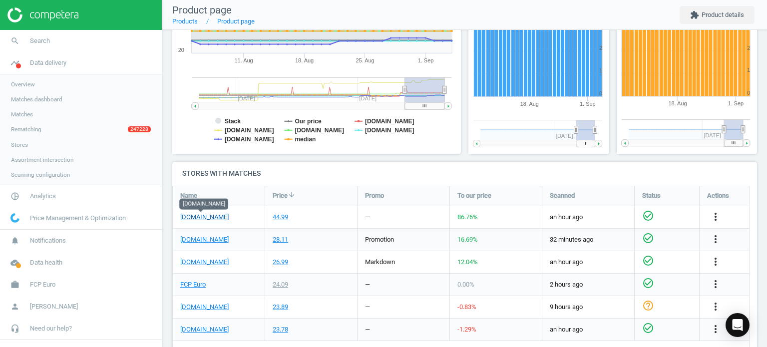
click at [211, 219] on link "[DOMAIN_NAME]" at bounding box center [204, 217] width 48 height 9
click at [711, 214] on icon "more_vert" at bounding box center [715, 217] width 12 height 12
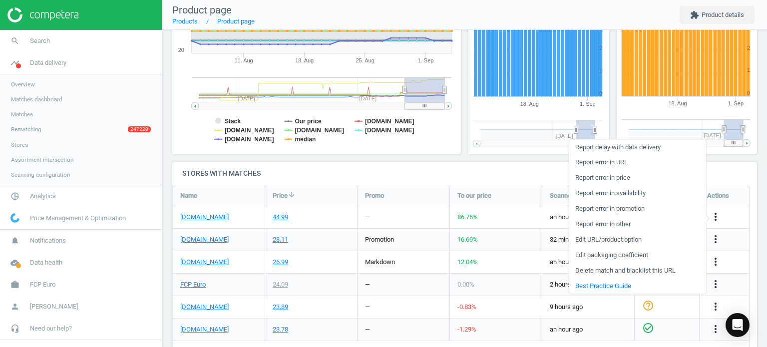
click at [711, 214] on icon "more_vert" at bounding box center [715, 217] width 12 height 12
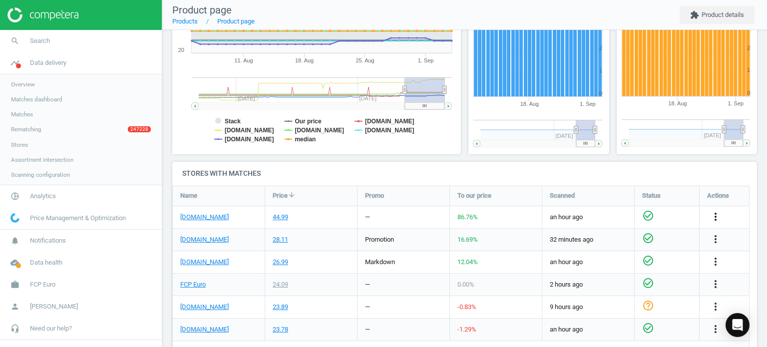
click at [711, 214] on icon "more_vert" at bounding box center [715, 217] width 12 height 12
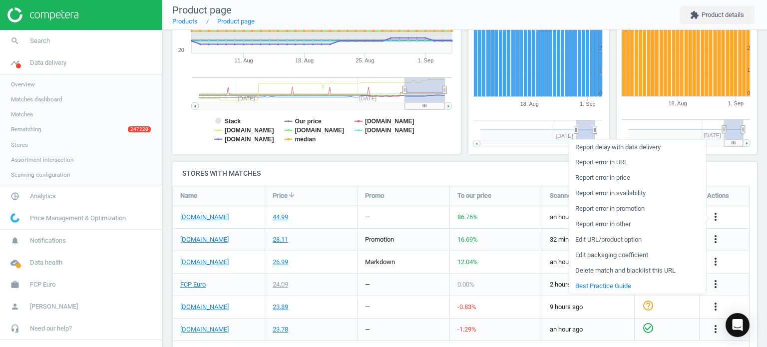
click at [614, 175] on link "Report error in price" at bounding box center [637, 177] width 137 height 15
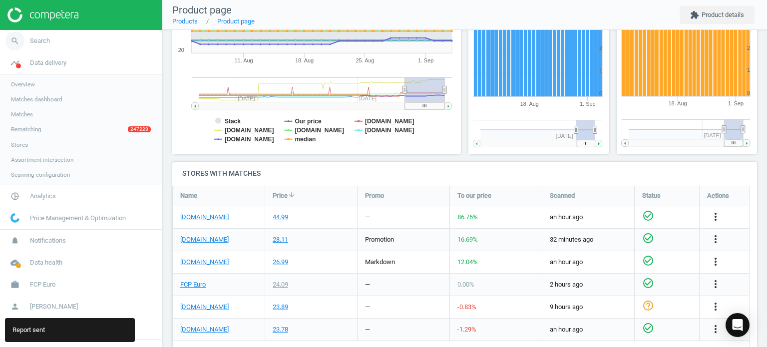
click at [42, 38] on span "Search" at bounding box center [40, 40] width 20 height 9
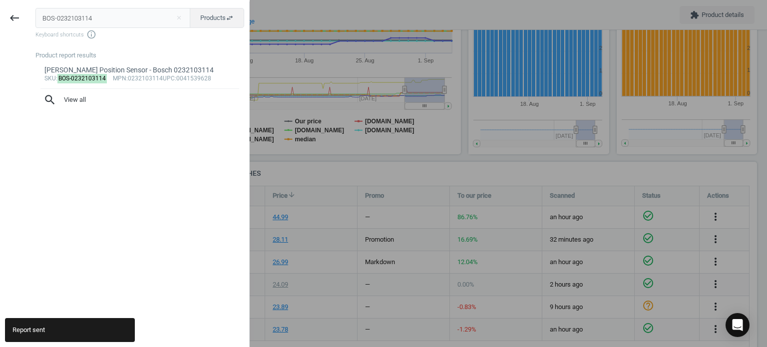
click at [145, 11] on input "BOS-0232103114" at bounding box center [112, 18] width 155 height 20
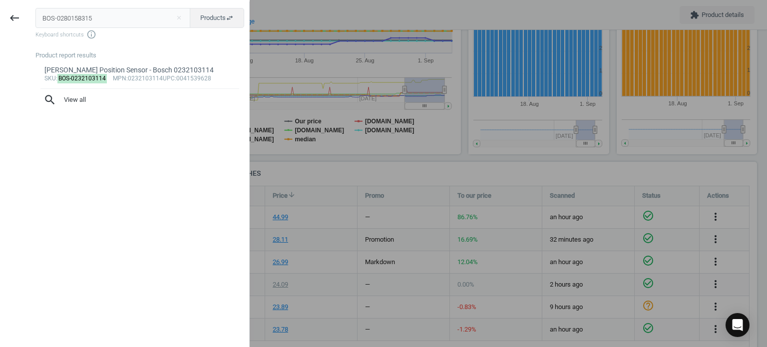
type input "BOS-0280158315"
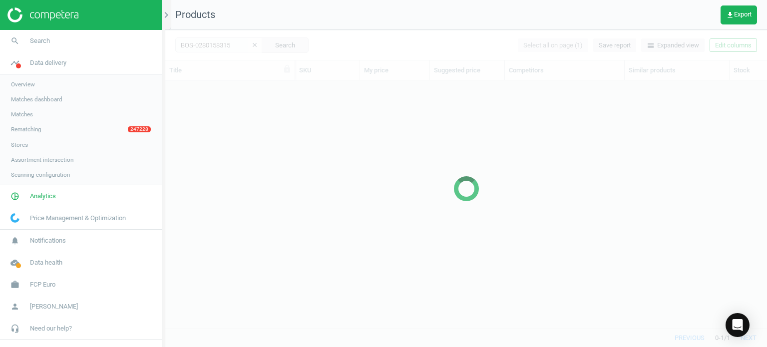
scroll to position [233, 594]
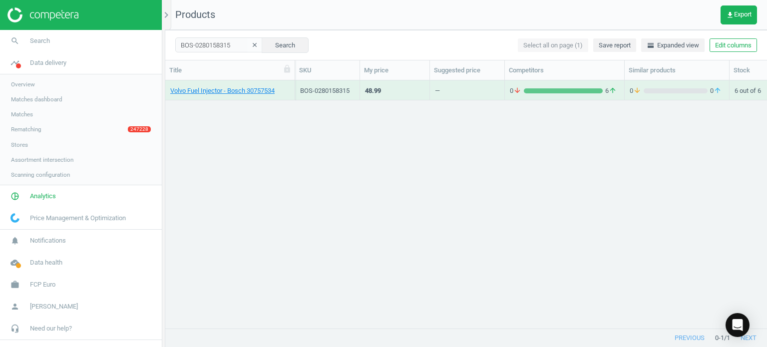
click at [270, 85] on div "Volvo Fuel Injector - Bosch 30757534" at bounding box center [229, 89] width 119 height 17
click at [273, 91] on link "Volvo Fuel Injector - Bosch 30757534" at bounding box center [222, 90] width 104 height 9
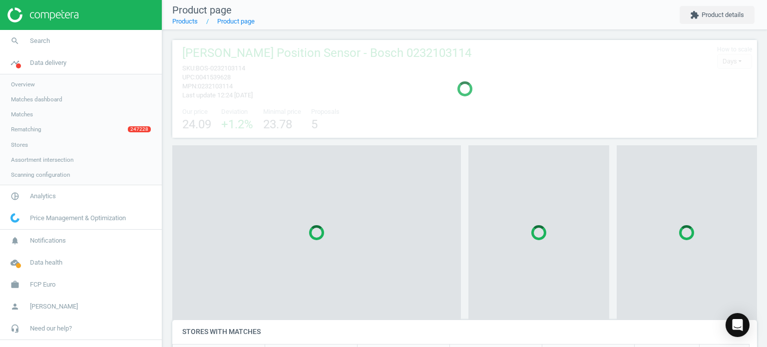
scroll to position [68, 592]
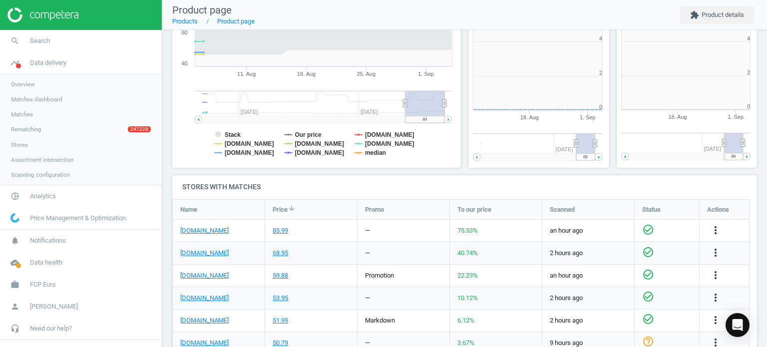
scroll to position [215, 154]
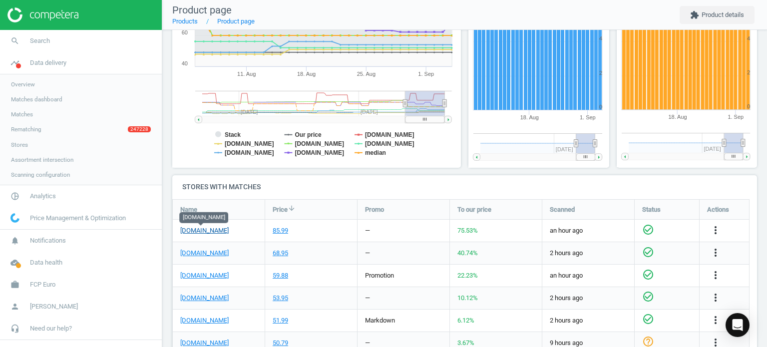
click at [212, 232] on link "[DOMAIN_NAME]" at bounding box center [204, 230] width 48 height 9
click at [727, 218] on div "Actions" at bounding box center [723, 209] width 49 height 19
click at [722, 224] on div "more_vert" at bounding box center [716, 230] width 19 height 13
click at [714, 231] on icon "more_vert" at bounding box center [715, 230] width 12 height 12
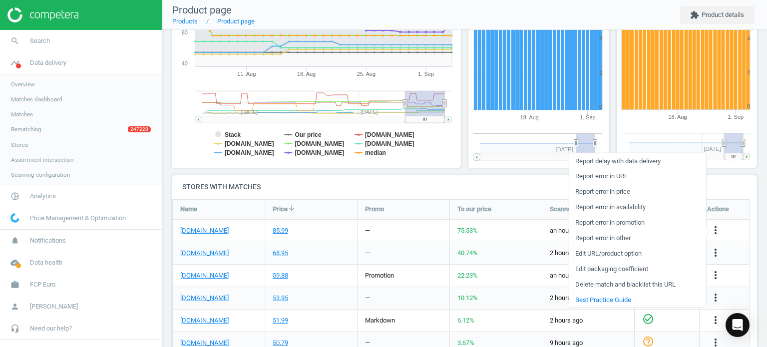
click at [601, 191] on link "Report error in price" at bounding box center [637, 191] width 137 height 15
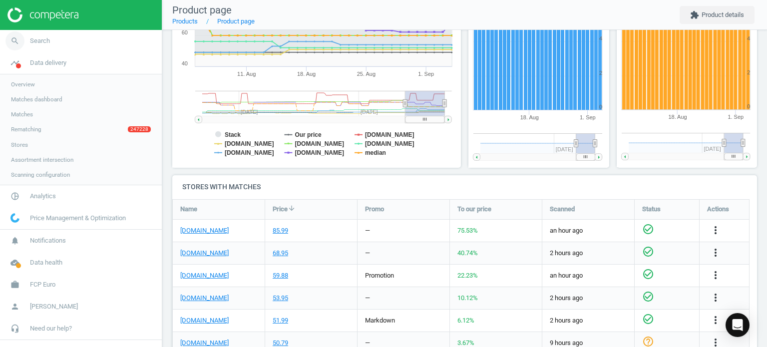
click at [92, 41] on link "search Search" at bounding box center [81, 41] width 162 height 22
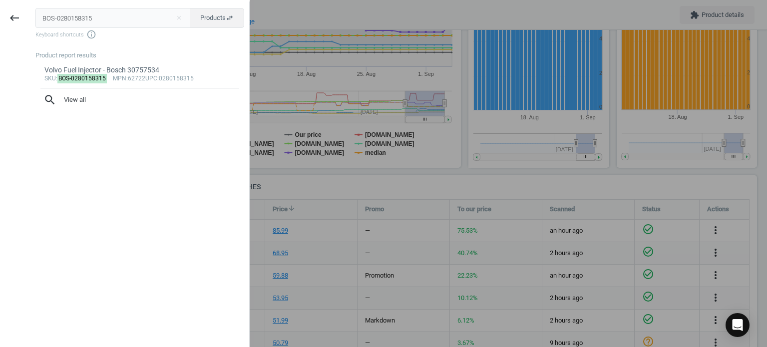
click at [79, 11] on input "BOS-0280158315" at bounding box center [112, 18] width 155 height 20
type input "BOS-0261520281"
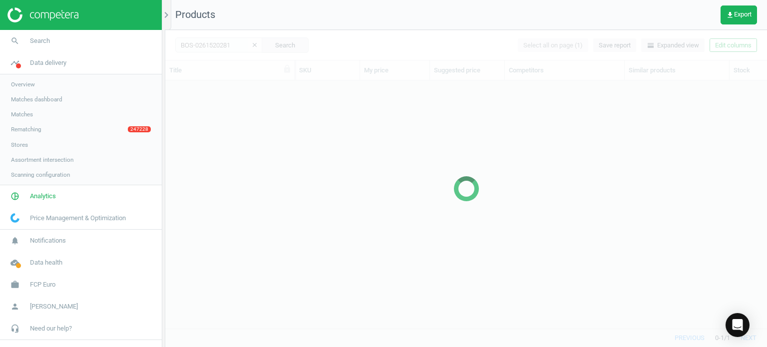
scroll to position [233, 594]
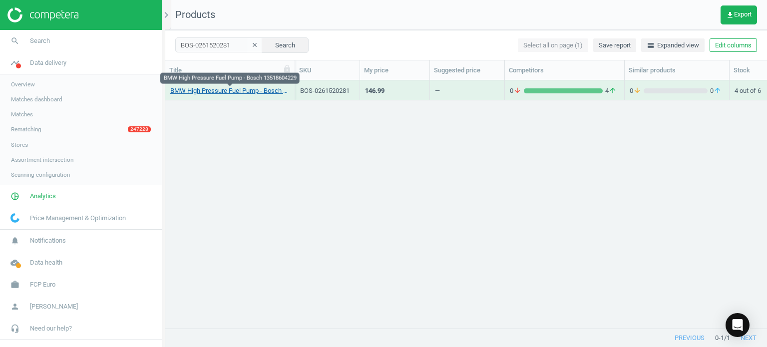
click at [205, 93] on link "BMW High Pressure Fuel Pump - Bosch 13518604229" at bounding box center [229, 90] width 119 height 9
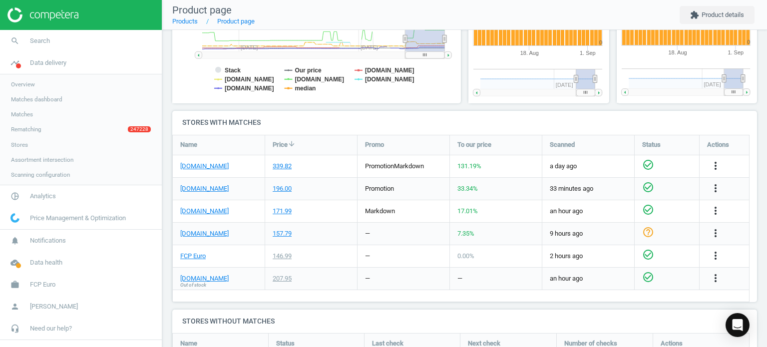
scroll to position [268, 0]
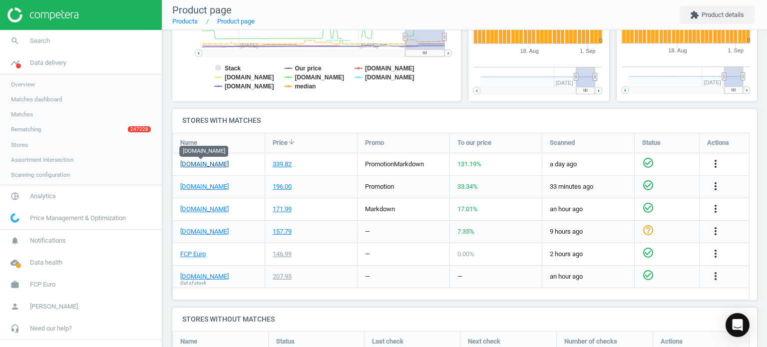
click at [214, 164] on link "[DOMAIN_NAME]" at bounding box center [204, 164] width 48 height 9
click at [26, 47] on span "search" at bounding box center [15, 41] width 30 height 22
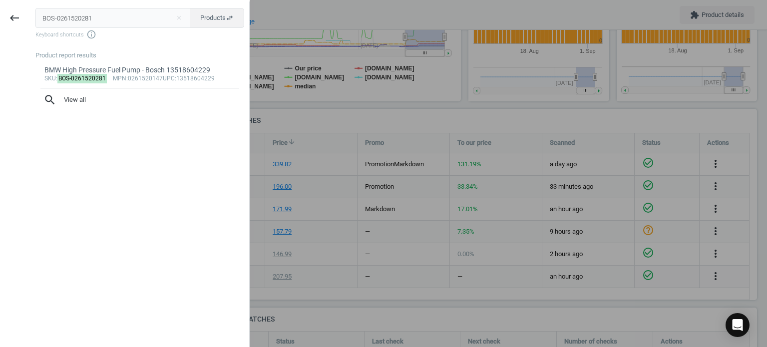
click at [150, 13] on input "BOS-0261520281" at bounding box center [112, 18] width 155 height 20
type input "BOS-16413"
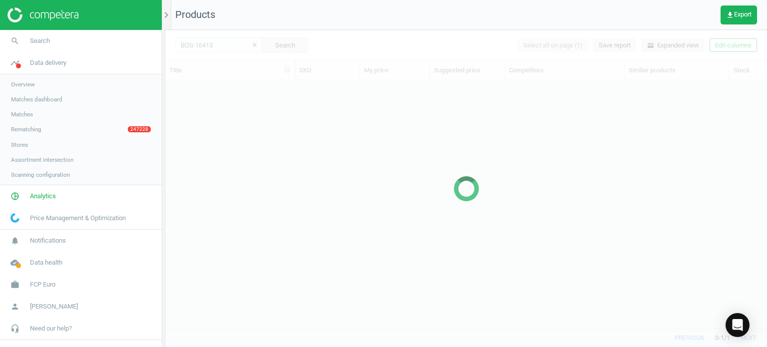
scroll to position [233, 594]
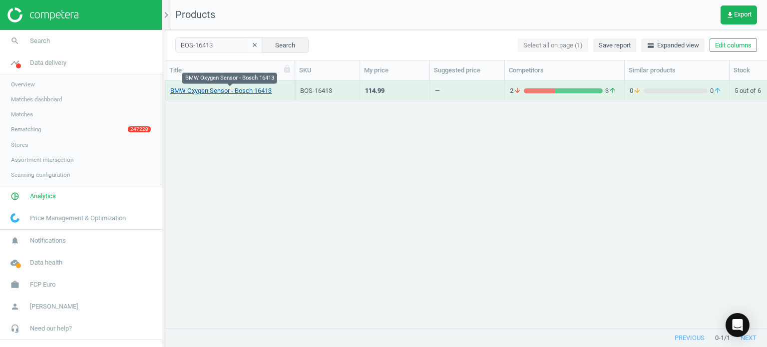
click at [257, 92] on link "BMW Oxygen Sensor - Bosch 16413" at bounding box center [220, 90] width 101 height 9
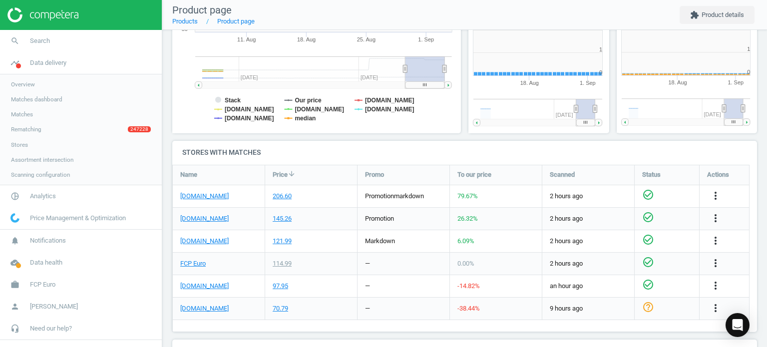
scroll to position [215, 154]
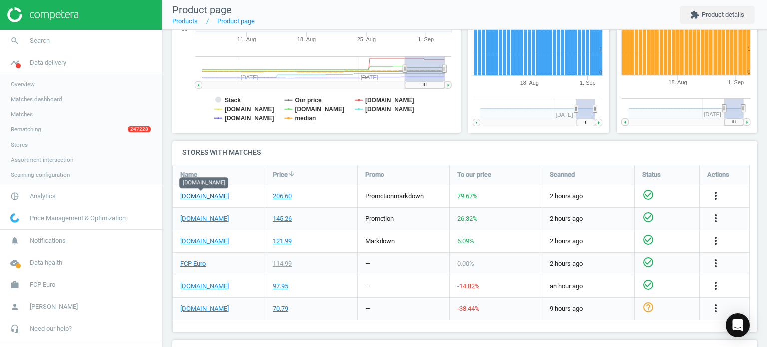
click at [206, 193] on link "[DOMAIN_NAME]" at bounding box center [204, 196] width 48 height 9
click at [6, 47] on span "search" at bounding box center [15, 41] width 30 height 22
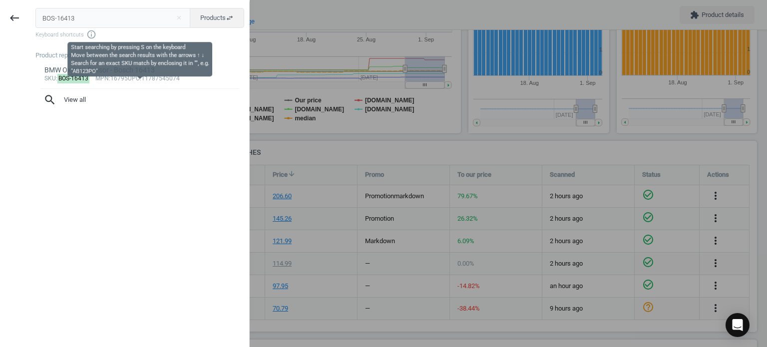
click at [94, 21] on input "BOS-16413" at bounding box center [112, 18] width 155 height 20
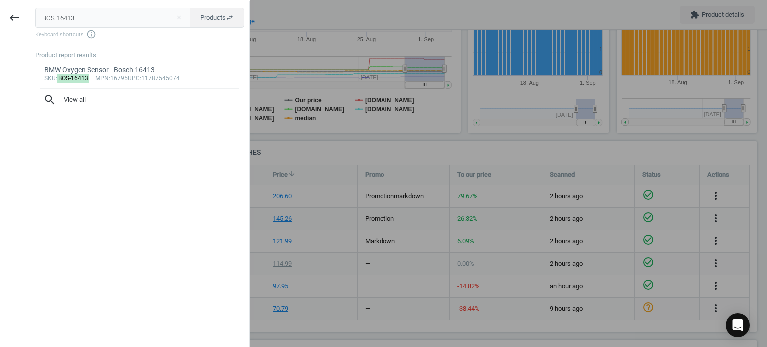
click at [94, 21] on input "BOS-16413" at bounding box center [112, 18] width 155 height 20
type input "BOS-0437502054"
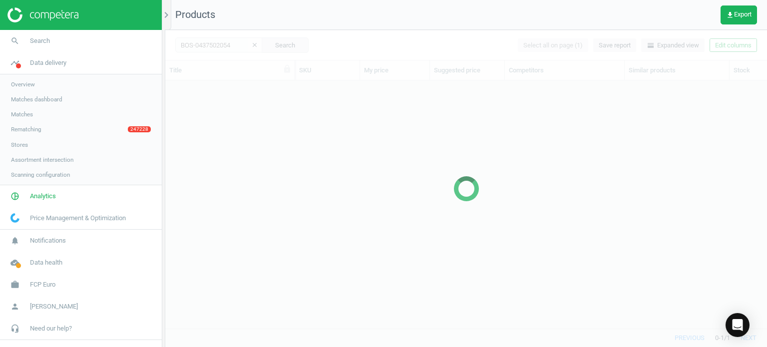
scroll to position [233, 594]
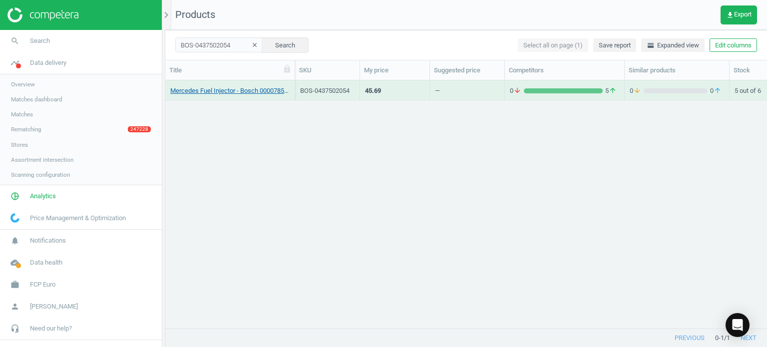
click at [258, 94] on link "Mercedes Fuel Injector - Bosch 0000785823" at bounding box center [229, 90] width 119 height 9
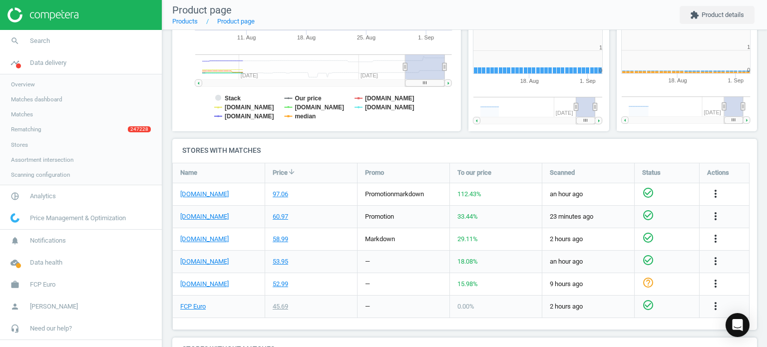
scroll to position [215, 154]
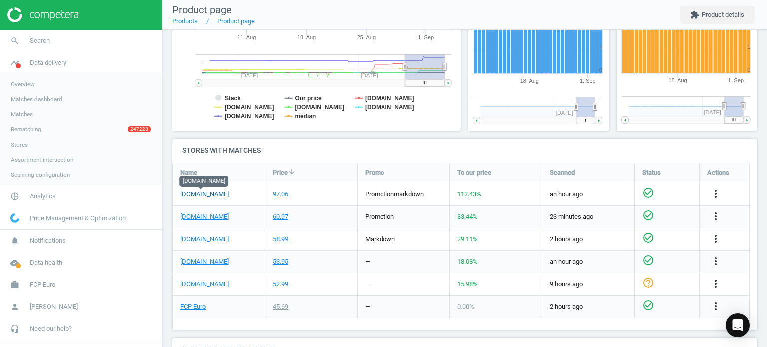
click at [211, 195] on link "[DOMAIN_NAME]" at bounding box center [204, 194] width 48 height 9
click at [71, 41] on link "search Search" at bounding box center [81, 41] width 162 height 22
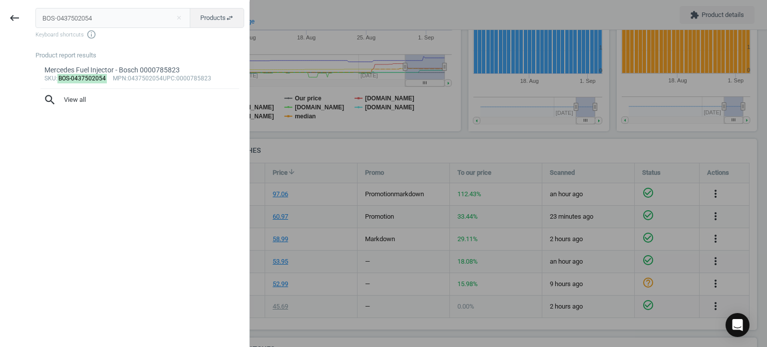
click at [94, 19] on input "BOS-0437502054" at bounding box center [112, 18] width 155 height 20
type input "BOS-FR7HC"
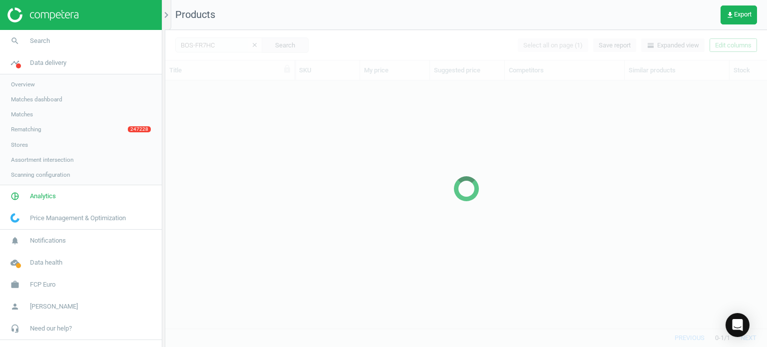
scroll to position [233, 594]
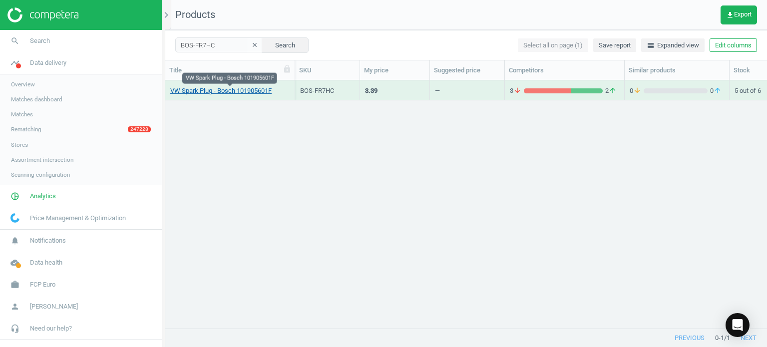
click at [252, 89] on link "VW Spark Plug - Bosch 101905601F" at bounding box center [220, 90] width 101 height 9
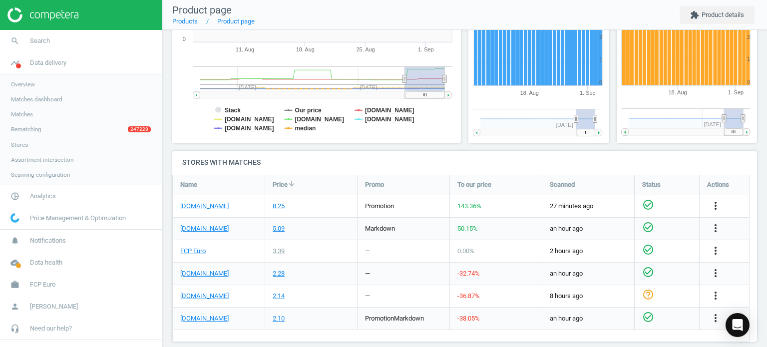
scroll to position [226, 0]
click at [212, 228] on link "[DOMAIN_NAME]" at bounding box center [204, 228] width 48 height 9
click at [45, 40] on span "Search" at bounding box center [40, 40] width 20 height 9
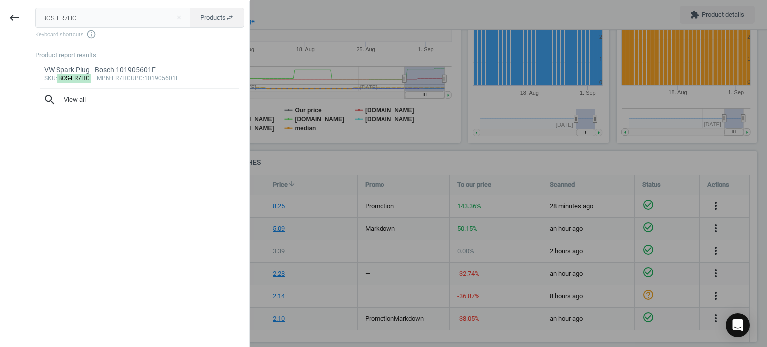
click at [98, 23] on input "BOS-FR7HC" at bounding box center [112, 18] width 155 height 20
type input "BOS-3397118948"
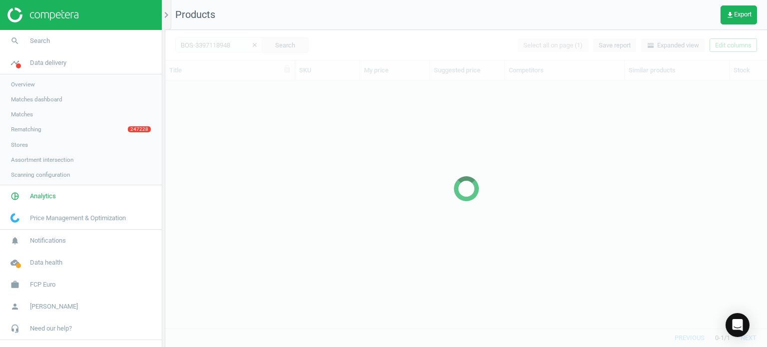
scroll to position [233, 594]
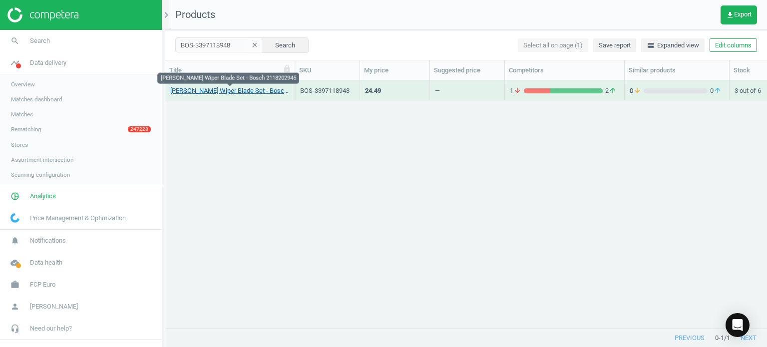
click at [246, 87] on link "[PERSON_NAME] Wiper Blade Set - Bosch 2118202945" at bounding box center [229, 90] width 119 height 9
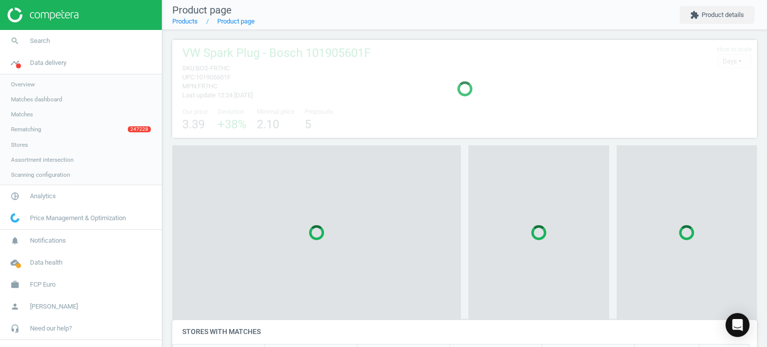
scroll to position [138, 592]
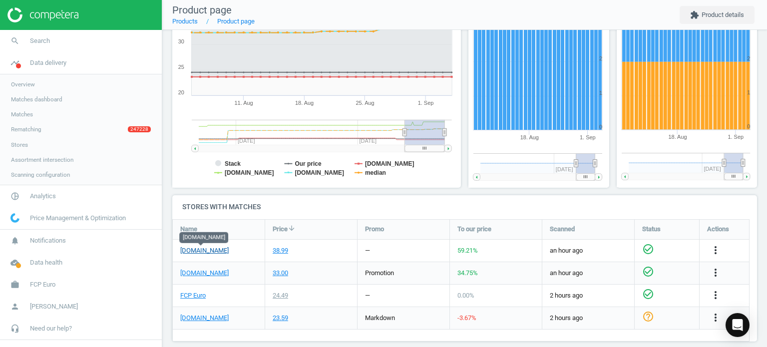
click at [208, 253] on link "[DOMAIN_NAME]" at bounding box center [204, 250] width 48 height 9
click at [717, 250] on icon "more_vert" at bounding box center [715, 250] width 12 height 12
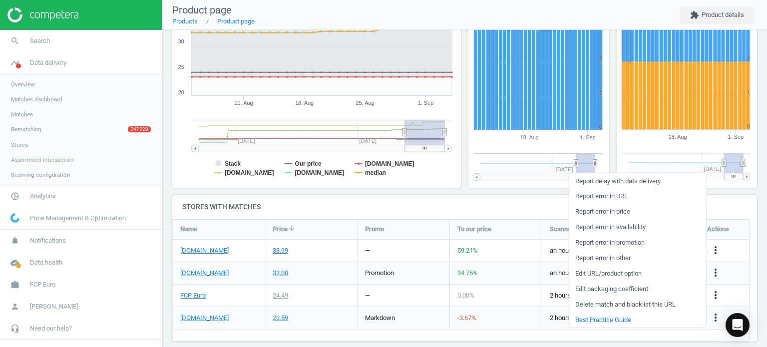
click at [621, 213] on link "Report error in price" at bounding box center [637, 211] width 137 height 15
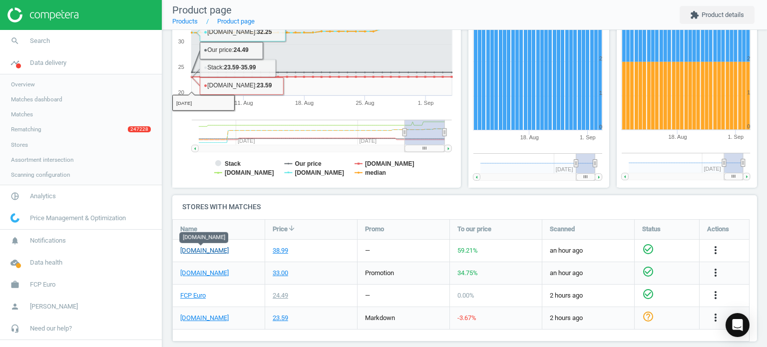
click at [211, 250] on link "[DOMAIN_NAME]" at bounding box center [204, 250] width 48 height 9
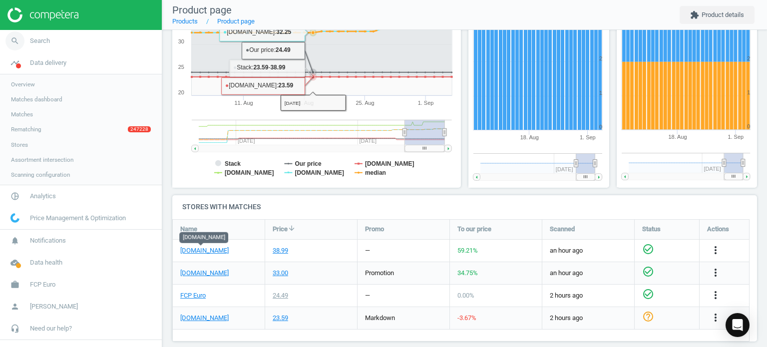
click at [38, 42] on span "Search" at bounding box center [40, 40] width 20 height 9
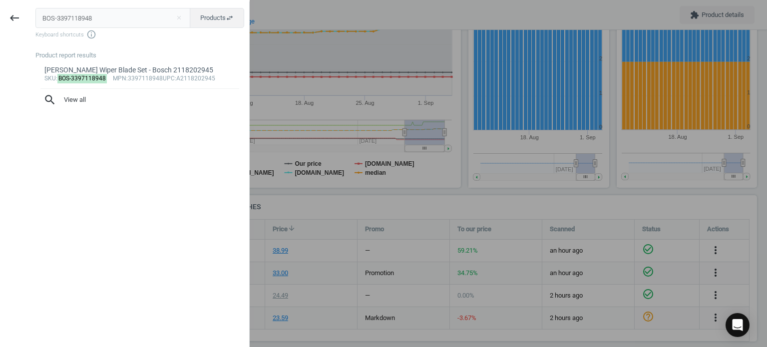
click at [84, 24] on input "BOS-3397118948" at bounding box center [112, 18] width 155 height 20
type input "BOS-A360H"
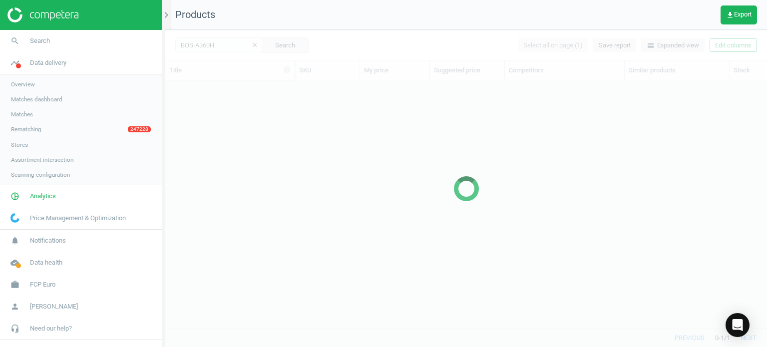
scroll to position [233, 594]
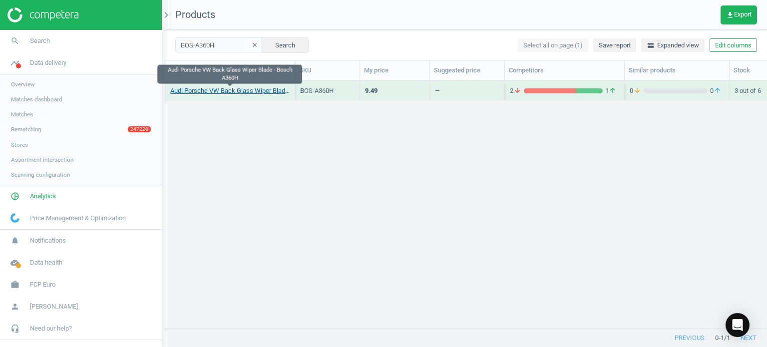
click at [236, 95] on link "Audi Porsche VW Back Glass Wiper Blade - Bosch A360H" at bounding box center [229, 90] width 119 height 9
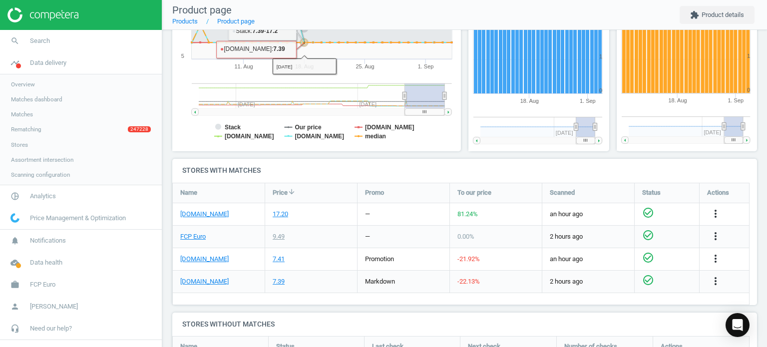
scroll to position [258, 0]
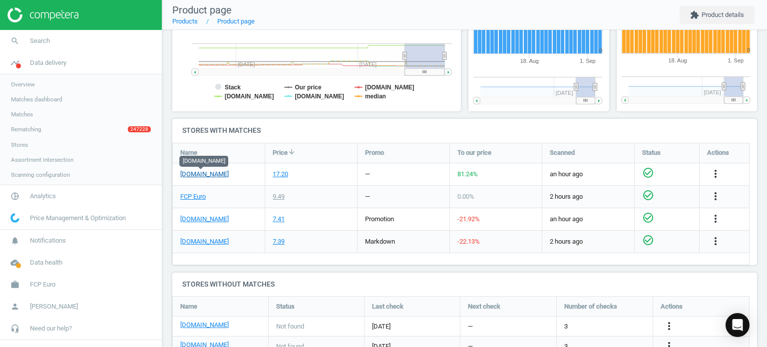
click at [212, 173] on link "[DOMAIN_NAME]" at bounding box center [204, 174] width 48 height 9
click at [44, 37] on span "Search" at bounding box center [40, 40] width 20 height 9
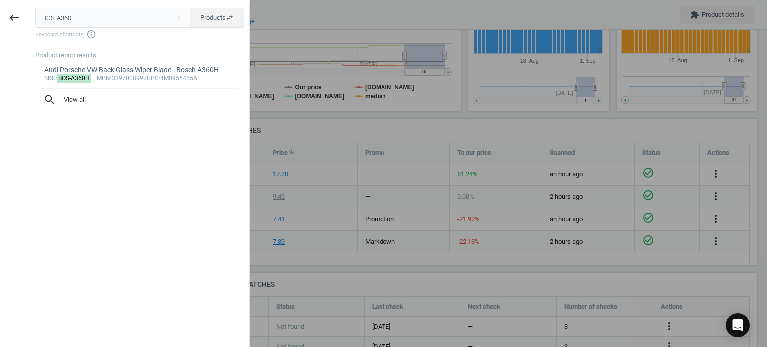
click at [76, 13] on input "BOS-A360H" at bounding box center [112, 18] width 155 height 20
type input "BOS-0280158123"
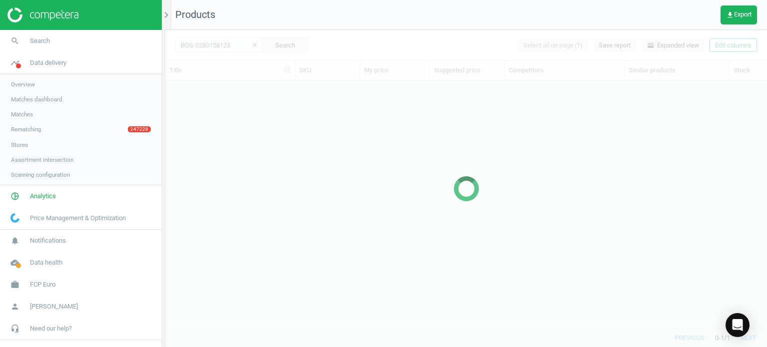
scroll to position [233, 594]
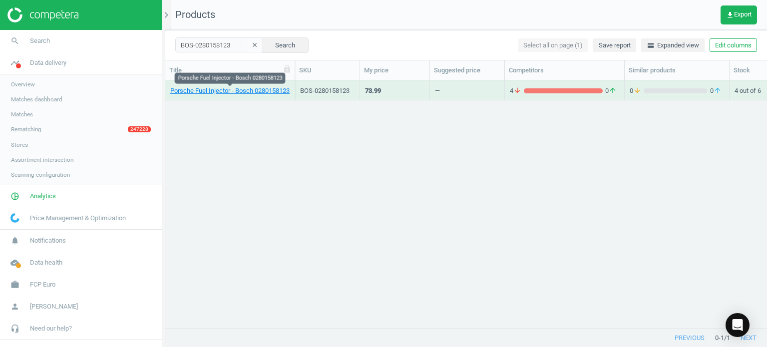
click at [249, 95] on div "Porsche Fuel Injector - Bosch 0280158123" at bounding box center [229, 92] width 119 height 12
click at [238, 92] on link "Porsche Fuel Injector - Bosch 0280158123" at bounding box center [229, 90] width 119 height 9
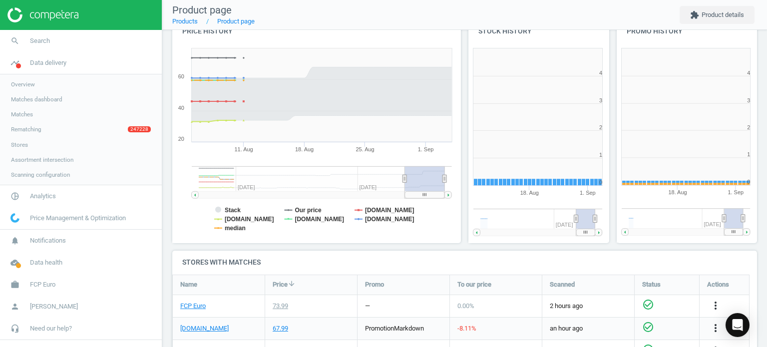
scroll to position [215, 154]
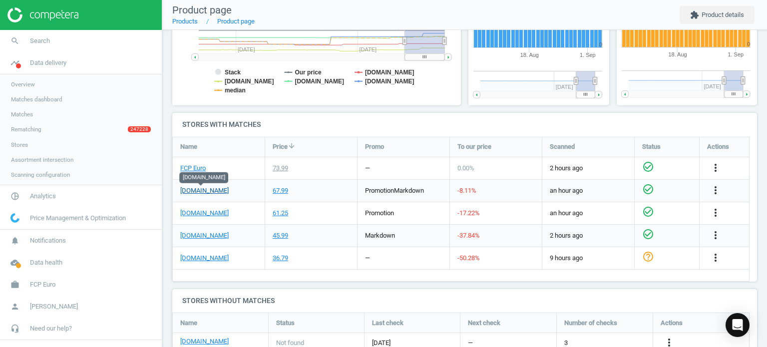
click at [206, 189] on link "[DOMAIN_NAME]" at bounding box center [204, 190] width 48 height 9
click at [50, 41] on link "search Search" at bounding box center [81, 41] width 162 height 22
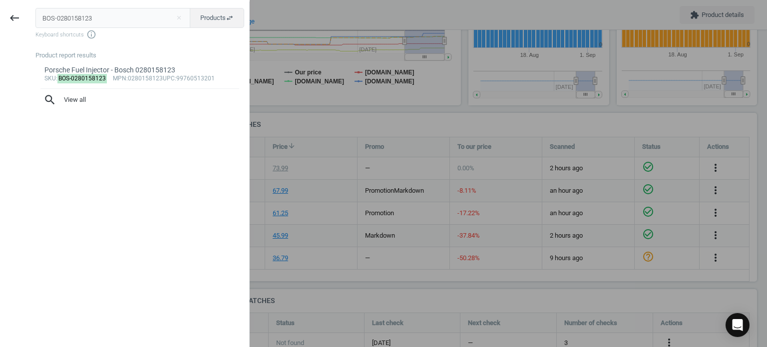
click at [146, 17] on input "BOS-0280158123" at bounding box center [112, 18] width 155 height 20
type input "BOS-0280156370"
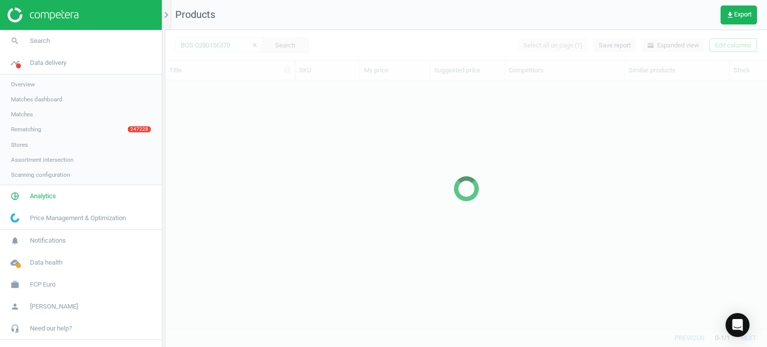
scroll to position [233, 594]
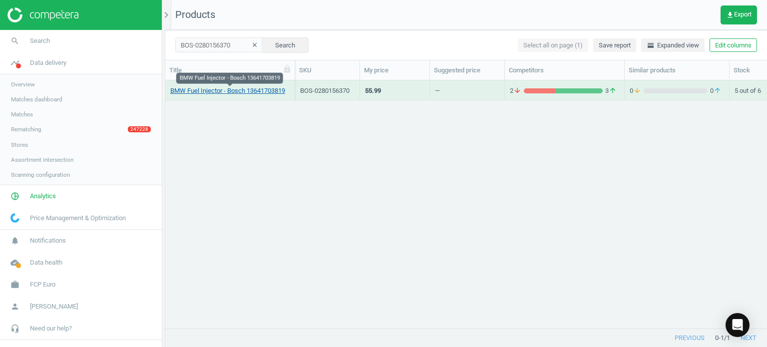
click at [250, 91] on link "BMW Fuel Injector - Bosch 13641703819" at bounding box center [227, 90] width 115 height 9
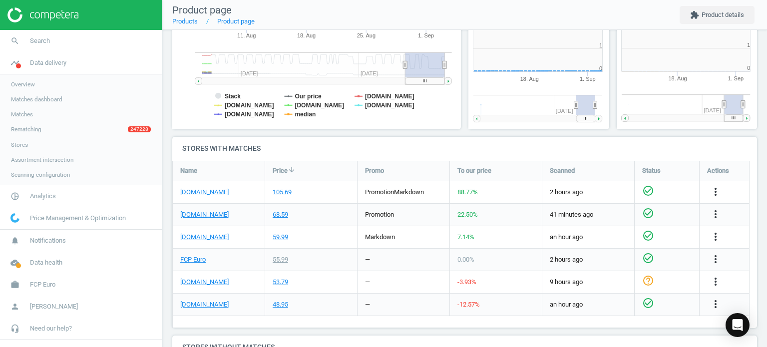
scroll to position [4, 5]
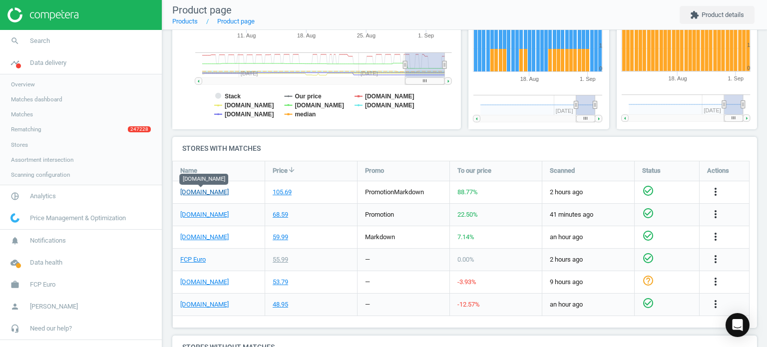
click at [206, 191] on link "[DOMAIN_NAME]" at bounding box center [204, 192] width 48 height 9
click at [52, 34] on link "search Search" at bounding box center [81, 41] width 162 height 22
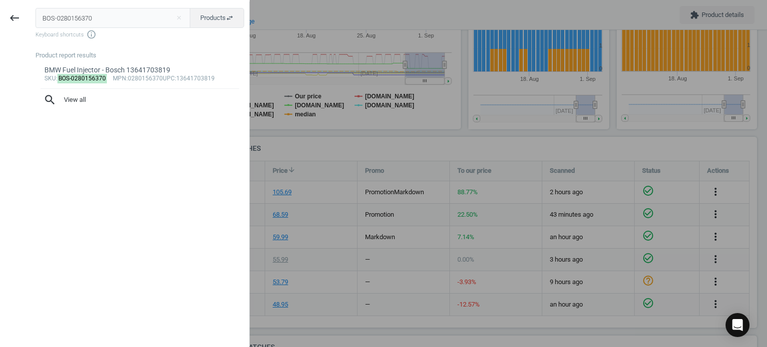
click at [116, 24] on input "BOS-0280156370" at bounding box center [112, 18] width 155 height 20
type input "BOS-0986048827"
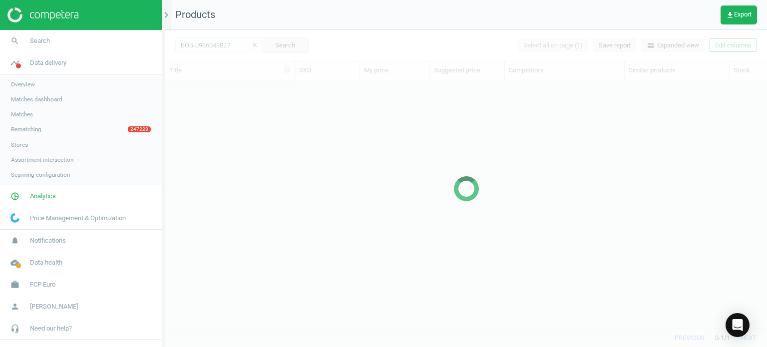
scroll to position [233, 594]
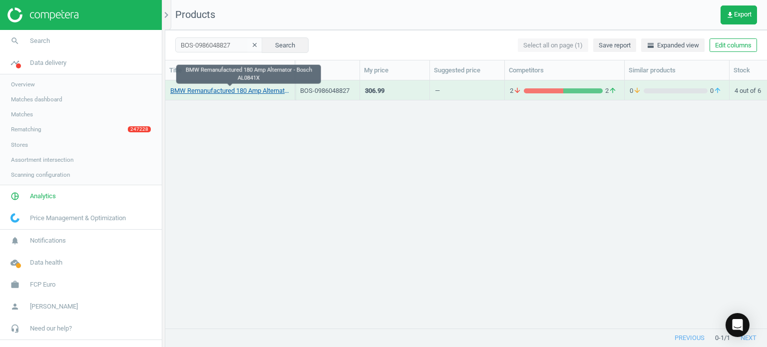
click at [228, 90] on link "BMW Remanufactured 180 Amp Alternator - Bosch AL0841X" at bounding box center [229, 90] width 119 height 9
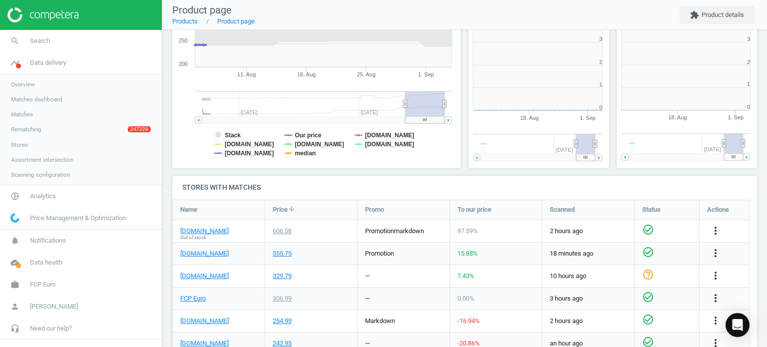
scroll to position [4, 5]
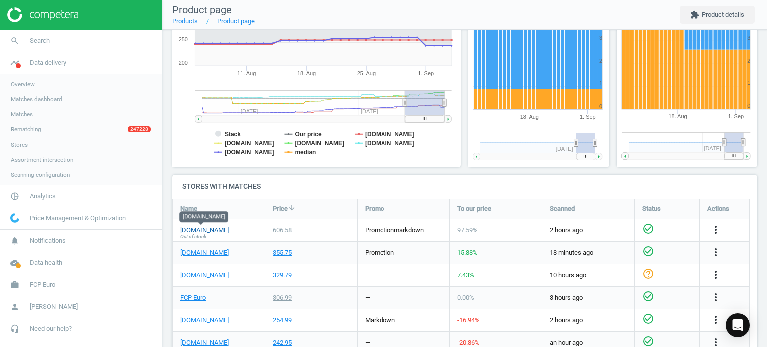
click at [206, 232] on link "[DOMAIN_NAME]" at bounding box center [204, 230] width 48 height 9
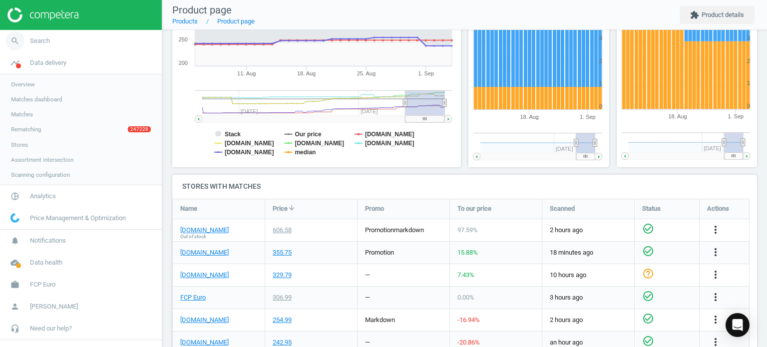
click at [58, 39] on link "search Search" at bounding box center [81, 41] width 162 height 22
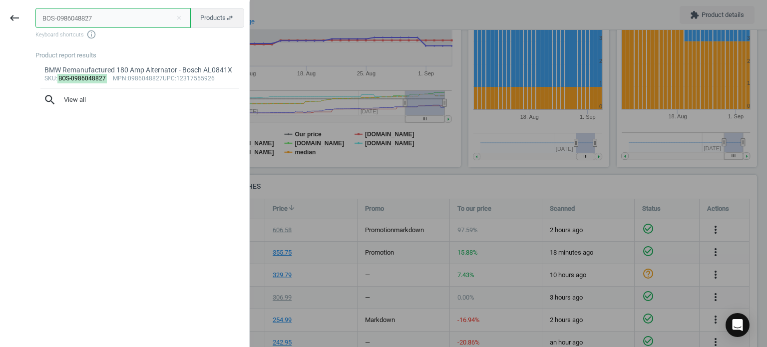
click at [148, 16] on input "BOS-0986048827" at bounding box center [112, 18] width 155 height 20
paste input "221024"
type input "BOS-0986221024"
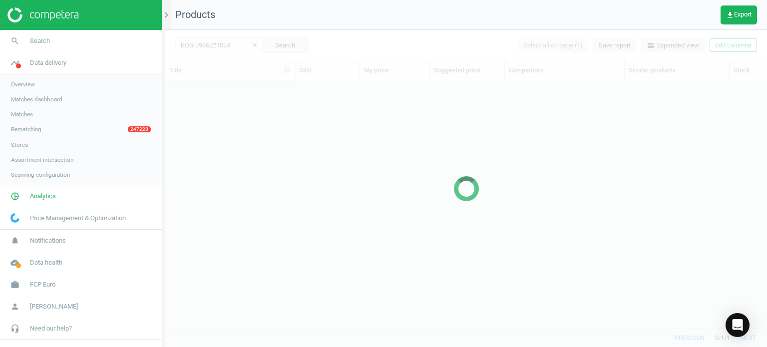
scroll to position [233, 594]
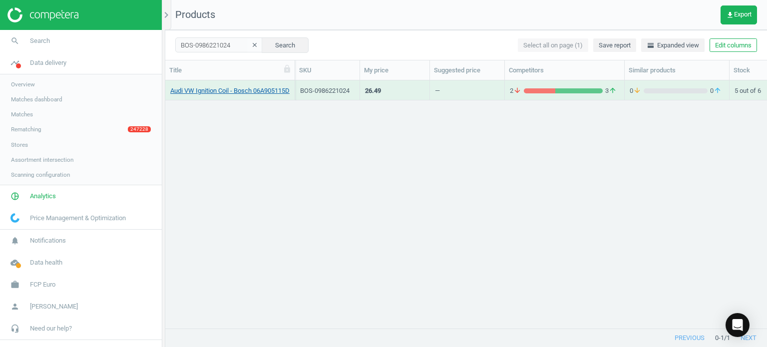
click at [225, 91] on link "Audi VW Ignition Coil - Bosch 06A905115D" at bounding box center [229, 90] width 119 height 9
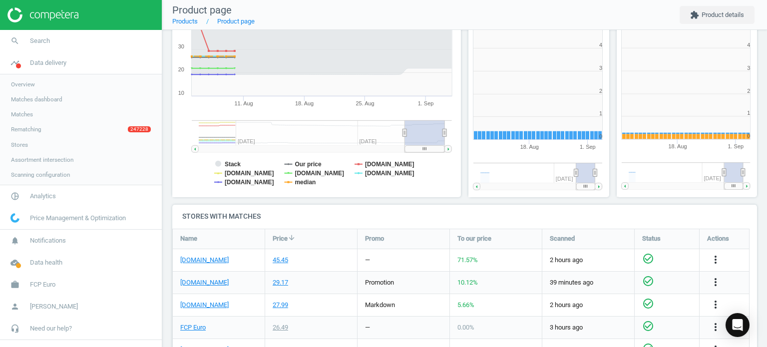
scroll to position [215, 154]
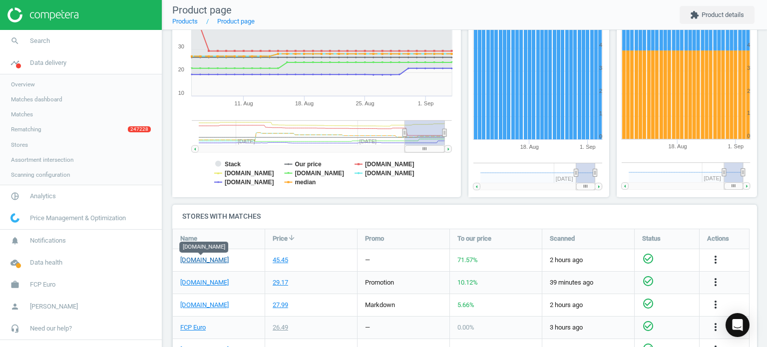
click at [202, 261] on link "[DOMAIN_NAME]" at bounding box center [204, 260] width 48 height 9
click at [92, 38] on link "search Search" at bounding box center [81, 41] width 162 height 22
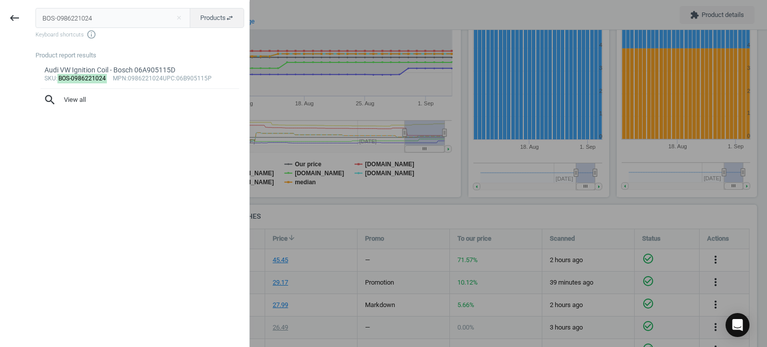
click at [108, 17] on input "BOS-0986221024" at bounding box center [112, 18] width 155 height 20
type input "BOS-0580464068"
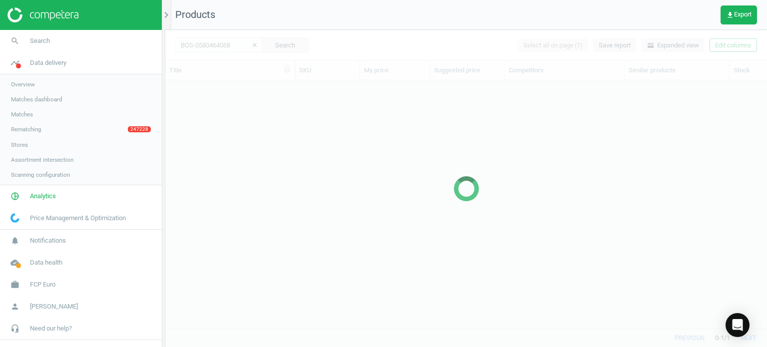
scroll to position [233, 594]
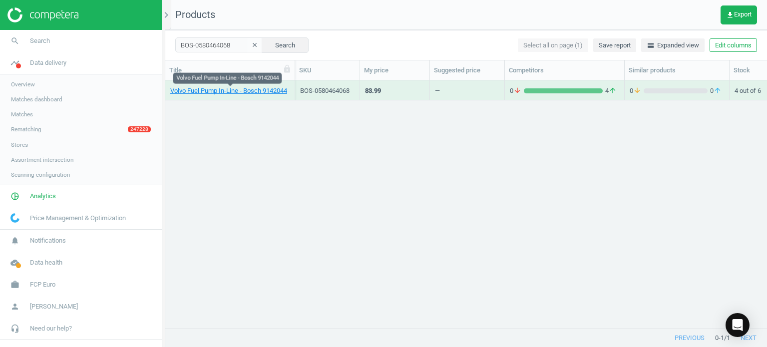
click at [266, 93] on link "Volvo Fuel Pump In-Line - Bosch 9142044" at bounding box center [228, 90] width 117 height 9
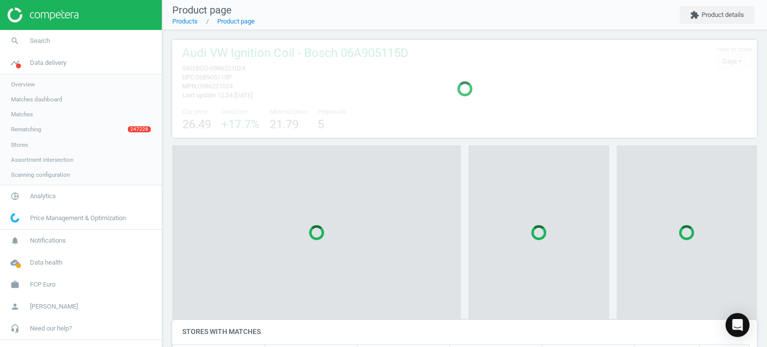
scroll to position [4, 4]
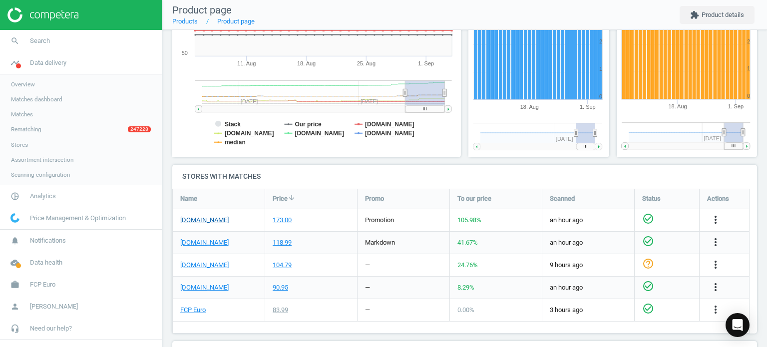
click at [224, 219] on link "[DOMAIN_NAME]" at bounding box center [204, 220] width 48 height 9
click at [60, 39] on link "search Search" at bounding box center [81, 41] width 162 height 22
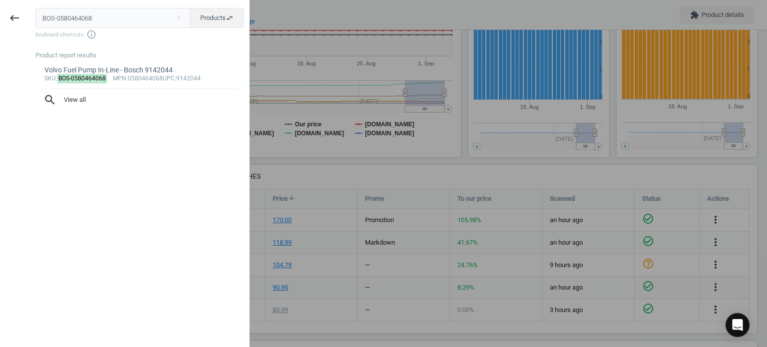
click at [68, 26] on input "BOS-0580464068" at bounding box center [112, 18] width 155 height 20
type input "BOS-0986UR0712"
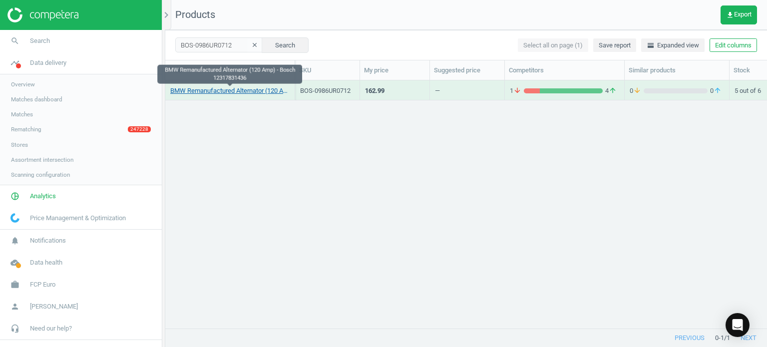
click at [214, 92] on link "BMW Remanufactured Alternator (120 Amp) - Bosch 12317831436" at bounding box center [229, 90] width 119 height 9
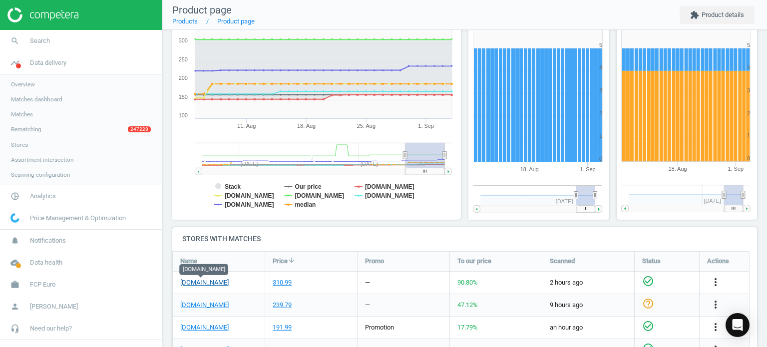
click at [196, 280] on link "[DOMAIN_NAME]" at bounding box center [204, 282] width 48 height 9
click at [51, 39] on link "search Search" at bounding box center [81, 41] width 162 height 22
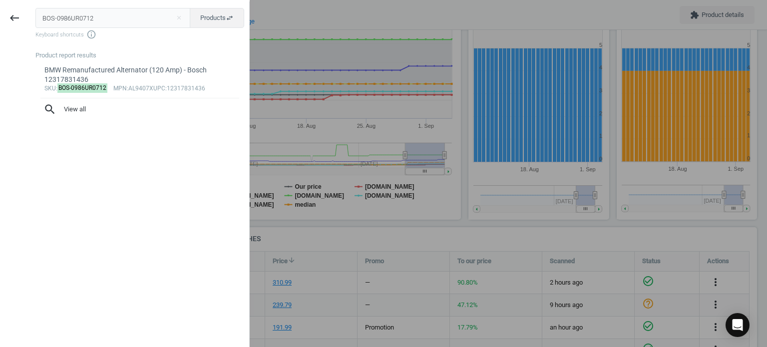
click at [168, 13] on input "BOS-0986UR0712" at bounding box center [112, 18] width 155 height 20
type input "BOS-0445110597"
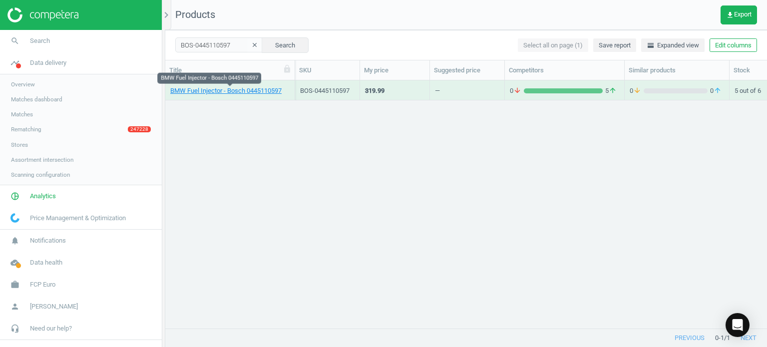
click at [242, 91] on link "BMW Fuel Injector - Bosch 0445110597" at bounding box center [225, 90] width 111 height 9
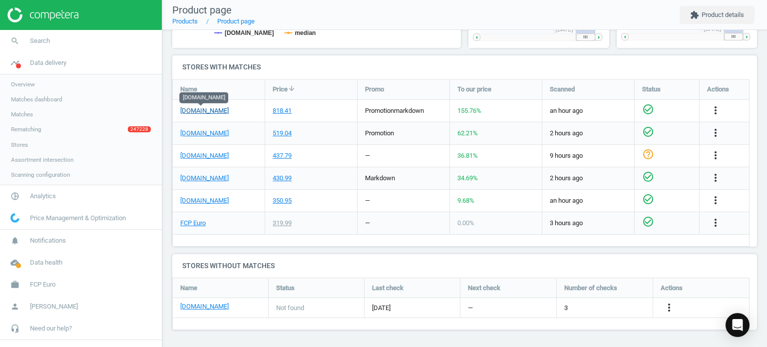
click at [199, 112] on link "[DOMAIN_NAME]" at bounding box center [204, 110] width 48 height 9
click at [92, 33] on link "search Search" at bounding box center [81, 41] width 162 height 22
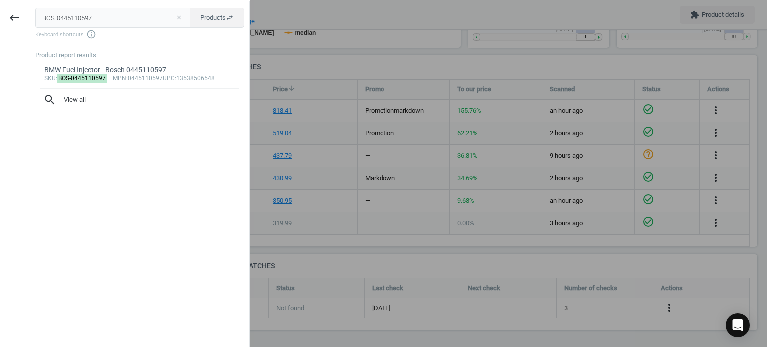
click at [178, 21] on button "close" at bounding box center [178, 17] width 15 height 9
click at [150, 14] on input "text" at bounding box center [112, 18] width 155 height 20
paste input "BOS-0258006755"
type input "BOS-0258006755"
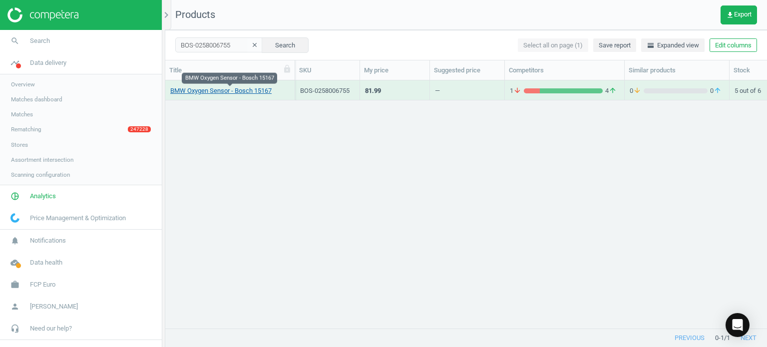
click at [228, 90] on link "BMW Oxygen Sensor - Bosch 15167" at bounding box center [220, 90] width 101 height 9
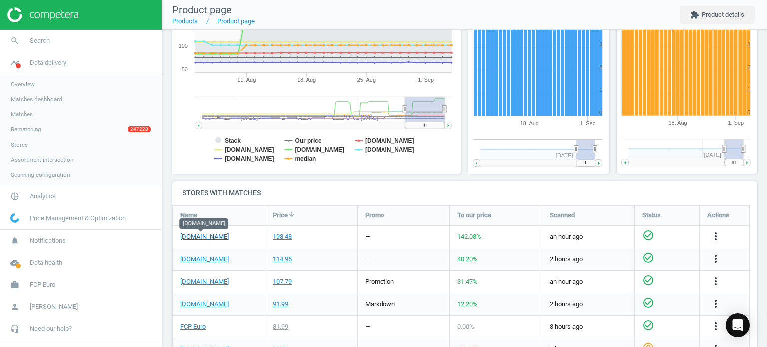
click at [215, 235] on link "[DOMAIN_NAME]" at bounding box center [204, 236] width 48 height 9
click at [71, 46] on link "search Search" at bounding box center [81, 41] width 162 height 22
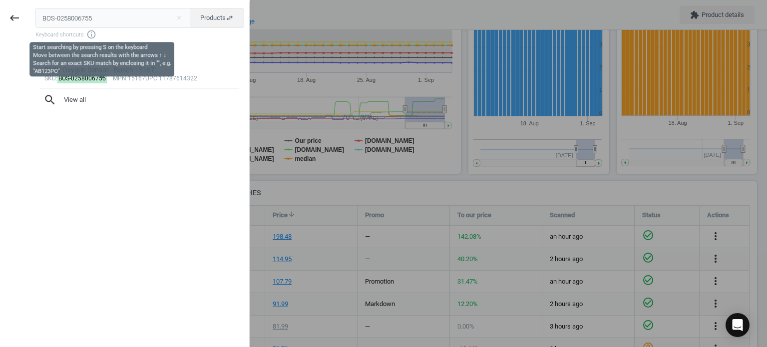
click at [103, 21] on input "BOS-0258006755" at bounding box center [112, 18] width 155 height 20
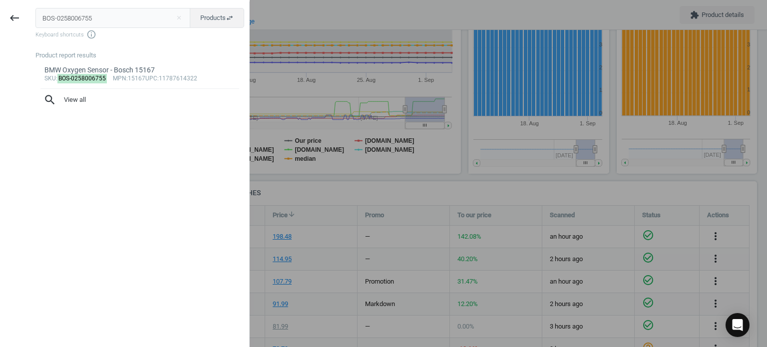
click at [103, 21] on input "BOS-0258006755" at bounding box center [112, 18] width 155 height 20
type input "BOS-0580254950"
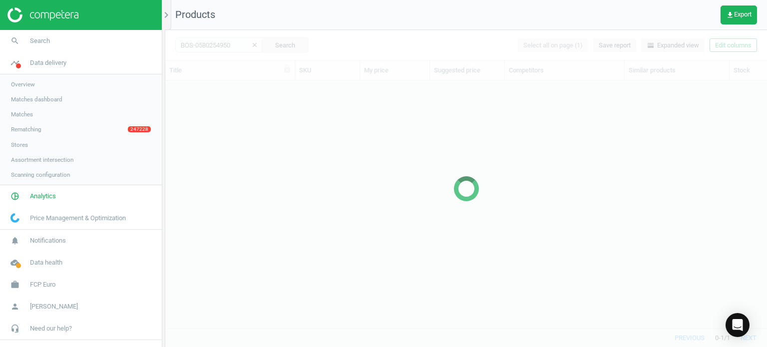
scroll to position [233, 594]
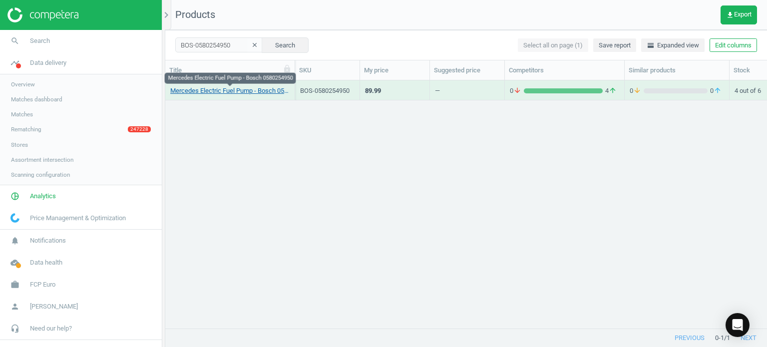
click at [208, 91] on link "Mercedes Electric Fuel Pump - Bosch 0580254950" at bounding box center [229, 90] width 119 height 9
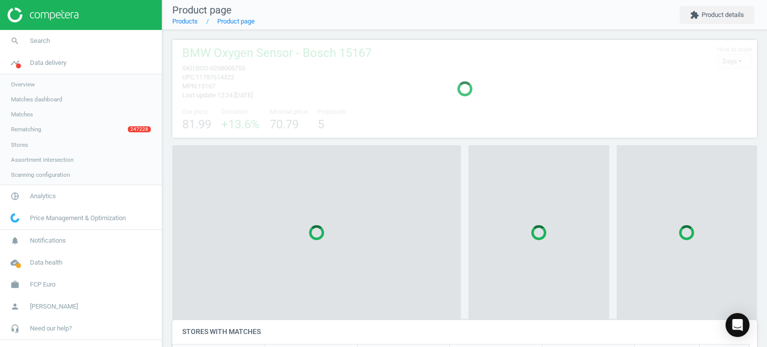
scroll to position [4, 4]
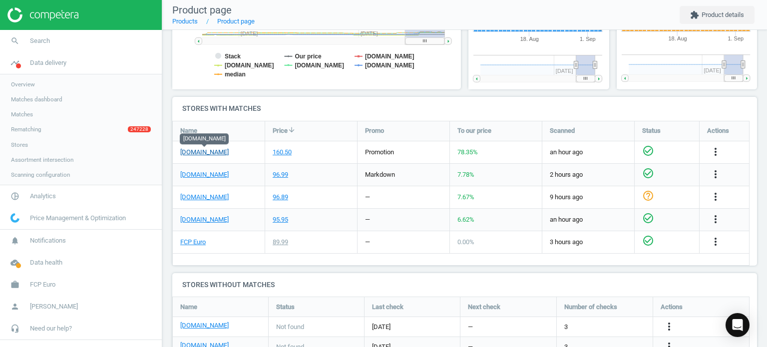
click at [224, 152] on link "[DOMAIN_NAME]" at bounding box center [204, 152] width 48 height 9
click at [46, 39] on span "Search" at bounding box center [40, 40] width 20 height 9
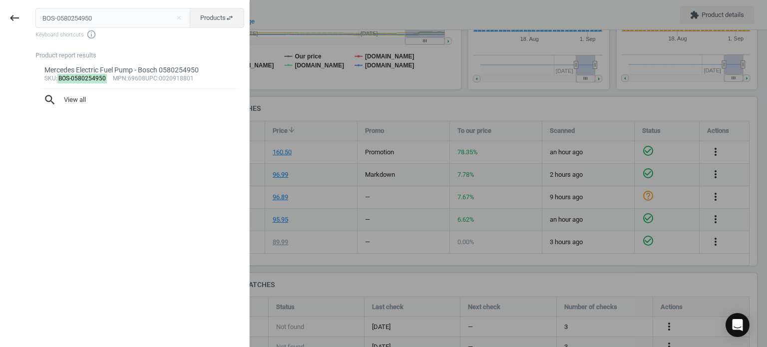
click at [71, 22] on input "BOS-0580254950" at bounding box center [112, 18] width 155 height 20
click at [64, 19] on input "BOS-0580254950" at bounding box center [112, 18] width 155 height 20
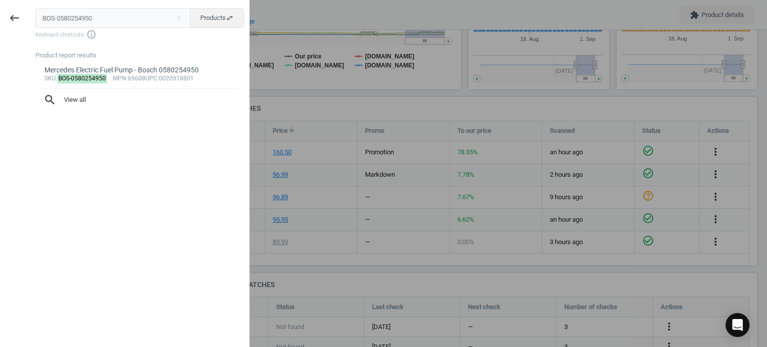
click at [64, 19] on input "BOS-0580254950" at bounding box center [112, 18] width 155 height 20
type input "BOS-7413"
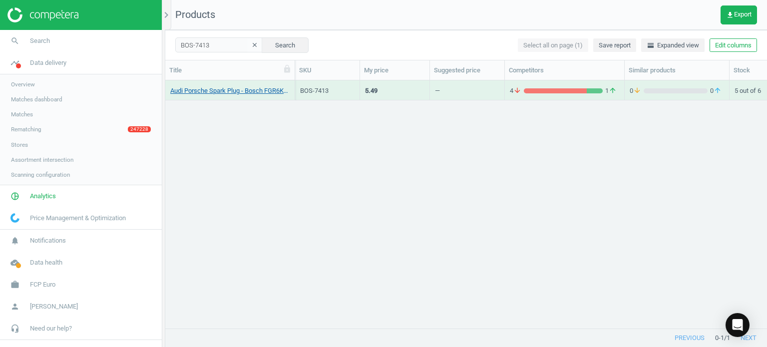
click at [236, 92] on link "Audi Porsche Spark Plug - Bosch FGR6KQE" at bounding box center [229, 90] width 119 height 9
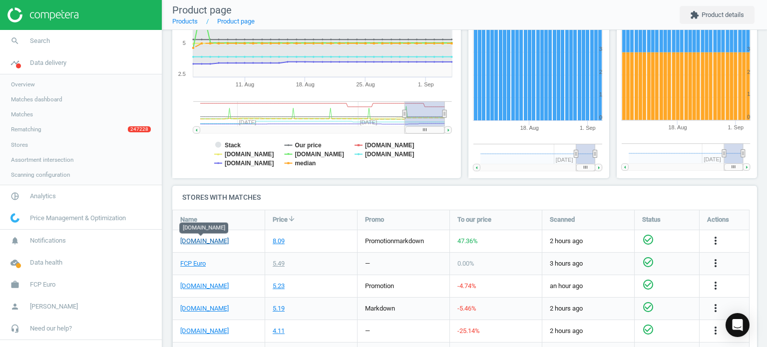
click at [206, 240] on link "[DOMAIN_NAME]" at bounding box center [204, 241] width 48 height 9
click at [64, 39] on link "search Search" at bounding box center [81, 41] width 162 height 22
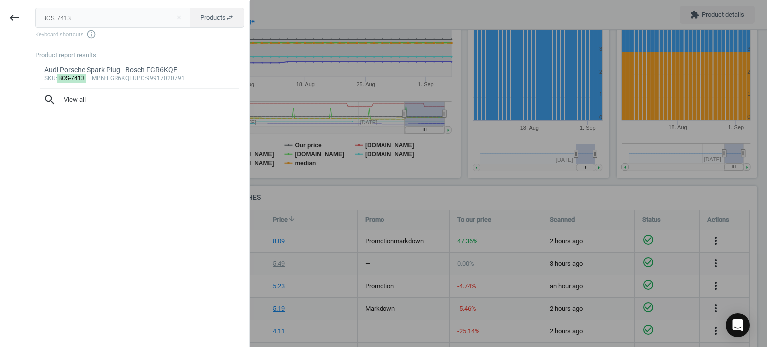
click at [94, 6] on div "BOS-7413 close Products swap_horiz Keyboard shortcuts info_outline Product repo…" at bounding box center [139, 174] width 220 height 347
click at [100, 15] on input "BOS-7413" at bounding box center [112, 18] width 155 height 20
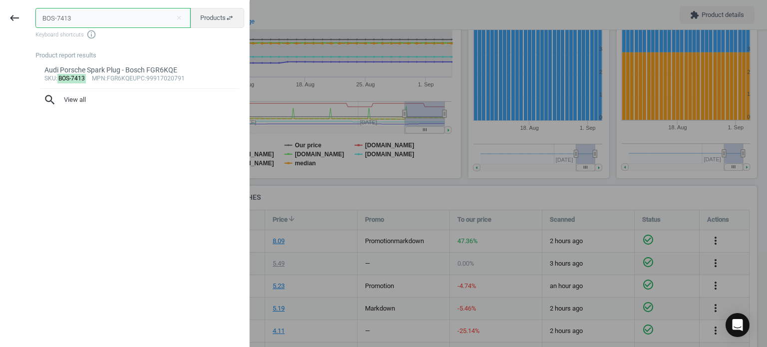
click at [100, 15] on input "BOS-7413" at bounding box center [112, 18] width 155 height 20
paste input "628S1"
type input "BOS-628S1"
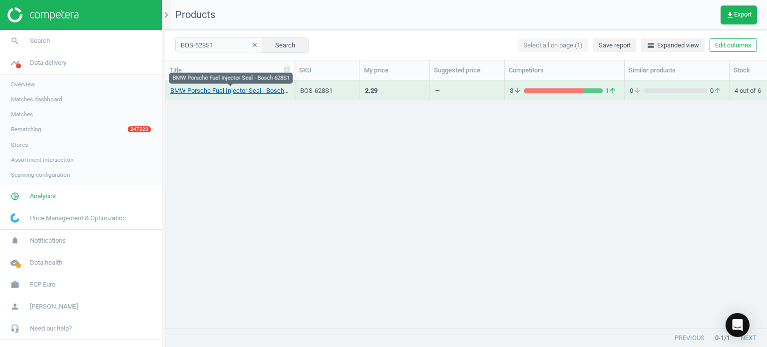
click at [205, 94] on link "BMW Porsche Fuel Injector Seal - Bosch 628S1" at bounding box center [229, 90] width 119 height 9
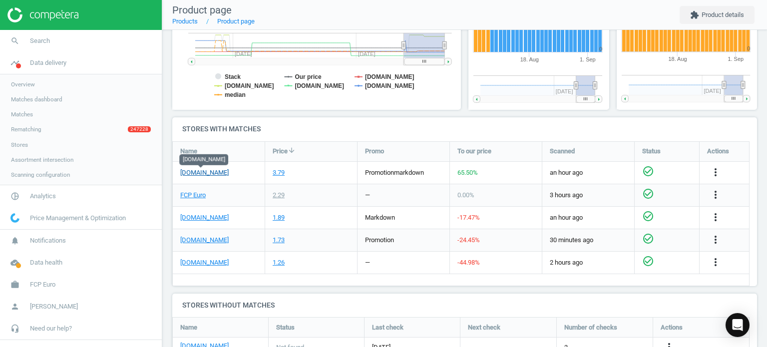
click at [221, 173] on link "[DOMAIN_NAME]" at bounding box center [204, 172] width 48 height 9
click at [61, 35] on link "search Search" at bounding box center [81, 41] width 162 height 22
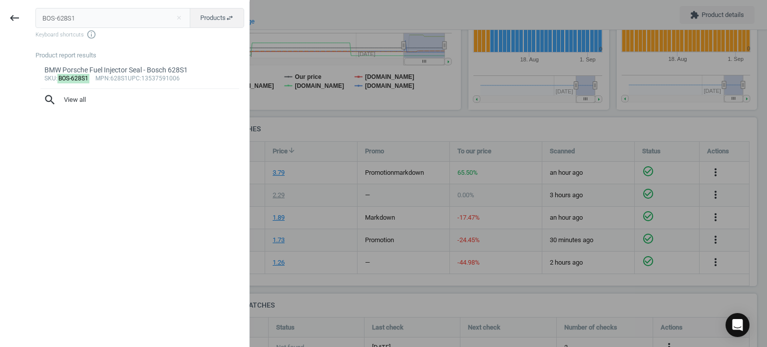
click at [69, 21] on input "BOS-628S1" at bounding box center [112, 18] width 155 height 20
type input "BOS-03371"
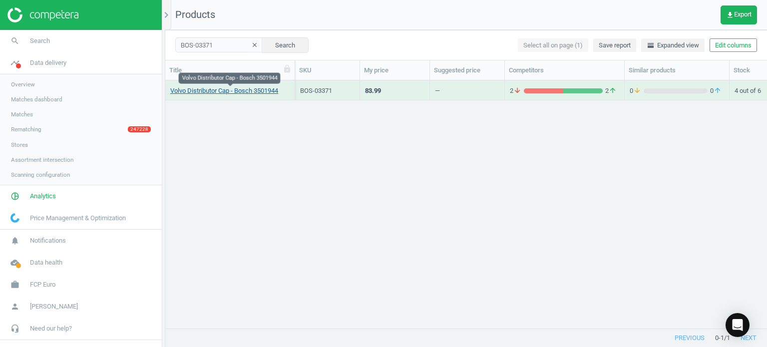
click at [254, 90] on link "Volvo Distributor Cap - Bosch 3501944" at bounding box center [224, 90] width 108 height 9
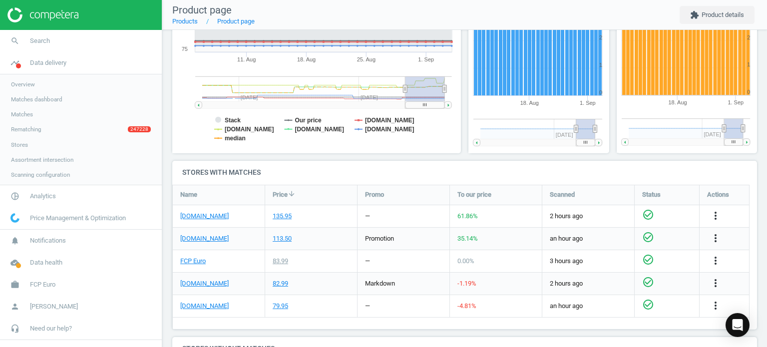
click at [196, 220] on div "[DOMAIN_NAME]" at bounding box center [219, 216] width 92 height 22
click at [189, 215] on link "[DOMAIN_NAME]" at bounding box center [204, 216] width 48 height 9
click at [46, 36] on span "Search" at bounding box center [40, 40] width 20 height 9
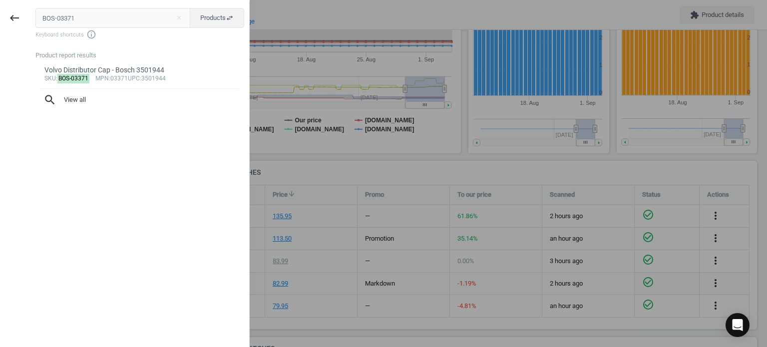
click at [70, 22] on input "BOS-03371" at bounding box center [112, 18] width 155 height 20
type input "BOS-0221604036"
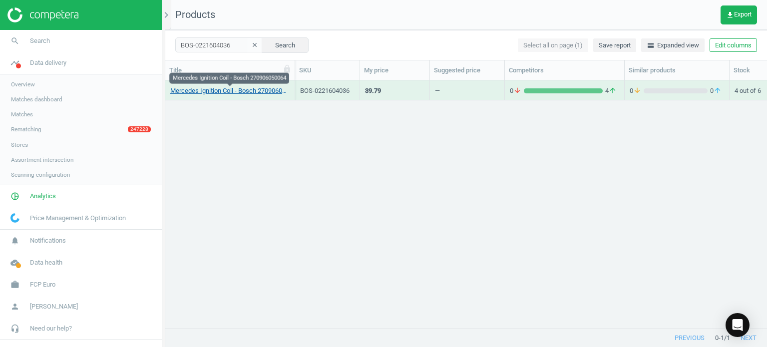
click at [234, 91] on link "Mercedes Ignition Coil - Bosch 270906050064" at bounding box center [229, 90] width 119 height 9
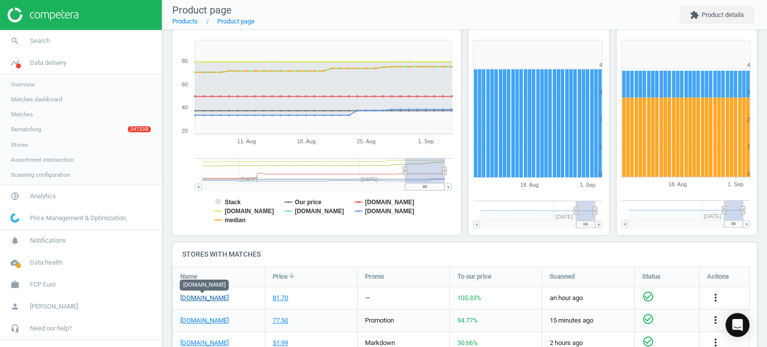
click at [215, 297] on link "[DOMAIN_NAME]" at bounding box center [204, 298] width 48 height 9
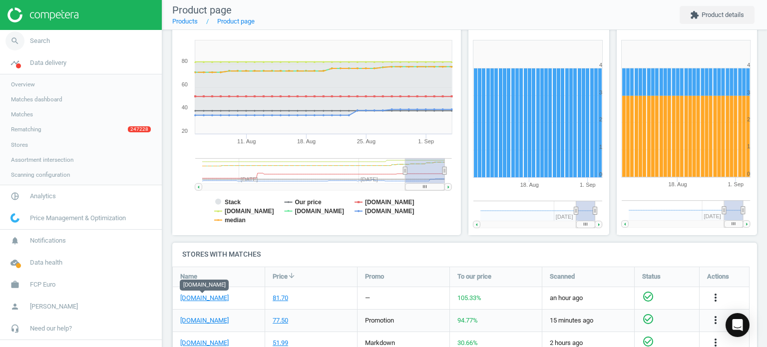
click at [56, 38] on link "search Search" at bounding box center [81, 41] width 162 height 22
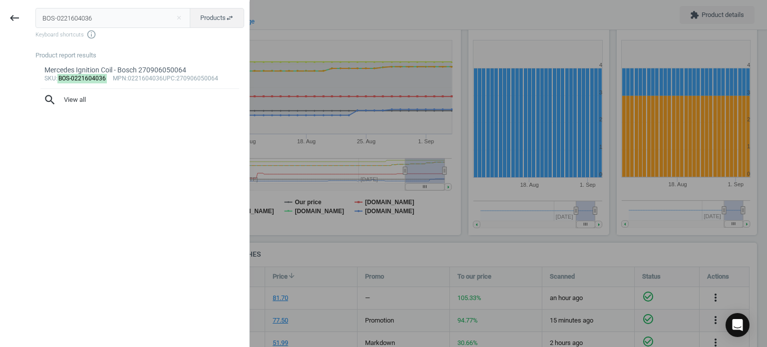
click at [90, 21] on input "BOS-0221604036" at bounding box center [112, 18] width 155 height 20
type input "BOS-0250603006"
